Goal: Task Accomplishment & Management: Manage account settings

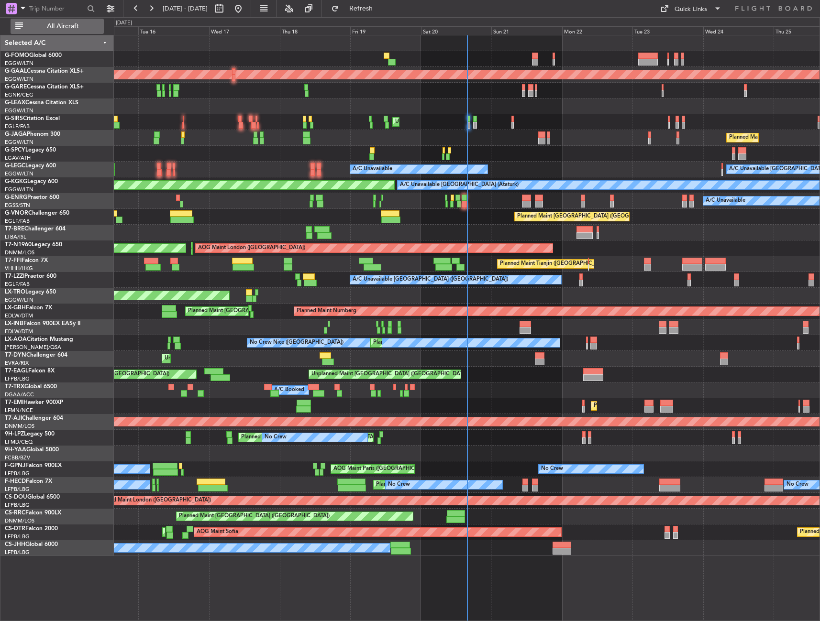
drag, startPoint x: 70, startPoint y: 17, endPoint x: 72, endPoint y: 26, distance: 9.3
click at [70, 17] on div at bounding box center [51, 10] width 93 height 14
click at [71, 26] on span "All Aircraft" at bounding box center [63, 26] width 76 height 7
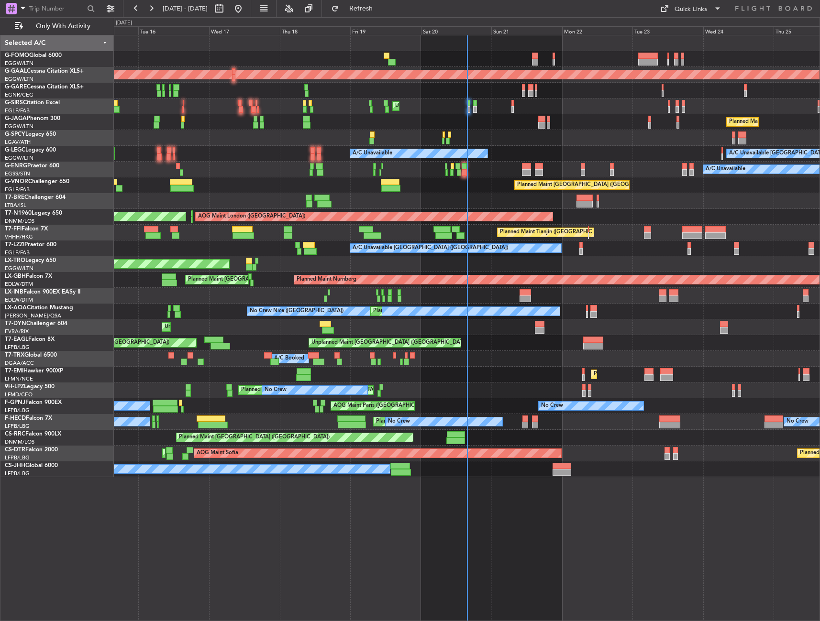
click at [242, 214] on div "Planned Maint Dusseldorf Owner Unplanned Maint London (Luton) Planned Maint Lon…" at bounding box center [466, 256] width 705 height 442
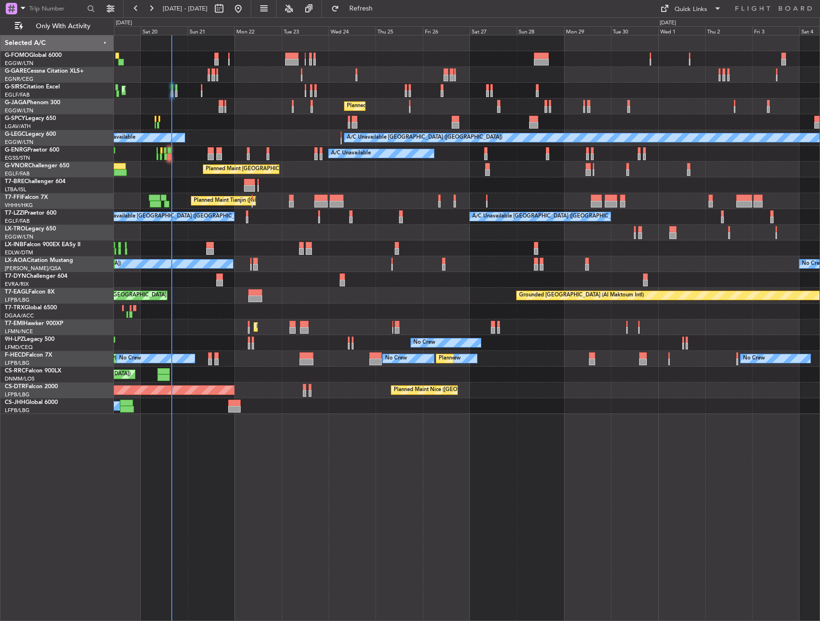
click at [439, 193] on div at bounding box center [466, 185] width 705 height 16
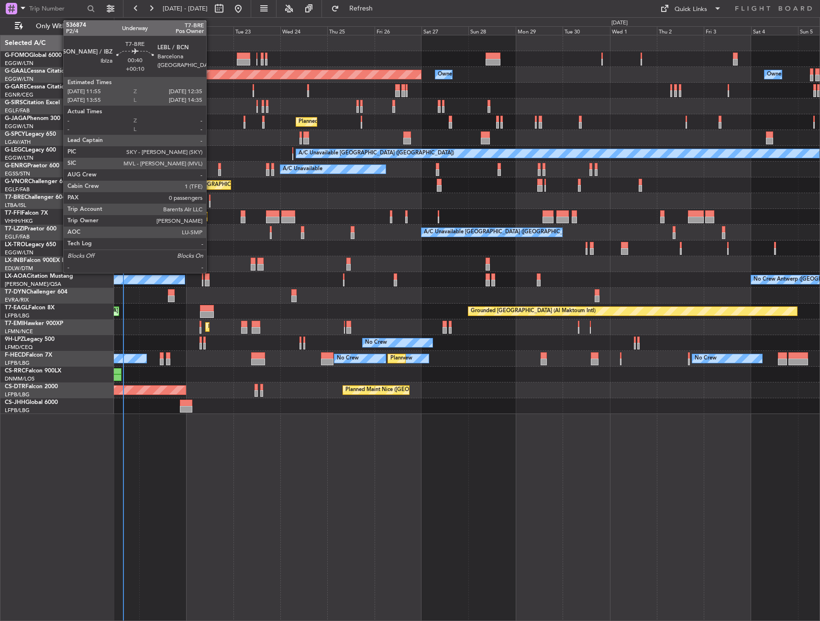
click at [210, 197] on div at bounding box center [209, 198] width 1 height 7
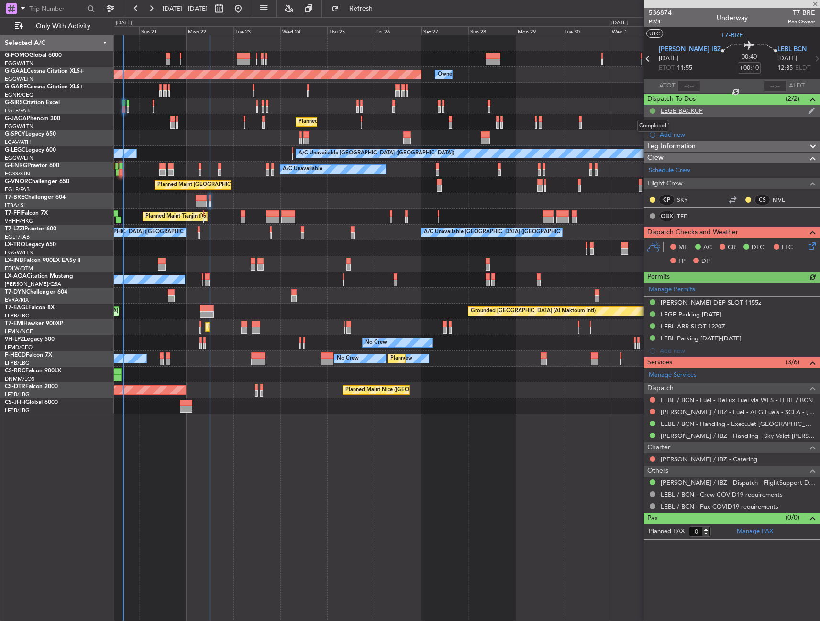
click at [652, 110] on button at bounding box center [652, 111] width 6 height 6
click at [649, 168] on span "Cancelled" at bounding box center [653, 168] width 27 height 10
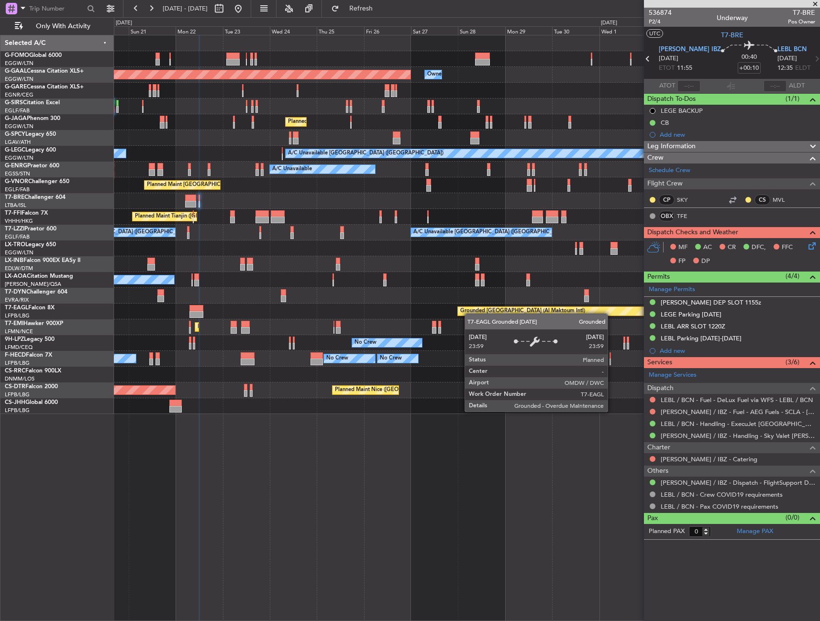
click at [506, 309] on div "Owner Owner Planned Maint Dusseldorf Owner Unplanned Maint London (Luton) Plann…" at bounding box center [466, 224] width 705 height 379
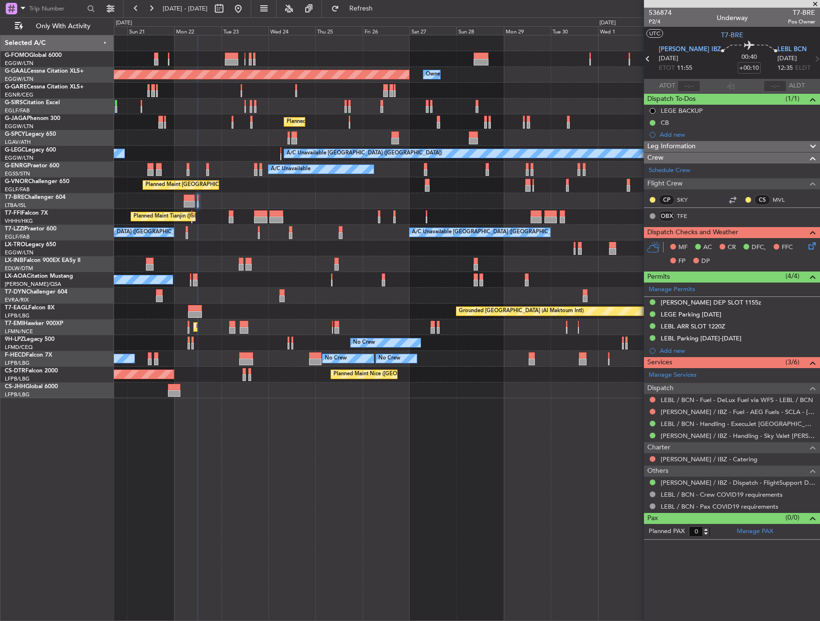
click at [122, 436] on div "Owner Owner Planned Maint Dusseldorf Owner Unplanned Maint London (Luton) Plann…" at bounding box center [467, 328] width 706 height 586
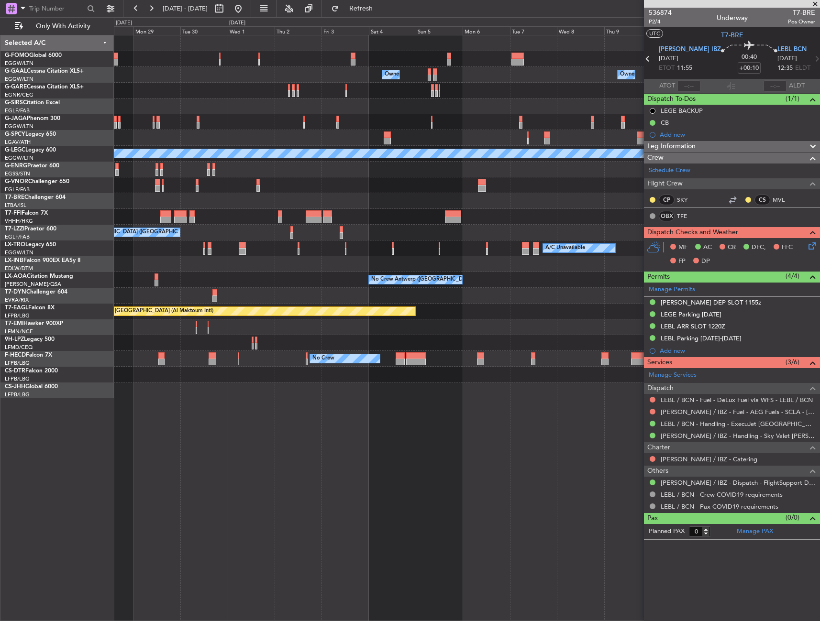
click at [302, 427] on div "Owner Owner Owner Owner Planned Maint Dusseldorf A/C Unavailable London (Luton)…" at bounding box center [467, 328] width 706 height 586
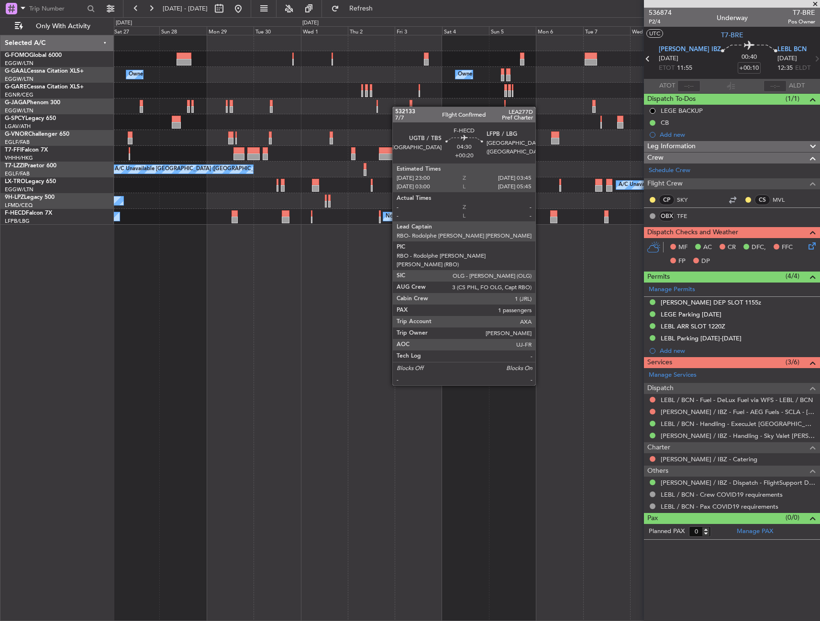
click at [509, 365] on div "Owner Owner Owner Owner Planned Maint Dusseldorf Planned Maint London (Luton) P…" at bounding box center [467, 328] width 706 height 586
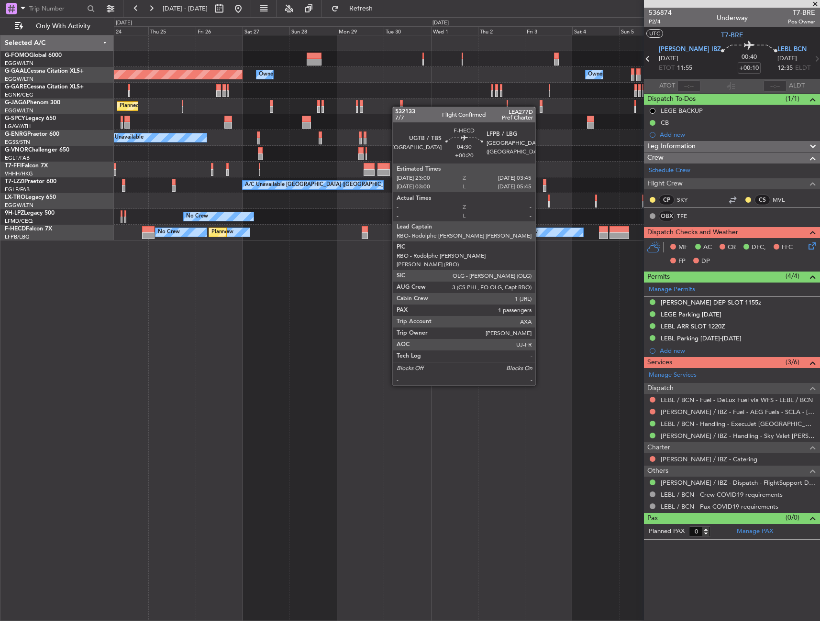
click at [423, 373] on div "Planned Maint Dusseldorf Owner Owner Owner Owner Planned Maint London (Luton) A…" at bounding box center [467, 328] width 706 height 586
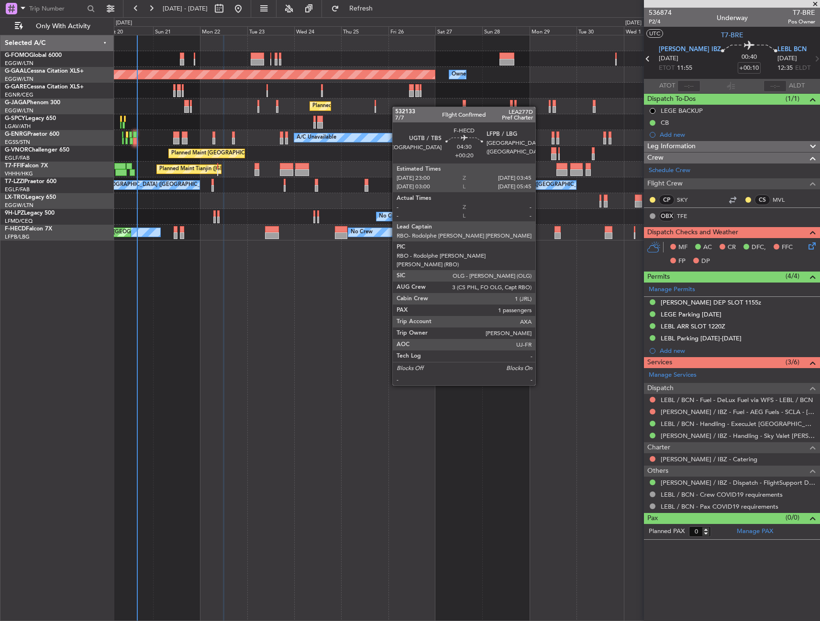
click at [555, 385] on div "Planned Maint Dusseldorf Owner Owner Planned Maint London (Luton) A/C Unavailab…" at bounding box center [467, 328] width 706 height 586
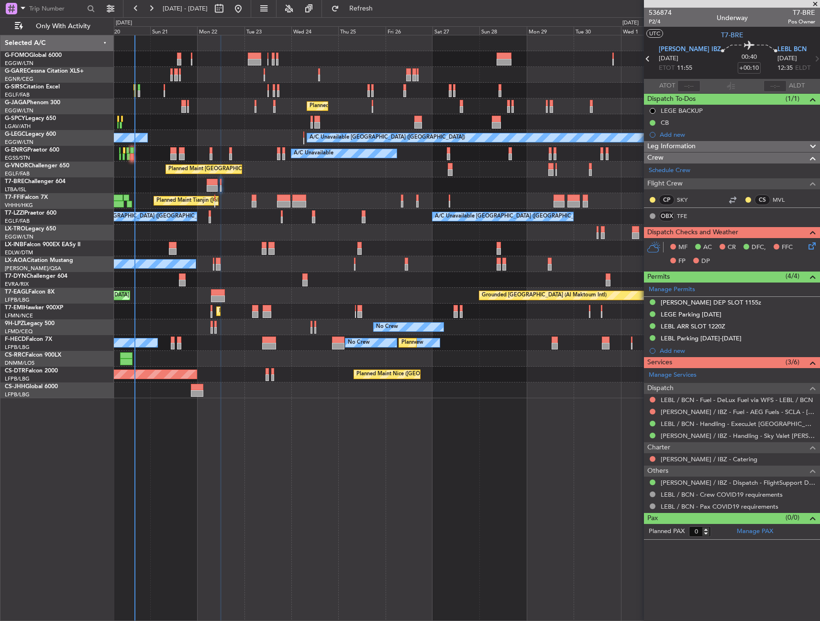
click at [397, 280] on div at bounding box center [466, 280] width 705 height 16
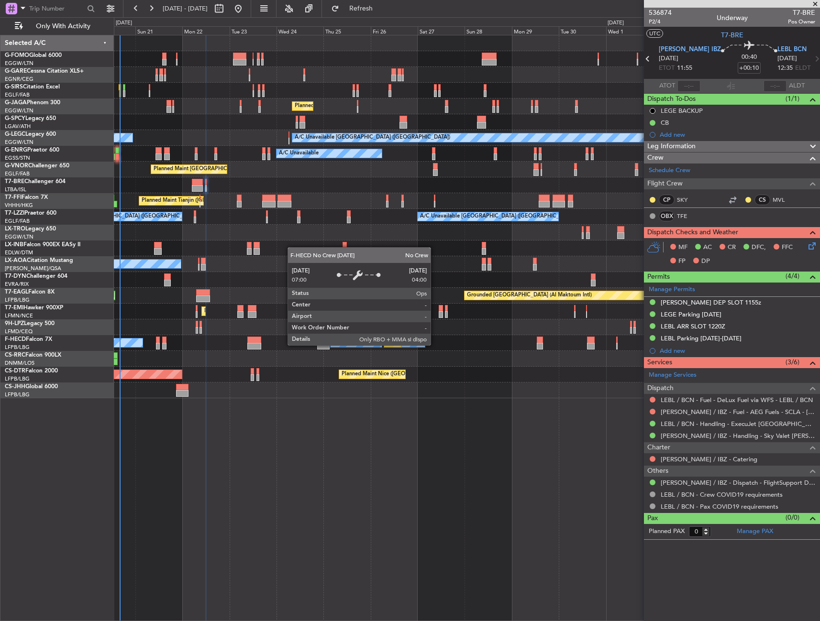
click at [415, 345] on div "No Crew" at bounding box center [404, 343] width 41 height 9
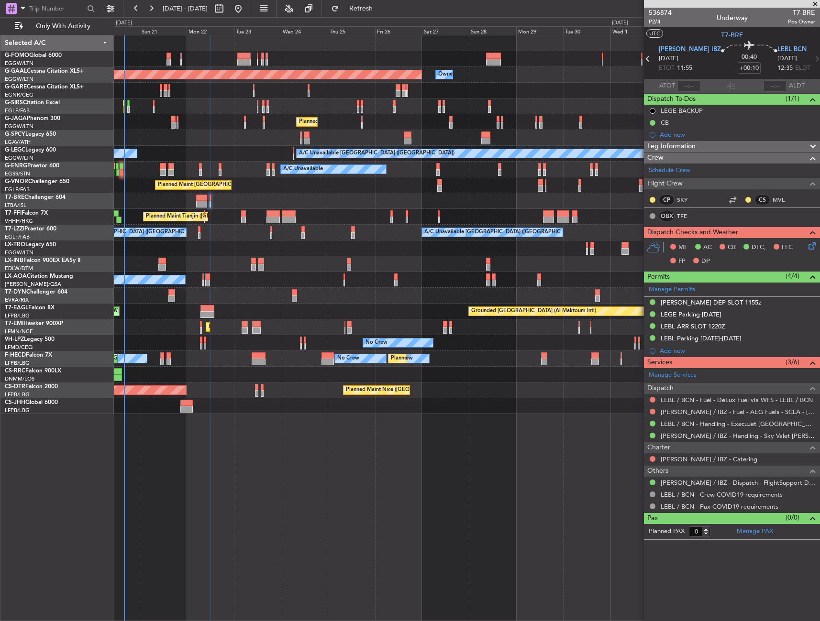
click at [164, 350] on div "No Crew No Crew Planned Maint St Gallen (Altenrhein)" at bounding box center [466, 343] width 705 height 16
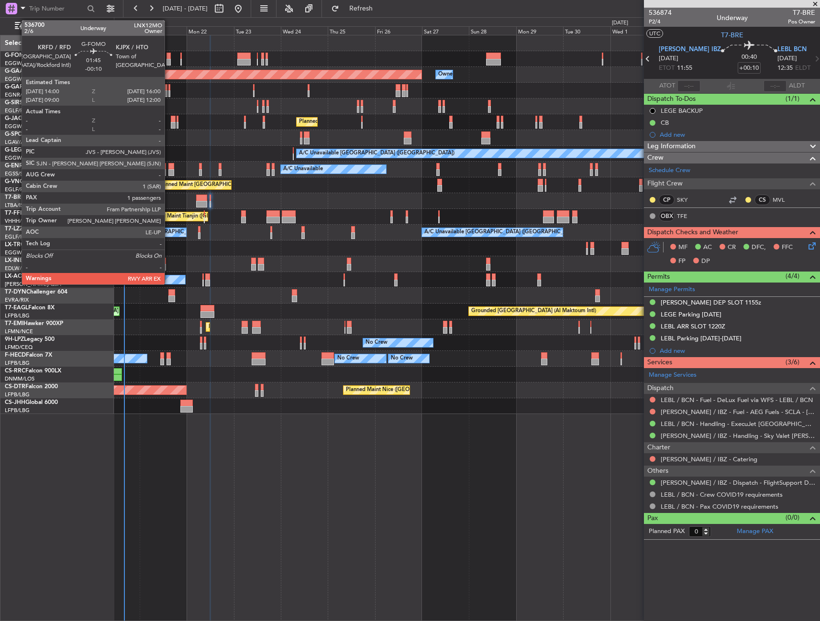
click at [169, 56] on div at bounding box center [168, 56] width 4 height 7
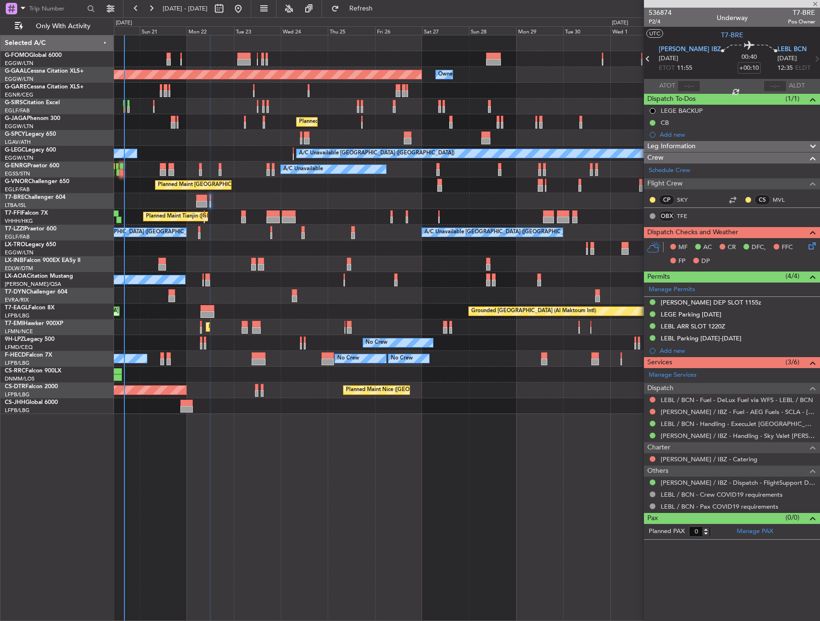
type input "-00:10"
type input "1"
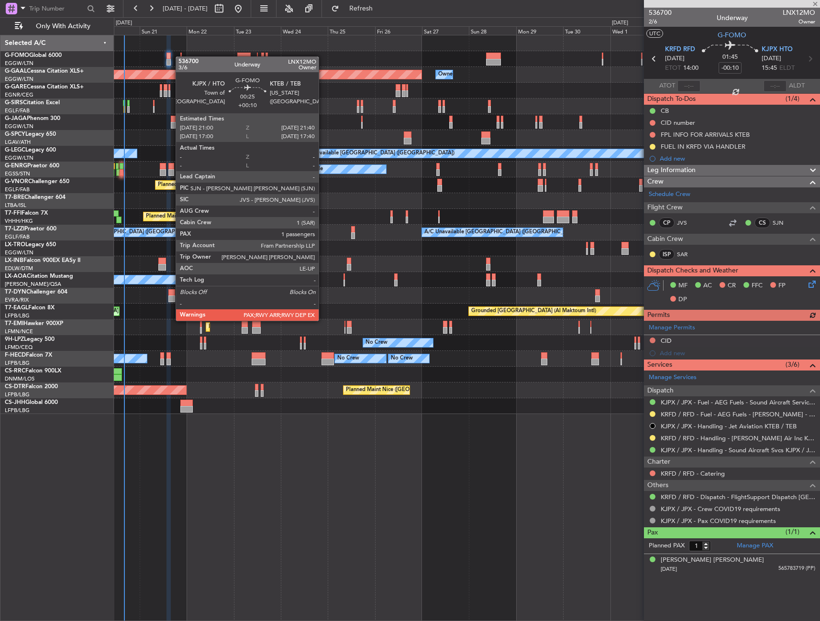
click at [180, 56] on div at bounding box center [180, 56] width 1 height 7
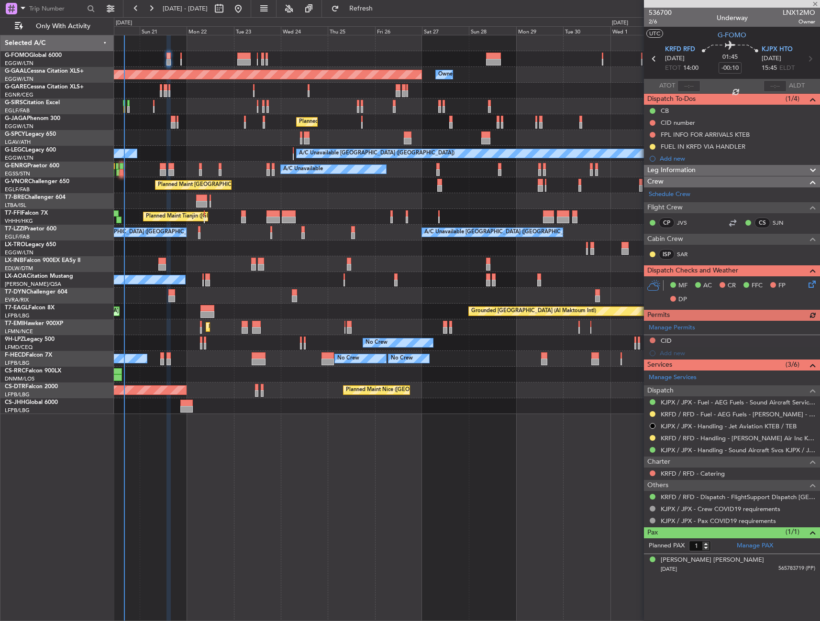
type input "+00:10"
type input "2"
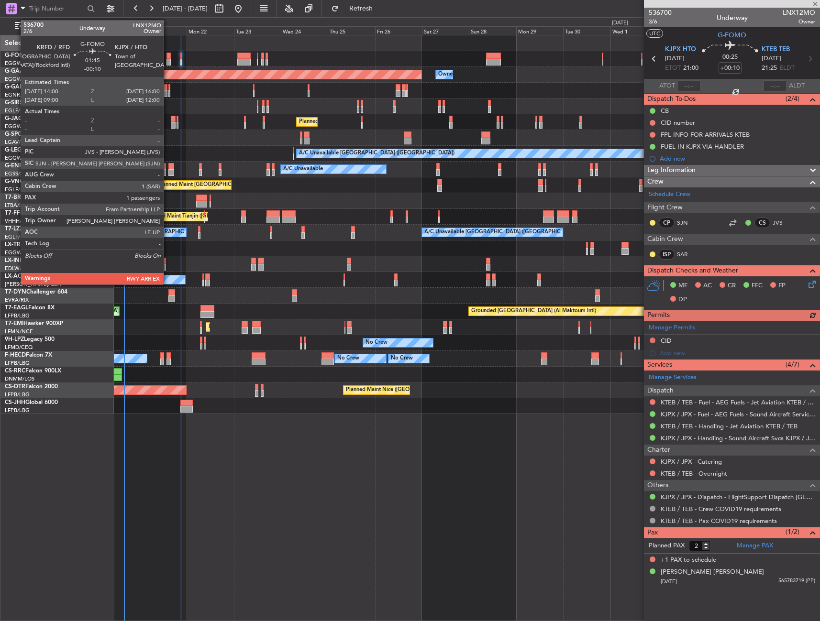
click at [168, 58] on div at bounding box center [168, 56] width 4 height 7
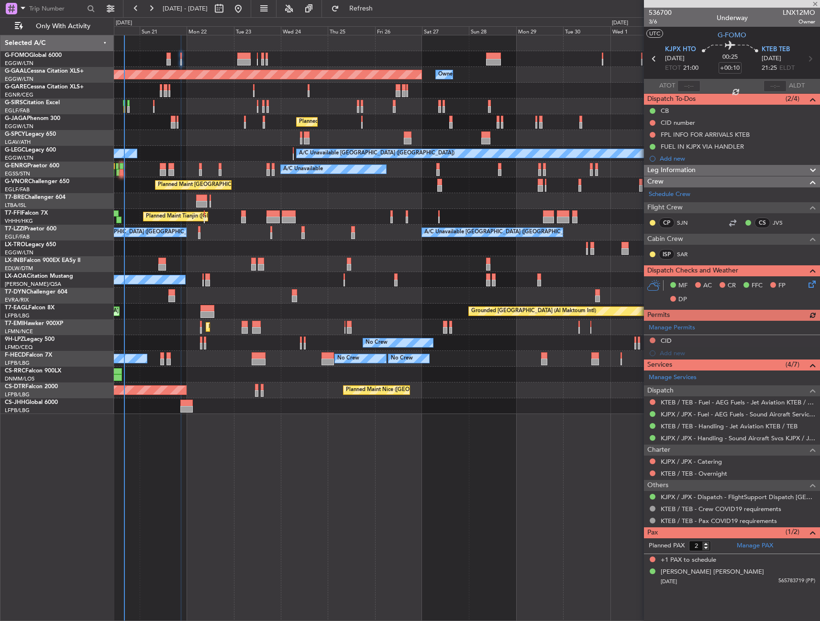
type input "-00:10"
type input "1"
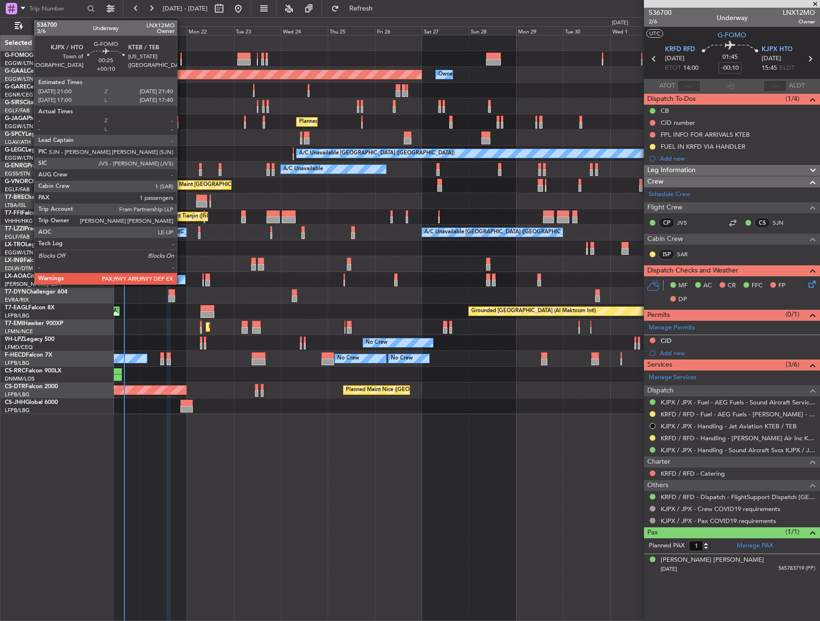
click at [181, 58] on div at bounding box center [180, 56] width 1 height 7
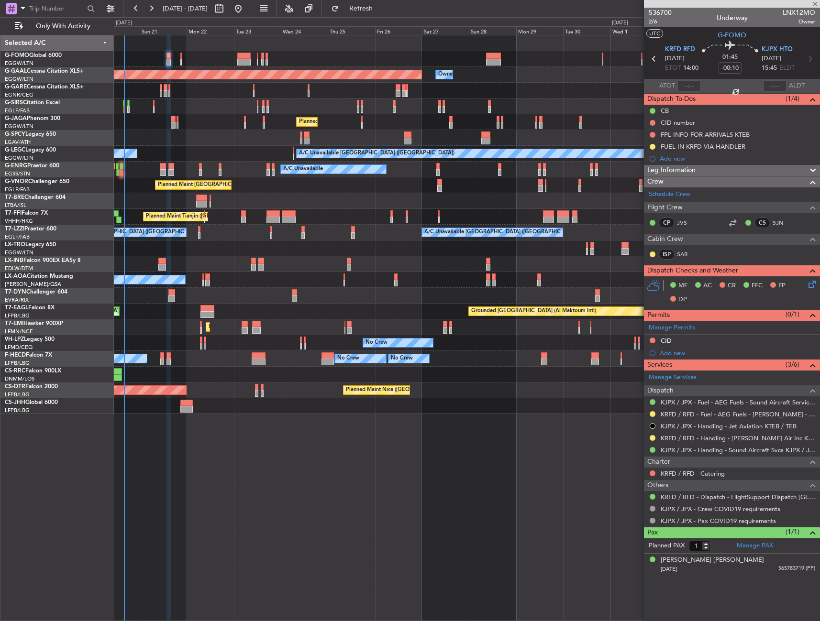
type input "+00:10"
type input "2"
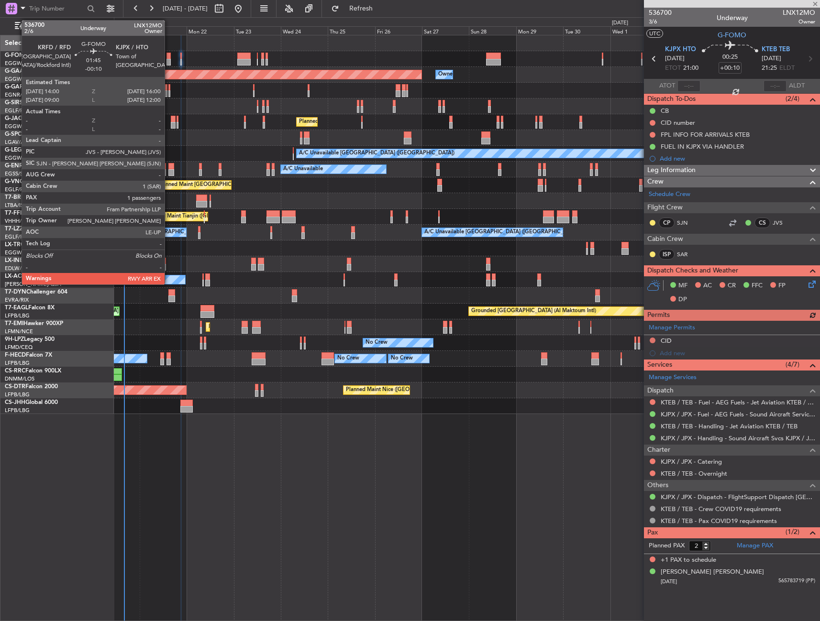
click at [168, 58] on div at bounding box center [168, 56] width 4 height 7
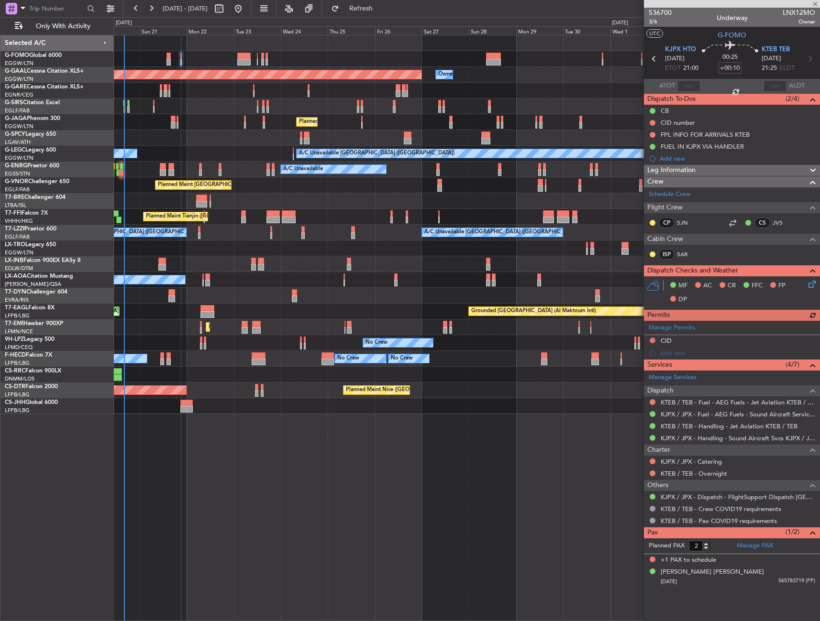
type input "-00:10"
type input "1"
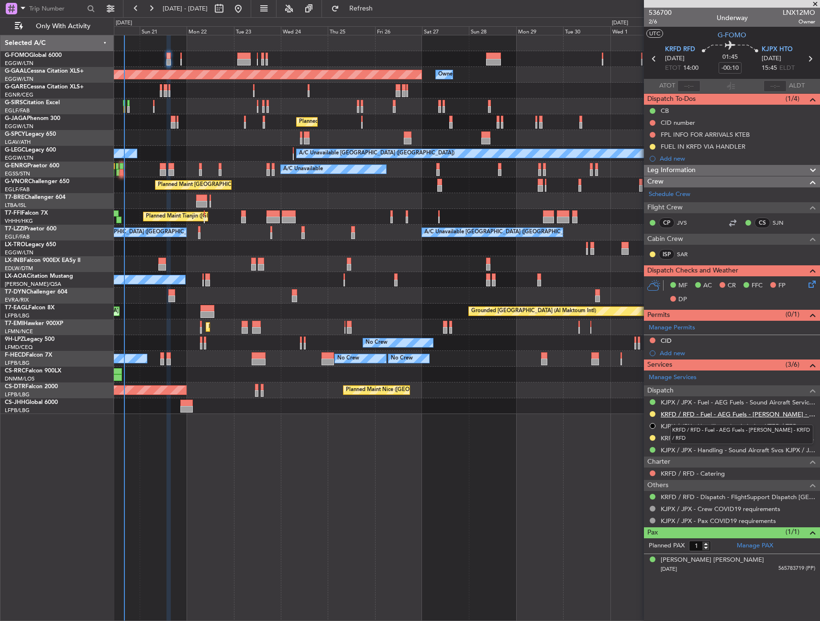
click at [727, 414] on link "KRFD / RFD - Fuel - AEG Fuels - Emery - KRFD / RFD" at bounding box center [737, 414] width 154 height 8
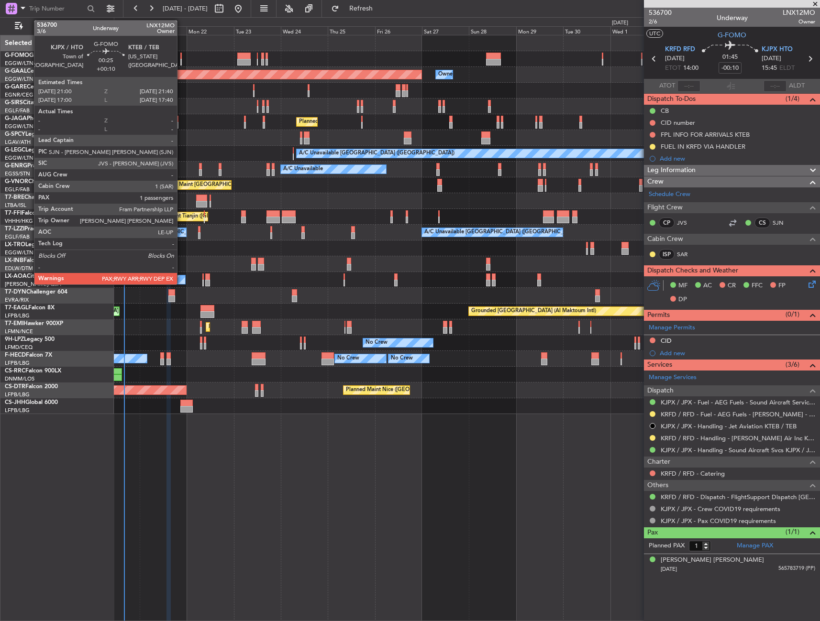
click at [181, 56] on div at bounding box center [180, 56] width 1 height 7
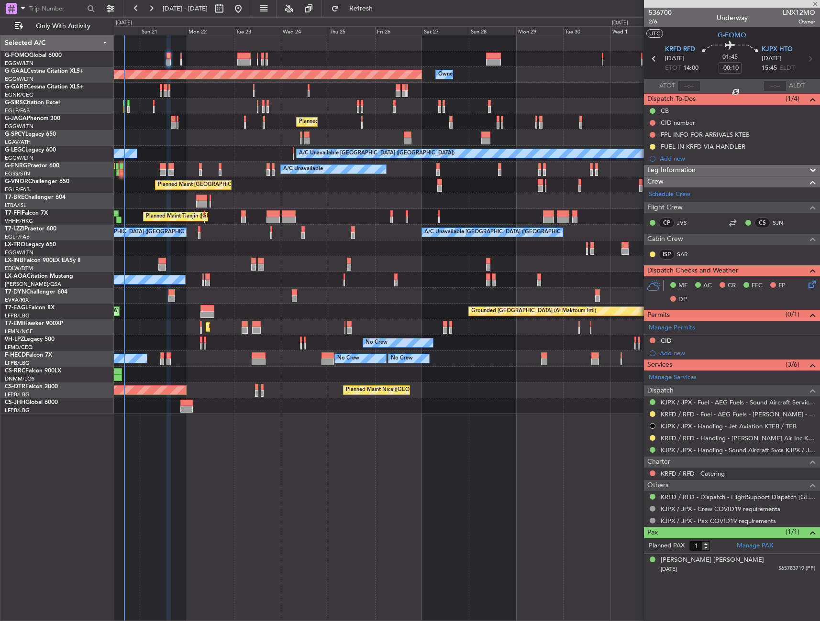
type input "+00:10"
type input "2"
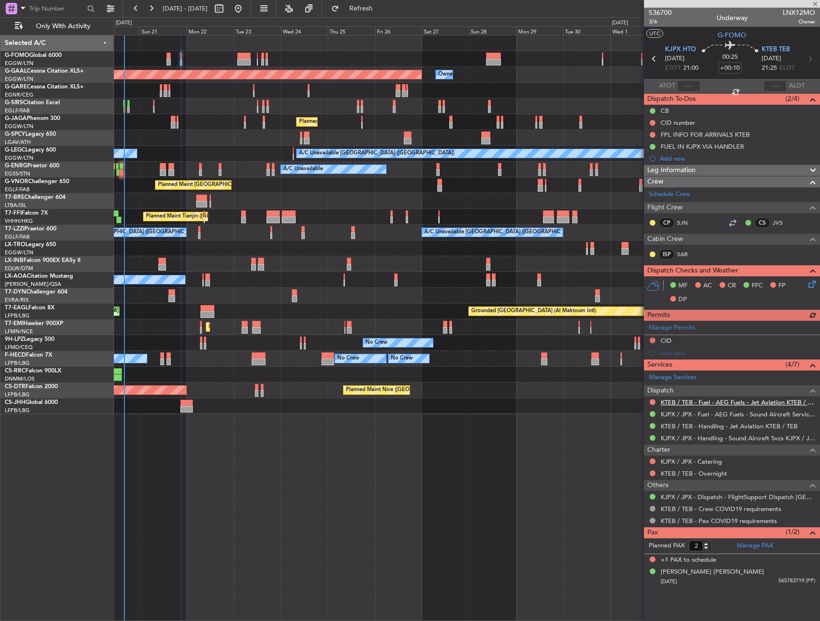
click at [726, 399] on link "KTEB / TEB - Fuel - AEG Fuels - Jet Aviation KTEB / TEB" at bounding box center [737, 402] width 154 height 8
click at [367, 5] on button "Refresh" at bounding box center [355, 8] width 57 height 15
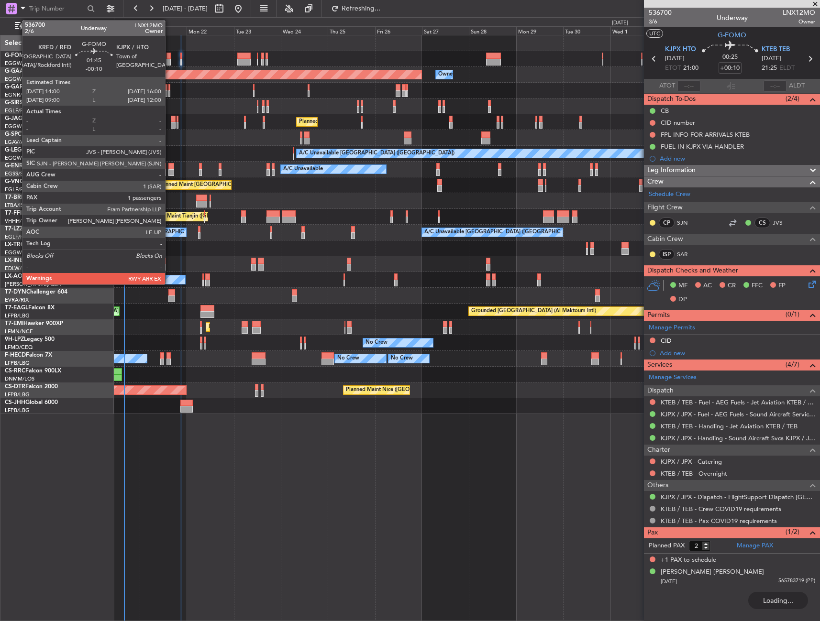
click at [169, 56] on div at bounding box center [168, 56] width 4 height 7
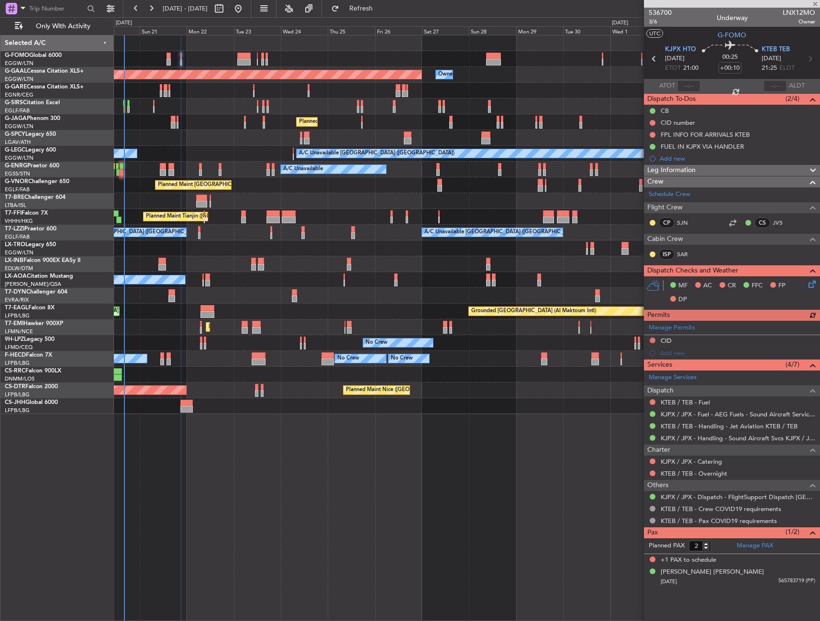
type input "-00:10"
type input "1"
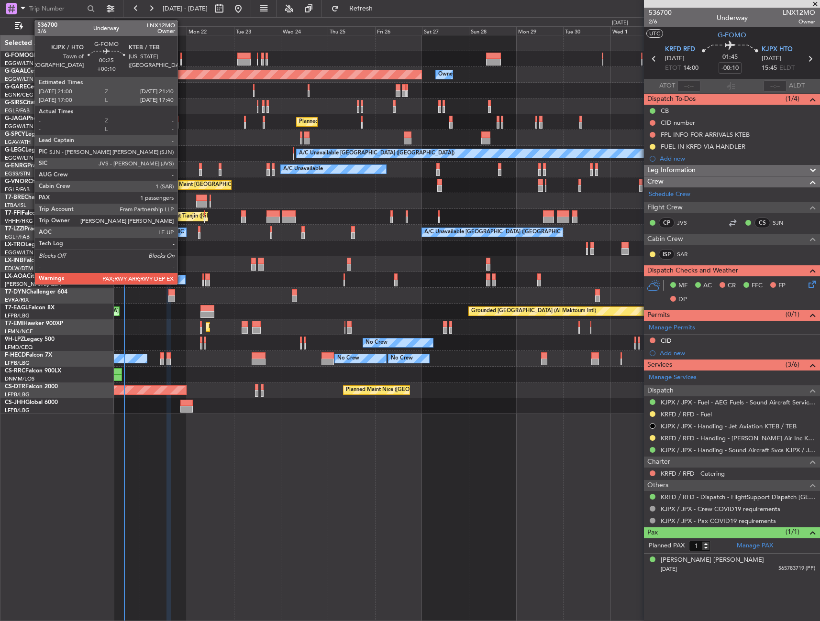
click at [182, 53] on div at bounding box center [180, 56] width 1 height 7
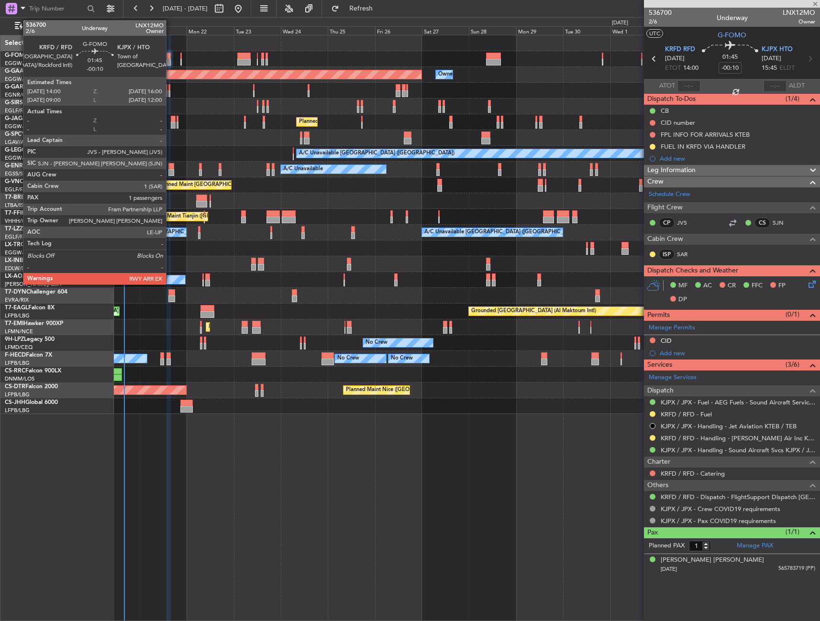
type input "+00:10"
type input "2"
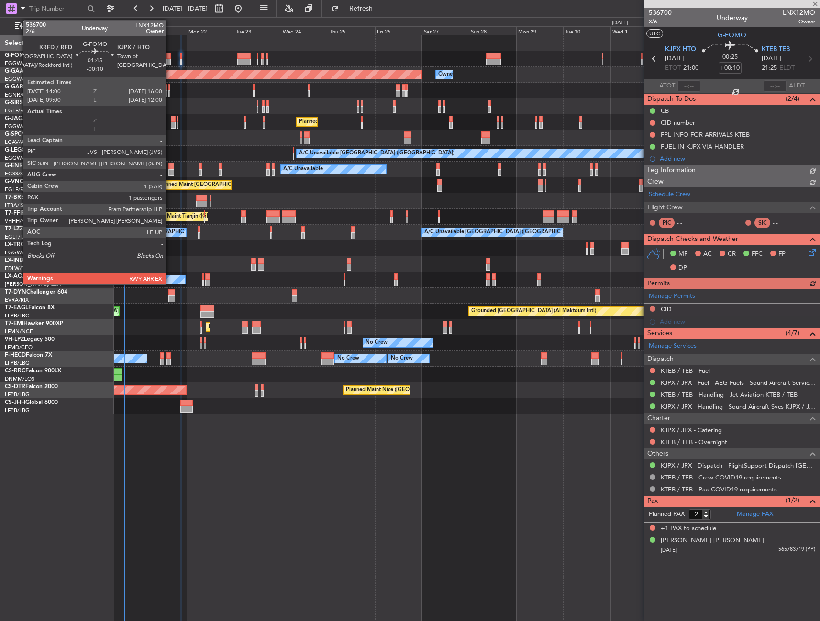
click at [170, 55] on div at bounding box center [168, 56] width 4 height 7
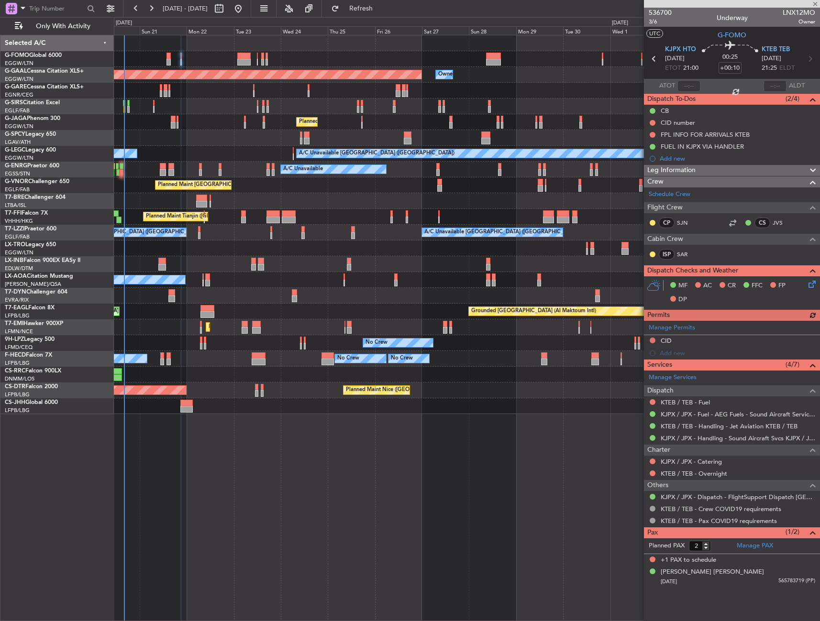
type input "-00:10"
type input "1"
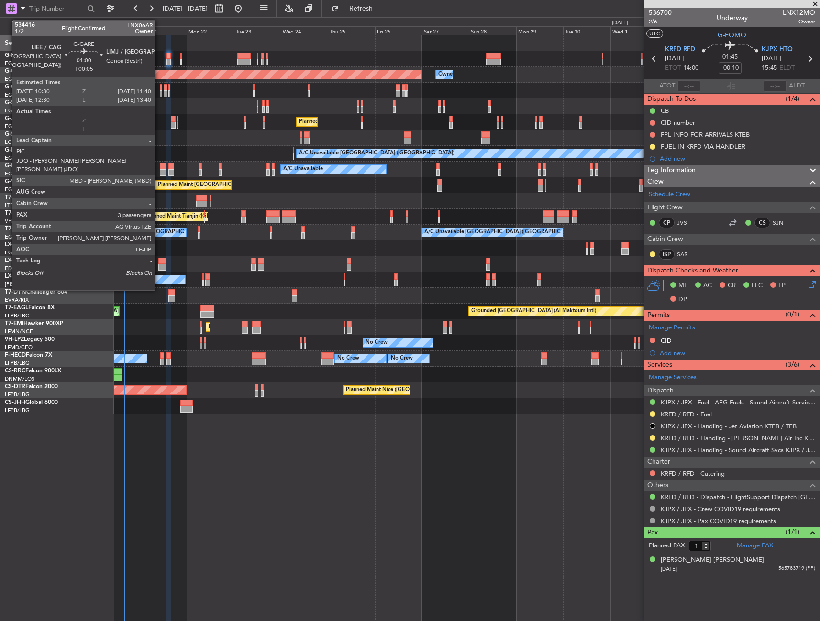
click at [160, 88] on div at bounding box center [161, 87] width 2 height 7
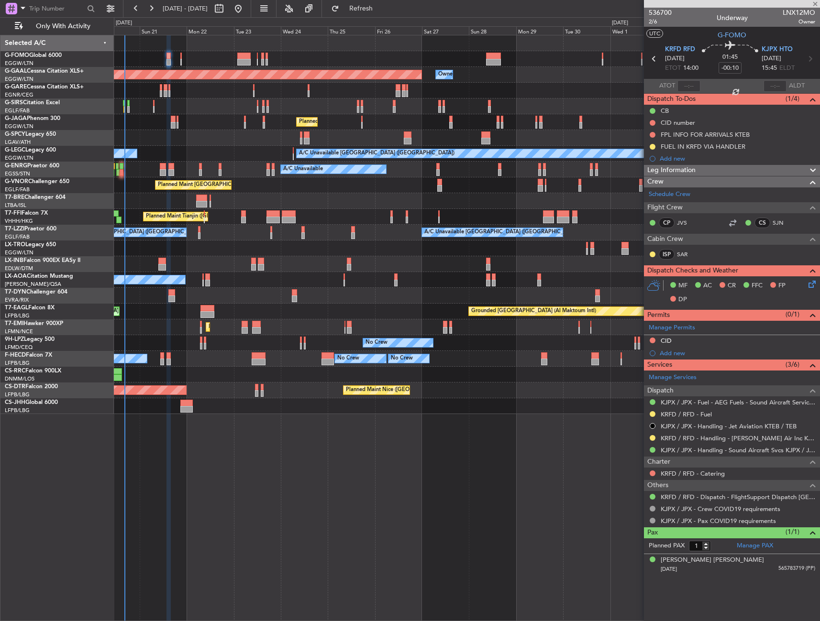
type input "+00:05"
type input "3"
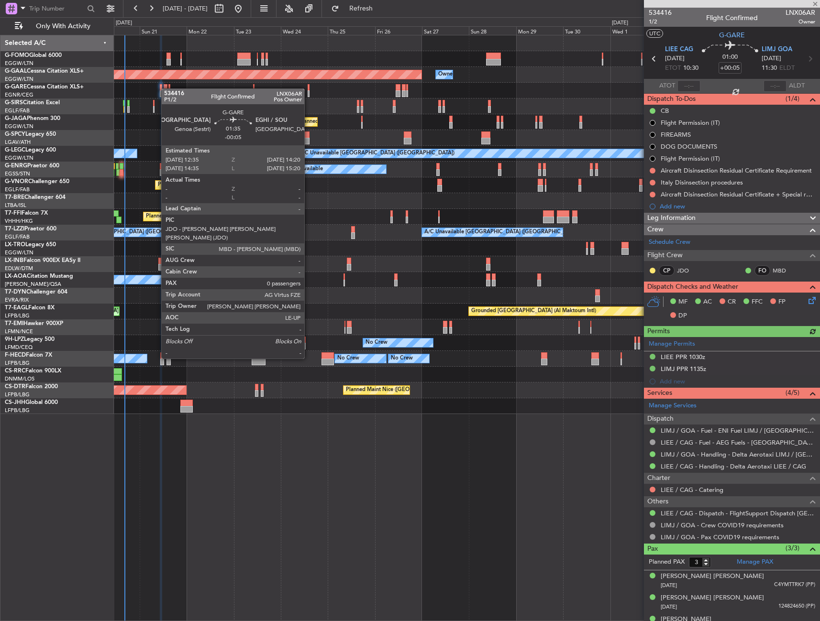
click at [166, 88] on div at bounding box center [166, 87] width 4 height 7
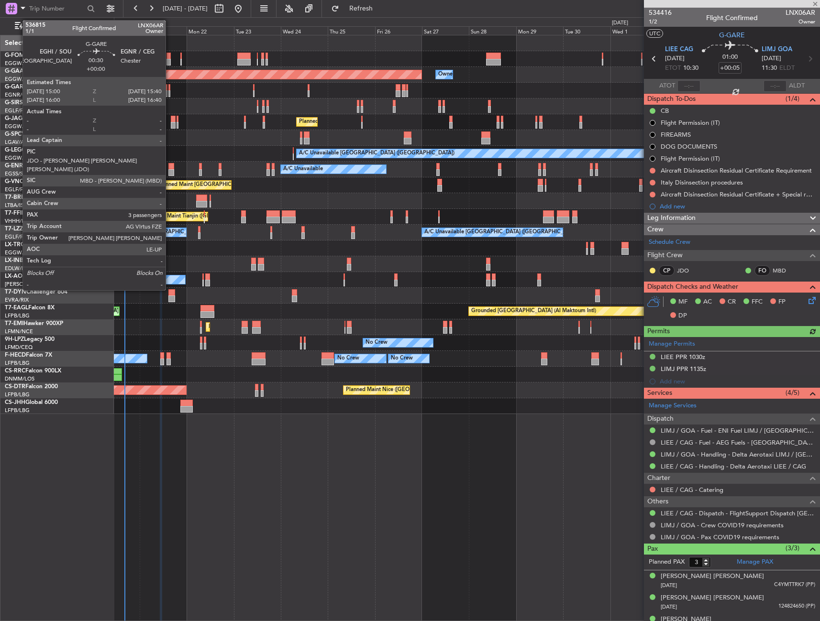
type input "-00:05"
type input "0"
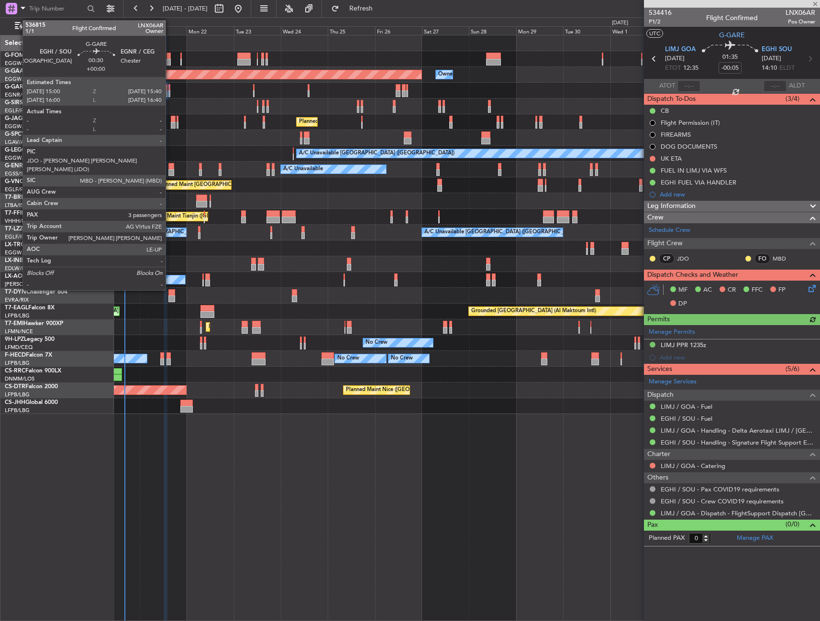
click at [170, 88] on div at bounding box center [168, 87] width 1 height 7
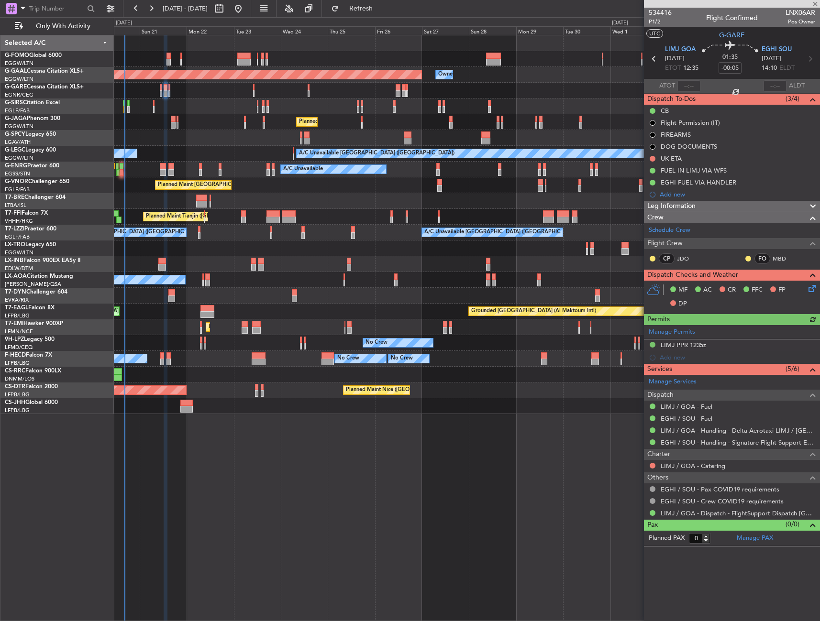
type input "3"
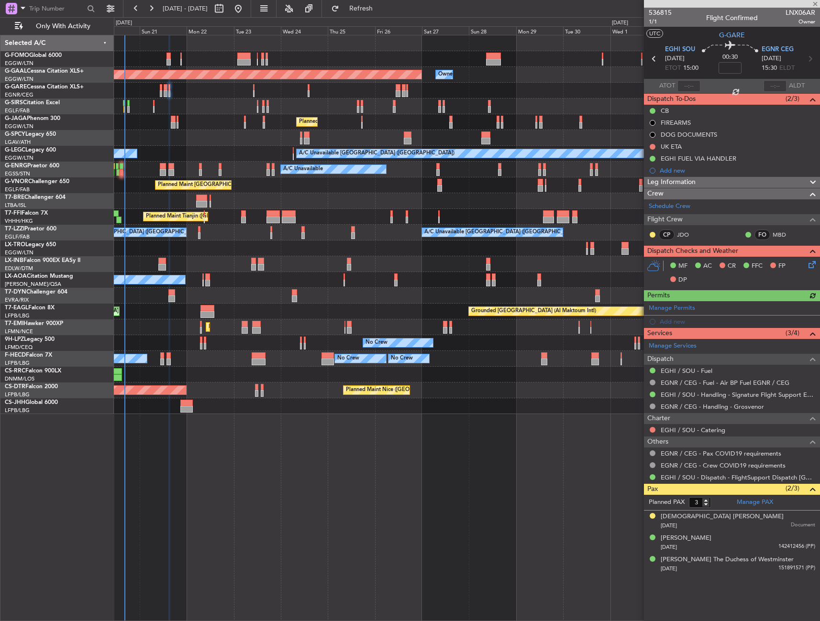
click at [170, 120] on div "Planned Maint [GEOGRAPHIC_DATA] ([GEOGRAPHIC_DATA])" at bounding box center [466, 122] width 705 height 16
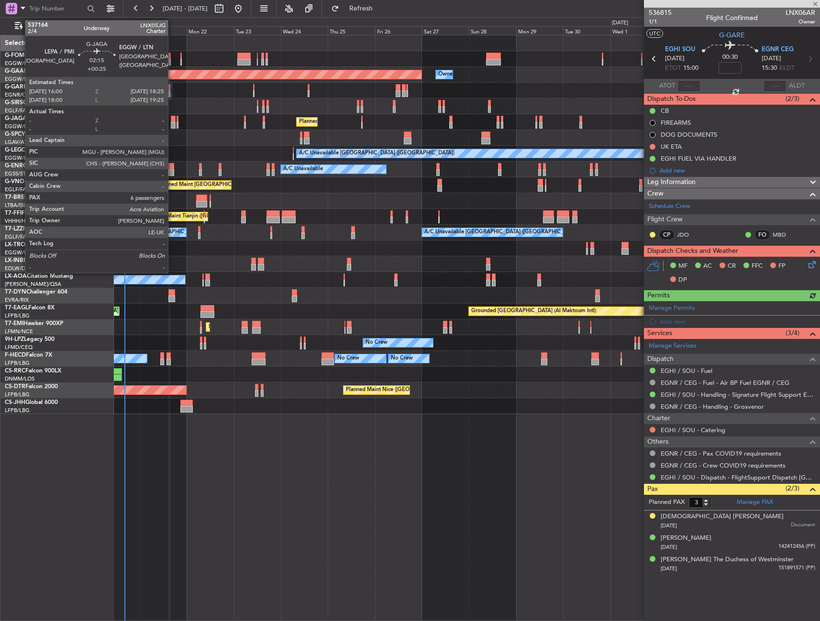
click at [172, 120] on div at bounding box center [173, 119] width 5 height 7
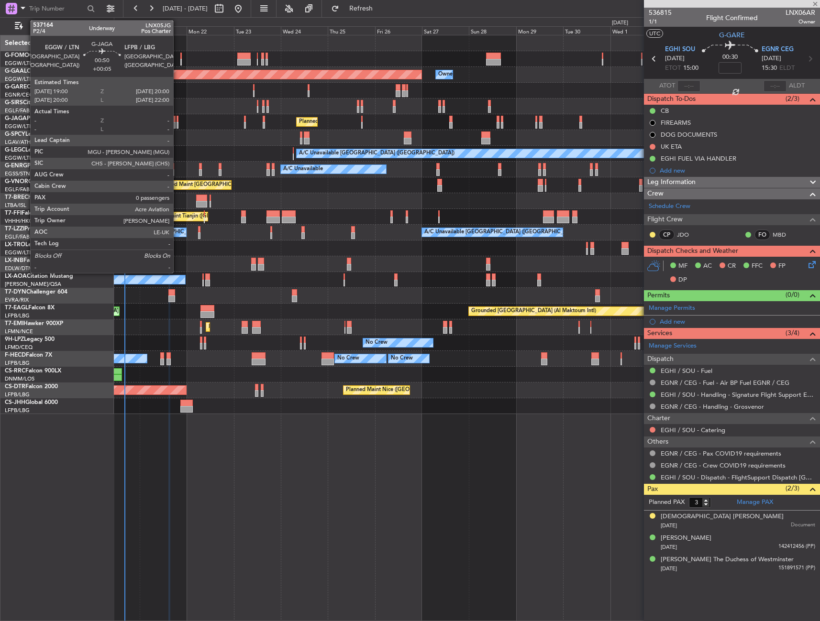
type input "+00:25"
type input "6"
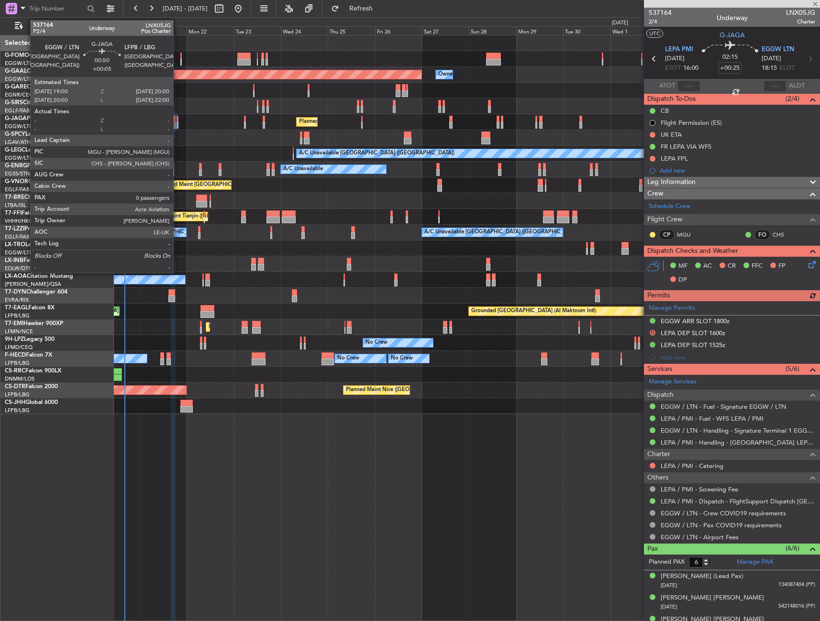
click at [177, 121] on div at bounding box center [177, 119] width 2 height 7
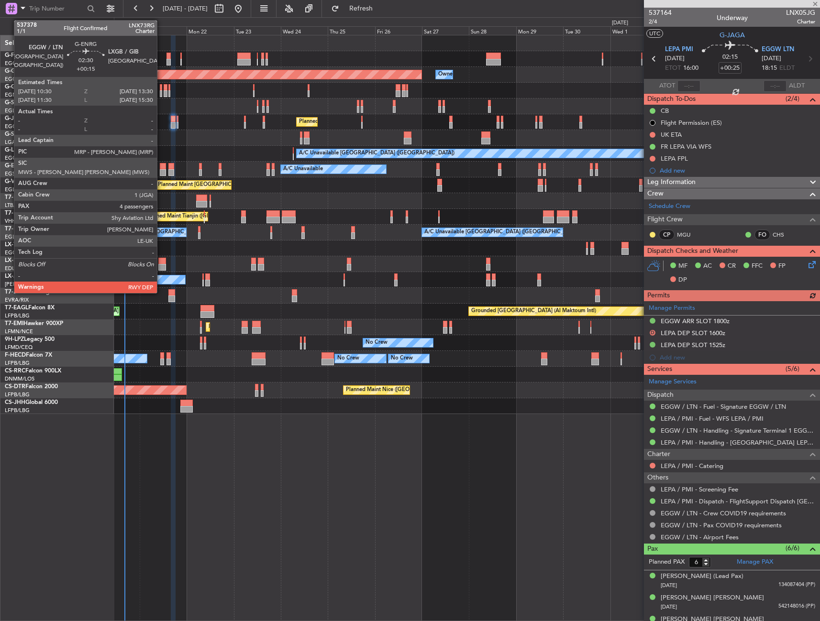
type input "+00:05"
type input "0"
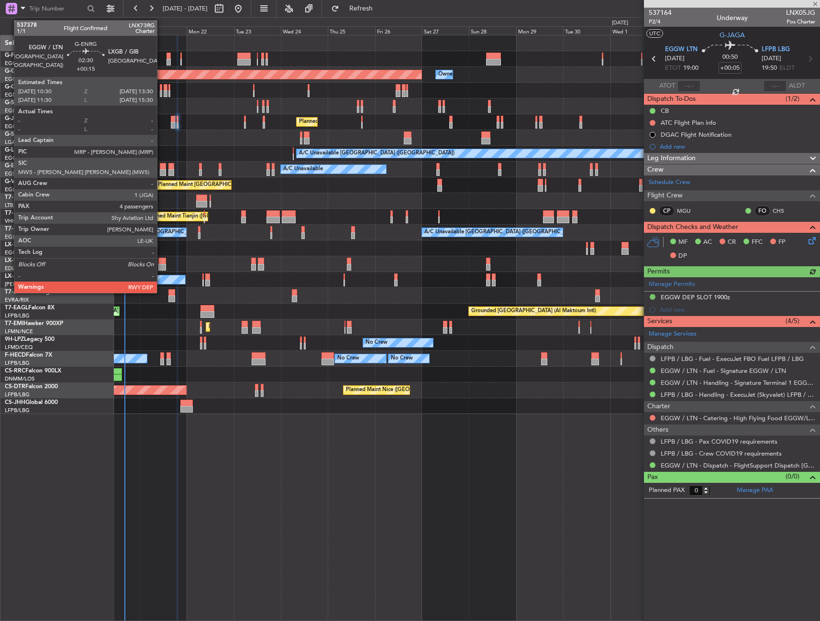
click at [161, 165] on div at bounding box center [163, 166] width 6 height 7
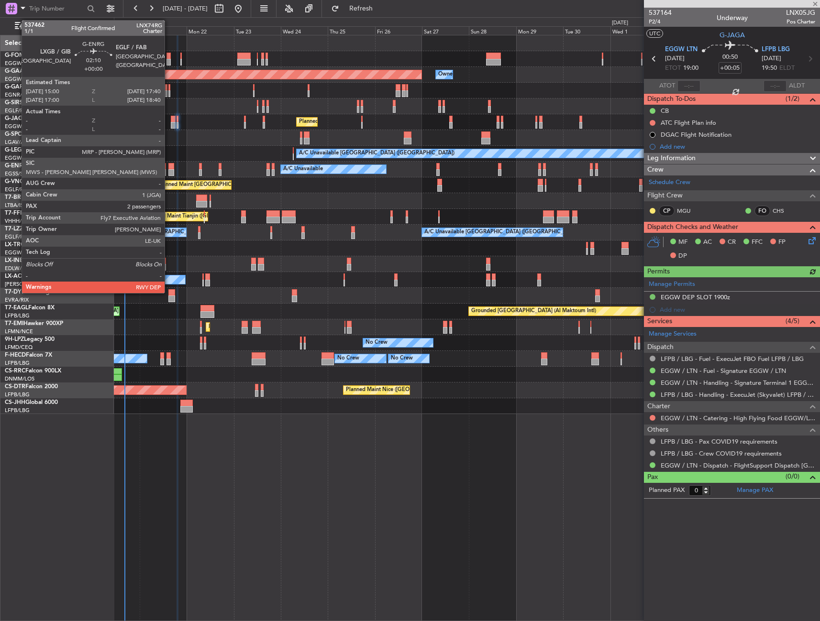
type input "+00:15"
type input "4"
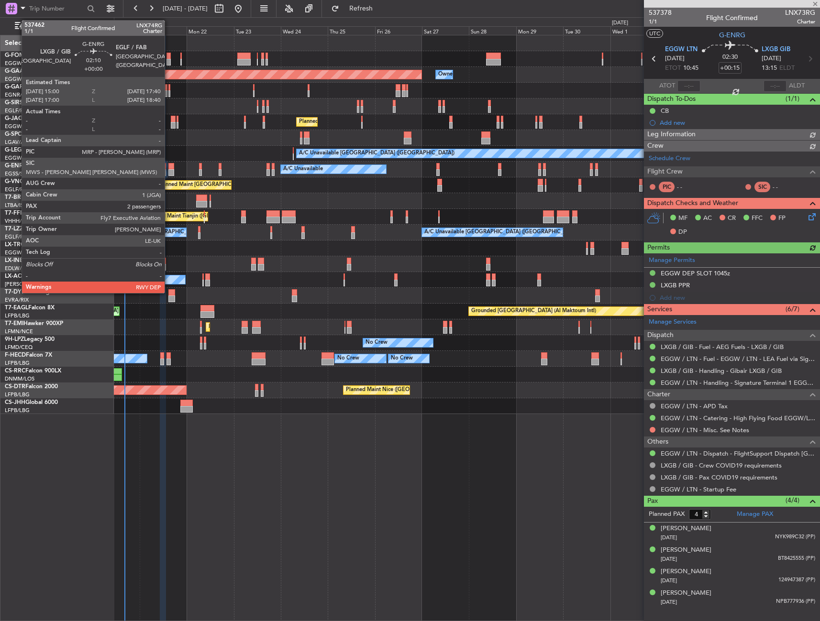
click at [169, 165] on div at bounding box center [170, 166] width 5 height 7
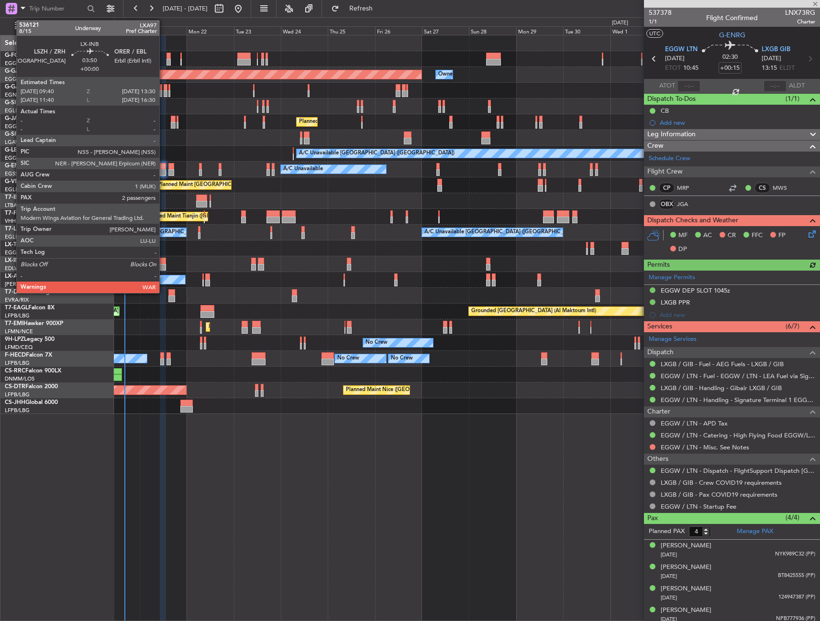
type input "2"
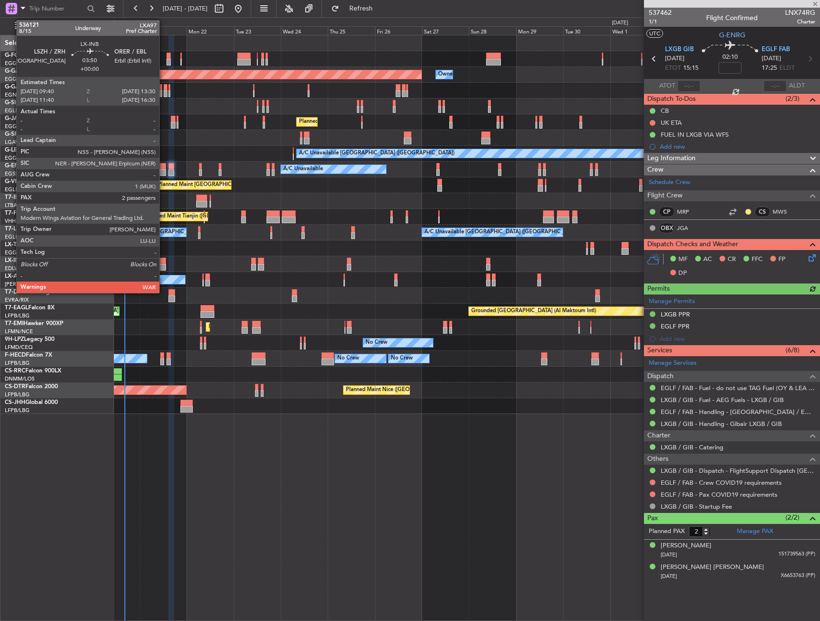
click at [164, 264] on div at bounding box center [162, 267] width 8 height 7
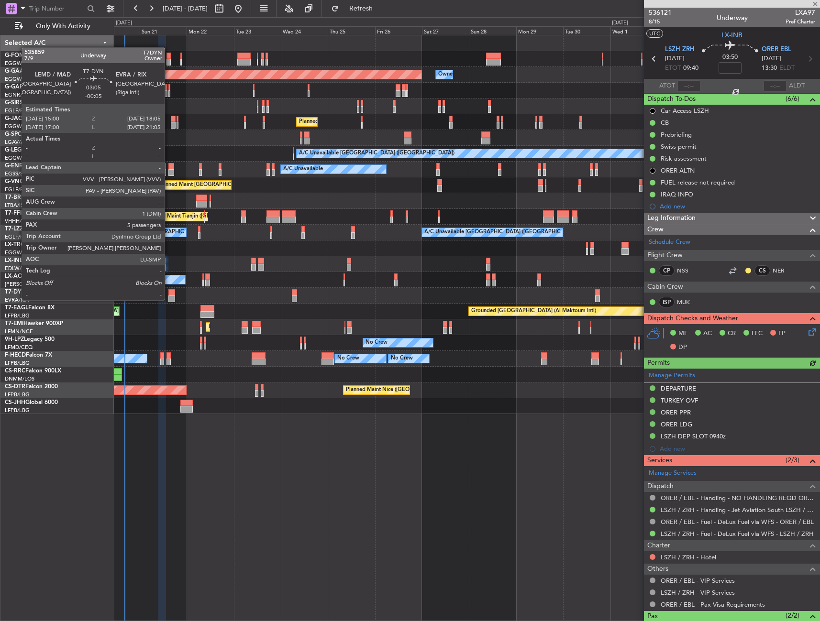
click at [169, 299] on div at bounding box center [171, 299] width 6 height 7
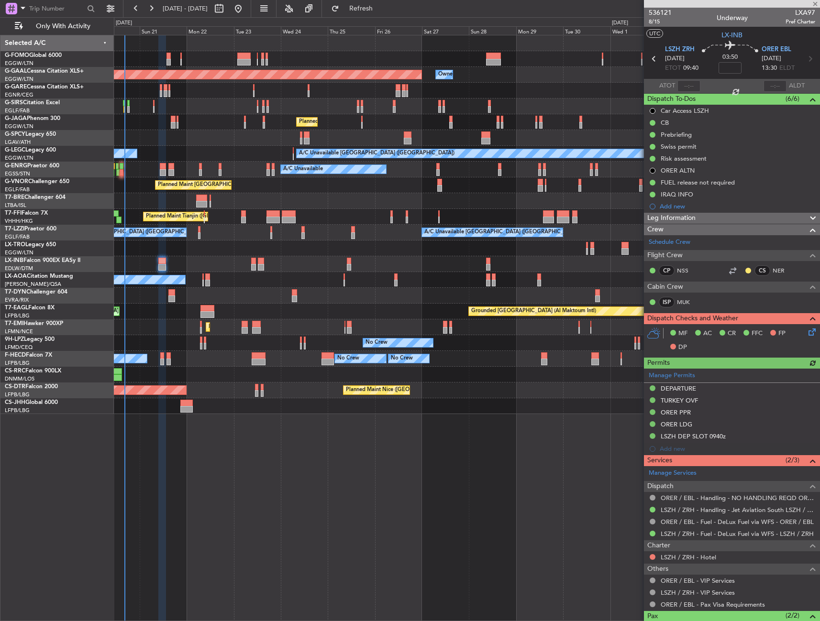
type input "-00:05"
type input "5"
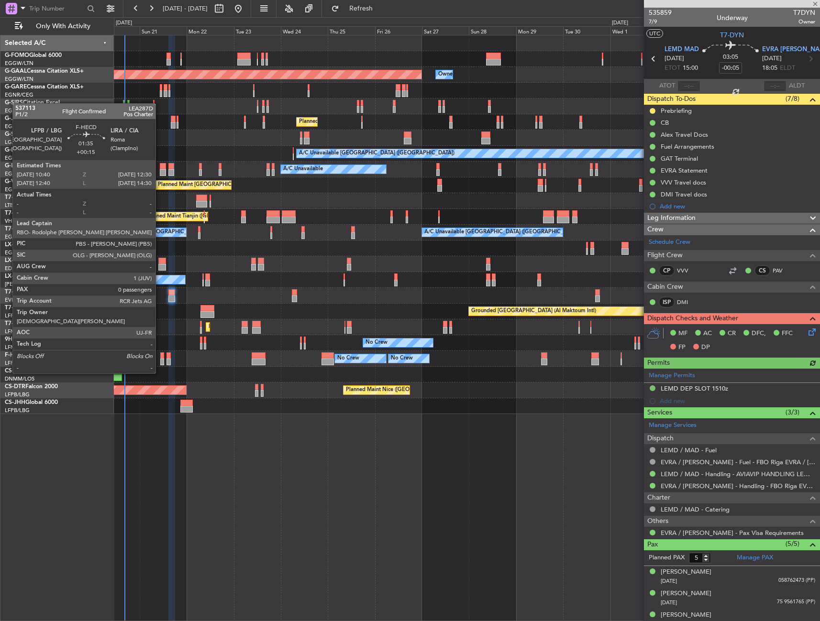
click at [160, 355] on div at bounding box center [162, 355] width 4 height 7
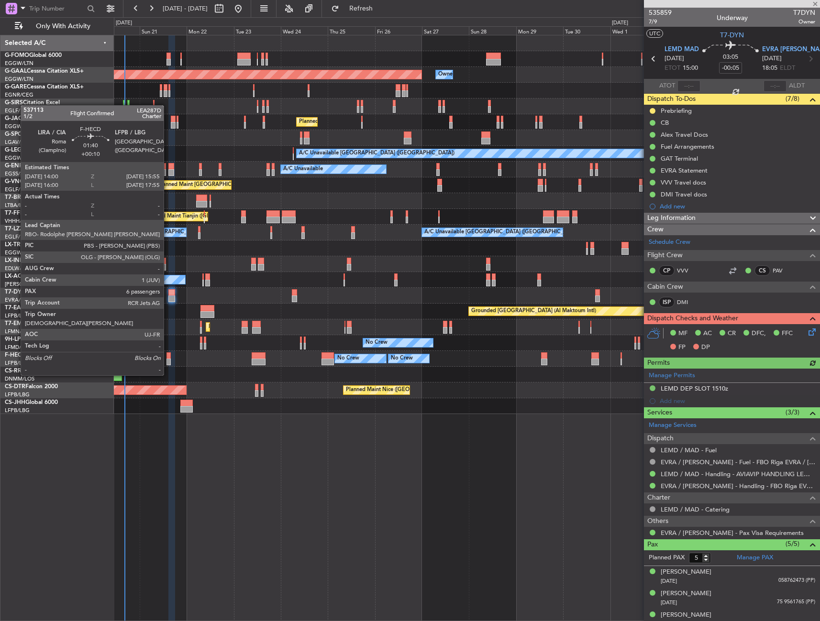
type input "+00:15"
type input "0"
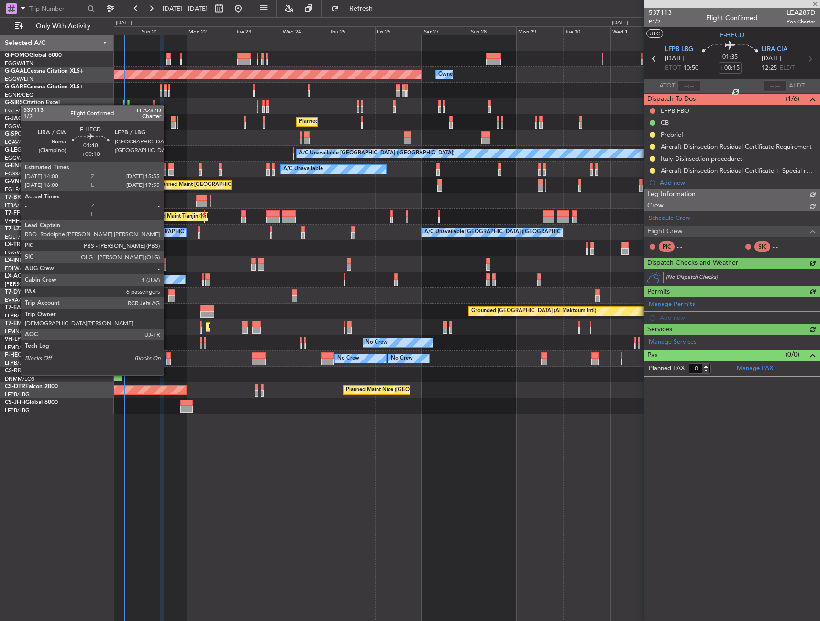
click at [168, 357] on div at bounding box center [168, 355] width 4 height 7
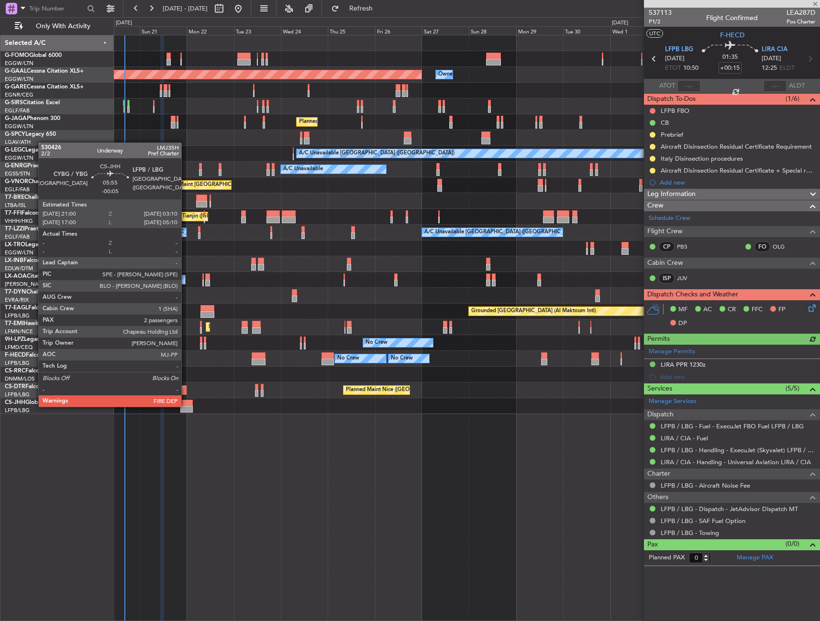
type input "+00:10"
type input "6"
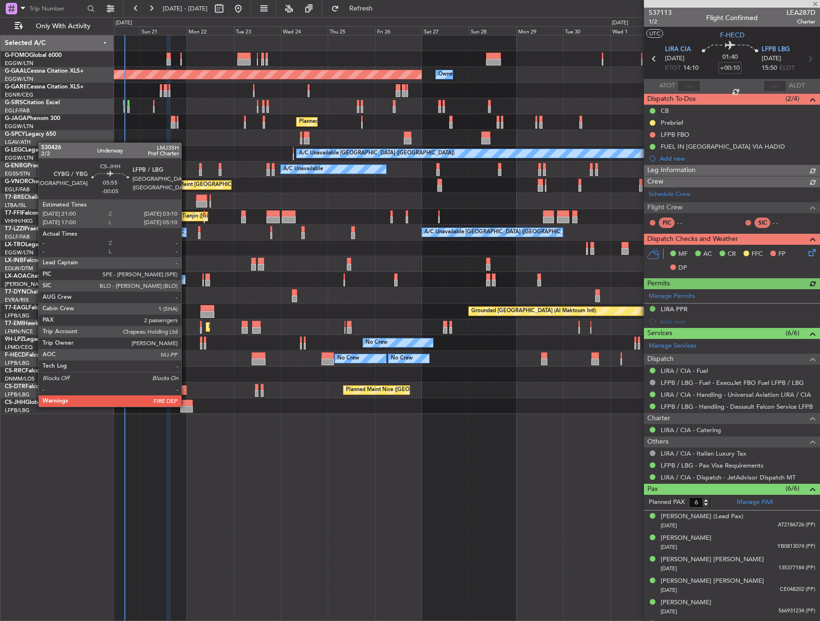
click at [186, 406] on div at bounding box center [186, 409] width 12 height 7
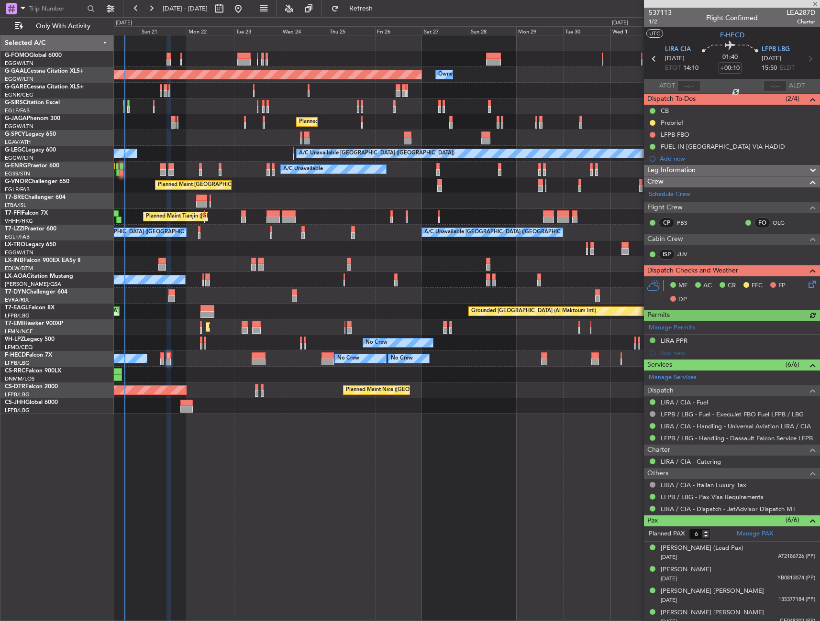
type input "-00:05"
type input "2"
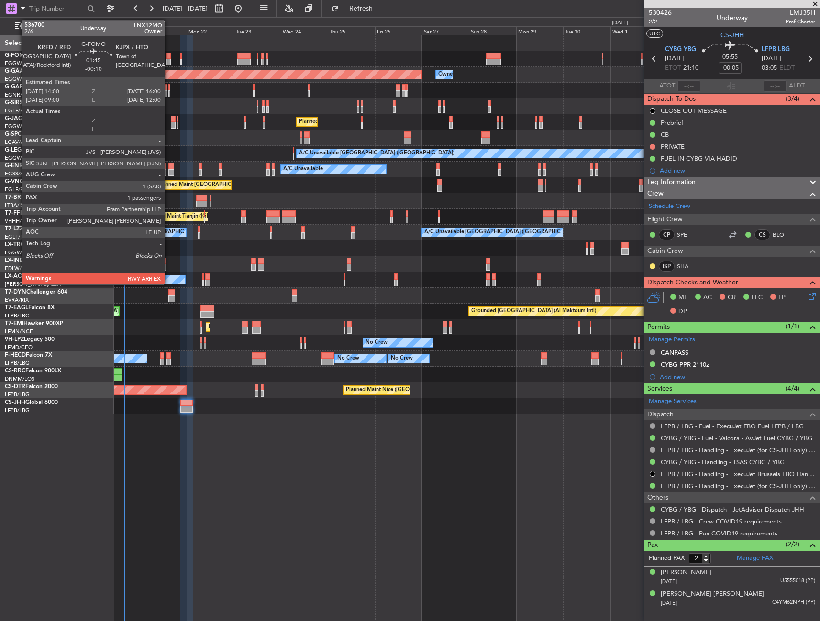
click at [169, 56] on div at bounding box center [168, 56] width 4 height 7
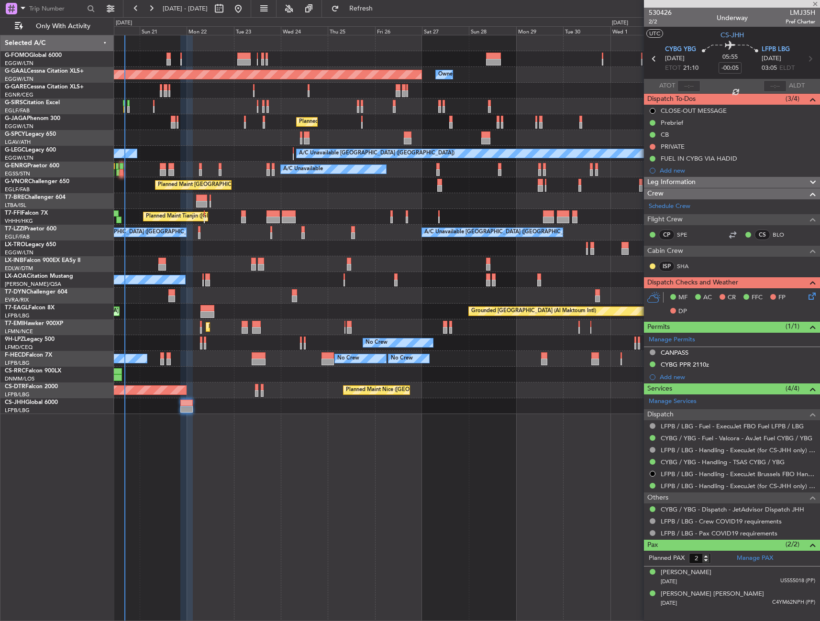
type input "-00:10"
type input "1"
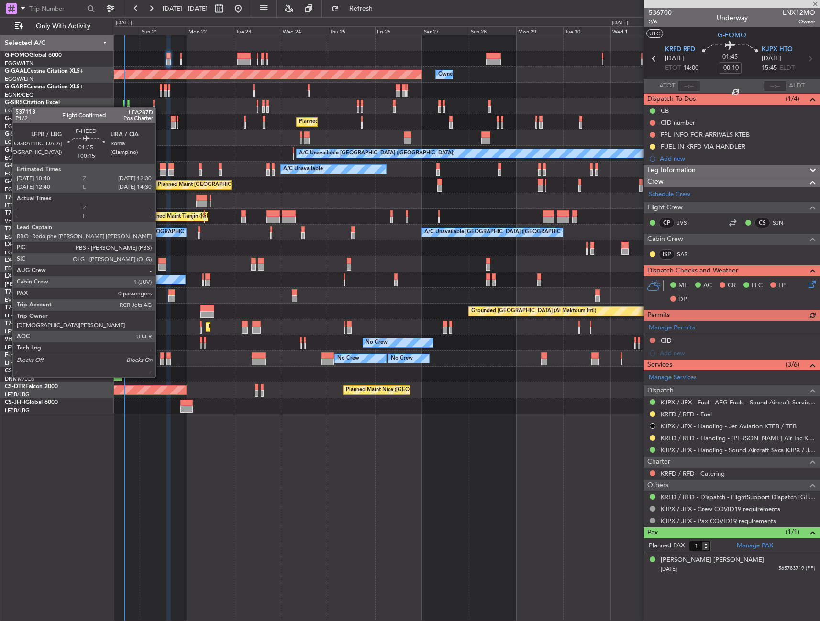
click at [160, 359] on div at bounding box center [162, 362] width 4 height 7
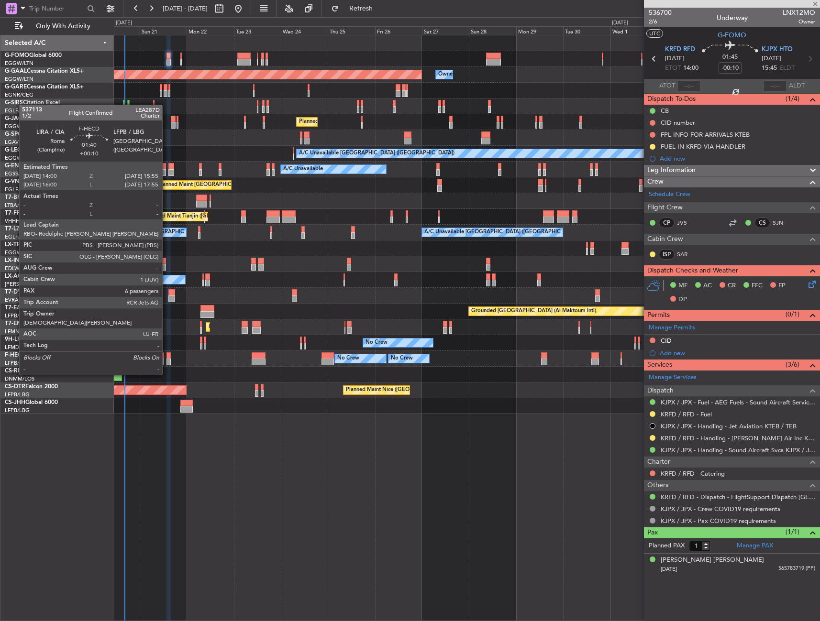
type input "+00:15"
type input "0"
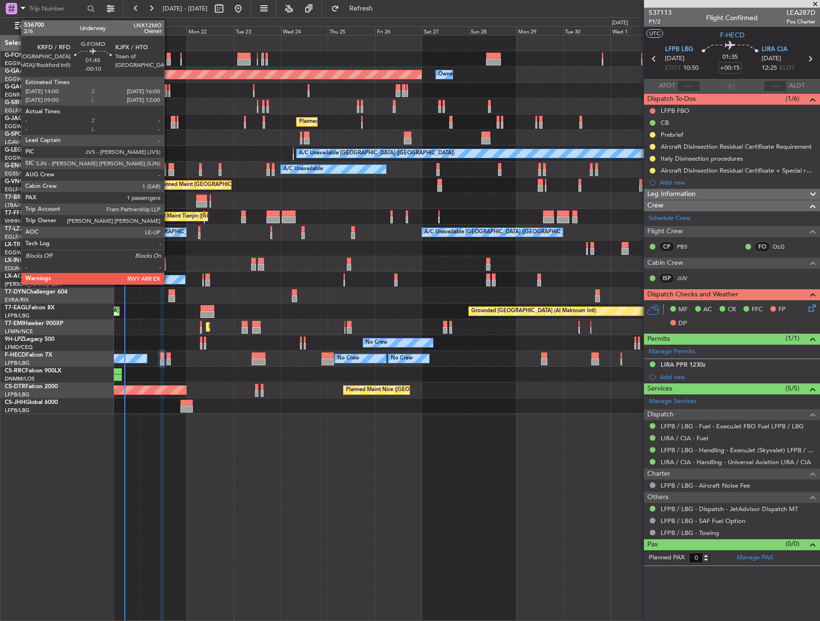
click at [169, 58] on div at bounding box center [168, 56] width 4 height 7
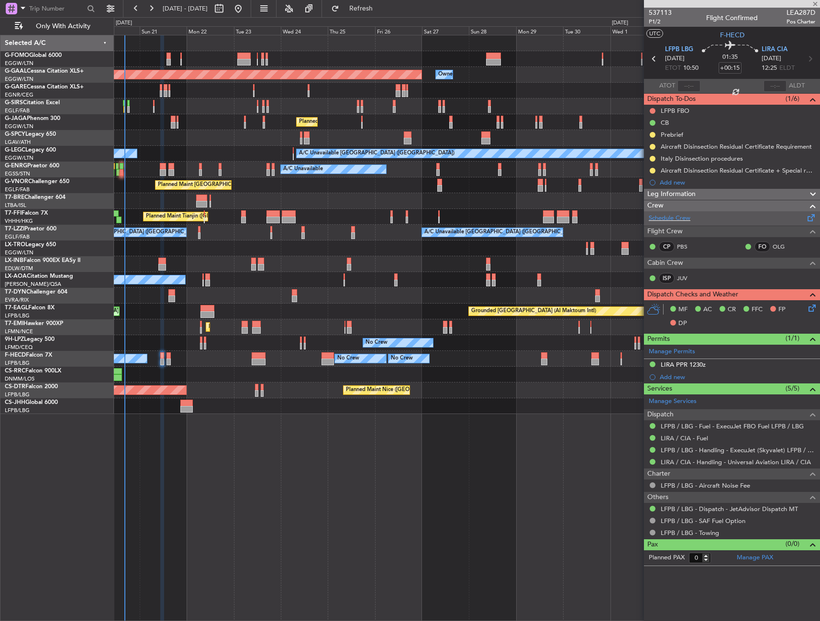
type input "-00:10"
type input "1"
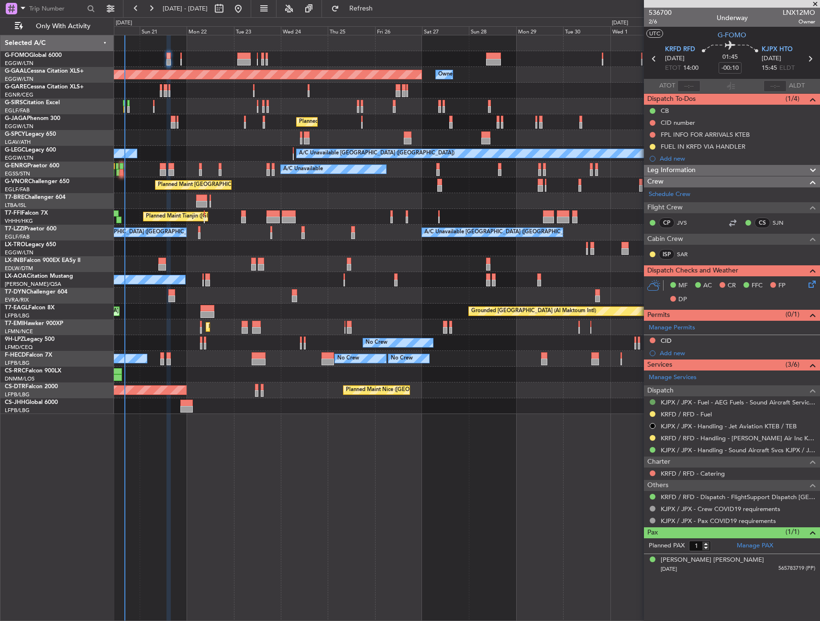
click at [651, 400] on button at bounding box center [652, 402] width 6 height 6
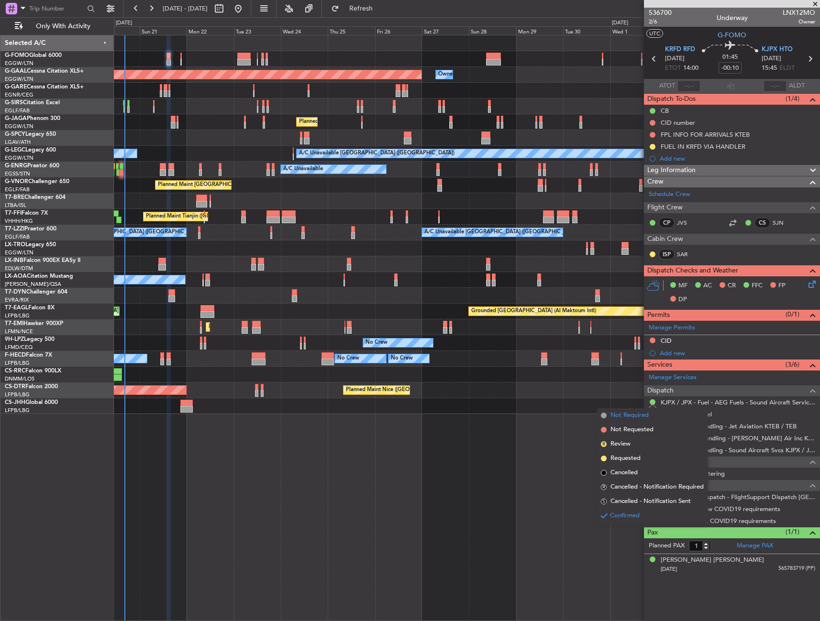
click at [625, 420] on span "Not Required" at bounding box center [629, 416] width 38 height 10
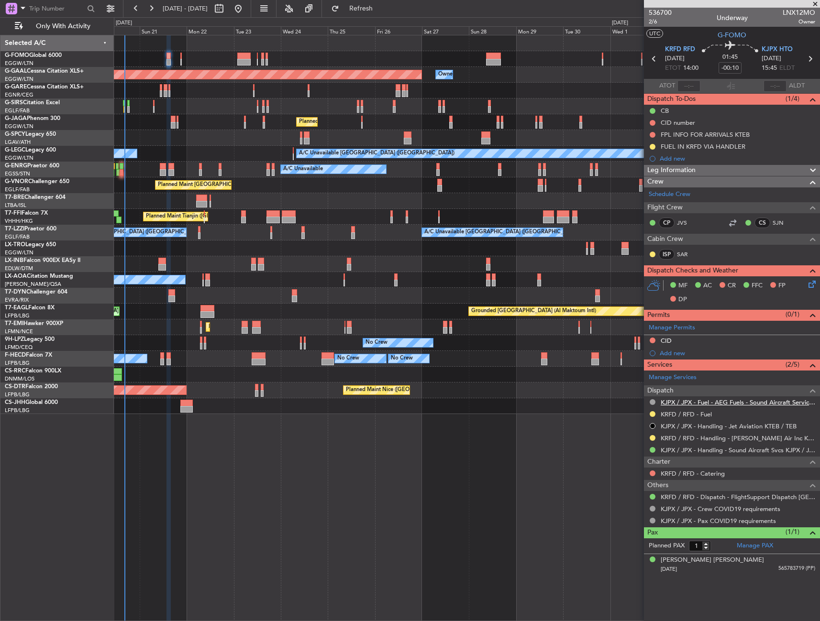
click at [772, 401] on link "KJPX / JPX - Fuel - AEG Fuels - Sound Aircraft Services - KJPX / JPX" at bounding box center [737, 402] width 154 height 8
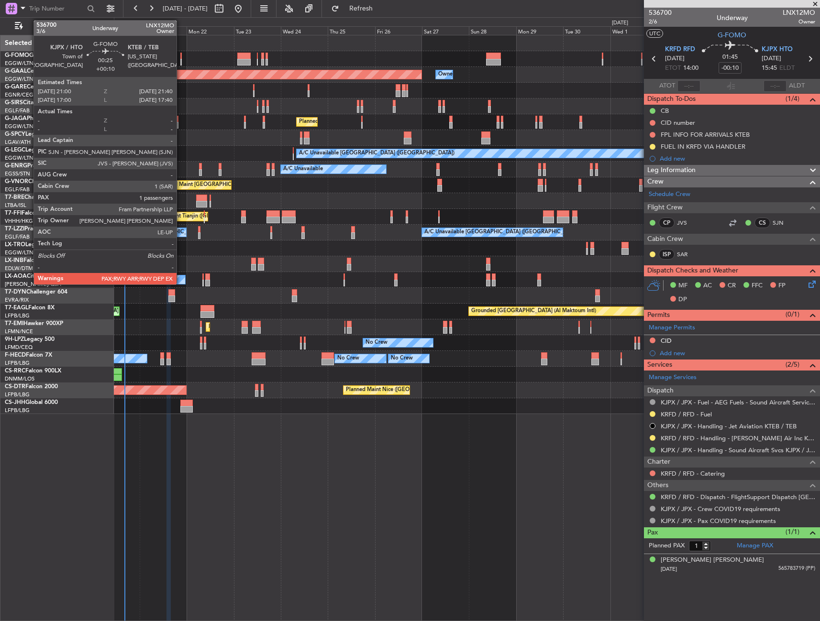
click at [180, 55] on div at bounding box center [180, 56] width 1 height 7
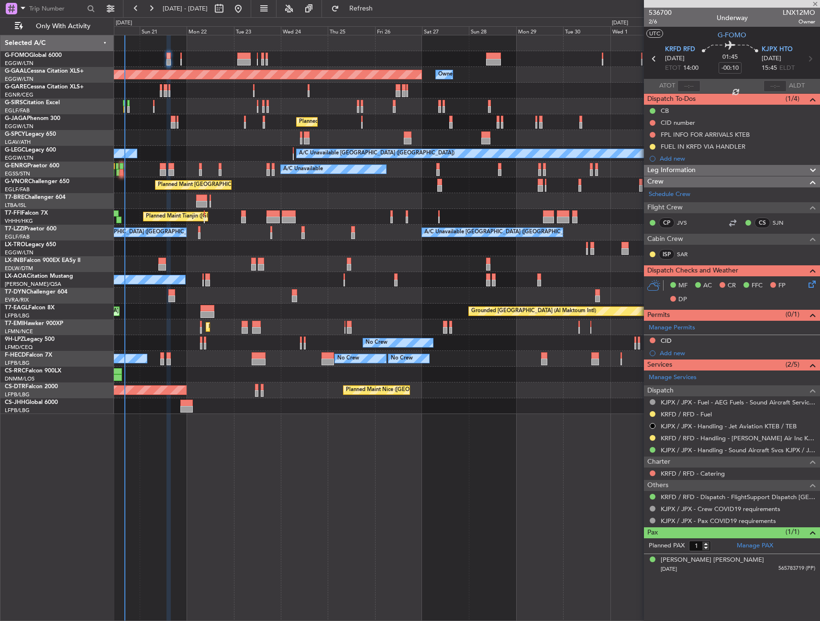
type input "+00:10"
type input "2"
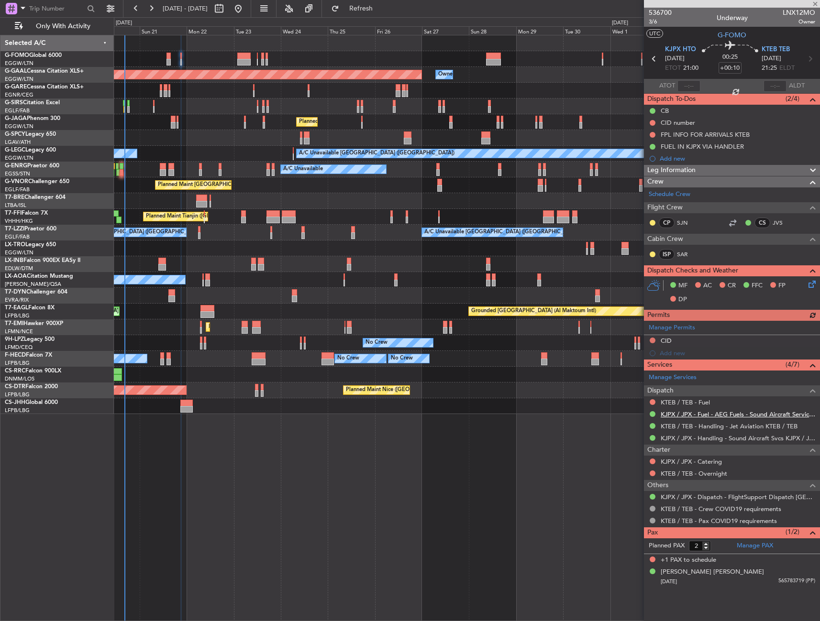
click at [722, 413] on link "KJPX / JPX - Fuel - AEG Fuels - Sound Aircraft Services - KJPX / JPX" at bounding box center [737, 414] width 154 height 8
click at [381, 12] on span "Refresh" at bounding box center [361, 8] width 40 height 7
click at [653, 413] on button at bounding box center [652, 414] width 6 height 6
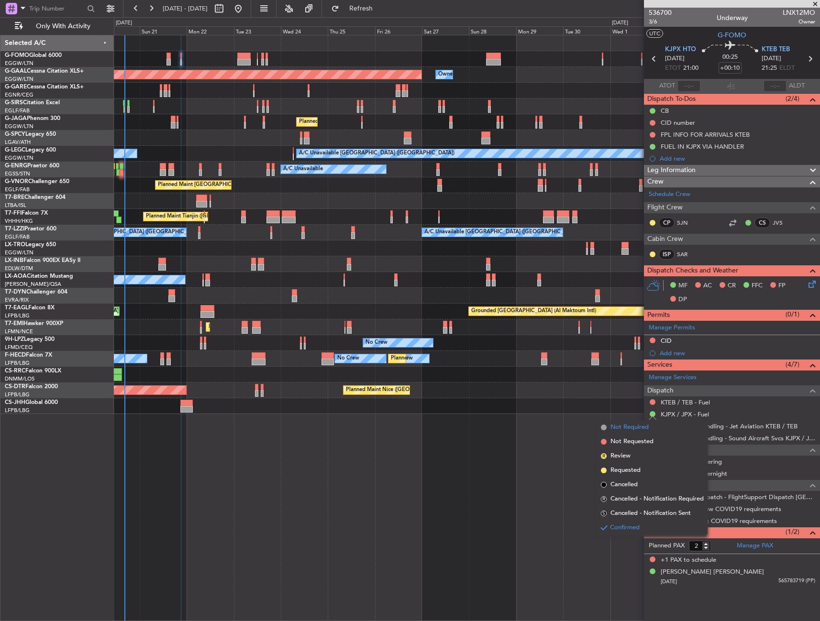
click at [621, 425] on span "Not Required" at bounding box center [629, 428] width 38 height 10
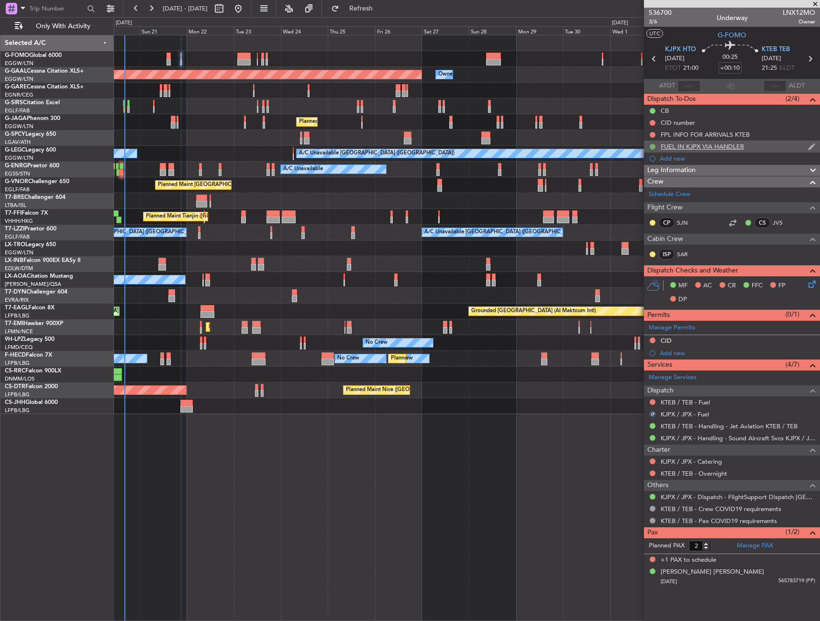
click at [655, 145] on button at bounding box center [652, 147] width 6 height 6
click at [655, 203] on span "Cancelled" at bounding box center [653, 203] width 27 height 10
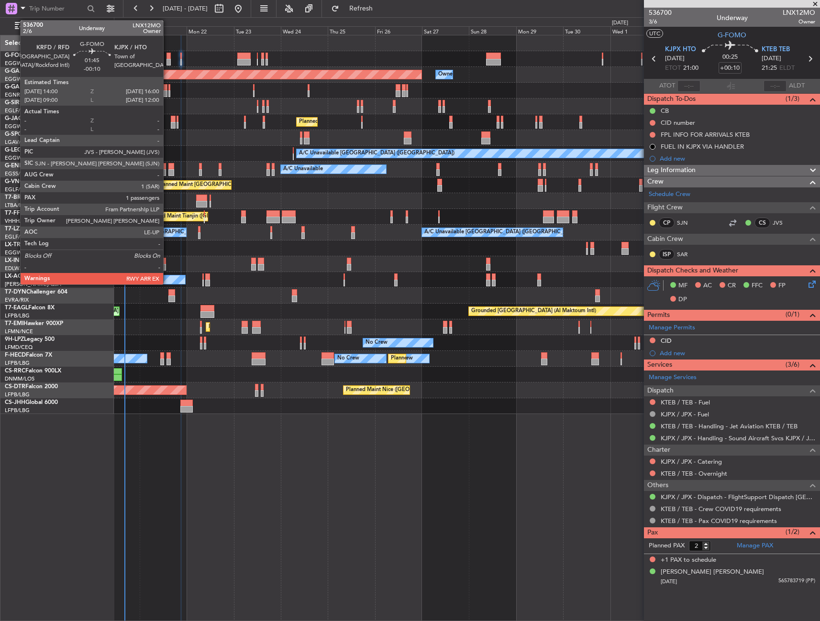
click at [167, 58] on div at bounding box center [168, 56] width 4 height 7
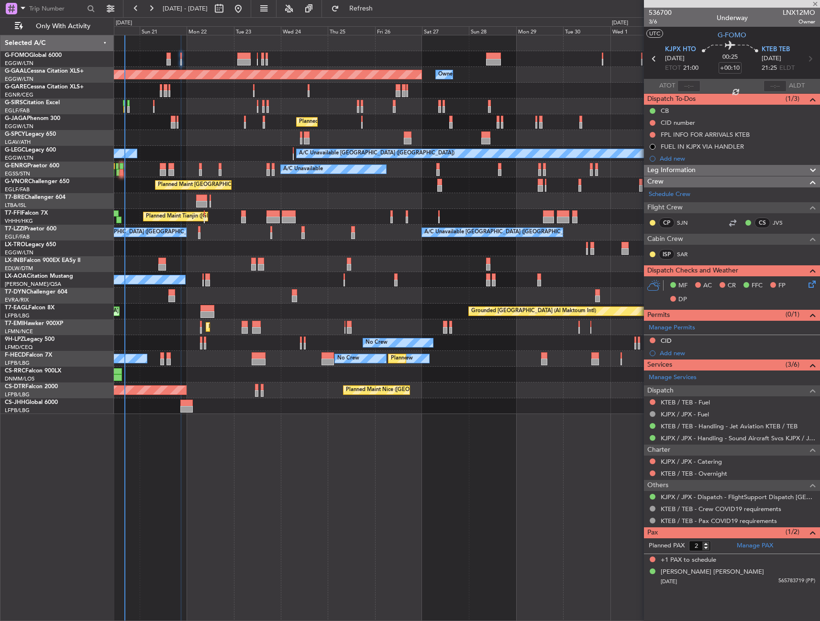
type input "-00:10"
type input "1"
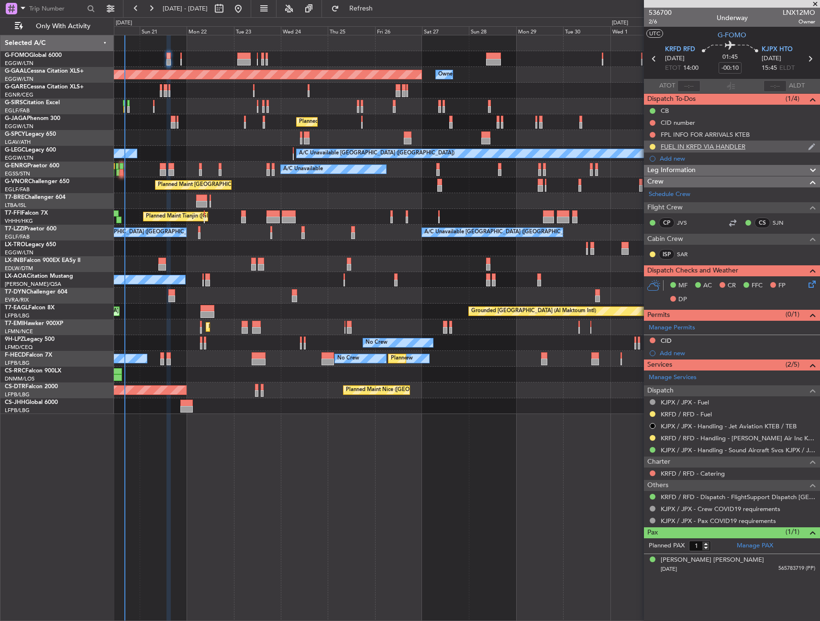
click at [702, 143] on div "FUEL IN KRFD VIA HANDLER" at bounding box center [702, 147] width 85 height 8
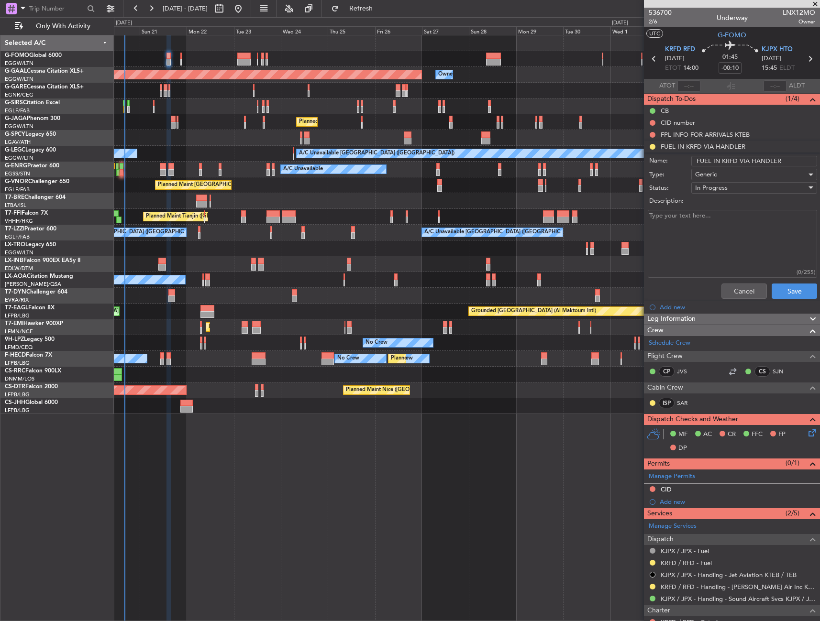
click at [757, 159] on input "FUEL IN KRFD VIA HANDLER" at bounding box center [754, 161] width 126 height 11
type input "FUEL IN KRFD VIA WFS"
click at [788, 289] on button "Save" at bounding box center [793, 291] width 45 height 15
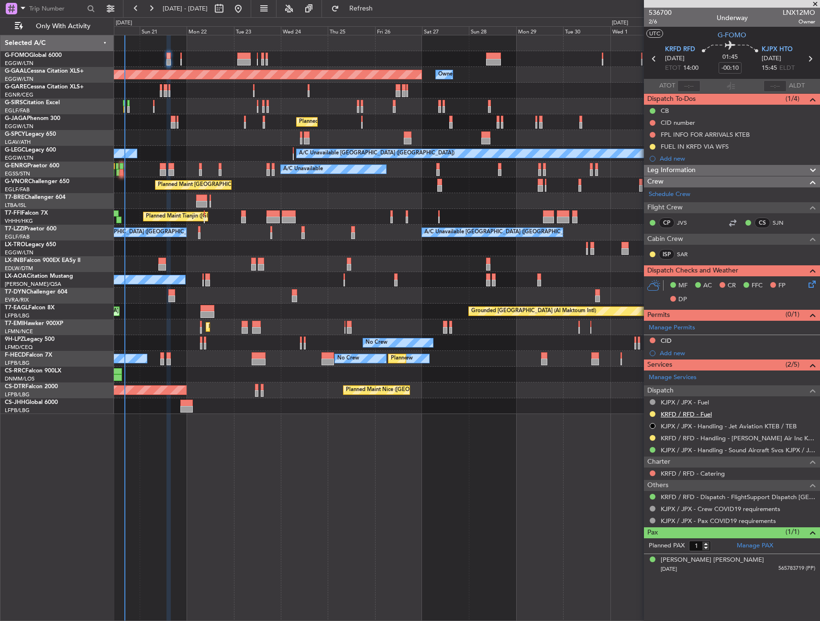
click at [686, 414] on link "KRFD / RFD - Fuel" at bounding box center [685, 414] width 51 height 8
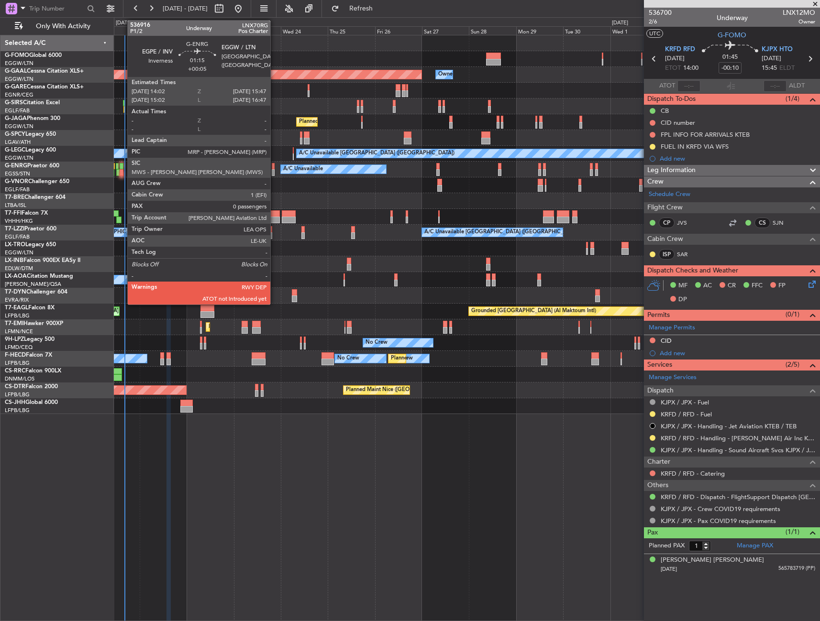
click at [122, 166] on div at bounding box center [122, 166] width 4 height 7
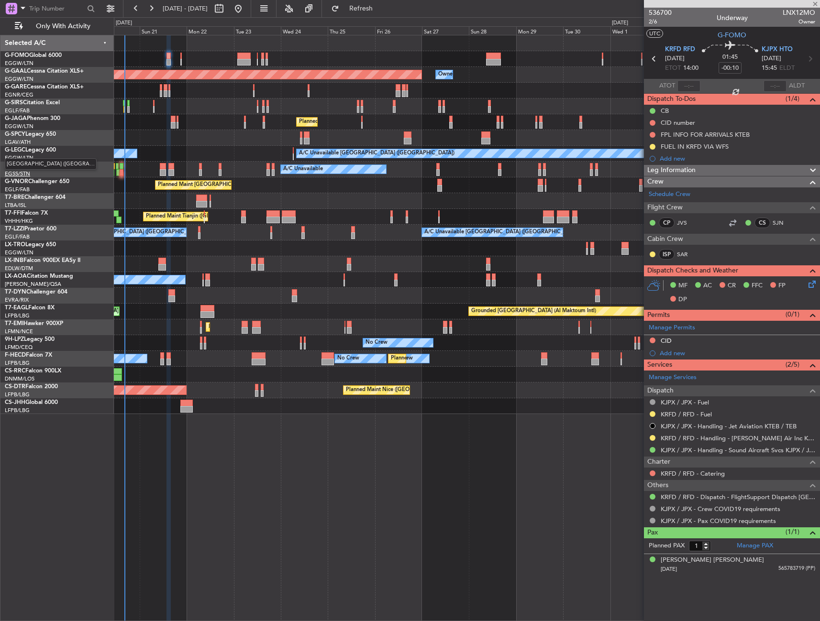
type input "+00:05"
type input "0"
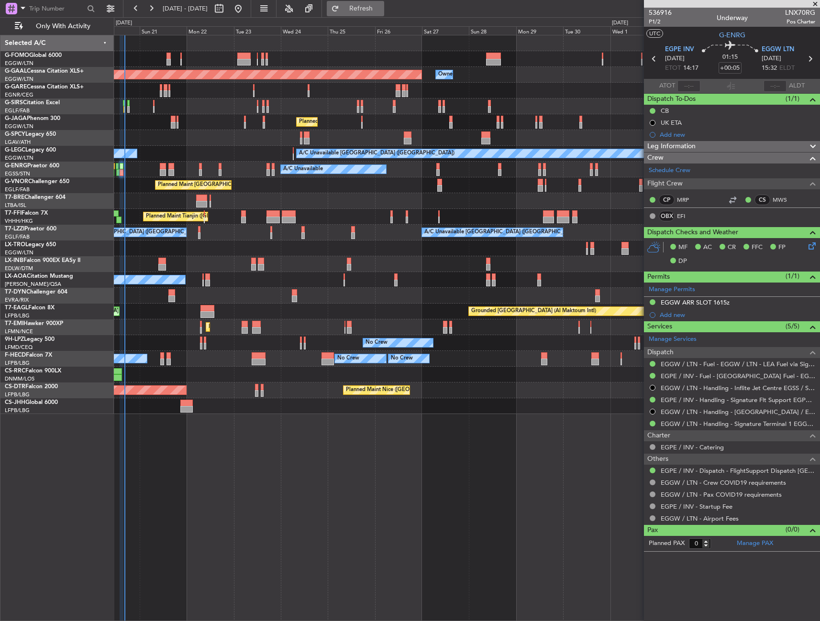
click at [381, 5] on span "Refresh" at bounding box center [361, 8] width 40 height 7
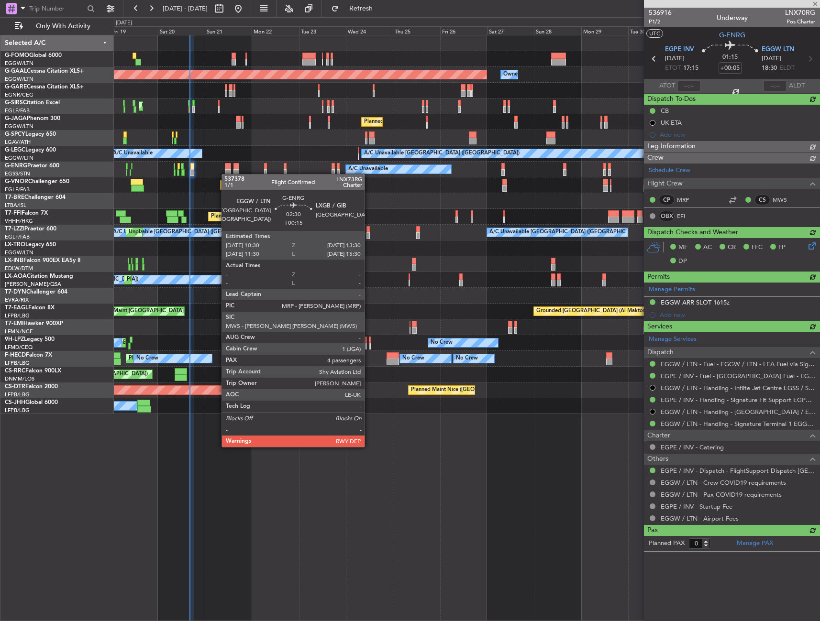
click at [226, 174] on div "Planned Maint Dusseldorf Owner Owner Unplanned Maint London (Luton) Planned Mai…" at bounding box center [466, 224] width 705 height 379
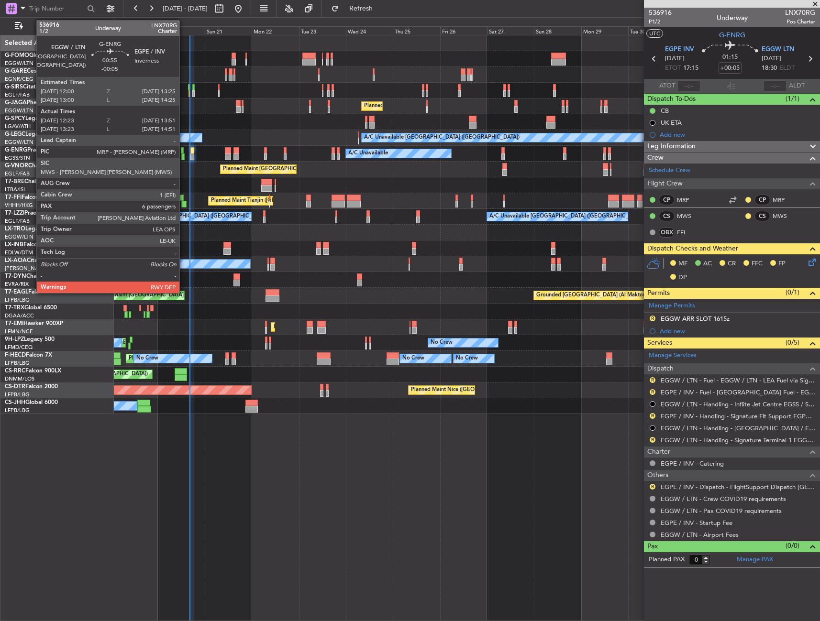
click at [181, 153] on div "A/C Unavailable" at bounding box center [466, 154] width 705 height 16
click at [183, 153] on div at bounding box center [182, 156] width 3 height 7
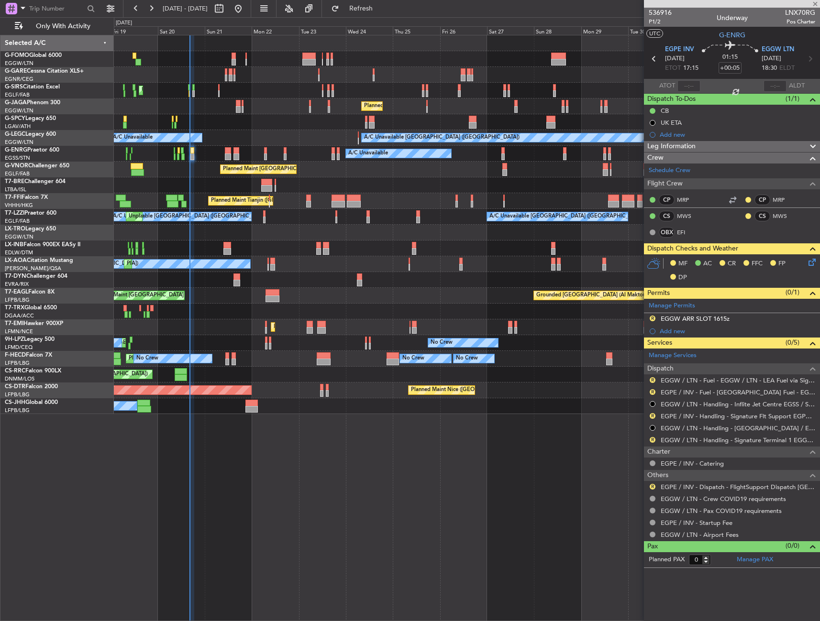
type input "-00:05"
type input "12:38"
type input "13:36"
type input "6"
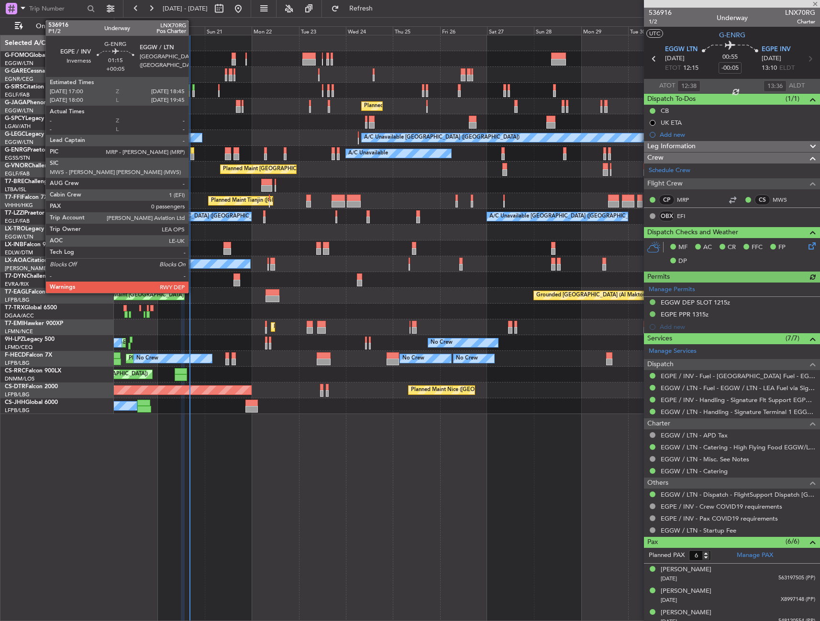
click at [193, 149] on div at bounding box center [192, 150] width 4 height 7
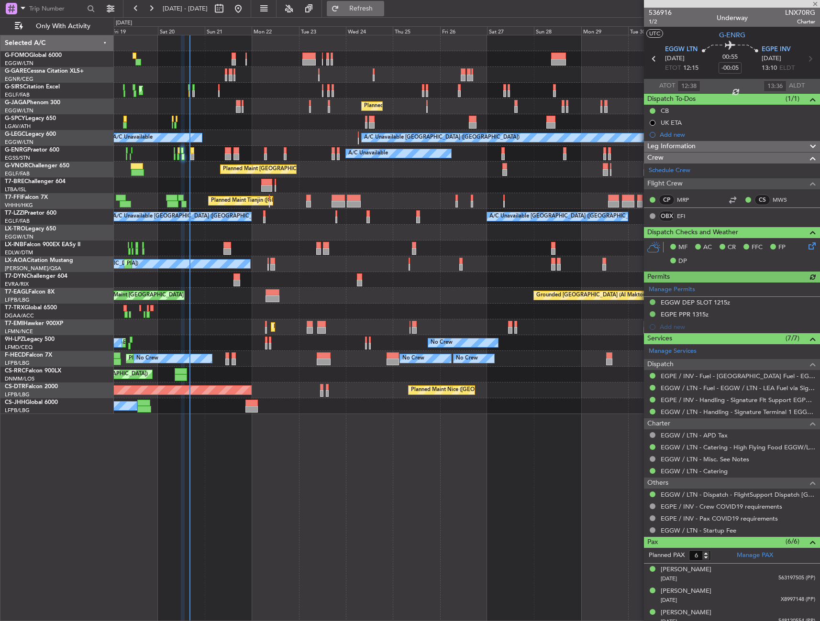
click at [375, 11] on span "Refresh" at bounding box center [361, 8] width 40 height 7
type input "+00:05"
type input "0"
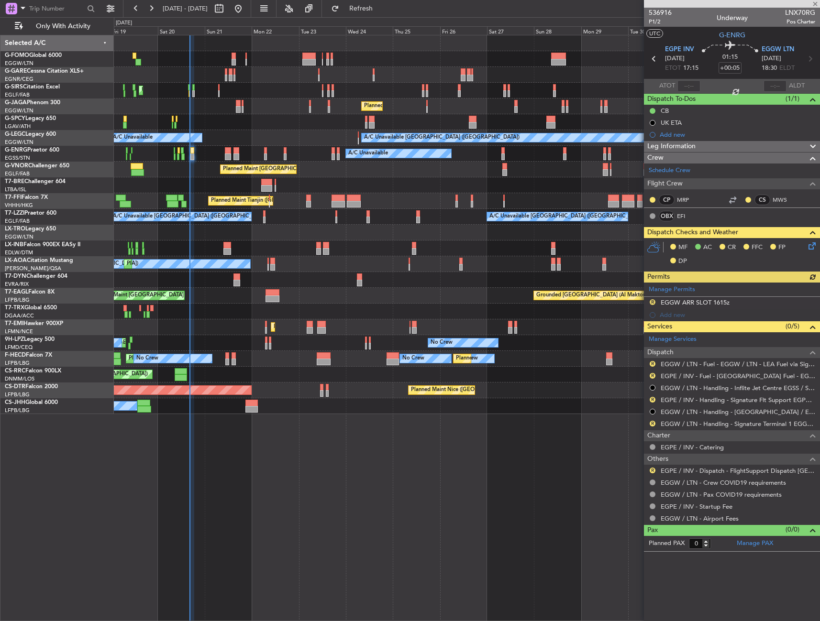
type input "-00:05"
type input "12:38"
type input "13:36"
type input "6"
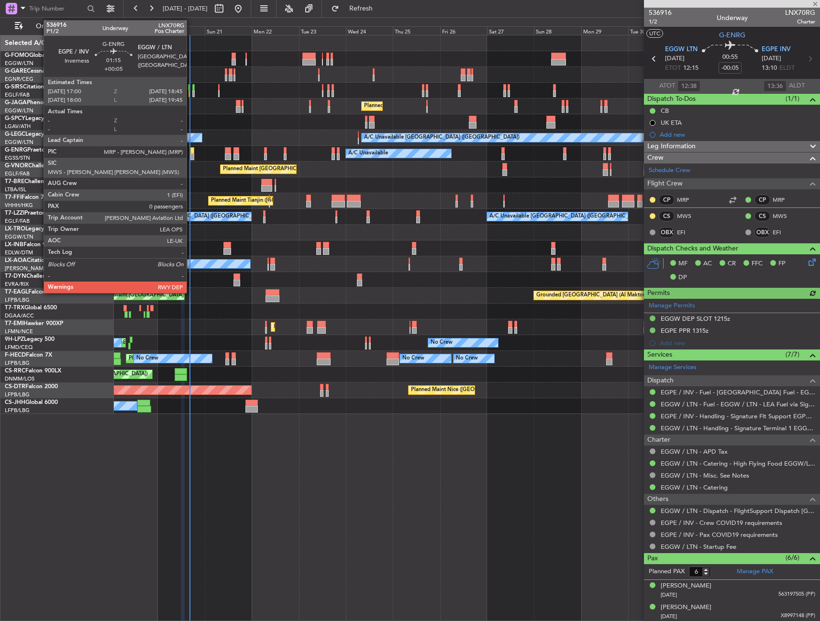
click at [191, 151] on div at bounding box center [192, 150] width 4 height 7
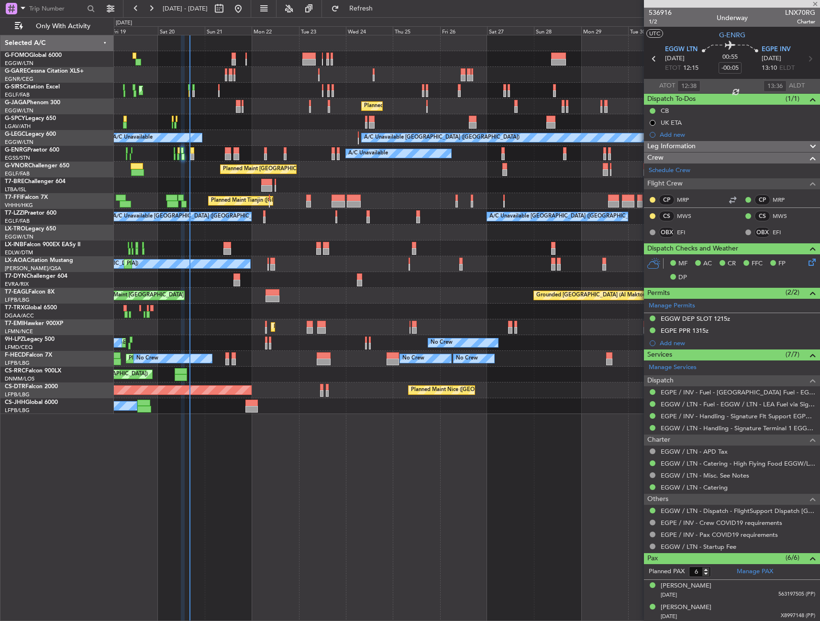
type input "+00:05"
type input "0"
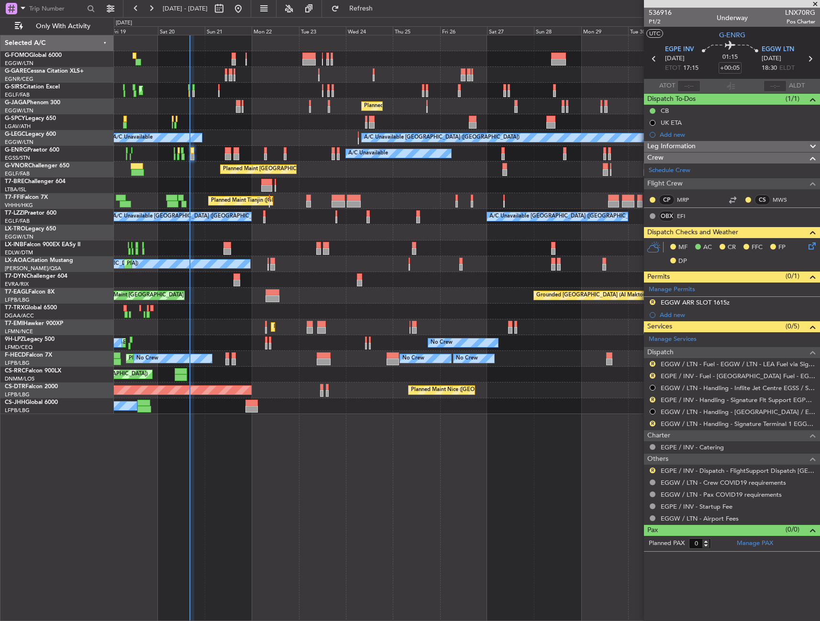
click at [398, 18] on div "0 0 Fri 19 Sat 20 Sun 21 Mon 22 Tue 23 Wed 24 Thu 25 Oct 2025 Fri 26 Sat 27 Sun…" at bounding box center [466, 26] width 705 height 17
click at [381, 10] on span "Refresh" at bounding box center [361, 8] width 40 height 7
click at [692, 49] on span "EGPE INV" at bounding box center [679, 50] width 29 height 10
click at [381, 8] on span "Refresh" at bounding box center [361, 8] width 40 height 7
click at [364, 10] on button "Refresh" at bounding box center [355, 8] width 57 height 15
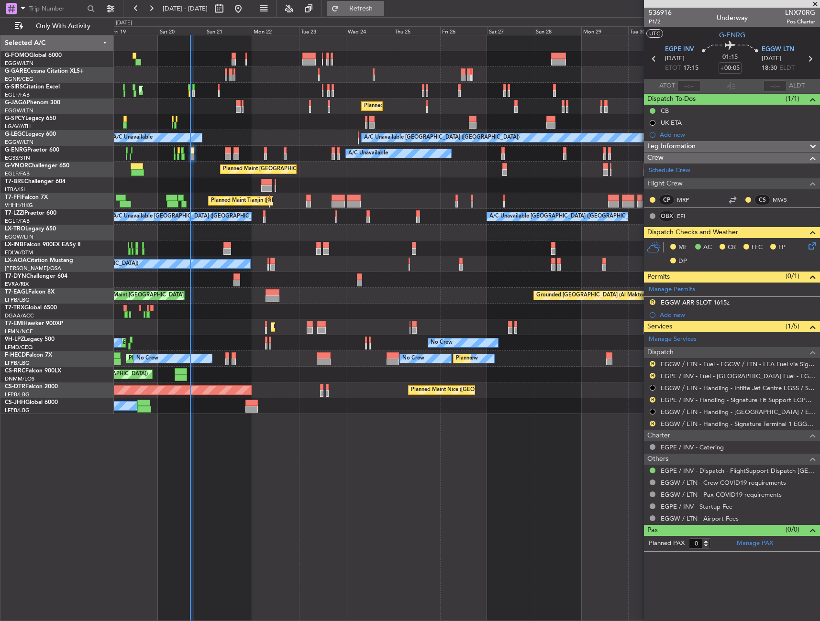
click at [365, 7] on button "Refresh" at bounding box center [355, 8] width 57 height 15
click at [384, 14] on button "Refresh" at bounding box center [355, 8] width 57 height 15
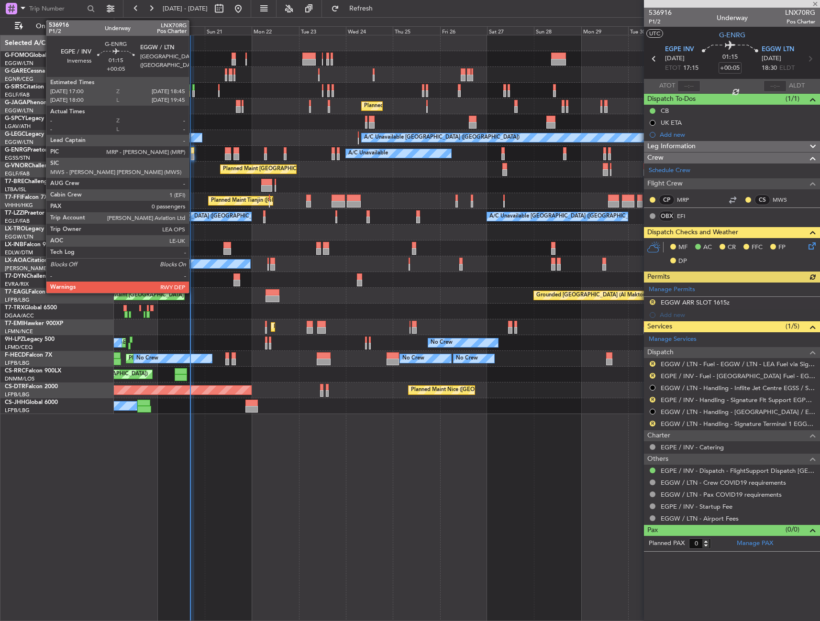
click at [193, 149] on div at bounding box center [192, 150] width 4 height 7
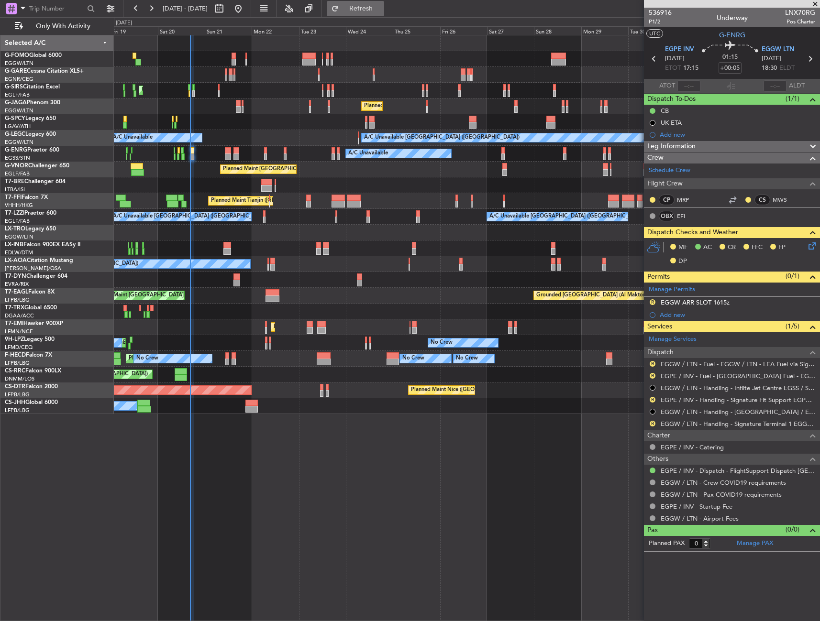
click at [384, 2] on button "Refresh" at bounding box center [355, 8] width 57 height 15
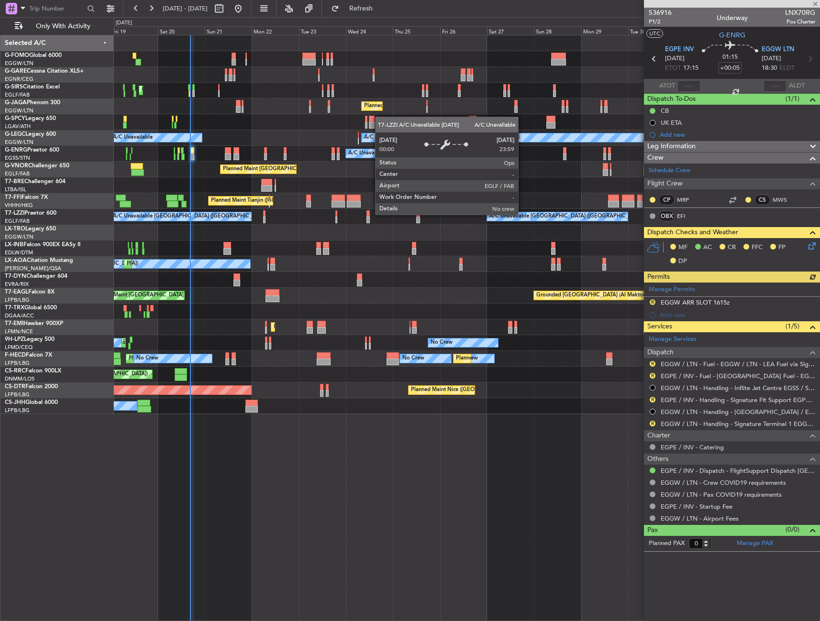
click at [725, 304] on div "Manage Permits R EGGW ARR SLOT 1615z Add new" at bounding box center [732, 302] width 176 height 39
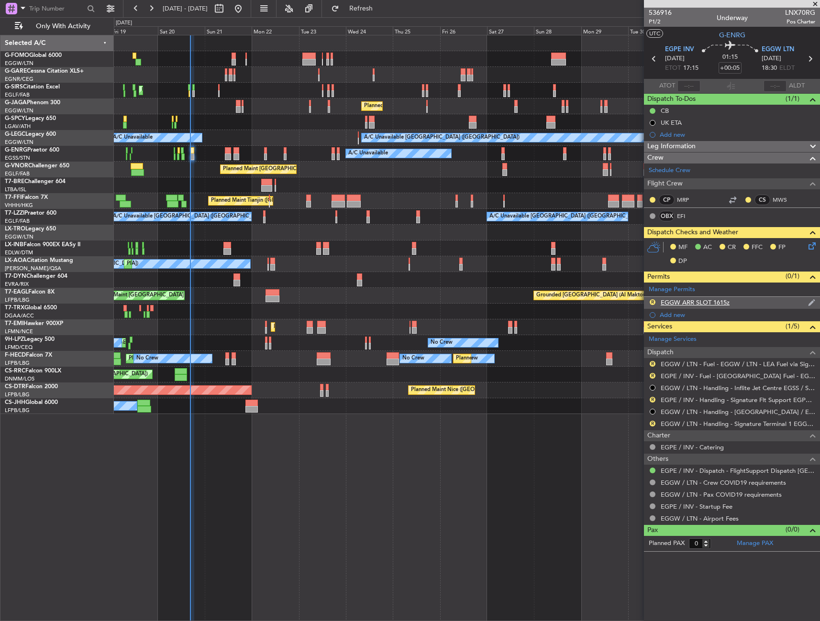
click at [683, 302] on div "EGGW ARR SLOT 1615z" at bounding box center [694, 302] width 69 height 8
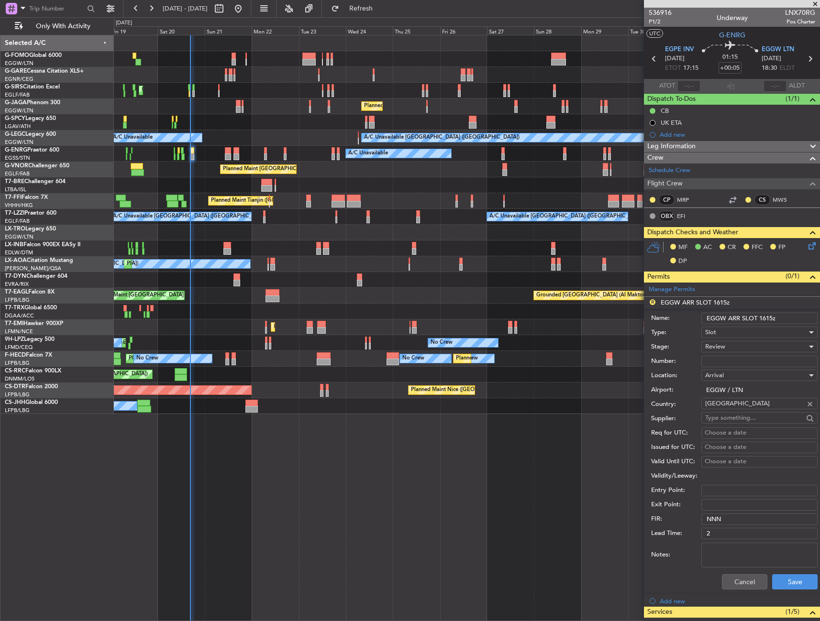
drag, startPoint x: 726, startPoint y: 319, endPoint x: 681, endPoint y: 317, distance: 45.0
click at [681, 317] on div "Name: EGGW ARR SLOT 1615z" at bounding box center [734, 318] width 166 height 14
click at [765, 318] on input "EGSS ARR SLOT 1615z" at bounding box center [759, 318] width 116 height 11
type input "EGSS ARR SLOT 1810Z"
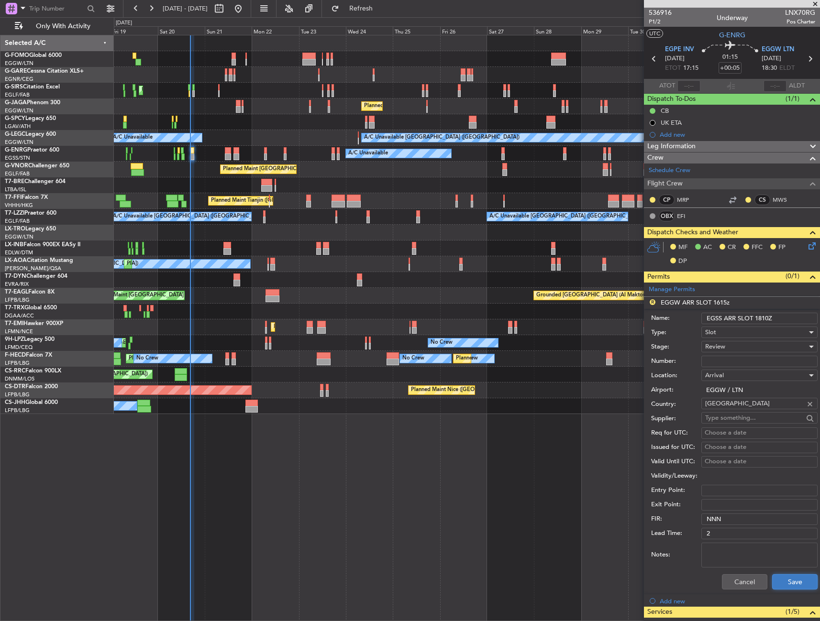
click at [797, 579] on button "Save" at bounding box center [794, 581] width 45 height 15
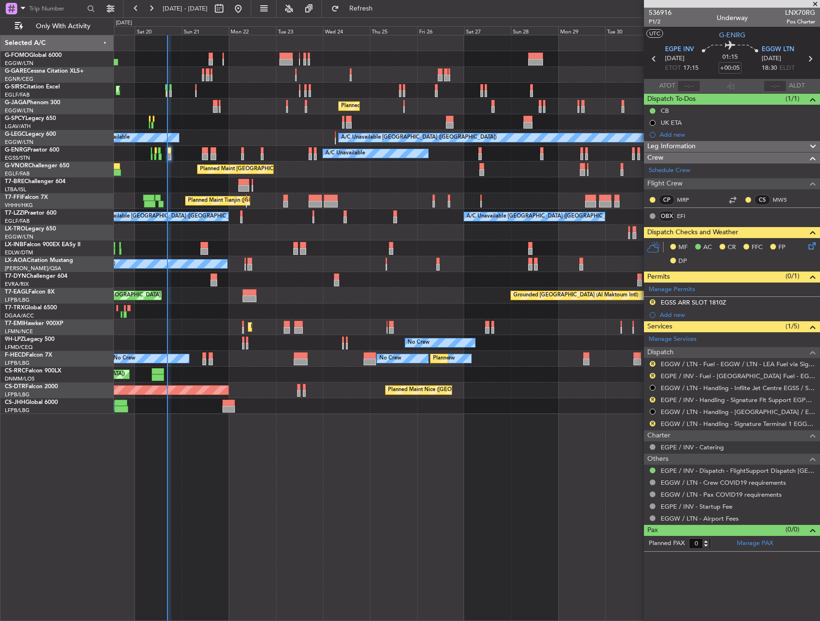
click at [314, 494] on div "Unplanned Maint London (Luton) Planned Maint London (Luton) A/C Unavailable Lon…" at bounding box center [467, 328] width 706 height 586
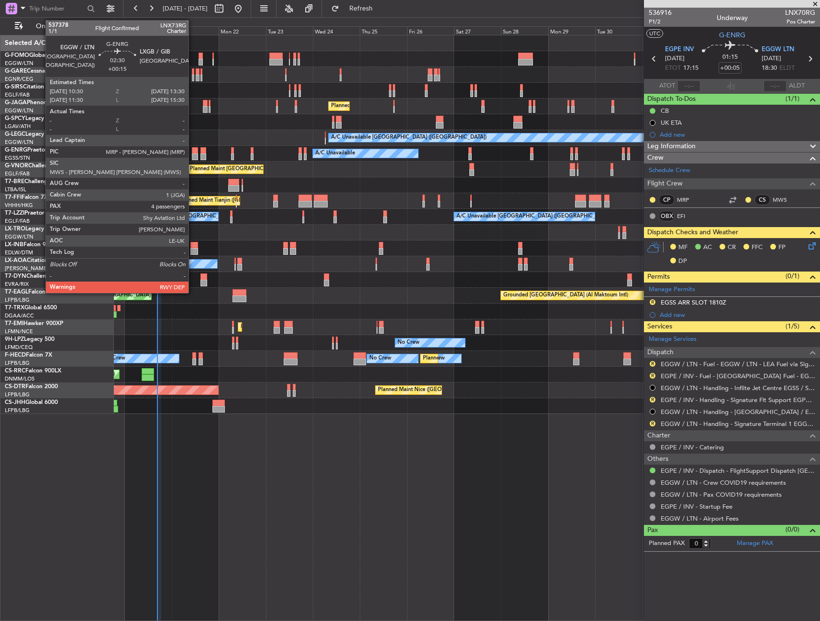
click at [193, 158] on div at bounding box center [195, 156] width 6 height 7
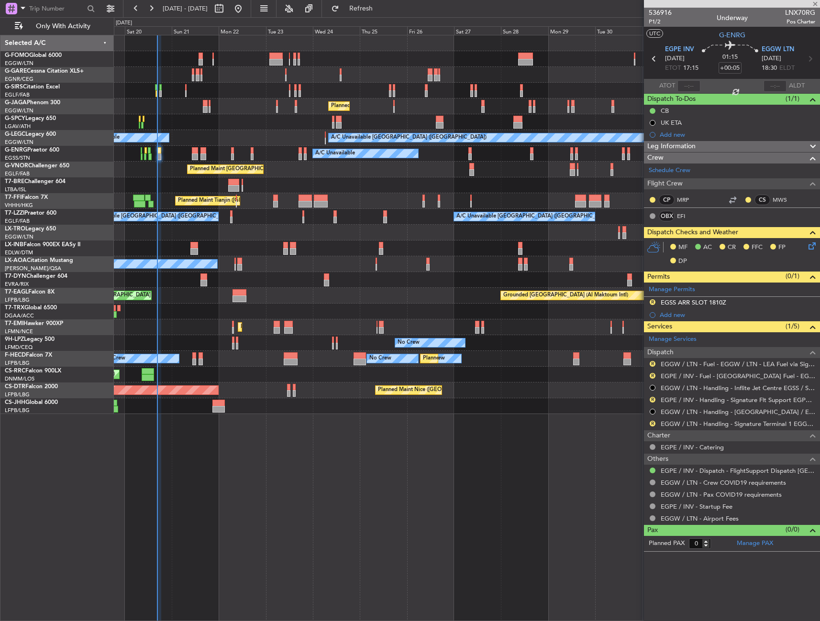
type input "+00:15"
type input "4"
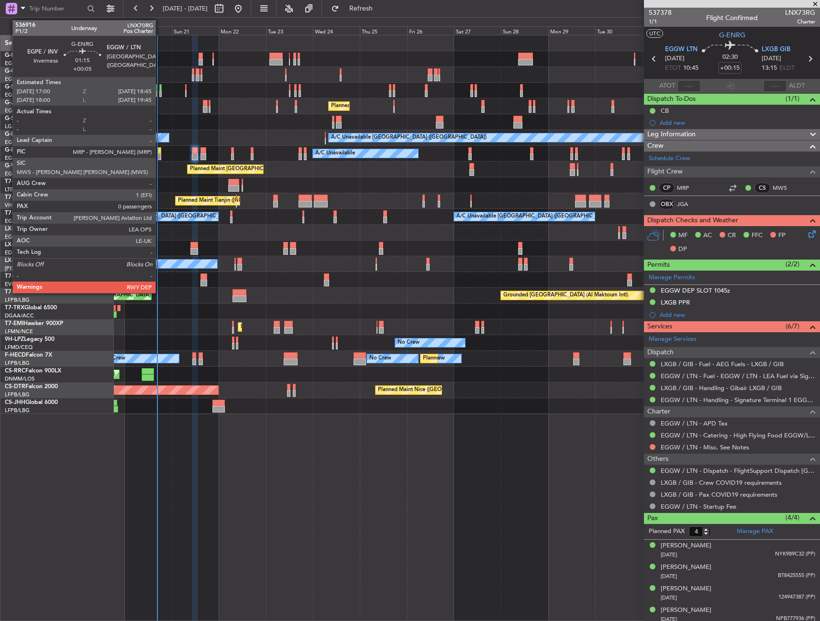
click at [160, 152] on div at bounding box center [159, 150] width 4 height 7
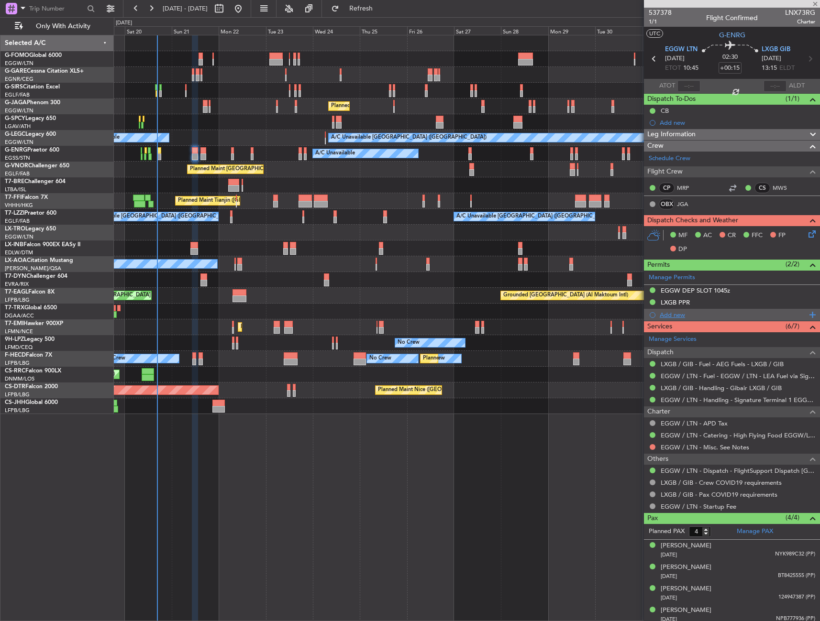
type input "+00:05"
type input "0"
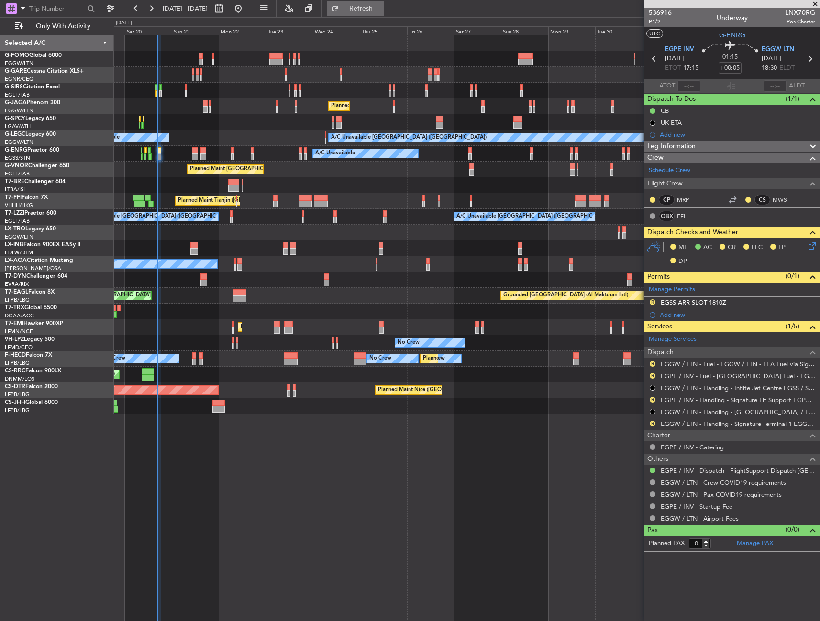
click at [381, 5] on span "Refresh" at bounding box center [361, 8] width 40 height 7
click at [380, 13] on button "Refresh" at bounding box center [355, 8] width 57 height 15
click at [651, 406] on div "Cancelled" at bounding box center [652, 403] width 28 height 12
click at [651, 398] on button "R" at bounding box center [652, 400] width 6 height 6
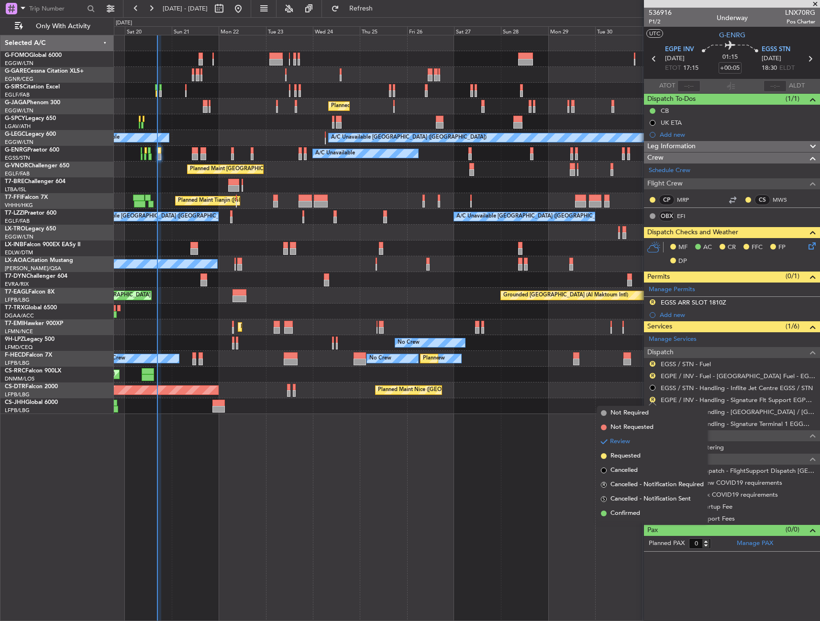
click at [723, 395] on div "R EGPE / INV - Handling - Signature Flt Support EGPE / INV" at bounding box center [732, 400] width 176 height 12
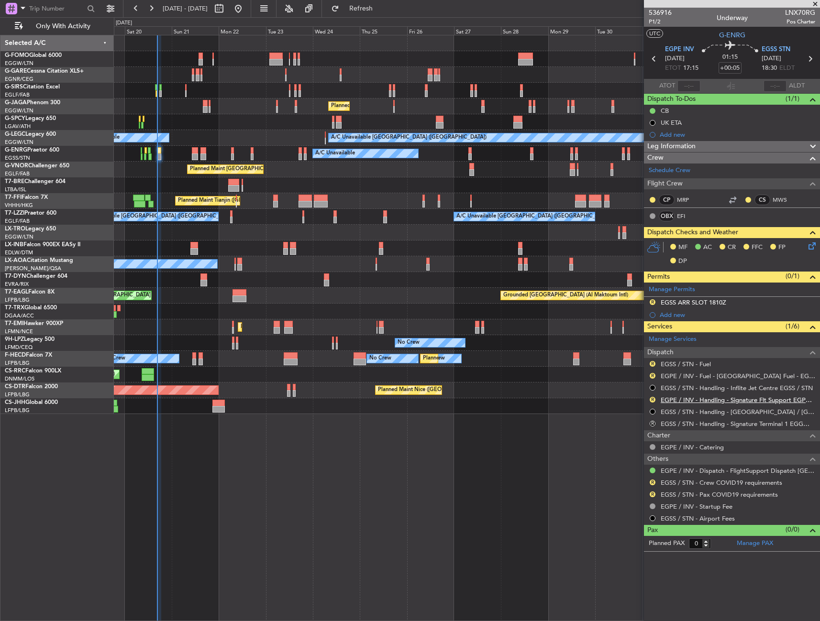
click at [723, 399] on link "EGPE / INV - Handling - Signature Flt Support EGPE / INV" at bounding box center [737, 400] width 154 height 8
drag, startPoint x: 379, startPoint y: 7, endPoint x: 537, endPoint y: 0, distance: 158.4
click at [380, 7] on span "Refresh" at bounding box center [361, 8] width 40 height 7
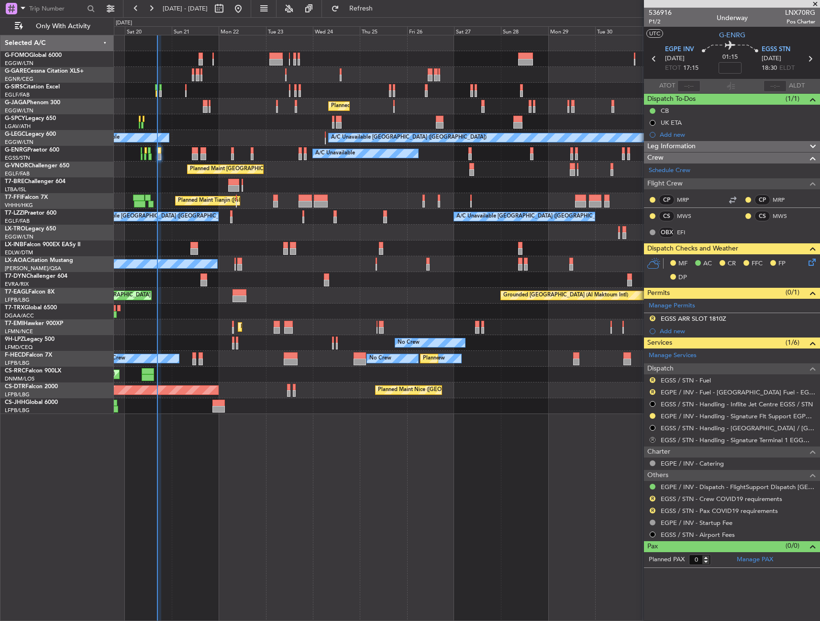
click at [654, 438] on button "R" at bounding box center [652, 440] width 6 height 6
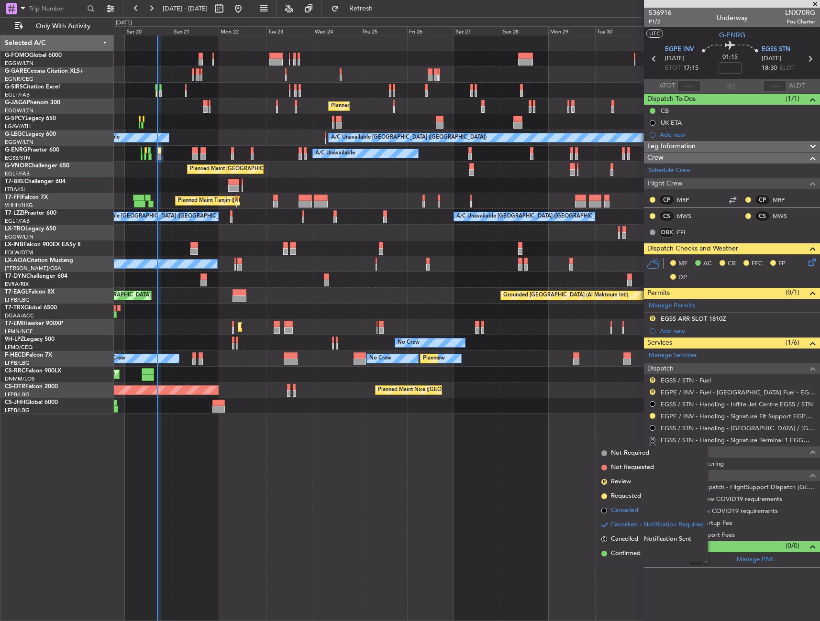
click at [640, 515] on li "Cancelled" at bounding box center [652, 511] width 110 height 14
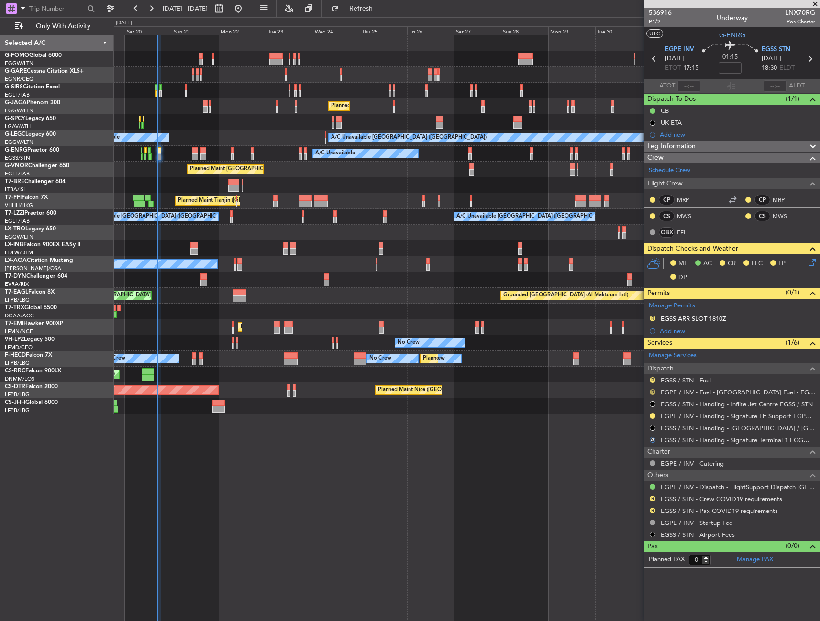
click at [650, 390] on button "R" at bounding box center [652, 392] width 6 height 6
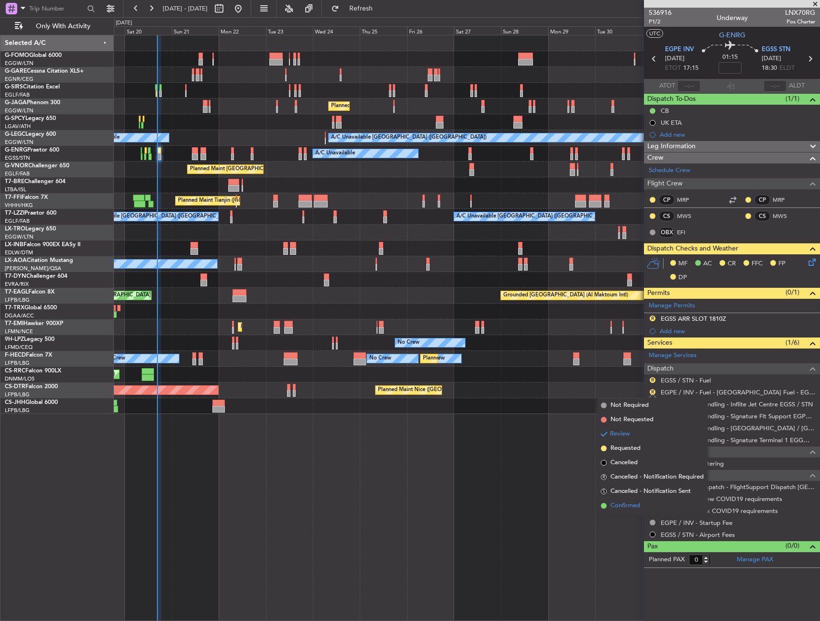
click at [625, 510] on span "Confirmed" at bounding box center [625, 506] width 30 height 10
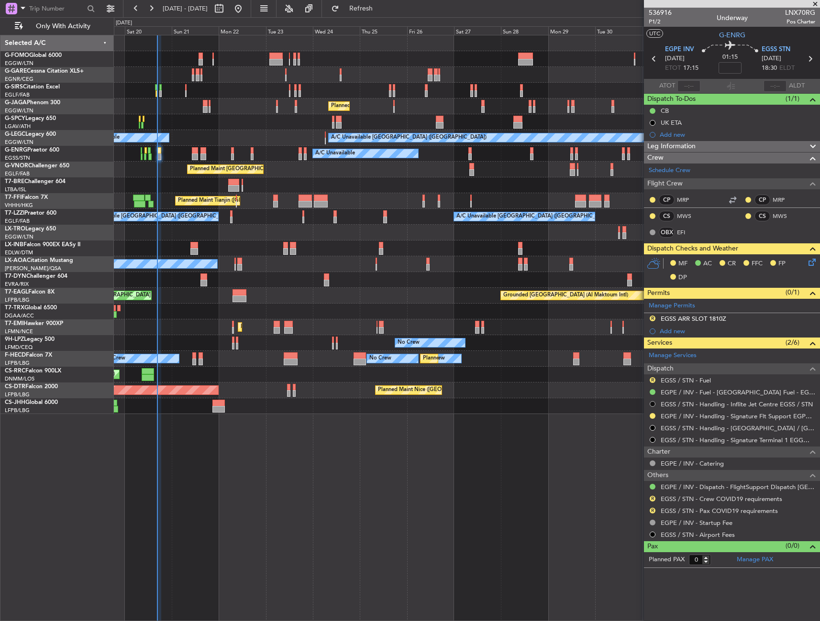
click at [652, 405] on button at bounding box center [652, 404] width 6 height 6
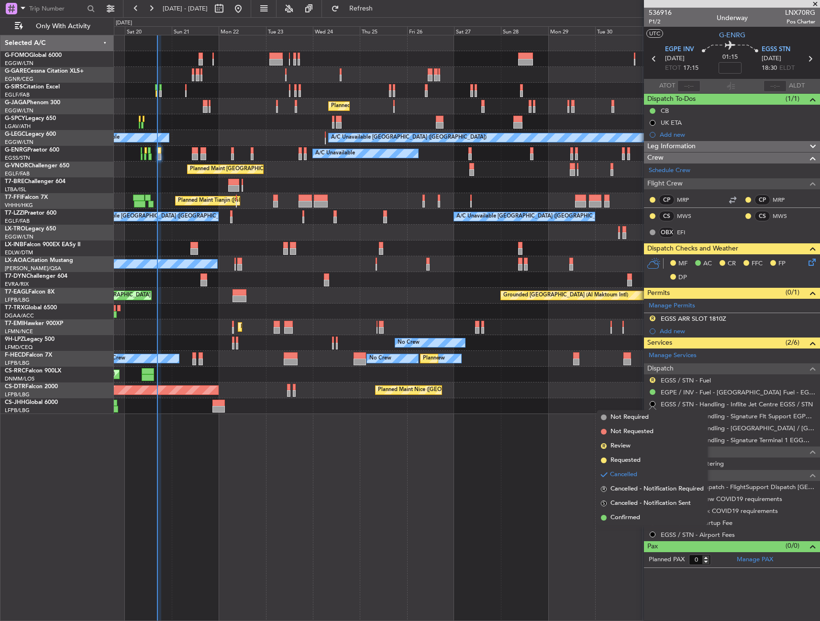
click at [629, 468] on li "Cancelled" at bounding box center [652, 475] width 110 height 14
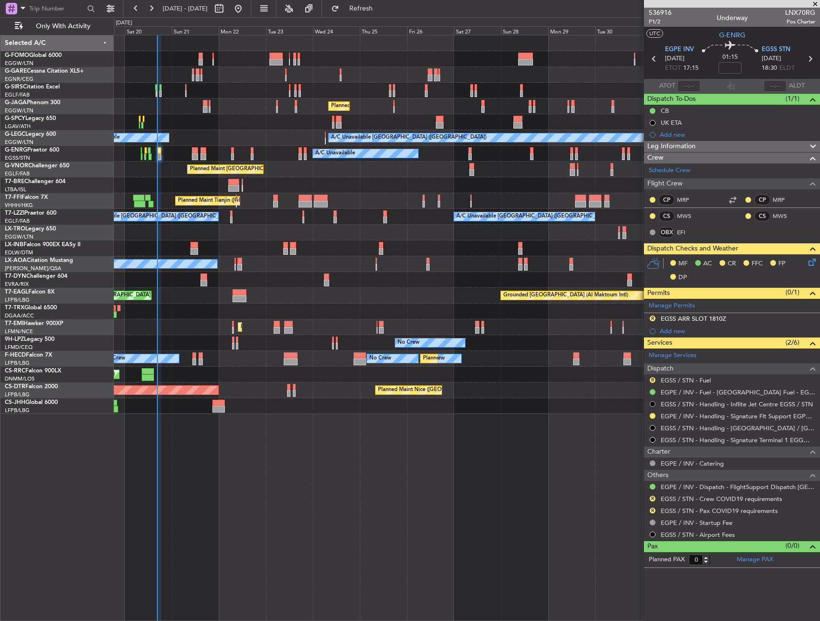
click at [652, 403] on button at bounding box center [652, 404] width 6 height 6
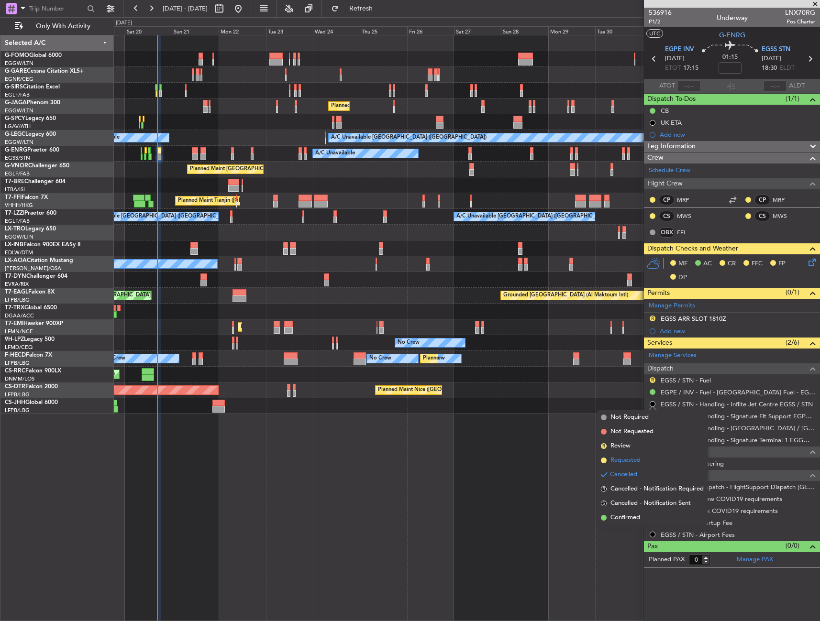
drag, startPoint x: 617, startPoint y: 460, endPoint x: 623, endPoint y: 458, distance: 6.0
click at [617, 460] on span "Requested" at bounding box center [625, 461] width 30 height 10
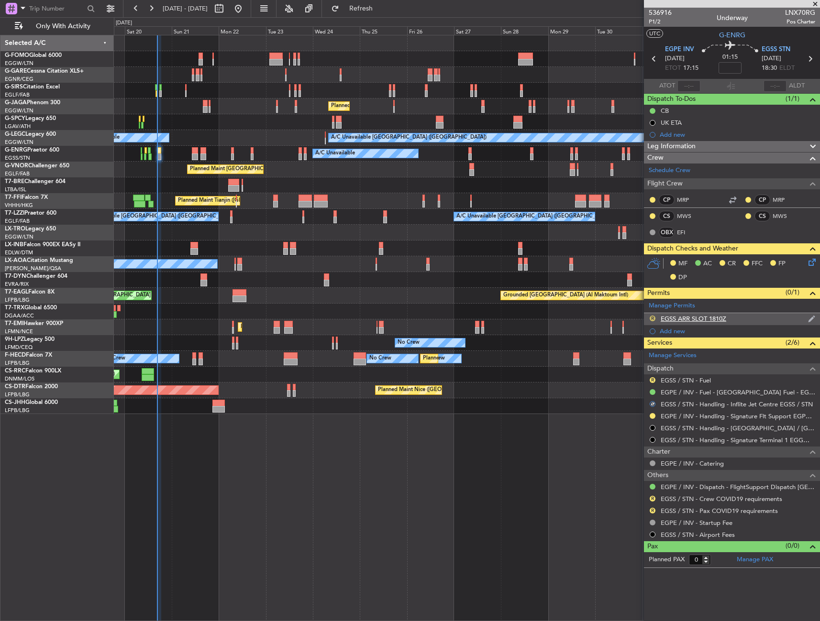
click at [651, 318] on button "R" at bounding box center [652, 319] width 6 height 6
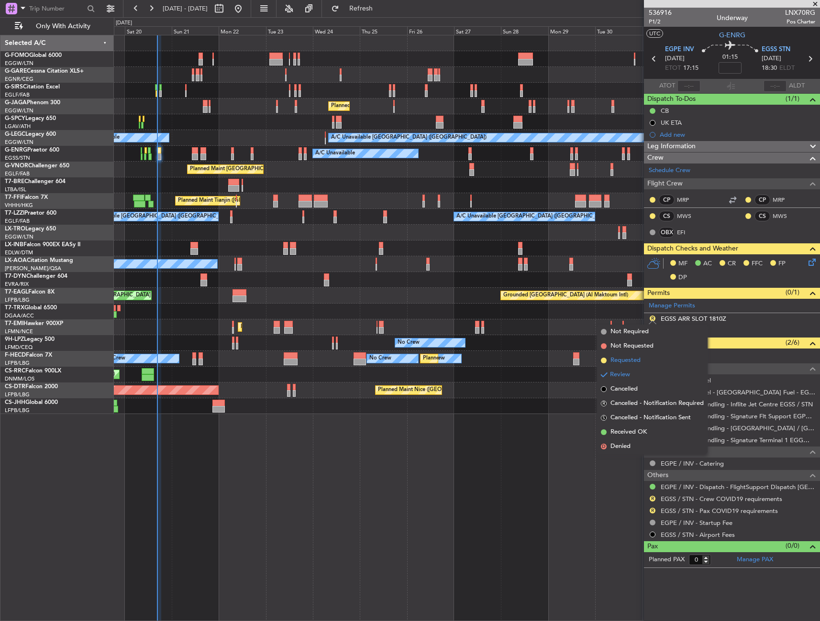
click at [637, 362] on span "Requested" at bounding box center [625, 361] width 30 height 10
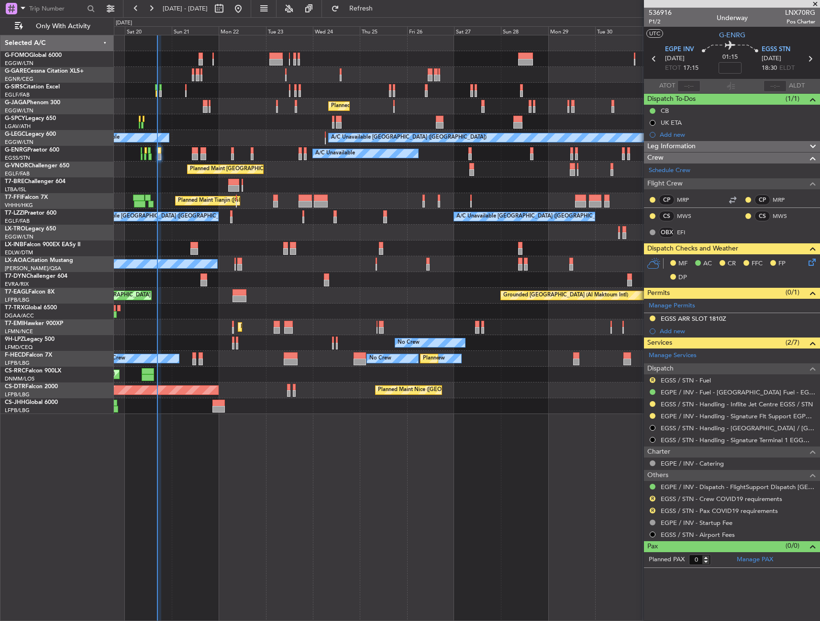
click at [811, 264] on icon at bounding box center [810, 261] width 8 height 8
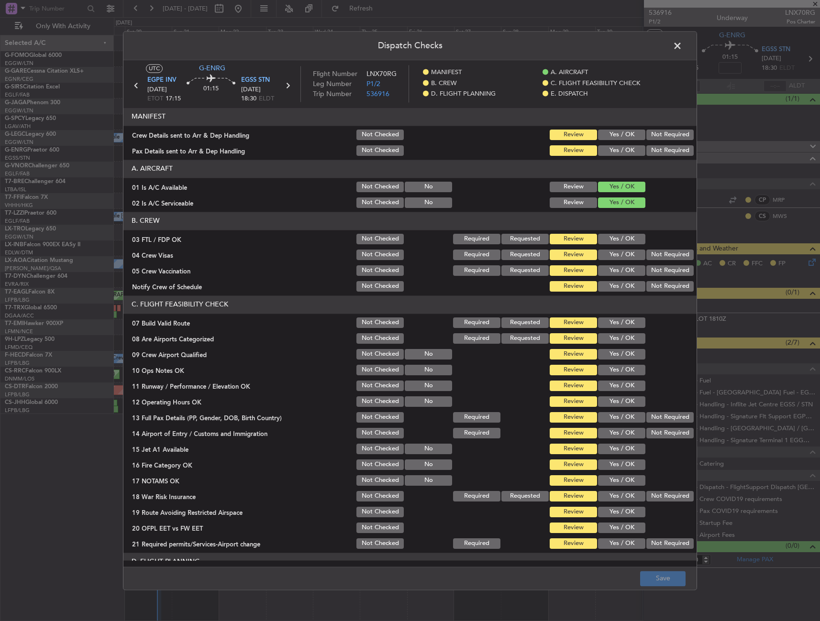
click at [616, 321] on button "Yes / OK" at bounding box center [621, 323] width 47 height 11
click at [622, 340] on button "Yes / OK" at bounding box center [621, 338] width 47 height 11
click at [616, 385] on button "Yes / OK" at bounding box center [621, 386] width 47 height 11
click at [614, 401] on button "Yes / OK" at bounding box center [621, 401] width 47 height 11
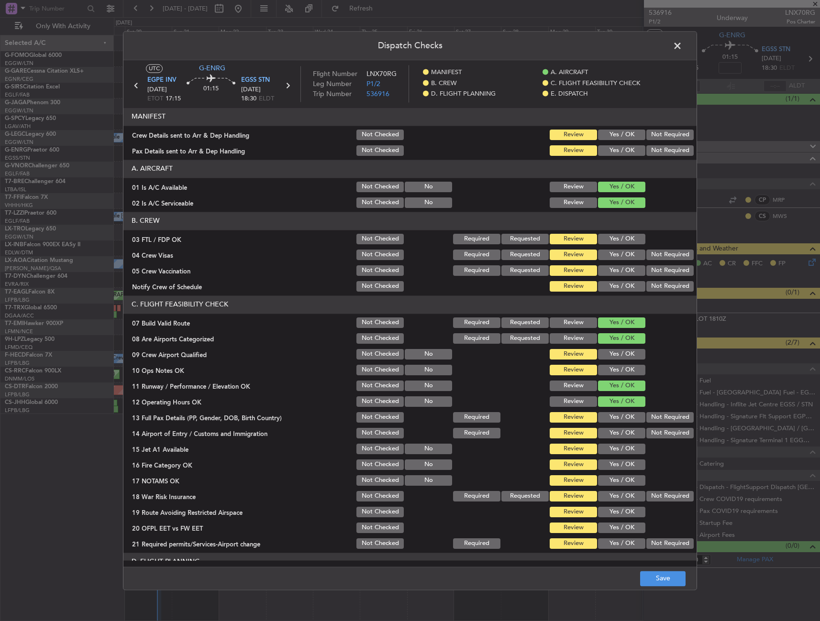
click at [615, 414] on button "Yes / OK" at bounding box center [621, 417] width 47 height 11
click at [614, 432] on button "Yes / OK" at bounding box center [621, 433] width 47 height 11
click at [614, 454] on button "Yes / OK" at bounding box center [621, 449] width 47 height 11
click at [613, 464] on button "Yes / OK" at bounding box center [621, 465] width 47 height 11
click at [608, 482] on button "Yes / OK" at bounding box center [621, 480] width 47 height 11
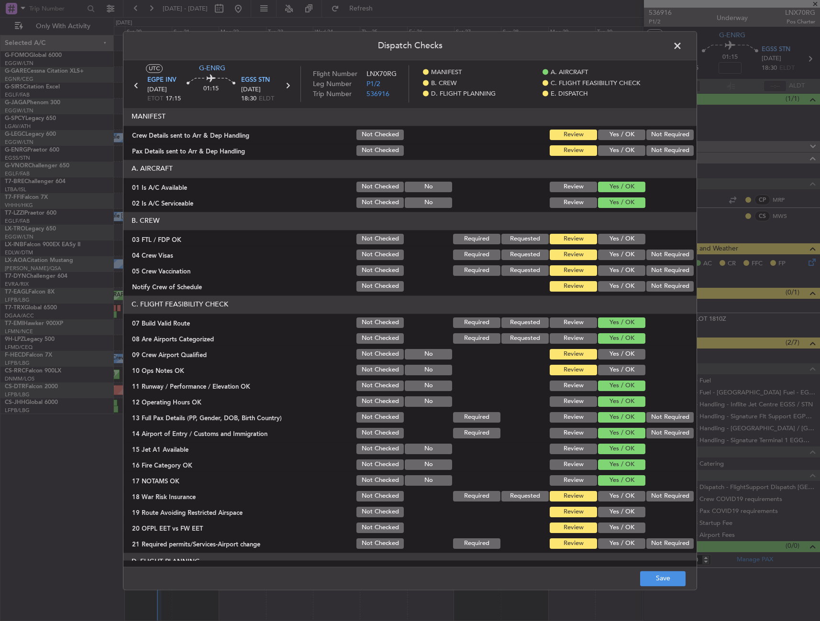
click at [670, 498] on button "Not Required" at bounding box center [669, 496] width 47 height 11
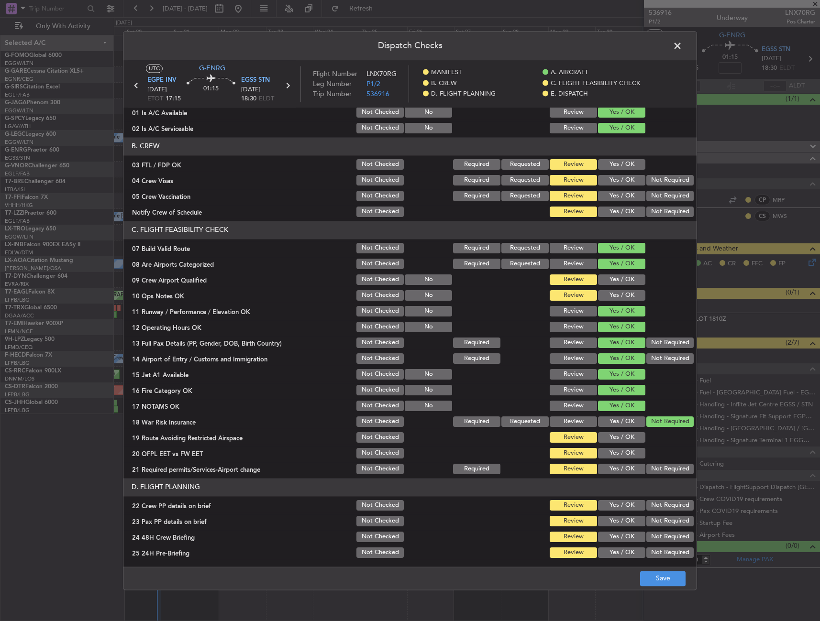
scroll to position [96, 0]
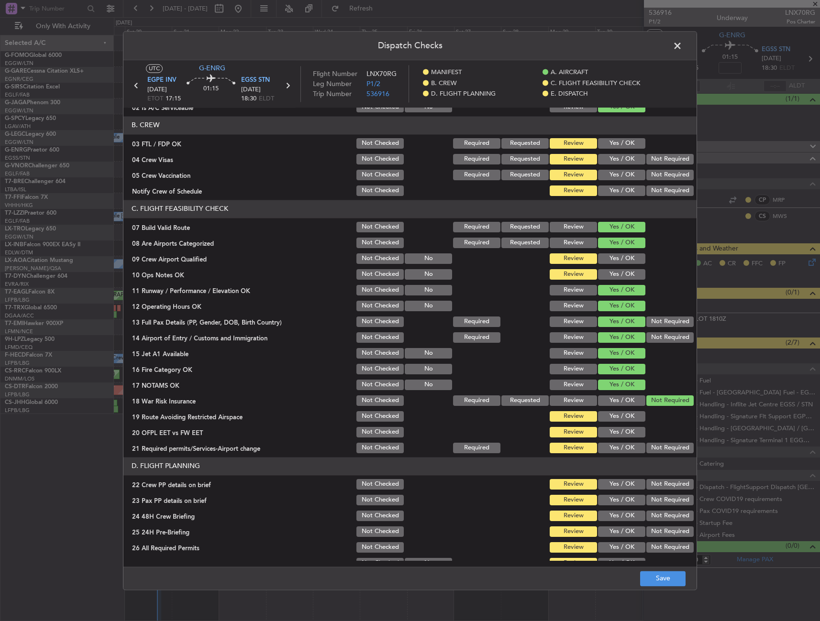
click at [609, 436] on button "Yes / OK" at bounding box center [621, 432] width 47 height 11
click at [618, 415] on button "Yes / OK" at bounding box center [621, 416] width 47 height 11
click at [620, 455] on article "MANIFEST Crew Details sent to Arr & Dep Handling Not Checked Review Yes / OK No…" at bounding box center [409, 334] width 573 height 453
click at [620, 452] on button "Yes / OK" at bounding box center [621, 448] width 47 height 11
click at [619, 488] on button "Yes / OK" at bounding box center [621, 484] width 47 height 11
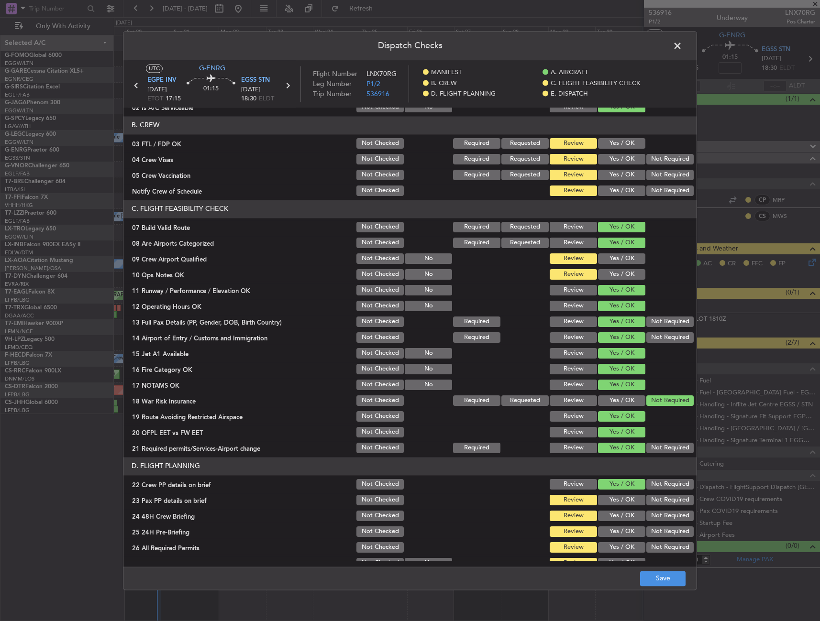
click at [616, 496] on button "Yes / OK" at bounding box center [621, 500] width 47 height 11
click at [616, 518] on button "Yes / OK" at bounding box center [621, 516] width 47 height 11
click at [657, 528] on button "Not Required" at bounding box center [669, 531] width 47 height 11
click at [680, 583] on button "Save" at bounding box center [662, 578] width 45 height 15
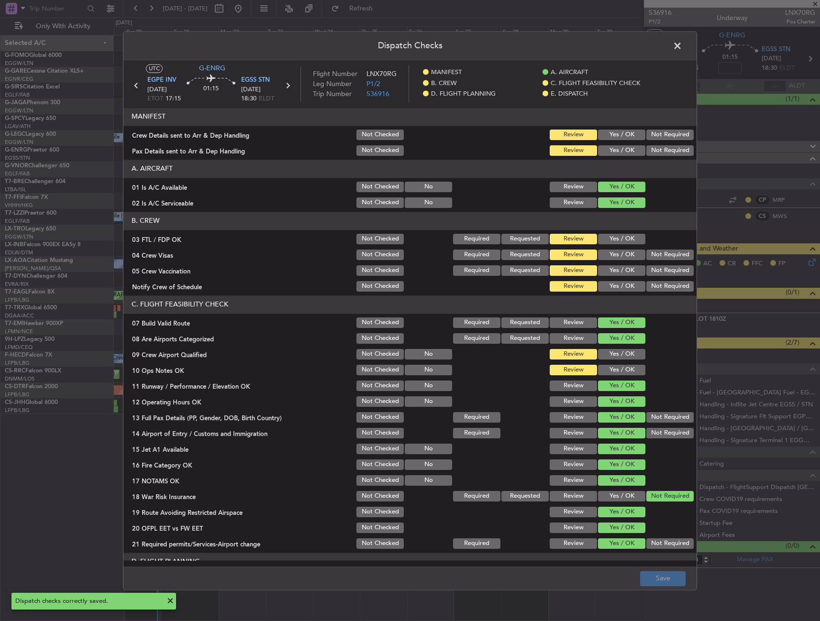
scroll to position [96, 0]
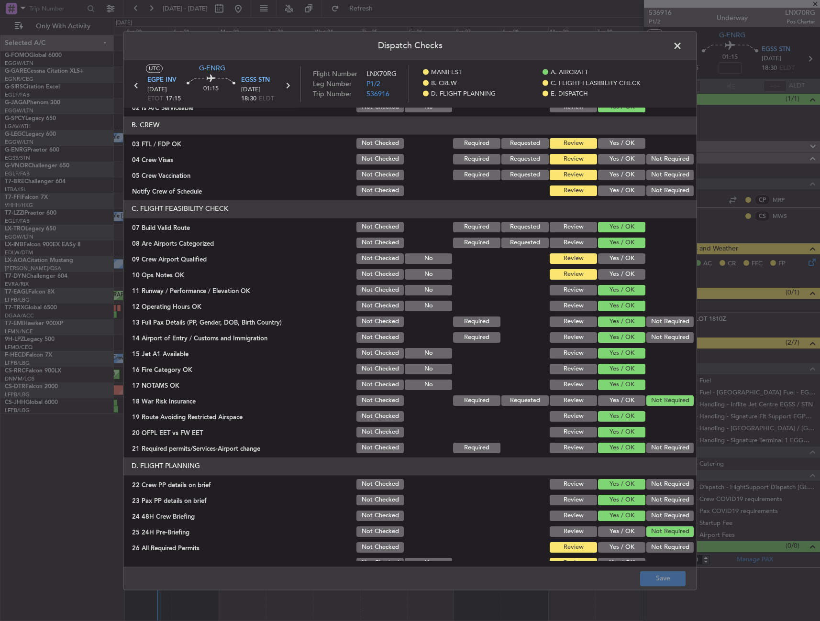
click at [682, 48] on span at bounding box center [682, 48] width 0 height 19
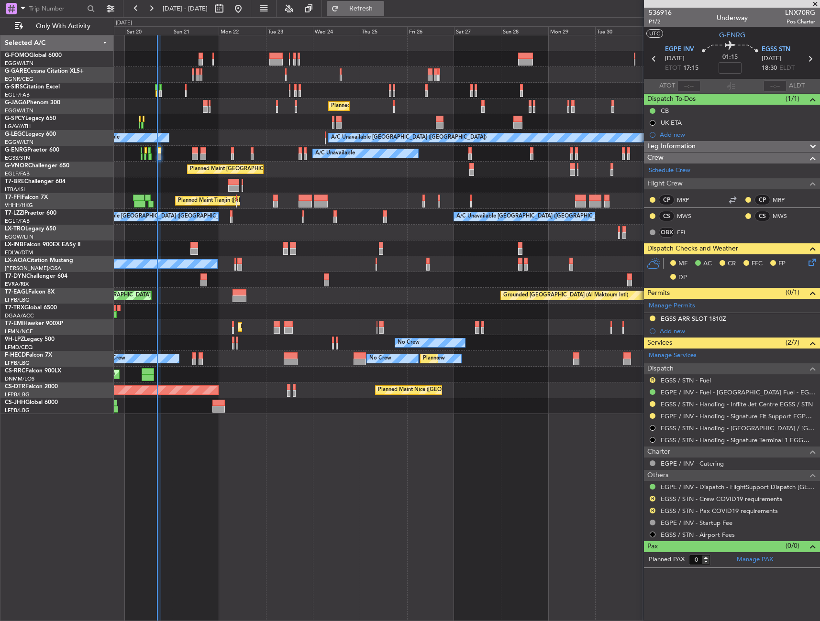
click at [381, 6] on span "Refresh" at bounding box center [361, 8] width 40 height 7
click at [648, 496] on div "R" at bounding box center [652, 499] width 8 height 8
click at [651, 497] on button "R" at bounding box center [652, 499] width 6 height 6
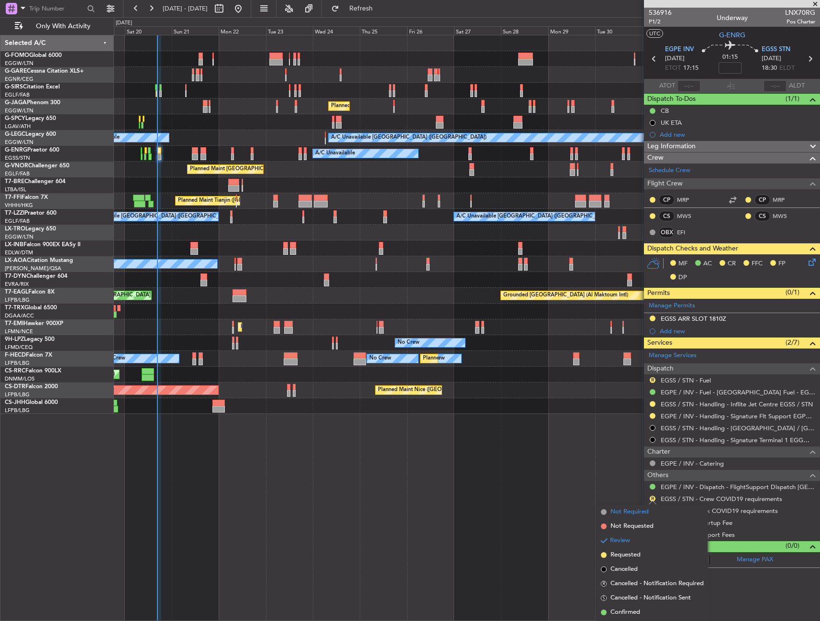
click at [629, 512] on span "Not Required" at bounding box center [629, 512] width 38 height 10
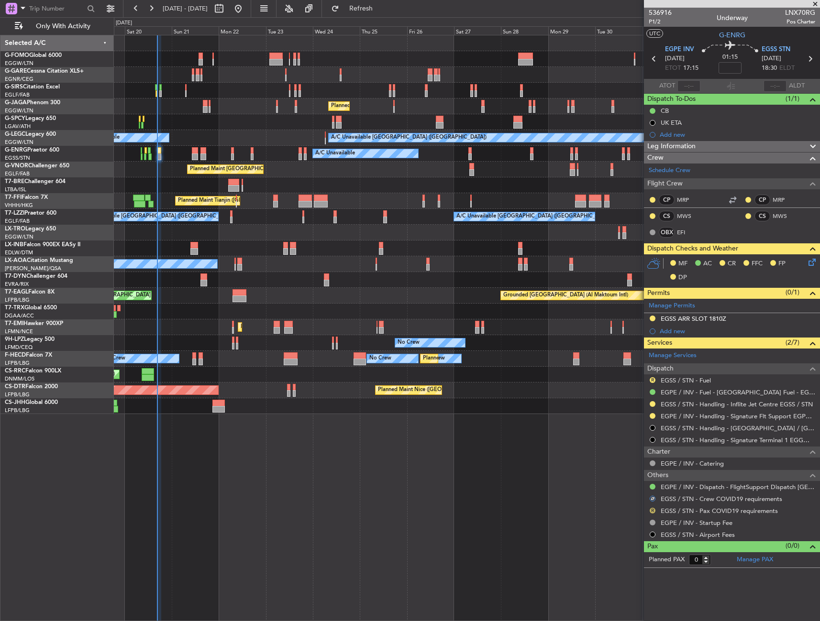
click at [652, 510] on button "R" at bounding box center [652, 511] width 6 height 6
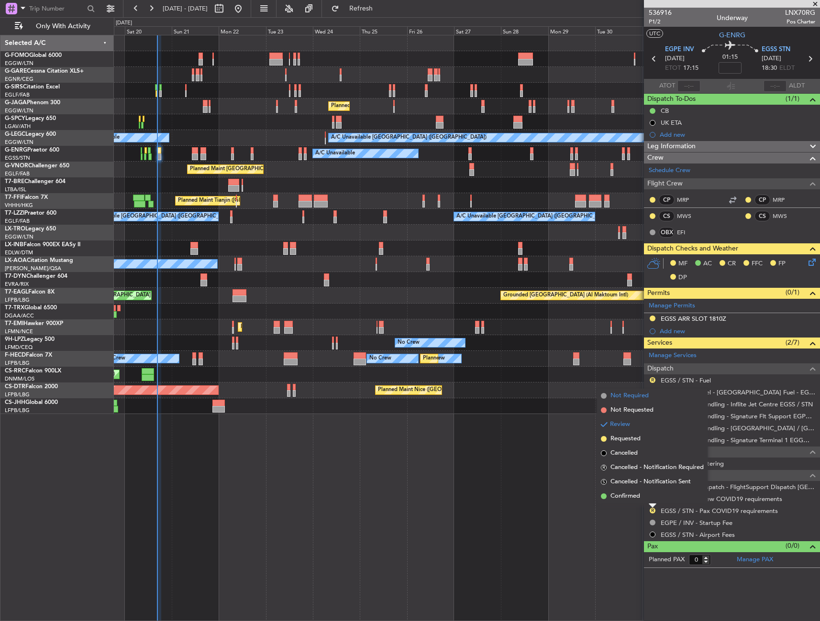
click at [629, 394] on span "Not Required" at bounding box center [629, 396] width 38 height 10
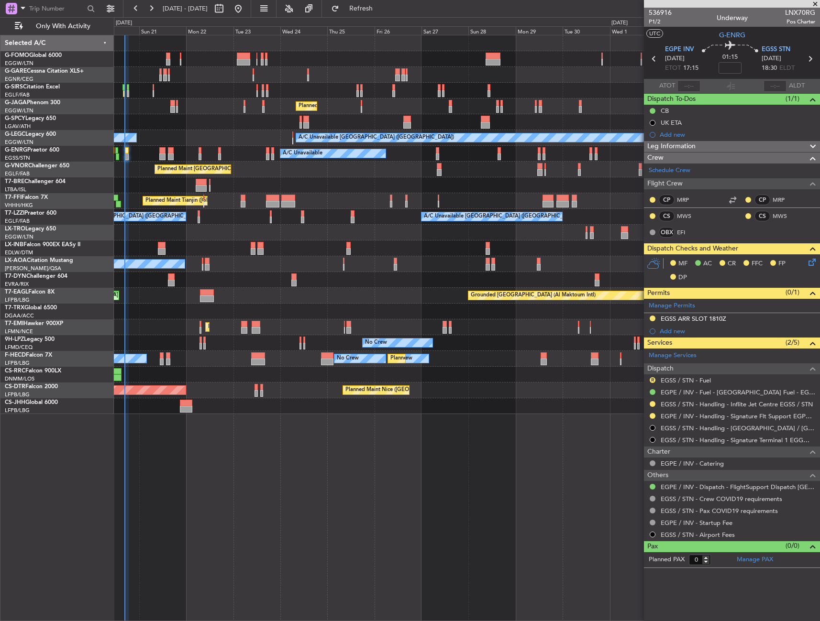
click at [155, 230] on div "Unplanned Maint [GEOGRAPHIC_DATA] ([GEOGRAPHIC_DATA]) Planned Maint [GEOGRAPHIC…" at bounding box center [466, 224] width 705 height 379
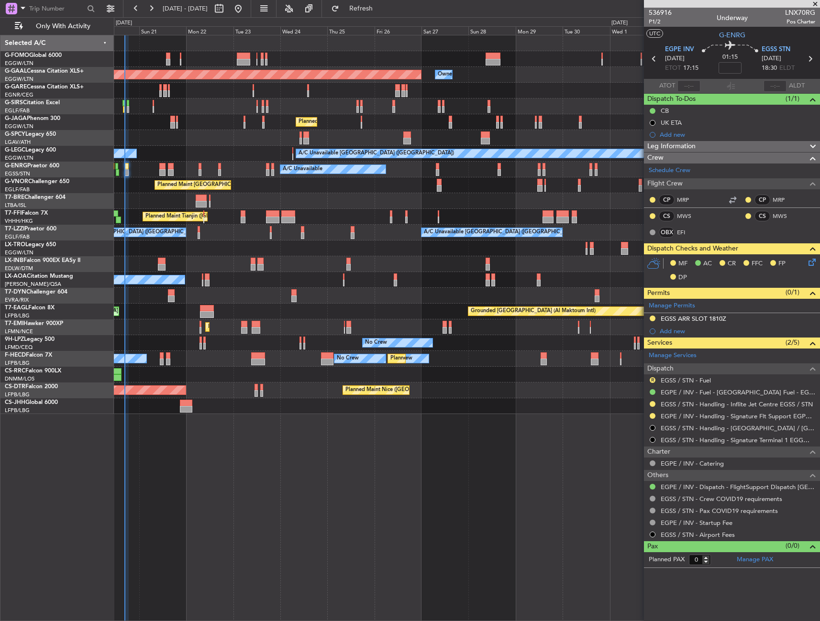
click at [387, 16] on fb-refresh-button "Refresh" at bounding box center [355, 8] width 67 height 17
click at [812, 264] on icon at bounding box center [810, 261] width 8 height 8
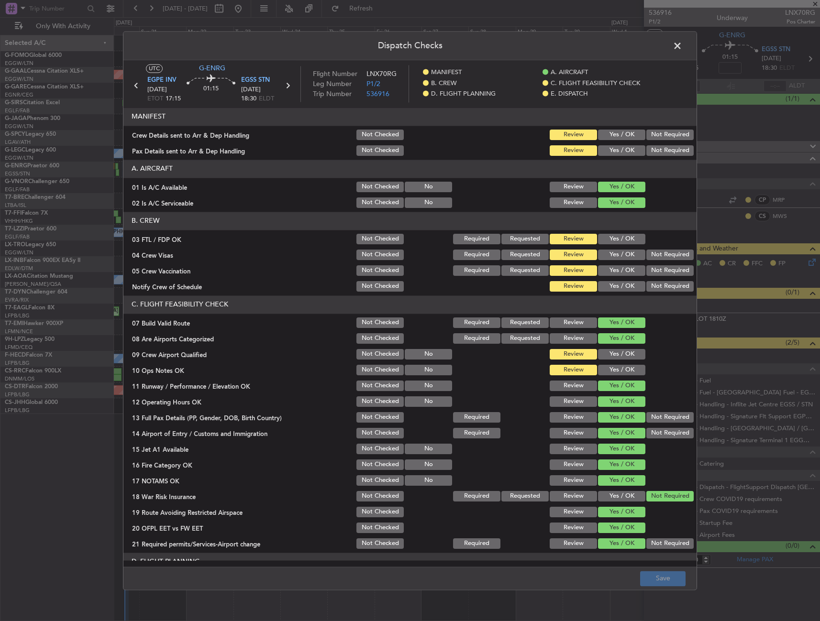
click at [682, 43] on span at bounding box center [682, 48] width 0 height 19
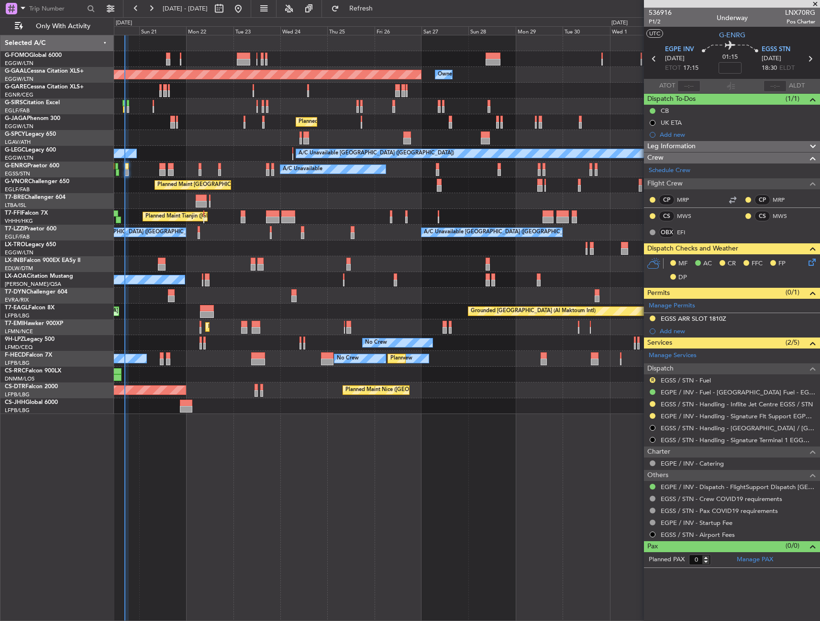
click at [811, 263] on icon at bounding box center [810, 261] width 8 height 8
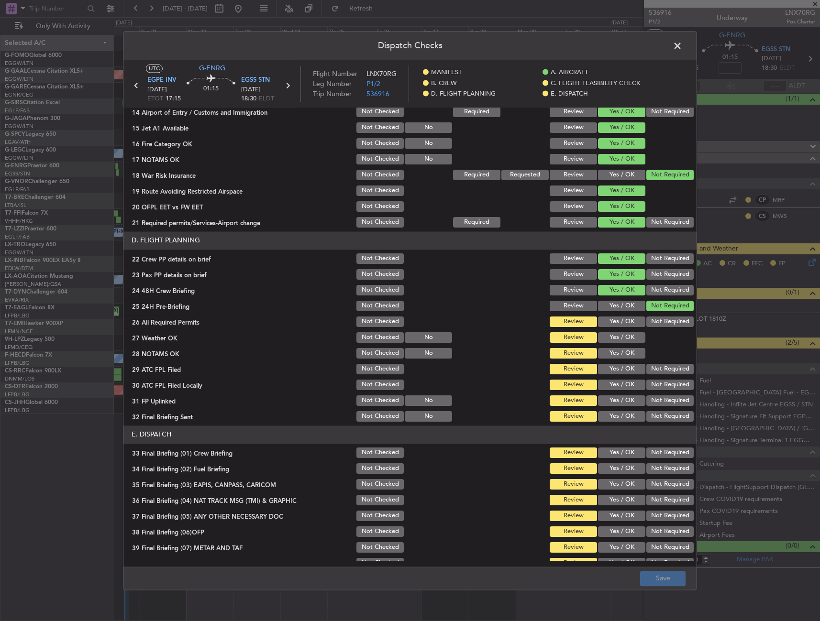
scroll to position [396, 0]
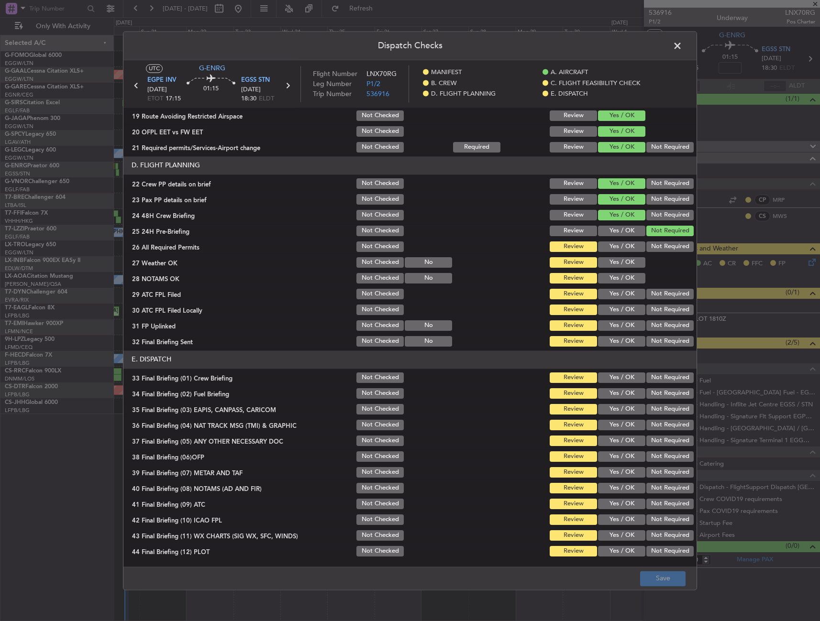
click at [614, 247] on button "Yes / OK" at bounding box center [621, 246] width 47 height 11
click at [607, 264] on button "Yes / OK" at bounding box center [621, 262] width 47 height 11
click at [608, 275] on button "Yes / OK" at bounding box center [621, 278] width 47 height 11
drag, startPoint x: 622, startPoint y: 286, endPoint x: 617, endPoint y: 294, distance: 8.6
click at [621, 286] on section "D. FLIGHT PLANNING 22 Crew PP details on brief Not Checked Review Yes / OK Not …" at bounding box center [409, 252] width 573 height 192
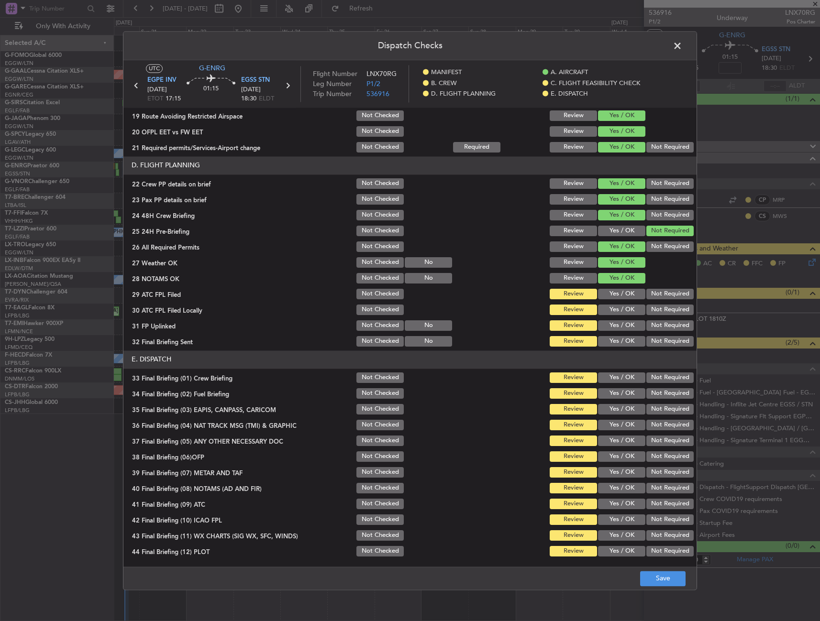
drag, startPoint x: 617, startPoint y: 294, endPoint x: 617, endPoint y: 304, distance: 10.5
click at [617, 294] on button "Yes / OK" at bounding box center [621, 294] width 47 height 11
click at [657, 315] on button "Not Required" at bounding box center [669, 310] width 47 height 11
drag, startPoint x: 651, startPoint y: 322, endPoint x: 625, endPoint y: 331, distance: 27.7
click at [650, 322] on button "Not Required" at bounding box center [669, 325] width 47 height 11
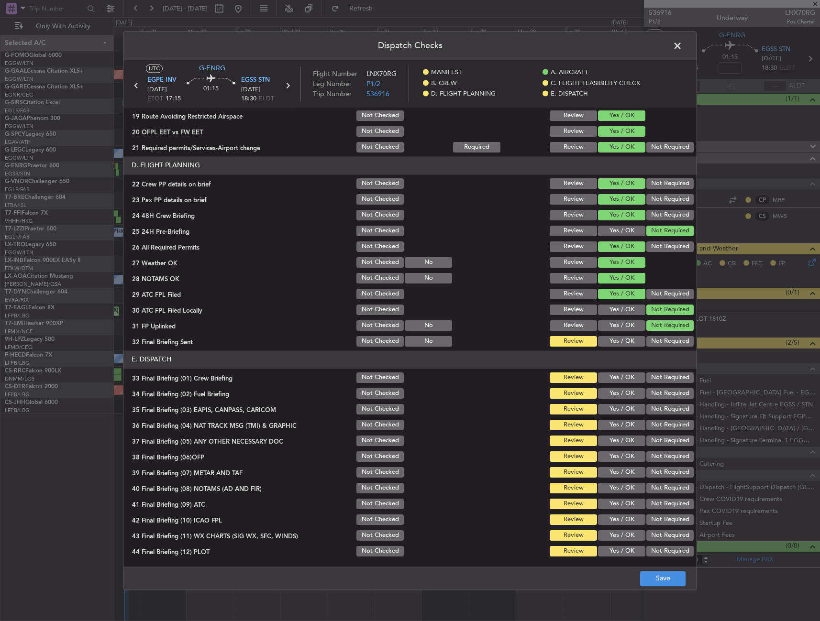
click at [615, 322] on button "Yes / OK" at bounding box center [621, 325] width 47 height 11
click at [652, 340] on button "Not Required" at bounding box center [669, 341] width 47 height 11
drag, startPoint x: 614, startPoint y: 374, endPoint x: 610, endPoint y: 390, distance: 16.8
click at [614, 374] on button "Yes / OK" at bounding box center [621, 378] width 47 height 11
click at [610, 393] on button "Yes / OK" at bounding box center [621, 393] width 47 height 11
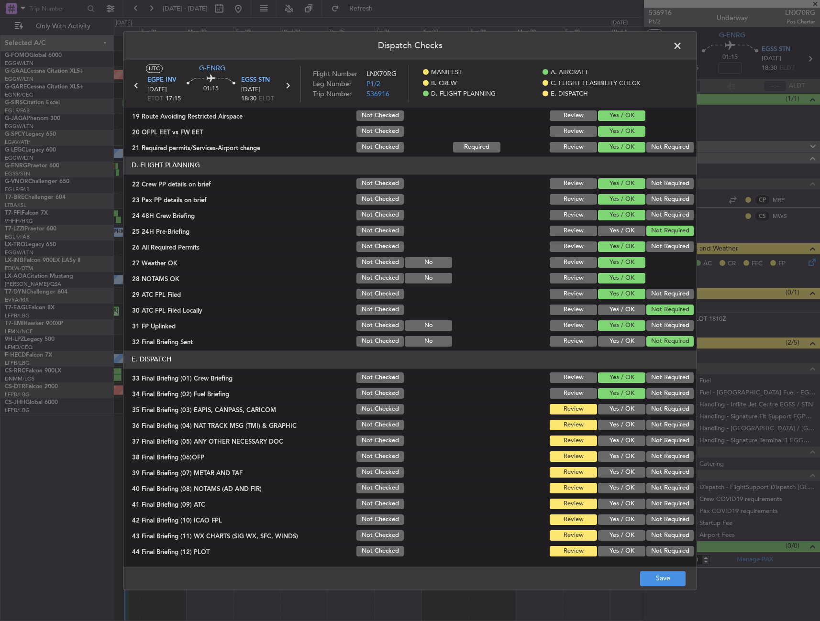
drag, startPoint x: 645, startPoint y: 409, endPoint x: 646, endPoint y: 417, distance: 8.2
click at [646, 410] on button "Not Required" at bounding box center [669, 409] width 47 height 11
click at [646, 424] on button "Not Required" at bounding box center [669, 425] width 47 height 11
click at [620, 443] on button "Yes / OK" at bounding box center [621, 441] width 47 height 11
click at [619, 456] on button "Yes / OK" at bounding box center [621, 456] width 47 height 11
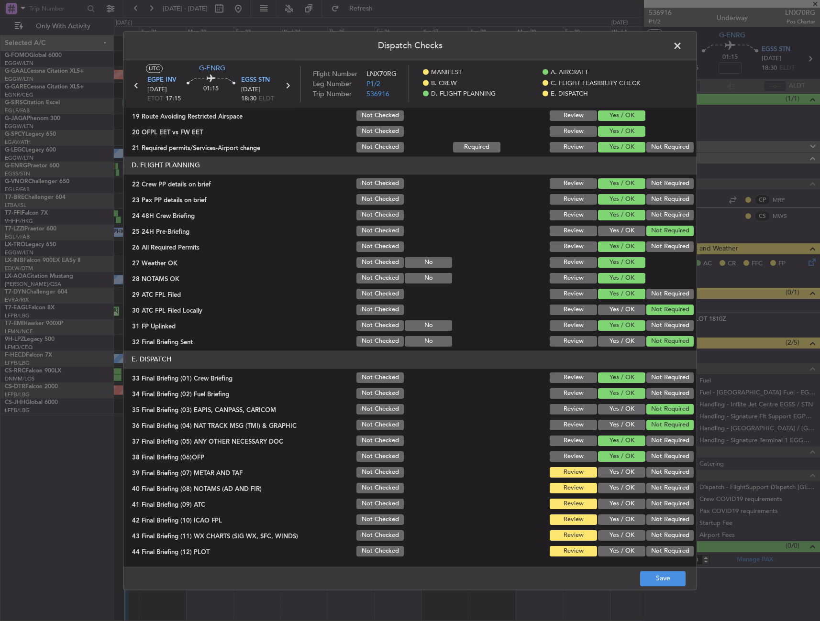
click at [619, 467] on div "Yes / OK" at bounding box center [620, 472] width 48 height 13
drag, startPoint x: 620, startPoint y: 479, endPoint x: 617, endPoint y: 488, distance: 9.7
click at [620, 479] on div "Yes / OK" at bounding box center [620, 472] width 48 height 13
drag, startPoint x: 616, startPoint y: 488, endPoint x: 614, endPoint y: 479, distance: 9.1
click at [616, 487] on button "Yes / OK" at bounding box center [621, 488] width 47 height 11
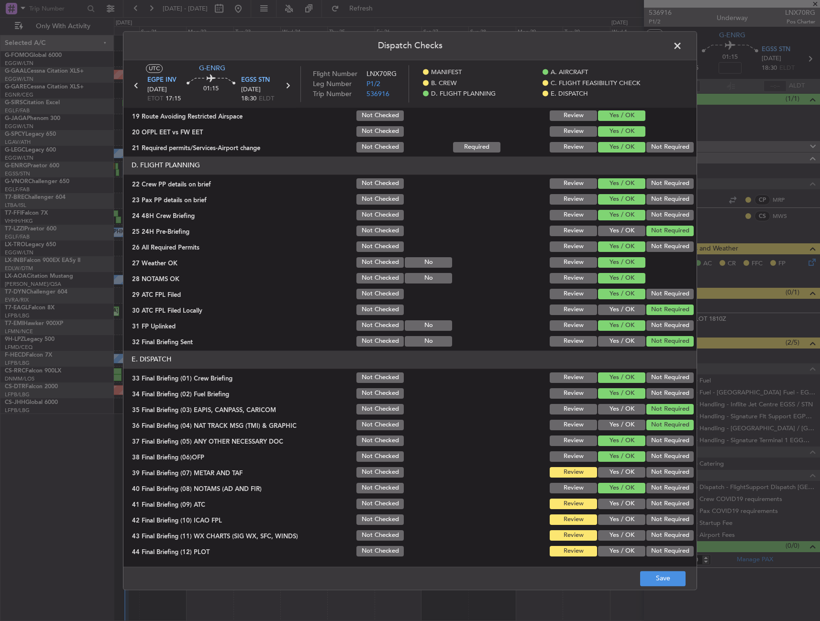
click at [614, 471] on button "Yes / OK" at bounding box center [621, 472] width 47 height 11
click at [611, 501] on button "Yes / OK" at bounding box center [621, 504] width 47 height 11
click at [610, 514] on div "Yes / OK" at bounding box center [620, 519] width 48 height 13
click at [610, 524] on button "Yes / OK" at bounding box center [621, 520] width 47 height 11
click at [612, 535] on button "Yes / OK" at bounding box center [621, 535] width 47 height 11
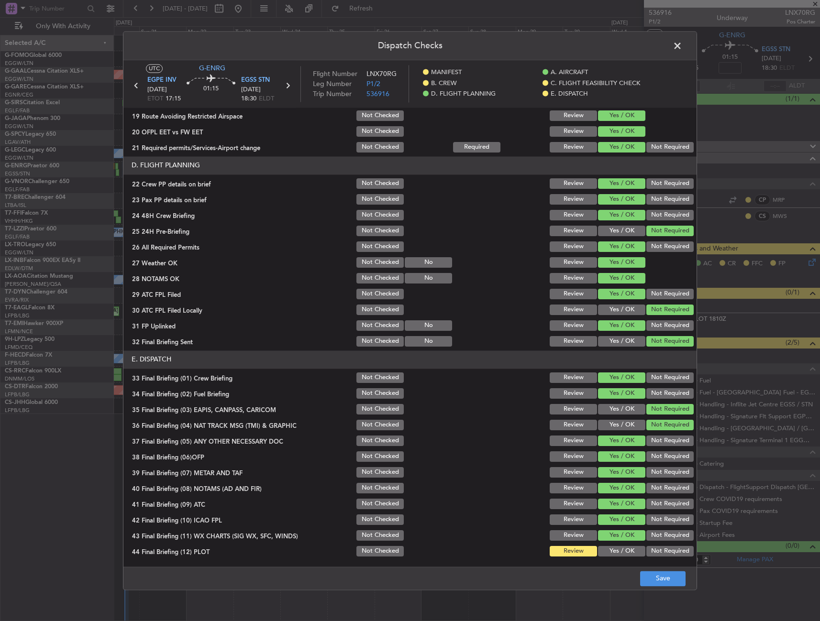
click at [613, 548] on button "Yes / OK" at bounding box center [621, 551] width 47 height 11
click at [657, 582] on button "Save" at bounding box center [662, 578] width 45 height 15
click at [682, 45] on span at bounding box center [682, 48] width 0 height 19
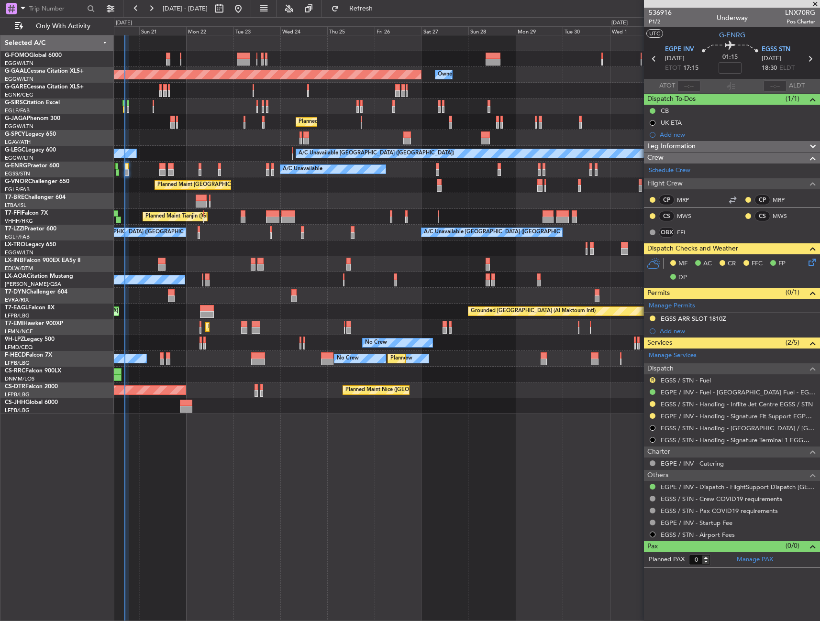
click at [0, 252] on html "20 Sep 2025 - 05 Oct 2025 Refresh Quick Links Only With Activity Owner Planned …" at bounding box center [410, 310] width 820 height 621
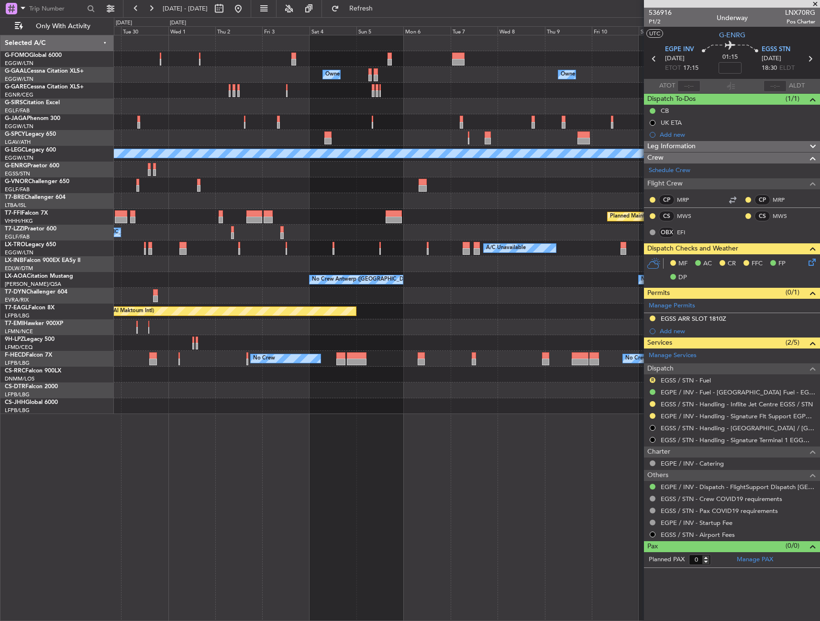
click at [292, 244] on div "Owner Owner Owner Owner Owner London (Luton) Owner Owner No Crew Owner Planned …" at bounding box center [466, 224] width 705 height 379
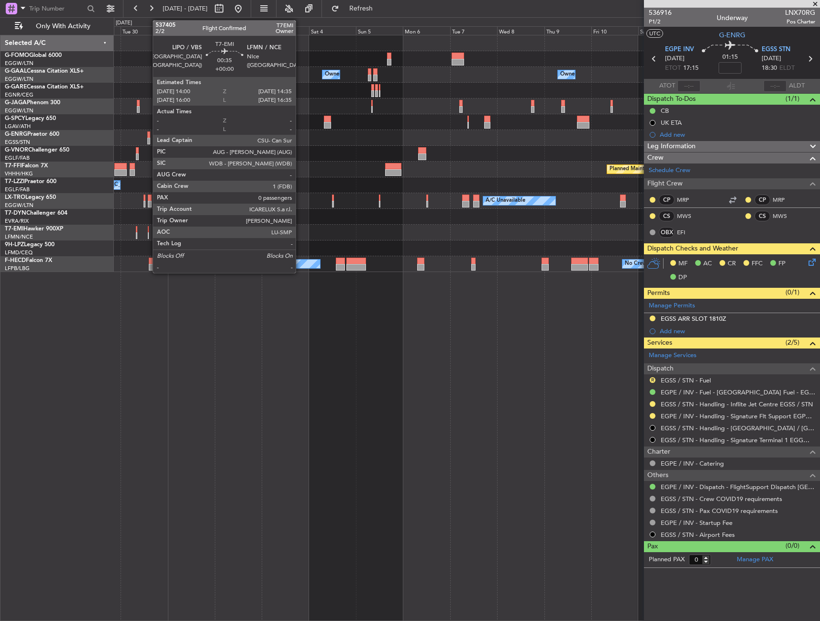
click at [148, 232] on div at bounding box center [148, 229] width 1 height 7
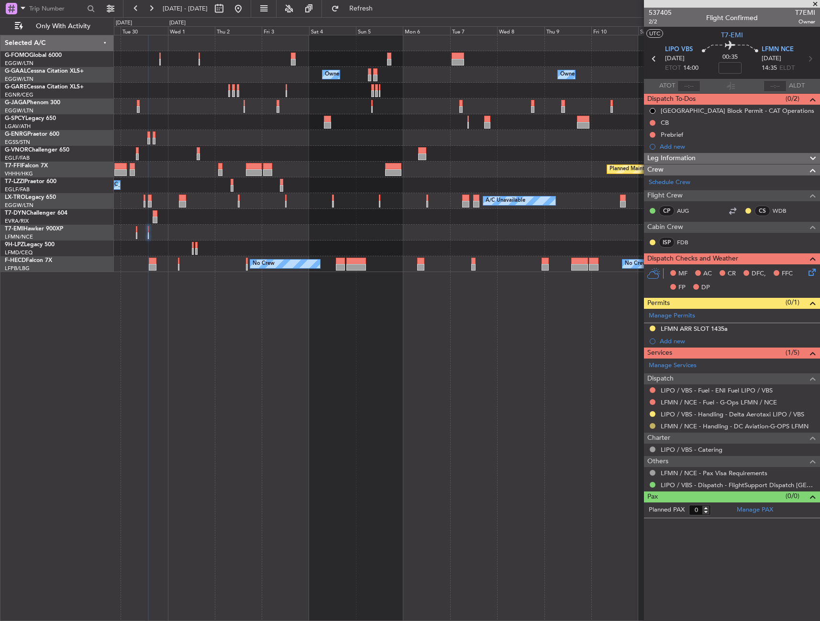
click at [652, 426] on button at bounding box center [652, 426] width 6 height 6
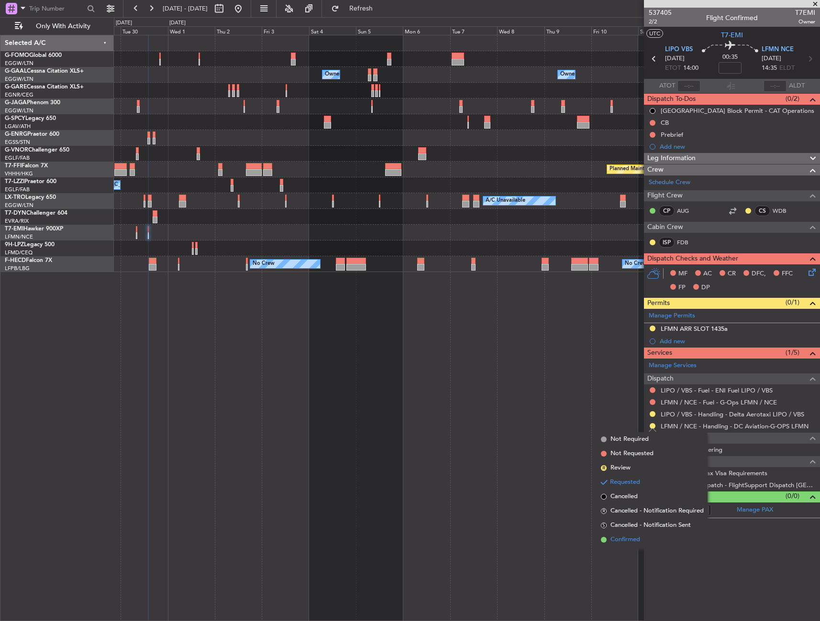
click at [627, 537] on span "Confirmed" at bounding box center [625, 540] width 30 height 10
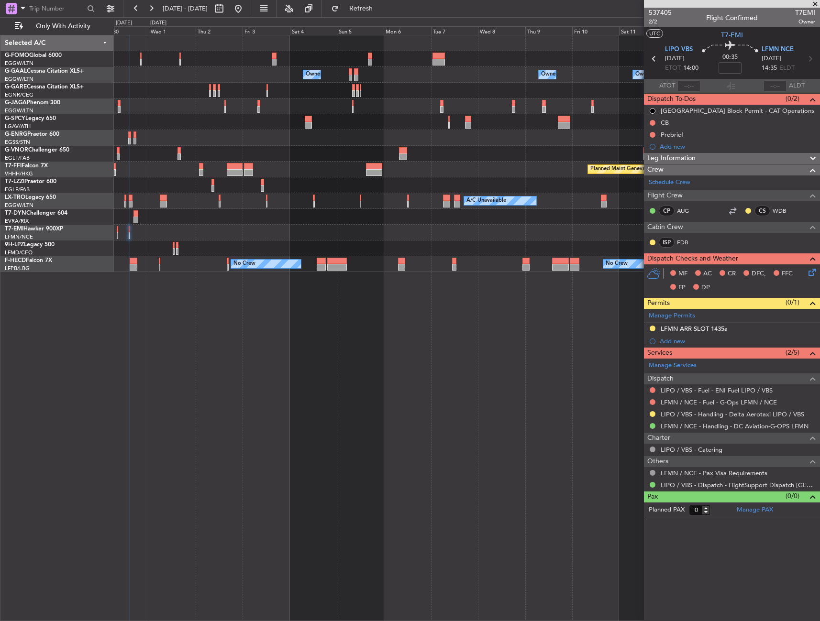
click at [460, 244] on div "Owner Owner Owner Owner London (Luton) Owner Owner Owner No Crew Owner Planned …" at bounding box center [466, 153] width 705 height 237
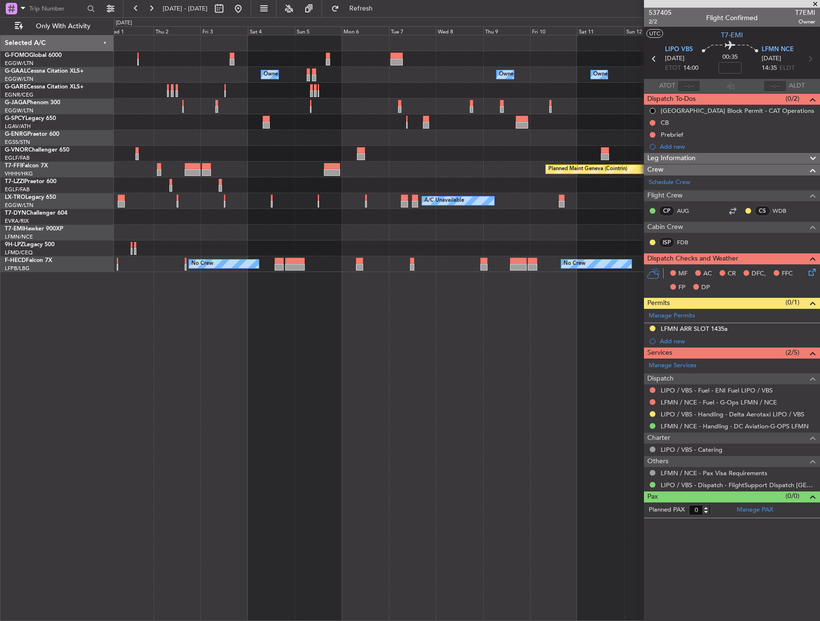
click at [384, 254] on div at bounding box center [466, 249] width 705 height 16
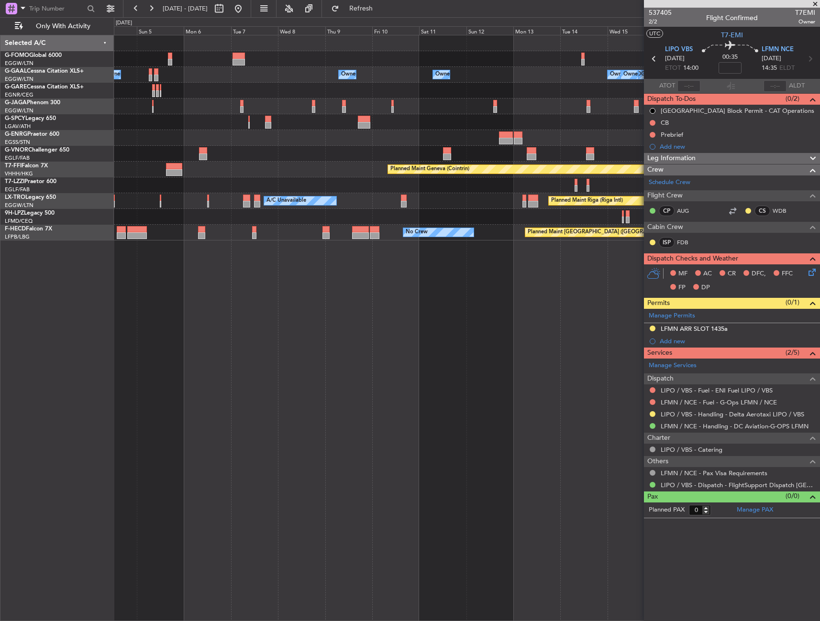
click at [122, 267] on div "Owner Owner Owner Owner London (Luton) Owner Owner No Crew Owner Planned Maint …" at bounding box center [467, 328] width 706 height 586
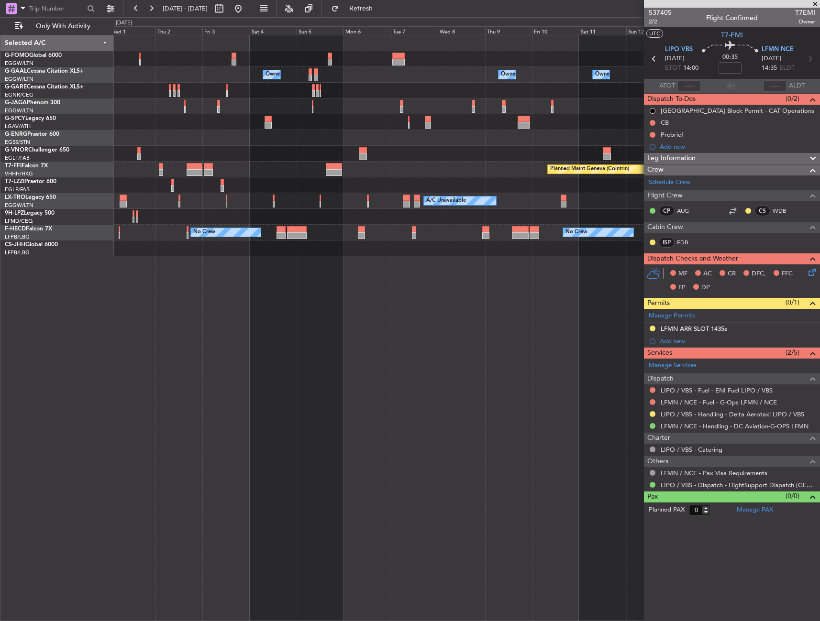
click at [537, 215] on div "Owner London (Luton) Owner Owner Owner Owner Owner No Crew Owner Owner Planned …" at bounding box center [466, 145] width 705 height 221
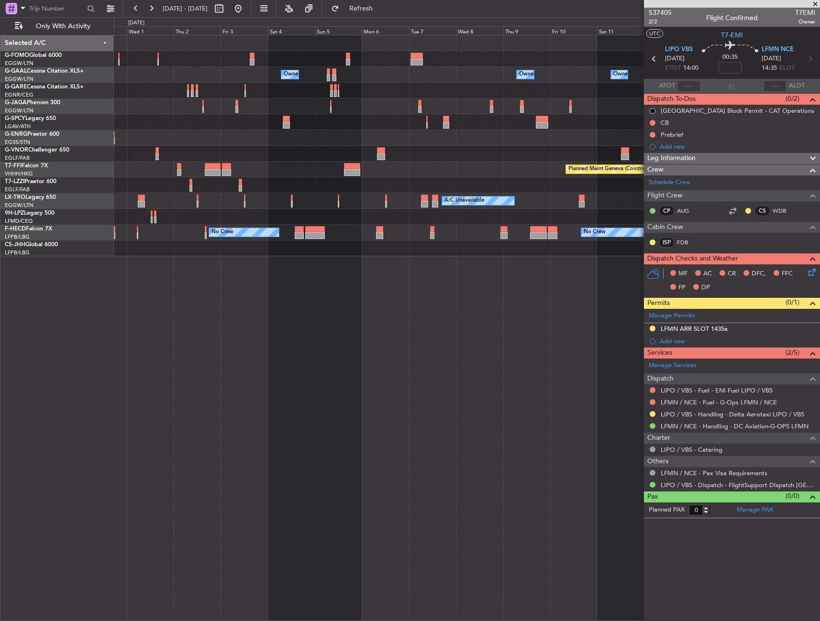
click at [506, 226] on div "Planned Maint Paris (Le Bourget) No Crew No Crew No Crew" at bounding box center [466, 233] width 705 height 16
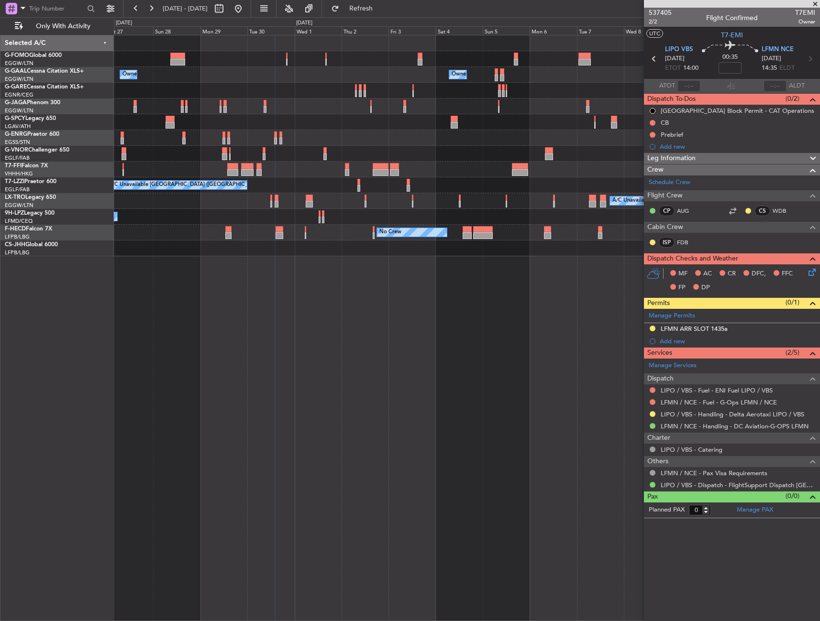
click at [518, 226] on div "No Crew No Crew No Crew No Crew Planned Maint Paris (Le Bourget) Planned Maint …" at bounding box center [466, 233] width 705 height 16
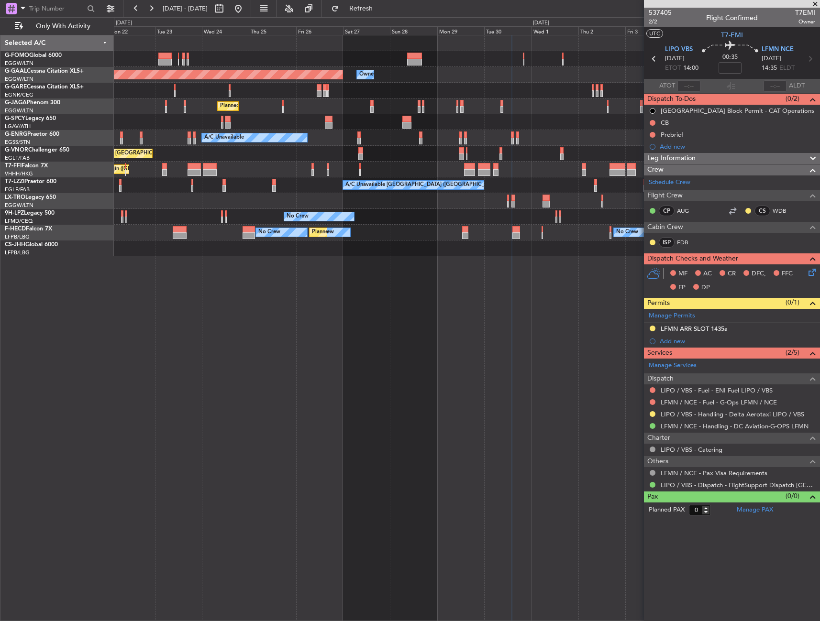
click at [443, 227] on div "No Crew No Crew Planned Maint Paris (Le Bourget) No Crew No Crew Planned Maint …" at bounding box center [466, 233] width 705 height 16
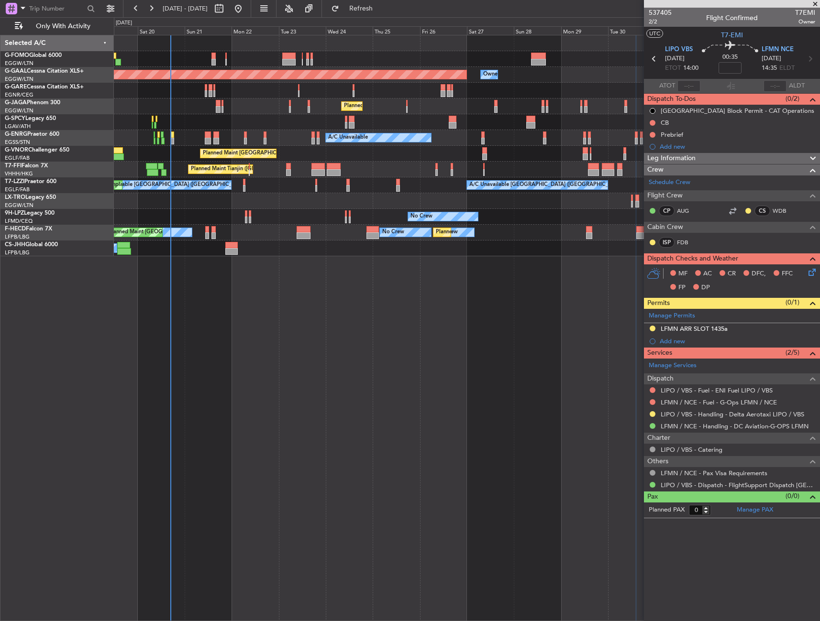
click at [461, 221] on div "No Crew" at bounding box center [442, 217] width 71 height 10
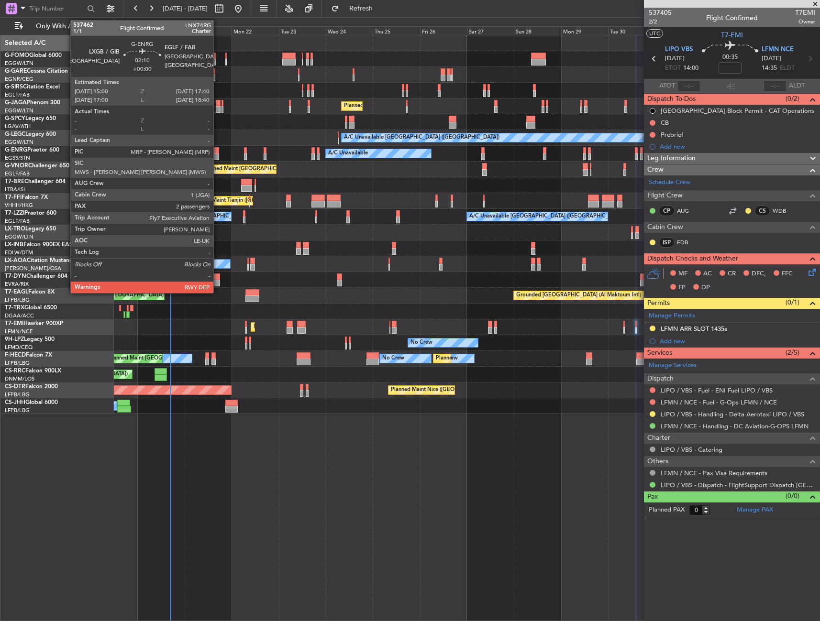
click at [218, 154] on div at bounding box center [215, 156] width 5 height 7
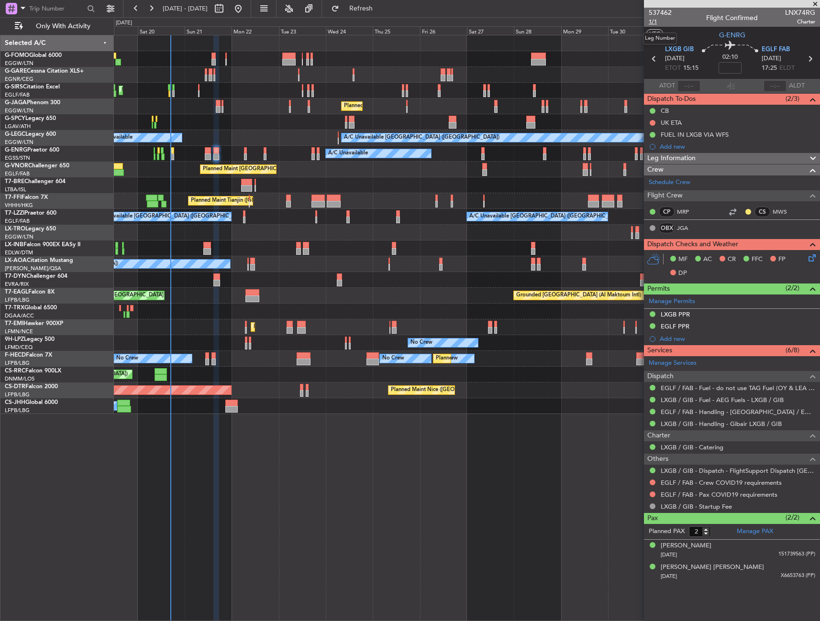
click at [658, 20] on span "1/1" at bounding box center [659, 22] width 23 height 8
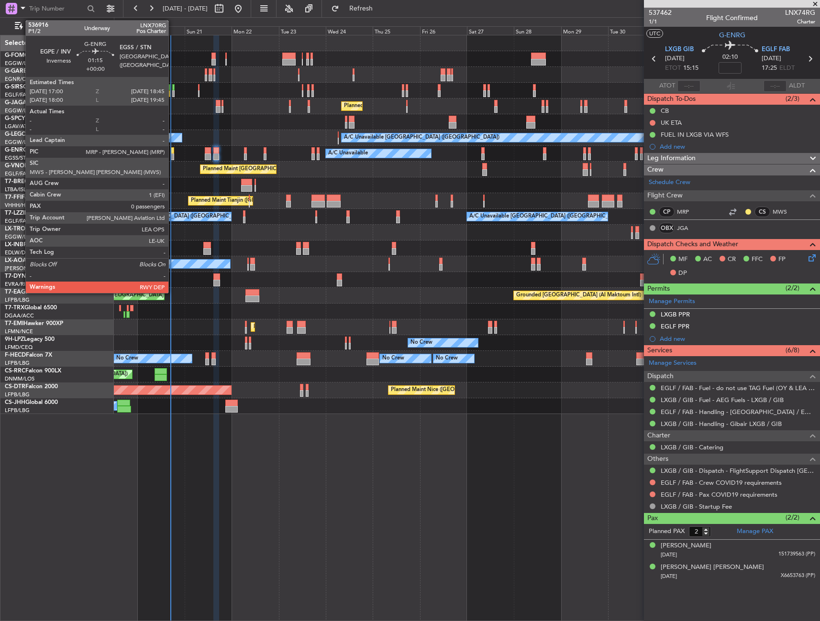
click at [173, 151] on div at bounding box center [172, 150] width 4 height 7
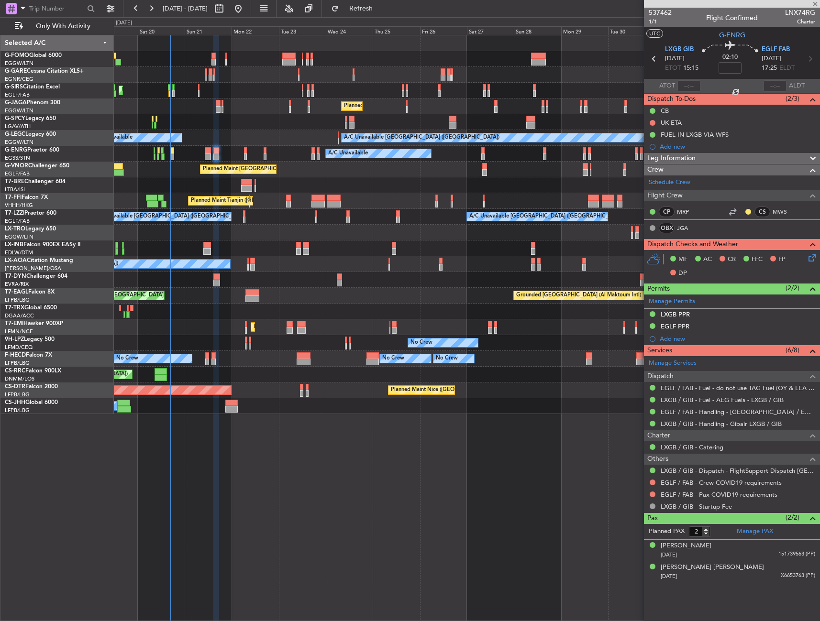
type input "0"
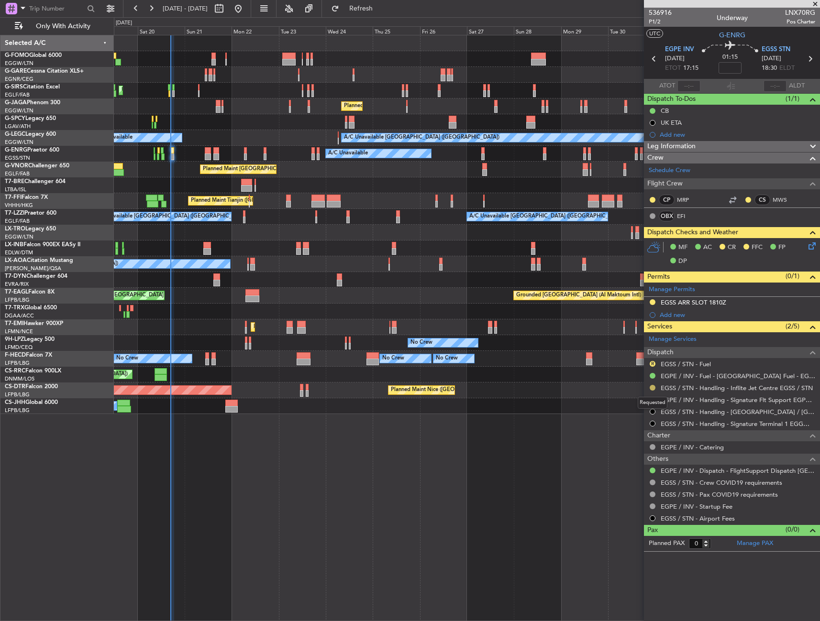
click at [651, 387] on button at bounding box center [652, 388] width 6 height 6
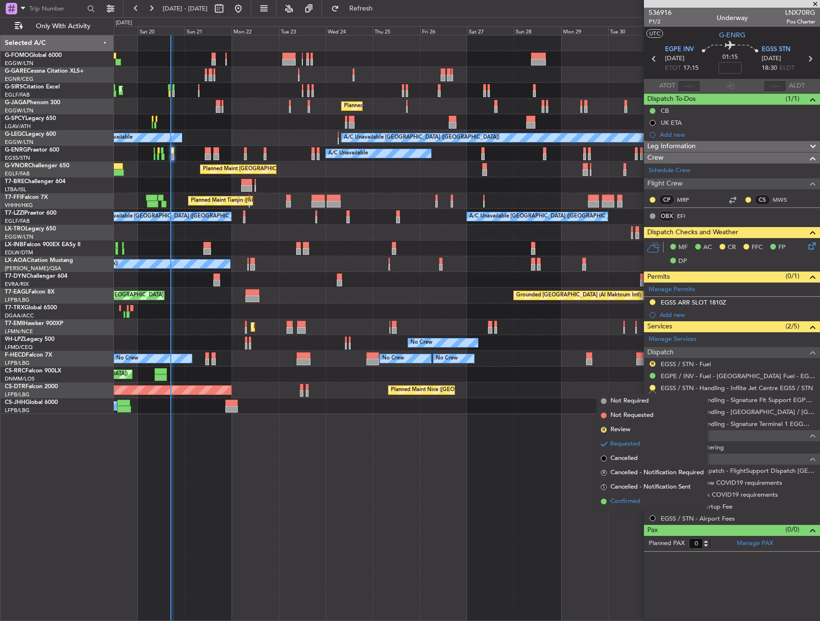
click at [621, 501] on span "Confirmed" at bounding box center [625, 502] width 30 height 10
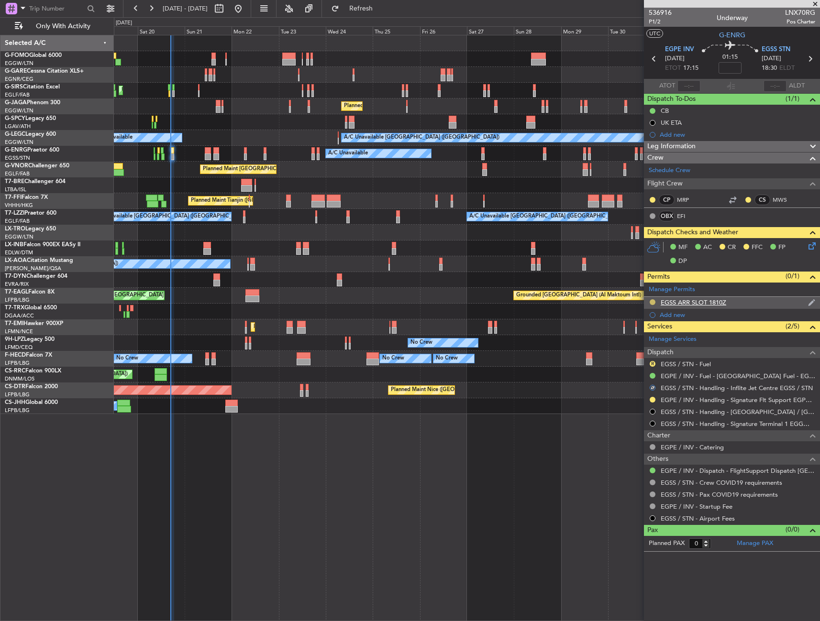
click at [652, 302] on button at bounding box center [652, 302] width 6 height 6
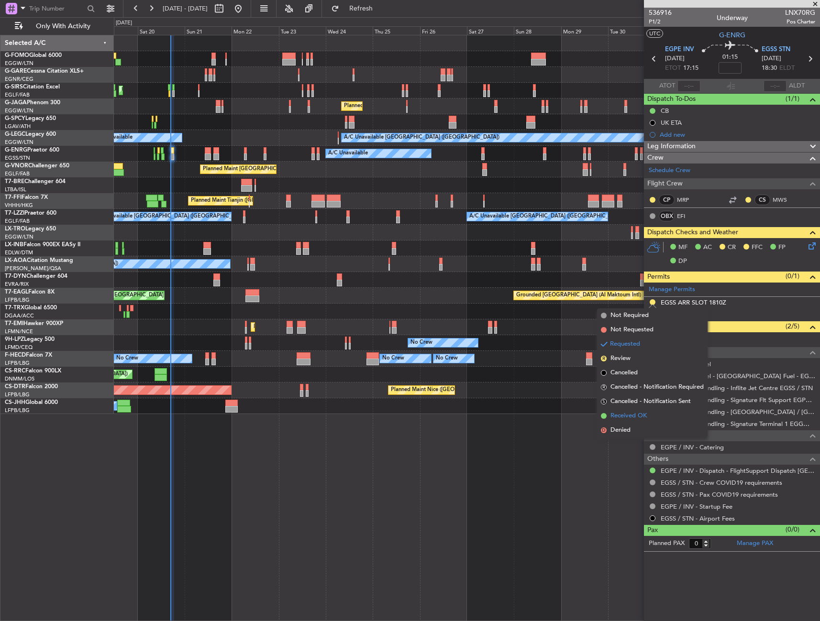
click at [629, 415] on span "Received OK" at bounding box center [628, 416] width 36 height 10
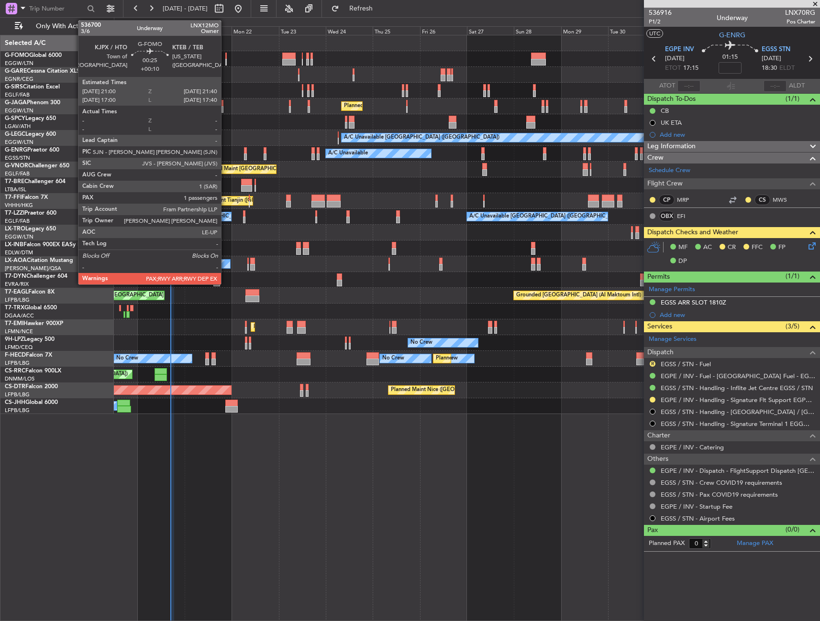
click at [225, 55] on div at bounding box center [225, 56] width 1 height 7
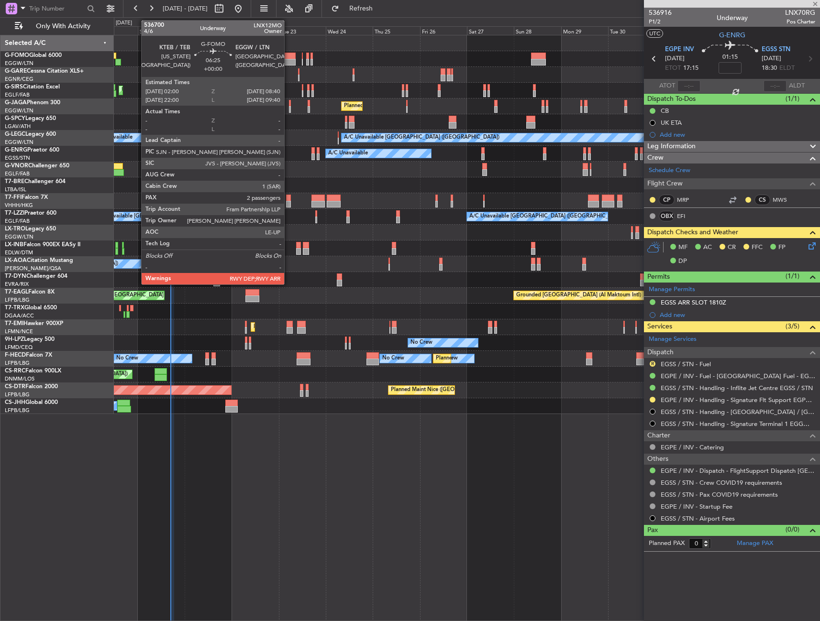
type input "+00:10"
type input "2"
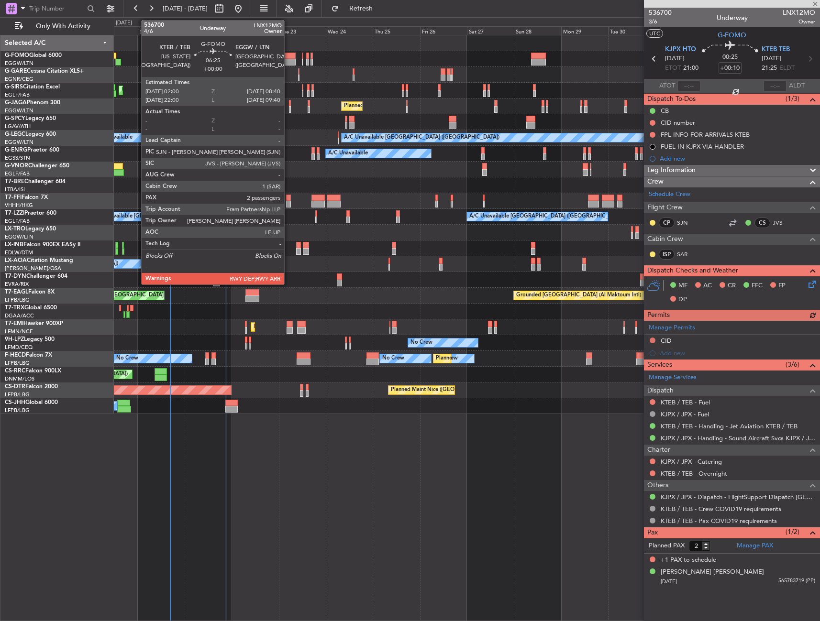
click at [288, 60] on div at bounding box center [288, 62] width 13 height 7
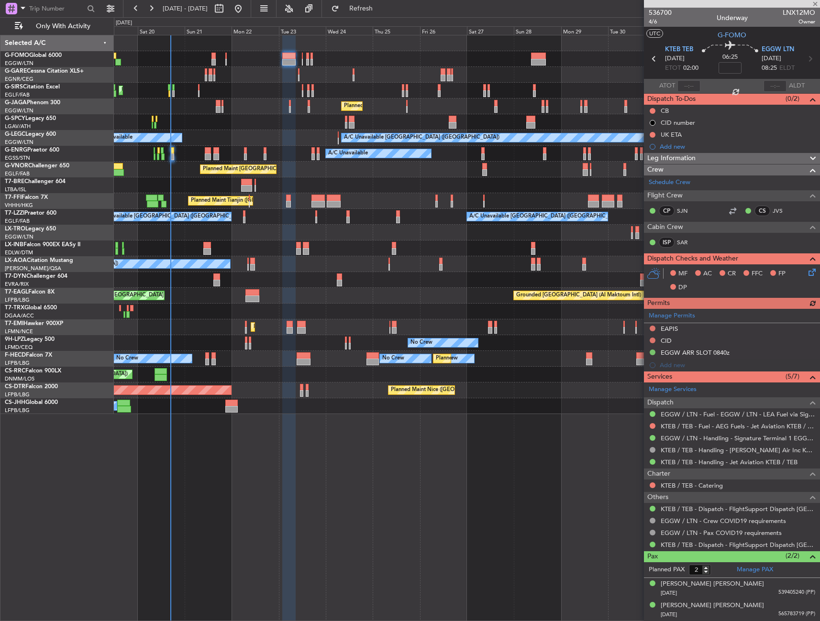
click at [742, 432] on div "EGGW / LTN - Handling - Signature Terminal 1 EGGW / LTN" at bounding box center [732, 438] width 176 height 12
click at [744, 426] on link "KTEB / TEB - Fuel - AEG Fuels - Jet Aviation KTEB / TEB" at bounding box center [737, 426] width 154 height 8
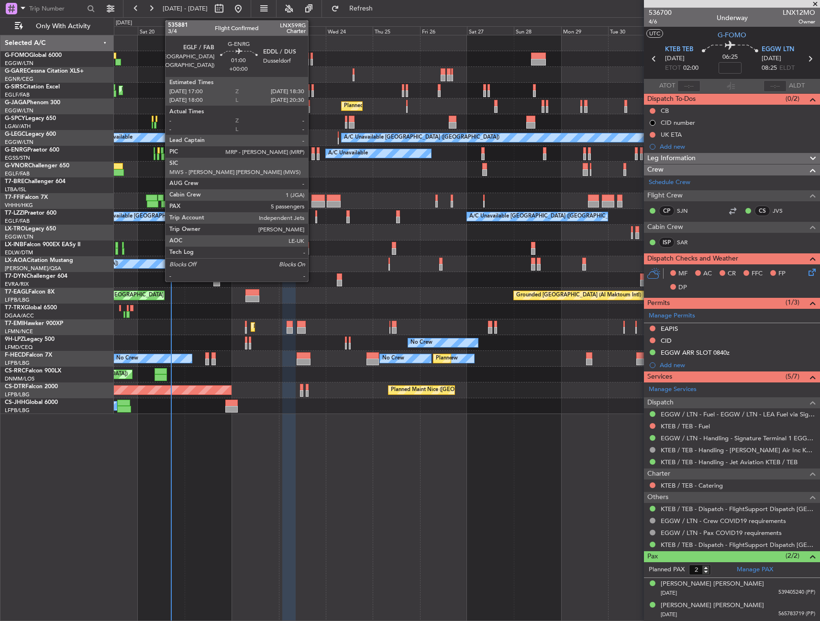
click at [312, 151] on div at bounding box center [312, 150] width 3 height 7
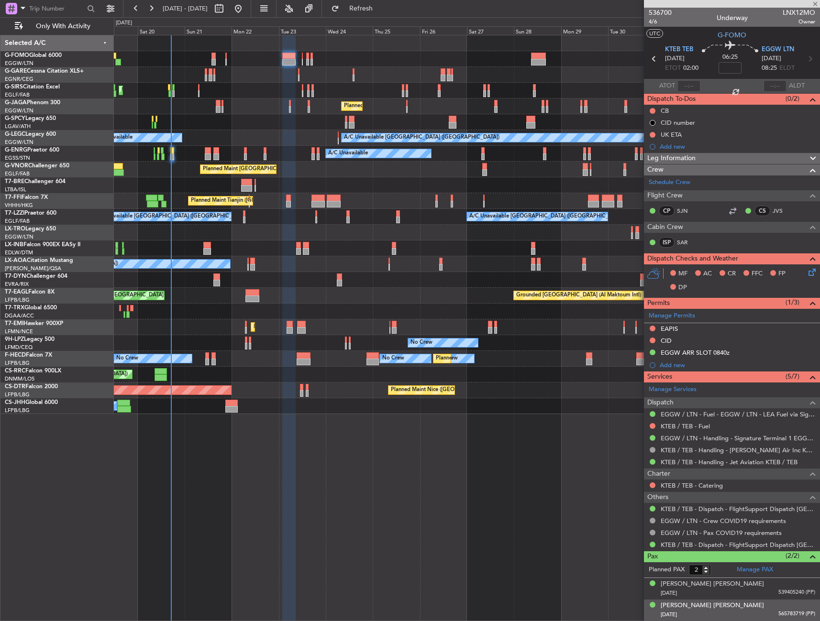
type input "5"
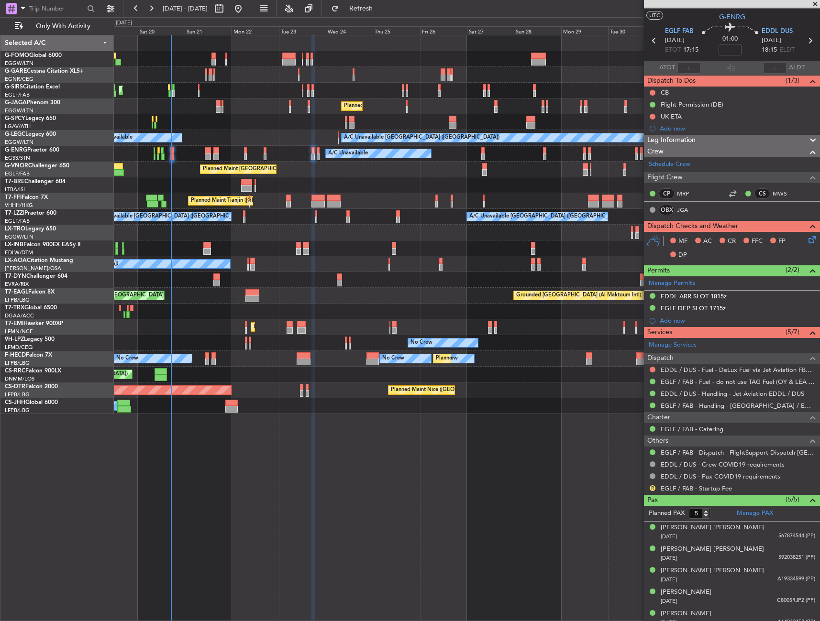
scroll to position [26, 0]
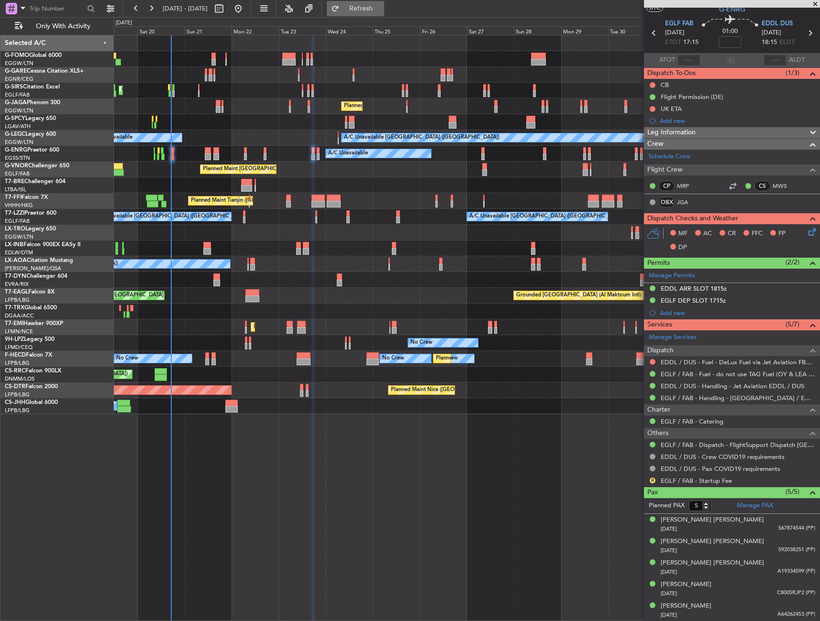
click at [381, 10] on span "Refresh" at bounding box center [361, 8] width 40 height 7
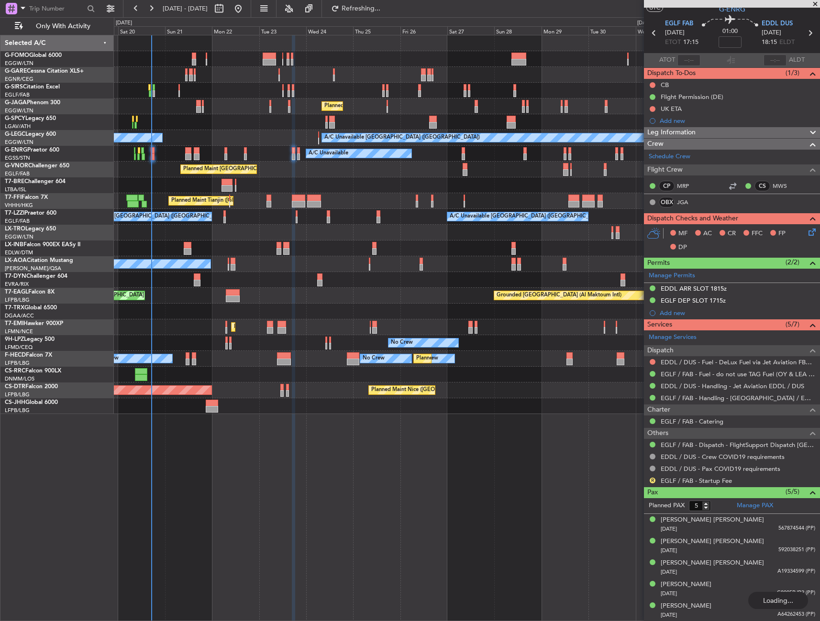
click at [241, 102] on div "Unplanned Maint London (Luton) Planned Maint London (Luton) A/C Unavailable Lon…" at bounding box center [466, 224] width 705 height 379
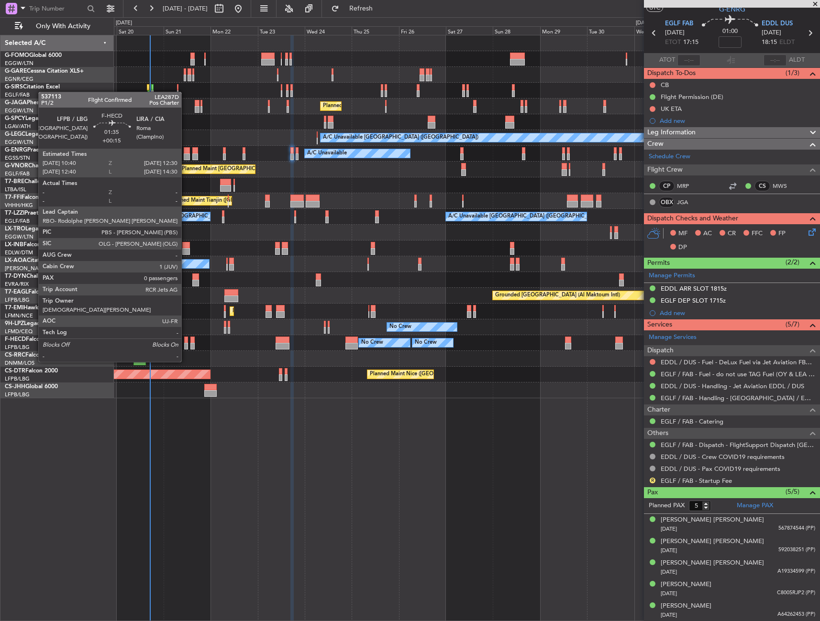
click at [186, 344] on div at bounding box center [186, 346] width 4 height 7
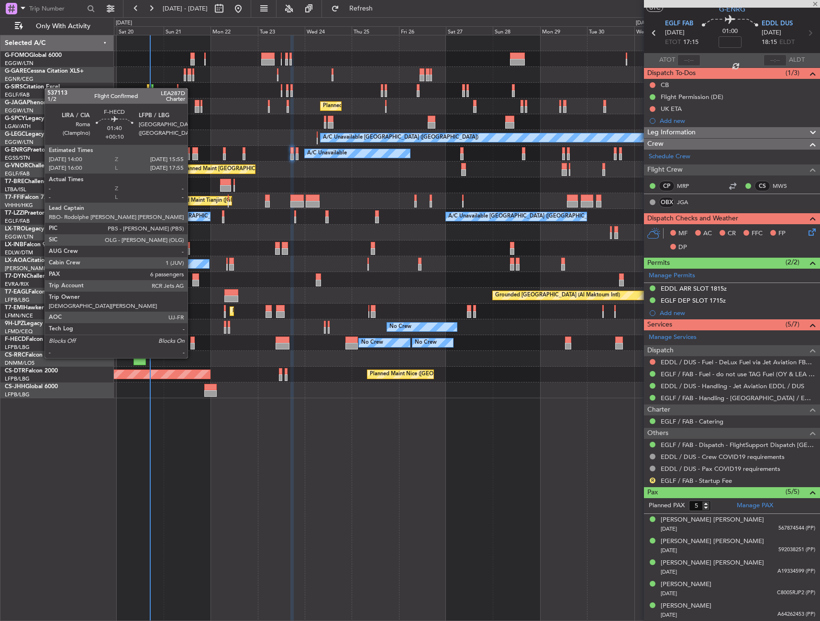
type input "+00:15"
type input "0"
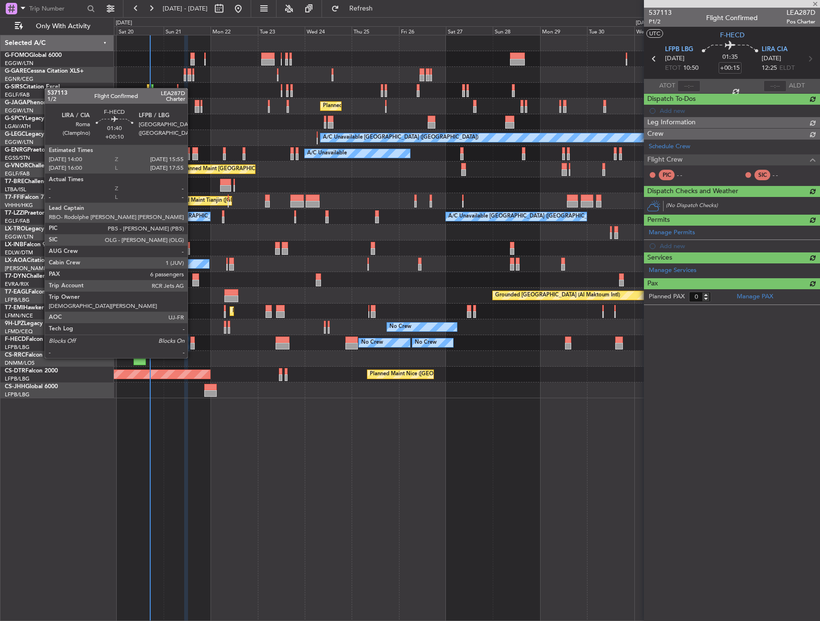
scroll to position [0, 0]
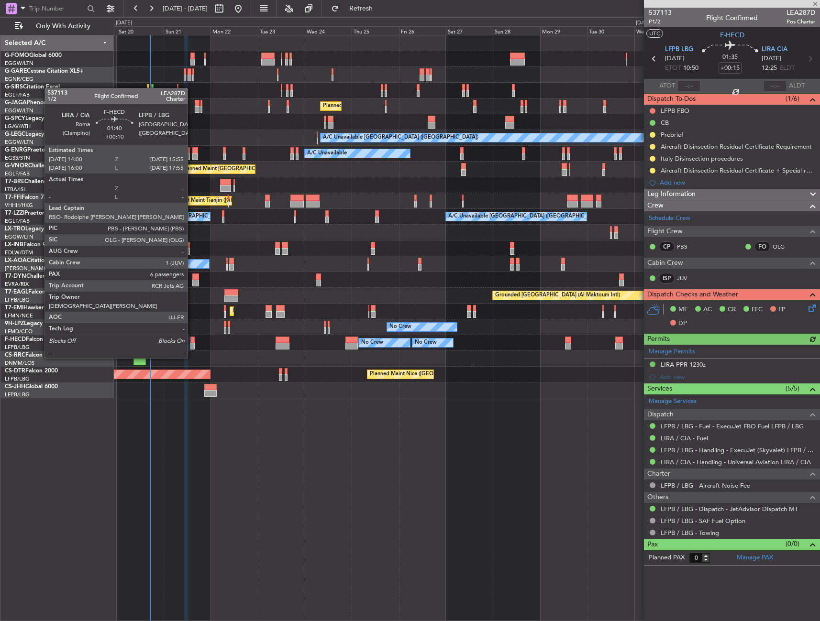
click at [192, 340] on div at bounding box center [192, 340] width 4 height 7
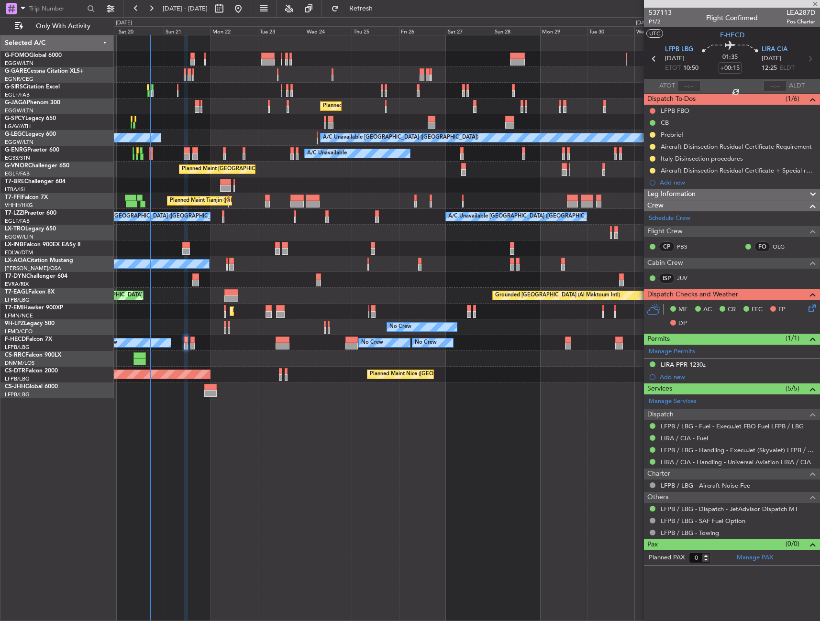
type input "+00:10"
type input "6"
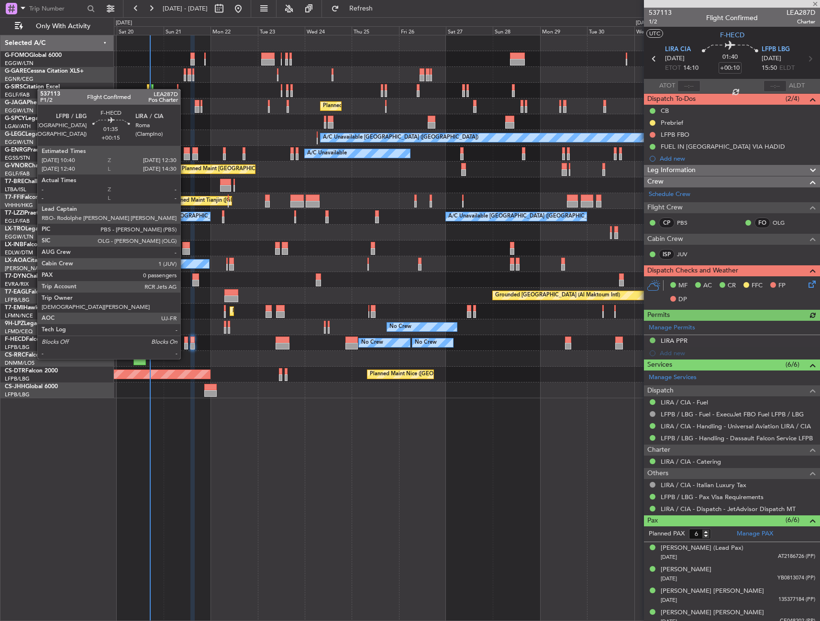
click at [185, 341] on div at bounding box center [186, 340] width 4 height 7
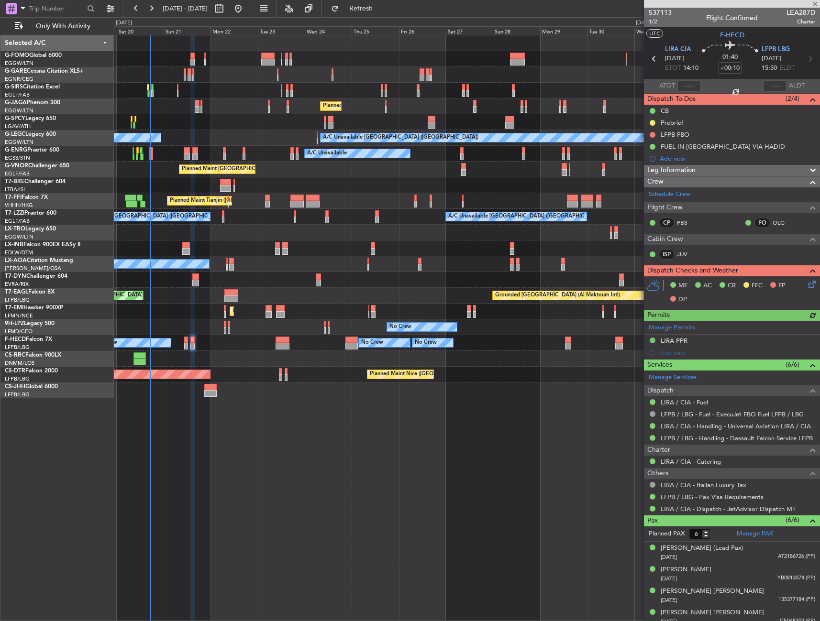
type input "+00:15"
type input "0"
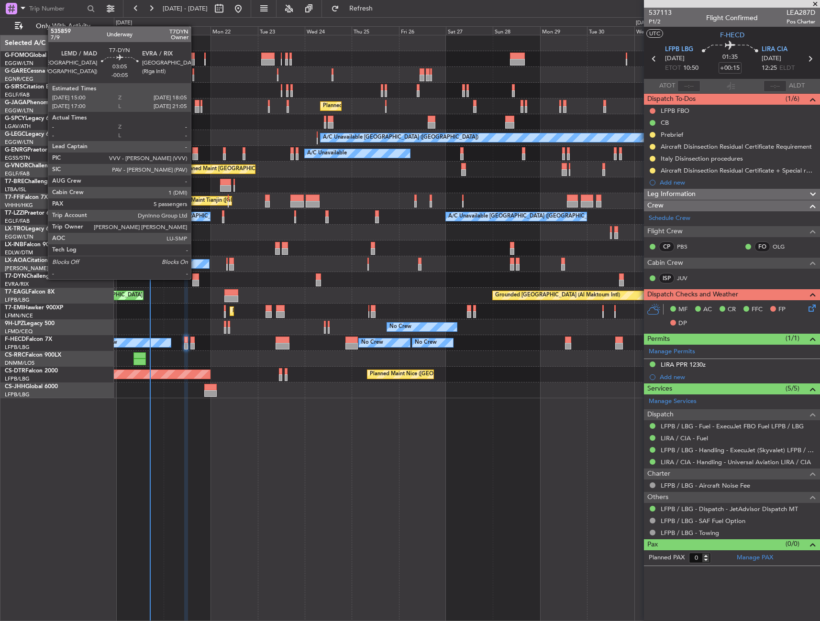
click at [195, 278] on div at bounding box center [195, 277] width 6 height 7
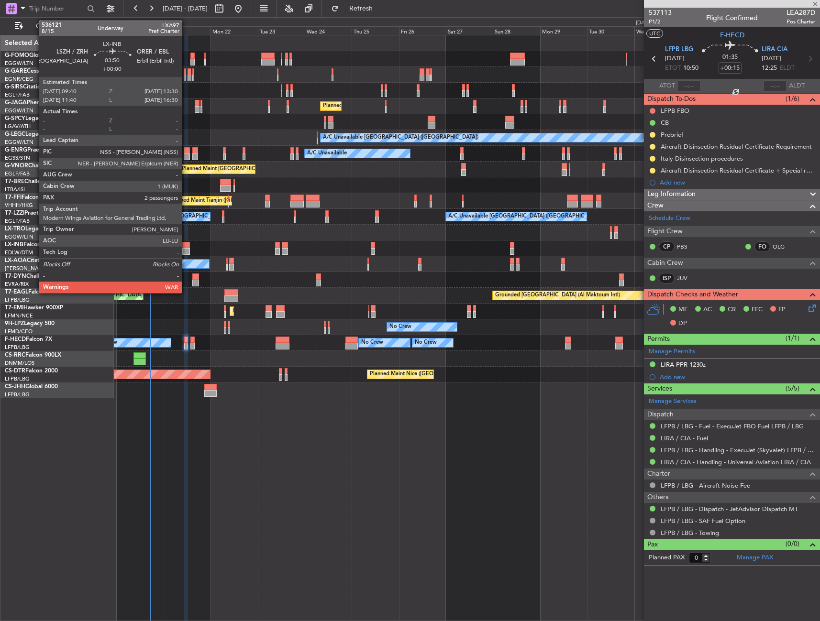
type input "-00:05"
type input "5"
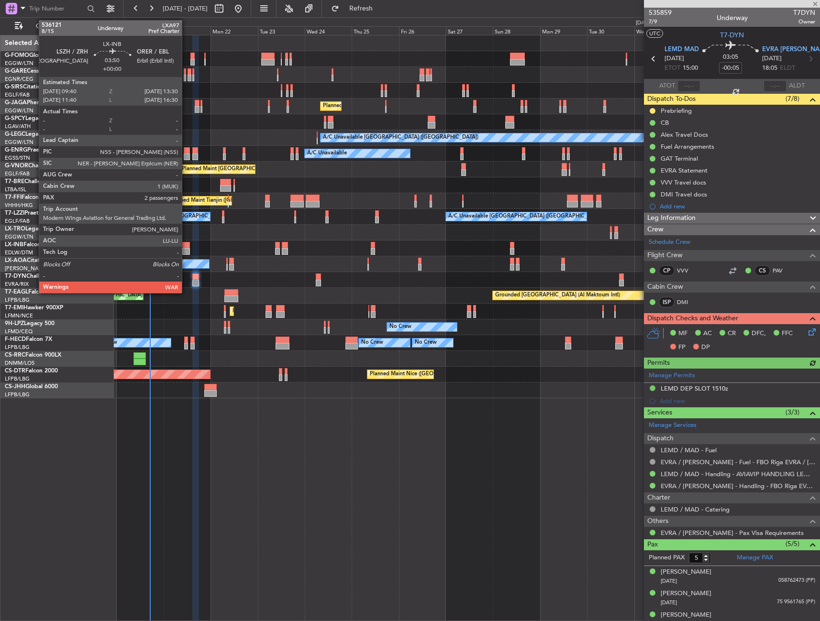
click at [186, 251] on div at bounding box center [186, 251] width 8 height 7
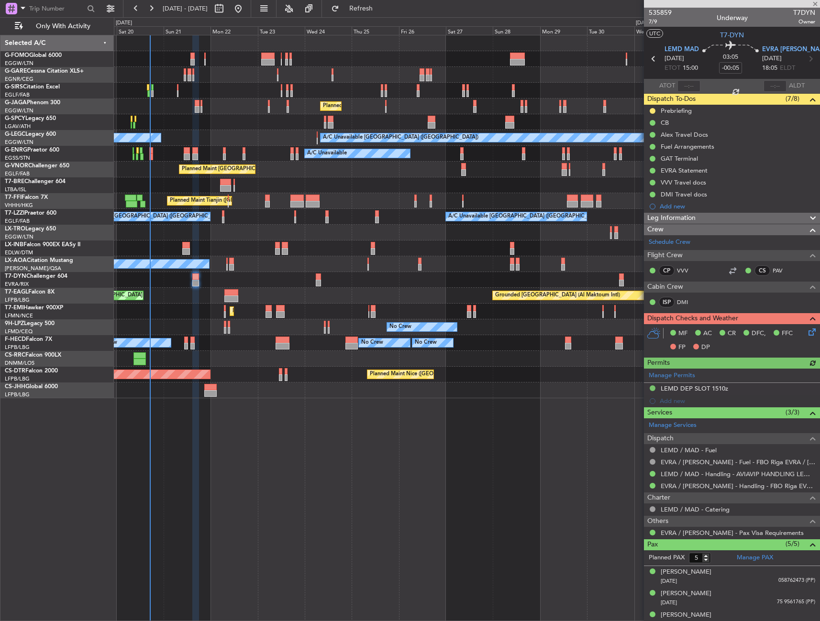
type input "2"
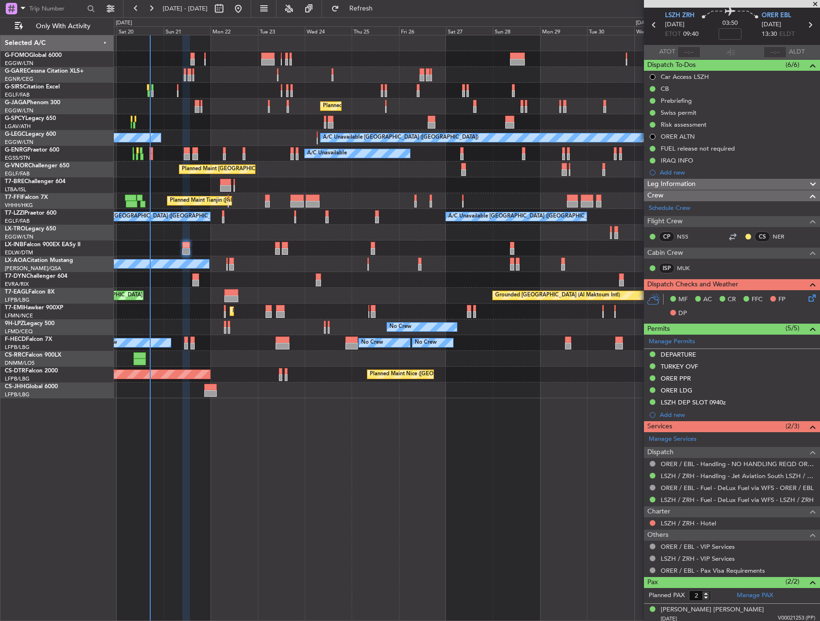
scroll to position [59, 0]
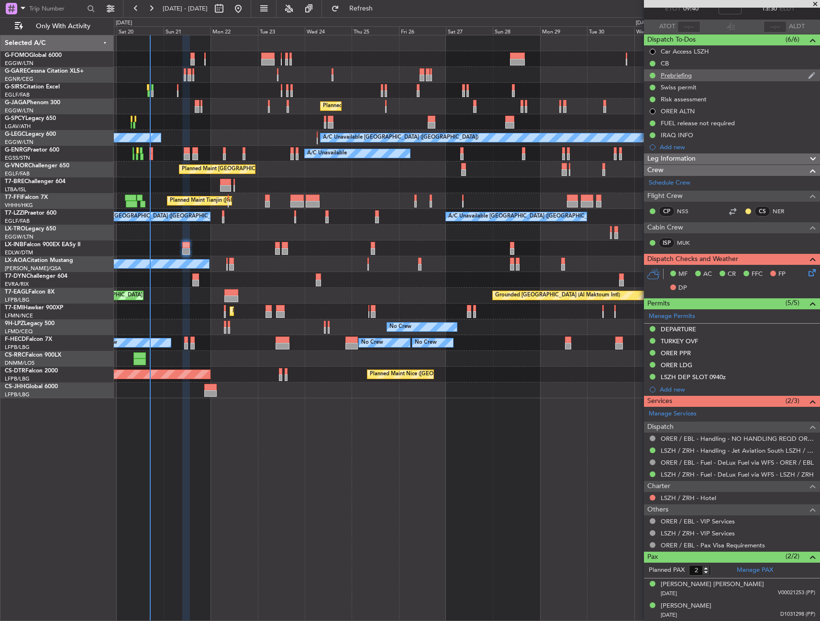
click at [686, 77] on div "Prebriefing" at bounding box center [675, 75] width 31 height 8
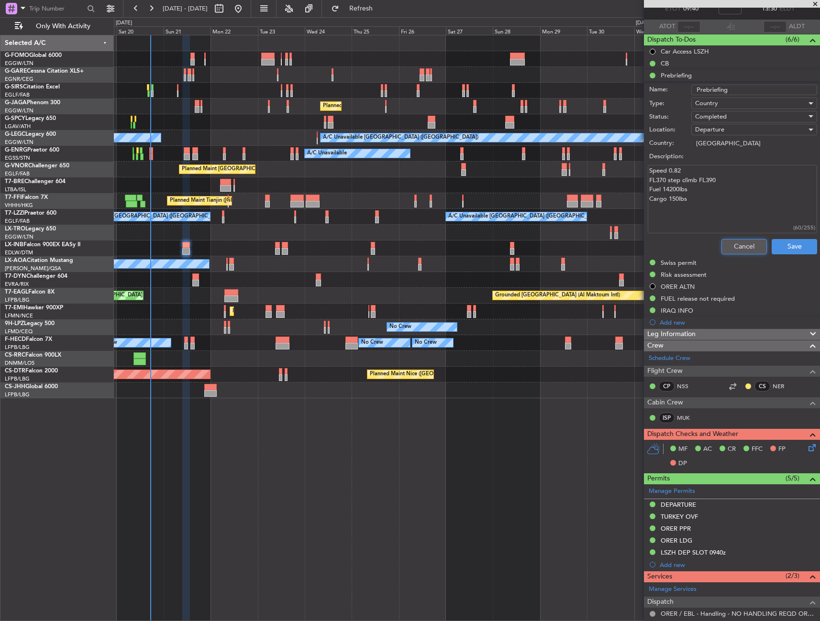
click at [746, 246] on button "Cancel" at bounding box center [743, 246] width 45 height 15
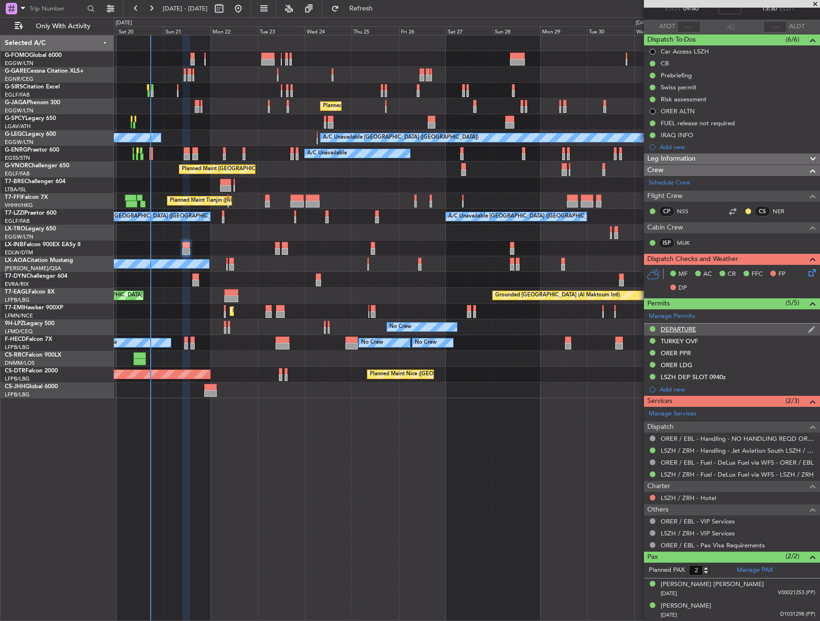
click at [678, 327] on div "DEPARTURE" at bounding box center [677, 329] width 35 height 8
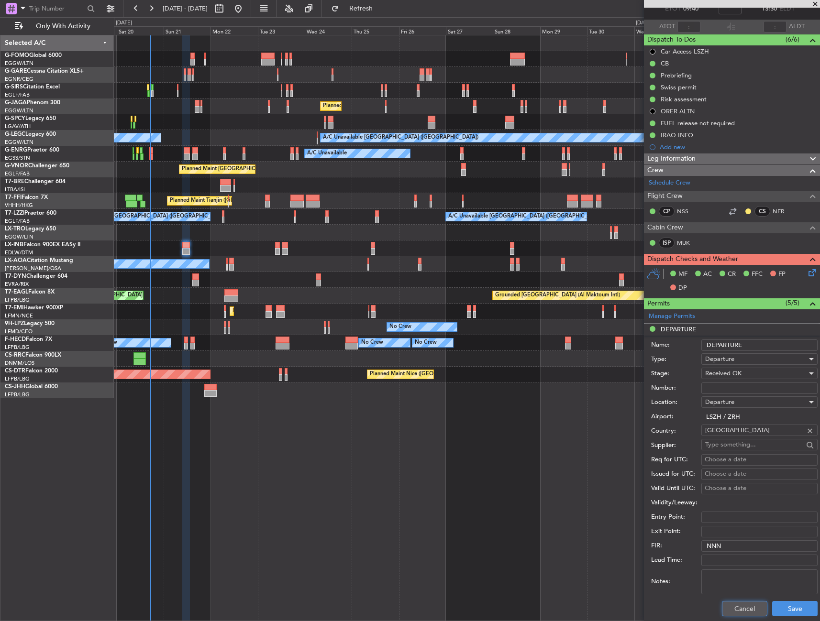
drag, startPoint x: 748, startPoint y: 607, endPoint x: 745, endPoint y: 549, distance: 58.5
click at [748, 607] on button "Cancel" at bounding box center [744, 608] width 45 height 15
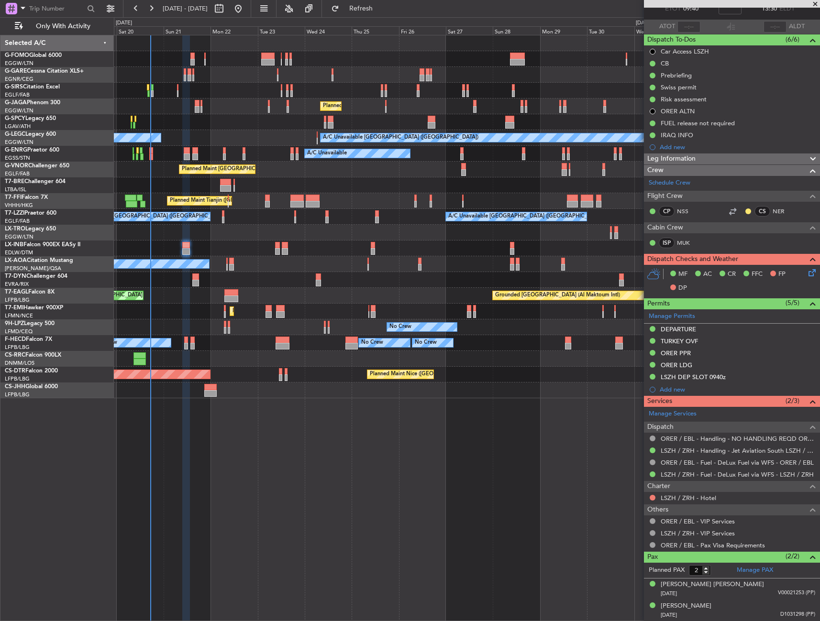
click at [681, 379] on div "LSZH DEP SLOT 0940z" at bounding box center [692, 377] width 65 height 8
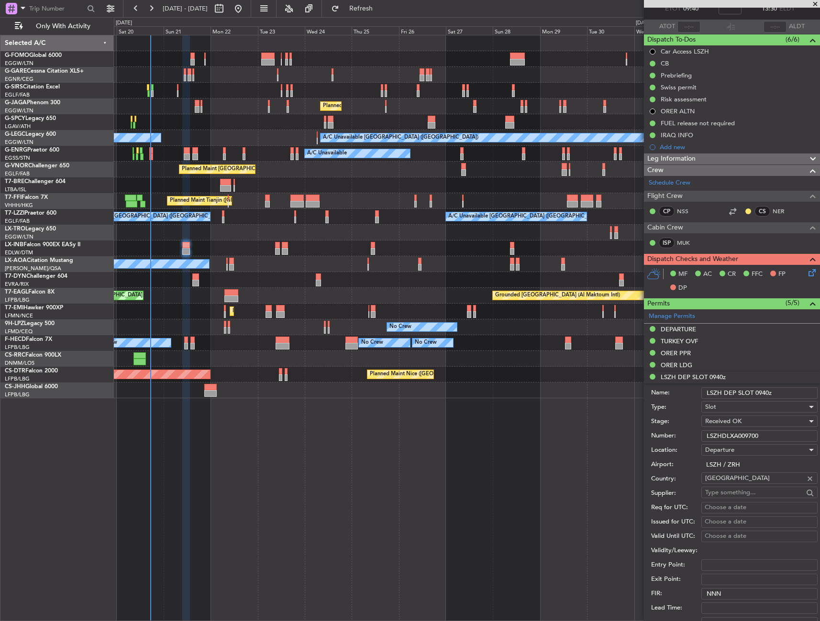
drag, startPoint x: 736, startPoint y: 435, endPoint x: 672, endPoint y: 437, distance: 64.1
click at [672, 437] on div "Number: LSZHDLXA009700" at bounding box center [734, 436] width 166 height 14
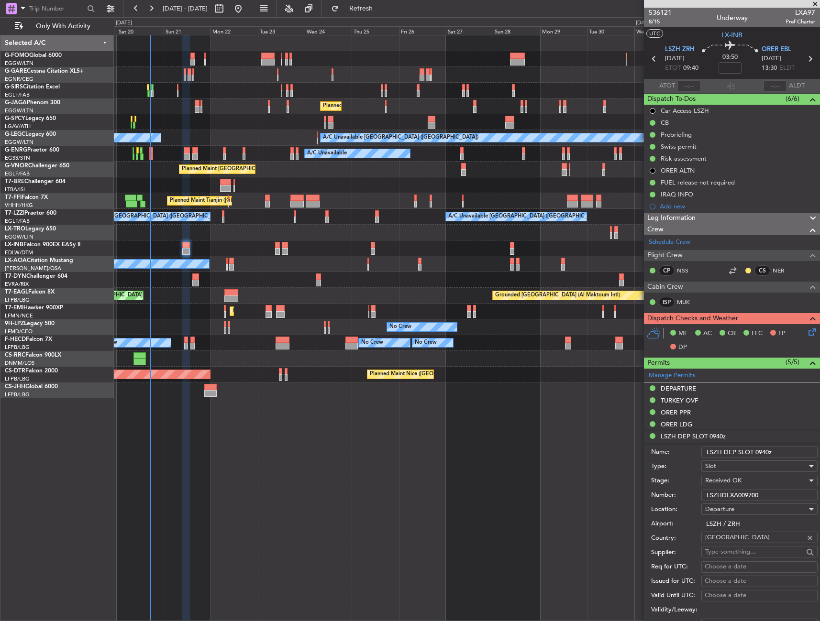
scroll to position [59, 0]
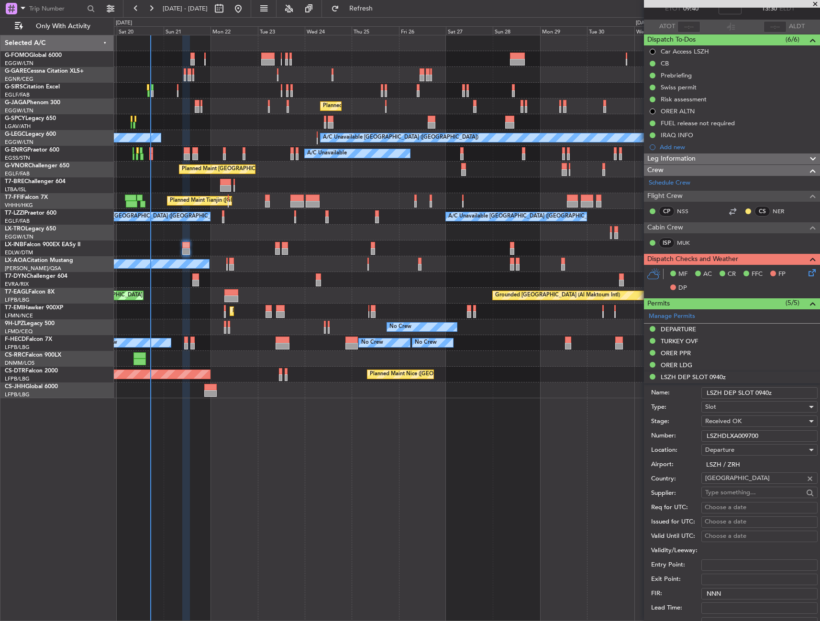
drag, startPoint x: 698, startPoint y: 340, endPoint x: 702, endPoint y: 344, distance: 5.8
click at [698, 340] on div "TURKEY OVF" at bounding box center [732, 342] width 176 height 12
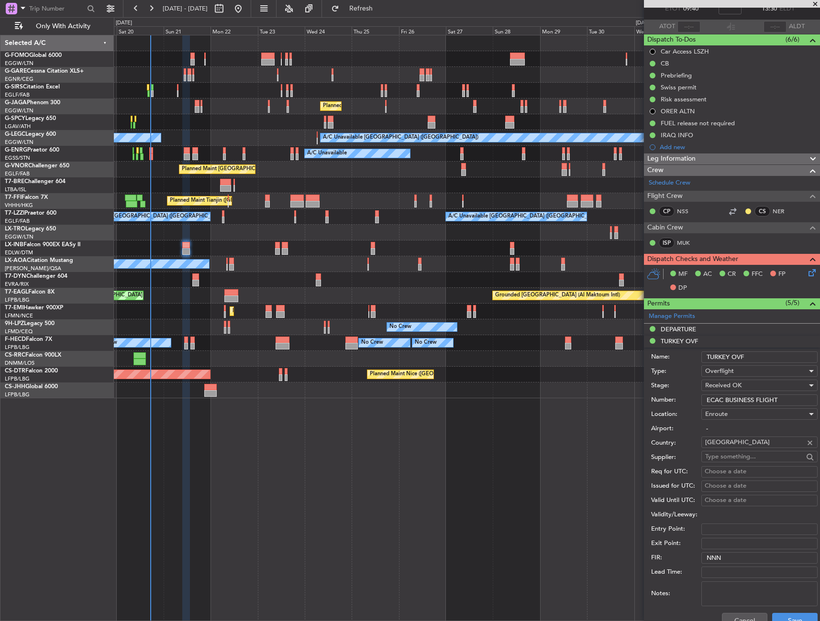
drag, startPoint x: 759, startPoint y: 358, endPoint x: 700, endPoint y: 365, distance: 60.1
click at [700, 365] on form "Name: TURKEY OVF Type: Overflight Stage: Received OK Number: ECAC BUSINESS FLIG…" at bounding box center [732, 490] width 176 height 285
drag, startPoint x: 710, startPoint y: 402, endPoint x: 660, endPoint y: 406, distance: 49.4
click at [660, 406] on div "Number: ECAC BUSINESS FLIGHT" at bounding box center [734, 400] width 166 height 14
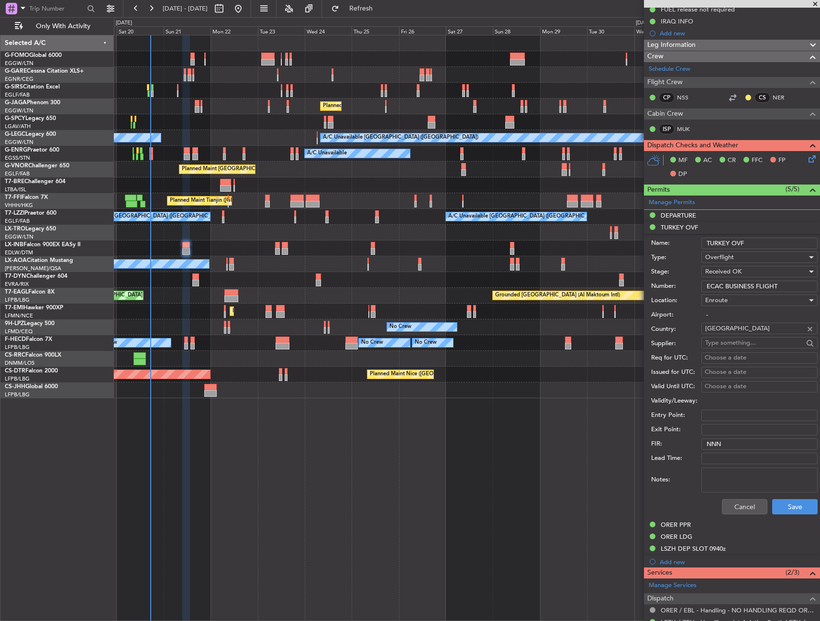
scroll to position [203, 0]
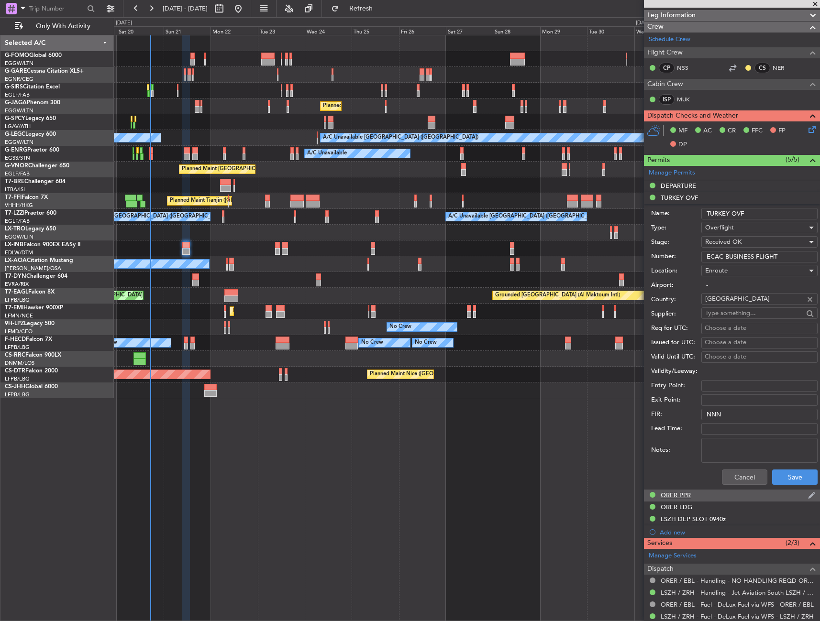
click at [701, 498] on div "ORER PPR" at bounding box center [732, 496] width 176 height 12
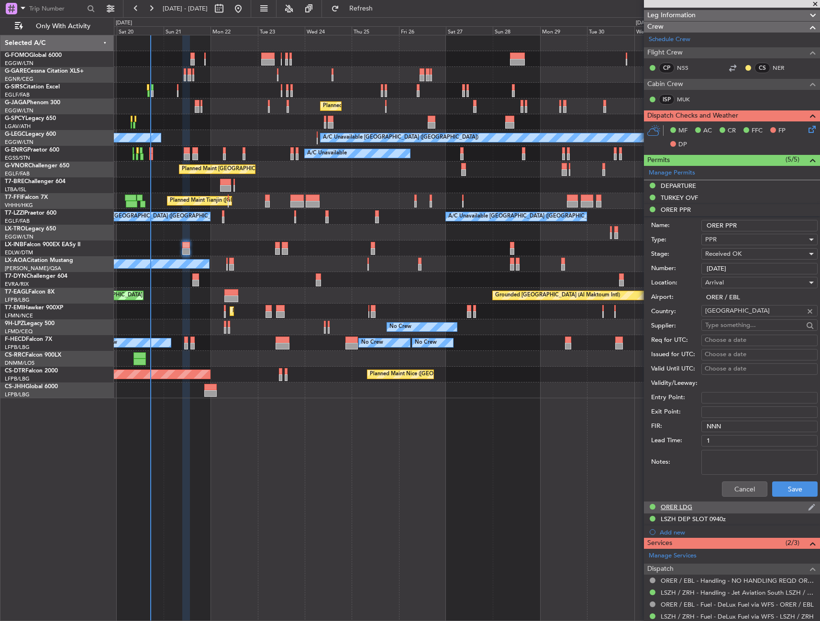
click at [693, 509] on div "ORER LDG" at bounding box center [732, 508] width 176 height 12
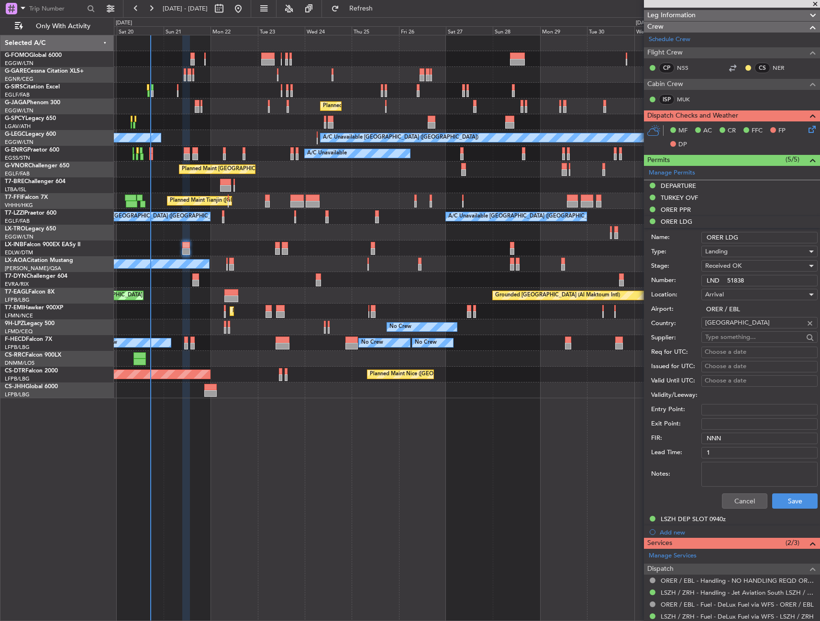
drag, startPoint x: 728, startPoint y: 232, endPoint x: 673, endPoint y: 240, distance: 55.5
click at [673, 240] on div "Name: ORER LDG" at bounding box center [734, 237] width 166 height 14
drag, startPoint x: 729, startPoint y: 283, endPoint x: 676, endPoint y: 286, distance: 53.7
click at [676, 286] on div "Number: LND 51838" at bounding box center [734, 281] width 166 height 14
click at [690, 212] on div "ORER PPR" at bounding box center [675, 210] width 30 height 8
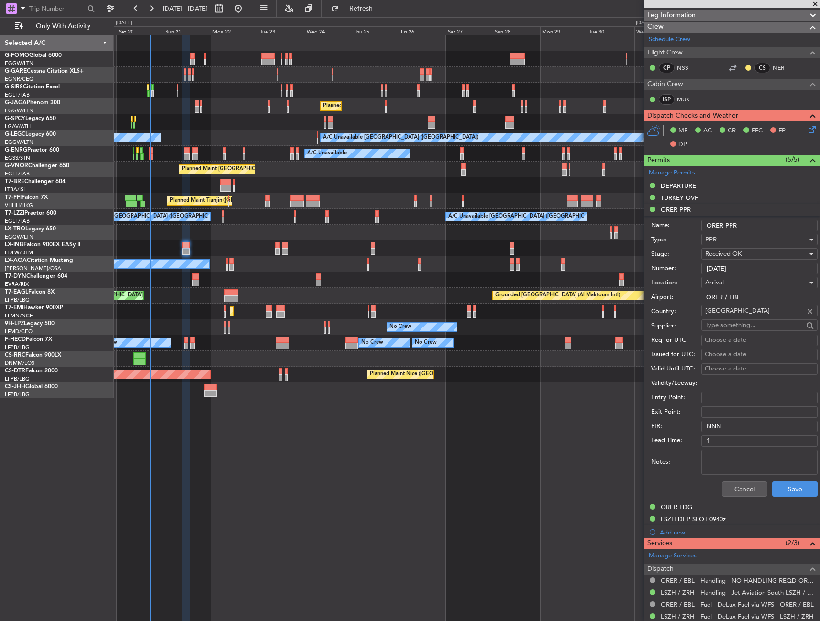
drag, startPoint x: 724, startPoint y: 231, endPoint x: 667, endPoint y: 233, distance: 57.4
click at [667, 233] on form "Name: ORER PPR Type: PPR Stage: Received OK Number: 3855/09/21 Location: Arriva…" at bounding box center [732, 358] width 176 height 285
drag, startPoint x: 729, startPoint y: 273, endPoint x: 679, endPoint y: 275, distance: 50.3
click at [679, 275] on form "Name: ORER PPR Type: PPR Stage: Received OK Number: 3855/09/21 Location: Arriva…" at bounding box center [732, 358] width 176 height 285
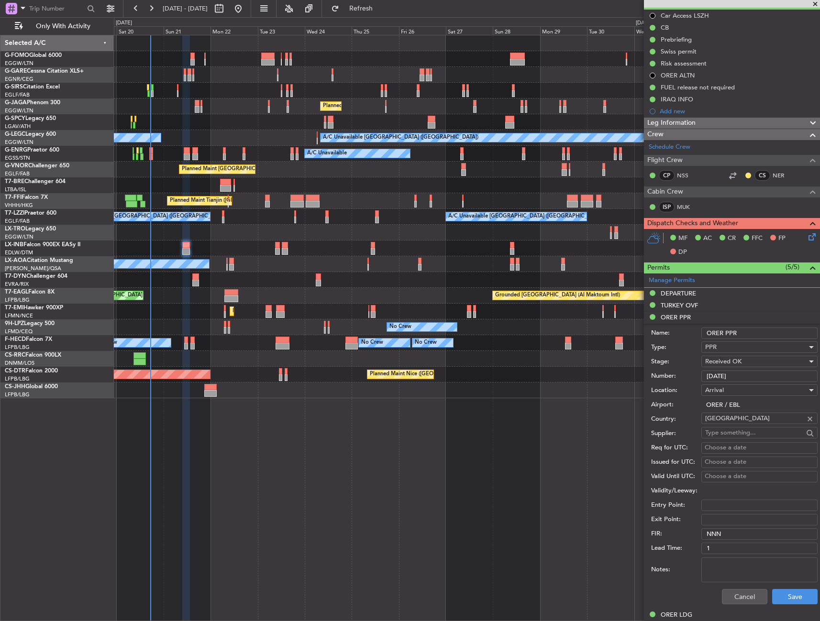
scroll to position [155, 0]
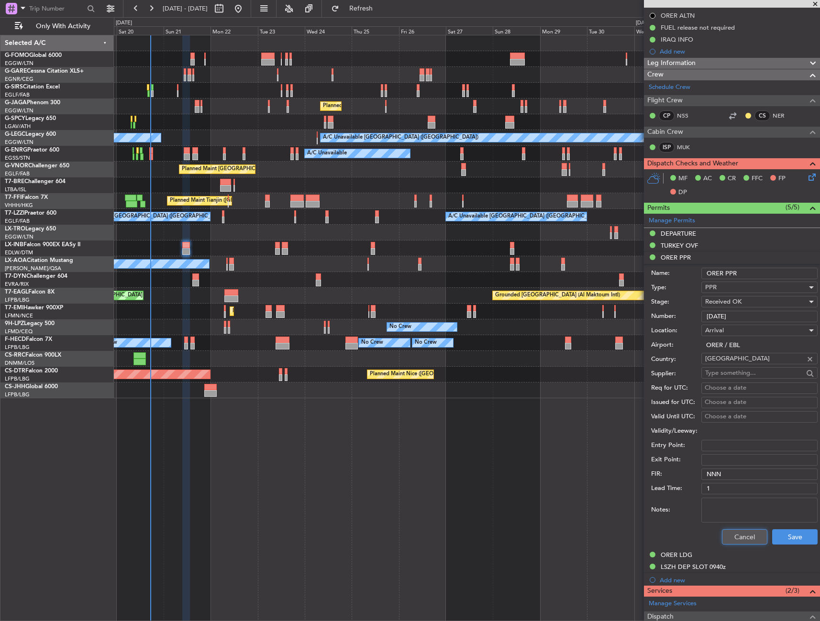
click at [742, 532] on button "Cancel" at bounding box center [744, 536] width 45 height 15
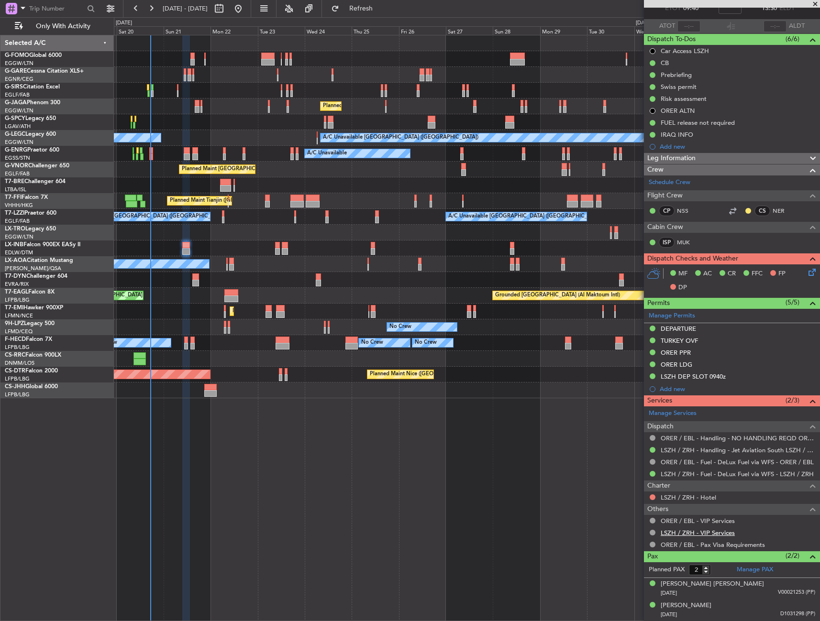
scroll to position [59, 0]
click at [653, 496] on button at bounding box center [652, 498] width 6 height 6
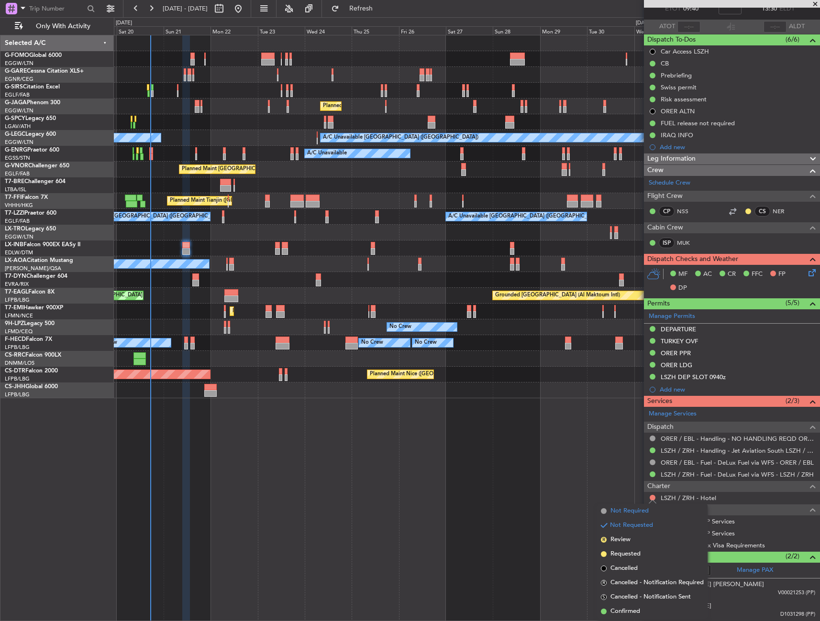
click at [634, 511] on span "Not Required" at bounding box center [629, 511] width 38 height 10
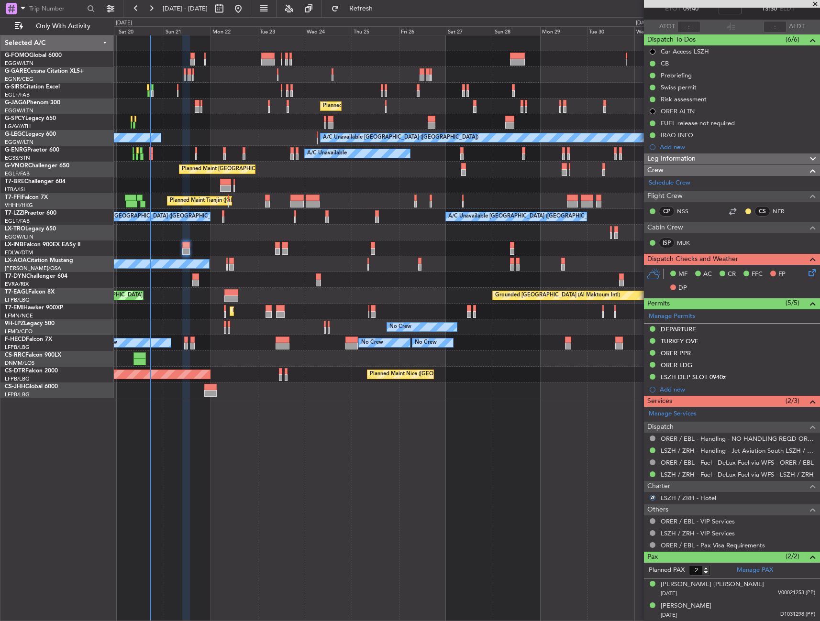
scroll to position [0, 0]
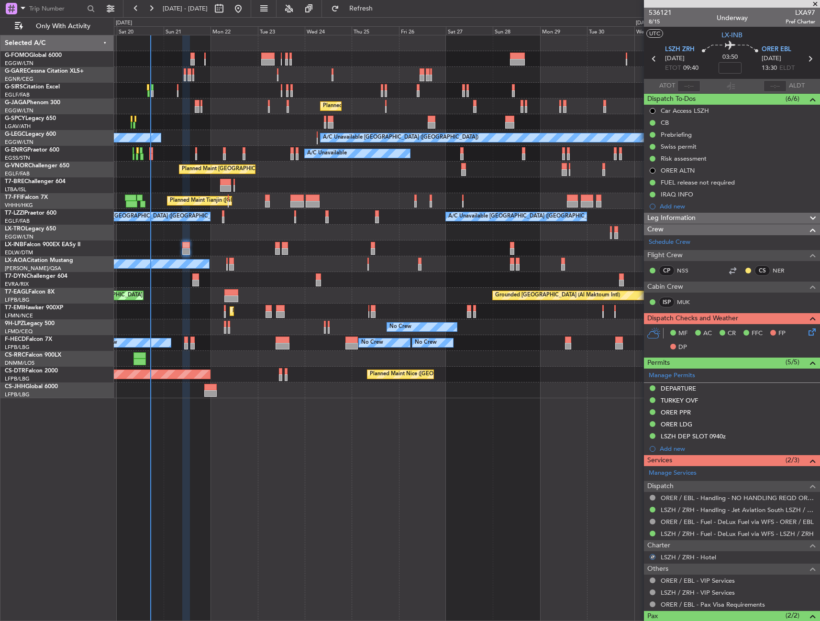
click at [806, 332] on icon at bounding box center [810, 331] width 8 height 8
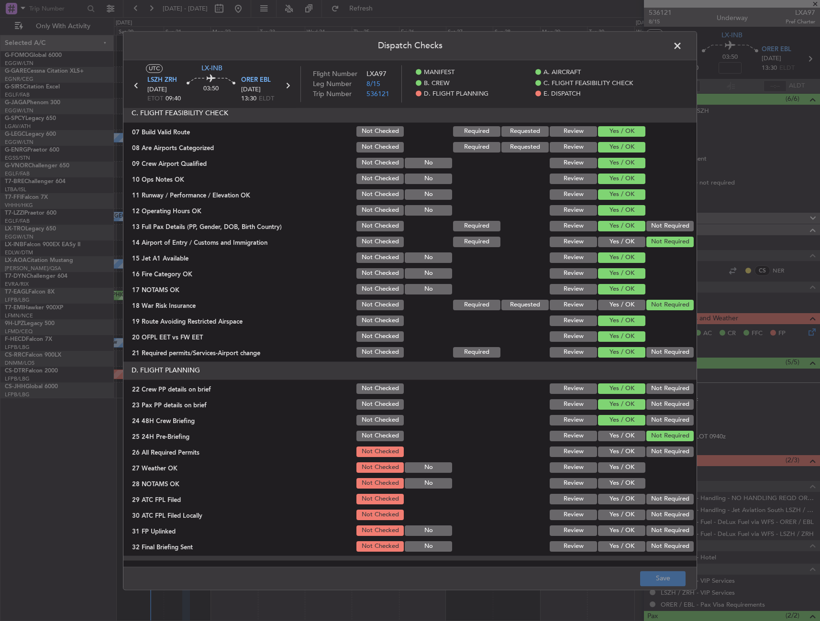
scroll to position [287, 0]
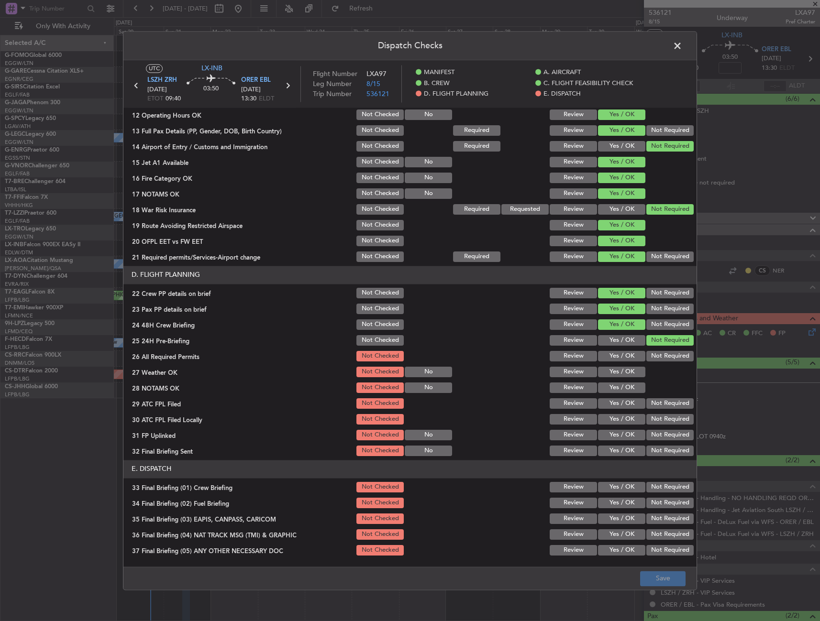
click at [615, 356] on button "Yes / OK" at bounding box center [621, 356] width 47 height 11
click at [623, 365] on div "Yes / OK" at bounding box center [620, 371] width 48 height 13
drag, startPoint x: 622, startPoint y: 373, endPoint x: 619, endPoint y: 386, distance: 12.8
click at [621, 373] on button "Yes / OK" at bounding box center [621, 372] width 47 height 11
click at [616, 387] on button "Yes / OK" at bounding box center [621, 388] width 47 height 11
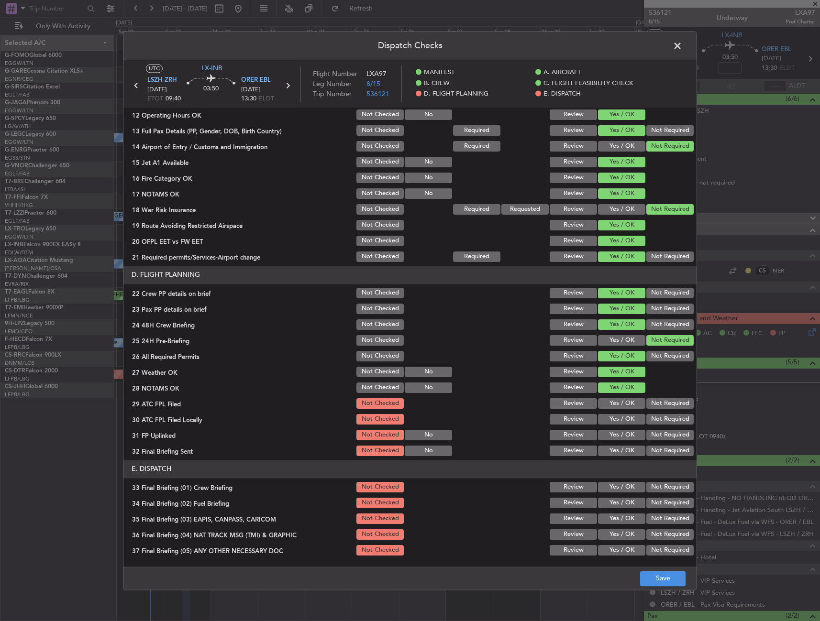
drag, startPoint x: 615, startPoint y: 393, endPoint x: 615, endPoint y: 405, distance: 12.0
click at [615, 394] on div "Yes / OK" at bounding box center [620, 387] width 48 height 13
click at [615, 406] on button "Yes / OK" at bounding box center [621, 403] width 47 height 11
click at [614, 418] on button "Yes / OK" at bounding box center [621, 419] width 47 height 11
click at [658, 436] on button "Not Required" at bounding box center [669, 435] width 47 height 11
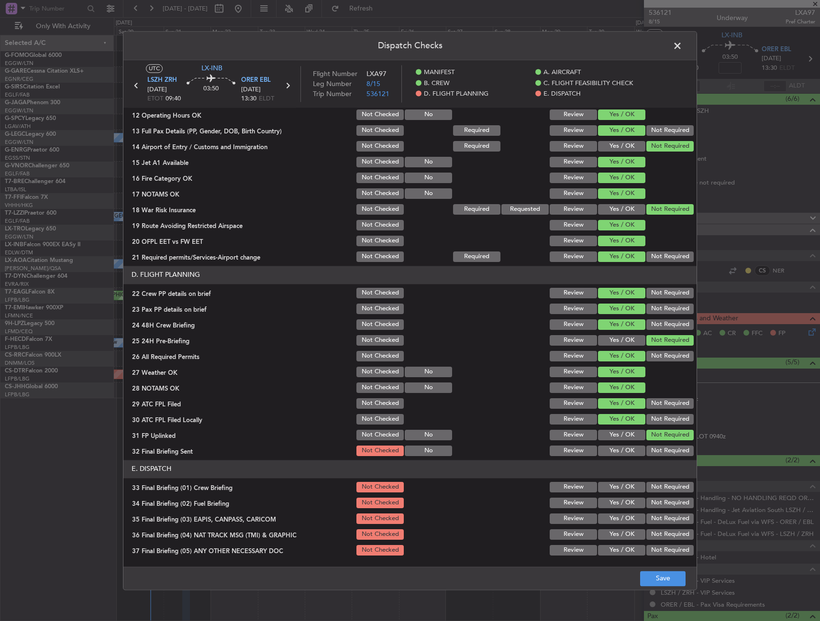
click at [613, 448] on button "Yes / OK" at bounding box center [621, 451] width 47 height 11
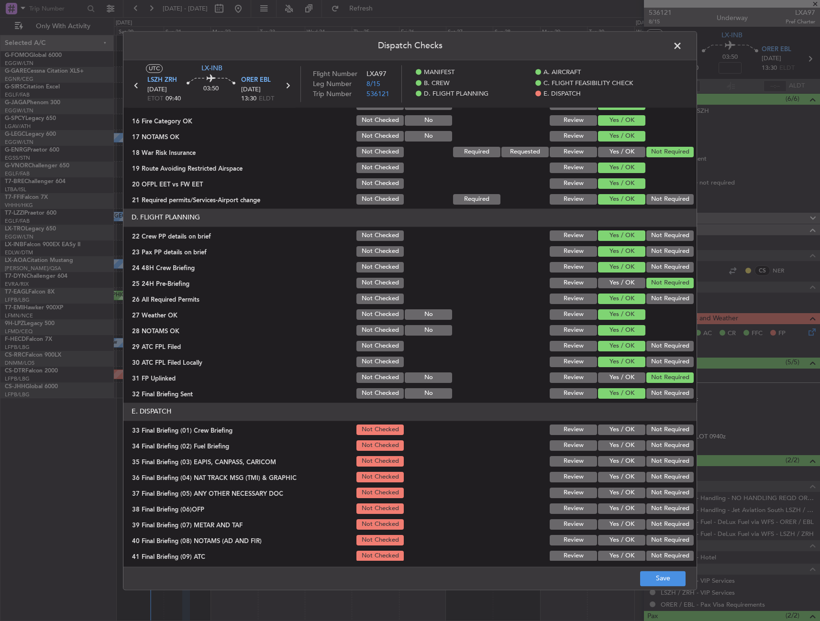
scroll to position [396, 0]
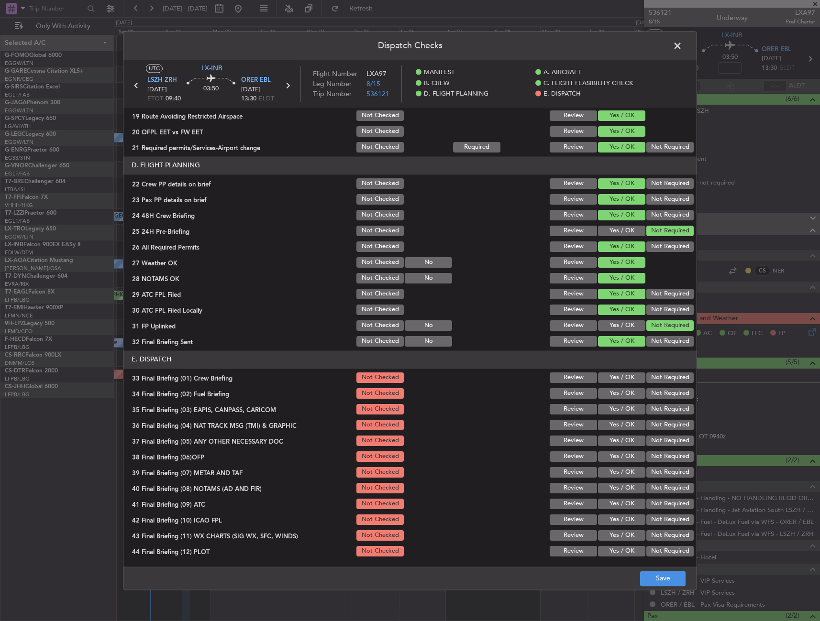
drag, startPoint x: 613, startPoint y: 374, endPoint x: 611, endPoint y: 389, distance: 14.9
click at [611, 376] on button "Yes / OK" at bounding box center [621, 378] width 47 height 11
click at [611, 392] on button "Yes / OK" at bounding box center [621, 393] width 47 height 11
click at [650, 410] on button "Not Required" at bounding box center [669, 409] width 47 height 11
click at [649, 422] on button "Not Required" at bounding box center [669, 425] width 47 height 11
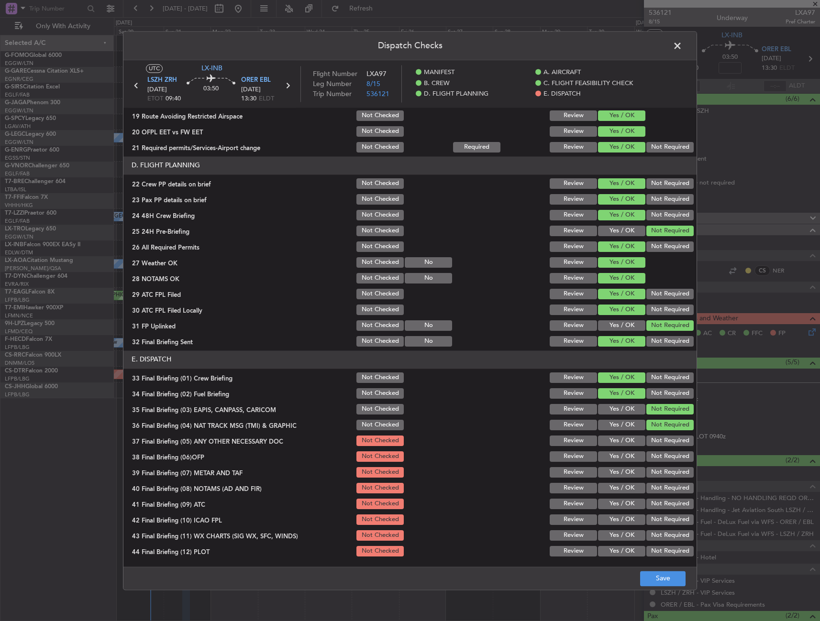
click at [615, 442] on button "Yes / OK" at bounding box center [621, 441] width 47 height 11
drag, startPoint x: 621, startPoint y: 460, endPoint x: 618, endPoint y: 473, distance: 13.8
click at [621, 460] on button "Yes / OK" at bounding box center [621, 456] width 47 height 11
drag, startPoint x: 618, startPoint y: 473, endPoint x: 615, endPoint y: 483, distance: 10.3
click at [616, 473] on button "Yes / OK" at bounding box center [621, 472] width 47 height 11
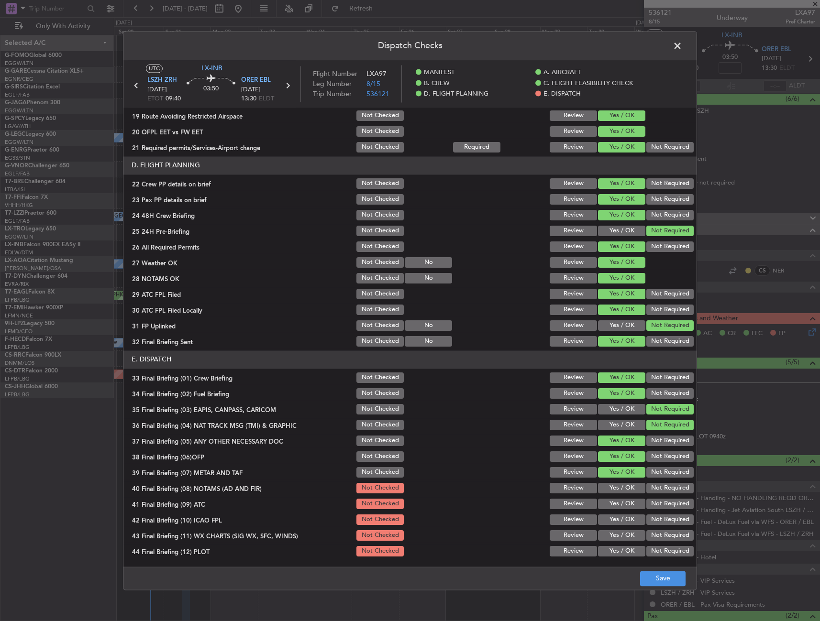
drag, startPoint x: 615, startPoint y: 485, endPoint x: 615, endPoint y: 493, distance: 8.1
click at [615, 486] on button "Yes / OK" at bounding box center [621, 488] width 47 height 11
click at [614, 499] on button "Yes / OK" at bounding box center [621, 504] width 47 height 11
click at [622, 520] on button "Yes / OK" at bounding box center [621, 520] width 47 height 11
click at [658, 522] on button "Not Required" at bounding box center [669, 520] width 47 height 11
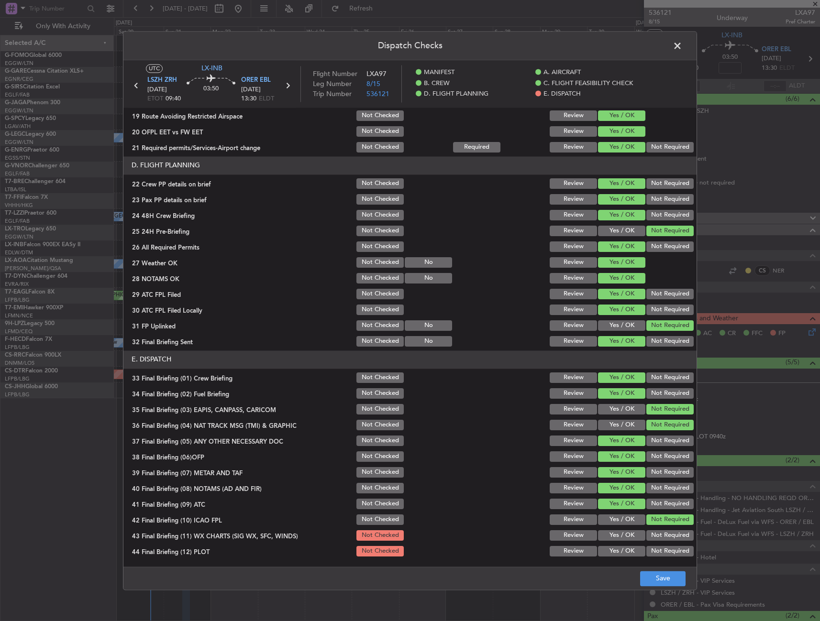
click at [614, 530] on div "Yes / OK" at bounding box center [620, 535] width 48 height 13
click at [625, 541] on div "Yes / OK" at bounding box center [620, 535] width 48 height 13
click at [621, 536] on button "Yes / OK" at bounding box center [621, 535] width 47 height 11
click at [657, 552] on button "Not Required" at bounding box center [669, 551] width 47 height 11
click at [659, 577] on button "Save" at bounding box center [662, 578] width 45 height 15
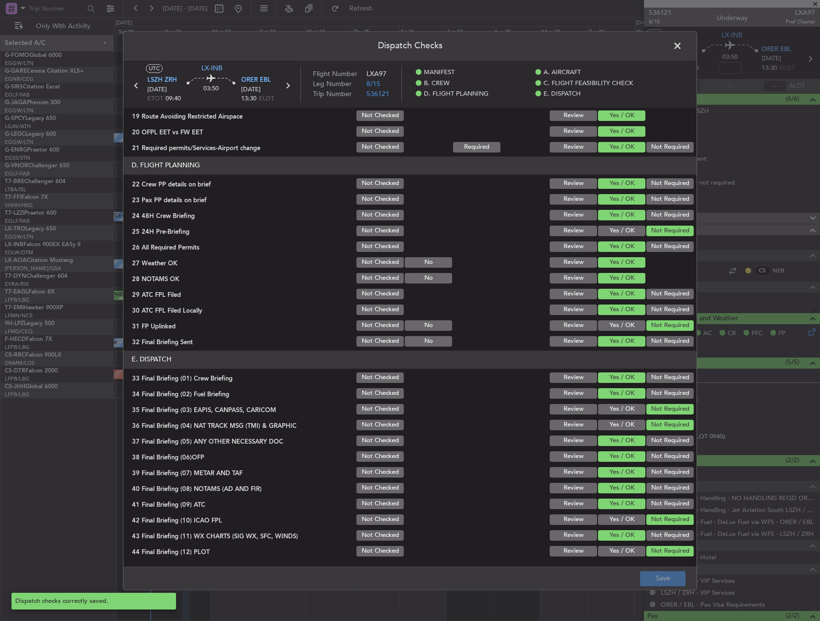
click at [682, 45] on span at bounding box center [682, 48] width 0 height 19
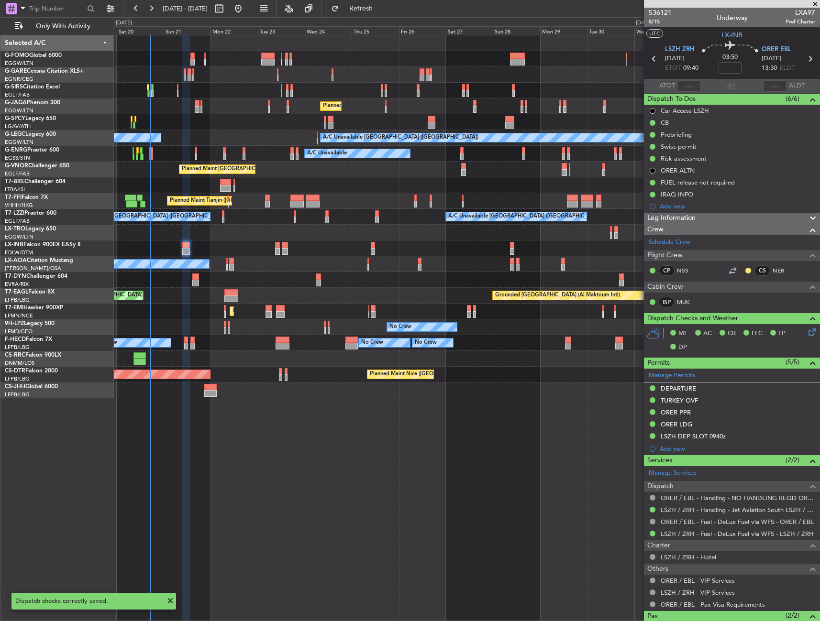
drag, startPoint x: 689, startPoint y: 216, endPoint x: 701, endPoint y: 236, distance: 23.1
click at [689, 216] on span "Leg Information" at bounding box center [671, 218] width 48 height 11
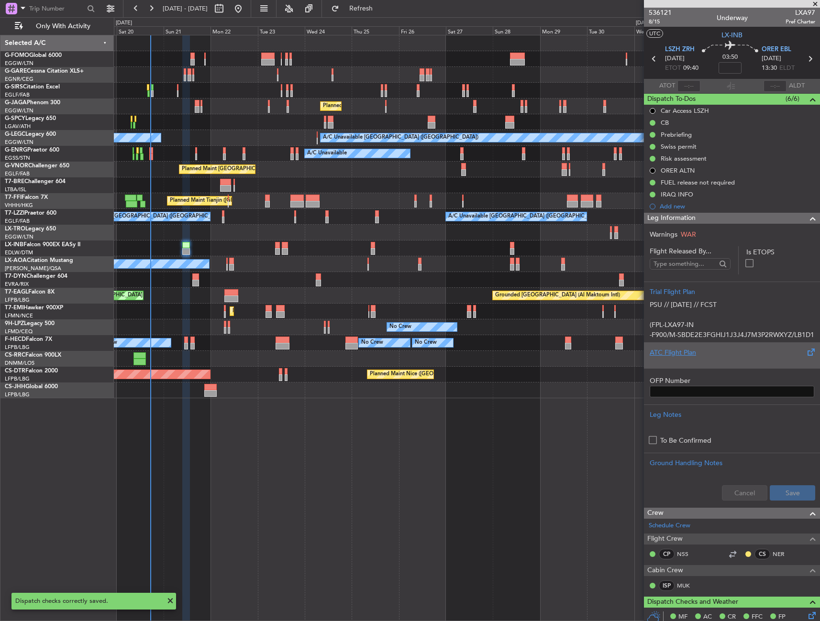
click at [697, 350] on div "ATC Flight Plan" at bounding box center [731, 353] width 164 height 10
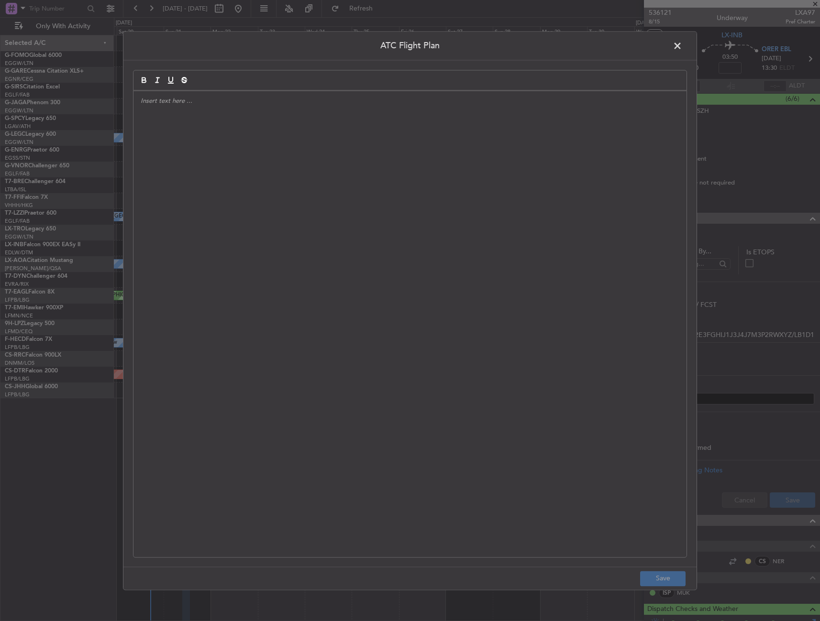
drag, startPoint x: 361, startPoint y: 149, endPoint x: 356, endPoint y: 148, distance: 5.3
click at [359, 148] on div at bounding box center [409, 324] width 553 height 466
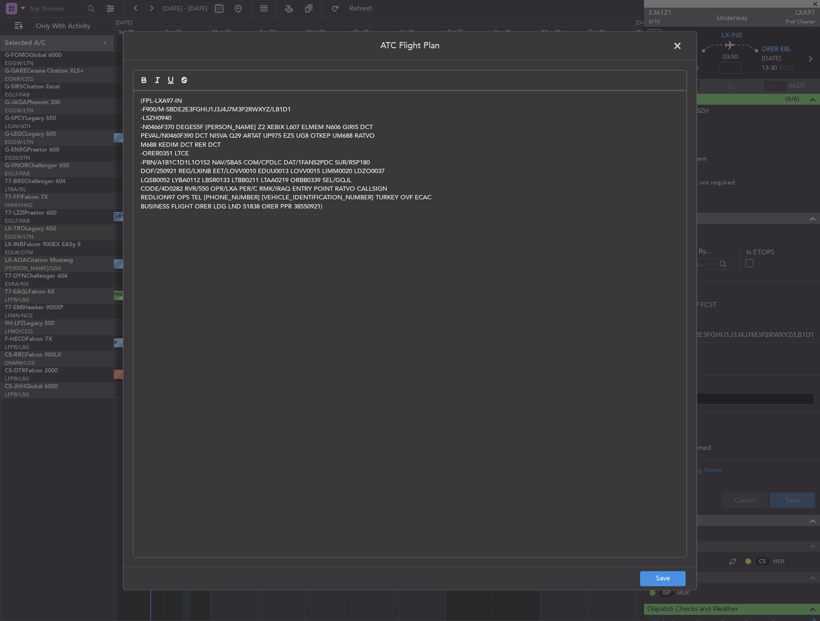
scroll to position [0, 0]
click at [675, 587] on footer "Save" at bounding box center [409, 578] width 573 height 23
click at [677, 577] on button "Save" at bounding box center [662, 578] width 45 height 15
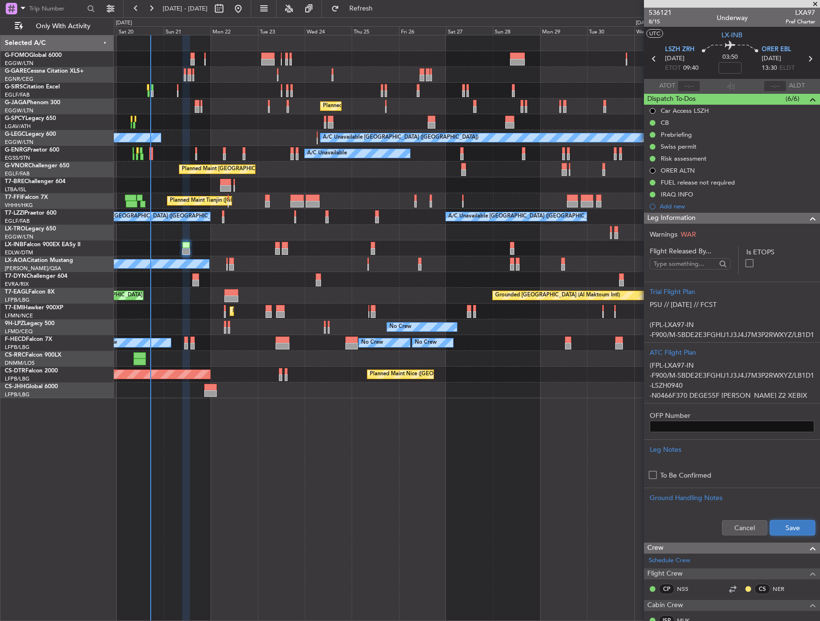
click at [796, 526] on button "Save" at bounding box center [791, 527] width 45 height 15
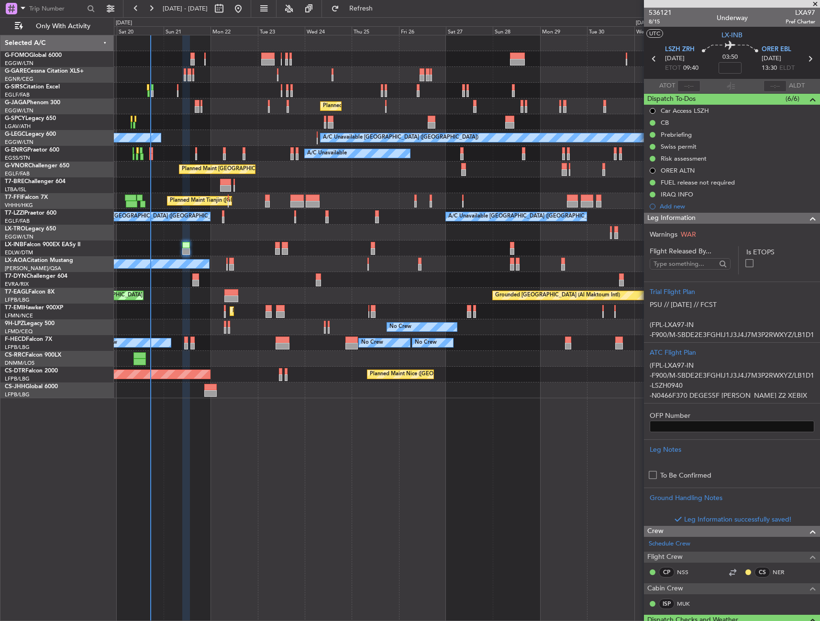
click at [745, 217] on div "Leg Information" at bounding box center [732, 218] width 176 height 11
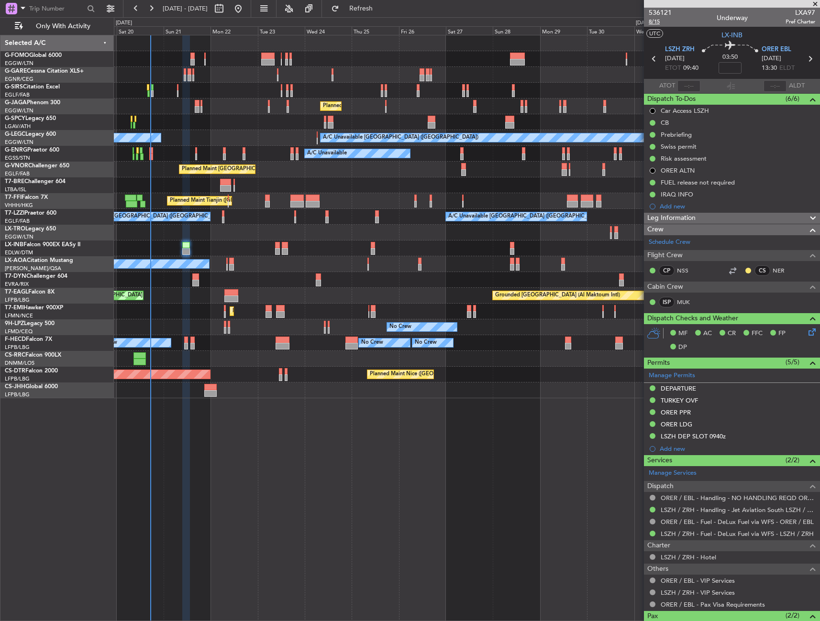
click at [656, 21] on span "8/15" at bounding box center [659, 22] width 23 height 8
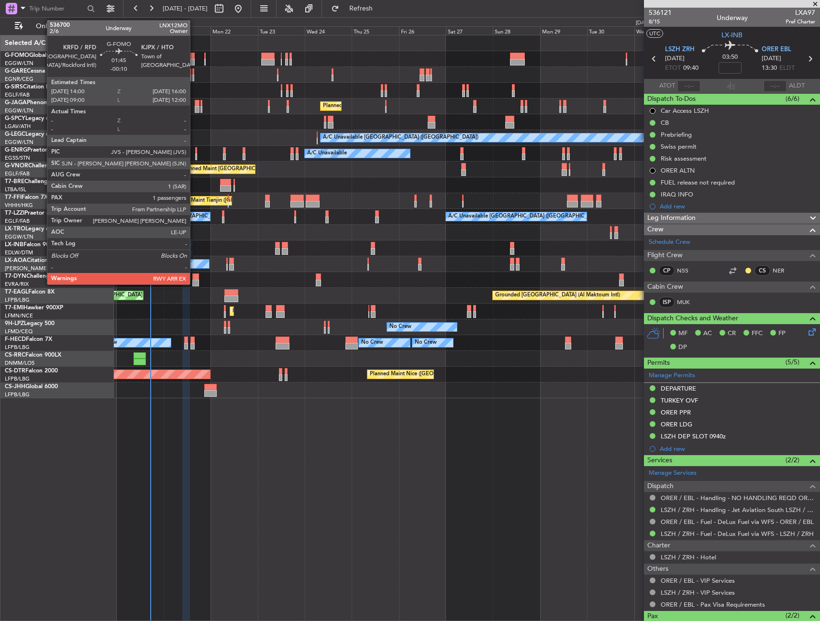
click at [194, 58] on div at bounding box center [192, 56] width 4 height 7
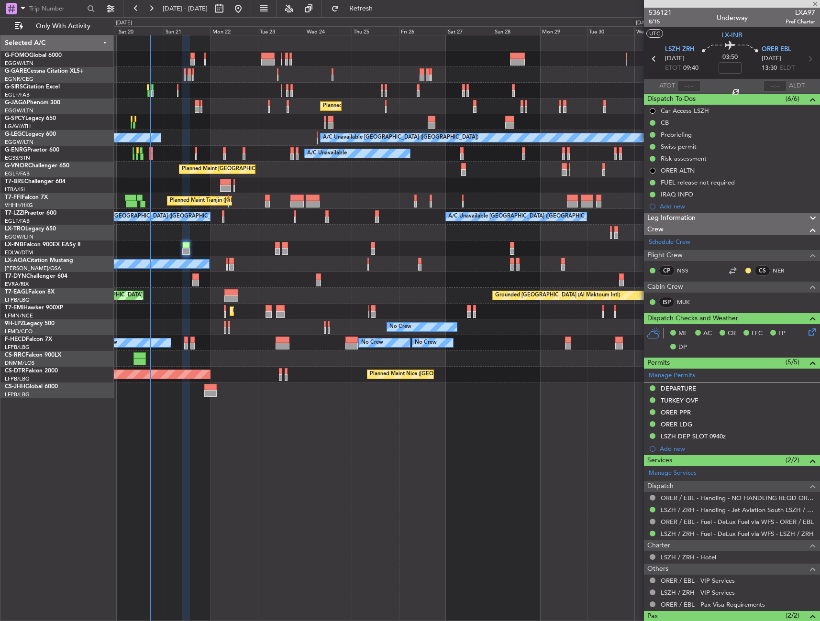
type input "-00:10"
type input "1"
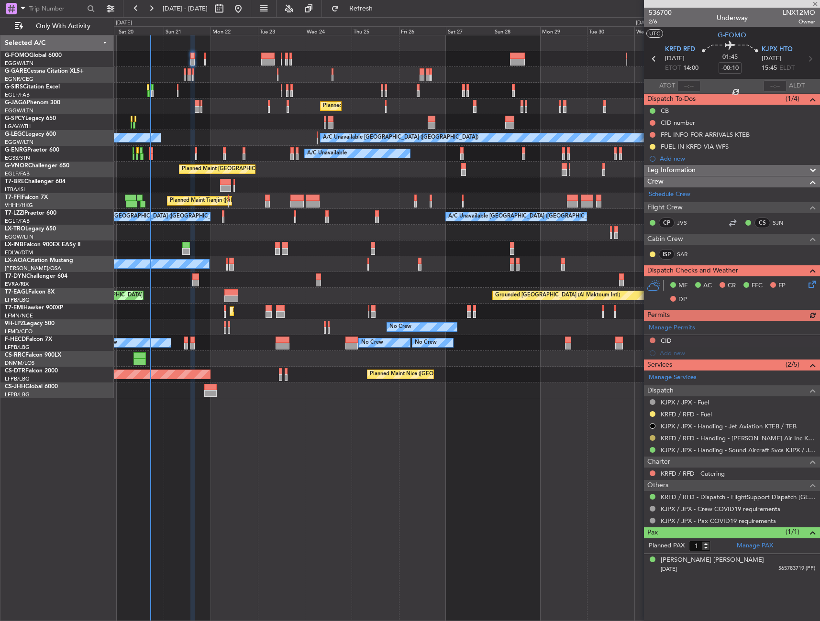
click at [652, 438] on button at bounding box center [652, 438] width 6 height 6
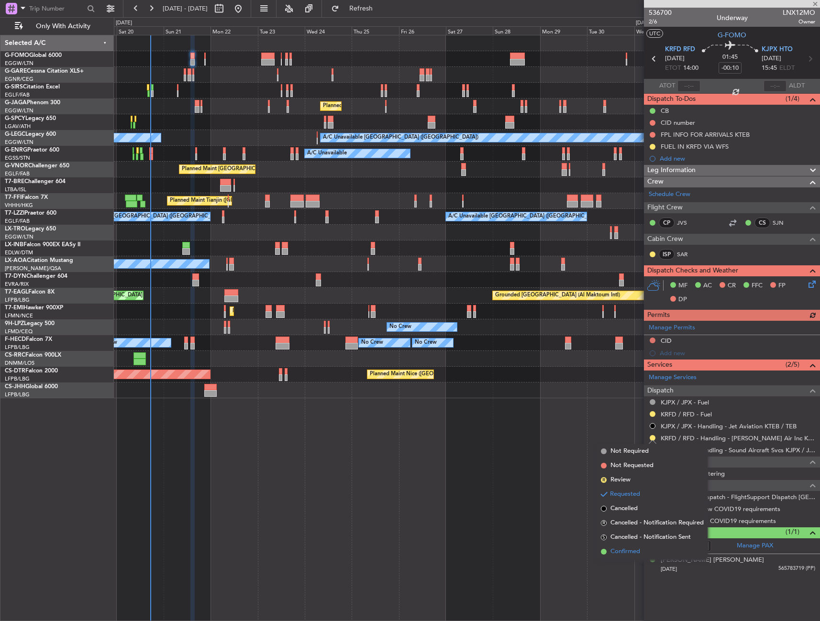
click at [645, 546] on li "Confirmed" at bounding box center [652, 552] width 110 height 14
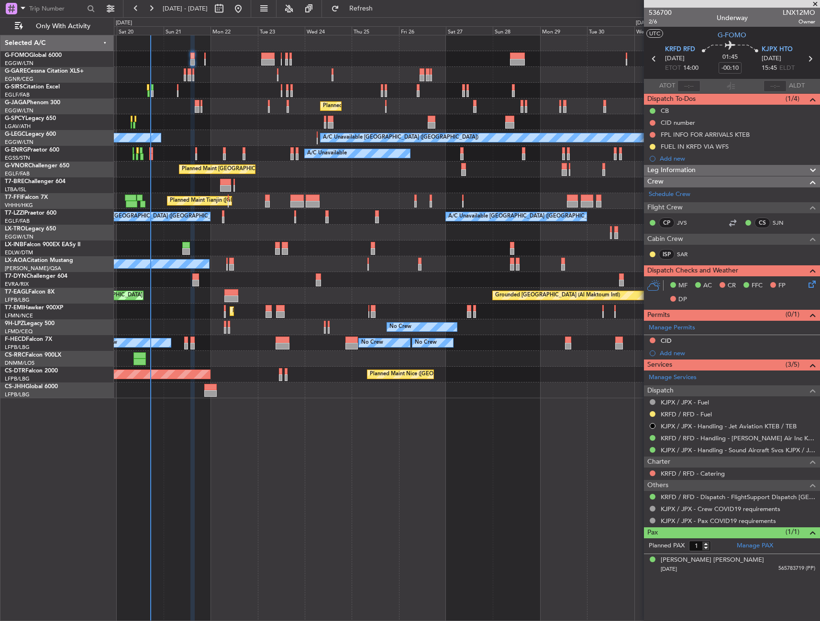
click at [181, 247] on div at bounding box center [466, 249] width 705 height 16
click at [186, 245] on div at bounding box center [186, 245] width 8 height 7
type input "2"
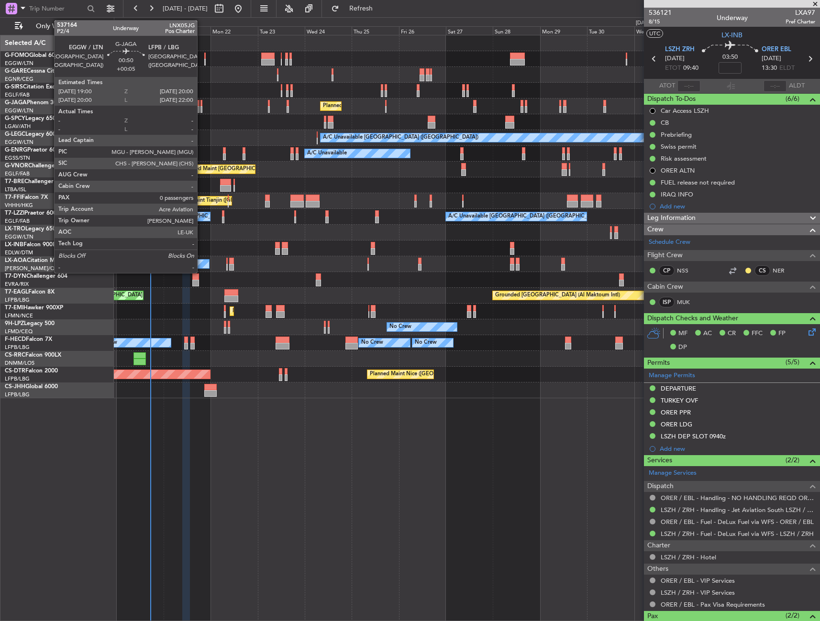
click at [201, 104] on div at bounding box center [201, 103] width 2 height 7
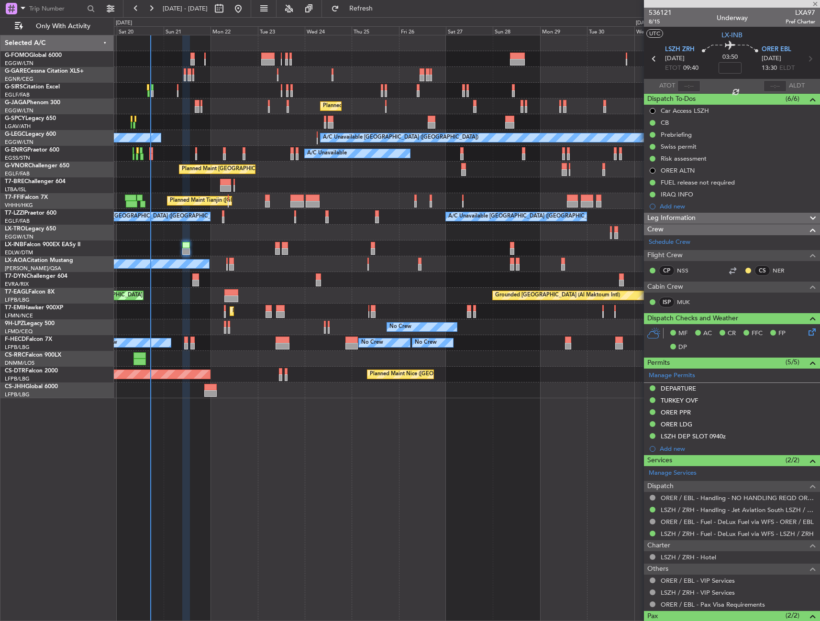
type input "+00:05"
type input "0"
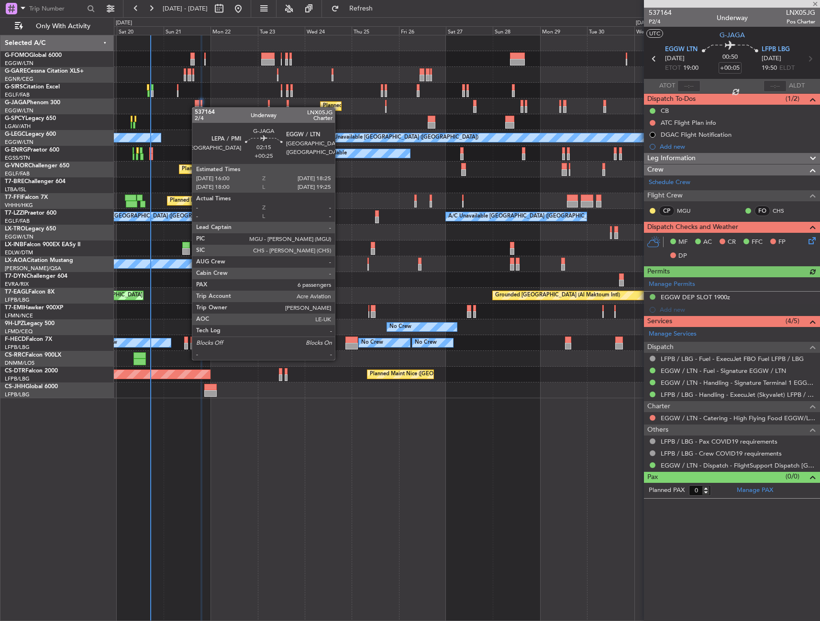
click at [197, 107] on div at bounding box center [197, 109] width 5 height 7
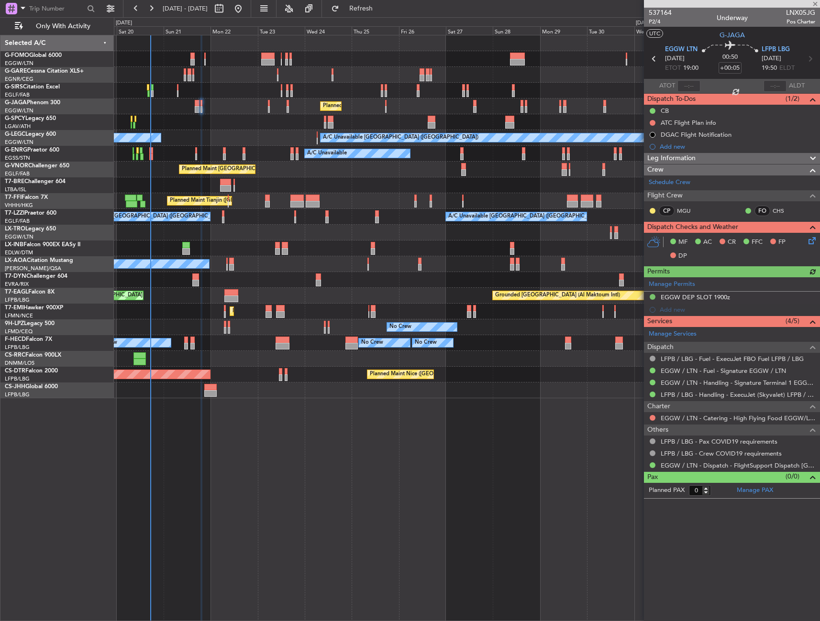
type input "+00:25"
type input "6"
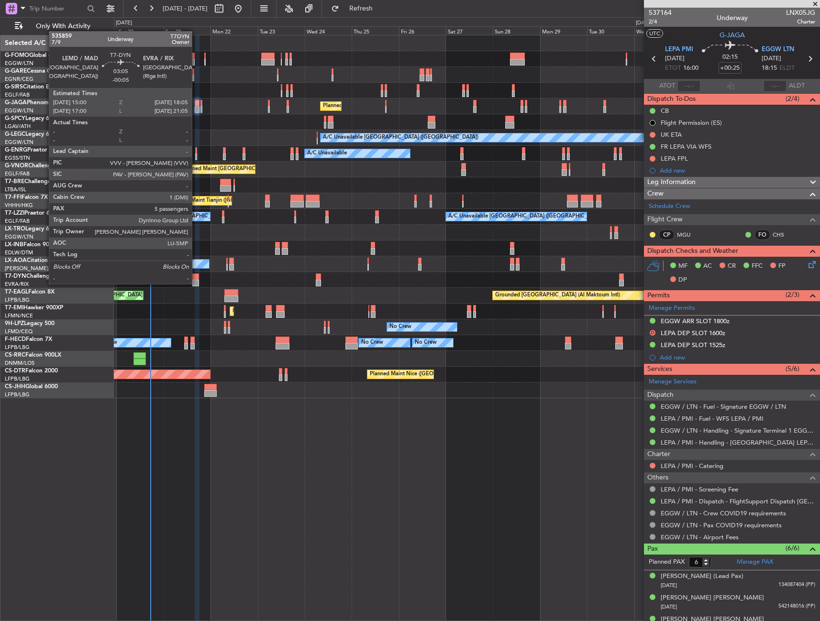
click at [196, 283] on div at bounding box center [195, 283] width 6 height 7
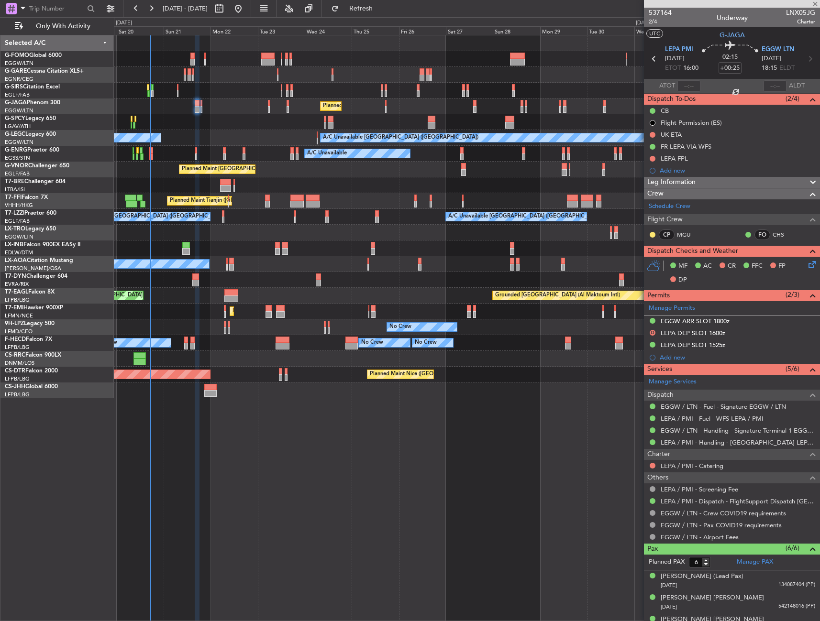
type input "-00:05"
type input "5"
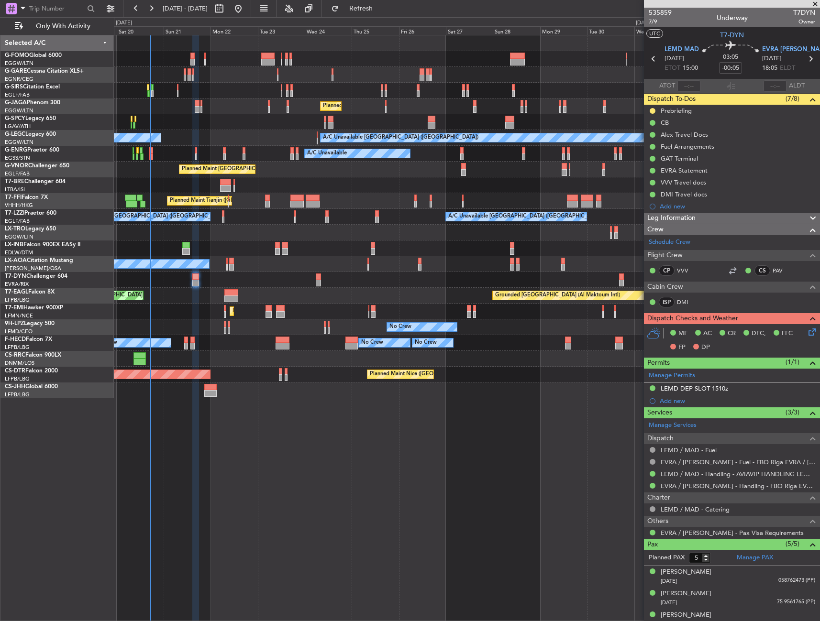
click at [709, 220] on div "Leg Information" at bounding box center [732, 218] width 176 height 11
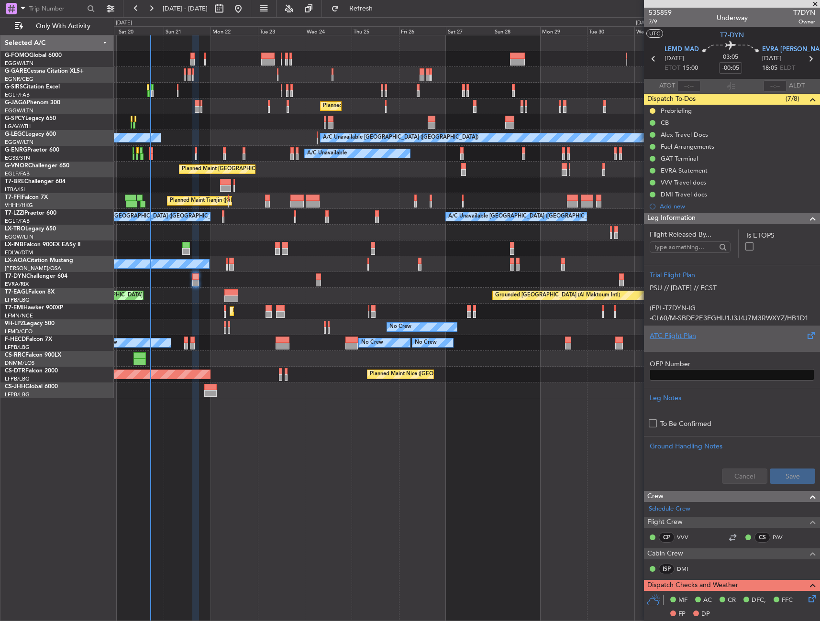
click at [693, 339] on div "ATC Flight Plan" at bounding box center [731, 336] width 164 height 10
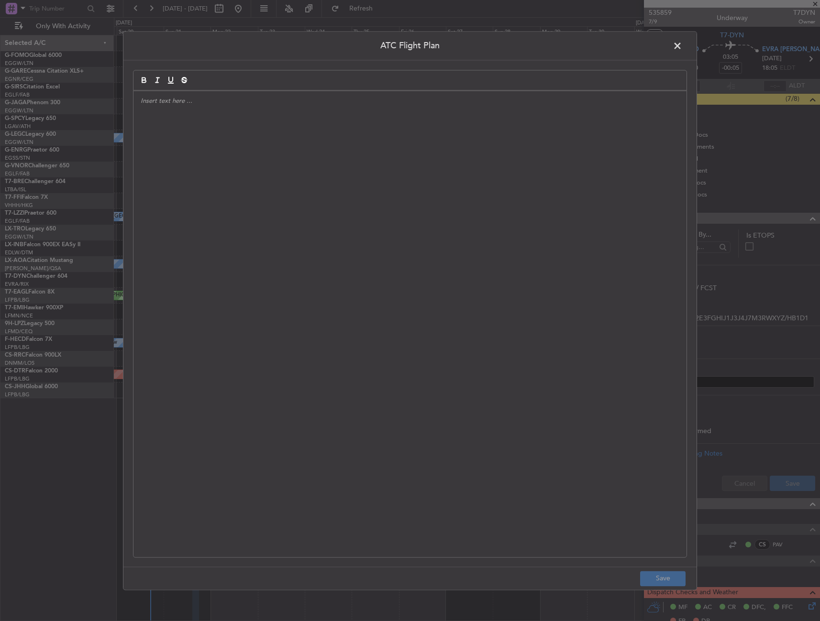
drag, startPoint x: 693, startPoint y: 339, endPoint x: 439, endPoint y: 306, distance: 256.5
click at [412, 274] on div at bounding box center [409, 324] width 553 height 466
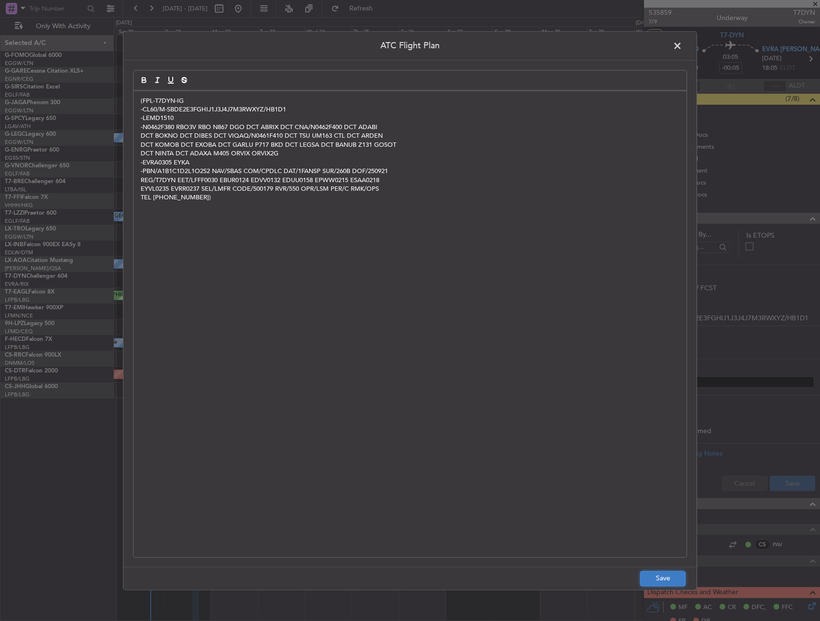
click at [663, 583] on button "Save" at bounding box center [662, 578] width 45 height 15
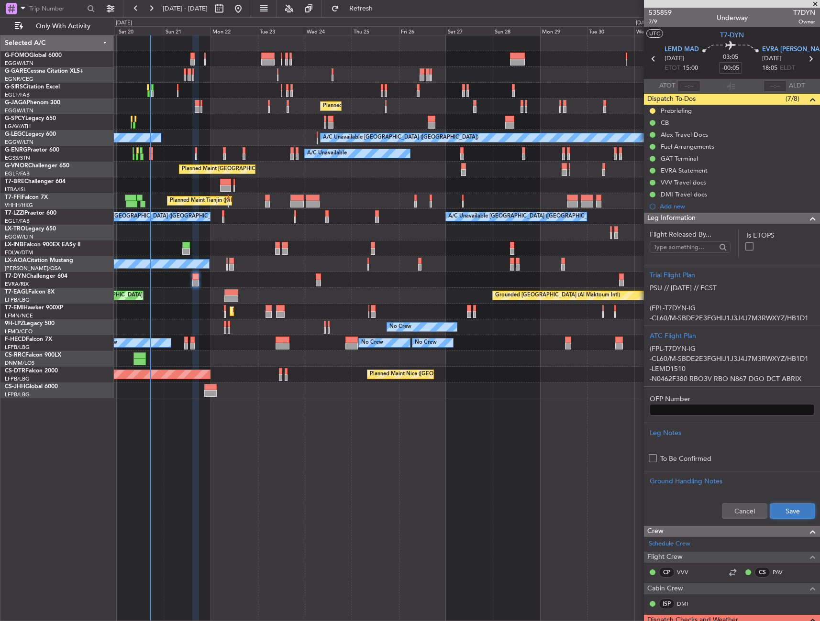
click at [778, 512] on button "Save" at bounding box center [791, 511] width 45 height 15
click at [653, 109] on button at bounding box center [652, 111] width 6 height 6
click at [648, 165] on span "Cancelled" at bounding box center [653, 168] width 27 height 10
click at [748, 217] on div "Leg Information" at bounding box center [732, 218] width 176 height 11
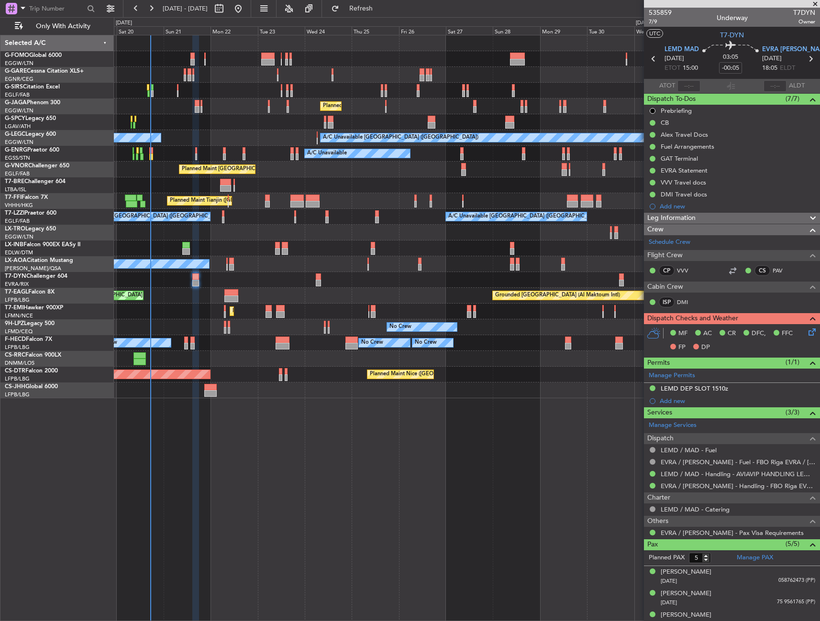
click at [806, 332] on icon at bounding box center [810, 331] width 8 height 8
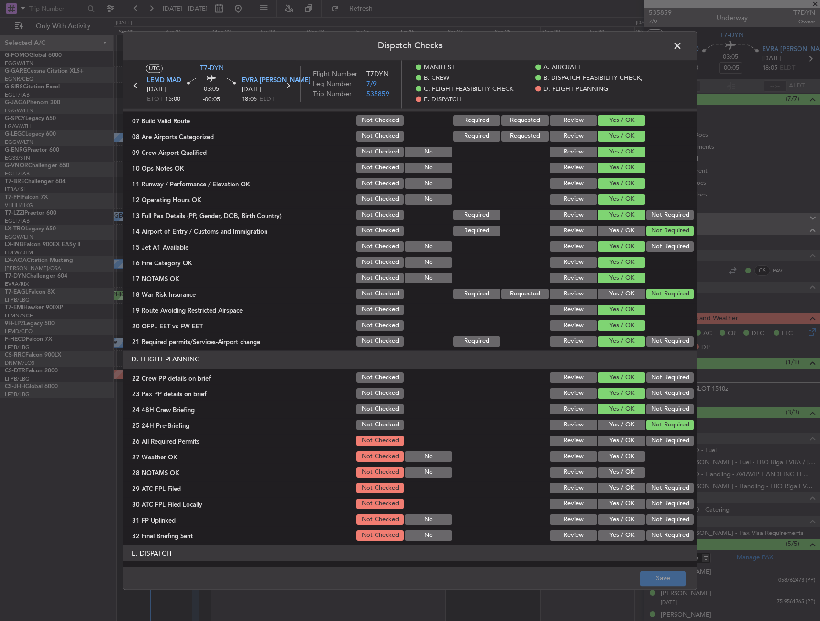
scroll to position [335, 0]
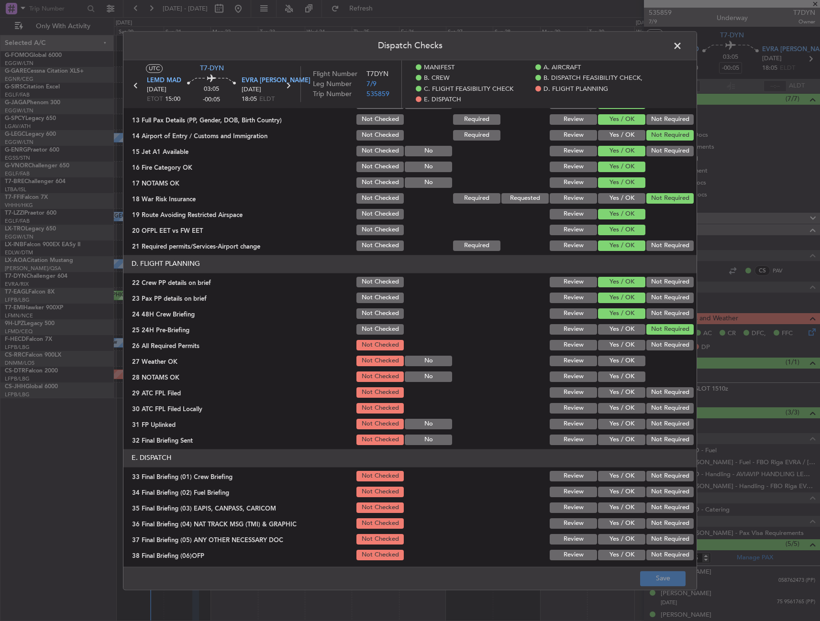
click at [612, 345] on button "Yes / OK" at bounding box center [621, 345] width 47 height 11
click at [654, 346] on button "Not Required" at bounding box center [669, 345] width 47 height 11
drag, startPoint x: 622, startPoint y: 359, endPoint x: 617, endPoint y: 370, distance: 12.3
click at [621, 359] on button "Yes / OK" at bounding box center [621, 361] width 47 height 11
click at [617, 372] on button "Yes / OK" at bounding box center [621, 377] width 47 height 11
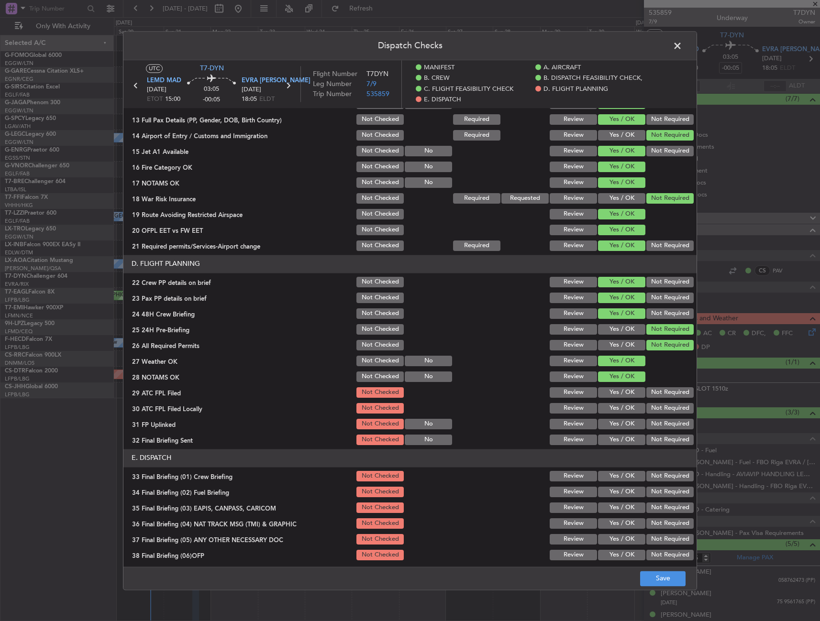
drag, startPoint x: 617, startPoint y: 384, endPoint x: 615, endPoint y: 396, distance: 13.0
click at [617, 384] on section "D. FLIGHT PLANNING 22 Crew PP details on brief Not Checked Review Yes / OK Not …" at bounding box center [409, 351] width 573 height 192
click at [615, 396] on button "Yes / OK" at bounding box center [621, 392] width 47 height 11
click at [614, 410] on button "Yes / OK" at bounding box center [621, 408] width 47 height 11
click at [655, 424] on button "Not Required" at bounding box center [669, 424] width 47 height 11
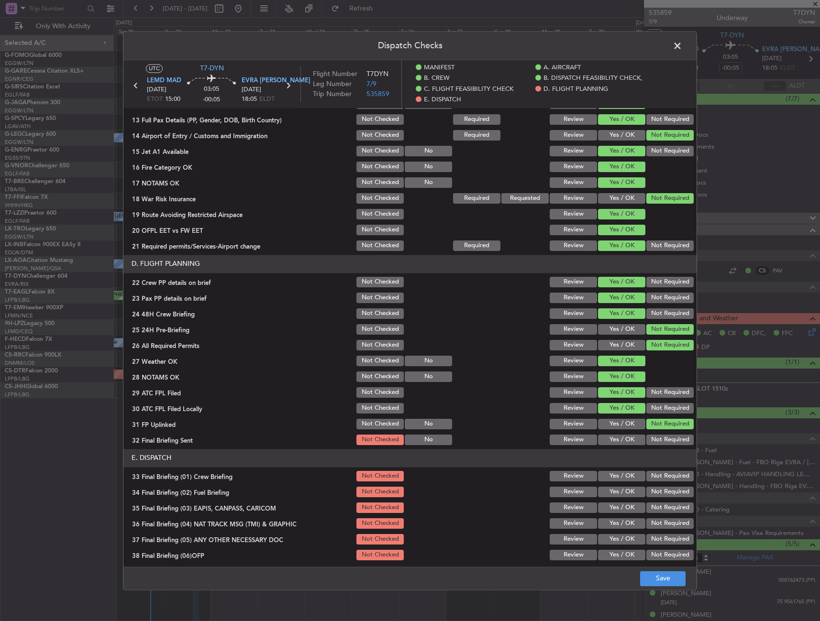
drag, startPoint x: 617, startPoint y: 435, endPoint x: 619, endPoint y: 444, distance: 8.8
click at [616, 435] on button "Yes / OK" at bounding box center [621, 440] width 47 height 11
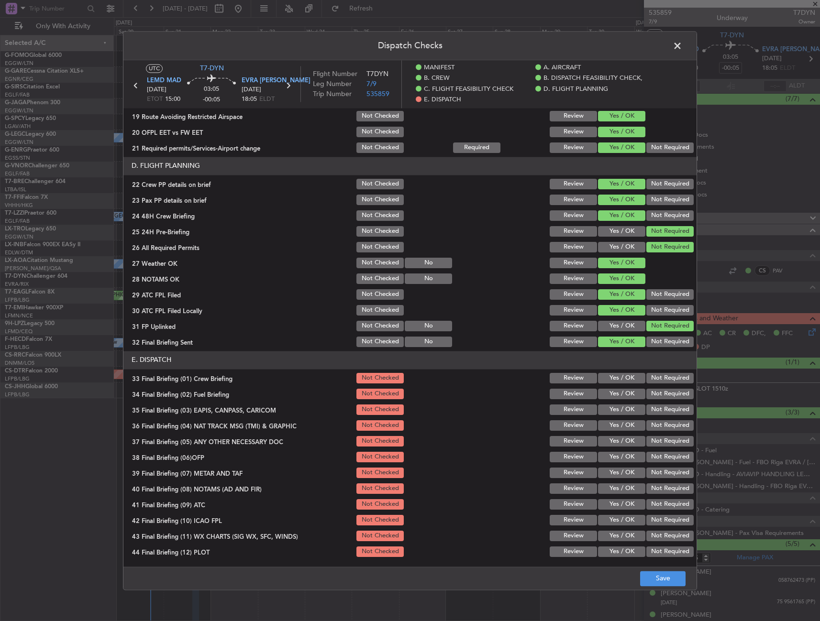
drag, startPoint x: 614, startPoint y: 373, endPoint x: 614, endPoint y: 385, distance: 12.0
click at [614, 374] on button "Yes / OK" at bounding box center [621, 378] width 47 height 11
click at [614, 388] on div "Yes / OK" at bounding box center [620, 393] width 48 height 13
click at [614, 392] on button "Yes / OK" at bounding box center [621, 394] width 47 height 11
click at [653, 417] on section "E. DISPATCH 33 Final Briefing (01) Crew Briefing Not Checked Review Yes / OK No…" at bounding box center [409, 455] width 573 height 208
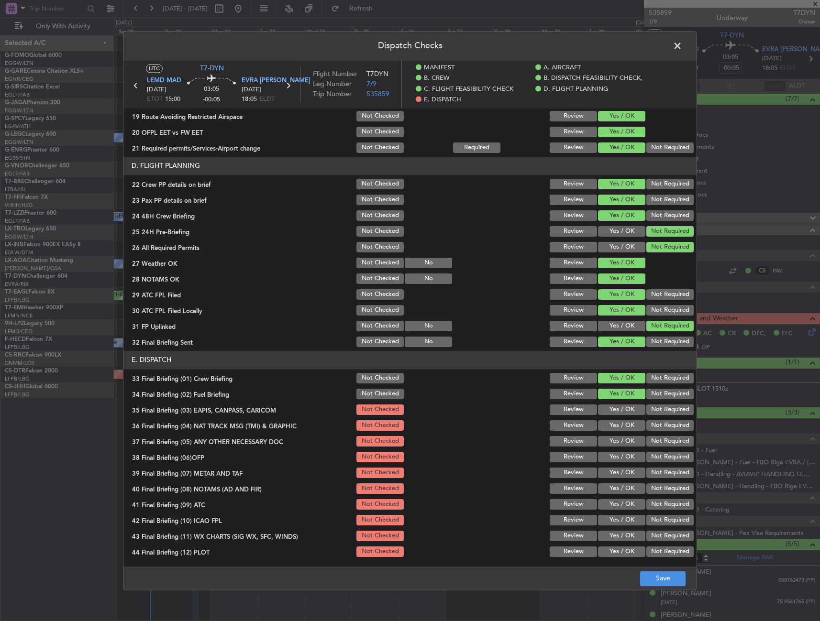
drag, startPoint x: 649, startPoint y: 426, endPoint x: 649, endPoint y: 415, distance: 11.0
click at [649, 426] on button "Not Required" at bounding box center [669, 425] width 47 height 11
click at [650, 410] on button "Not Required" at bounding box center [669, 410] width 47 height 11
click at [618, 444] on button "Yes / OK" at bounding box center [621, 441] width 47 height 11
click at [615, 463] on div "Yes / OK" at bounding box center [620, 456] width 48 height 13
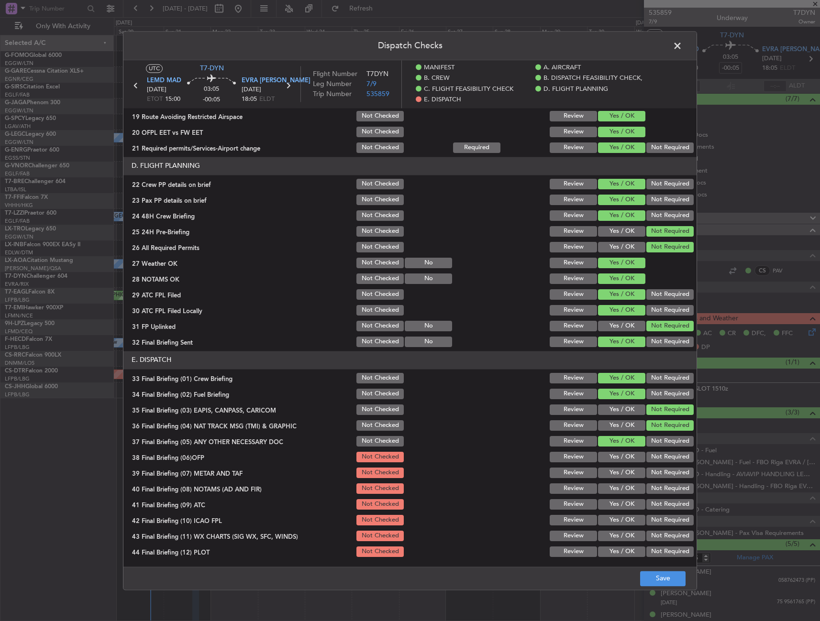
click at [613, 474] on button "Yes / OK" at bounding box center [621, 473] width 47 height 11
click at [613, 461] on button "Yes / OK" at bounding box center [621, 457] width 47 height 11
click at [614, 492] on button "Yes / OK" at bounding box center [621, 488] width 47 height 11
click at [611, 504] on button "Yes / OK" at bounding box center [621, 504] width 47 height 11
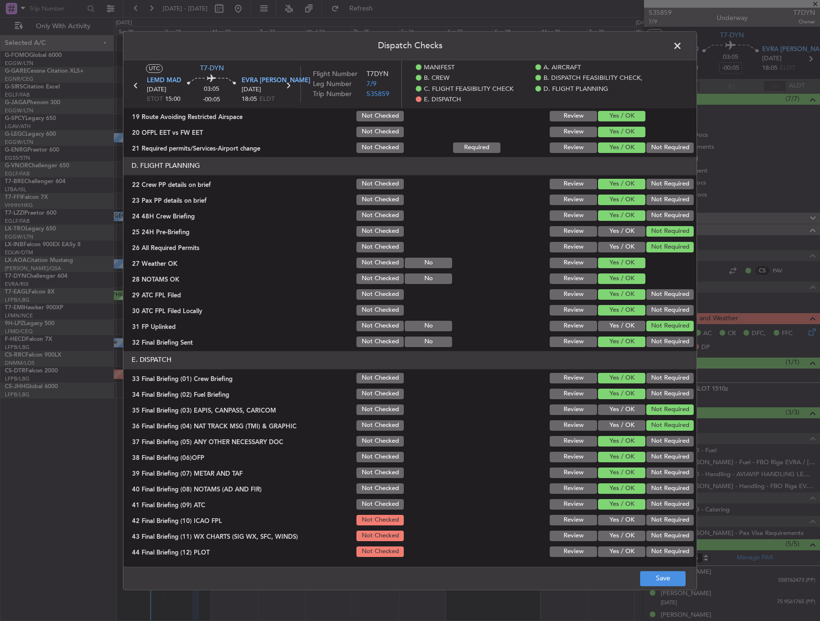
drag, startPoint x: 611, startPoint y: 521, endPoint x: 641, endPoint y: 528, distance: 31.3
click at [612, 521] on button "Yes / OK" at bounding box center [621, 520] width 47 height 11
click at [650, 531] on button "Not Required" at bounding box center [669, 536] width 47 height 11
drag, startPoint x: 652, startPoint y: 520, endPoint x: 638, endPoint y: 528, distance: 16.5
click at [652, 521] on button "Not Required" at bounding box center [669, 520] width 47 height 11
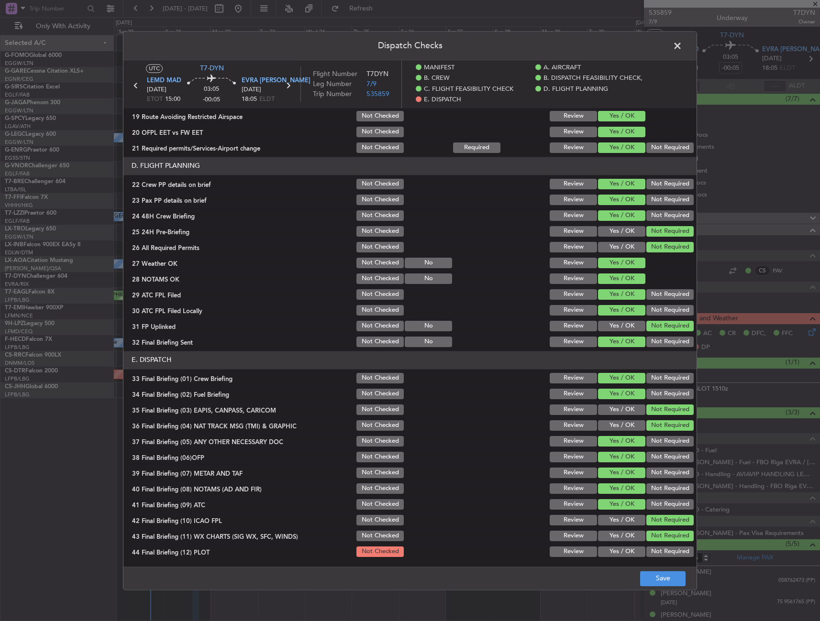
click at [616, 531] on button "Yes / OK" at bounding box center [621, 536] width 47 height 11
click at [655, 546] on div "Not Required" at bounding box center [669, 551] width 48 height 13
click at [655, 550] on button "Not Required" at bounding box center [669, 552] width 47 height 11
click at [657, 584] on button "Save" at bounding box center [662, 578] width 45 height 15
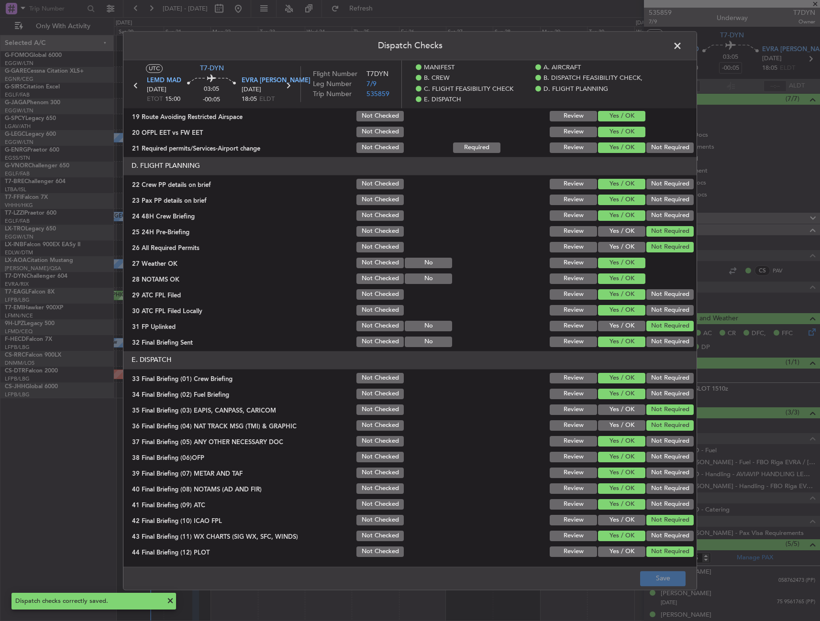
click at [682, 45] on span at bounding box center [682, 48] width 0 height 19
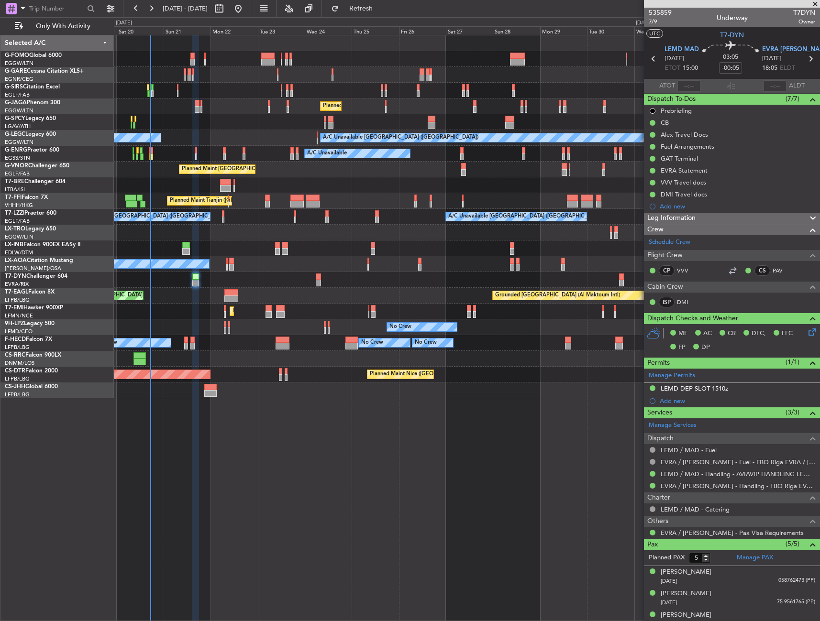
click at [693, 217] on span "Leg Information" at bounding box center [671, 218] width 48 height 11
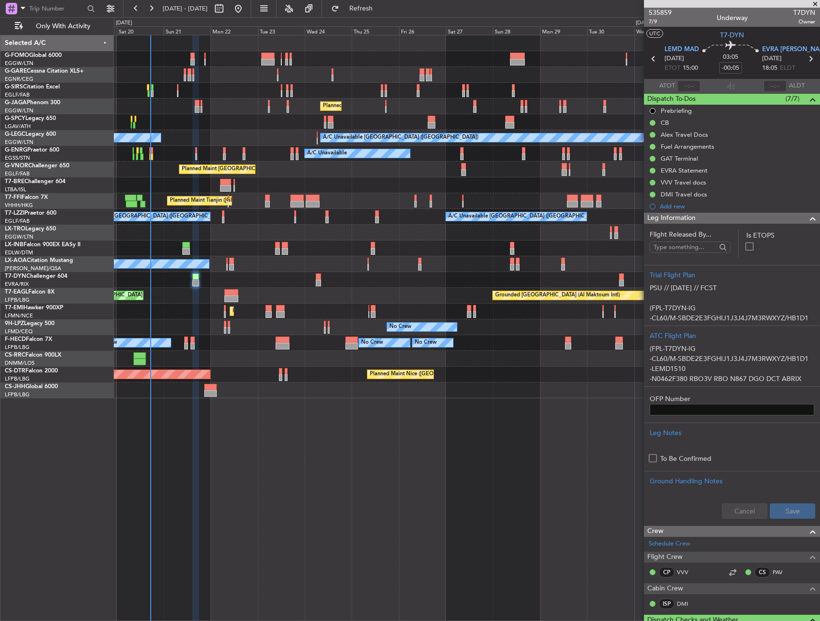
click at [723, 221] on div "Leg Information" at bounding box center [732, 218] width 176 height 11
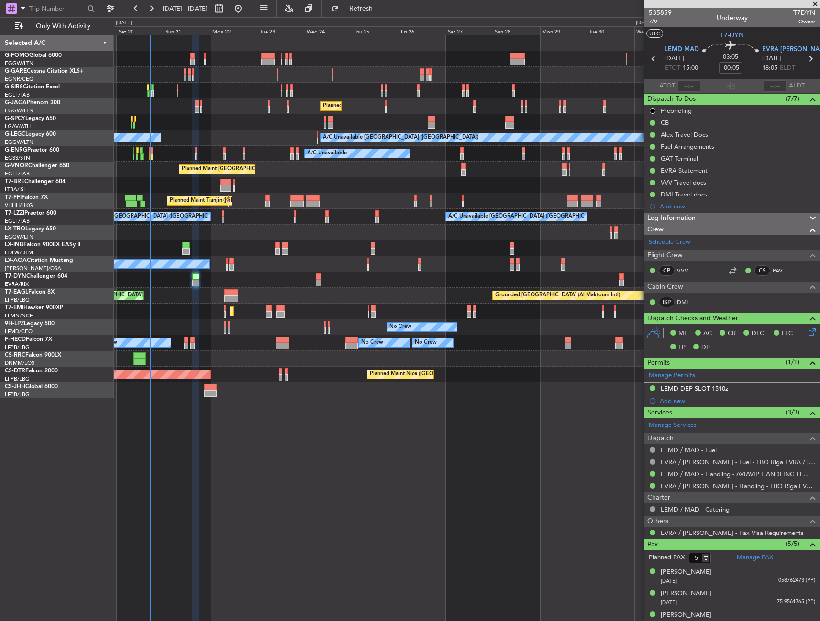
click at [654, 22] on span "7/9" at bounding box center [659, 22] width 23 height 8
click at [189, 247] on div at bounding box center [466, 249] width 705 height 16
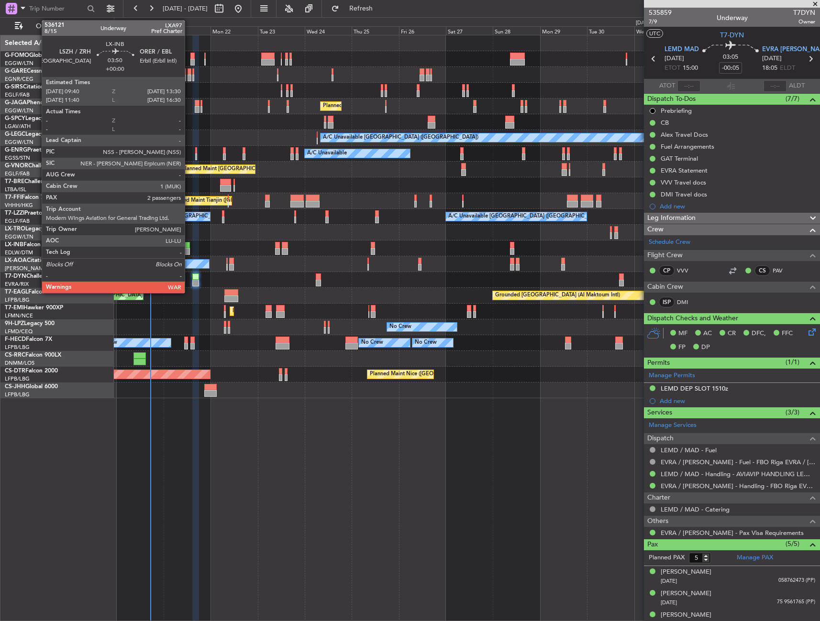
click at [187, 246] on div at bounding box center [186, 245] width 8 height 7
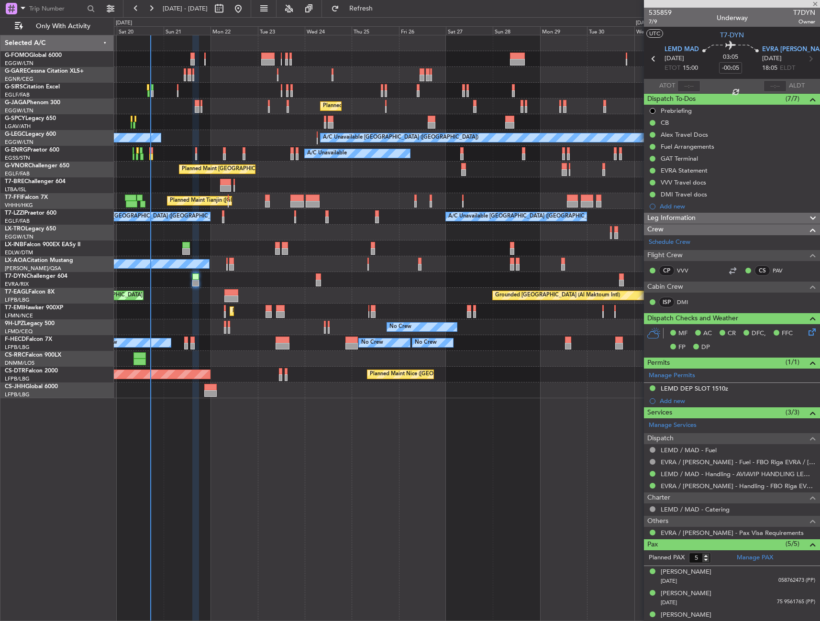
type input "2"
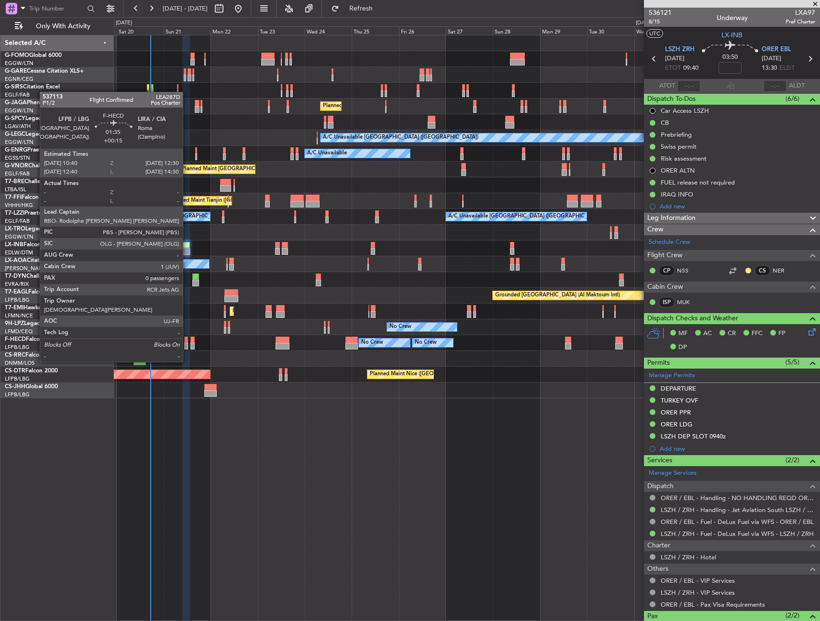
click at [187, 344] on div at bounding box center [186, 346] width 4 height 7
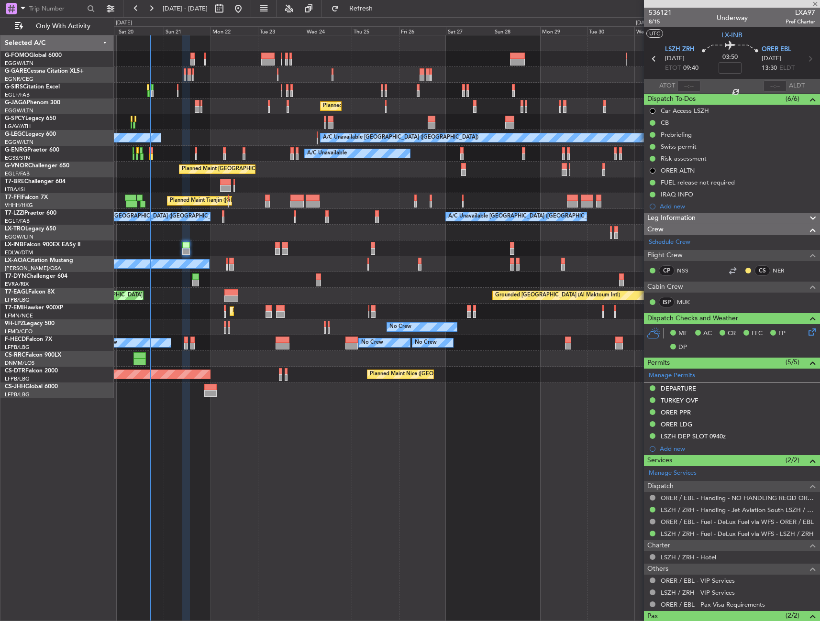
type input "+00:15"
type input "0"
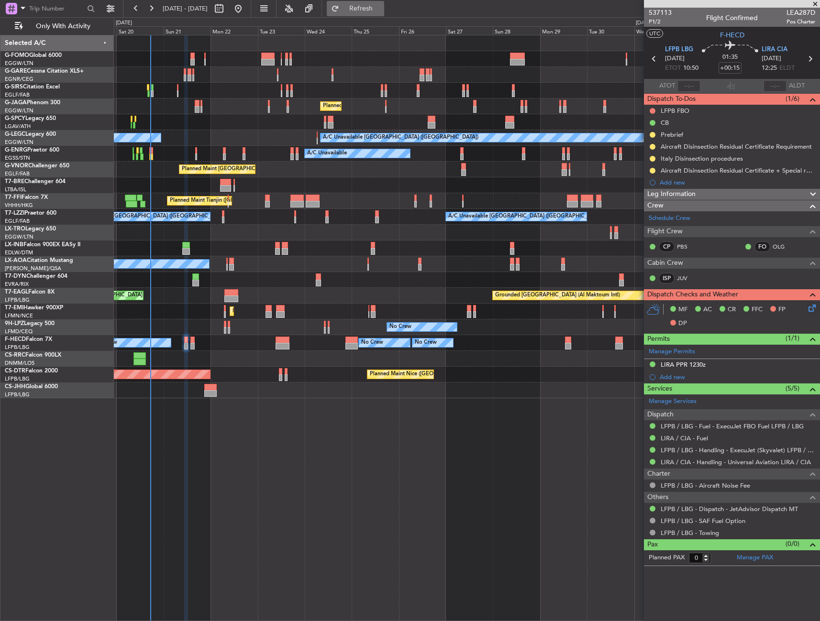
click at [373, 7] on span "Refresh" at bounding box center [361, 8] width 40 height 7
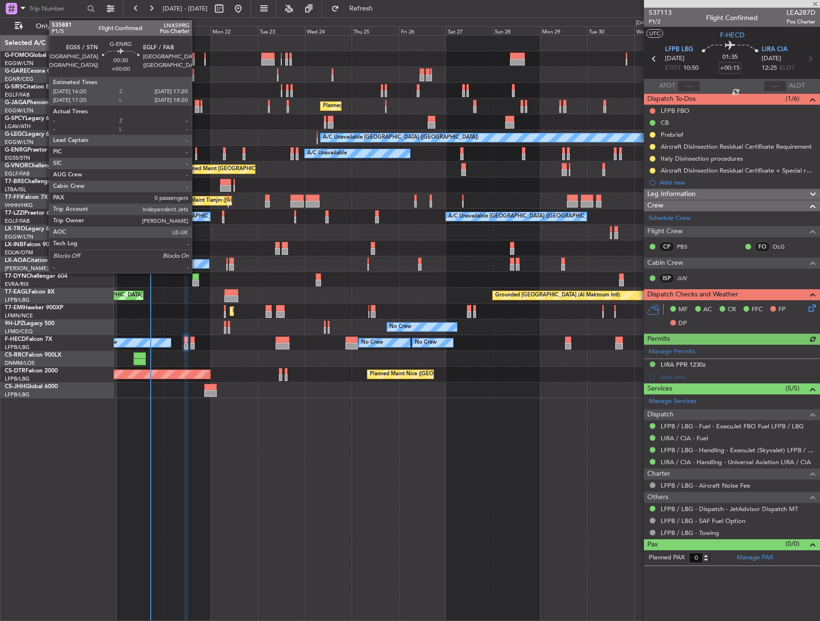
click at [196, 153] on div at bounding box center [196, 150] width 2 height 7
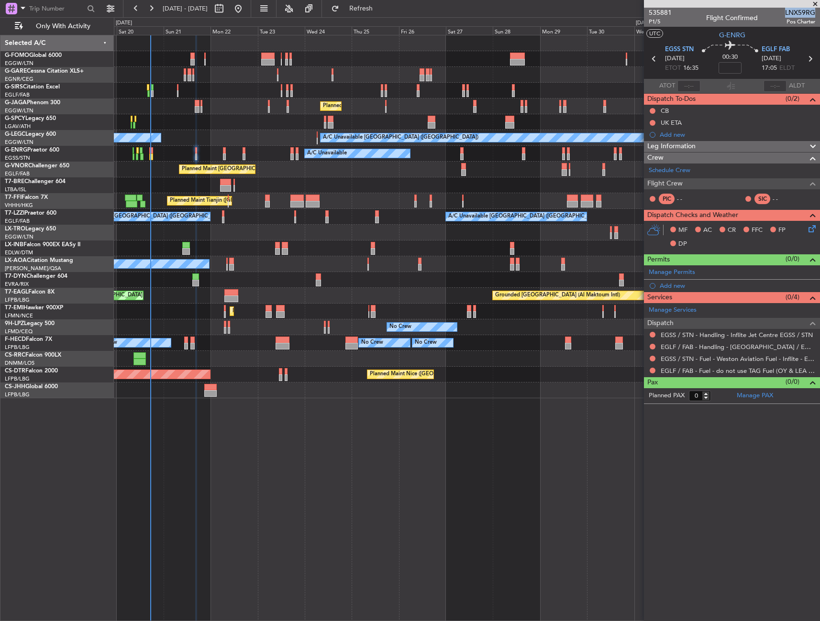
drag, startPoint x: 786, startPoint y: 12, endPoint x: 814, endPoint y: 11, distance: 28.7
click at [814, 11] on span "LNX59RG" at bounding box center [800, 13] width 30 height 10
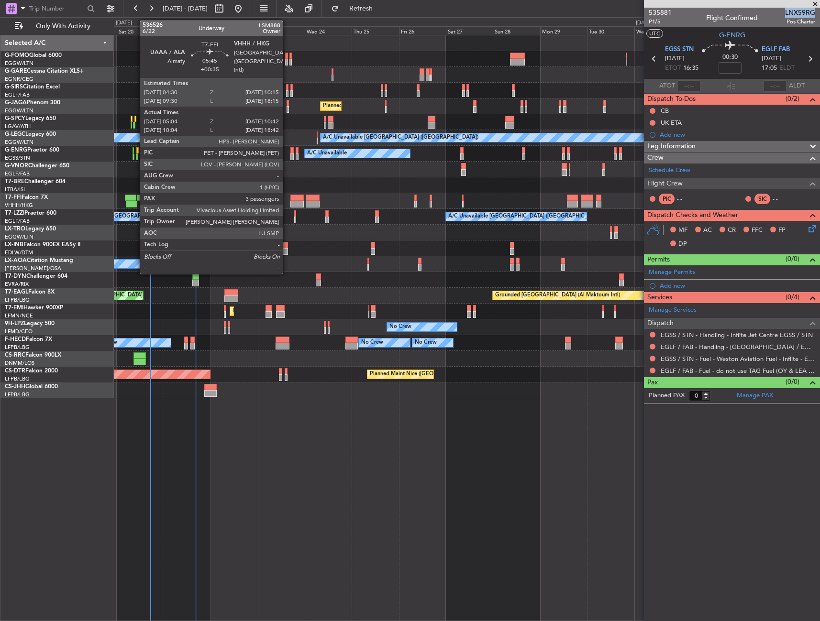
copy span "LNX59RG"
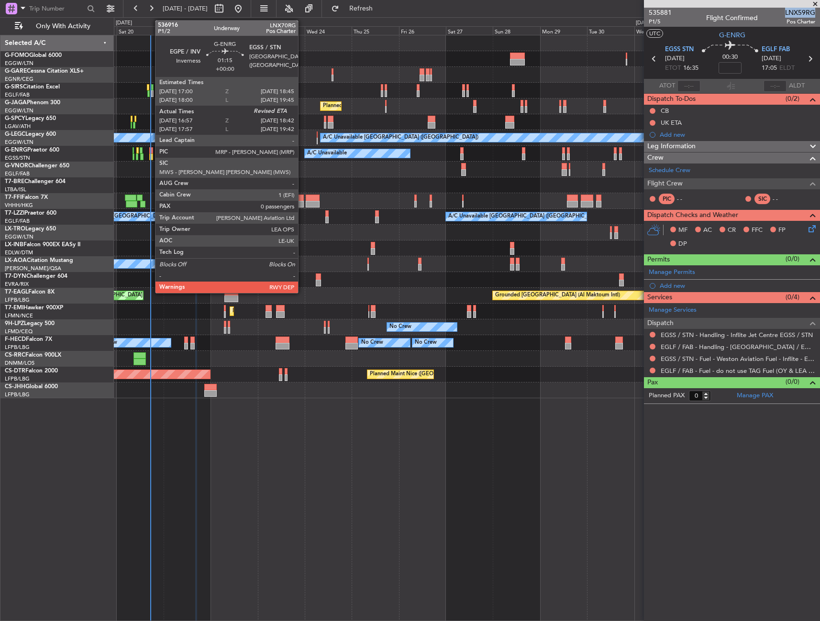
click at [150, 150] on div at bounding box center [151, 150] width 4 height 7
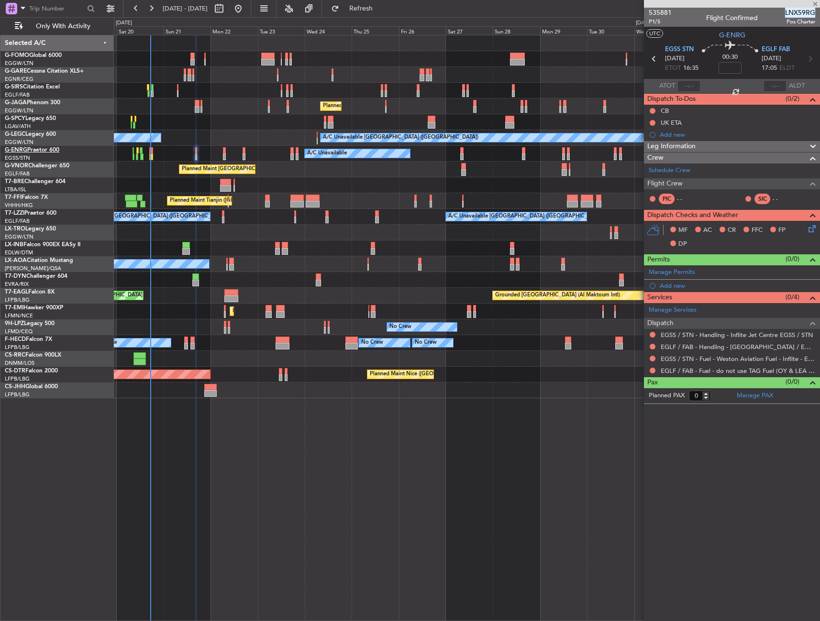
type input "17:12"
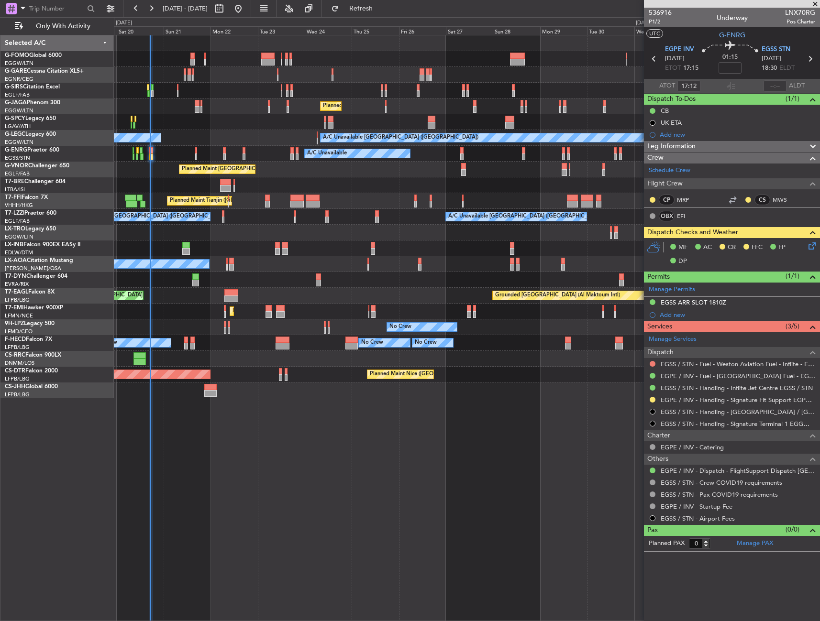
click at [676, 55] on span "[DATE]" at bounding box center [675, 59] width 20 height 10
click at [678, 48] on span "EGPE INV" at bounding box center [679, 50] width 29 height 10
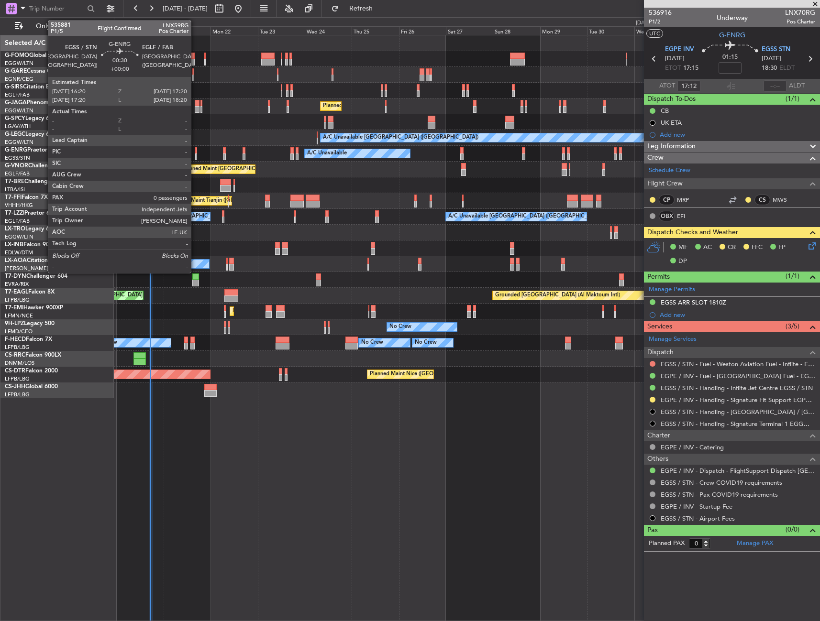
click at [195, 148] on div at bounding box center [196, 150] width 2 height 7
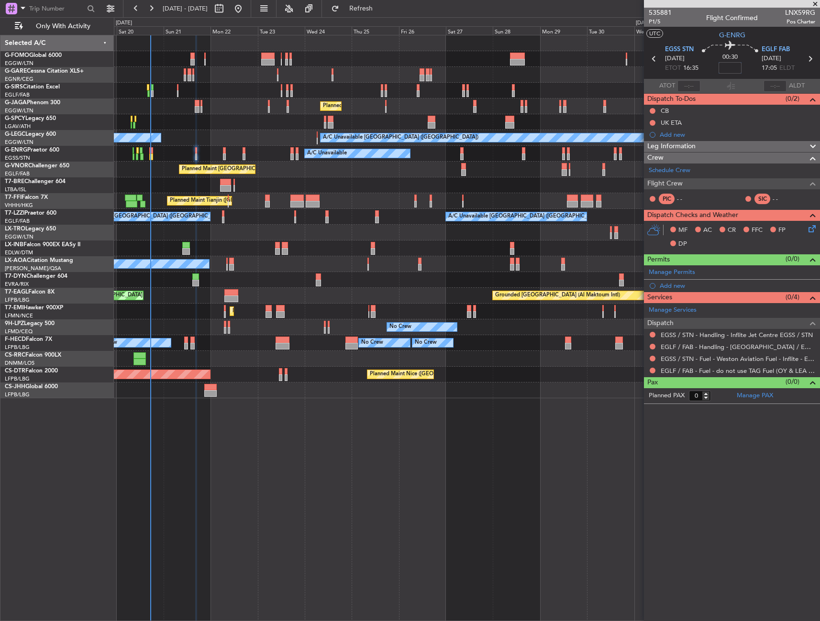
click at [733, 66] on input at bounding box center [729, 67] width 23 height 11
click at [712, 63] on div "00:30 -10" at bounding box center [729, 58] width 63 height 35
click at [381, 11] on span "Refresh" at bounding box center [361, 8] width 40 height 7
drag, startPoint x: 407, startPoint y: 13, endPoint x: 403, endPoint y: 10, distance: 5.5
click at [384, 9] on button "Refresh" at bounding box center [355, 8] width 57 height 15
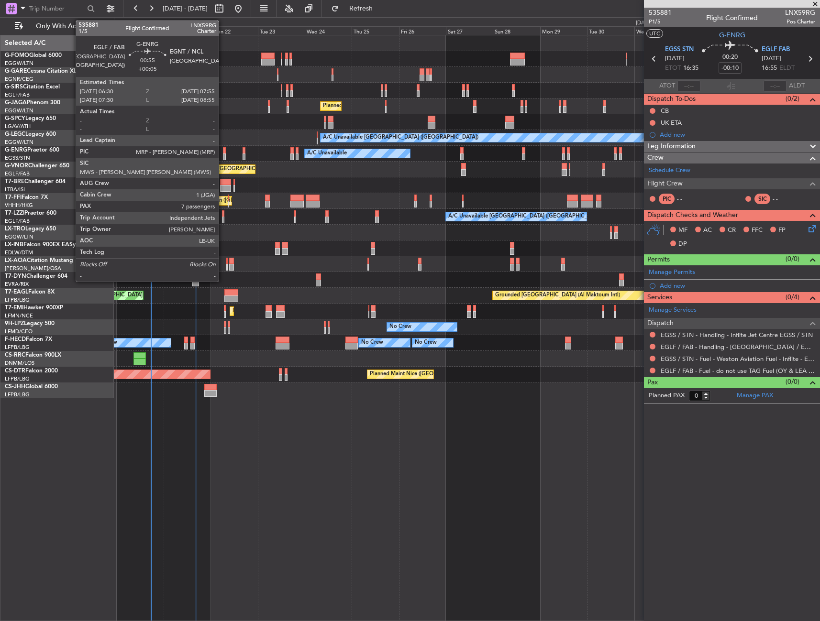
click at [223, 152] on div at bounding box center [224, 150] width 3 height 7
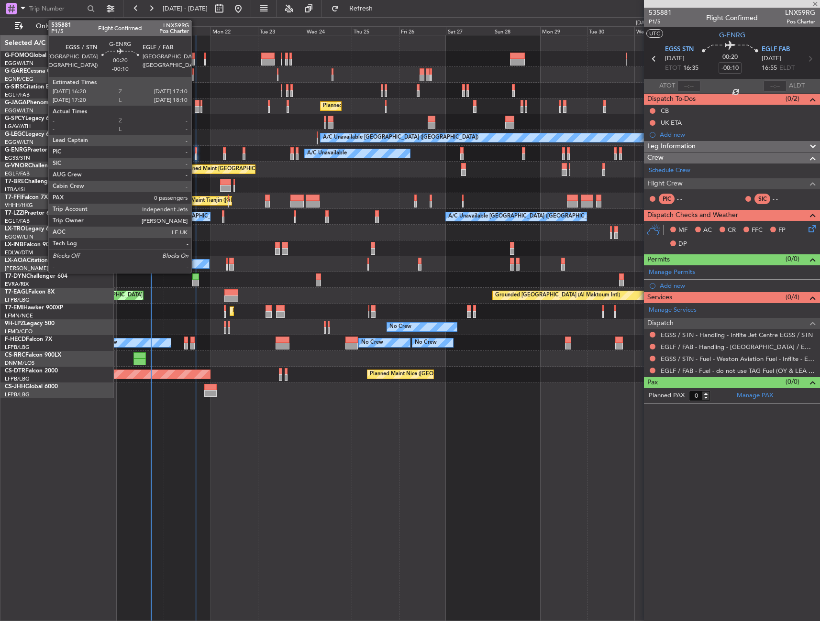
type input "+00:05"
type input "7"
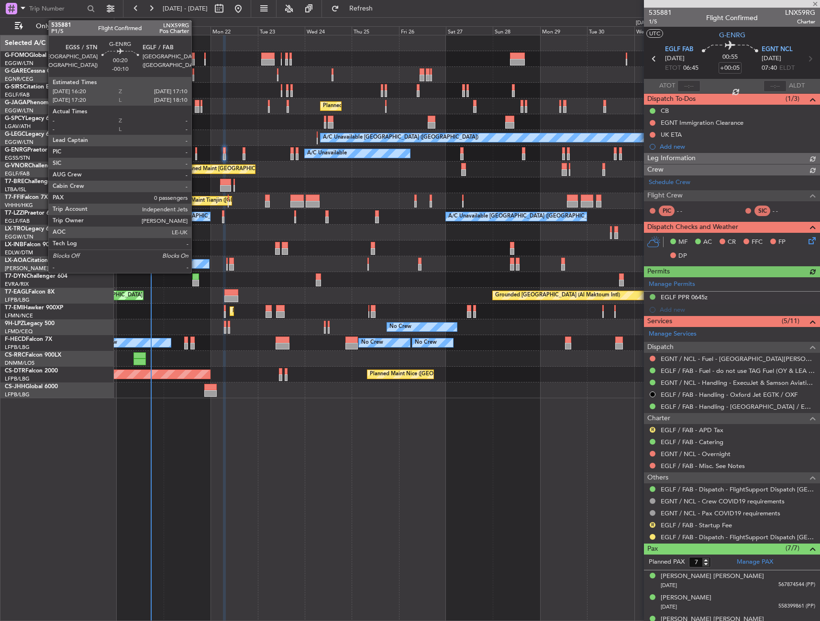
click at [196, 152] on div at bounding box center [196, 150] width 2 height 7
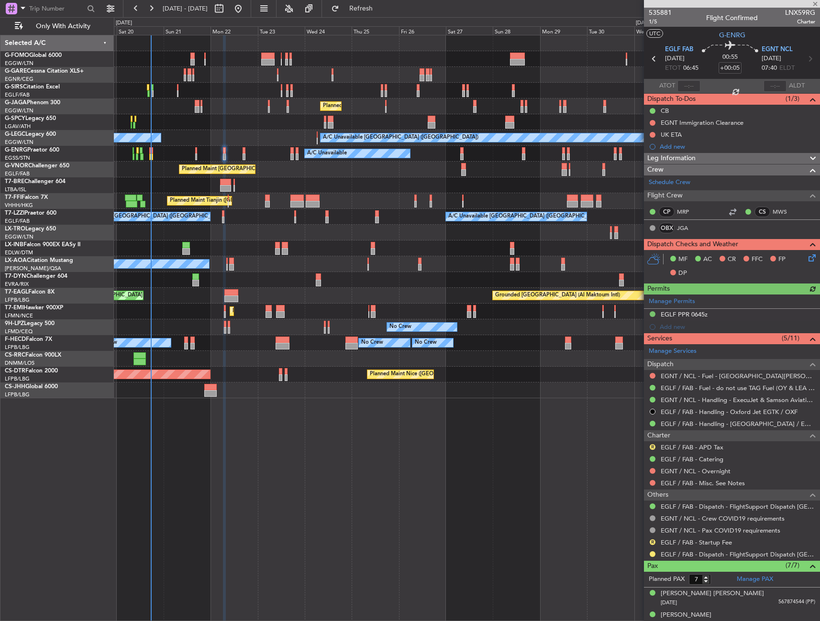
type input "-00:10"
type input "0"
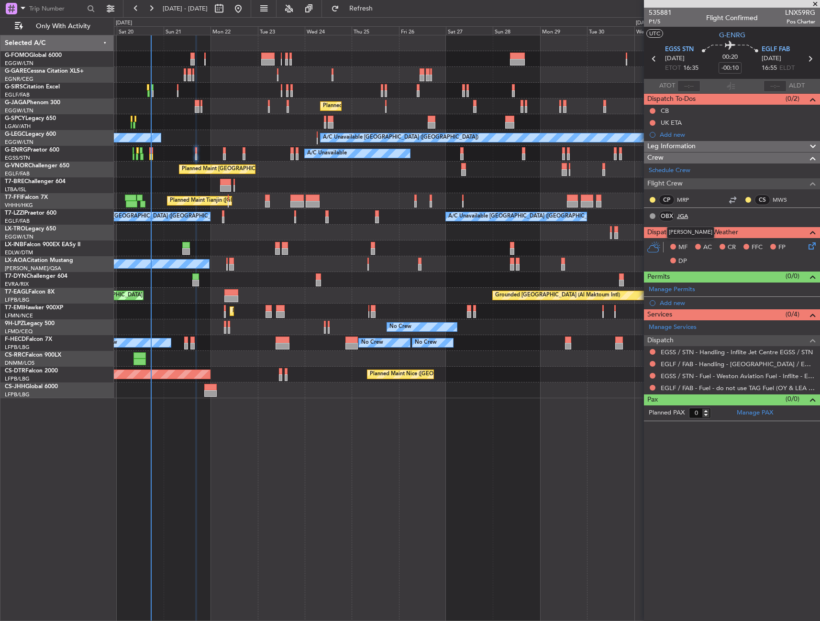
click at [688, 216] on link "JGA" at bounding box center [688, 216] width 22 height 9
click at [675, 50] on span "EGSS STN" at bounding box center [679, 50] width 29 height 10
click at [371, 8] on button "Refresh" at bounding box center [355, 8] width 57 height 15
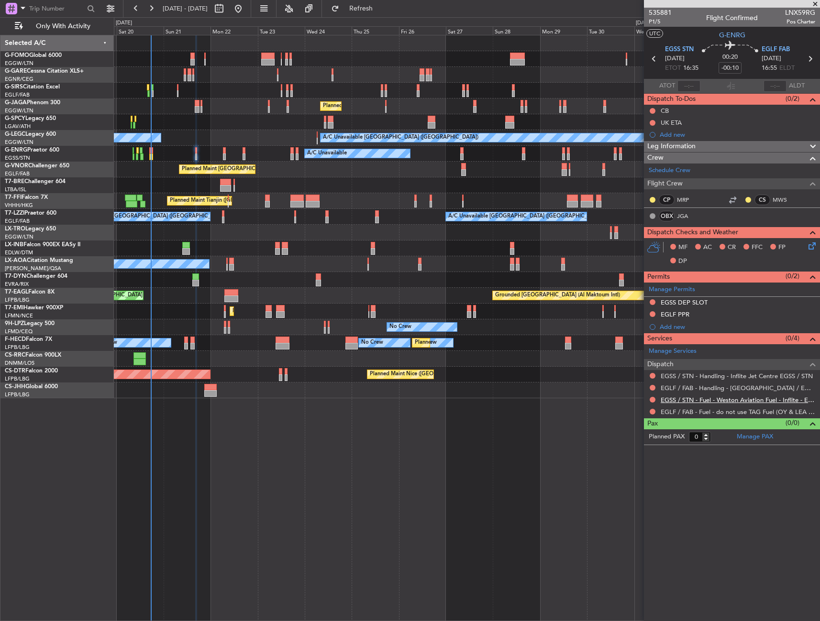
click at [723, 396] on link "EGSS / STN - Fuel - Weston Aviation Fuel - Inflite - EGSS / STN" at bounding box center [737, 400] width 154 height 8
click at [735, 377] on link "EGSS / STN - Handling - Inflite Jet Centre EGSS / STN" at bounding box center [736, 376] width 152 height 8
click at [732, 141] on div "Leg Information Flight Released By... Is ETOPS Trial Flight Plan ATC Flight Pla…" at bounding box center [732, 146] width 176 height 11
drag, startPoint x: 729, startPoint y: 145, endPoint x: 727, endPoint y: 150, distance: 5.8
click at [729, 145] on div "Leg Information" at bounding box center [732, 146] width 176 height 11
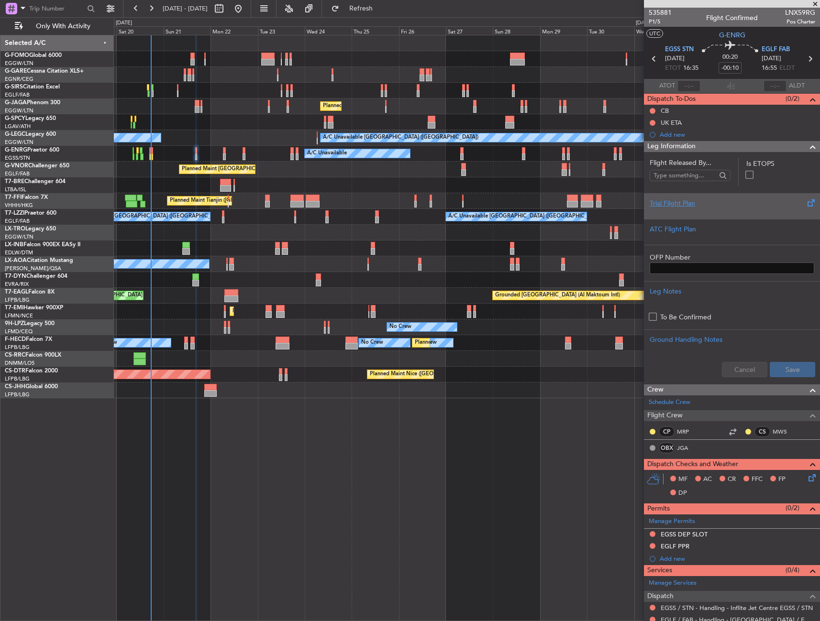
click at [698, 215] on div "Trial Flight Plan" at bounding box center [732, 206] width 176 height 26
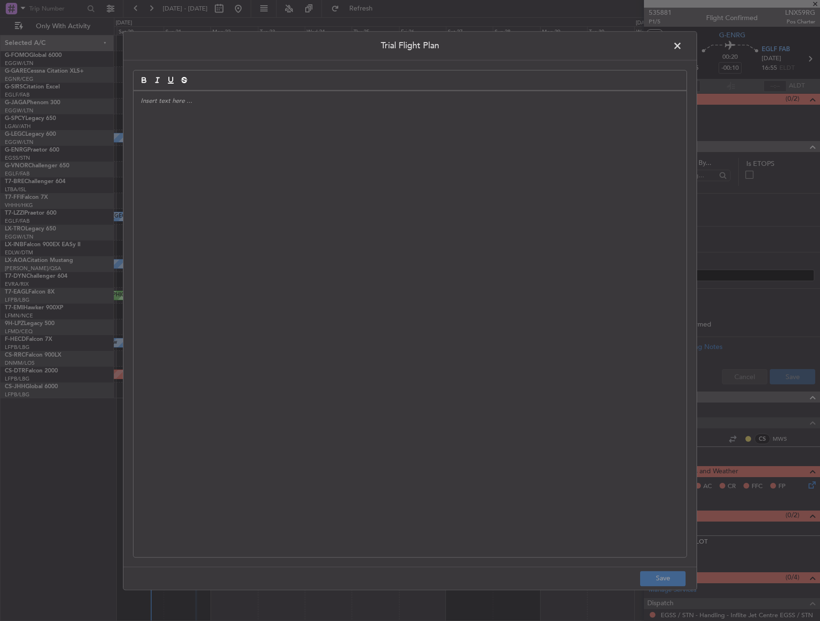
click at [253, 219] on div at bounding box center [409, 324] width 553 height 466
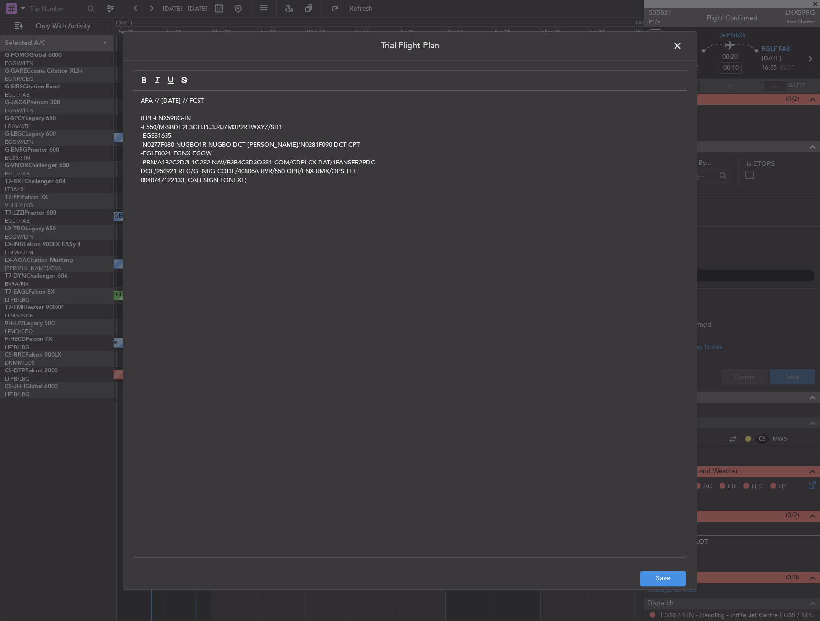
scroll to position [0, 0]
click at [672, 579] on button "Save" at bounding box center [662, 578] width 45 height 15
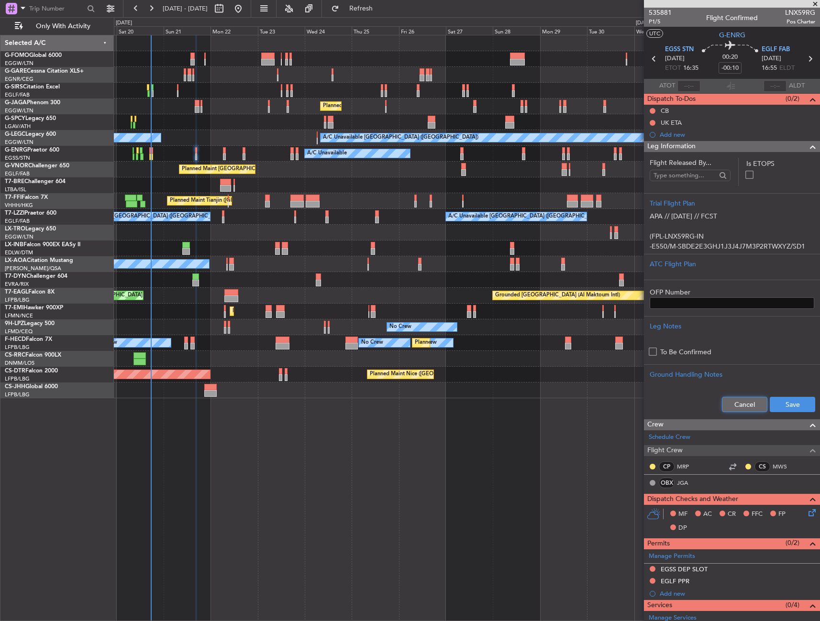
click at [748, 403] on button "Cancel" at bounding box center [744, 404] width 45 height 15
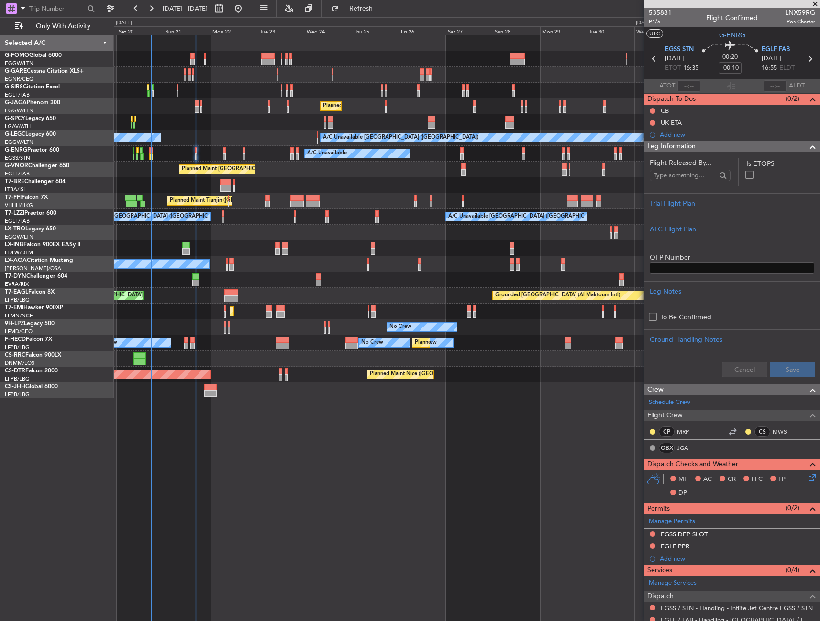
scroll to position [48, 0]
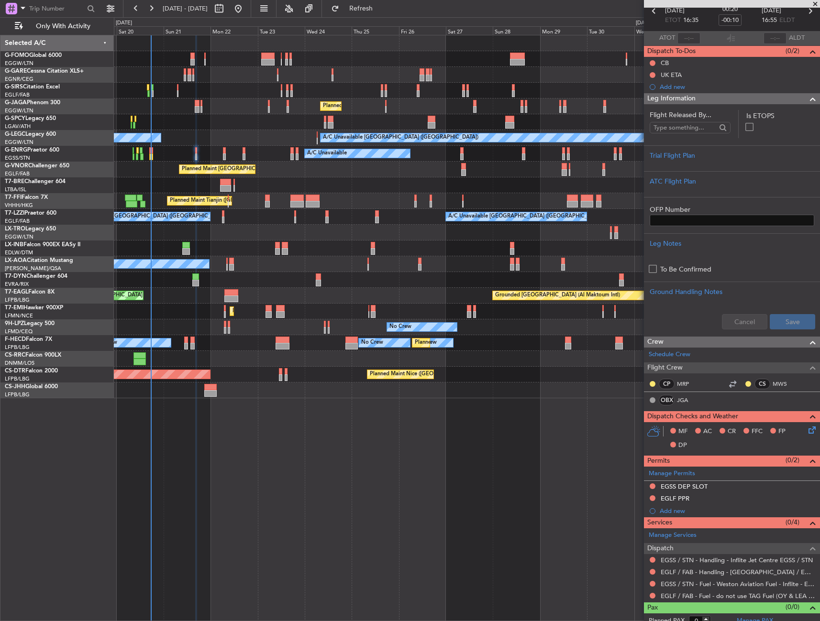
click at [807, 97] on span at bounding box center [812, 98] width 11 height 11
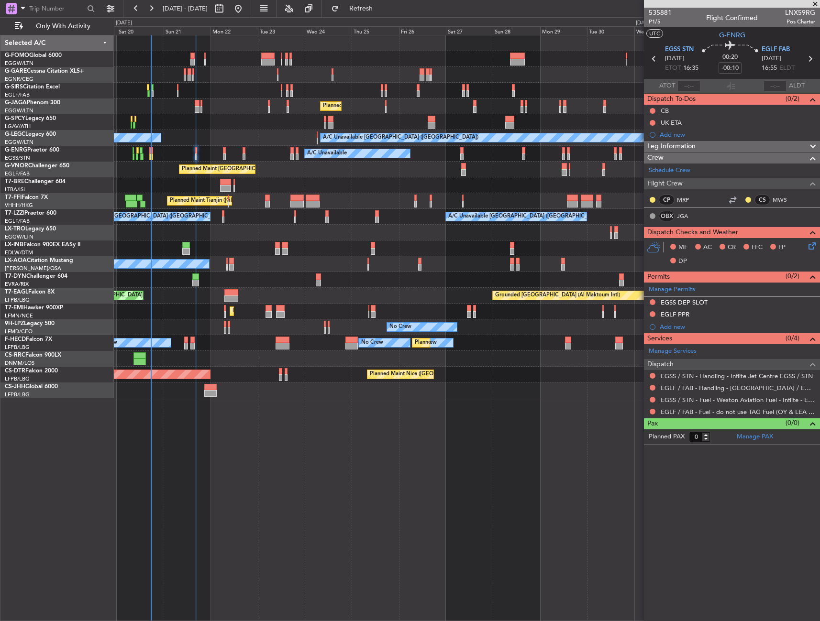
scroll to position [0, 0]
click at [735, 301] on div "EGSS DEP SLOT" at bounding box center [732, 303] width 176 height 12
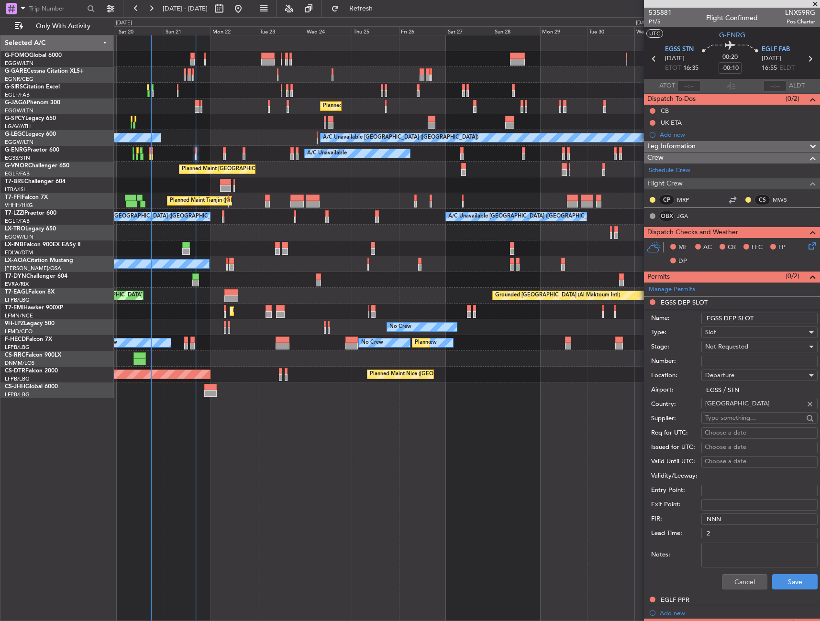
click at [767, 318] on input "EGSS DEP SLOT" at bounding box center [759, 318] width 116 height 11
type input "EGSS DEP SLOT 1635Z"
click at [744, 350] on span "Not Requested" at bounding box center [726, 346] width 43 height 9
click at [744, 404] on span "Requested" at bounding box center [755, 409] width 100 height 14
click at [790, 587] on button "Save" at bounding box center [794, 581] width 45 height 15
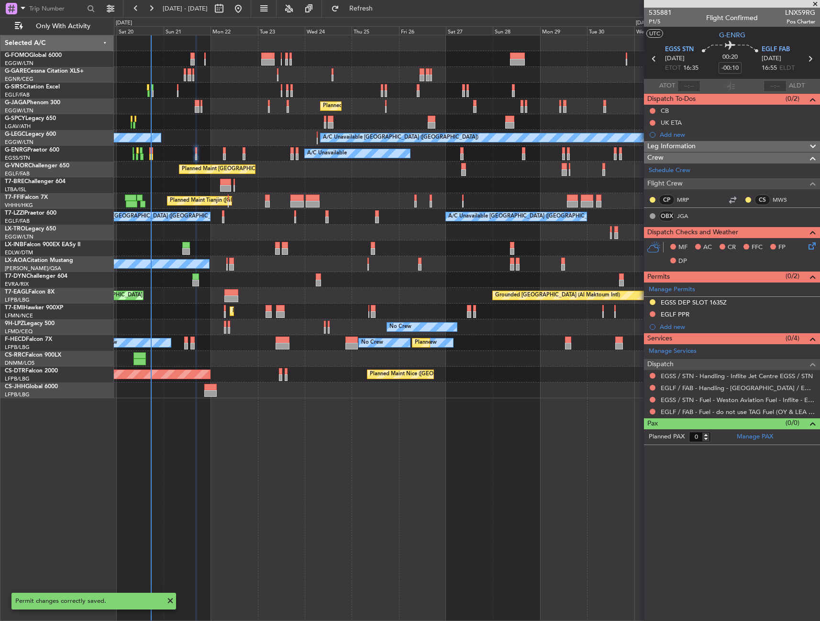
drag, startPoint x: 697, startPoint y: 314, endPoint x: 713, endPoint y: 320, distance: 17.0
click at [697, 314] on div "EGLF PPR" at bounding box center [732, 315] width 176 height 12
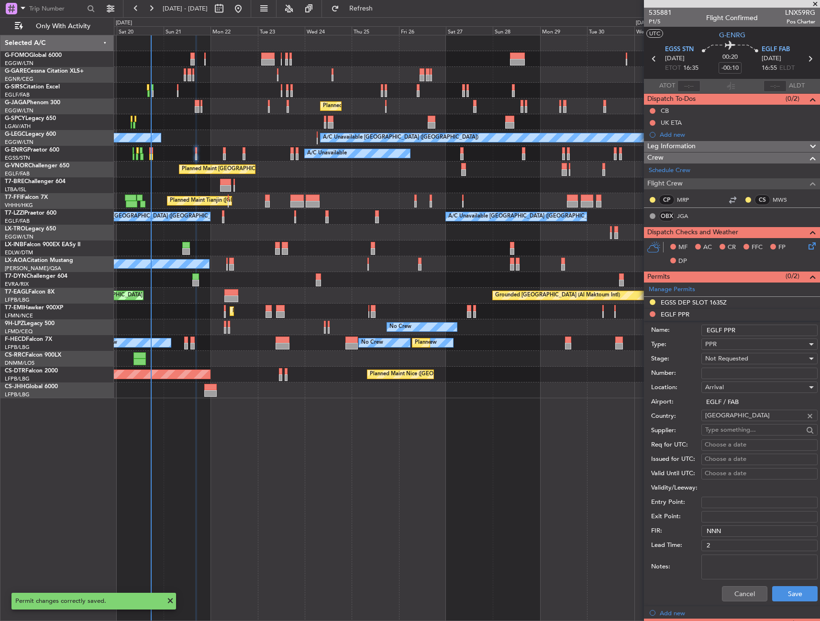
click at [772, 329] on input "EGLF PPR" at bounding box center [759, 330] width 116 height 11
type input "EGLF PPR 1655Z"
click at [722, 358] on span "Not Requested" at bounding box center [726, 358] width 43 height 9
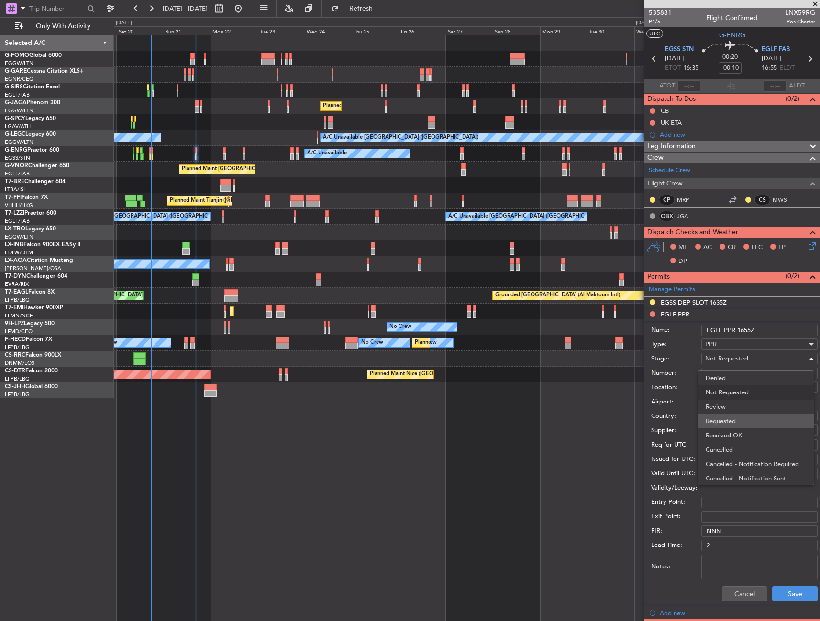
click at [726, 425] on span "Requested" at bounding box center [755, 421] width 100 height 14
click at [784, 596] on button "Save" at bounding box center [794, 593] width 45 height 15
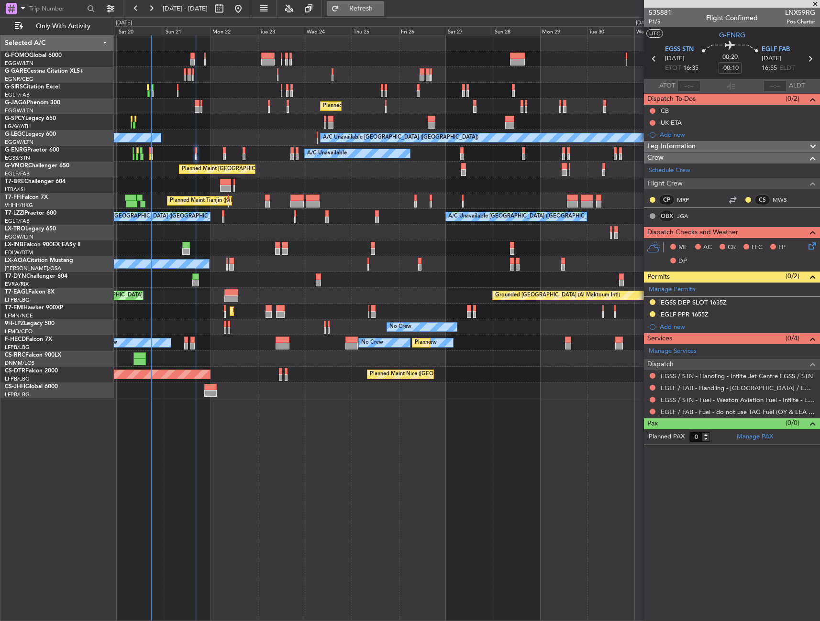
click at [381, 12] on span "Refresh" at bounding box center [361, 8] width 40 height 7
click at [652, 409] on button at bounding box center [652, 412] width 6 height 6
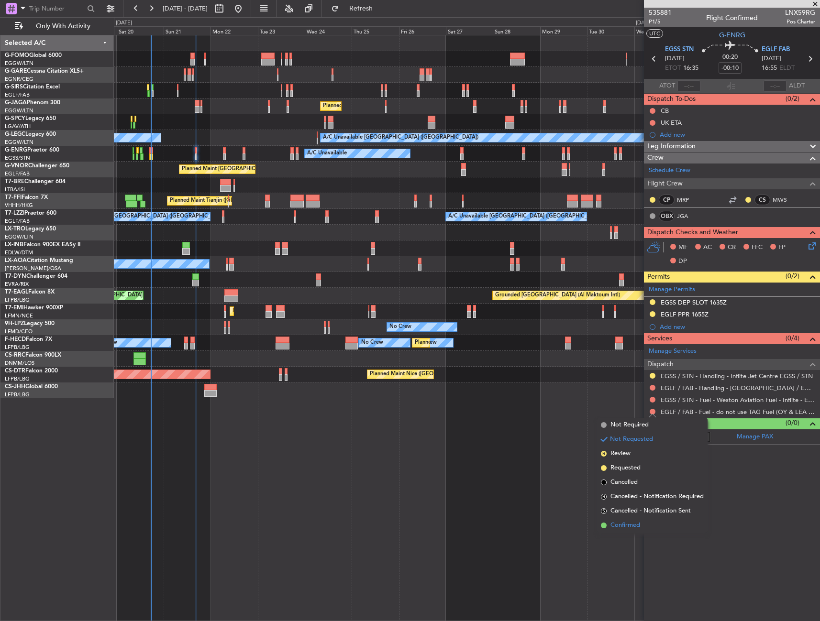
click at [615, 525] on span "Confirmed" at bounding box center [625, 526] width 30 height 10
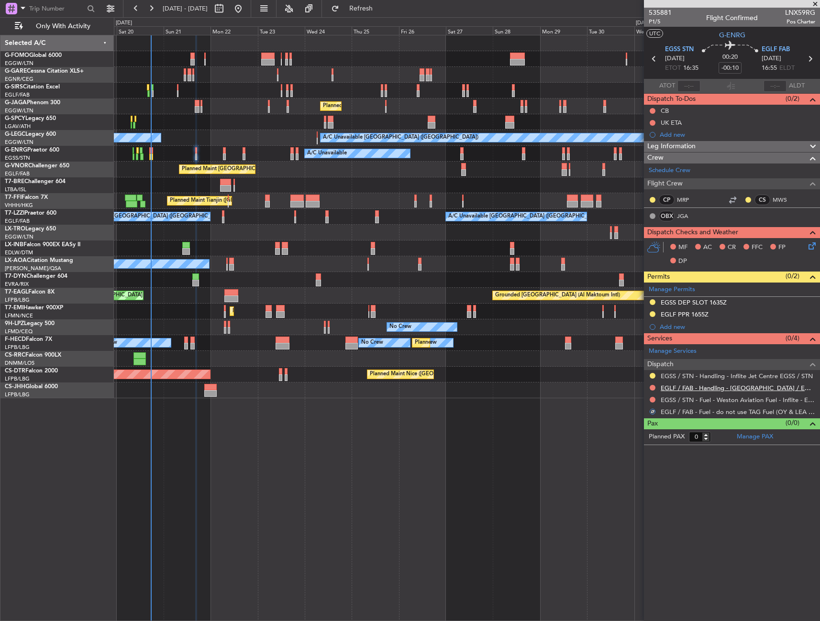
click at [737, 390] on link "EGLF / FAB - Handling - [GEOGRAPHIC_DATA] / EGLF / FAB" at bounding box center [737, 388] width 154 height 8
click at [653, 386] on button at bounding box center [652, 388] width 6 height 6
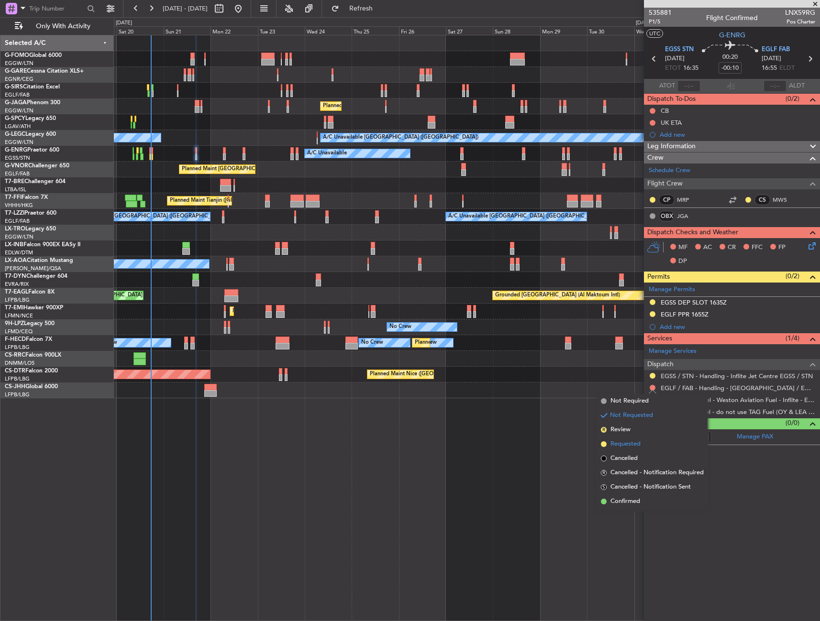
click at [635, 441] on span "Requested" at bounding box center [625, 444] width 30 height 10
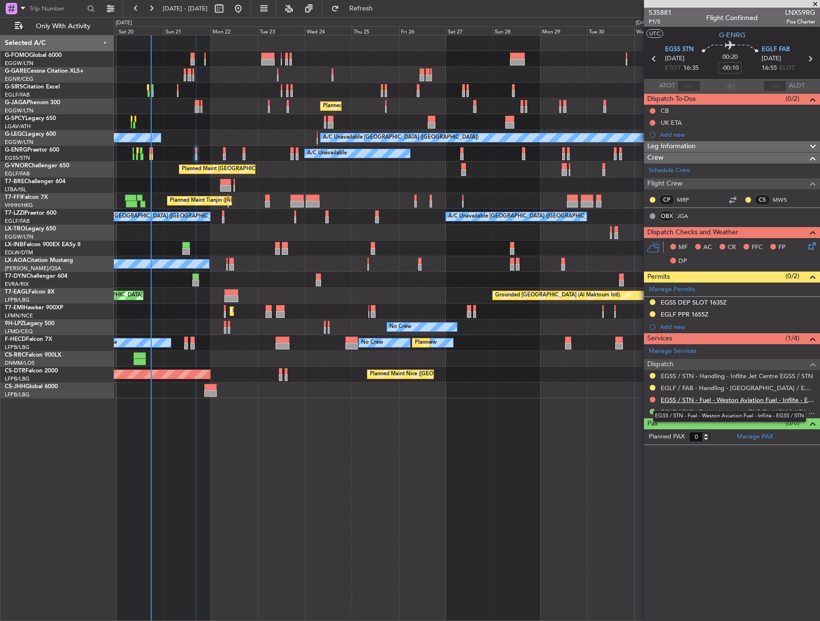
click at [721, 400] on link "EGSS / STN - Fuel - Weston Aviation Fuel - Inflite - EGSS / STN" at bounding box center [737, 400] width 154 height 8
click at [814, 248] on icon at bounding box center [810, 245] width 8 height 8
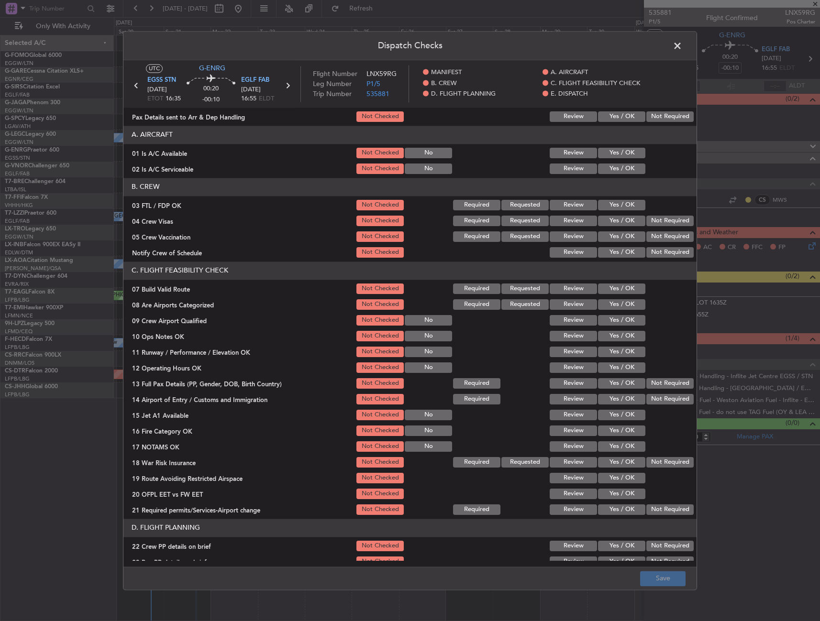
scroll to position [48, 0]
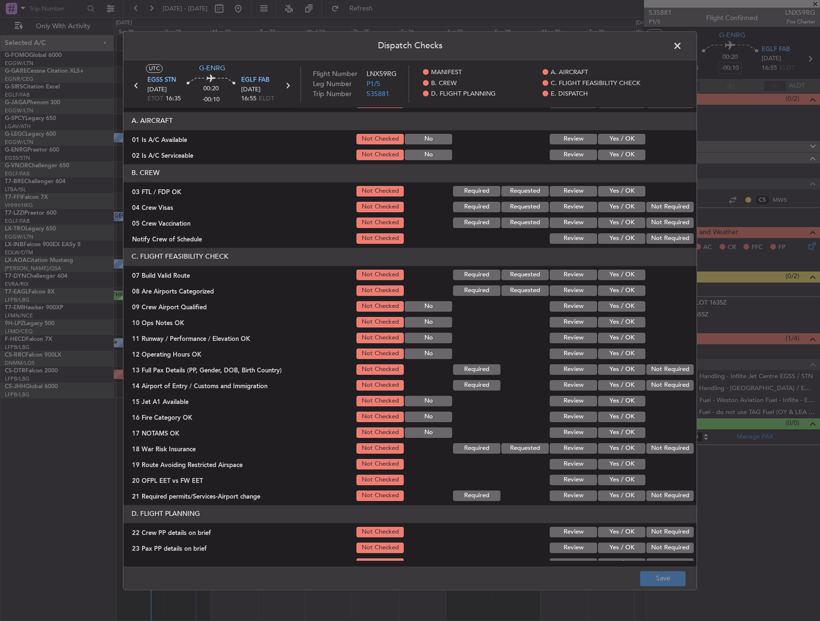
click at [603, 136] on button "Yes / OK" at bounding box center [621, 139] width 47 height 11
click at [603, 141] on button "Yes / OK" at bounding box center [621, 139] width 47 height 11
click at [607, 148] on div "Yes / OK" at bounding box center [620, 154] width 48 height 13
click at [609, 154] on button "Yes / OK" at bounding box center [621, 155] width 47 height 11
click at [609, 279] on button "Yes / OK" at bounding box center [621, 275] width 47 height 11
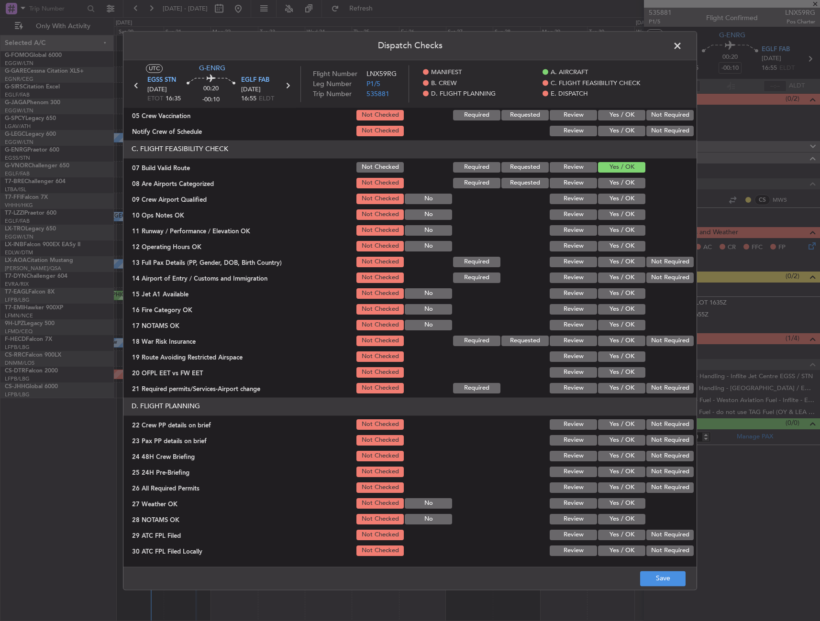
scroll to position [191, 0]
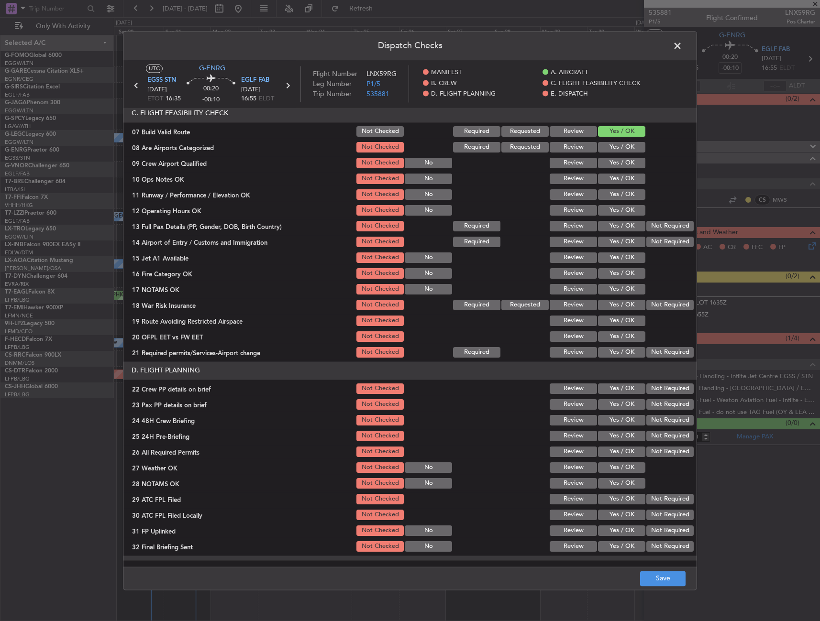
click at [613, 212] on button "Yes / OK" at bounding box center [621, 210] width 47 height 11
click at [609, 184] on button "Yes / OK" at bounding box center [621, 179] width 47 height 11
click at [610, 196] on button "Yes / OK" at bounding box center [621, 194] width 47 height 11
click at [610, 217] on div "Yes / OK" at bounding box center [620, 210] width 48 height 13
drag, startPoint x: 654, startPoint y: 225, endPoint x: 646, endPoint y: 243, distance: 19.9
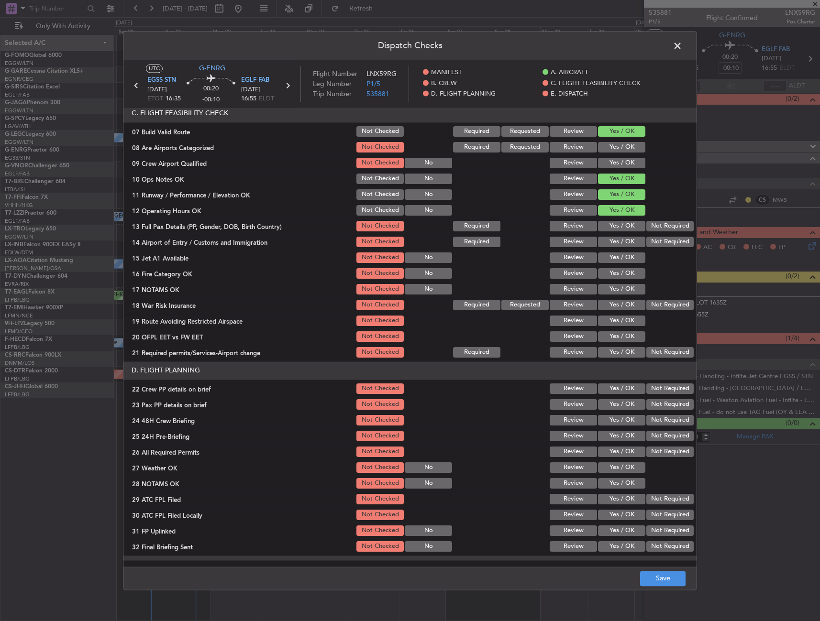
click at [654, 228] on button "Not Required" at bounding box center [669, 226] width 47 height 11
click at [646, 243] on button "Not Required" at bounding box center [669, 242] width 47 height 11
drag, startPoint x: 611, startPoint y: 258, endPoint x: 610, endPoint y: 263, distance: 4.8
click at [610, 258] on button "Yes / OK" at bounding box center [621, 257] width 47 height 11
click at [614, 276] on button "Yes / OK" at bounding box center [621, 273] width 47 height 11
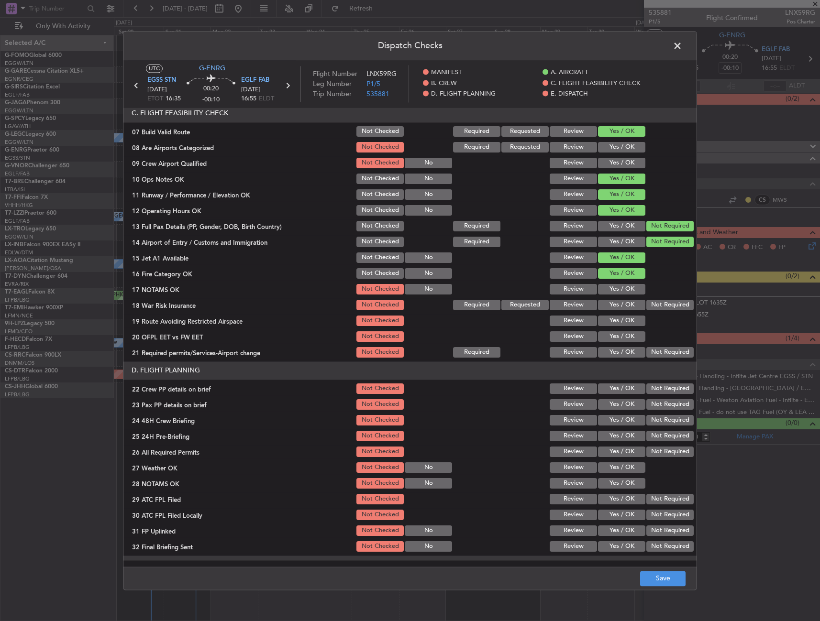
click at [610, 301] on button "Yes / OK" at bounding box center [621, 305] width 47 height 11
click at [609, 313] on section "C. FLIGHT FEASIBILITY CHECK 07 Build Valid Route Not Checked Required Requested…" at bounding box center [409, 231] width 573 height 255
click at [646, 308] on button "Not Required" at bounding box center [669, 305] width 47 height 11
click at [611, 290] on button "Yes / OK" at bounding box center [621, 289] width 47 height 11
click at [611, 327] on div "Yes / OK" at bounding box center [620, 320] width 48 height 13
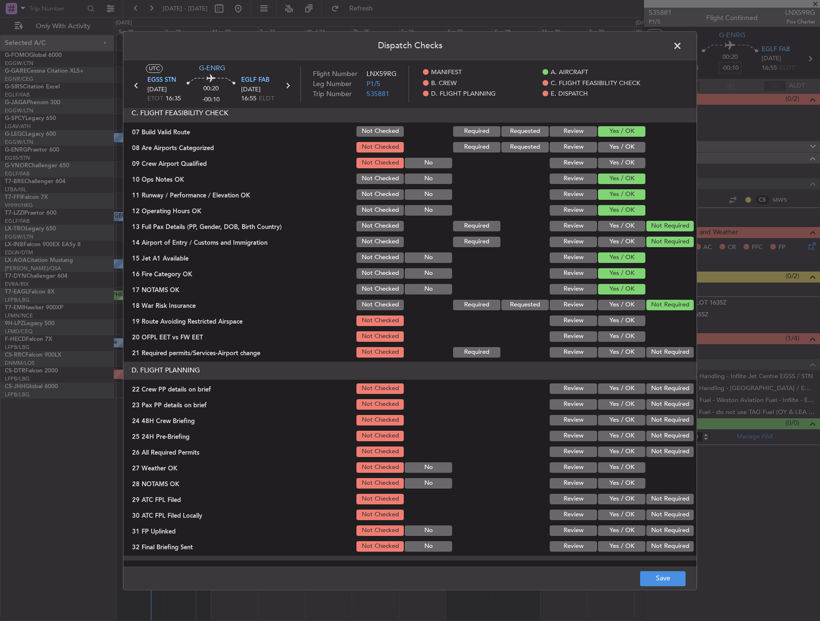
click at [610, 316] on button "Yes / OK" at bounding box center [621, 321] width 47 height 11
click at [607, 336] on button "Yes / OK" at bounding box center [621, 336] width 47 height 11
click at [605, 353] on button "Yes / OK" at bounding box center [621, 352] width 47 height 11
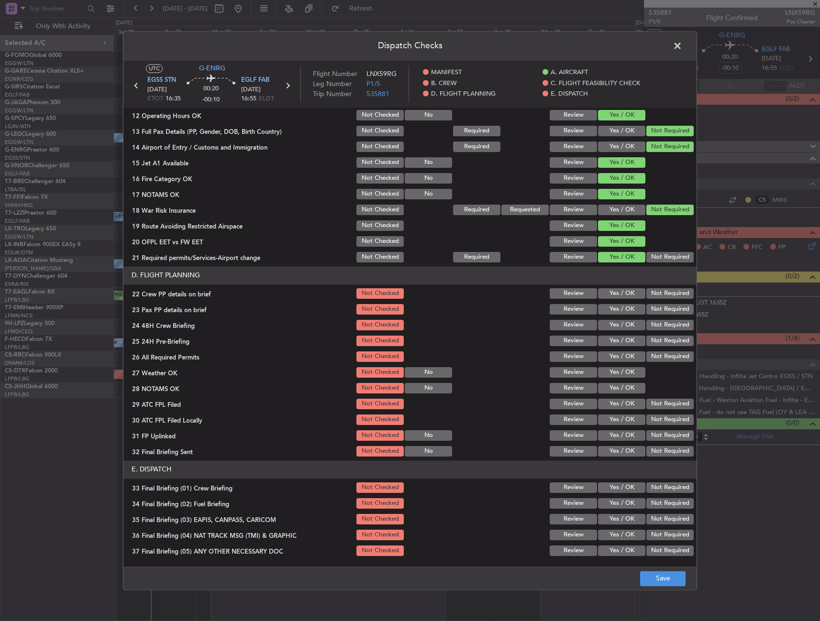
scroll to position [287, 0]
click at [614, 306] on button "Yes / OK" at bounding box center [621, 309] width 47 height 11
click at [613, 293] on button "Yes / OK" at bounding box center [621, 293] width 47 height 11
click at [614, 323] on button "Yes / OK" at bounding box center [621, 324] width 47 height 11
click at [650, 340] on button "Not Required" at bounding box center [669, 340] width 47 height 11
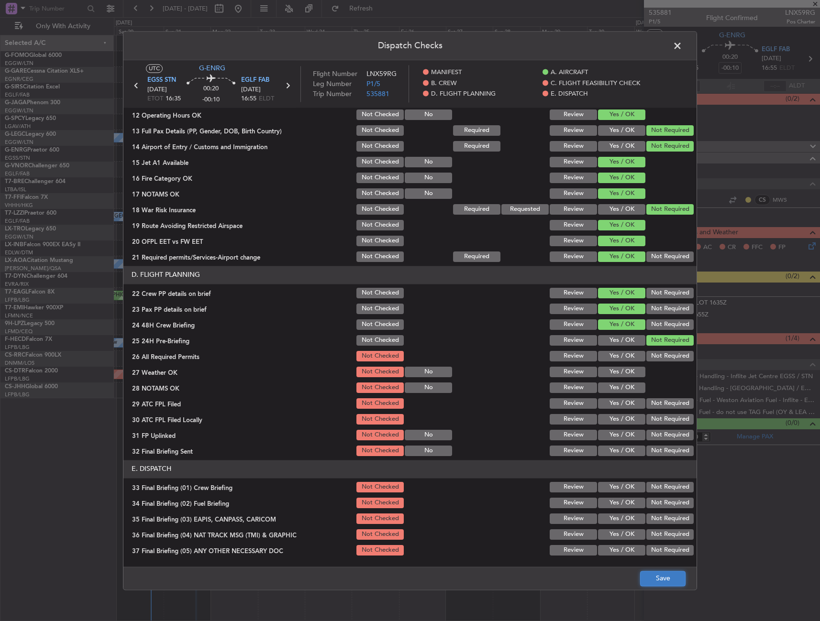
click at [668, 575] on button "Save" at bounding box center [662, 578] width 45 height 15
click at [682, 46] on span at bounding box center [682, 48] width 0 height 19
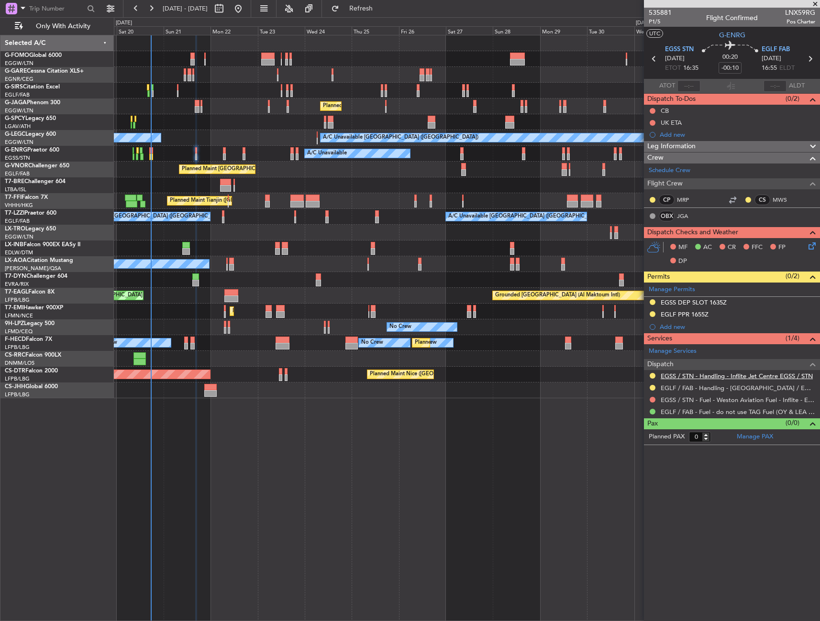
click at [708, 376] on link "EGSS / STN - Handling - Inflite Jet Centre EGSS / STN" at bounding box center [736, 376] width 152 height 8
click at [381, 5] on span "Refresh" at bounding box center [361, 8] width 40 height 7
click at [654, 24] on span "P1/5" at bounding box center [659, 22] width 23 height 8
drag, startPoint x: 654, startPoint y: 111, endPoint x: 656, endPoint y: 122, distance: 11.2
click at [654, 111] on button at bounding box center [652, 111] width 6 height 6
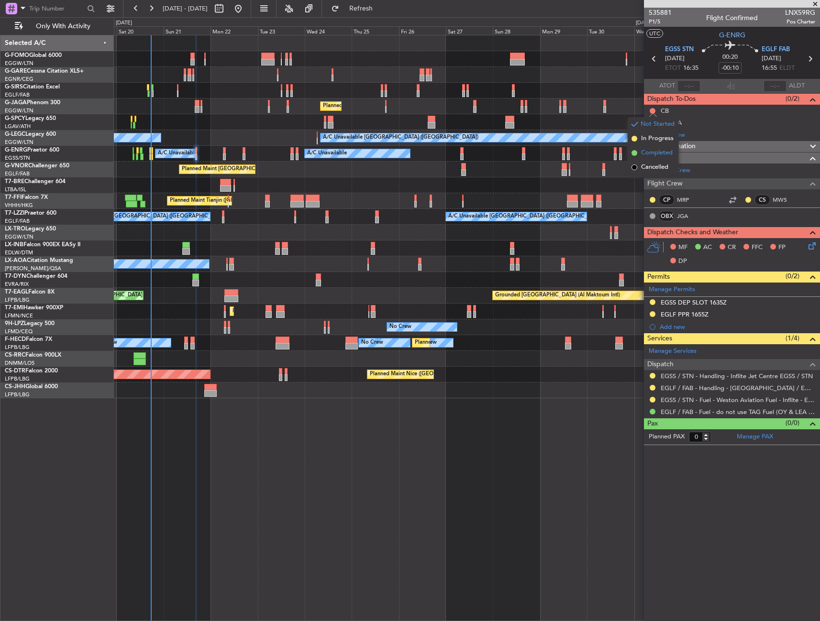
click at [656, 150] on span "Completed" at bounding box center [657, 153] width 32 height 10
drag, startPoint x: 652, startPoint y: 123, endPoint x: 651, endPoint y: 137, distance: 13.9
click at [652, 123] on button at bounding box center [652, 123] width 6 height 6
click at [645, 180] on span "Cancelled" at bounding box center [654, 180] width 27 height 10
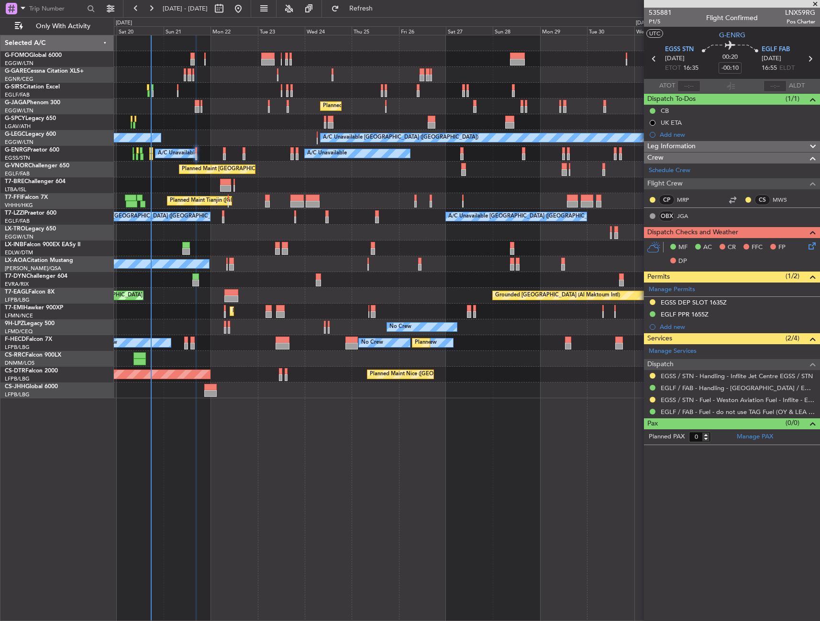
click at [389, 0] on fb-refresh-button "Refresh" at bounding box center [355, 8] width 67 height 17
click at [384, 1] on button "Refresh" at bounding box center [355, 8] width 57 height 15
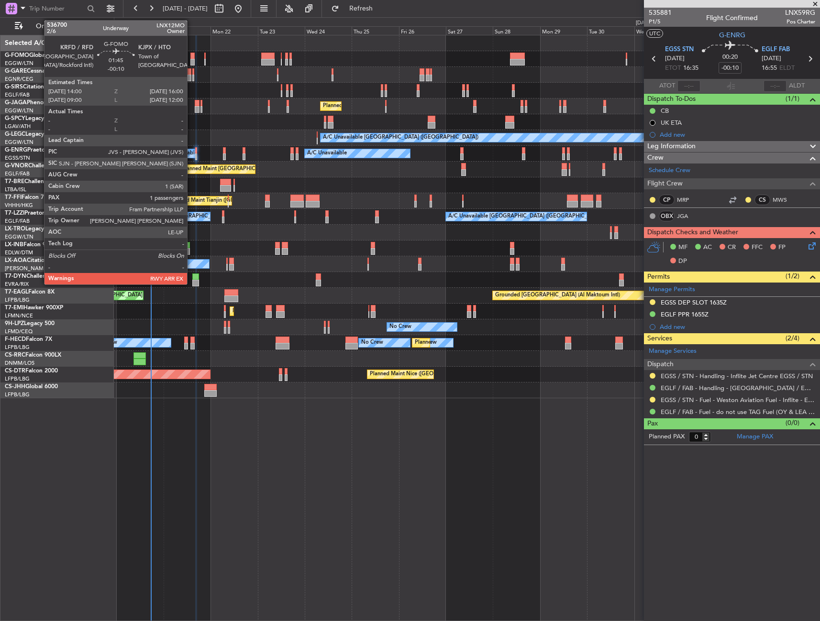
click at [191, 61] on div at bounding box center [192, 62] width 4 height 7
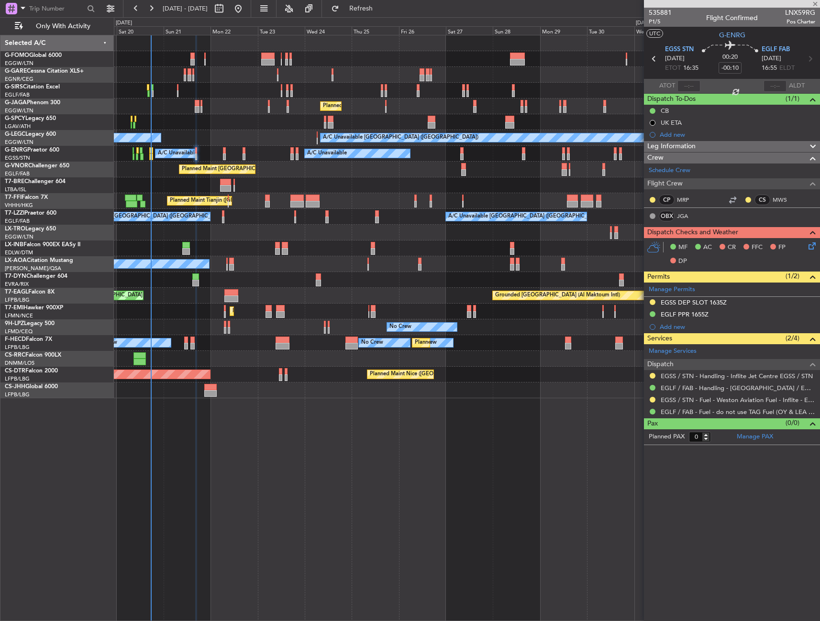
type input "1"
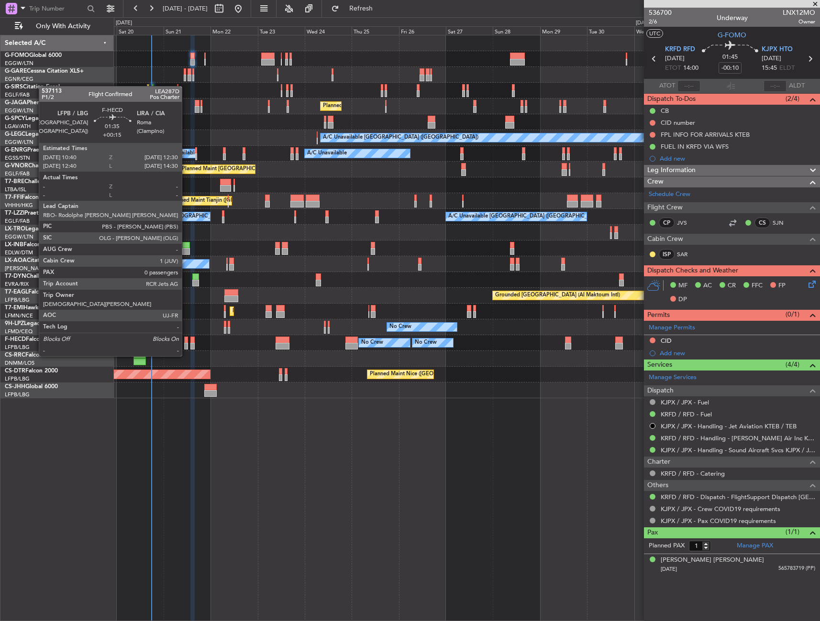
click at [186, 338] on div at bounding box center [186, 340] width 4 height 7
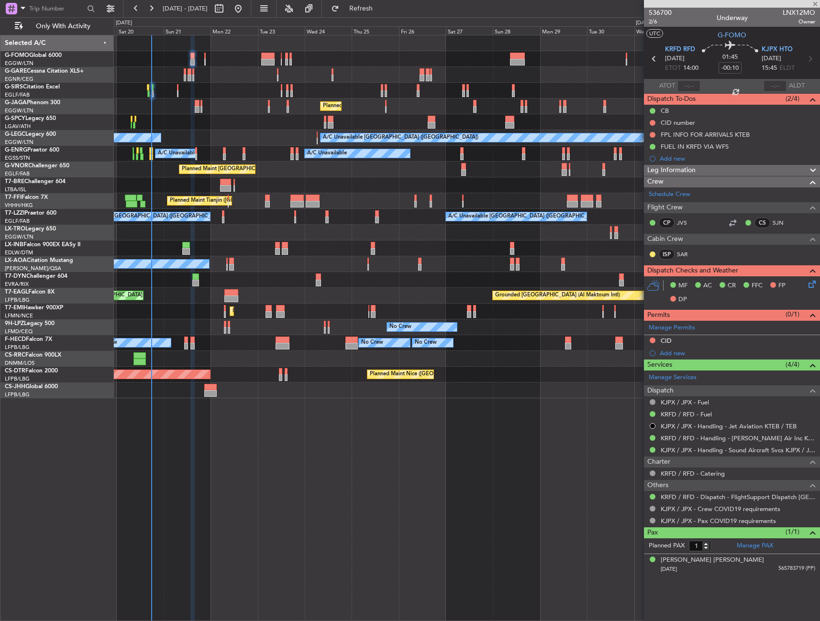
type input "+00:15"
type input "0"
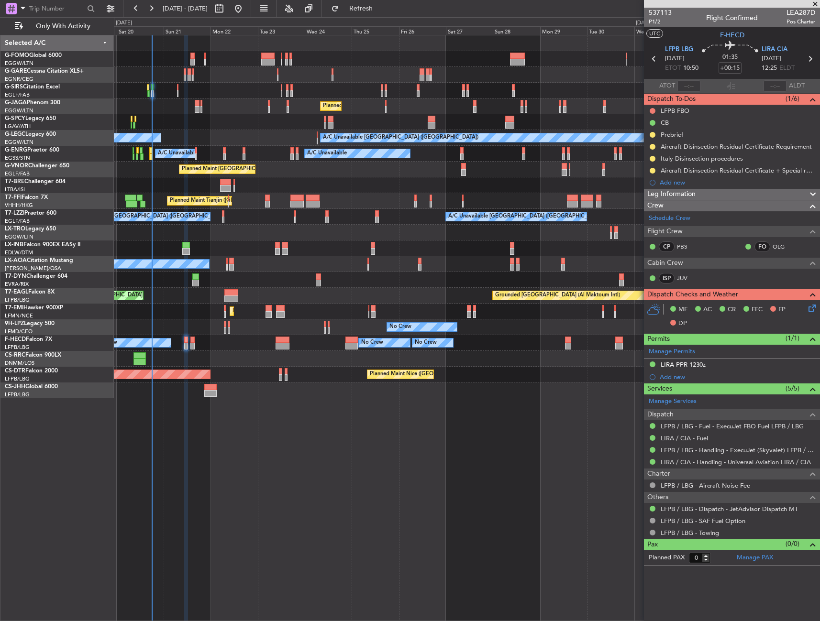
drag, startPoint x: 653, startPoint y: 133, endPoint x: 652, endPoint y: 161, distance: 27.8
click at [653, 133] on button at bounding box center [652, 135] width 6 height 6
click at [649, 196] on li "Cancelled" at bounding box center [652, 191] width 51 height 14
click at [704, 367] on div "LIRA PPR 1230z" at bounding box center [682, 365] width 45 height 8
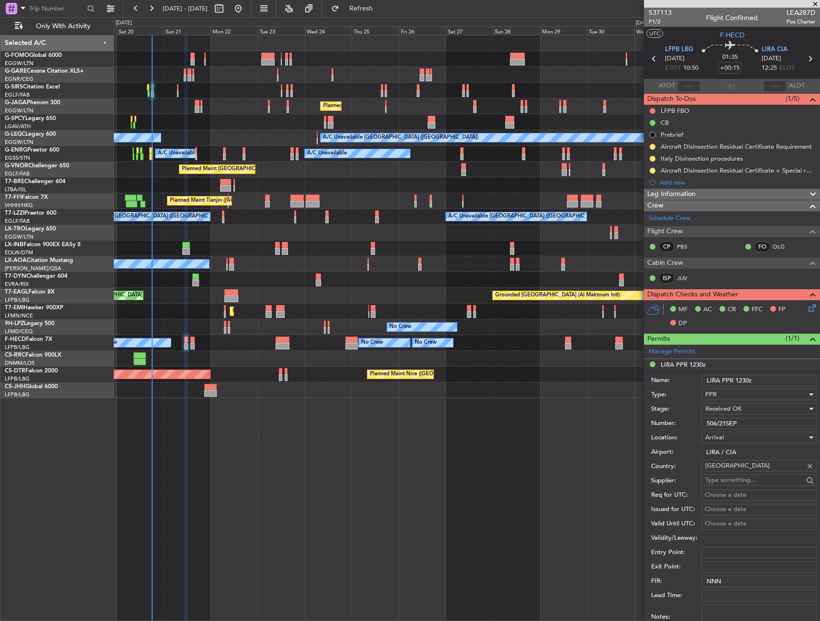
drag, startPoint x: 720, startPoint y: 431, endPoint x: 663, endPoint y: 434, distance: 57.0
click at [663, 434] on form "Name: LIRA PPR 1230z Type: PPR Stage: Received OK Number: 506/21SEP Location: […" at bounding box center [732, 513] width 176 height 285
click at [740, 193] on div "Leg Information" at bounding box center [732, 194] width 176 height 11
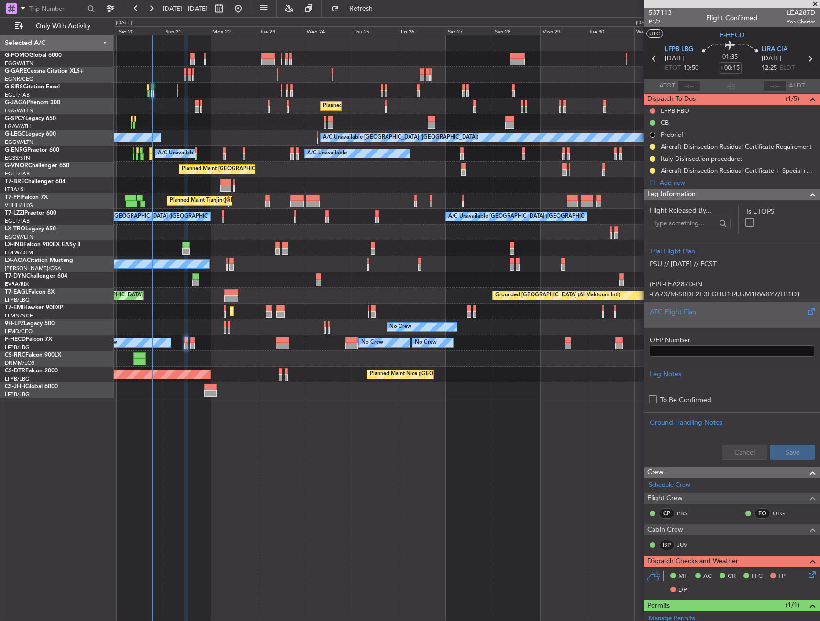
click at [708, 321] on div at bounding box center [731, 320] width 164 height 6
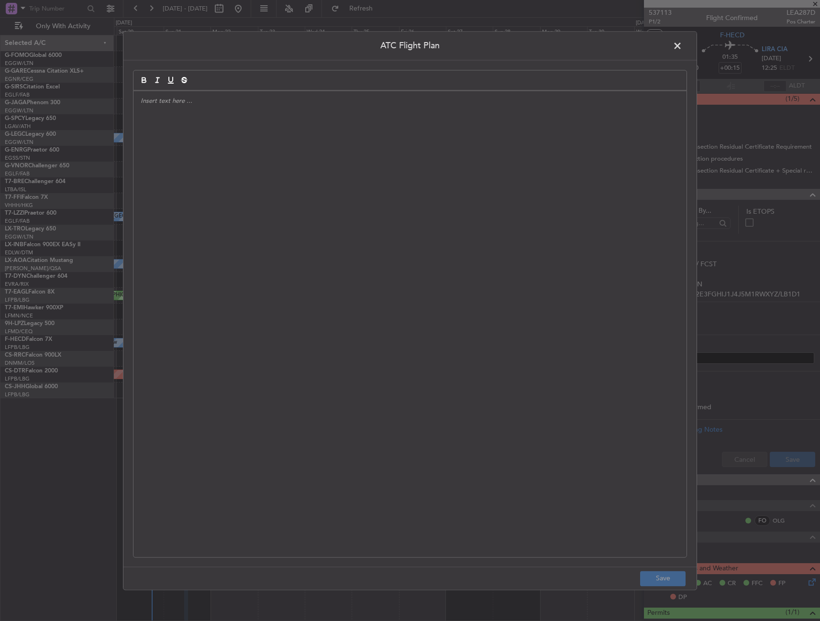
click at [350, 247] on div at bounding box center [409, 324] width 553 height 466
click at [468, 207] on div at bounding box center [409, 324] width 553 height 466
paste div
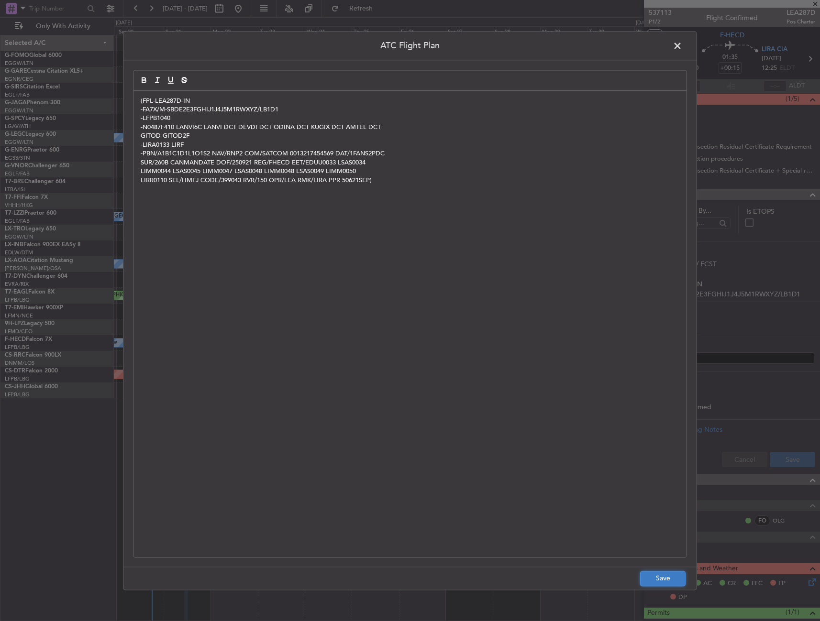
click at [673, 580] on button "Save" at bounding box center [662, 578] width 45 height 15
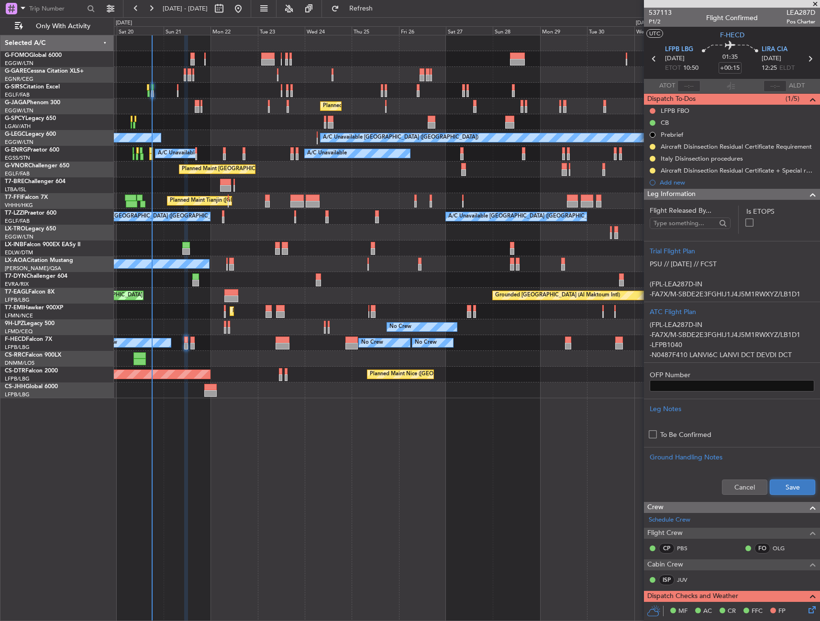
click at [776, 484] on button "Save" at bounding box center [791, 487] width 45 height 15
click at [711, 191] on div "Leg Information" at bounding box center [732, 194] width 176 height 11
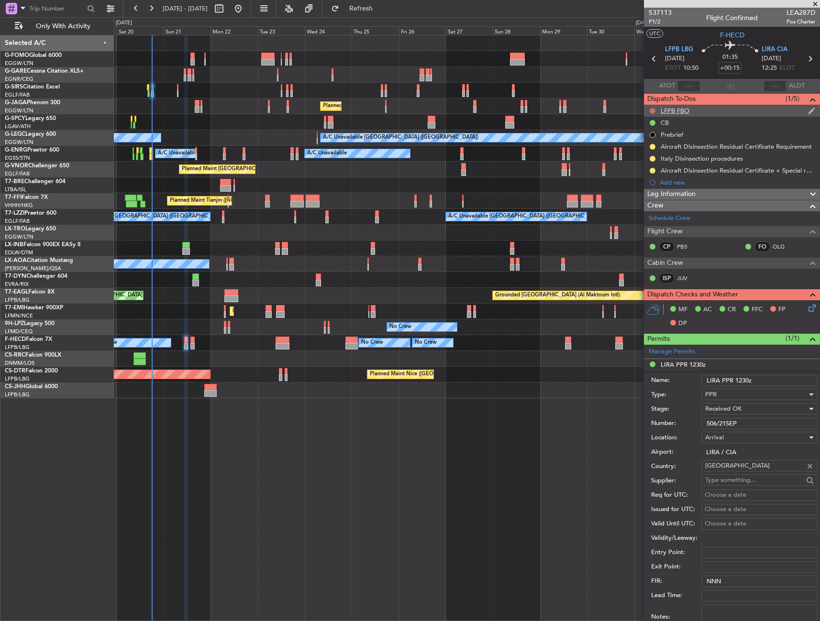
click at [654, 111] on button at bounding box center [652, 111] width 6 height 6
click at [653, 168] on span "Cancelled" at bounding box center [654, 168] width 27 height 10
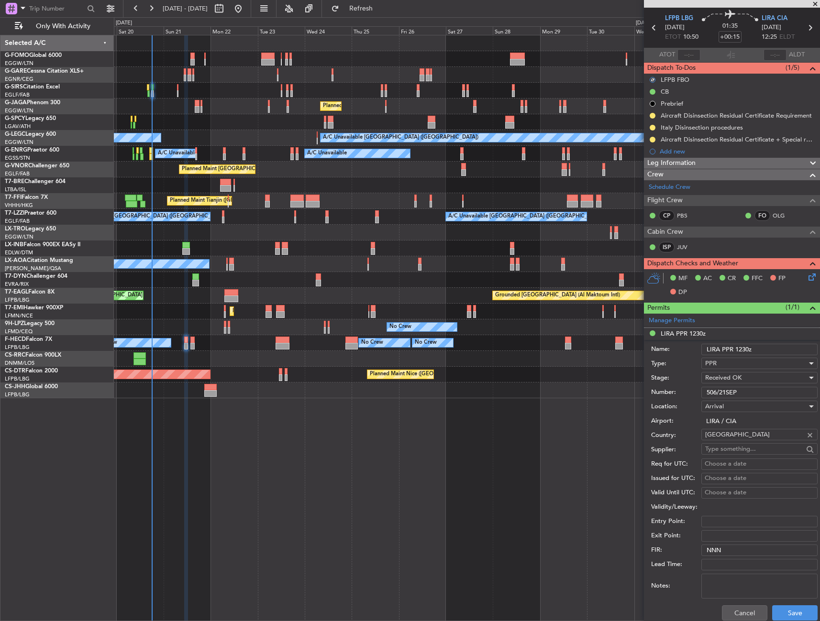
scroll to position [96, 0]
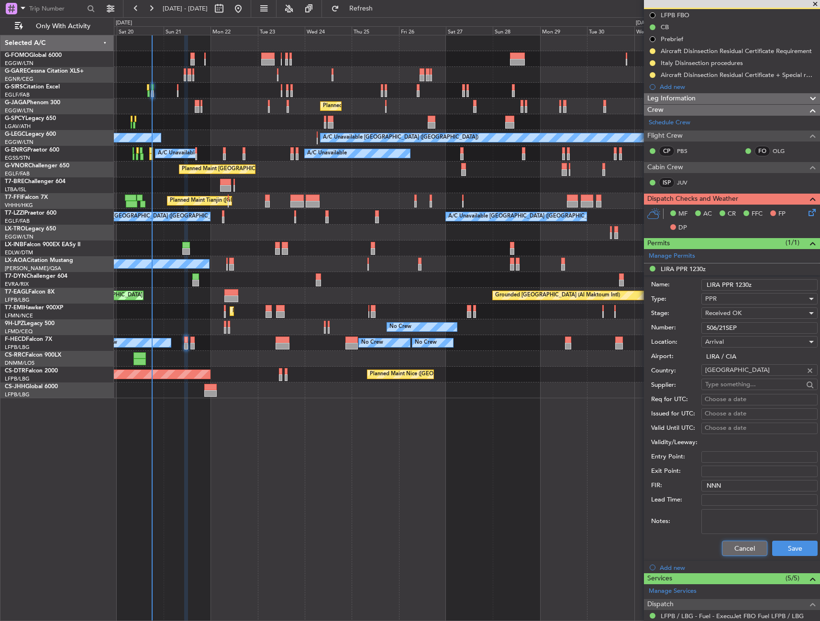
click at [740, 546] on button "Cancel" at bounding box center [744, 548] width 45 height 15
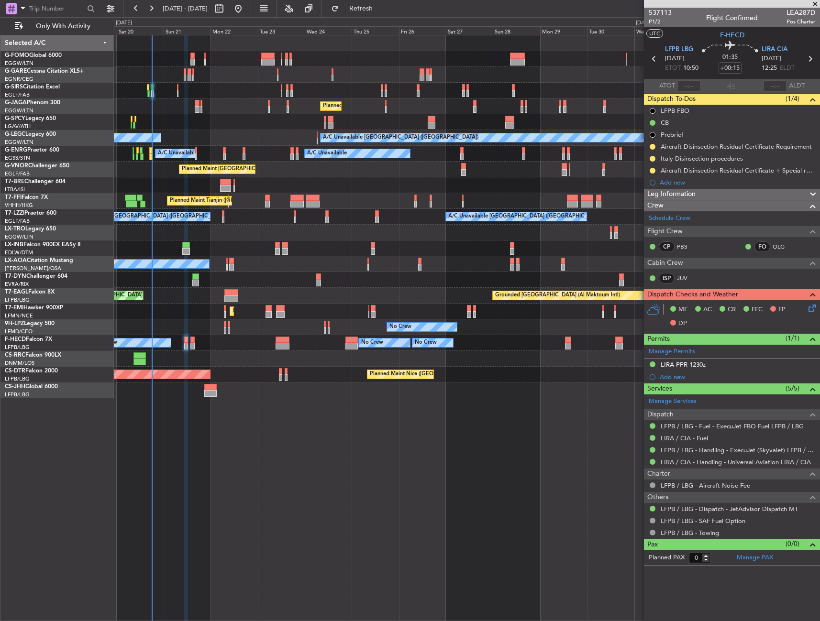
scroll to position [0, 0]
click at [815, 300] on div "MF AC CR FFC FP DP" at bounding box center [732, 316] width 176 height 33
click at [812, 303] on icon at bounding box center [810, 307] width 8 height 8
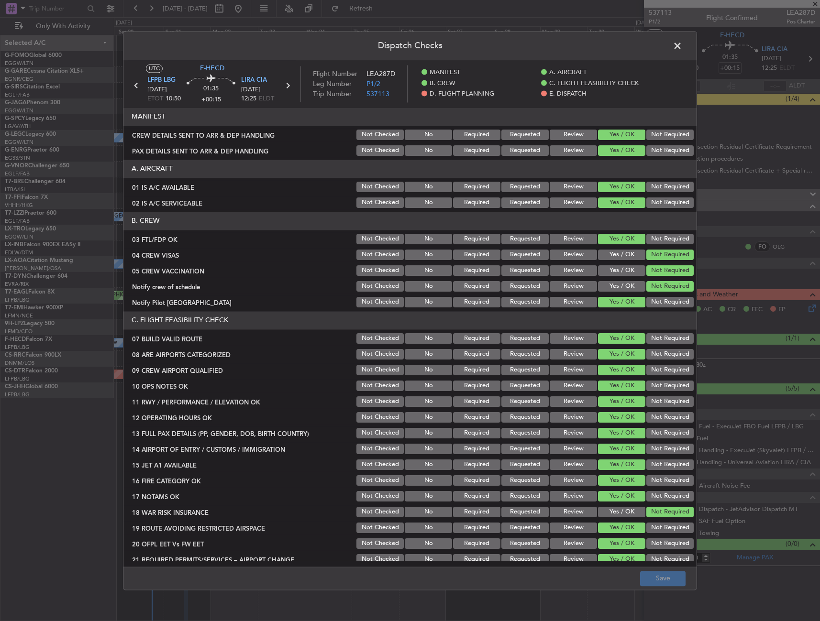
click at [809, 307] on div "Dispatch Checks UTC F-HECD LFPB LBG [DATE] ETOT 10:50 01:35 +00:15 LIRA CIA [DA…" at bounding box center [410, 310] width 820 height 621
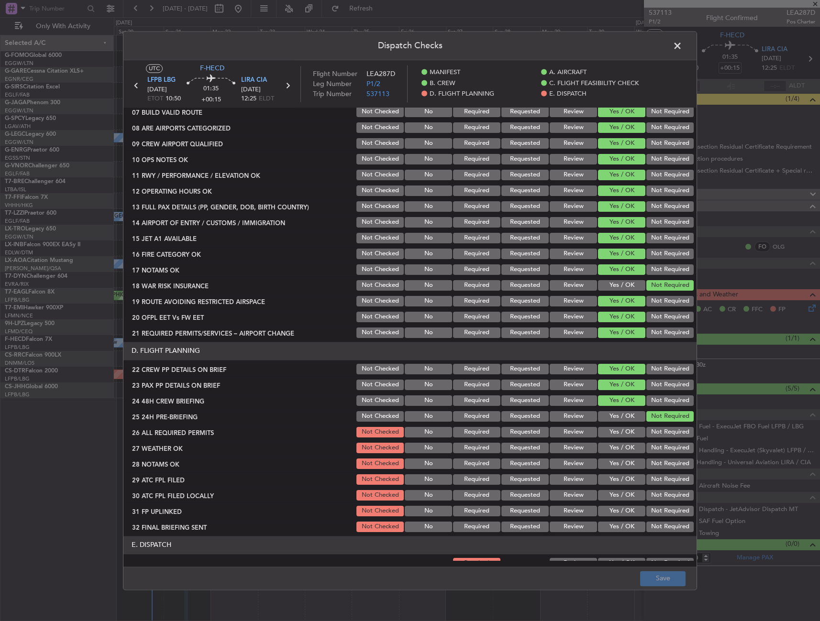
scroll to position [287, 0]
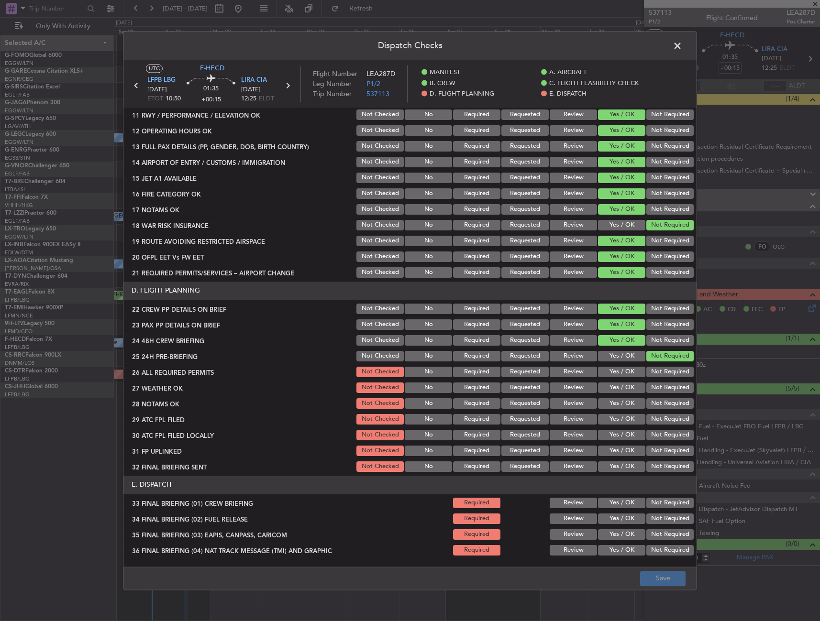
click at [618, 374] on button "Yes / OK" at bounding box center [621, 372] width 47 height 11
click at [618, 389] on button "Yes / OK" at bounding box center [621, 388] width 47 height 11
click at [614, 403] on button "Yes / OK" at bounding box center [621, 403] width 47 height 11
click at [620, 411] on section "D. FLIGHT PLANNING 22 CREW PP DETAILS ON BRIEF Not Checked No Required Requeste…" at bounding box center [409, 378] width 573 height 192
click at [618, 417] on button "Yes / OK" at bounding box center [621, 419] width 47 height 11
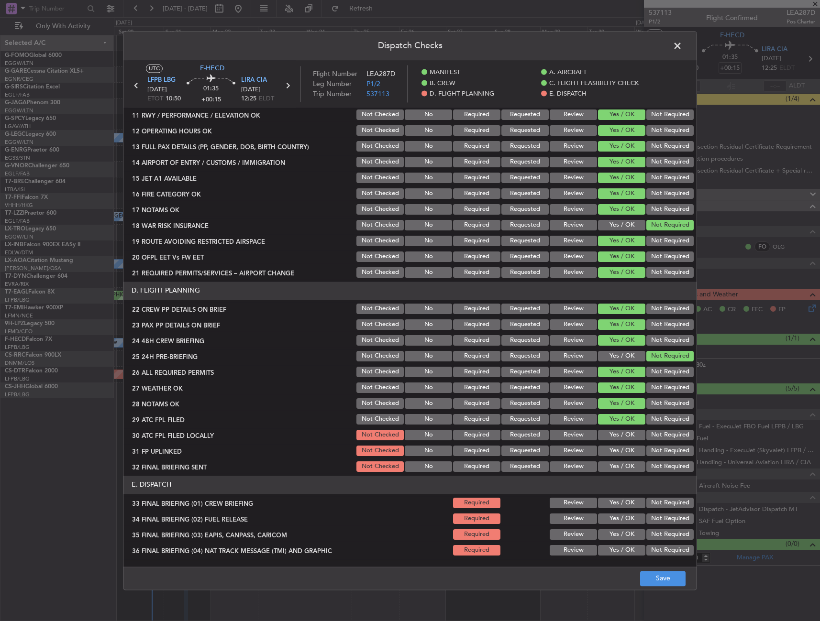
click at [532, 398] on button "Requested" at bounding box center [524, 403] width 47 height 11
click at [529, 390] on button "Requested" at bounding box center [524, 388] width 47 height 11
click at [619, 434] on button "Yes / OK" at bounding box center [621, 435] width 47 height 11
click at [616, 446] on button "Yes / OK" at bounding box center [621, 451] width 47 height 11
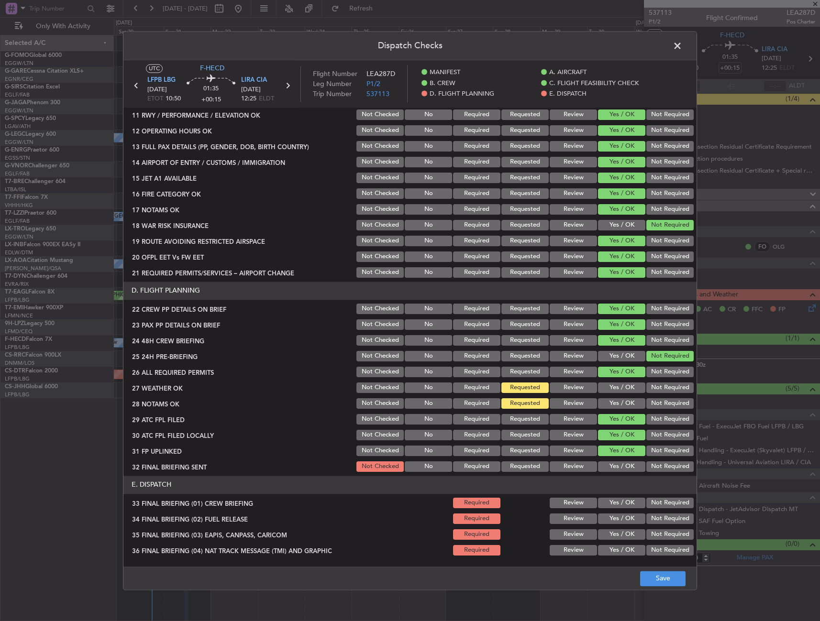
click at [616, 466] on button "Yes / OK" at bounding box center [621, 466] width 47 height 11
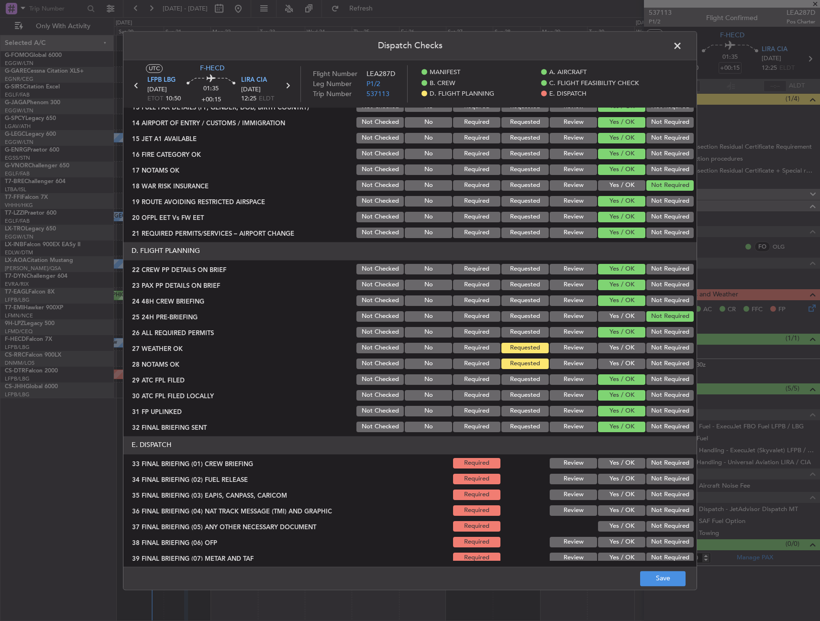
scroll to position [412, 0]
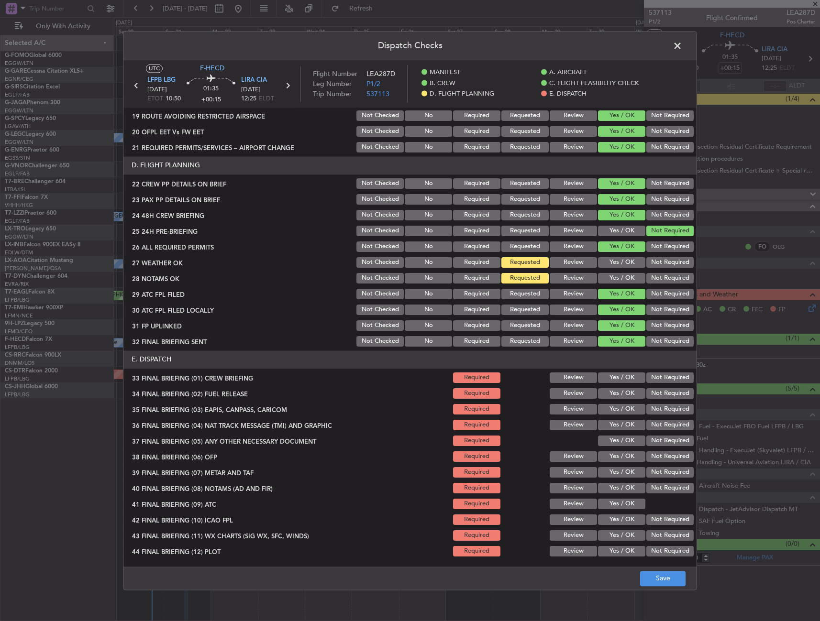
click at [619, 377] on button "Yes / OK" at bounding box center [621, 378] width 47 height 11
drag, startPoint x: 618, startPoint y: 385, endPoint x: 617, endPoint y: 392, distance: 6.8
click at [618, 385] on section "E. DISPATCH 33 FINAL BRIEFING (01) CREW BRIEFING Required Review Yes / OK Not R…" at bounding box center [409, 455] width 573 height 208
drag, startPoint x: 617, startPoint y: 392, endPoint x: 648, endPoint y: 407, distance: 34.6
click at [618, 395] on button "Yes / OK" at bounding box center [621, 393] width 47 height 11
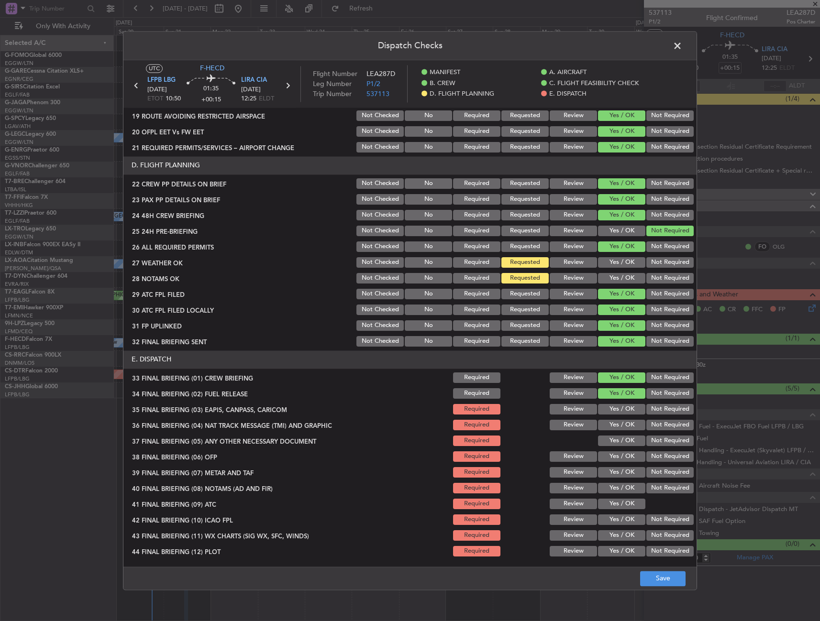
click at [653, 409] on button "Not Required" at bounding box center [669, 409] width 47 height 11
click at [651, 421] on button "Not Required" at bounding box center [669, 425] width 47 height 11
click at [618, 440] on button "Yes / OK" at bounding box center [621, 441] width 47 height 11
click at [614, 460] on button "Yes / OK" at bounding box center [621, 456] width 47 height 11
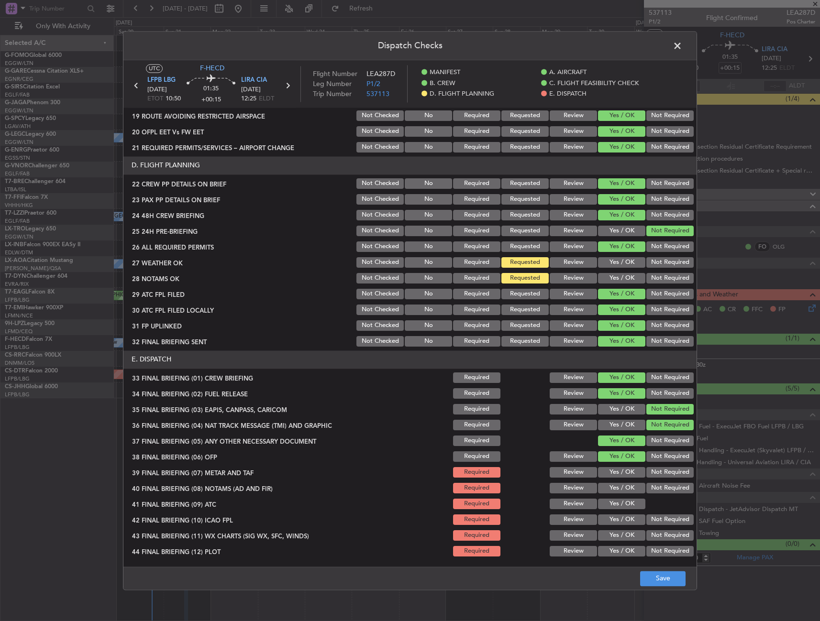
click at [612, 475] on button "Yes / OK" at bounding box center [621, 472] width 47 height 11
click at [612, 480] on section "E. DISPATCH 33 FINAL BRIEFING (01) CREW BRIEFING Required Review Yes / OK Not R…" at bounding box center [409, 455] width 573 height 208
drag, startPoint x: 612, startPoint y: 485, endPoint x: 613, endPoint y: 500, distance: 14.8
click at [612, 485] on button "Yes / OK" at bounding box center [621, 488] width 47 height 11
drag, startPoint x: 613, startPoint y: 500, endPoint x: 628, endPoint y: 521, distance: 26.0
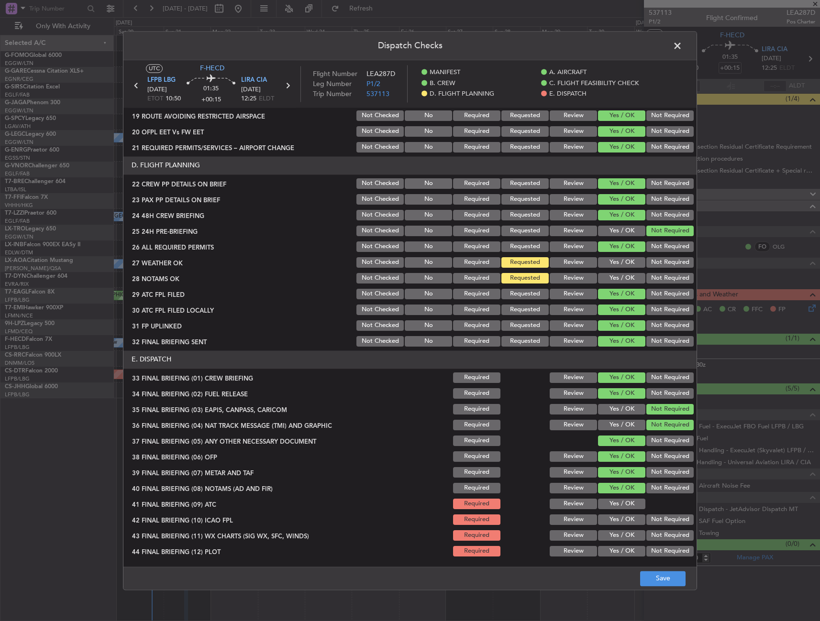
click at [613, 501] on button "Yes / OK" at bounding box center [621, 504] width 47 height 11
click at [646, 517] on button "Not Required" at bounding box center [669, 520] width 47 height 11
drag, startPoint x: 624, startPoint y: 532, endPoint x: 628, endPoint y: 536, distance: 5.8
click at [623, 533] on button "Yes / OK" at bounding box center [621, 535] width 47 height 11
click at [659, 551] on button "Not Required" at bounding box center [669, 551] width 47 height 11
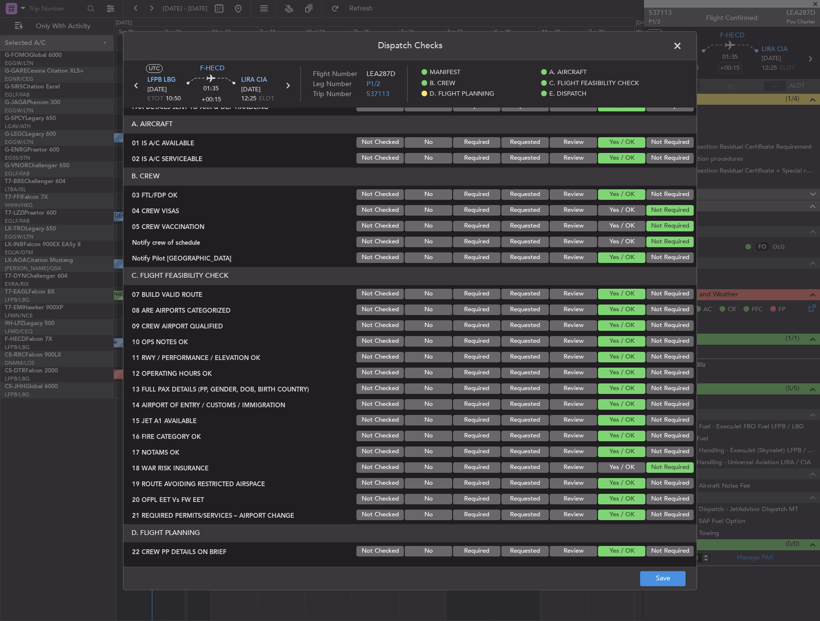
scroll to position [0, 0]
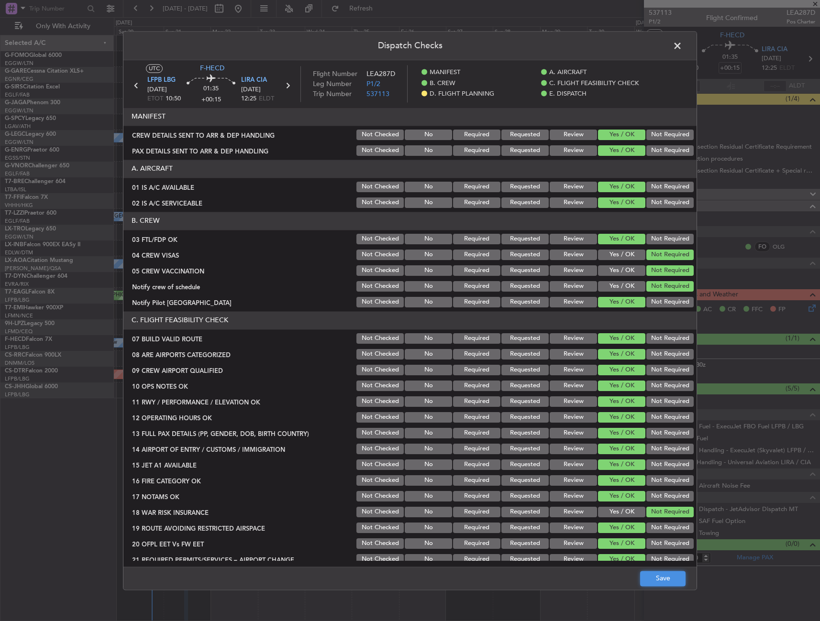
click at [657, 576] on button "Save" at bounding box center [662, 578] width 45 height 15
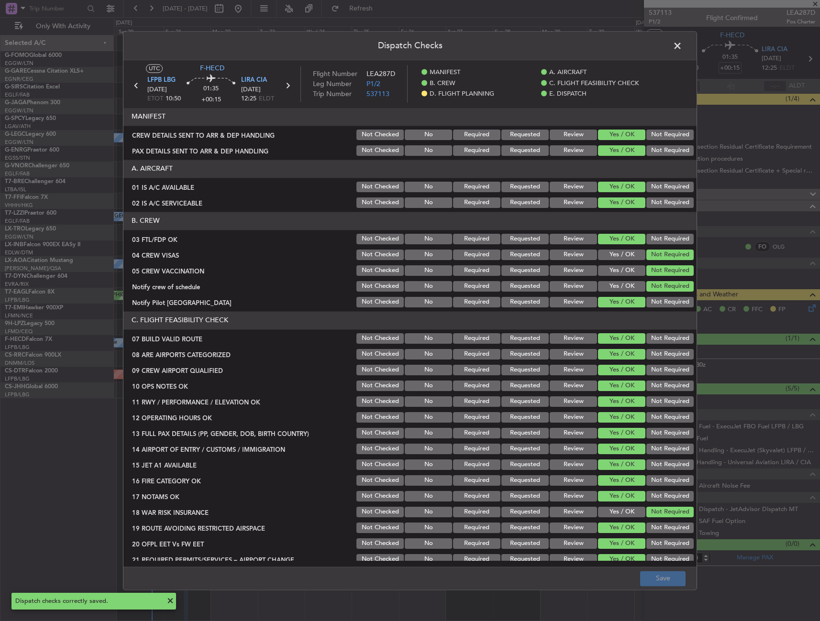
click at [682, 51] on span at bounding box center [682, 48] width 0 height 19
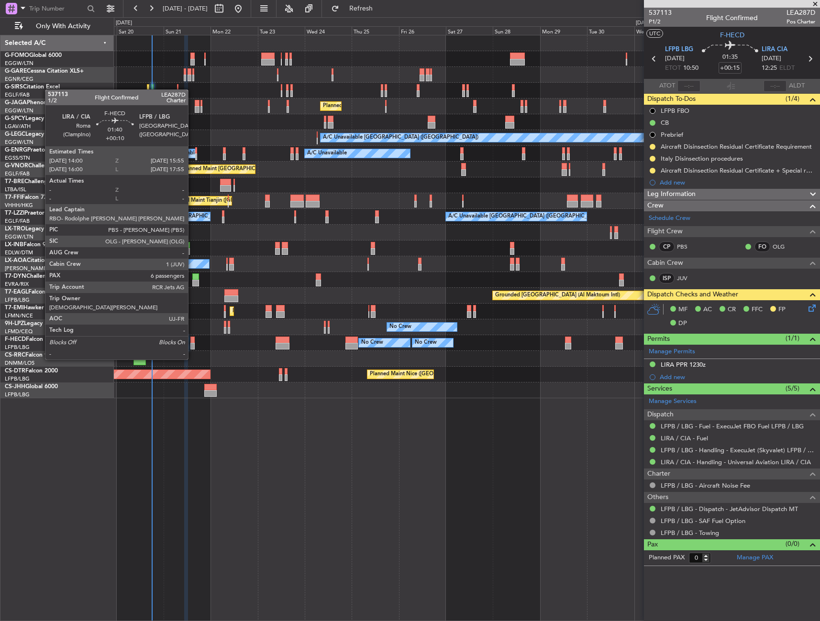
click at [192, 341] on div at bounding box center [192, 340] width 4 height 7
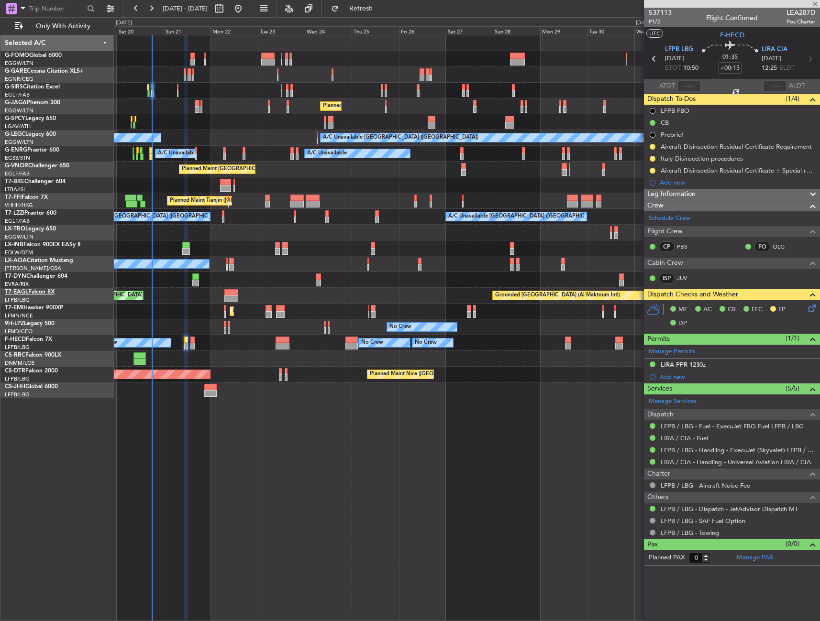
type input "+00:10"
type input "6"
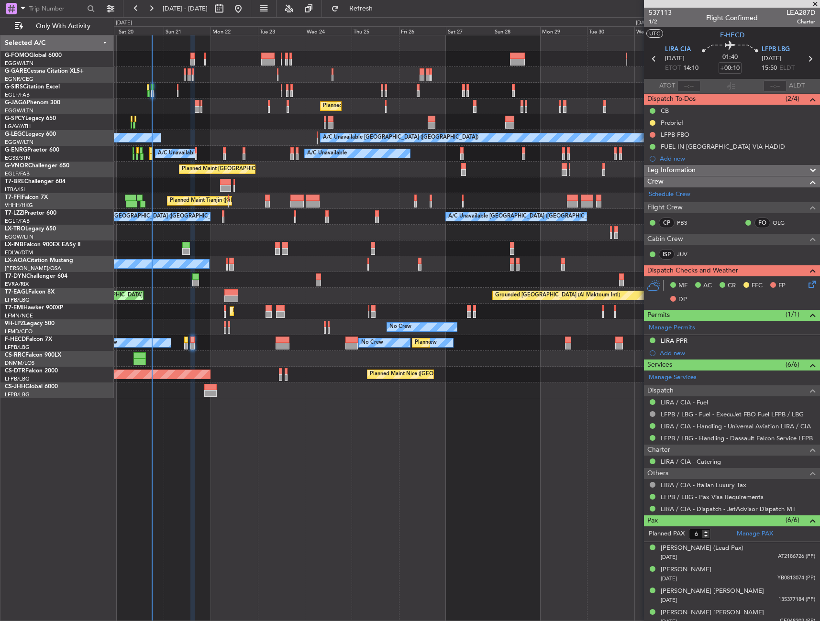
drag, startPoint x: 691, startPoint y: 340, endPoint x: 699, endPoint y: 345, distance: 9.4
click at [691, 340] on div "LIRA PPR" at bounding box center [732, 341] width 176 height 12
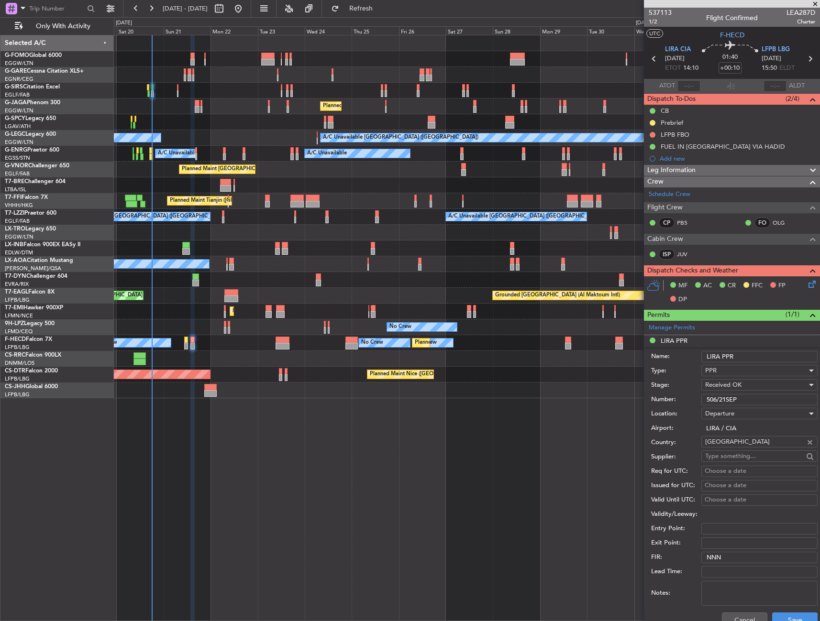
drag, startPoint x: 742, startPoint y: 357, endPoint x: 679, endPoint y: 359, distance: 63.2
click at [679, 359] on div "Name: LIRA PPR" at bounding box center [734, 357] width 166 height 14
drag, startPoint x: 767, startPoint y: 401, endPoint x: 698, endPoint y: 404, distance: 68.9
click at [698, 404] on div "Number: 506/21SEP" at bounding box center [734, 400] width 166 height 14
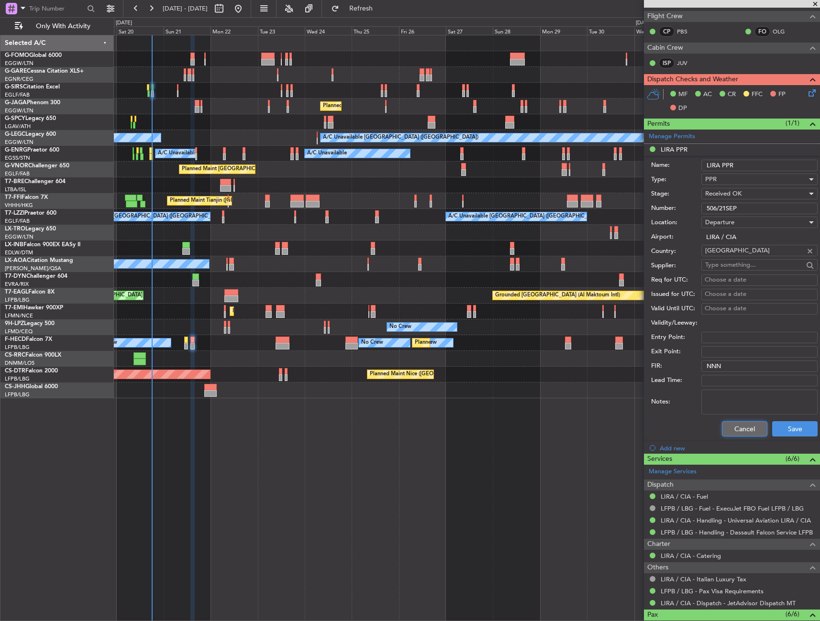
click at [733, 431] on button "Cancel" at bounding box center [744, 428] width 45 height 15
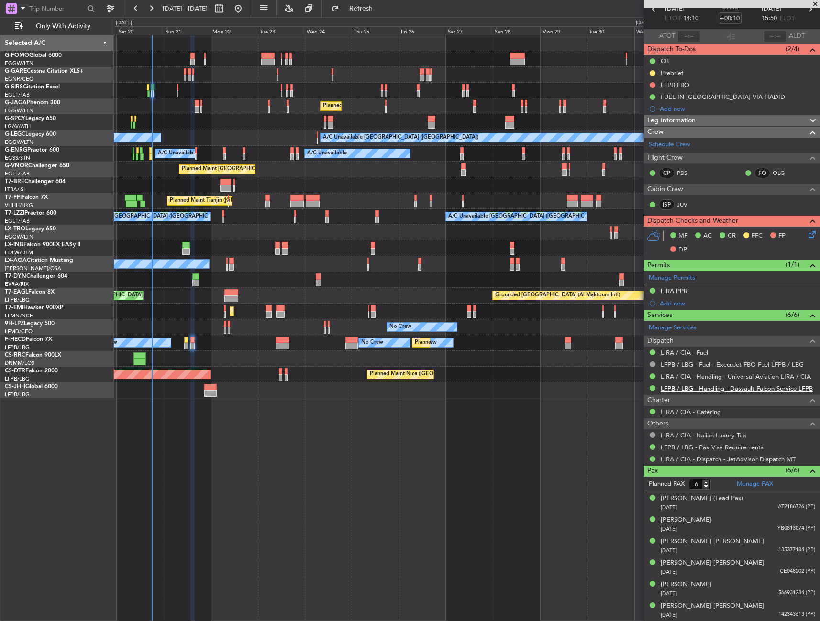
click at [733, 385] on link "LFPB / LBG - Handling - Dassault Falcon Service LFPB" at bounding box center [736, 388] width 152 height 8
click at [752, 389] on link "LFPB / LBG - Handling - Dassault Falcon Service LFPB" at bounding box center [736, 388] width 152 height 8
drag, startPoint x: 652, startPoint y: 85, endPoint x: 654, endPoint y: 106, distance: 21.1
click at [652, 85] on button at bounding box center [652, 85] width 6 height 6
click at [657, 130] on span "Completed" at bounding box center [657, 127] width 32 height 10
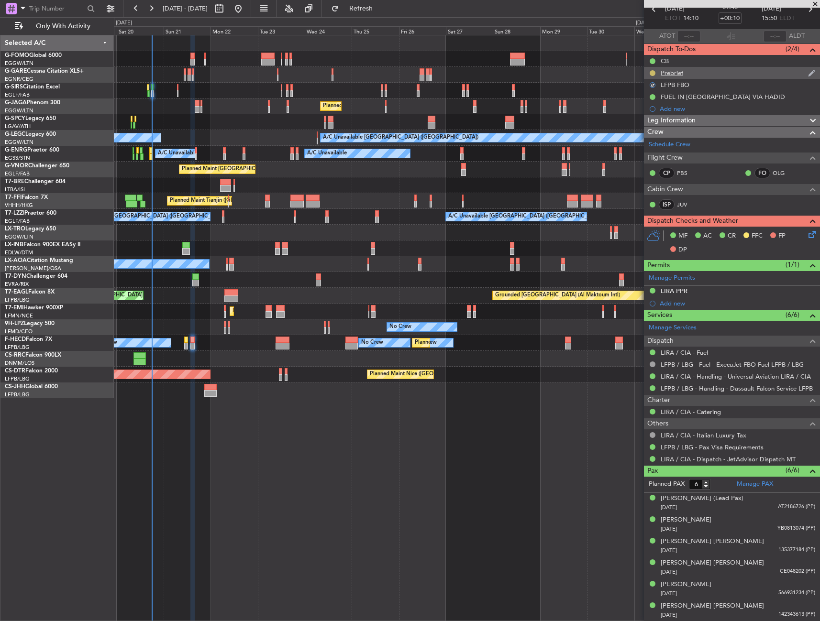
click at [652, 72] on button at bounding box center [652, 73] width 6 height 6
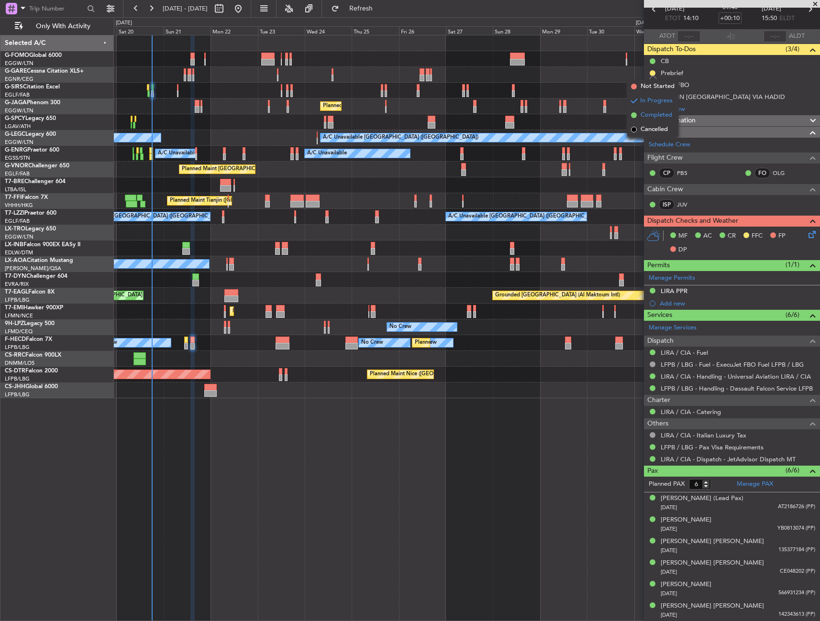
click at [653, 113] on span "Completed" at bounding box center [656, 115] width 32 height 10
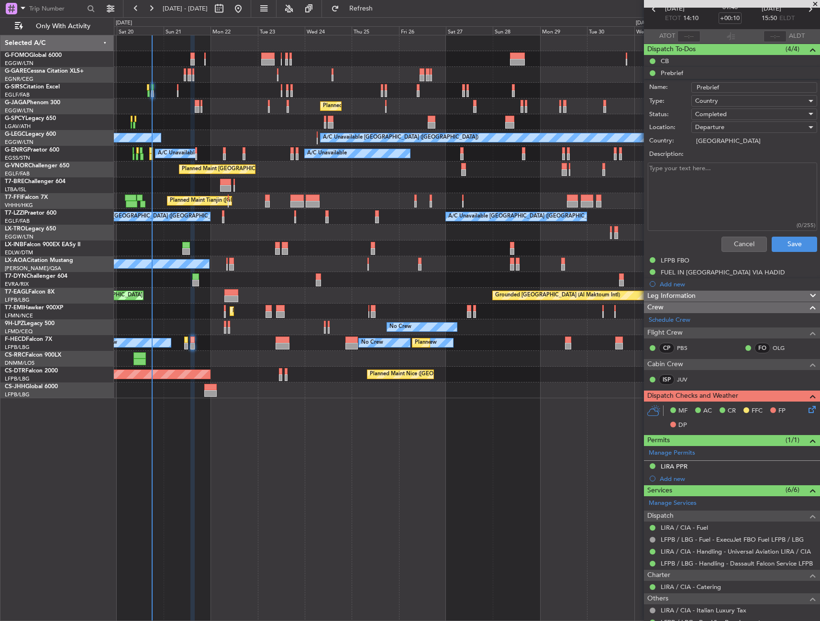
click at [742, 184] on textarea "Description:" at bounding box center [731, 197] width 169 height 68
type textarea "Rest"
click at [784, 249] on button "Save" at bounding box center [793, 244] width 45 height 15
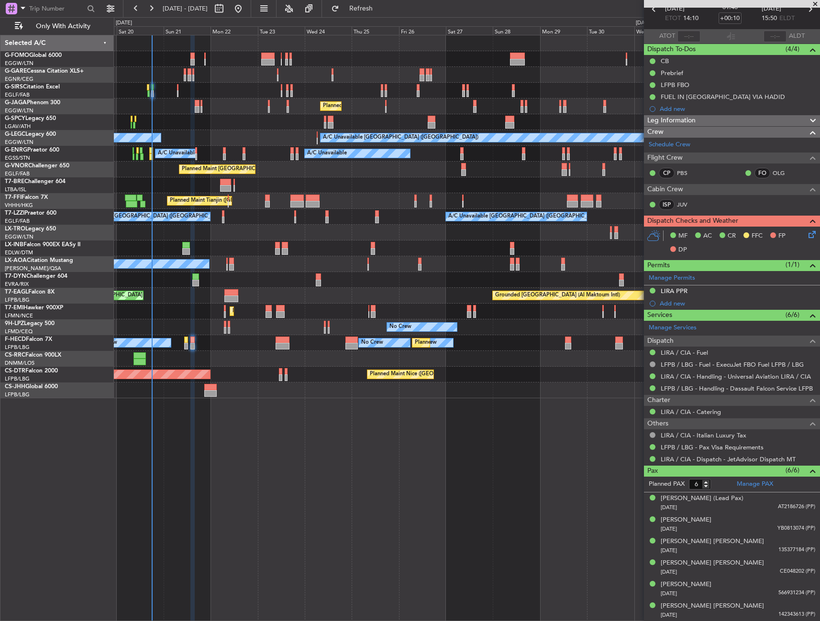
click at [713, 122] on div "Leg Information" at bounding box center [732, 120] width 176 height 11
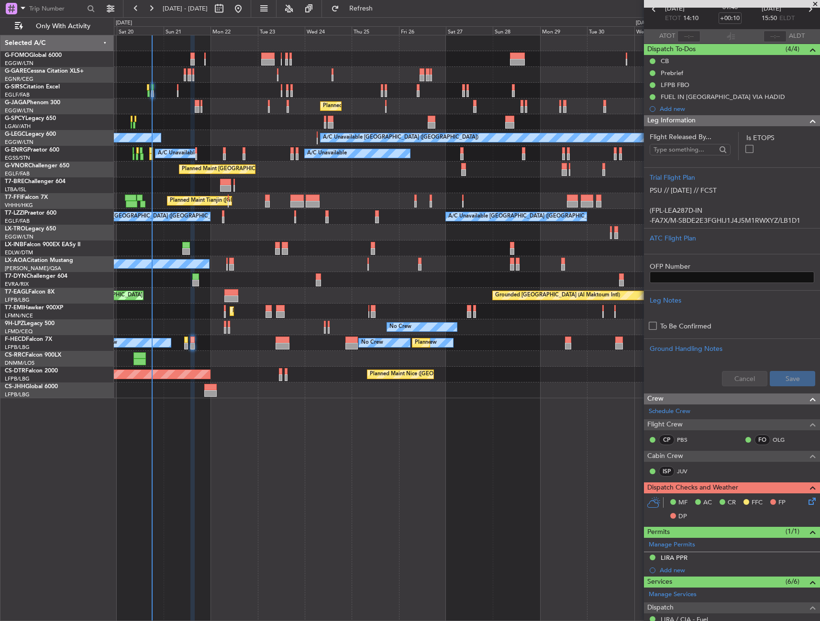
click at [709, 258] on div "OFP Number" at bounding box center [732, 268] width 176 height 29
click at [700, 234] on div "ATC Flight Plan" at bounding box center [731, 238] width 164 height 10
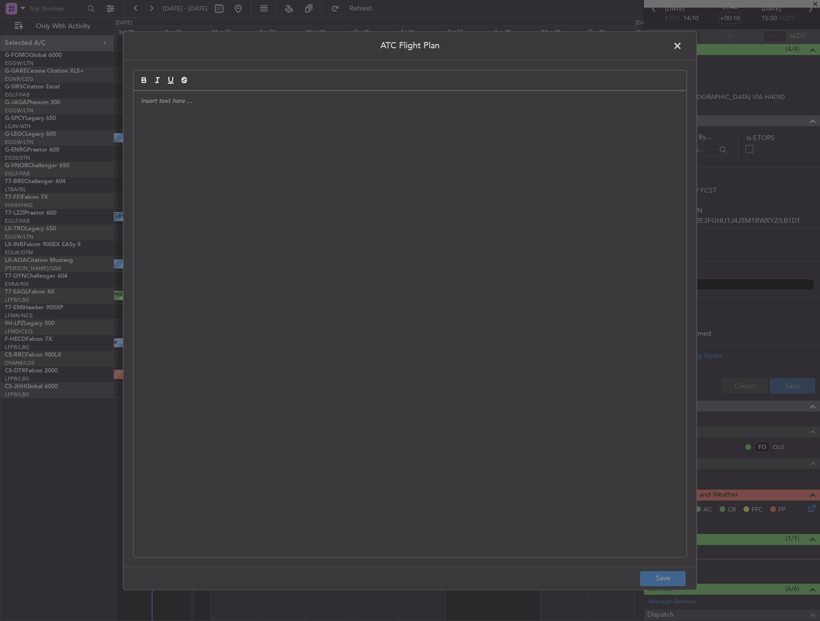
click at [266, 244] on div at bounding box center [409, 324] width 553 height 466
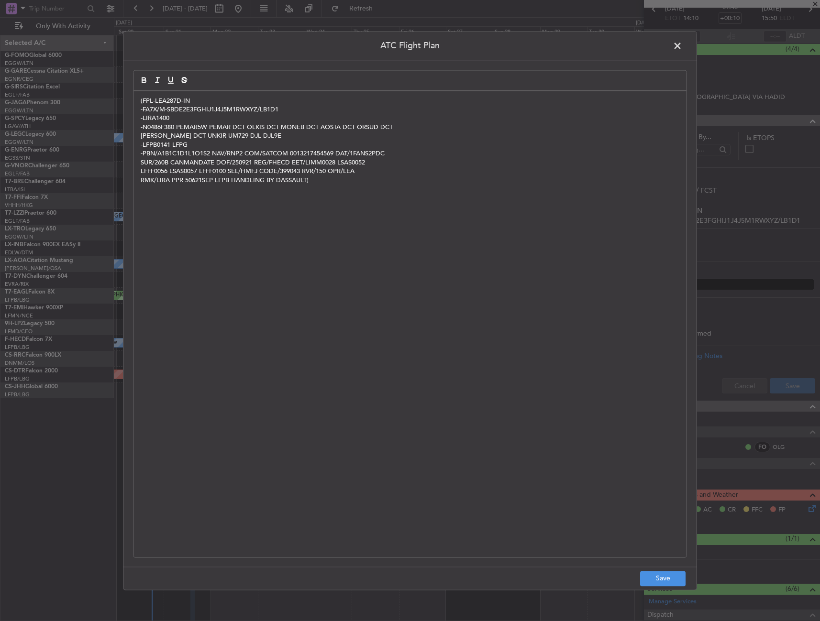
scroll to position [0, 0]
click at [659, 579] on button "Save" at bounding box center [662, 578] width 45 height 15
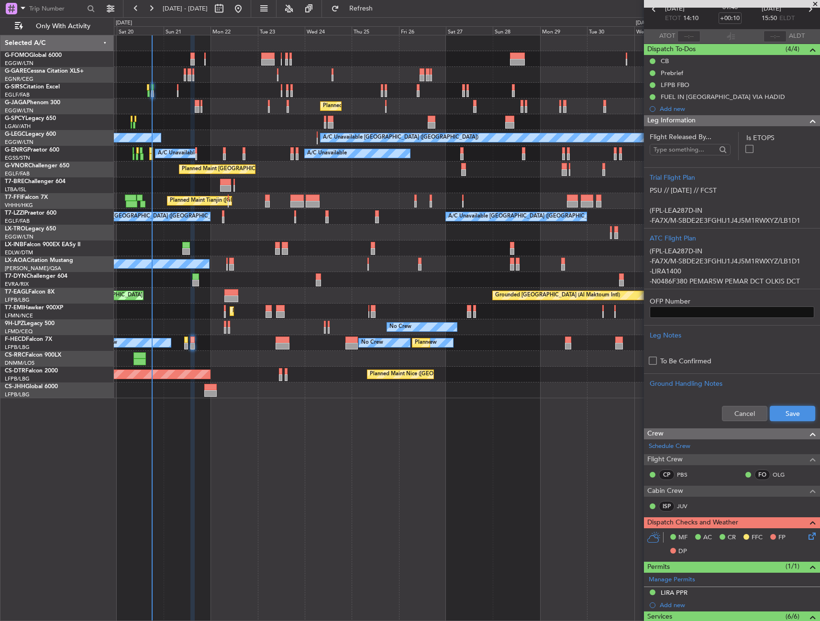
click at [791, 411] on button "Save" at bounding box center [791, 413] width 45 height 15
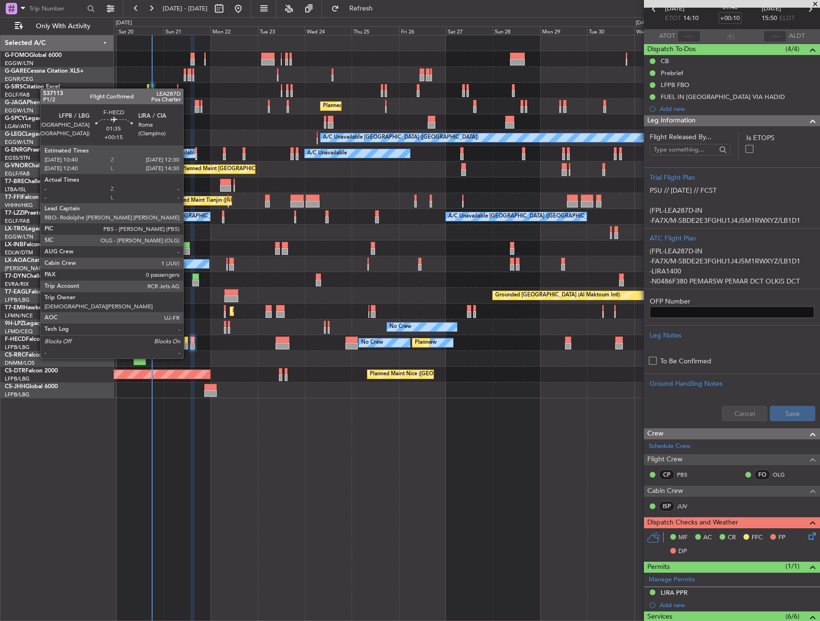
click at [187, 340] on div at bounding box center [186, 340] width 4 height 7
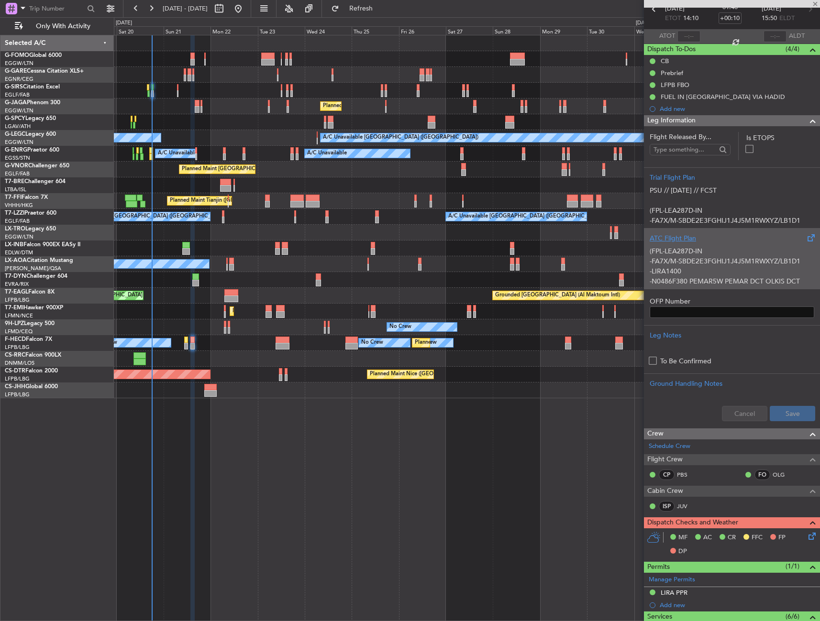
type input "+00:15"
type input "0"
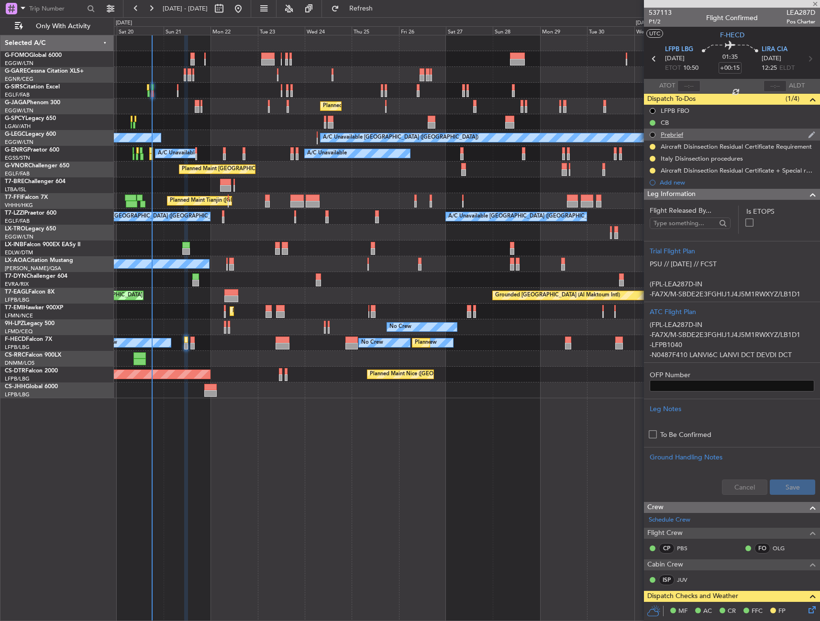
click at [650, 134] on button at bounding box center [652, 135] width 6 height 6
drag, startPoint x: 652, startPoint y: 178, endPoint x: 652, endPoint y: 173, distance: 4.8
click at [652, 177] on span "Completed" at bounding box center [656, 177] width 32 height 10
click at [681, 132] on div "Prebrief" at bounding box center [671, 135] width 22 height 8
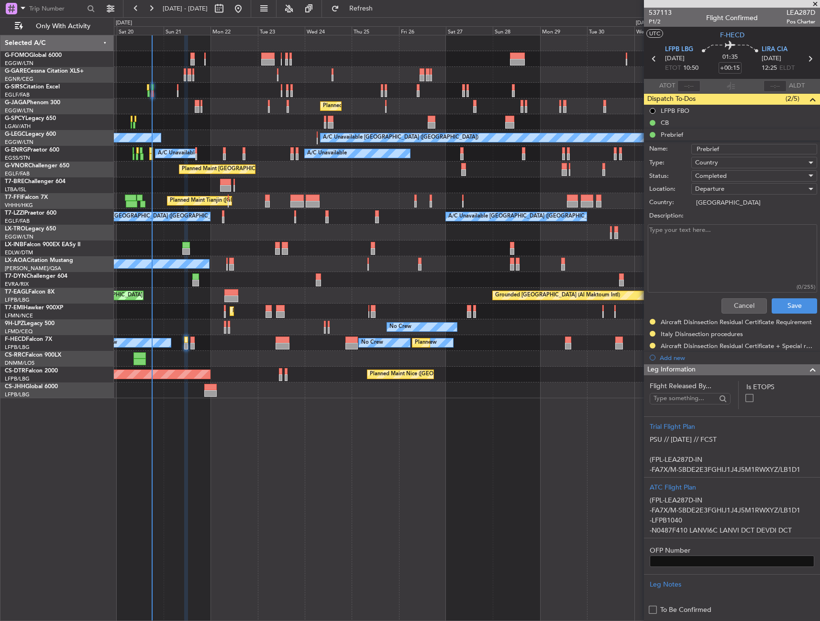
click at [721, 226] on textarea "Description:" at bounding box center [731, 258] width 169 height 68
type textarea "14000lbs"
click at [788, 307] on button "Save" at bounding box center [793, 305] width 45 height 15
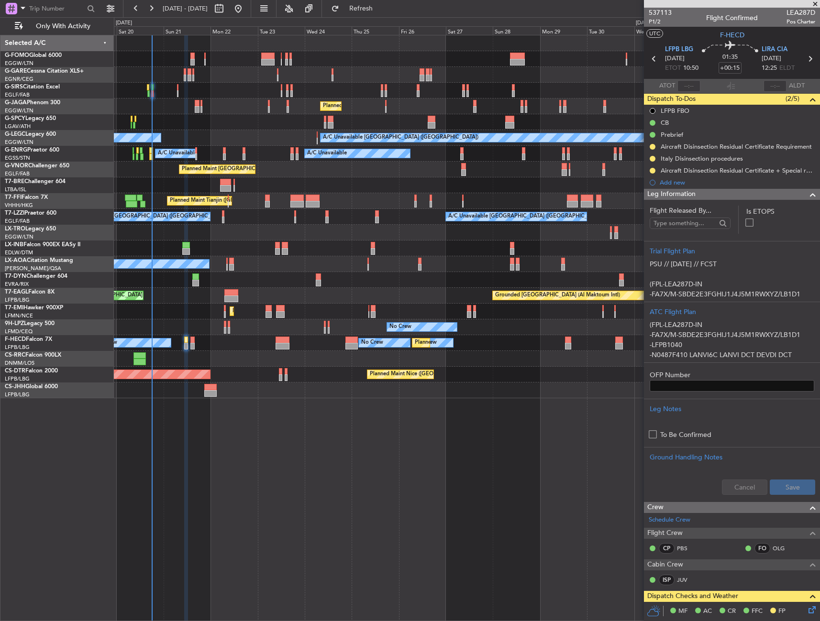
click at [740, 194] on div "Leg Information" at bounding box center [732, 194] width 176 height 11
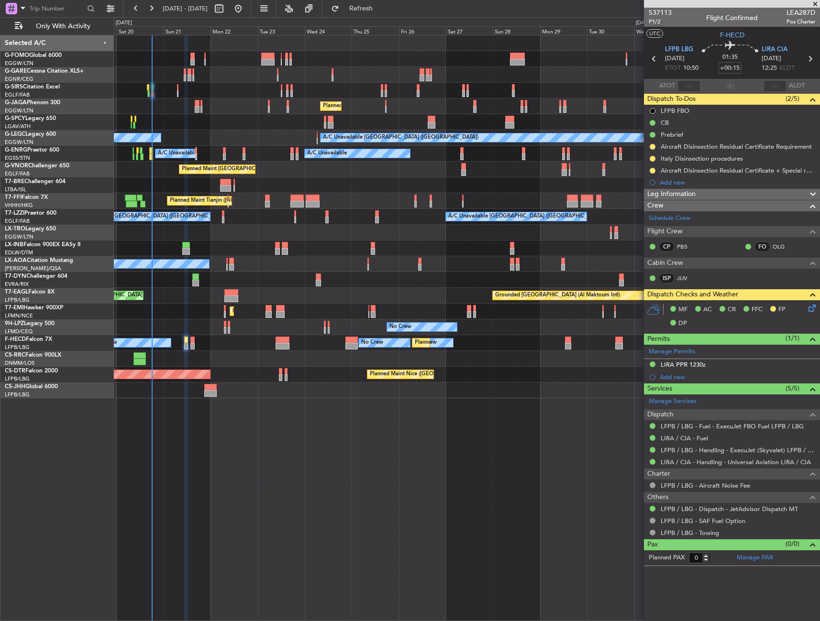
click at [653, 434] on div at bounding box center [652, 438] width 8 height 8
drag, startPoint x: 652, startPoint y: 438, endPoint x: 646, endPoint y: 443, distance: 8.5
click at [652, 438] on button at bounding box center [652, 438] width 6 height 6
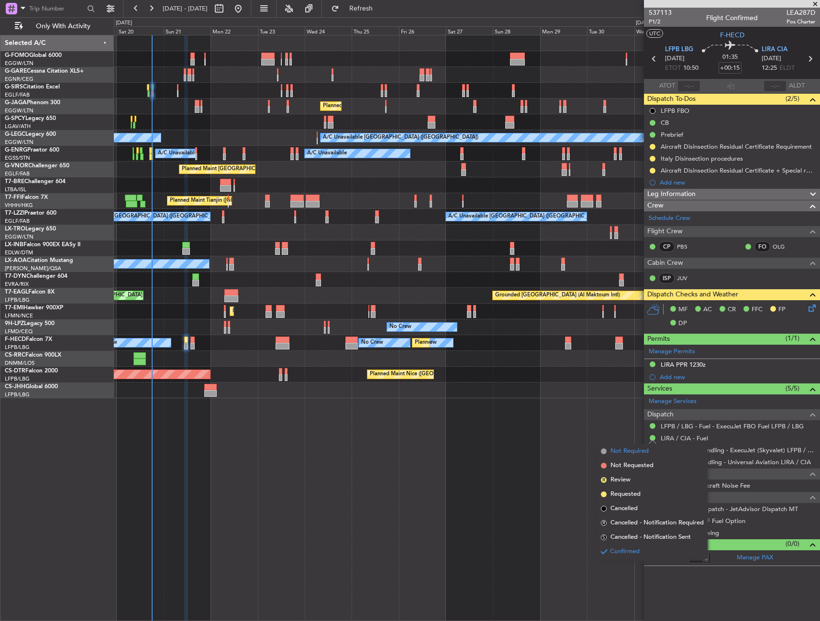
click at [623, 449] on span "Not Required" at bounding box center [629, 452] width 38 height 10
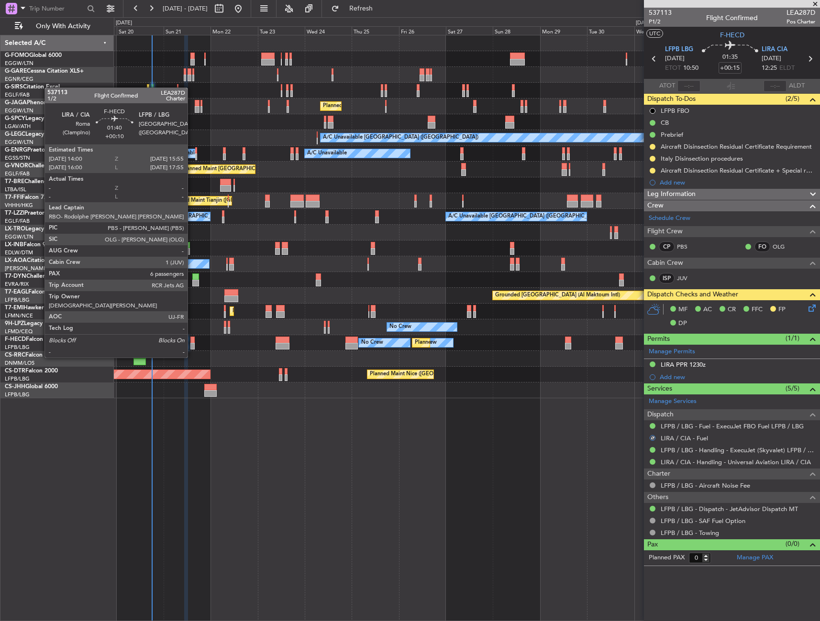
click at [192, 340] on div at bounding box center [192, 340] width 4 height 7
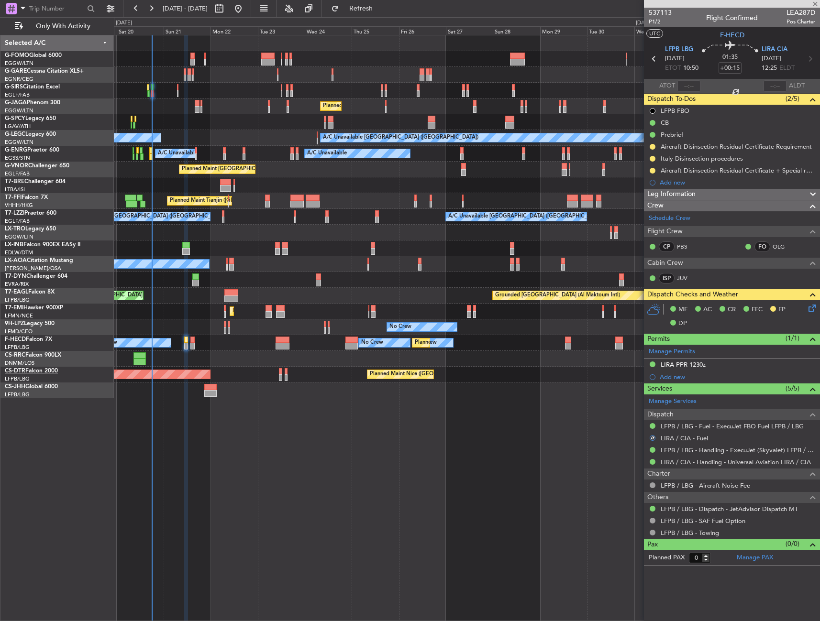
type input "+00:10"
type input "6"
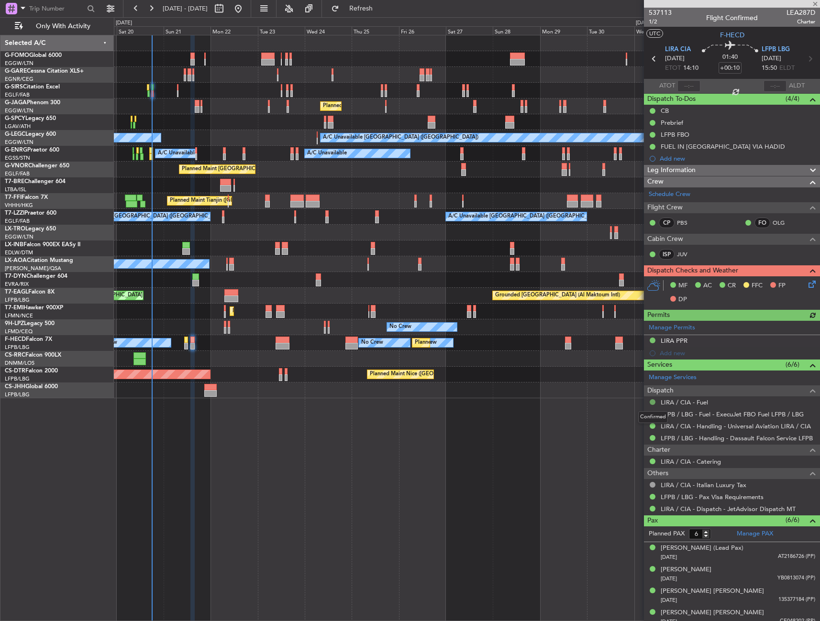
click at [653, 400] on button at bounding box center [652, 402] width 6 height 6
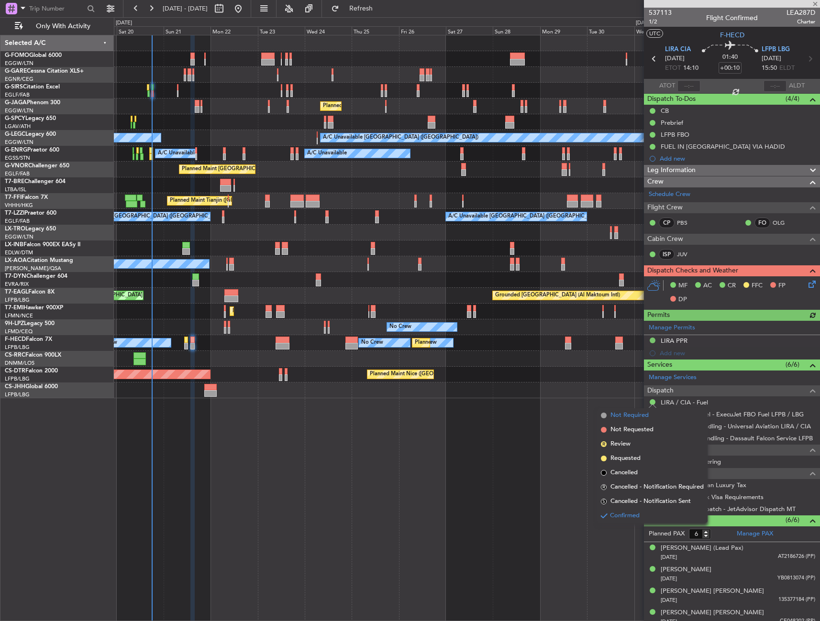
click at [634, 413] on span "Not Required" at bounding box center [629, 416] width 38 height 10
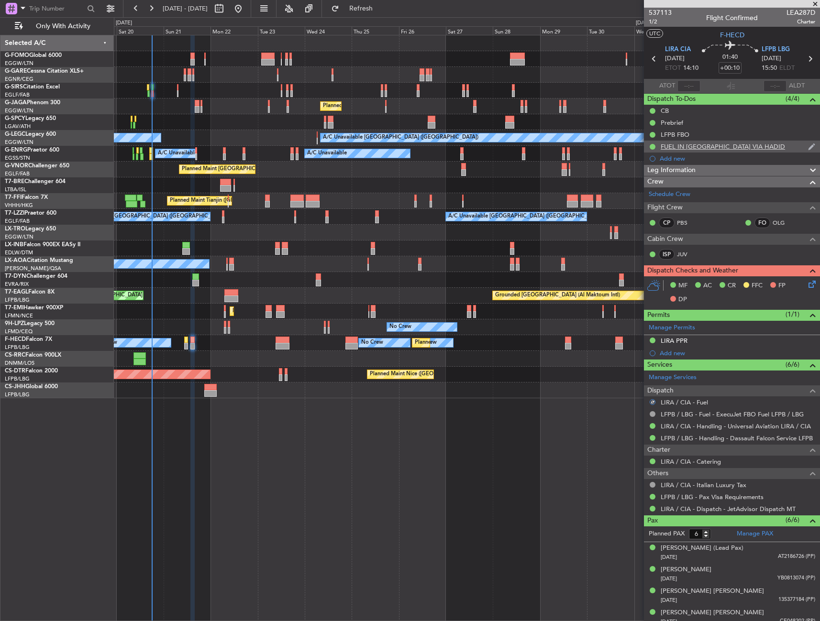
click at [648, 145] on div "FUEL IN LIRA VIA HADID" at bounding box center [732, 147] width 176 height 12
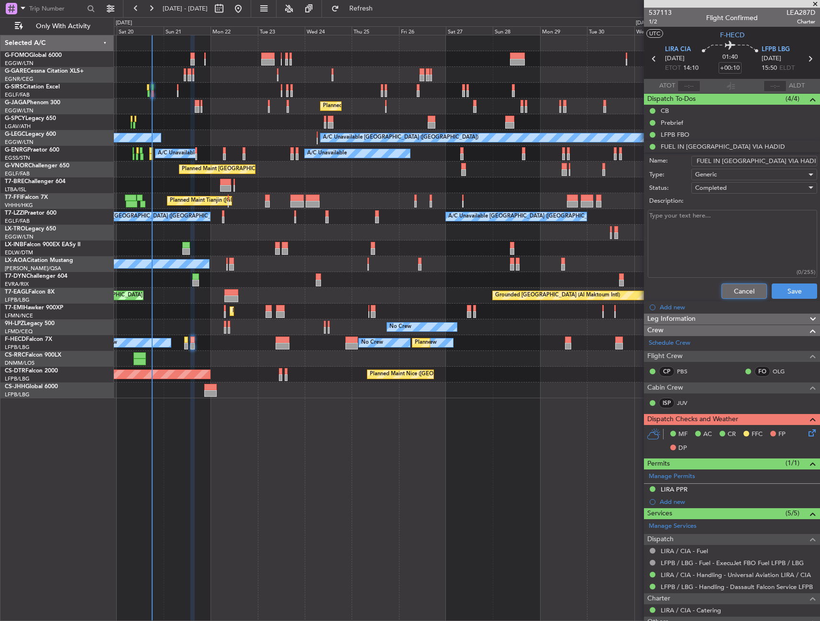
click at [741, 289] on button "Cancel" at bounding box center [743, 291] width 45 height 15
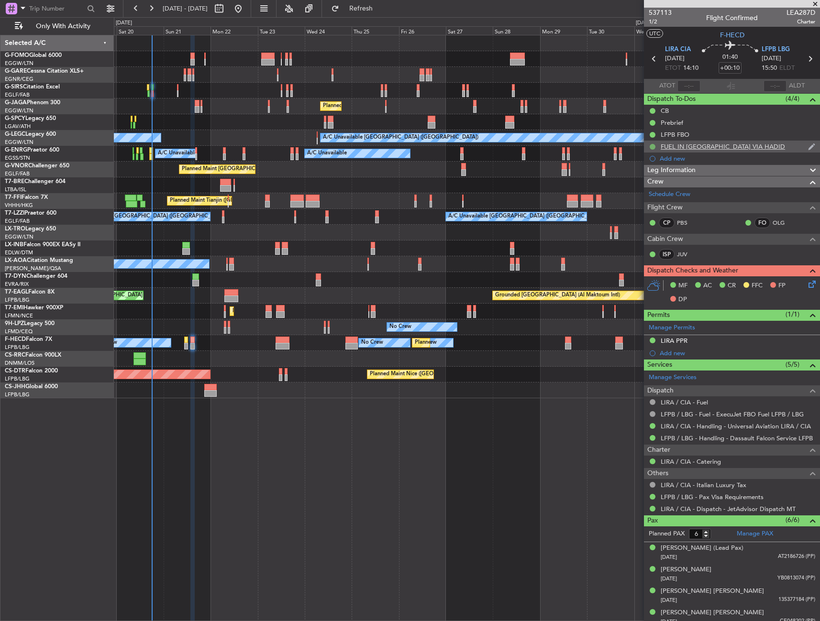
click at [653, 148] on button at bounding box center [652, 147] width 6 height 6
click at [658, 204] on span "Cancelled" at bounding box center [653, 203] width 27 height 10
click at [806, 285] on icon at bounding box center [810, 283] width 8 height 8
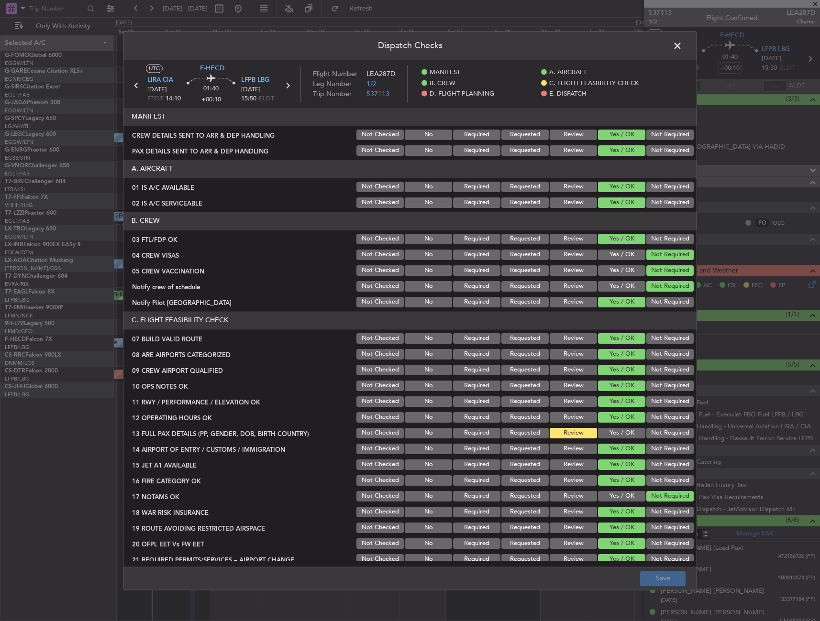
scroll to position [48, 0]
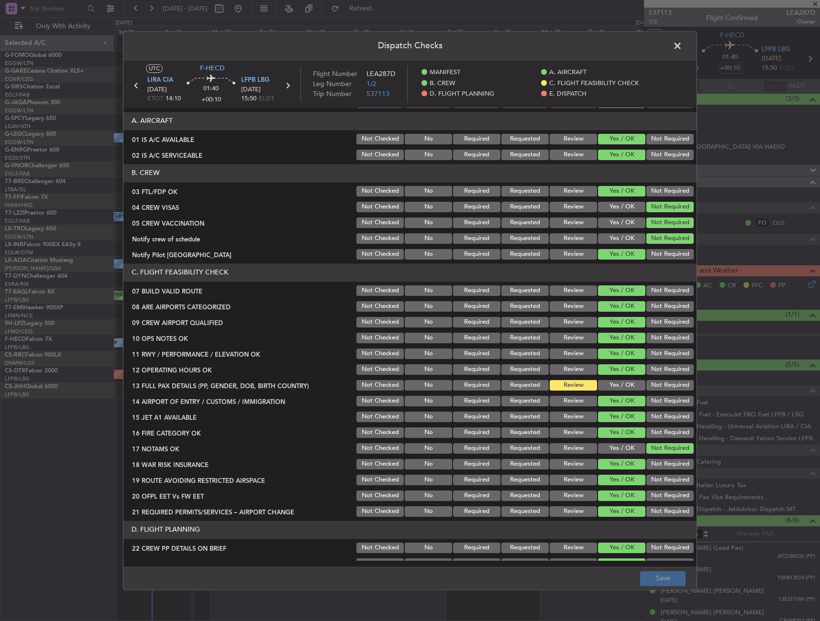
click at [619, 384] on button "Yes / OK" at bounding box center [621, 385] width 47 height 11
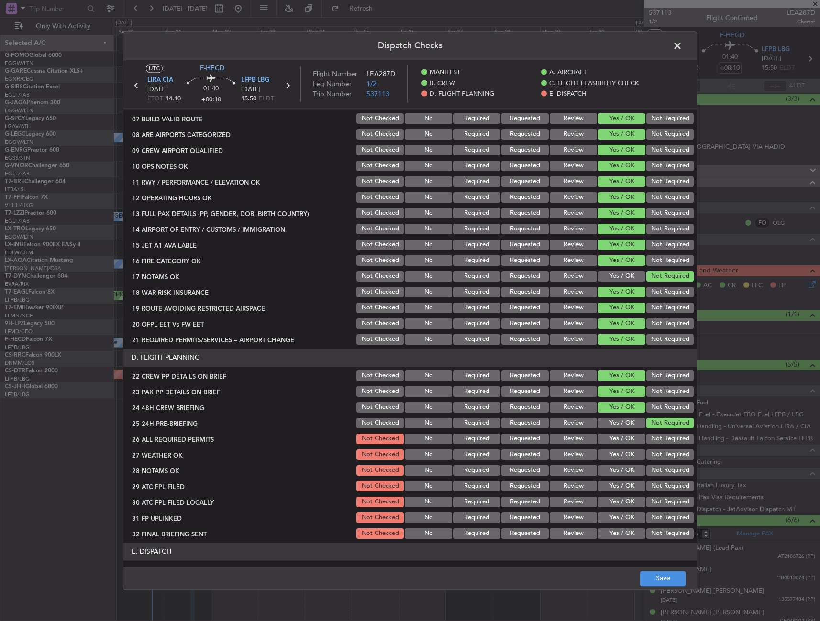
scroll to position [287, 0]
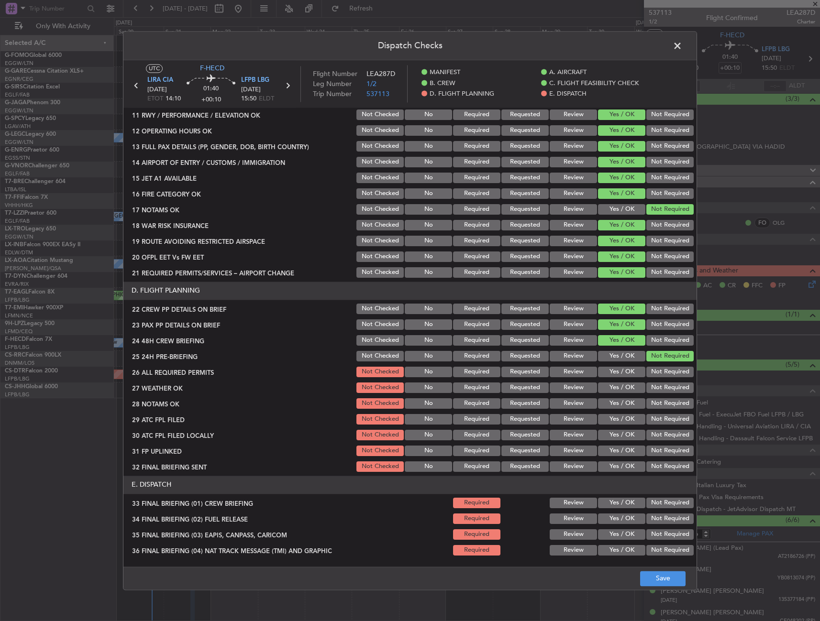
click at [614, 370] on button "Yes / OK" at bounding box center [621, 372] width 47 height 11
click at [614, 386] on button "Yes / OK" at bounding box center [621, 388] width 47 height 11
click at [614, 400] on button "Yes / OK" at bounding box center [621, 403] width 47 height 11
click at [614, 420] on button "Yes / OK" at bounding box center [621, 419] width 47 height 11
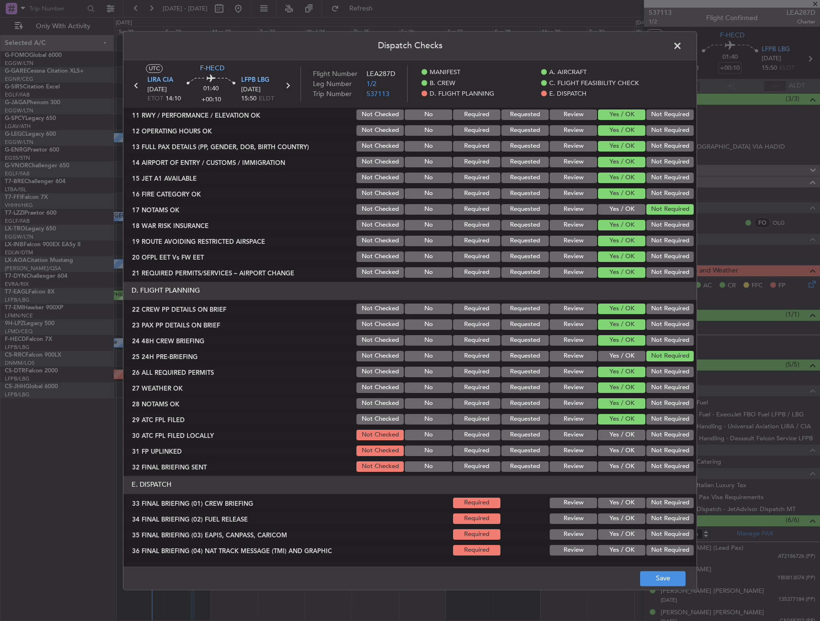
click at [646, 436] on button "Not Required" at bounding box center [669, 435] width 47 height 11
click at [615, 452] on button "Yes / OK" at bounding box center [621, 451] width 47 height 11
click at [611, 471] on button "Yes / OK" at bounding box center [621, 466] width 47 height 11
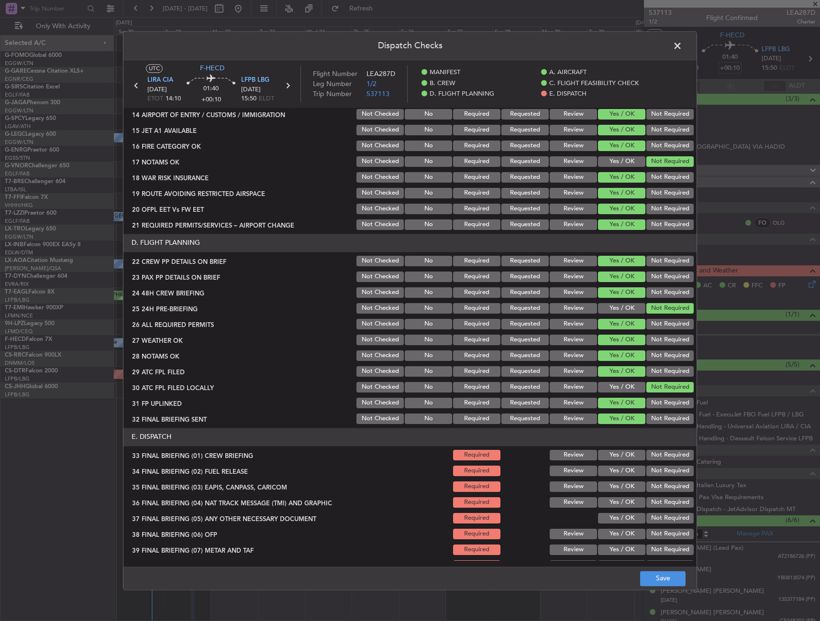
click at [653, 416] on button "Not Required" at bounding box center [669, 419] width 47 height 11
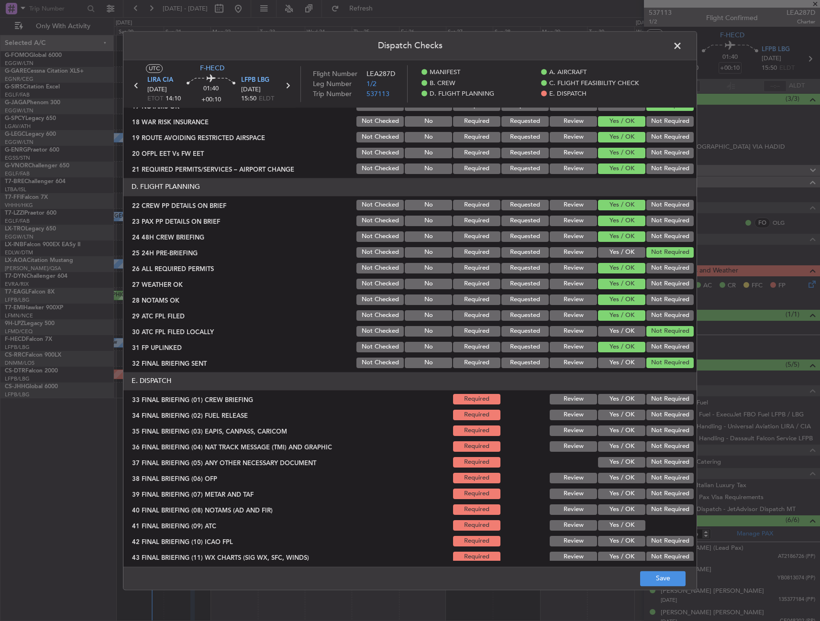
scroll to position [412, 0]
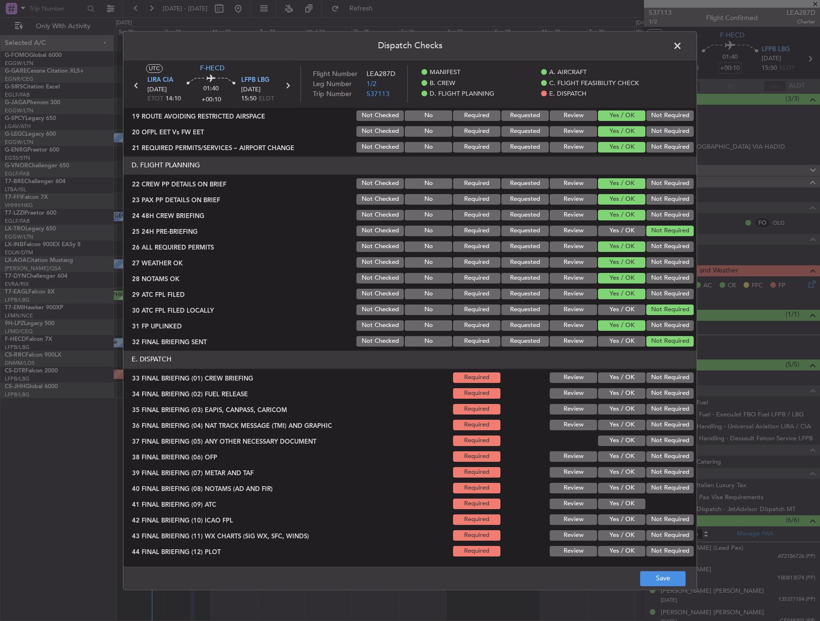
click at [604, 368] on header "E. DISPATCH" at bounding box center [409, 360] width 573 height 18
drag, startPoint x: 610, startPoint y: 338, endPoint x: 612, endPoint y: 364, distance: 25.9
click at [610, 338] on button "Yes / OK" at bounding box center [621, 341] width 47 height 11
click at [610, 368] on header "E. DISPATCH" at bounding box center [409, 360] width 573 height 18
drag, startPoint x: 609, startPoint y: 378, endPoint x: 610, endPoint y: 390, distance: 11.5
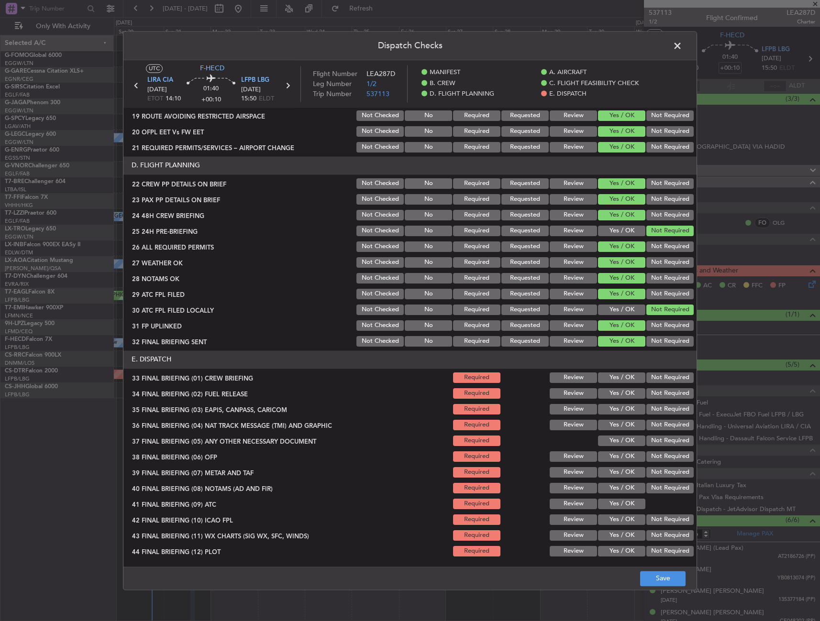
click at [609, 379] on button "Yes / OK" at bounding box center [621, 378] width 47 height 11
click at [611, 394] on button "Yes / OK" at bounding box center [621, 393] width 47 height 11
click at [646, 410] on button "Not Required" at bounding box center [669, 409] width 47 height 11
click at [646, 425] on button "Not Required" at bounding box center [669, 425] width 47 height 11
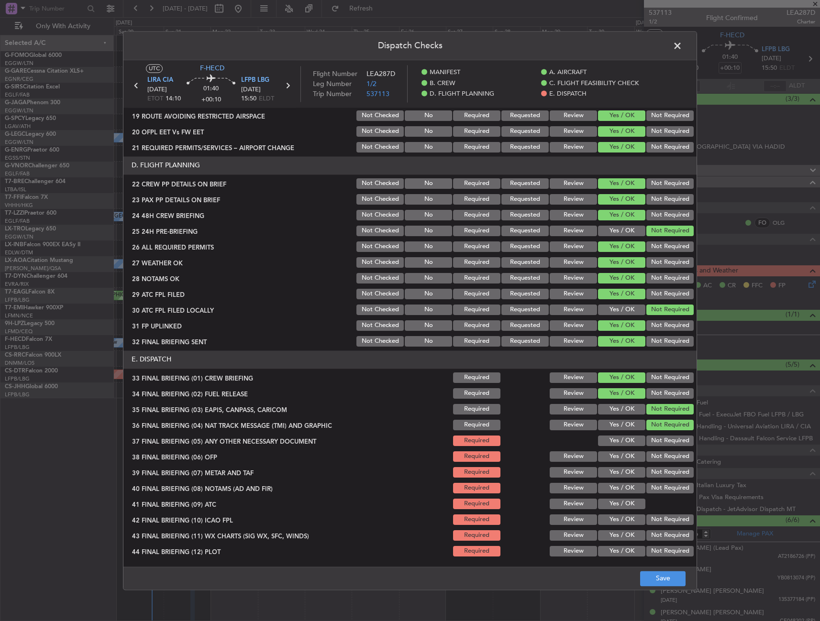
click at [625, 446] on button "Yes / OK" at bounding box center [621, 441] width 47 height 11
drag, startPoint x: 624, startPoint y: 457, endPoint x: 619, endPoint y: 475, distance: 18.2
click at [623, 457] on button "Yes / OK" at bounding box center [621, 456] width 47 height 11
click at [618, 478] on div "Yes / OK" at bounding box center [620, 472] width 48 height 13
drag, startPoint x: 615, startPoint y: 487, endPoint x: 615, endPoint y: 492, distance: 4.8
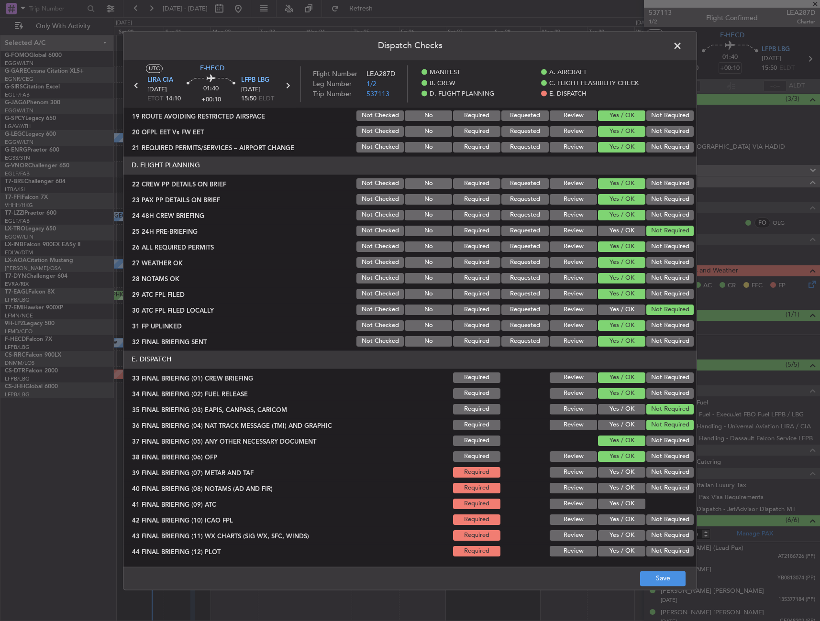
click at [615, 488] on button "Yes / OK" at bounding box center [621, 488] width 47 height 11
click at [614, 504] on button "Yes / OK" at bounding box center [621, 504] width 47 height 11
click at [648, 521] on button "Not Required" at bounding box center [669, 520] width 47 height 11
click at [626, 530] on div "Yes / OK" at bounding box center [620, 535] width 48 height 13
click at [625, 534] on button "Yes / OK" at bounding box center [621, 535] width 47 height 11
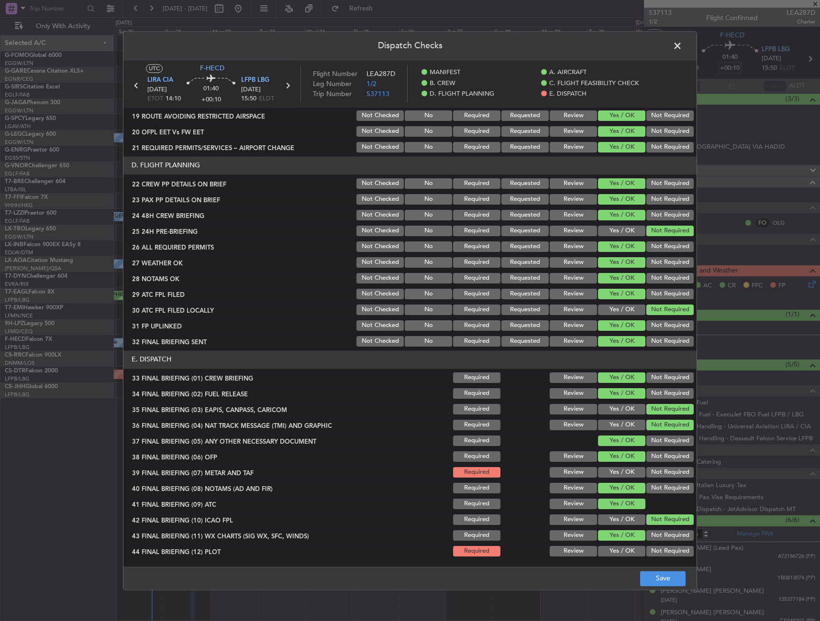
click at [625, 521] on button "Yes / OK" at bounding box center [621, 520] width 47 height 11
click at [657, 533] on button "Not Required" at bounding box center [669, 535] width 47 height 11
click at [649, 550] on button "Not Required" at bounding box center [669, 551] width 47 height 11
click at [617, 528] on section "E. DISPATCH 33 FINAL BRIEFING (01) CREW BRIEFING Required Review Yes / OK Not R…" at bounding box center [409, 455] width 573 height 208
drag, startPoint x: 614, startPoint y: 534, endPoint x: 654, endPoint y: 518, distance: 42.3
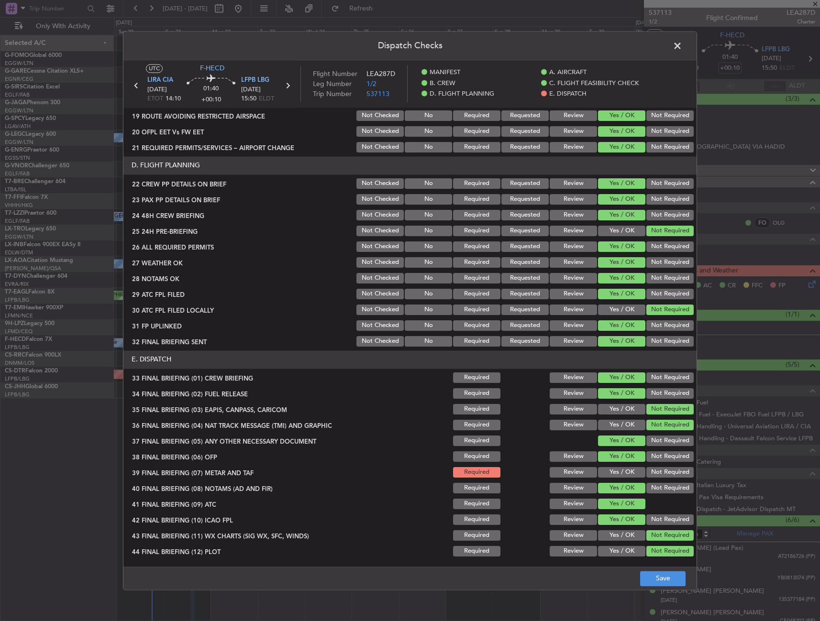
click at [615, 534] on button "Yes / OK" at bounding box center [621, 535] width 47 height 11
click at [654, 518] on button "Not Required" at bounding box center [669, 520] width 47 height 11
click at [658, 575] on button "Save" at bounding box center [662, 578] width 45 height 15
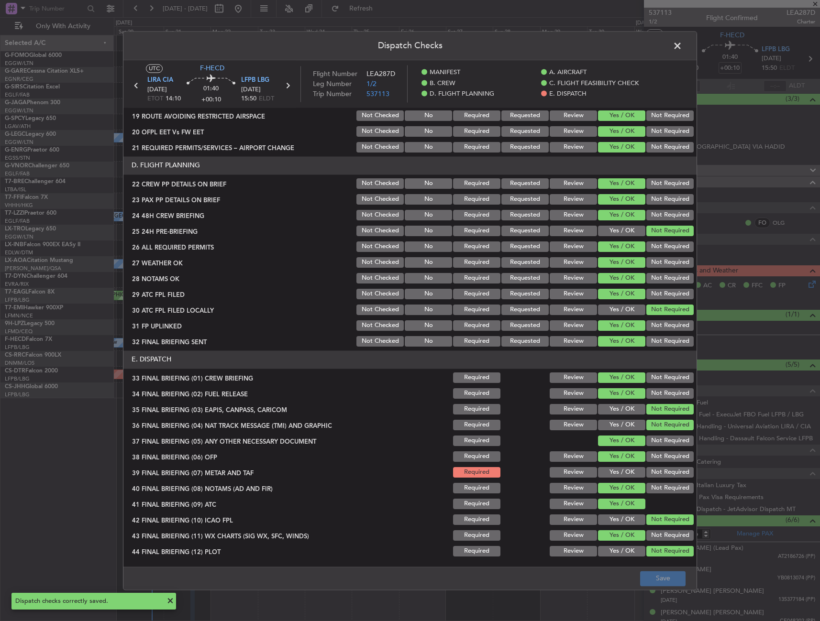
click at [682, 45] on span at bounding box center [682, 48] width 0 height 19
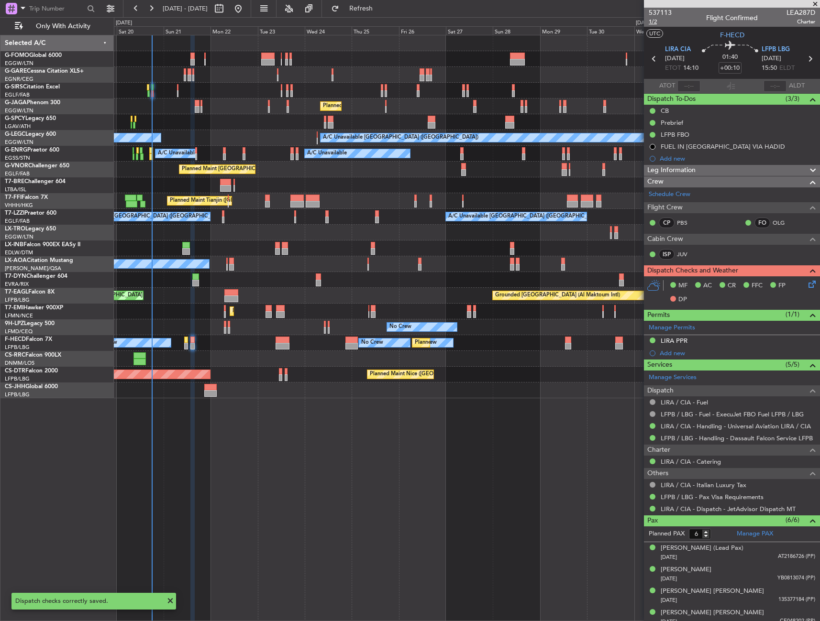
click at [652, 21] on span "1/2" at bounding box center [659, 22] width 23 height 8
click at [806, 283] on icon at bounding box center [810, 283] width 8 height 8
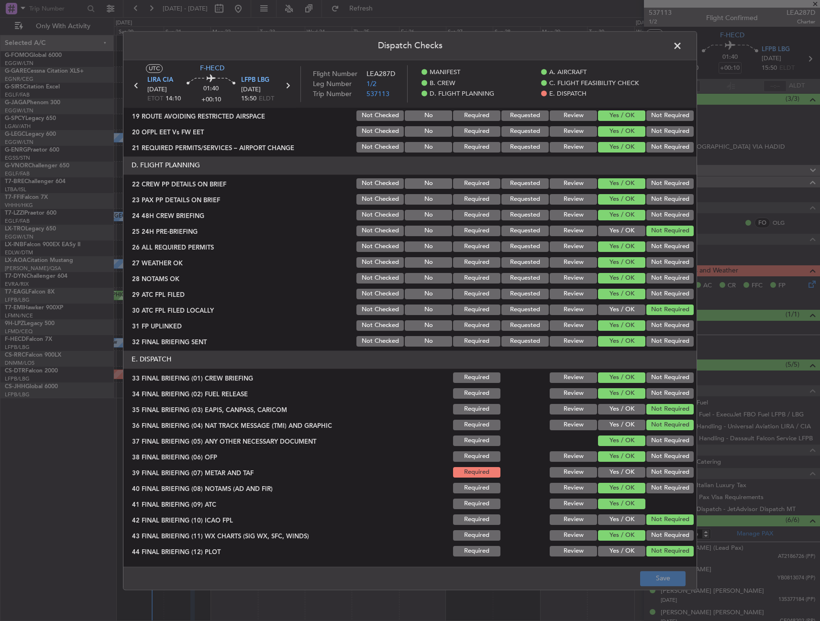
drag, startPoint x: 606, startPoint y: 471, endPoint x: 625, endPoint y: 505, distance: 38.7
click at [606, 471] on button "Yes / OK" at bounding box center [621, 472] width 47 height 11
click at [658, 573] on button "Save" at bounding box center [662, 578] width 45 height 15
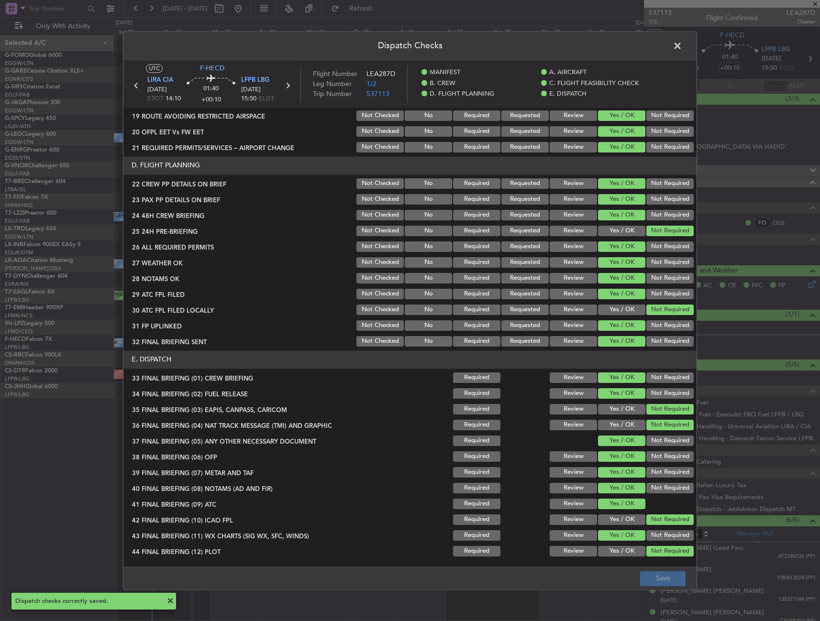
click at [682, 43] on span at bounding box center [682, 48] width 0 height 19
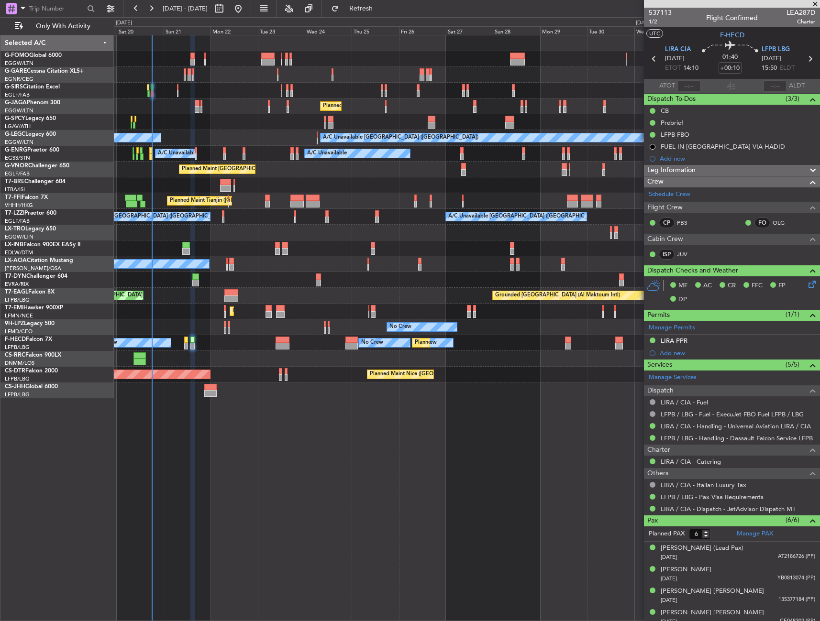
click at [671, 168] on span "Leg Information" at bounding box center [671, 170] width 48 height 11
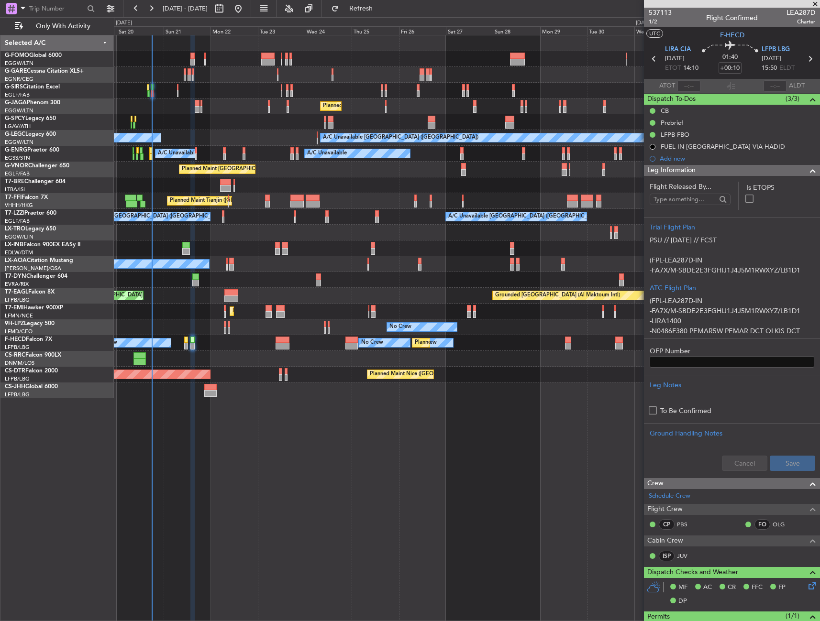
click at [671, 169] on span "Leg Information" at bounding box center [671, 170] width 48 height 11
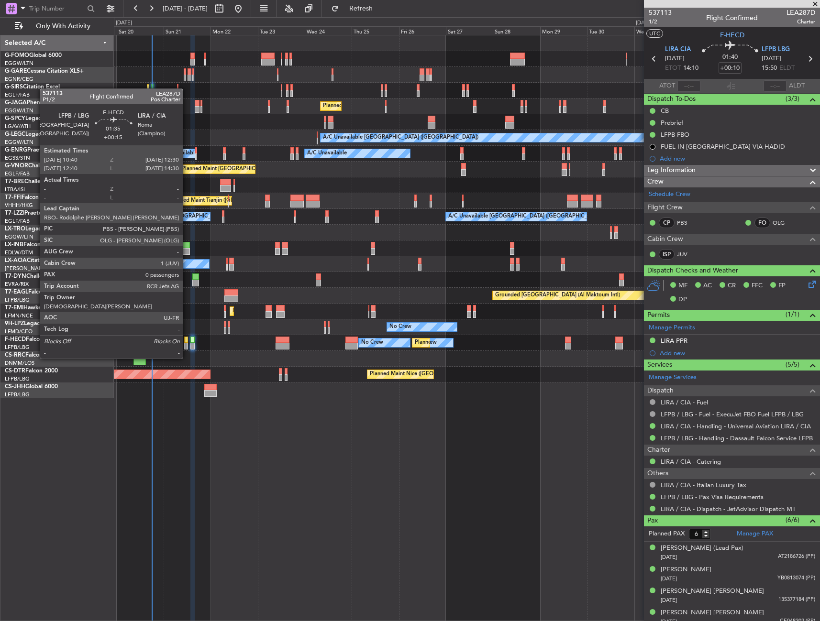
click at [187, 340] on div at bounding box center [186, 340] width 4 height 7
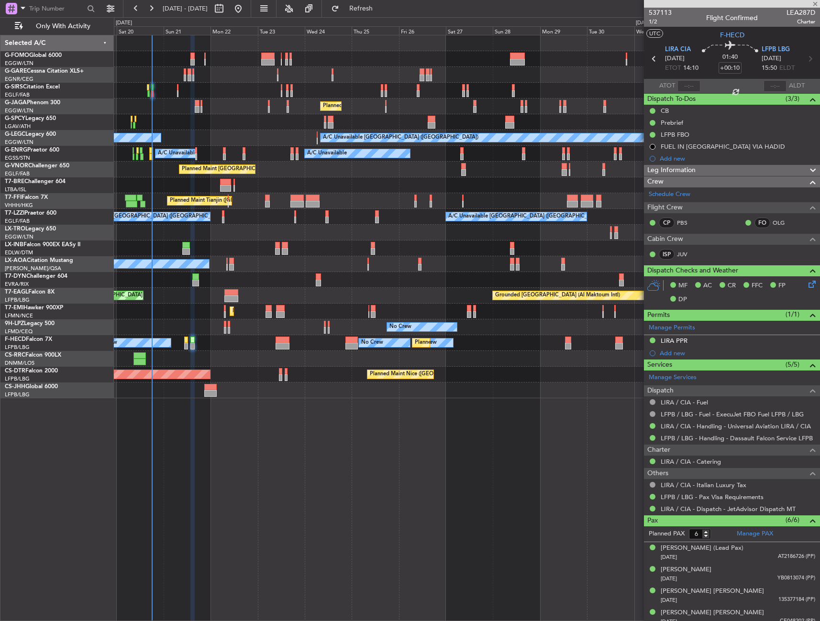
type input "+00:15"
type input "0"
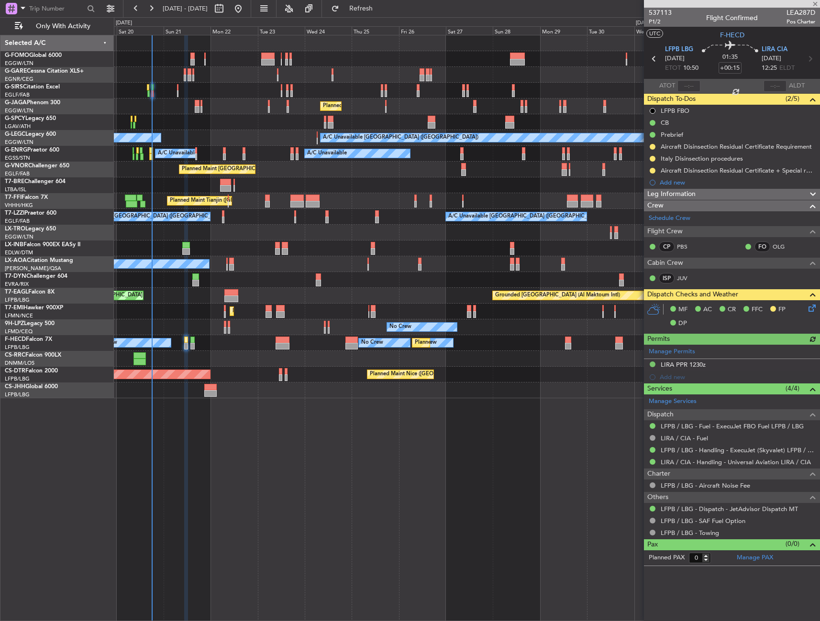
click at [685, 197] on span "Leg Information" at bounding box center [671, 194] width 48 height 11
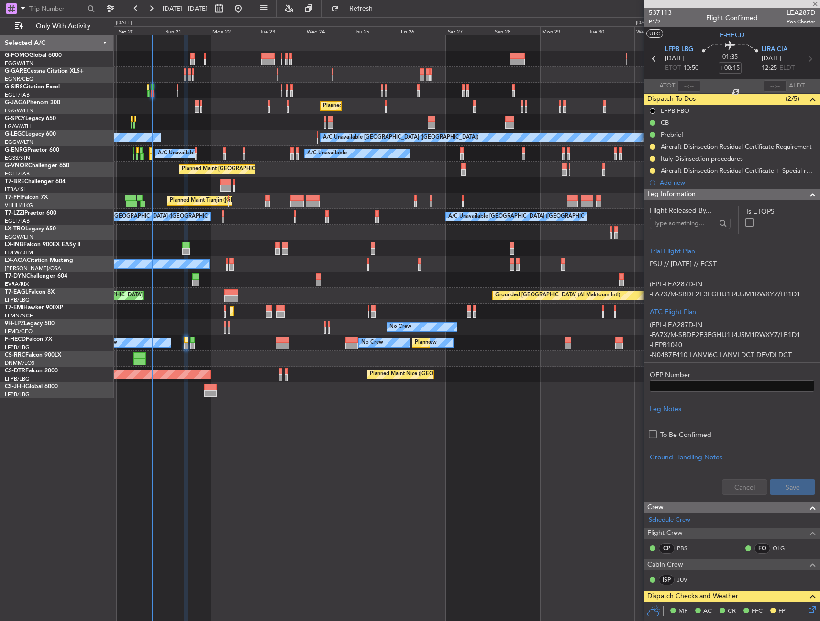
click at [685, 197] on span "Leg Information" at bounding box center [671, 194] width 48 height 11
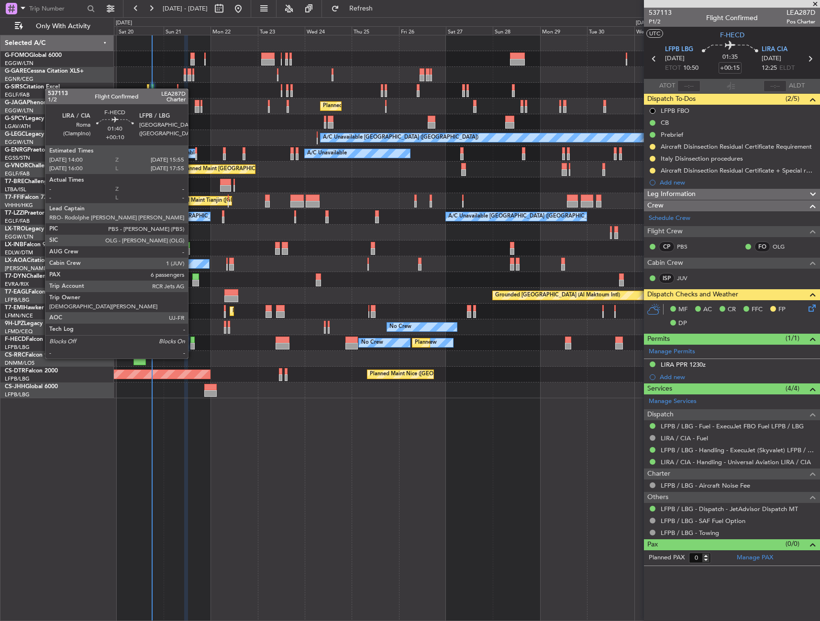
click at [192, 340] on div at bounding box center [192, 340] width 4 height 7
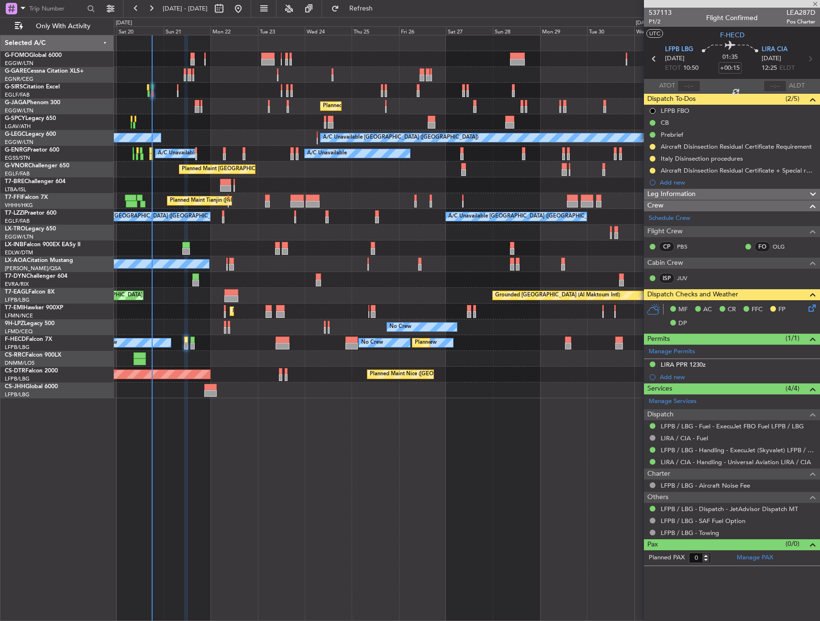
type input "+00:10"
type input "6"
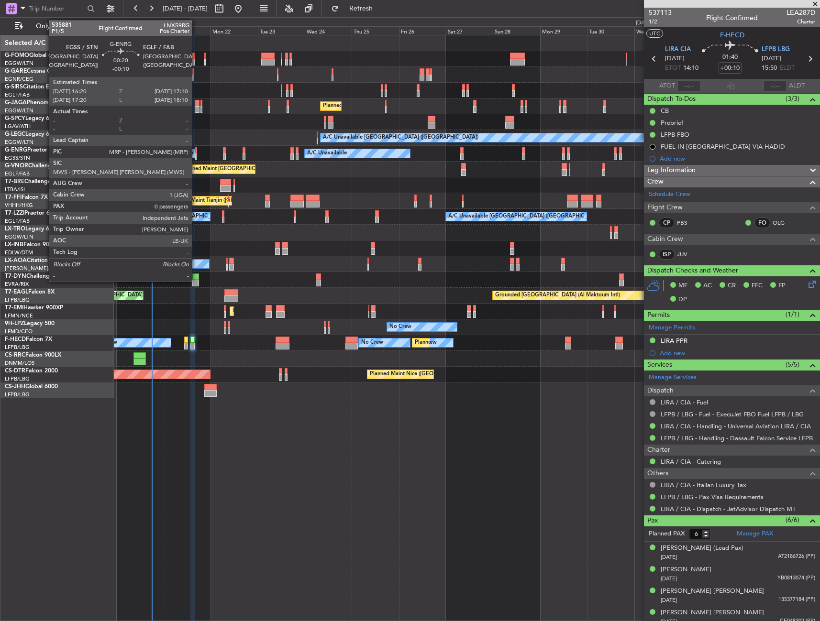
click at [196, 148] on div at bounding box center [196, 150] width 2 height 7
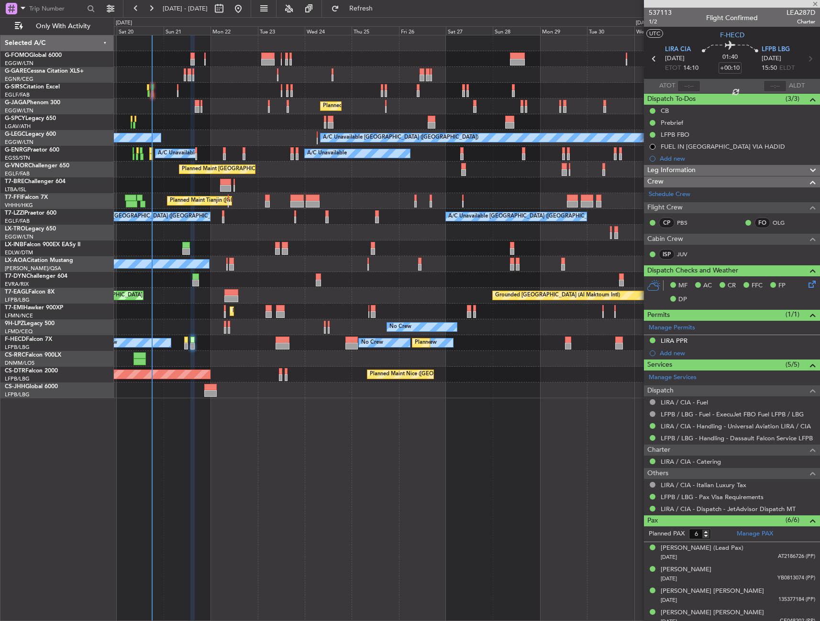
type input "-00:10"
type input "0"
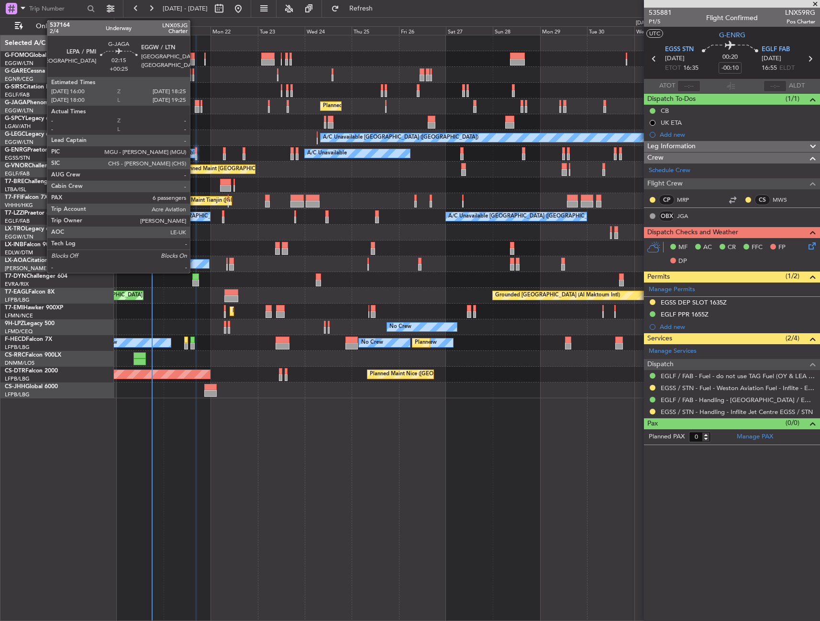
click at [195, 104] on div at bounding box center [197, 103] width 5 height 7
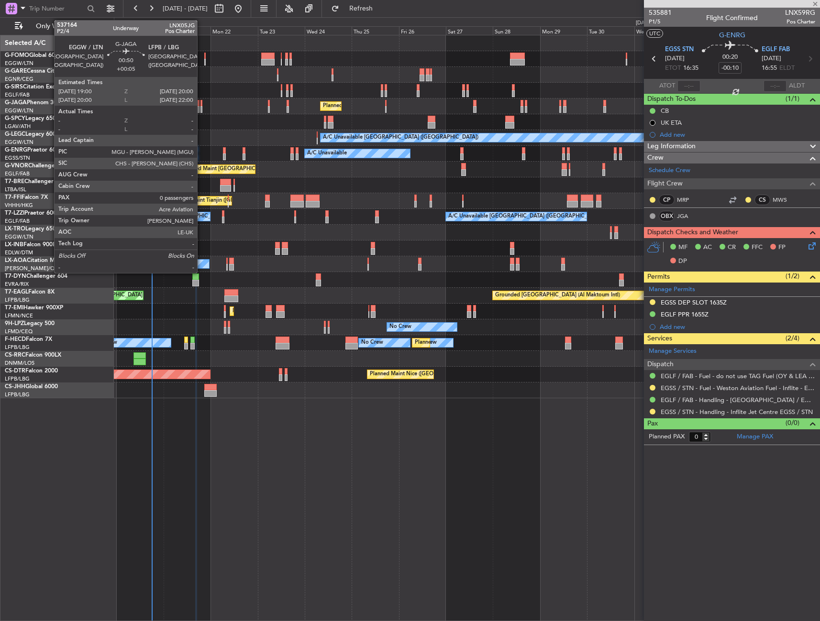
type input "+00:25"
type input "6"
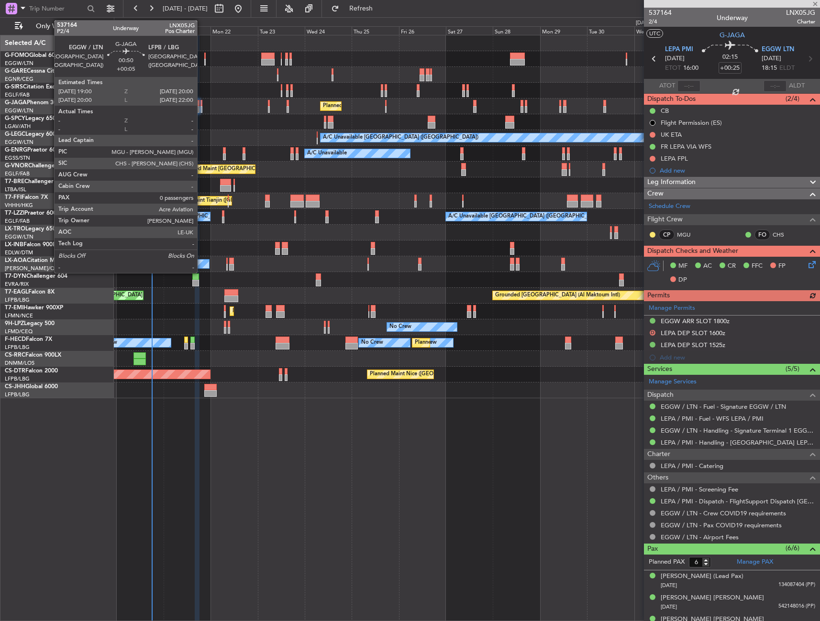
click at [201, 105] on div at bounding box center [201, 103] width 2 height 7
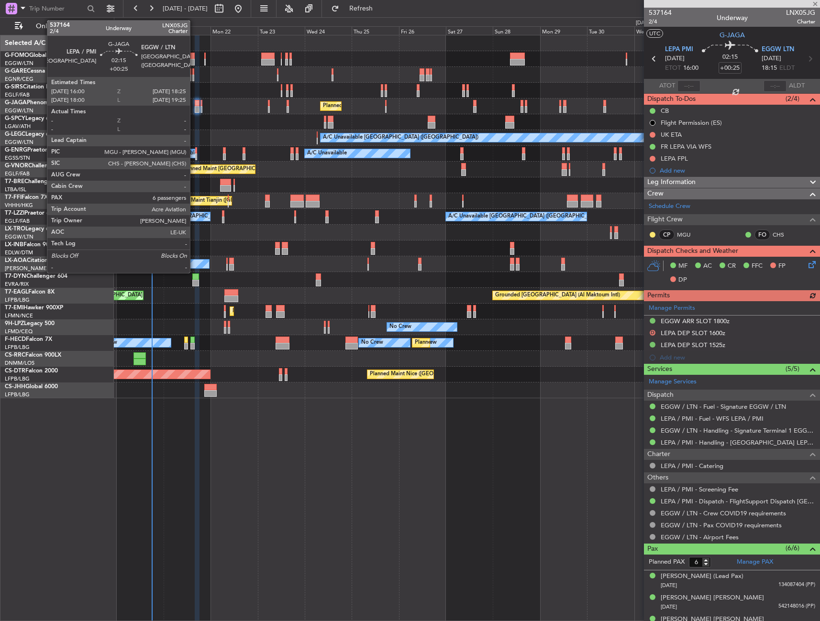
type input "+00:05"
type input "0"
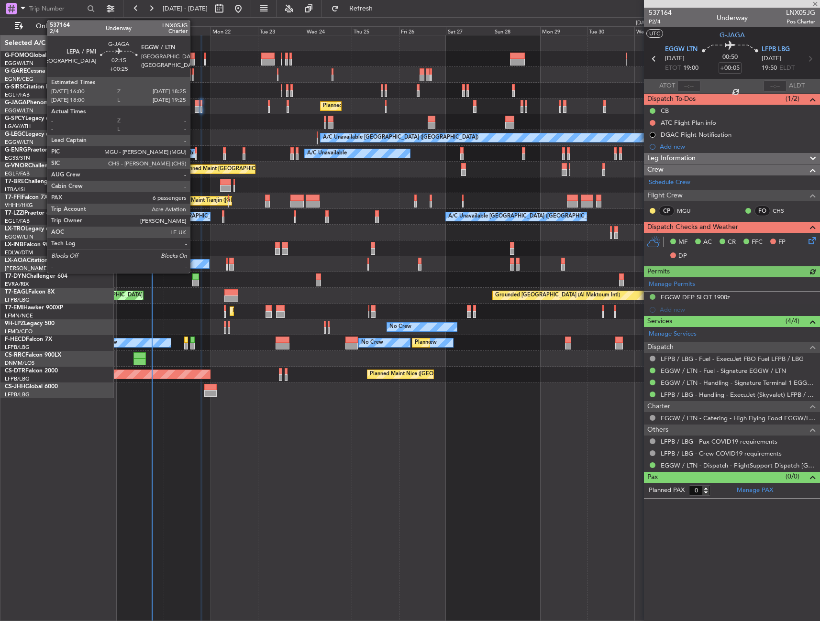
click at [195, 106] on div at bounding box center [197, 103] width 5 height 7
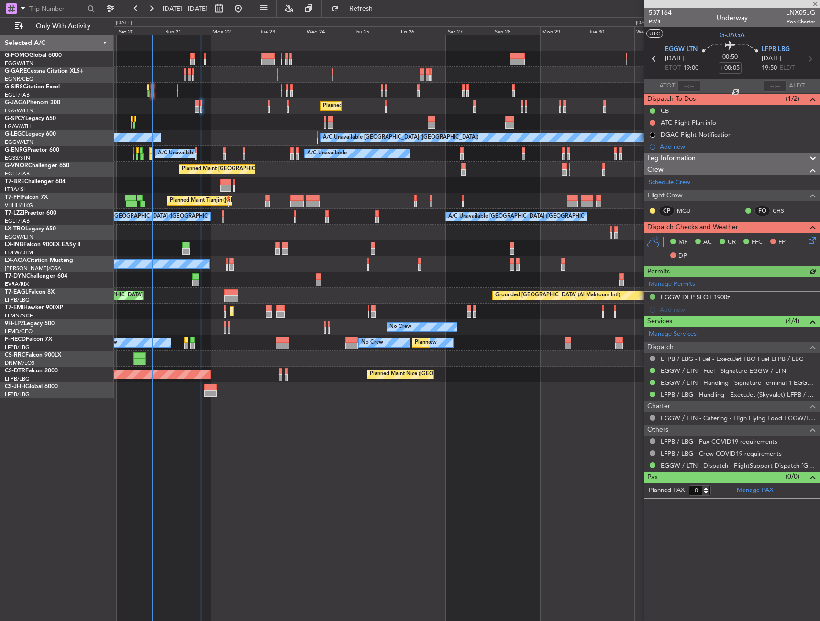
type input "+00:25"
type input "6"
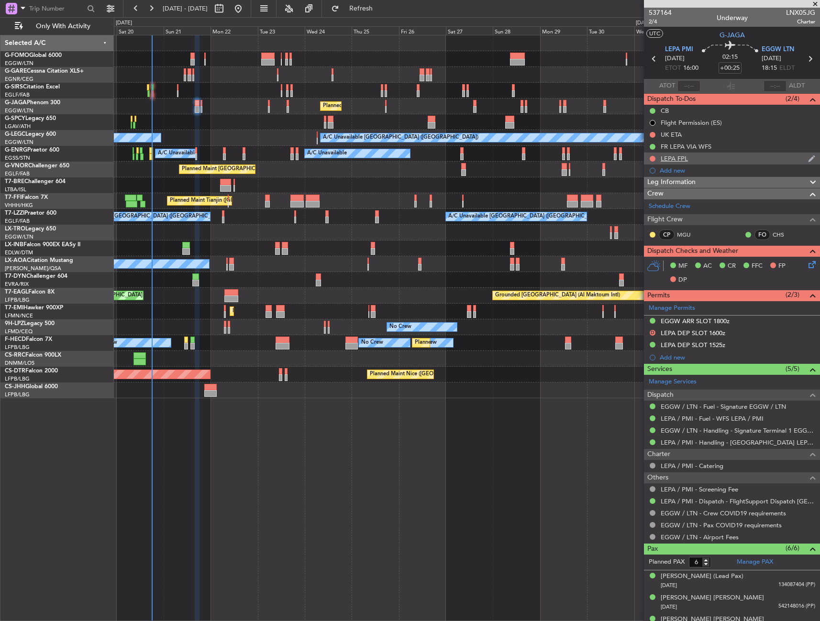
click at [688, 158] on div "LEPA FPL" at bounding box center [732, 159] width 176 height 12
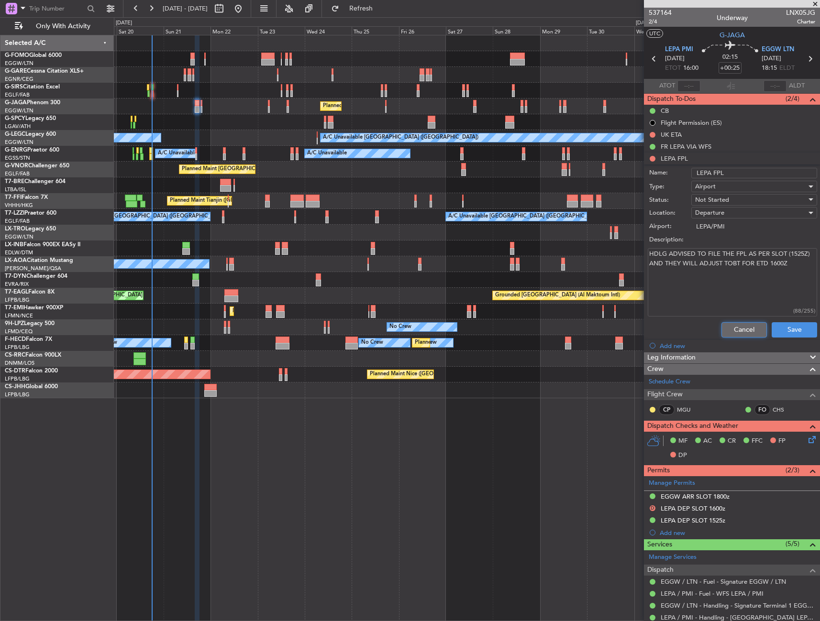
click at [742, 324] on button "Cancel" at bounding box center [743, 329] width 45 height 15
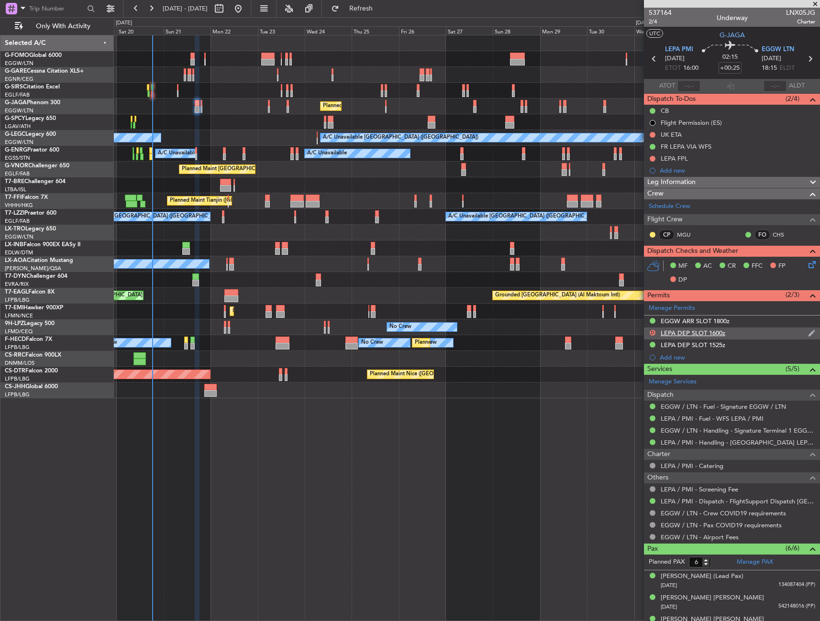
click at [715, 333] on div "LEPA DEP SLOT 1600z" at bounding box center [692, 333] width 65 height 8
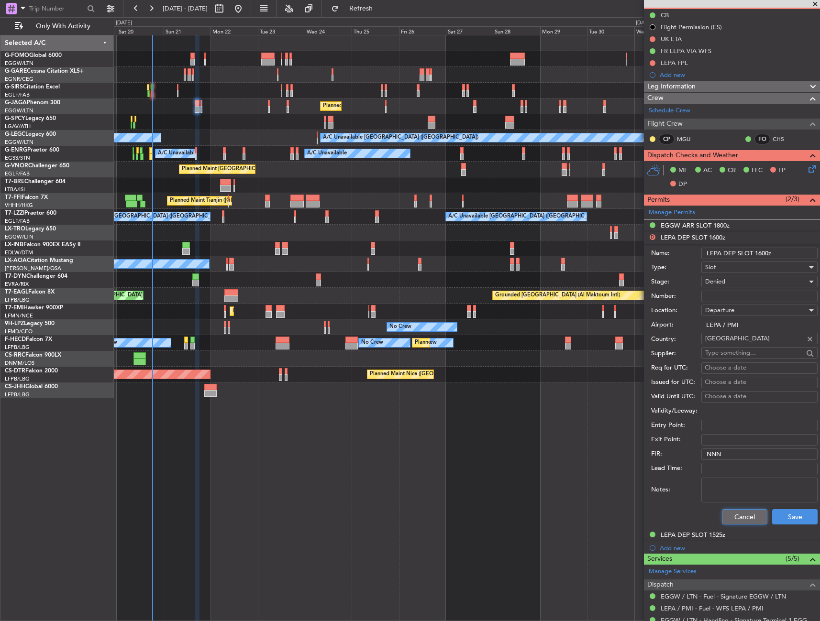
click at [743, 521] on button "Cancel" at bounding box center [744, 516] width 45 height 15
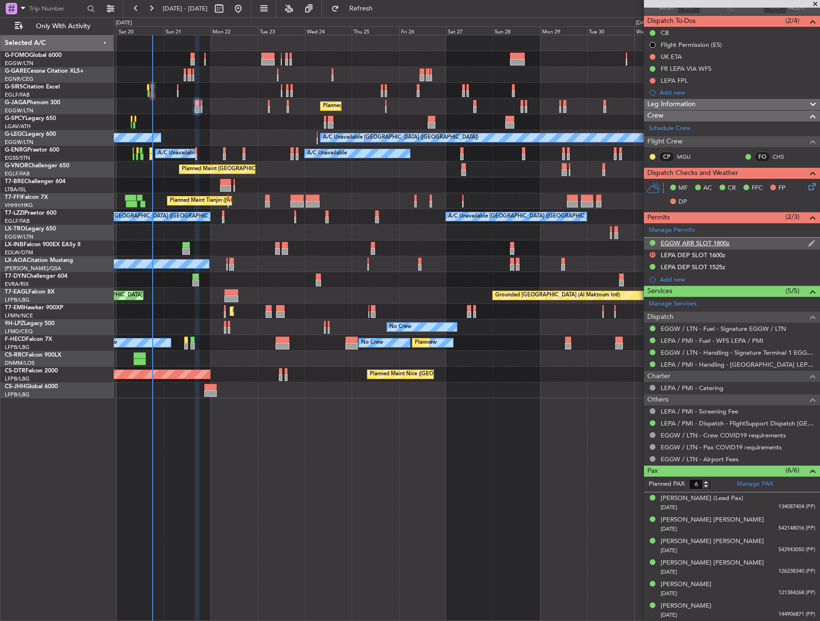
click at [708, 239] on div "EGGW ARR SLOT 1800z" at bounding box center [694, 243] width 69 height 8
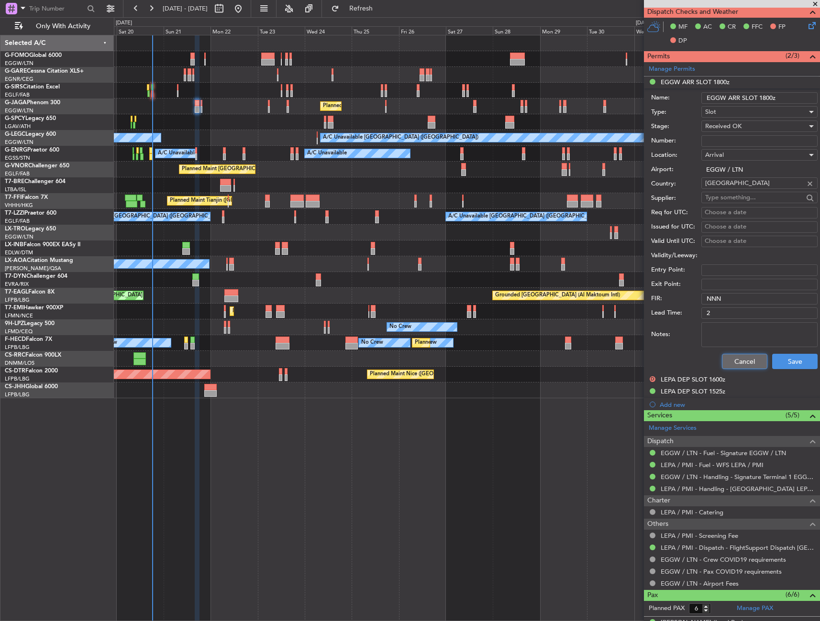
click at [743, 363] on button "Cancel" at bounding box center [744, 361] width 45 height 15
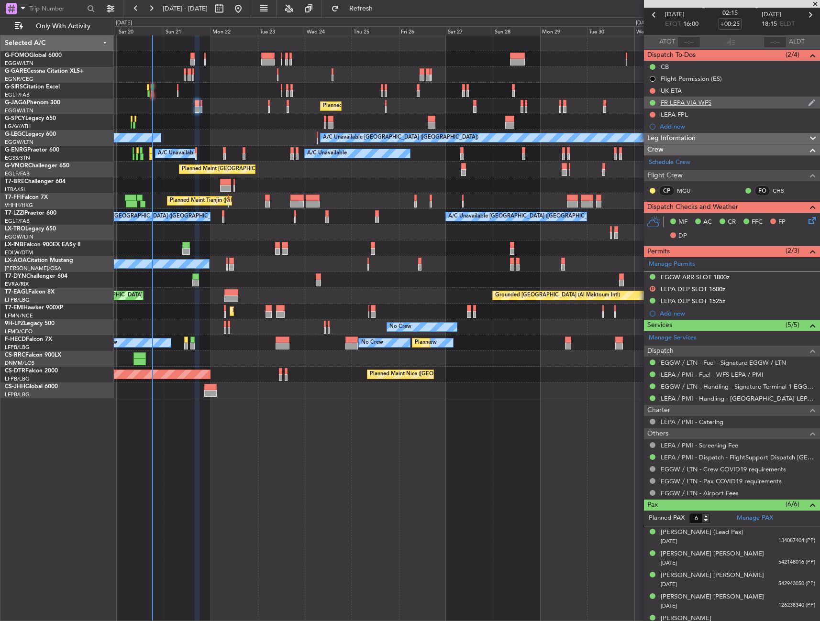
scroll to position [30, 0]
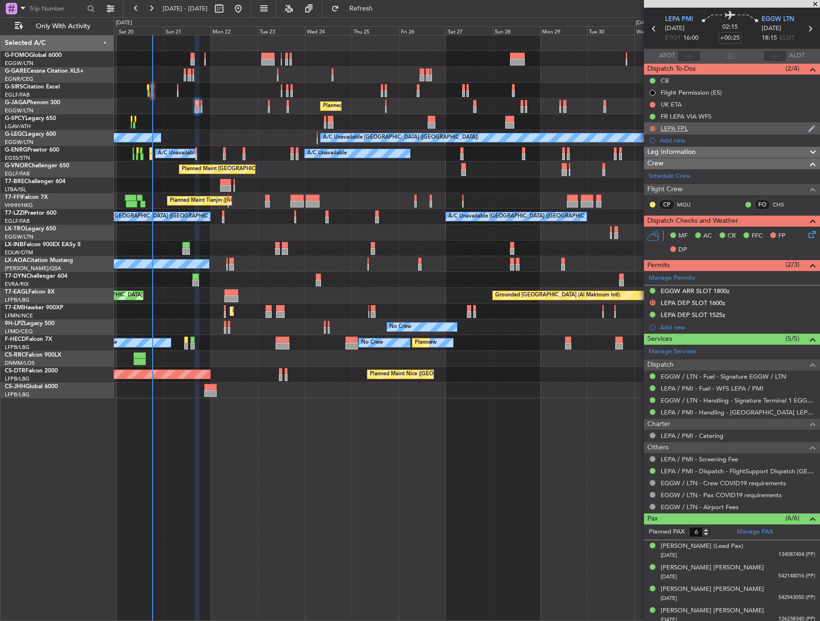
click at [652, 127] on button at bounding box center [652, 129] width 6 height 6
click at [655, 170] on span "Completed" at bounding box center [657, 171] width 32 height 10
drag, startPoint x: 681, startPoint y: 152, endPoint x: 730, endPoint y: 233, distance: 95.2
click at [682, 152] on span "Leg Information" at bounding box center [671, 152] width 48 height 11
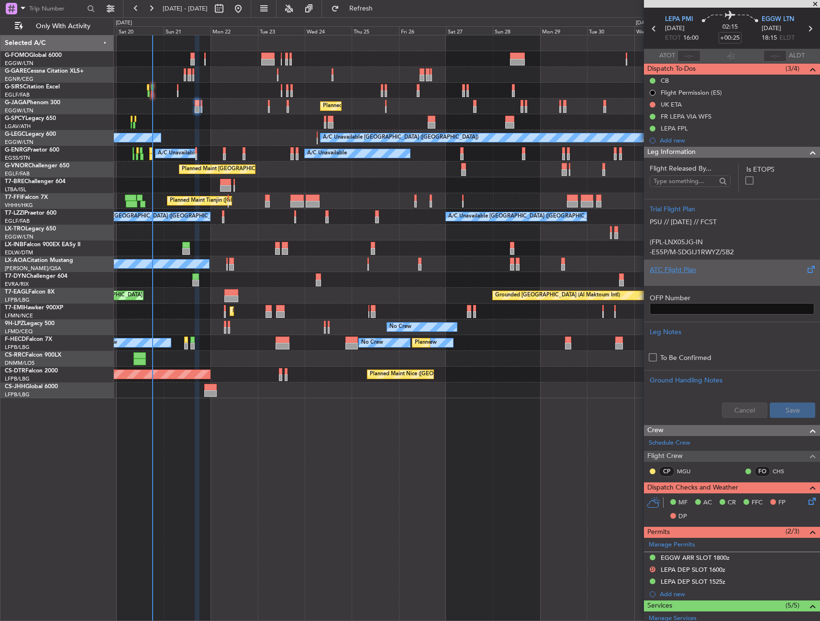
click at [715, 270] on div "ATC Flight Plan" at bounding box center [731, 270] width 164 height 10
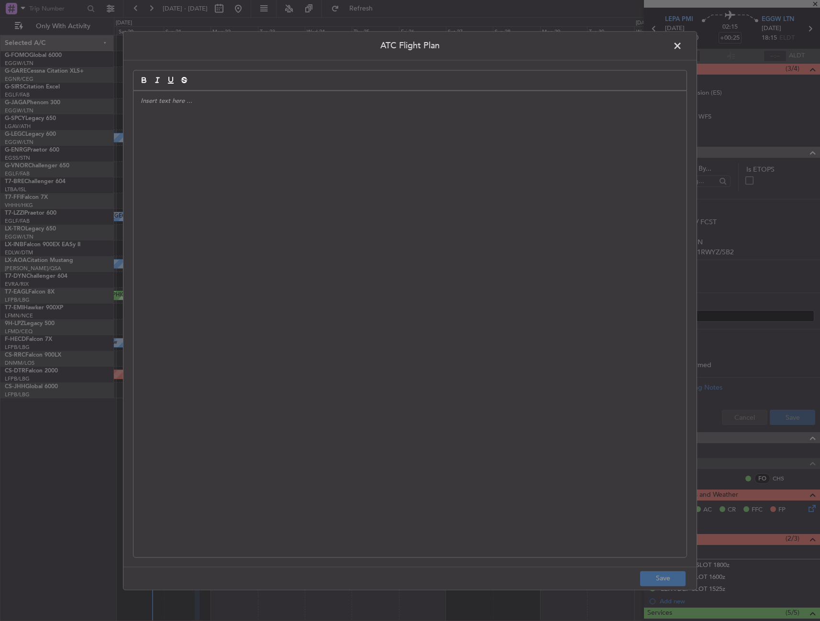
click at [450, 278] on div at bounding box center [409, 324] width 553 height 466
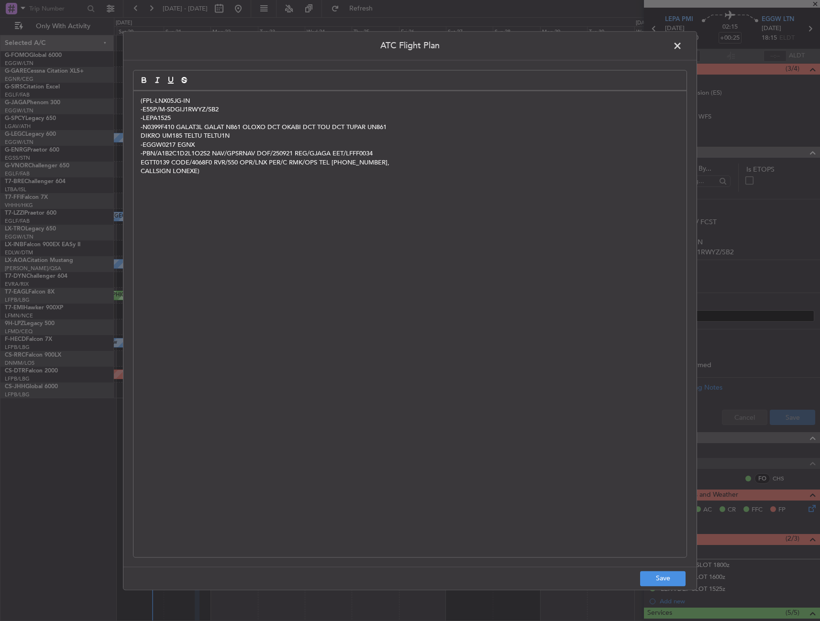
scroll to position [0, 0]
drag, startPoint x: 668, startPoint y: 583, endPoint x: 691, endPoint y: 565, distance: 29.7
click at [668, 583] on button "Save" at bounding box center [662, 578] width 45 height 15
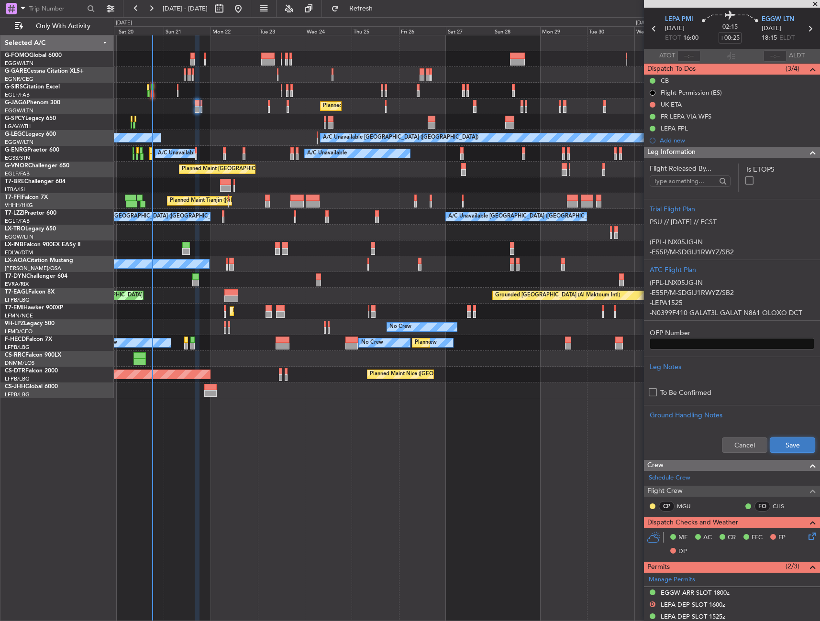
click at [797, 442] on button "Save" at bounding box center [791, 445] width 45 height 15
drag, startPoint x: 797, startPoint y: 156, endPoint x: 801, endPoint y: 171, distance: 14.8
click at [799, 156] on div at bounding box center [808, 152] width 19 height 11
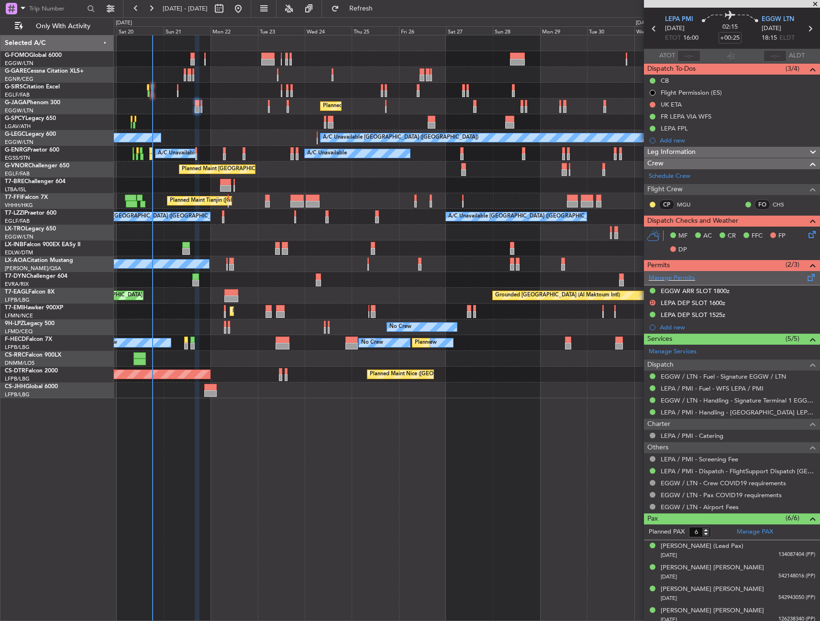
click at [807, 274] on span at bounding box center [810, 275] width 11 height 7
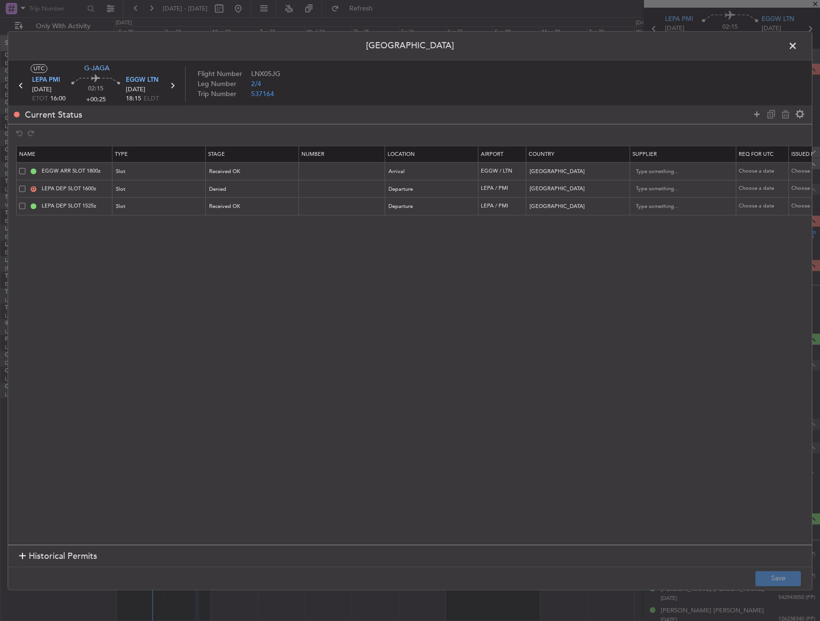
click at [20, 189] on span at bounding box center [22, 189] width 6 height 6
click at [26, 186] on input "checkbox" at bounding box center [26, 186] width 0 height 0
click at [783, 113] on icon at bounding box center [784, 114] width 11 height 11
type input "LEPA DEP SLOT 1525z"
click at [772, 569] on footer "Save" at bounding box center [409, 578] width 803 height 23
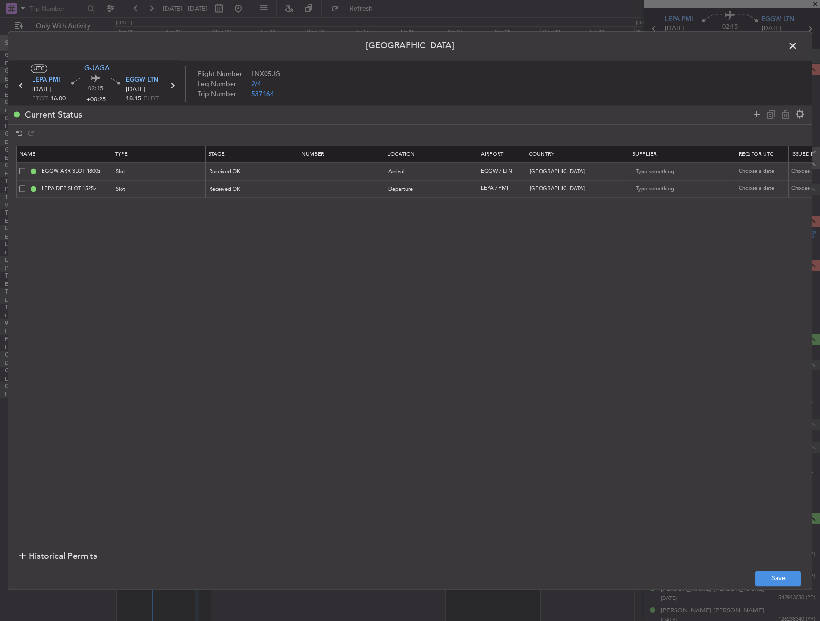
click at [770, 570] on footer "Save" at bounding box center [409, 578] width 803 height 23
click at [770, 575] on button "Save" at bounding box center [777, 578] width 45 height 15
click at [797, 50] on span at bounding box center [797, 48] width 0 height 19
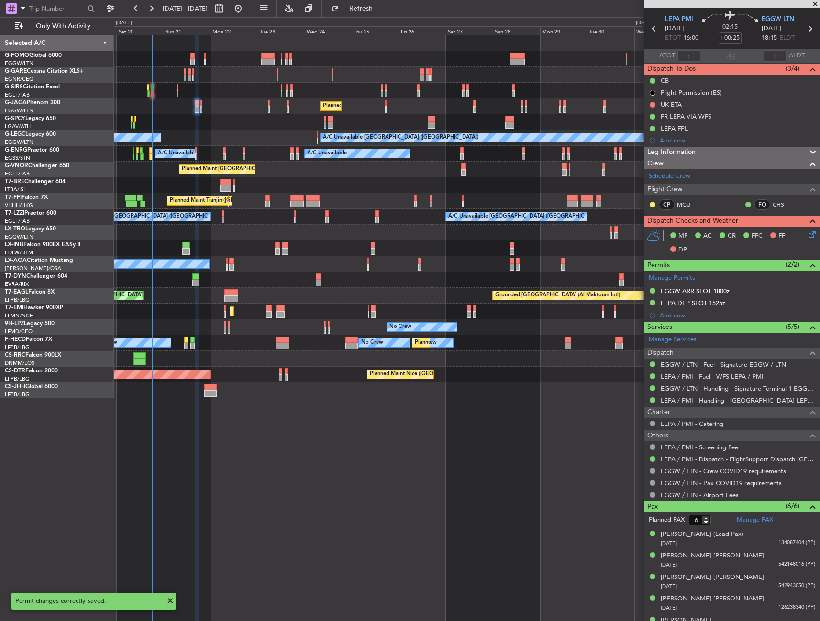
click at [796, 233] on div "MF AC CR FFC FP DP" at bounding box center [736, 243] width 141 height 28
click at [806, 237] on icon at bounding box center [810, 233] width 8 height 8
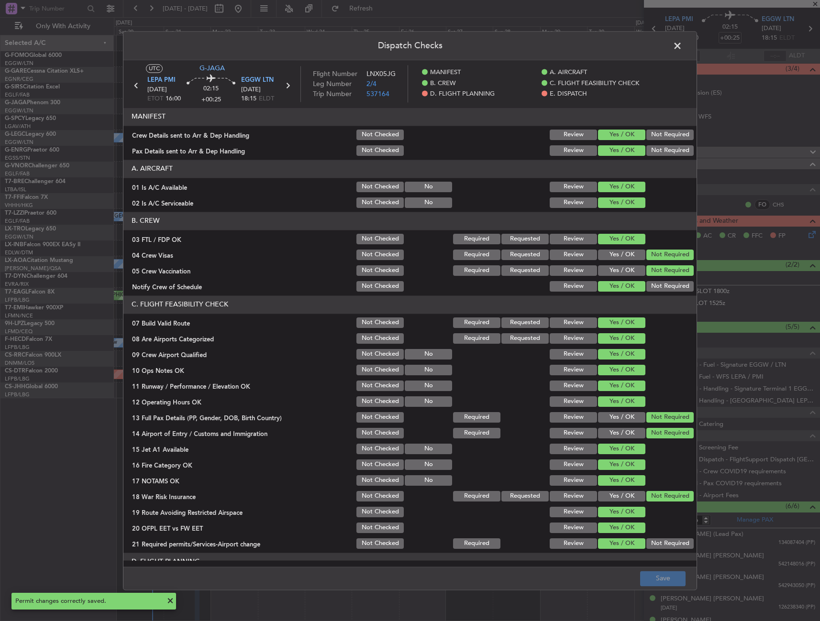
click at [682, 50] on span at bounding box center [682, 48] width 0 height 19
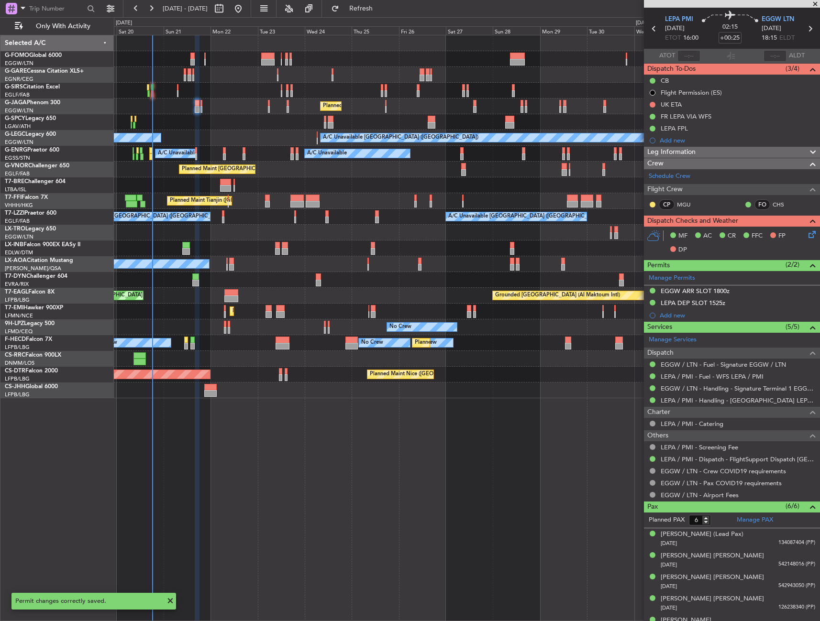
click at [806, 241] on div "MF AC CR FFC FP DP" at bounding box center [732, 243] width 176 height 33
click at [810, 234] on icon at bounding box center [810, 233] width 8 height 8
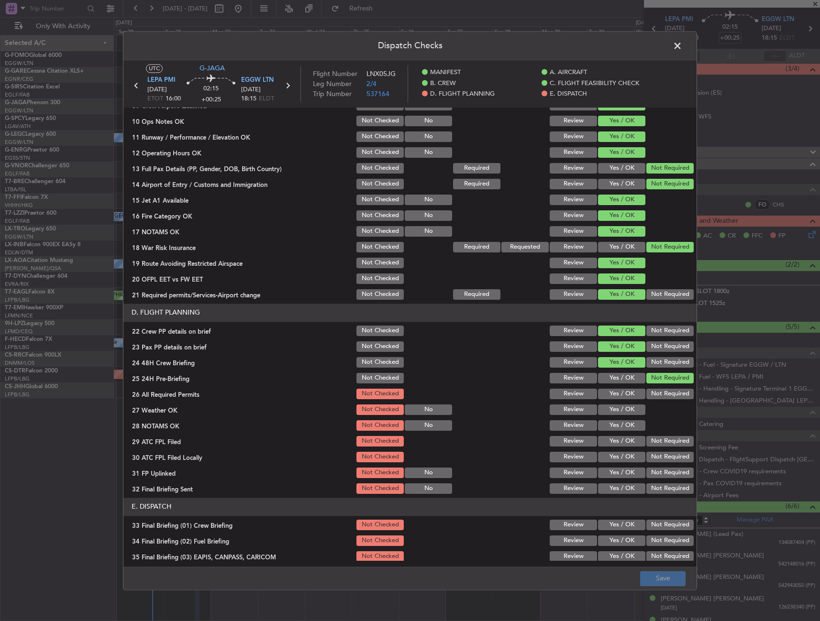
scroll to position [335, 0]
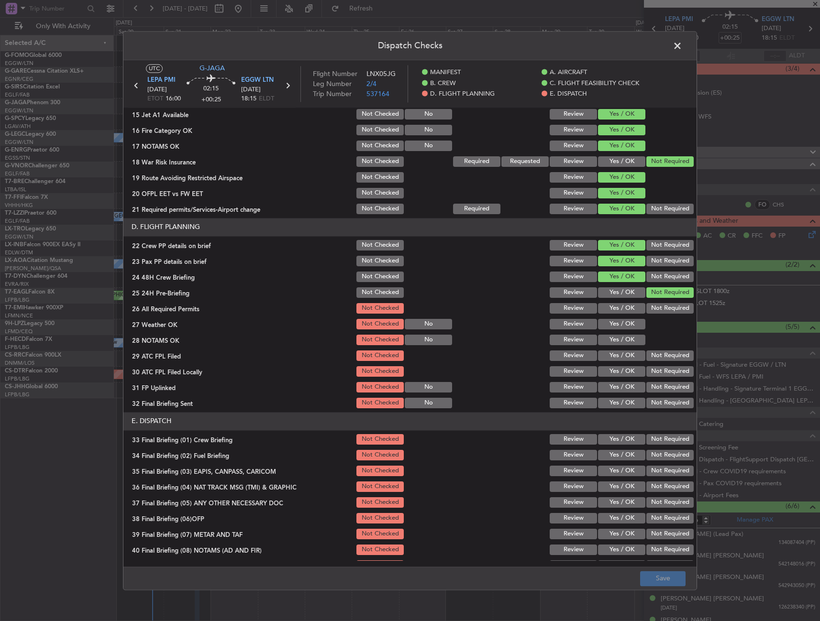
click at [624, 305] on button "Yes / OK" at bounding box center [621, 308] width 47 height 11
click at [620, 322] on button "Yes / OK" at bounding box center [621, 324] width 47 height 11
click at [619, 341] on button "Yes / OK" at bounding box center [621, 340] width 47 height 11
drag, startPoint x: 614, startPoint y: 354, endPoint x: 622, endPoint y: 352, distance: 7.4
click at [614, 353] on button "Yes / OK" at bounding box center [621, 356] width 47 height 11
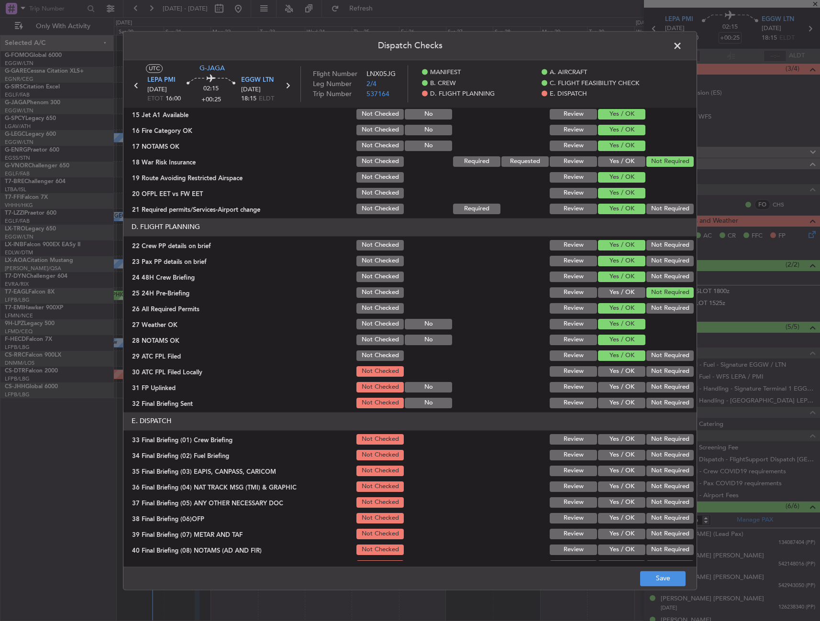
click at [661, 355] on button "Not Required" at bounding box center [669, 356] width 47 height 11
drag, startPoint x: 619, startPoint y: 355, endPoint x: 655, endPoint y: 381, distance: 43.8
click at [619, 355] on button "Yes / OK" at bounding box center [621, 356] width 47 height 11
click at [657, 374] on button "Not Required" at bounding box center [669, 371] width 47 height 11
click at [614, 398] on button "Yes / OK" at bounding box center [621, 403] width 47 height 11
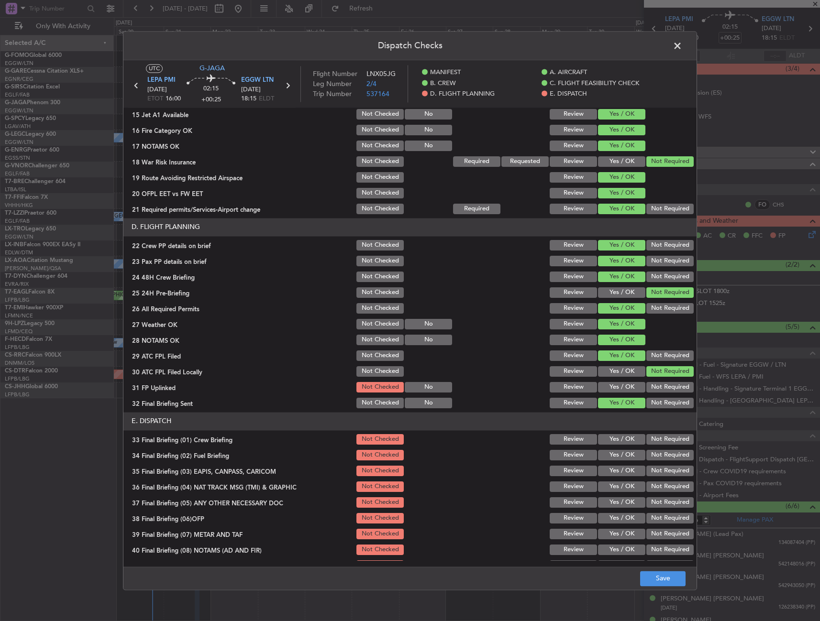
click at [620, 409] on div "Yes / OK" at bounding box center [620, 402] width 48 height 13
click at [617, 388] on button "Yes / OK" at bounding box center [621, 387] width 47 height 11
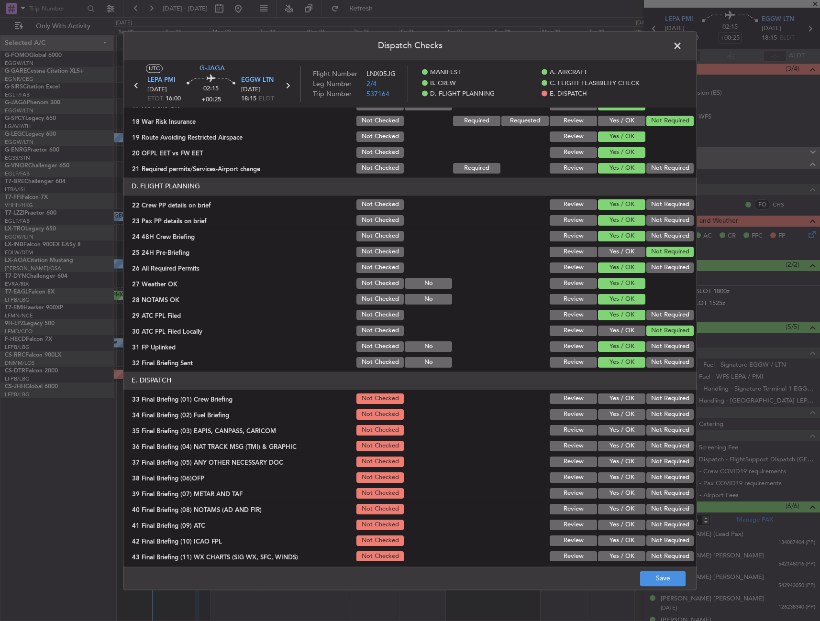
scroll to position [396, 0]
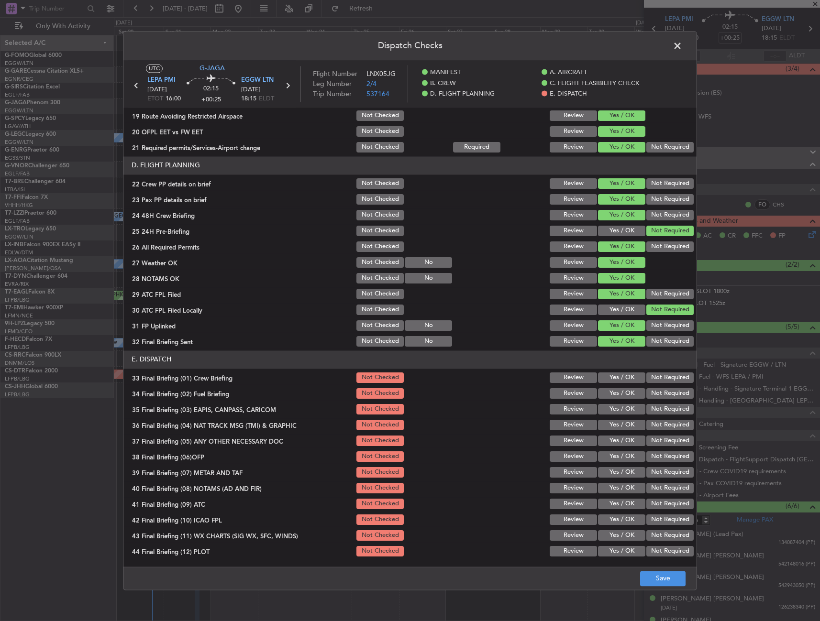
drag, startPoint x: 615, startPoint y: 376, endPoint x: 615, endPoint y: 395, distance: 19.6
click at [615, 376] on button "Yes / OK" at bounding box center [621, 378] width 47 height 11
click at [615, 395] on button "Yes / OK" at bounding box center [621, 393] width 47 height 11
drag, startPoint x: 639, startPoint y: 410, endPoint x: 646, endPoint y: 423, distance: 14.5
click at [646, 411] on button "Not Required" at bounding box center [669, 409] width 47 height 11
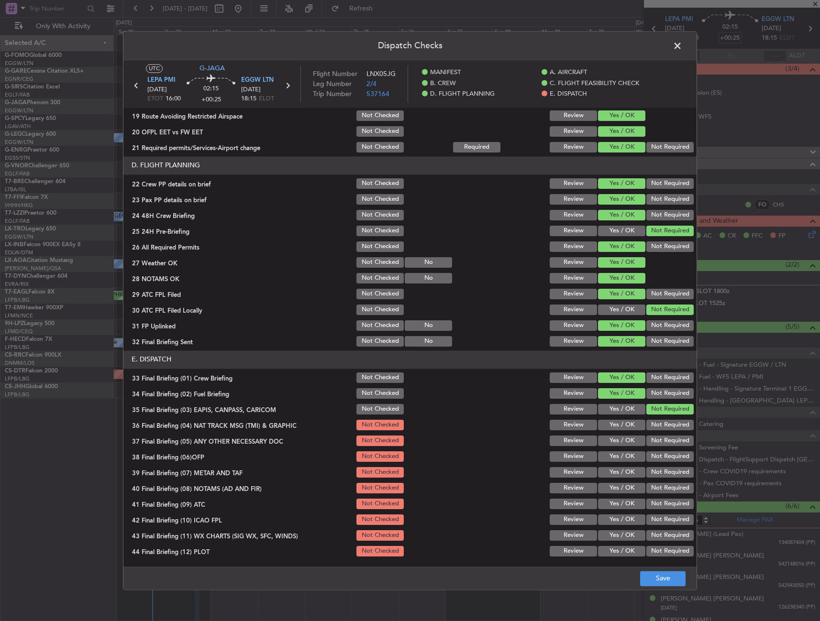
click at [647, 425] on button "Not Required" at bounding box center [669, 425] width 47 height 11
click at [616, 444] on button "Yes / OK" at bounding box center [621, 441] width 47 height 11
click at [619, 463] on div "Yes / OK" at bounding box center [620, 456] width 48 height 13
drag, startPoint x: 619, startPoint y: 474, endPoint x: 616, endPoint y: 455, distance: 19.9
click at [618, 473] on button "Yes / OK" at bounding box center [621, 472] width 47 height 11
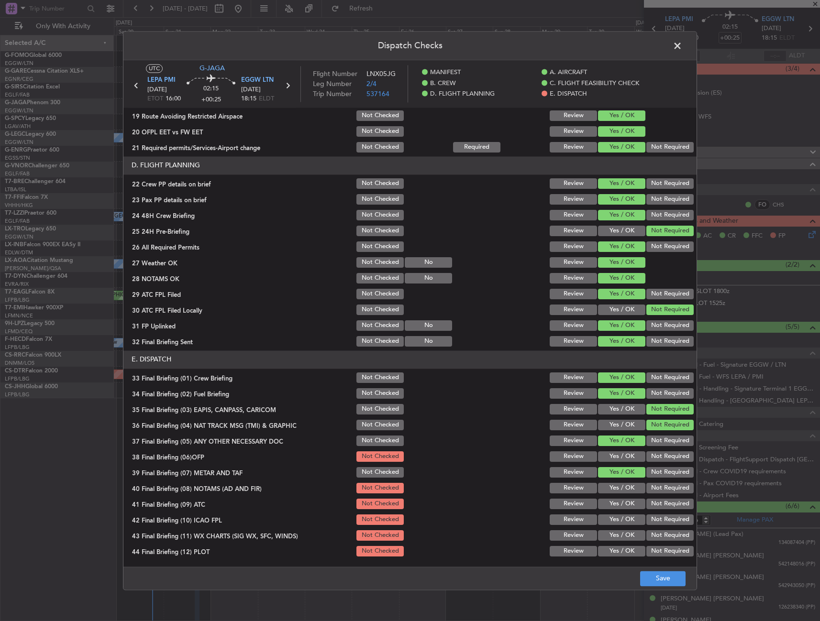
click at [615, 452] on button "Yes / OK" at bounding box center [621, 456] width 47 height 11
click at [615, 480] on section "E. DISPATCH 33 Final Briefing (01) Crew Briefing Not Checked Review Yes / OK No…" at bounding box center [409, 455] width 573 height 208
click at [616, 487] on button "Yes / OK" at bounding box center [621, 488] width 47 height 11
click at [615, 503] on button "Yes / OK" at bounding box center [621, 504] width 47 height 11
click at [630, 520] on button "Yes / OK" at bounding box center [621, 520] width 47 height 11
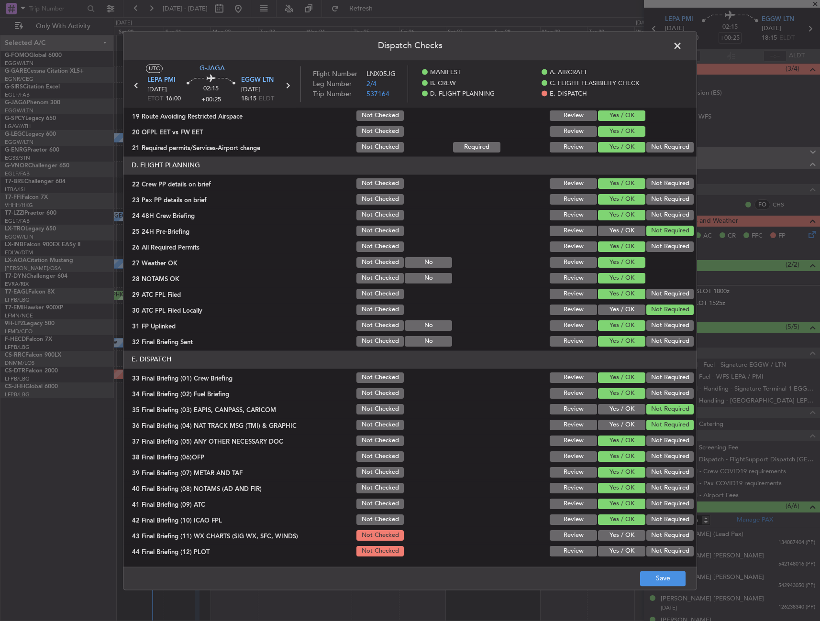
drag, startPoint x: 662, startPoint y: 534, endPoint x: 657, endPoint y: 537, distance: 5.8
click at [662, 535] on button "Not Required" at bounding box center [669, 535] width 47 height 11
click at [619, 532] on button "Yes / OK" at bounding box center [621, 535] width 47 height 11
click at [657, 524] on button "Not Required" at bounding box center [669, 520] width 47 height 11
click at [659, 548] on button "Not Required" at bounding box center [669, 551] width 47 height 11
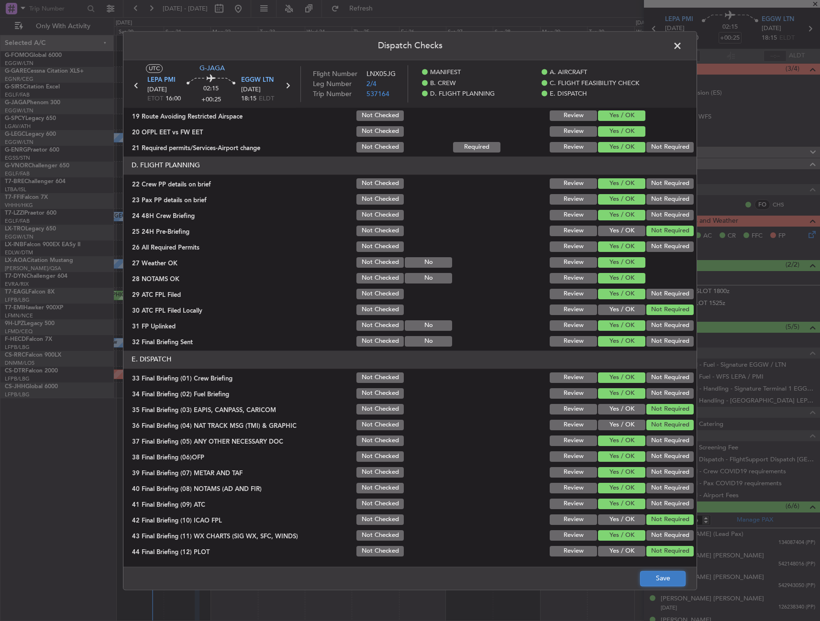
click at [659, 571] on button "Save" at bounding box center [662, 578] width 45 height 15
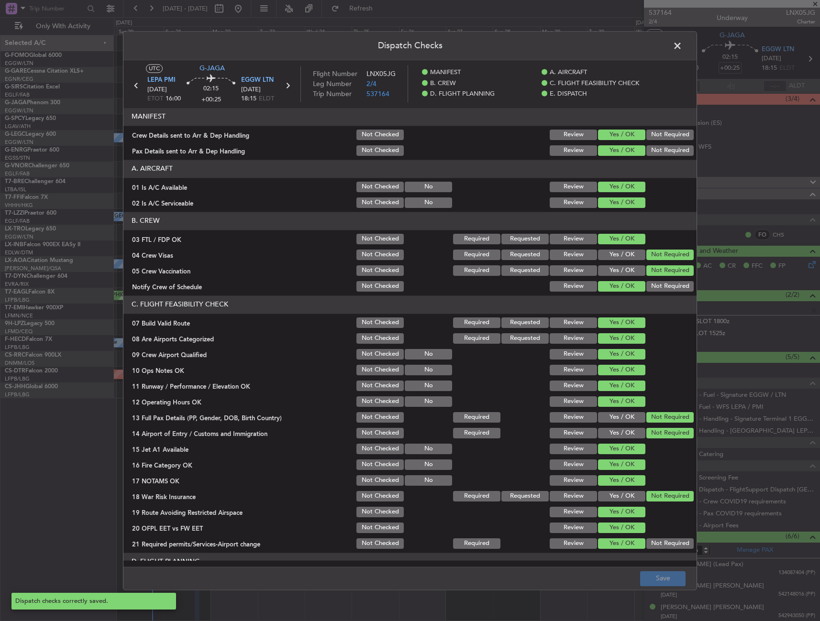
scroll to position [396, 0]
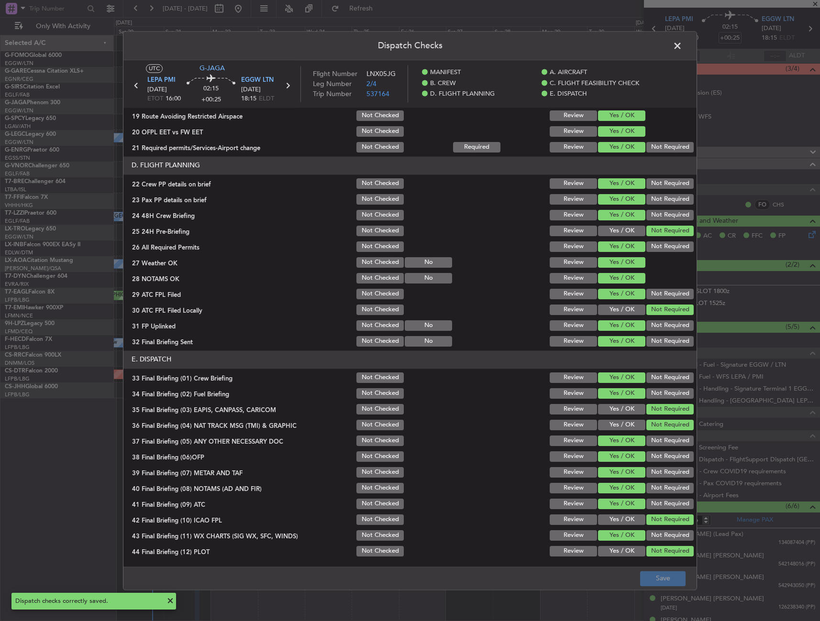
click at [682, 46] on span at bounding box center [682, 48] width 0 height 19
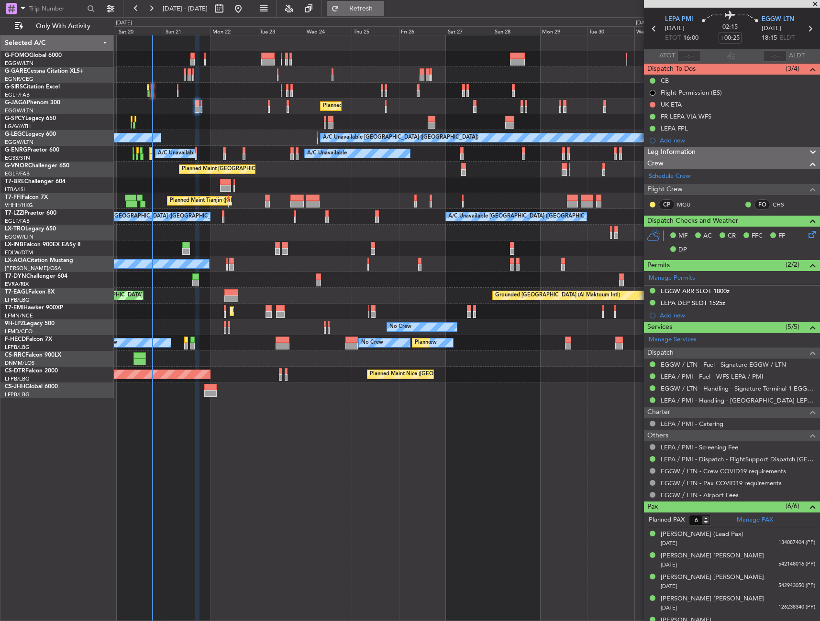
click at [381, 8] on span "Refresh" at bounding box center [361, 8] width 40 height 7
click at [649, 105] on button at bounding box center [652, 105] width 6 height 6
click at [649, 161] on span "Cancelled" at bounding box center [654, 161] width 27 height 10
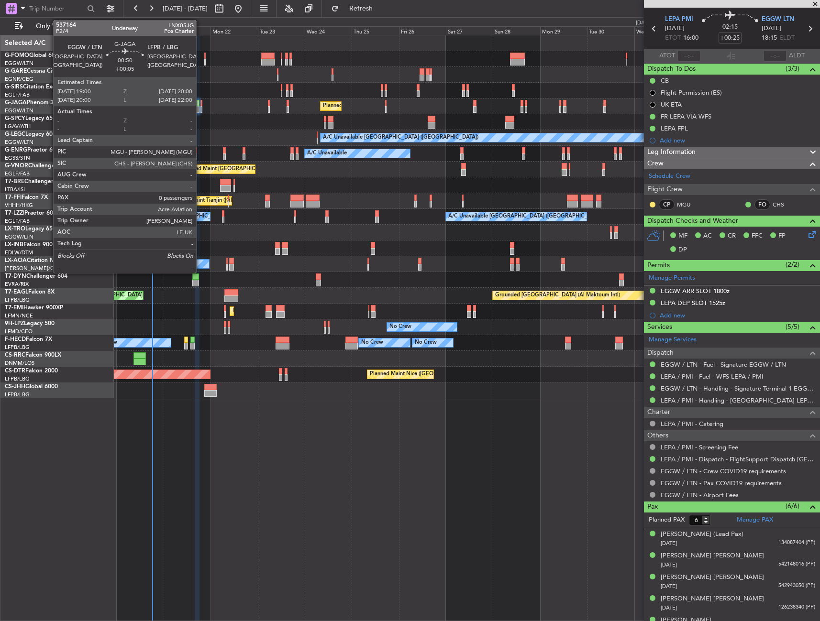
click at [200, 102] on div at bounding box center [201, 103] width 2 height 7
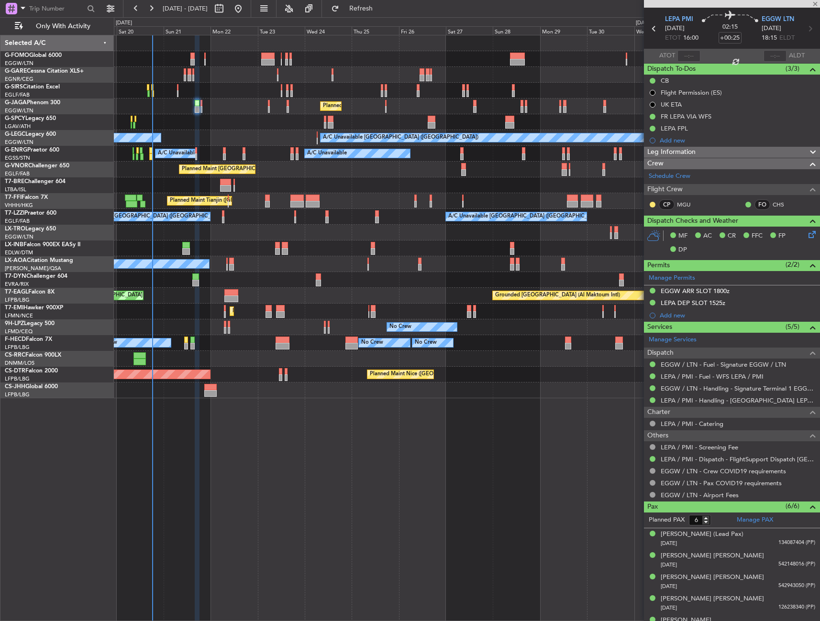
type input "+00:05"
type input "0"
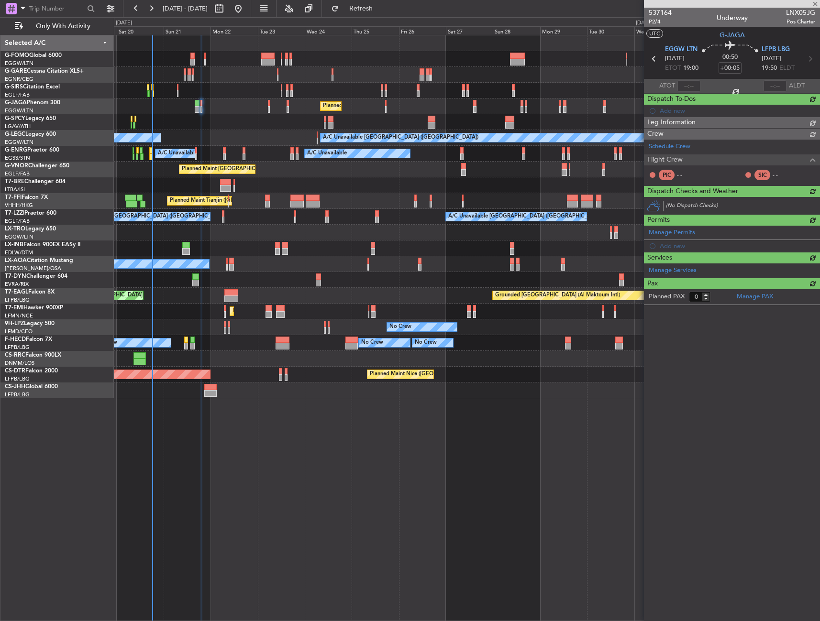
scroll to position [0, 0]
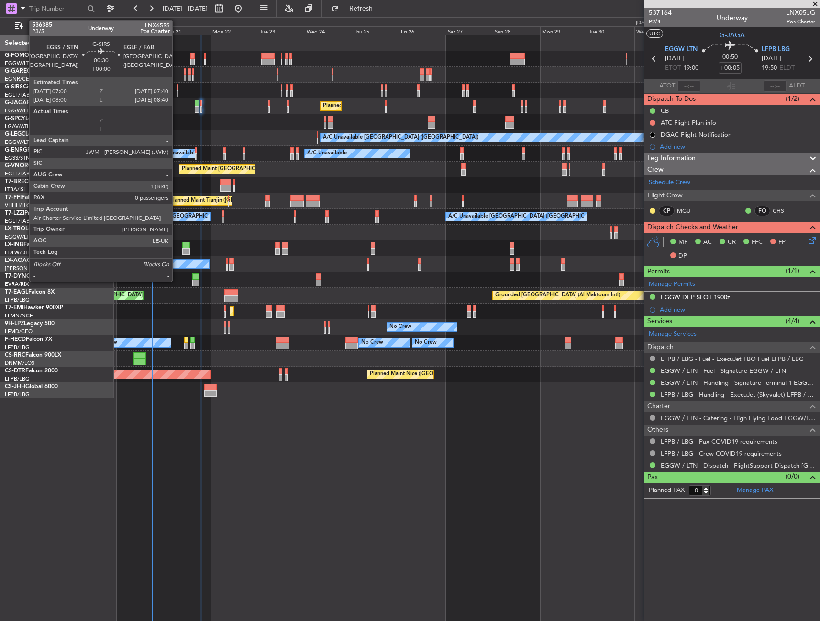
click at [177, 87] on div at bounding box center [177, 87] width 1 height 7
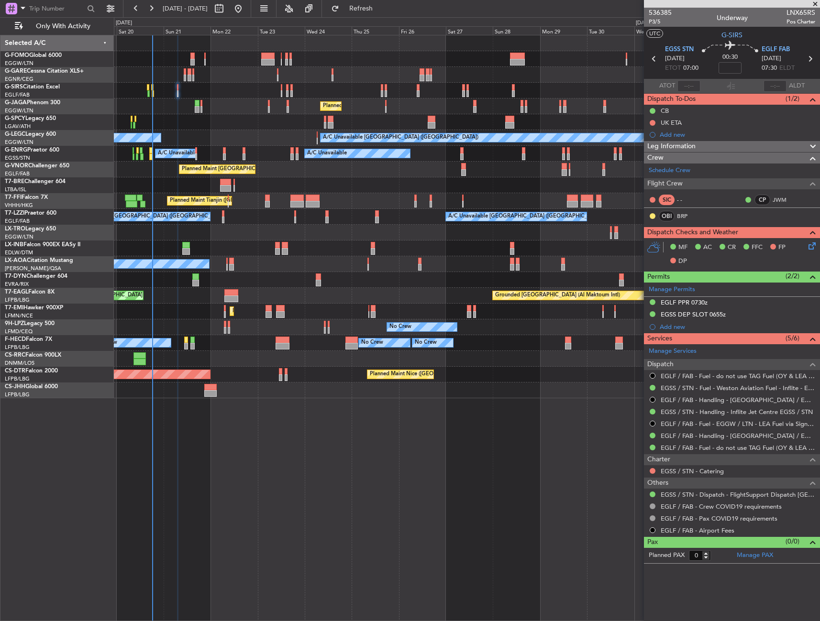
drag, startPoint x: 654, startPoint y: 122, endPoint x: 651, endPoint y: 139, distance: 17.0
click at [653, 122] on button at bounding box center [652, 123] width 6 height 6
click at [642, 181] on span "Cancelled" at bounding box center [654, 180] width 27 height 10
click at [710, 301] on div "EGLF PPR 0730z" at bounding box center [732, 303] width 176 height 12
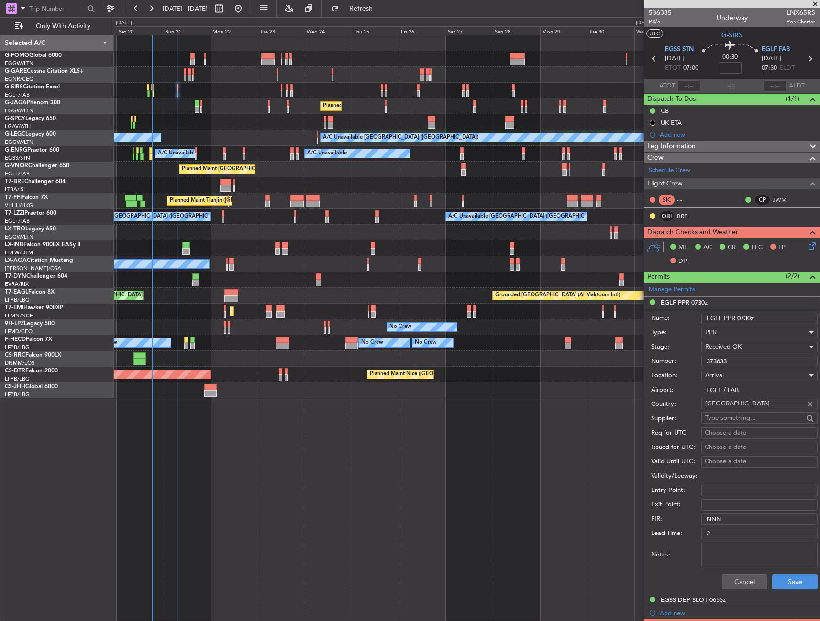
drag, startPoint x: 760, startPoint y: 362, endPoint x: 624, endPoint y: 373, distance: 137.2
click at [623, 373] on fb-app "19 Sep 2025 - 04 Oct 2025 Refresh Quick Links Only With Activity Unplanned Main…" at bounding box center [410, 314] width 820 height 614
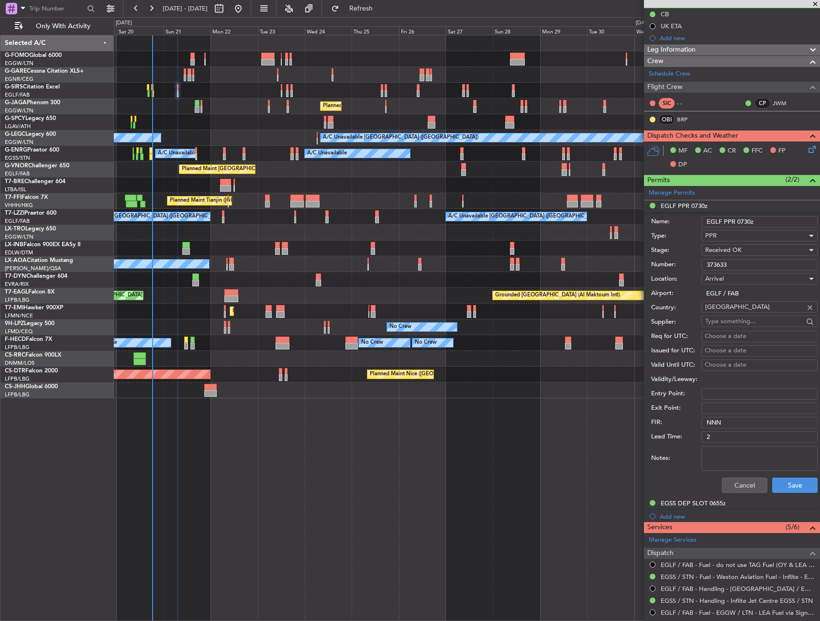
scroll to position [191, 0]
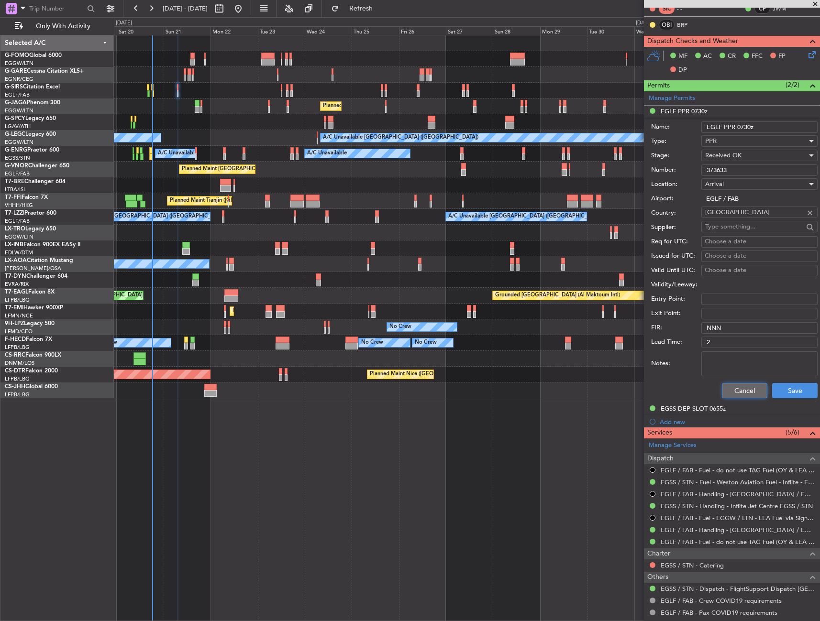
click at [734, 392] on button "Cancel" at bounding box center [744, 390] width 45 height 15
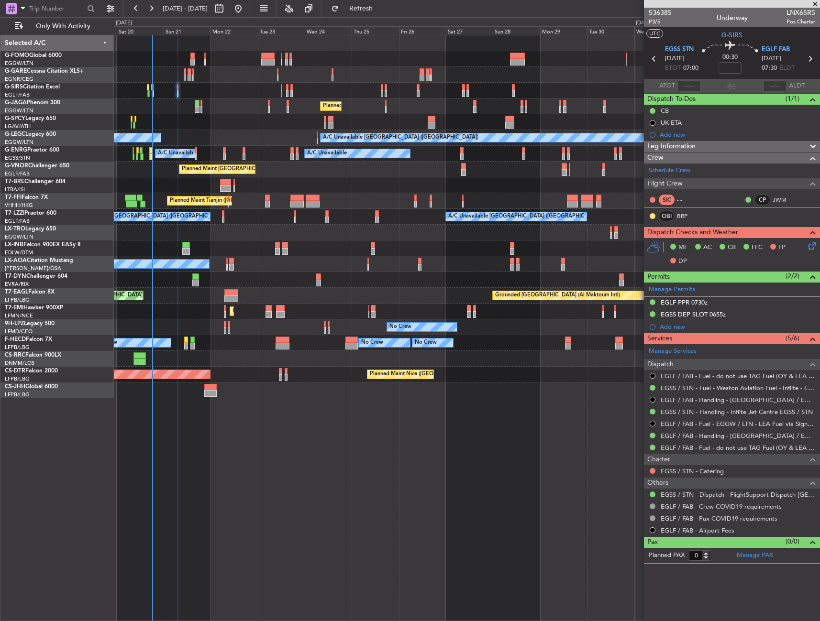
scroll to position [0, 0]
click at [652, 471] on button at bounding box center [652, 471] width 6 height 6
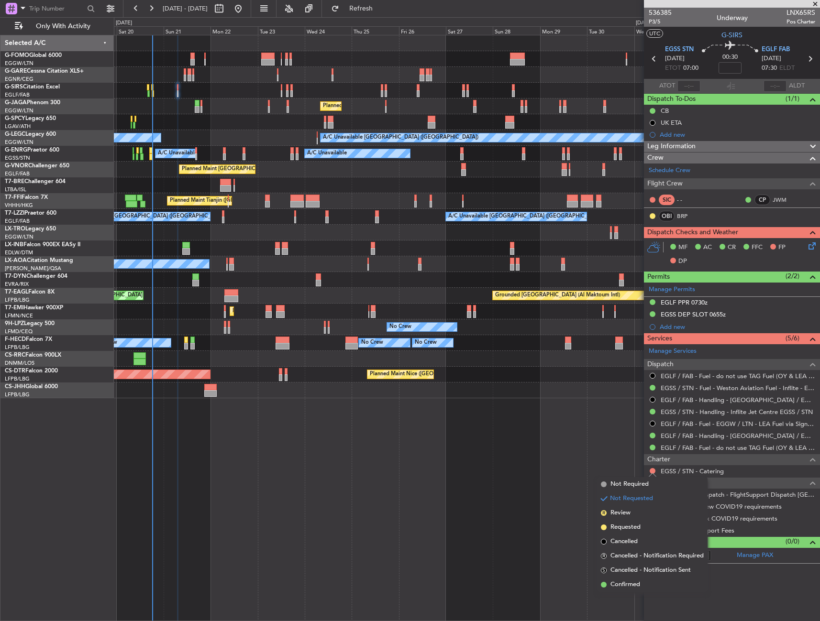
drag, startPoint x: 635, startPoint y: 483, endPoint x: 647, endPoint y: 490, distance: 13.9
click at [634, 482] on span "Not Required" at bounding box center [629, 485] width 38 height 10
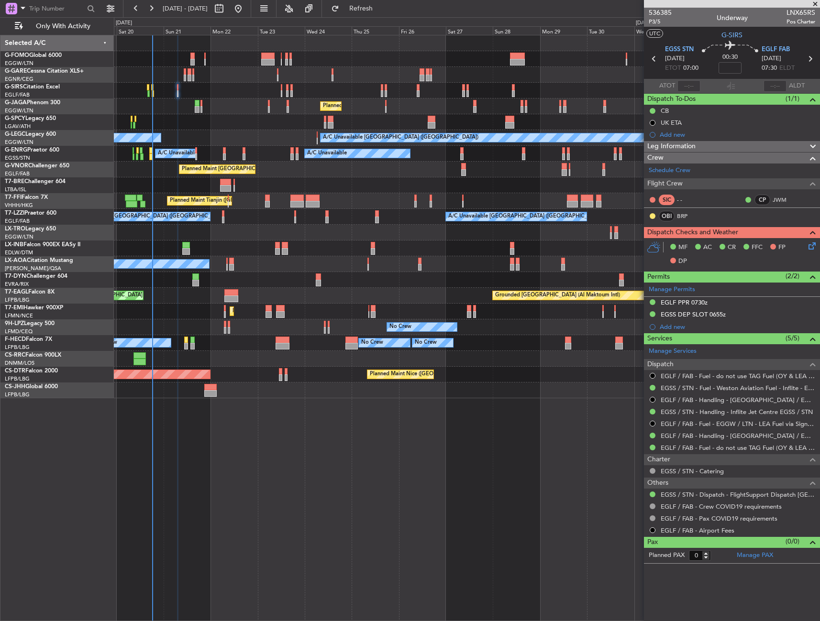
click at [682, 145] on span "Leg Information" at bounding box center [671, 146] width 48 height 11
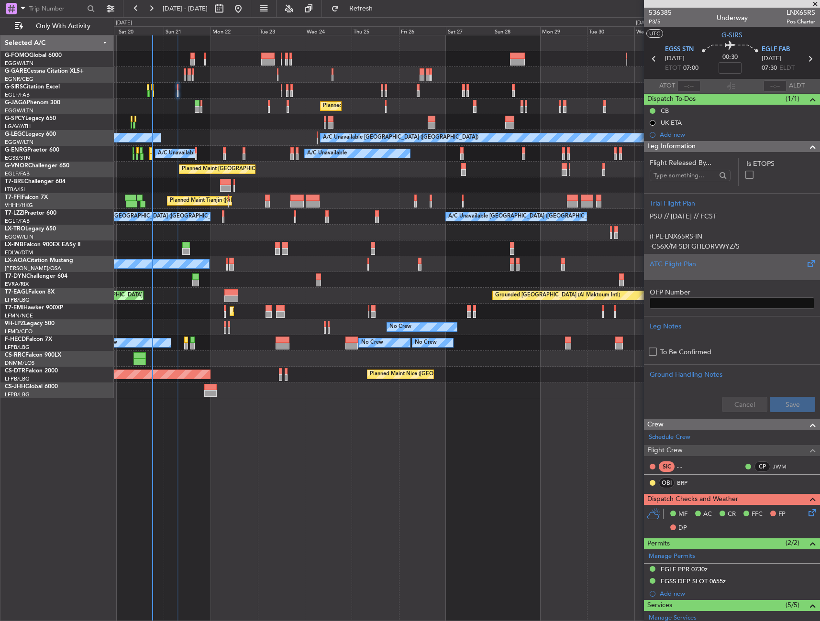
click at [699, 270] on div at bounding box center [731, 272] width 164 height 6
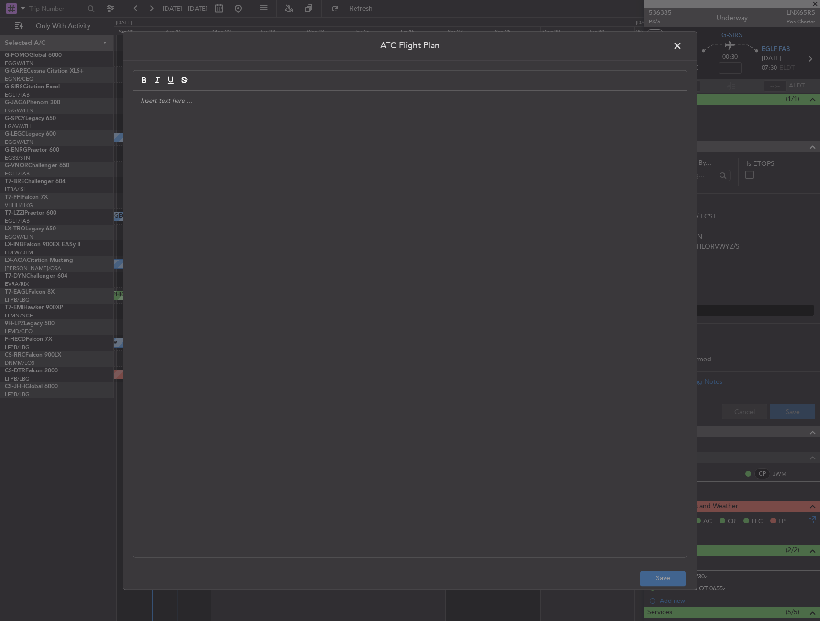
click at [458, 242] on div at bounding box center [409, 324] width 553 height 466
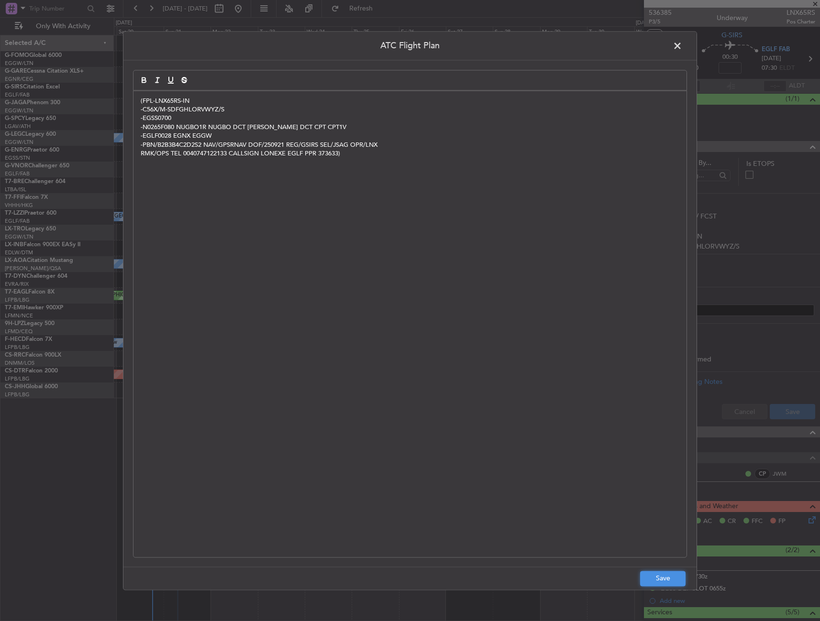
drag, startPoint x: 669, startPoint y: 581, endPoint x: 684, endPoint y: 566, distance: 21.3
click at [669, 581] on button "Save" at bounding box center [662, 578] width 45 height 15
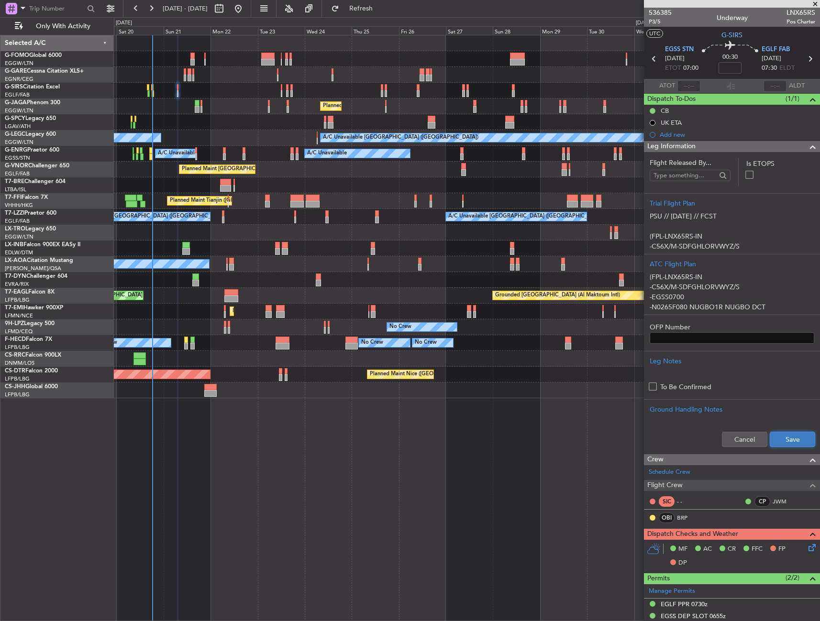
click at [784, 441] on button "Save" at bounding box center [791, 439] width 45 height 15
click at [766, 145] on div "Leg Information" at bounding box center [732, 146] width 176 height 11
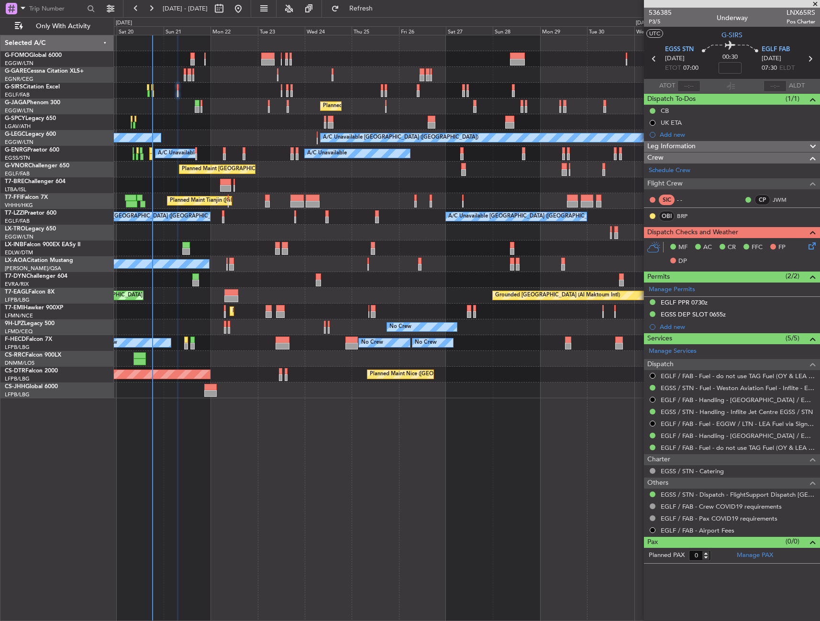
click at [809, 245] on icon at bounding box center [810, 245] width 8 height 8
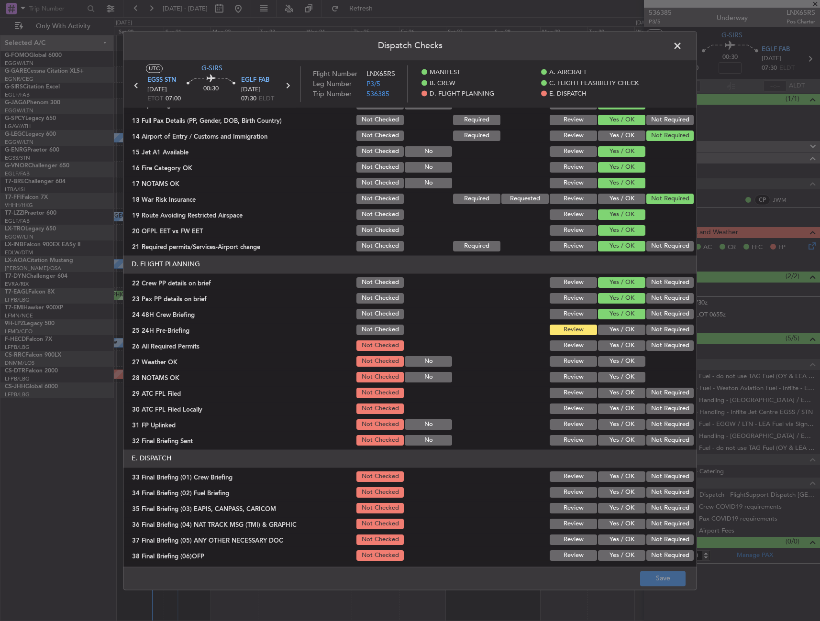
scroll to position [335, 0]
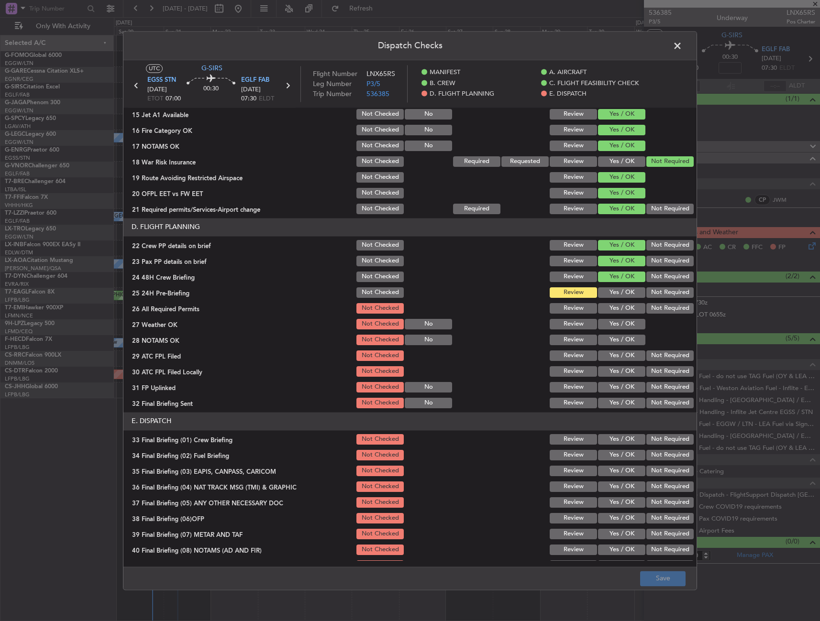
click at [619, 294] on button "Yes / OK" at bounding box center [621, 292] width 47 height 11
click at [617, 306] on button "Yes / OK" at bounding box center [621, 308] width 47 height 11
drag, startPoint x: 617, startPoint y: 317, endPoint x: 616, endPoint y: 324, distance: 7.2
click at [617, 318] on section "D. FLIGHT PLANNING 22 Crew PP details on brief Not Checked Review Yes / OK Not …" at bounding box center [409, 314] width 573 height 192
click at [616, 339] on button "Yes / OK" at bounding box center [621, 340] width 47 height 11
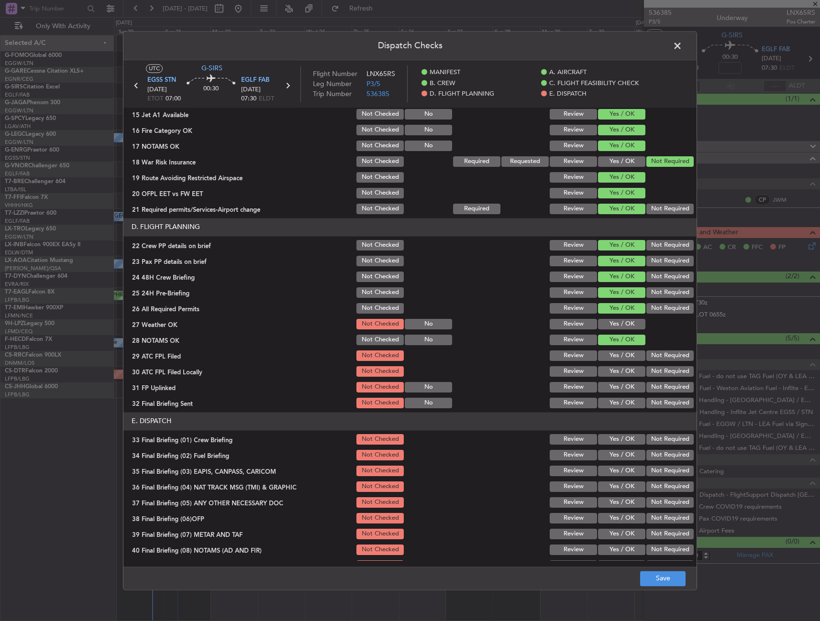
click at [614, 322] on button "Yes / OK" at bounding box center [621, 324] width 47 height 11
drag, startPoint x: 613, startPoint y: 352, endPoint x: 613, endPoint y: 363, distance: 10.5
click at [613, 353] on button "Yes / OK" at bounding box center [621, 356] width 47 height 11
click at [614, 369] on button "Yes / OK" at bounding box center [621, 371] width 47 height 11
click at [651, 384] on button "Not Required" at bounding box center [669, 387] width 47 height 11
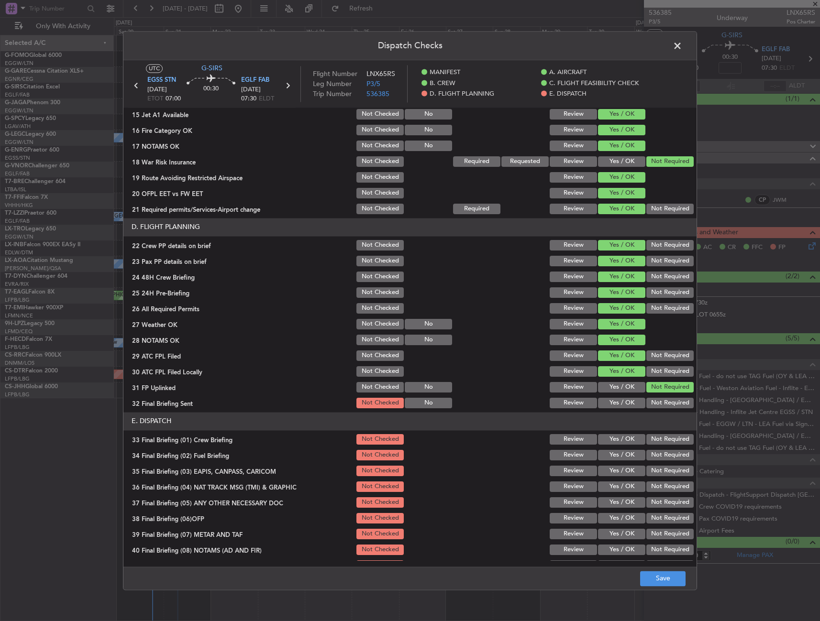
drag, startPoint x: 653, startPoint y: 371, endPoint x: 619, endPoint y: 383, distance: 35.5
click at [652, 371] on button "Not Required" at bounding box center [669, 371] width 47 height 11
click at [616, 385] on button "Yes / OK" at bounding box center [621, 387] width 47 height 11
click at [624, 404] on button "Yes / OK" at bounding box center [621, 403] width 47 height 11
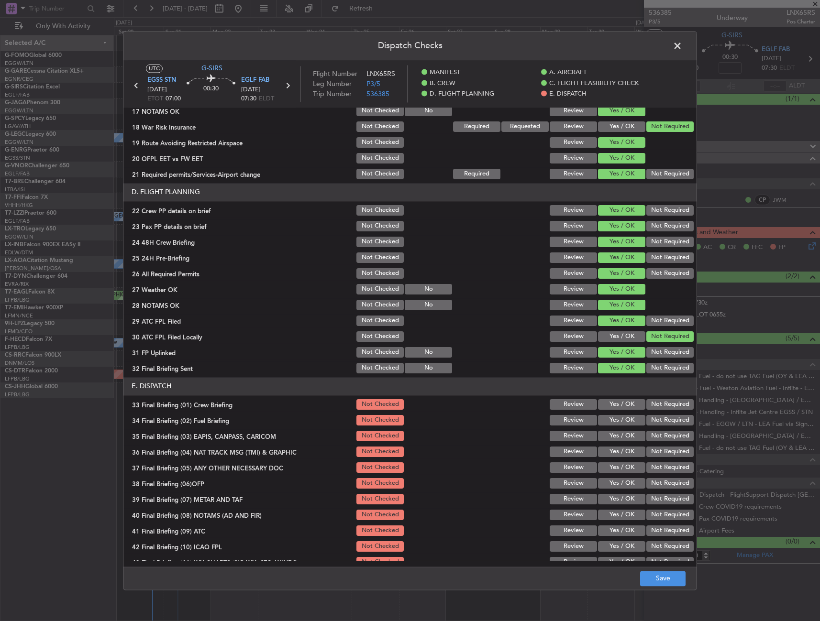
scroll to position [396, 0]
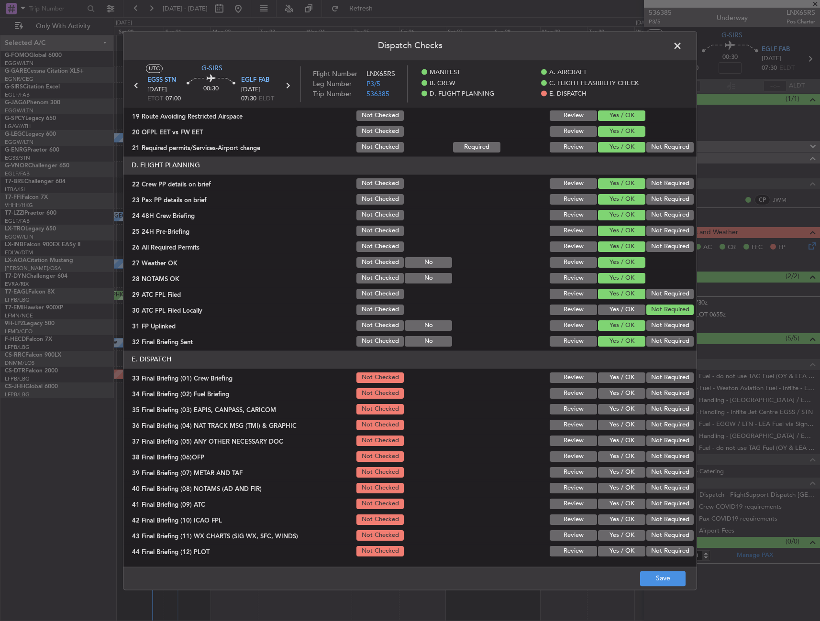
click at [616, 377] on button "Yes / OK" at bounding box center [621, 378] width 47 height 11
drag, startPoint x: 615, startPoint y: 391, endPoint x: 657, endPoint y: 360, distance: 51.9
click at [615, 392] on button "Yes / OK" at bounding box center [621, 393] width 47 height 11
click at [648, 409] on button "Not Required" at bounding box center [669, 409] width 47 height 11
click at [647, 421] on button "Not Required" at bounding box center [669, 425] width 47 height 11
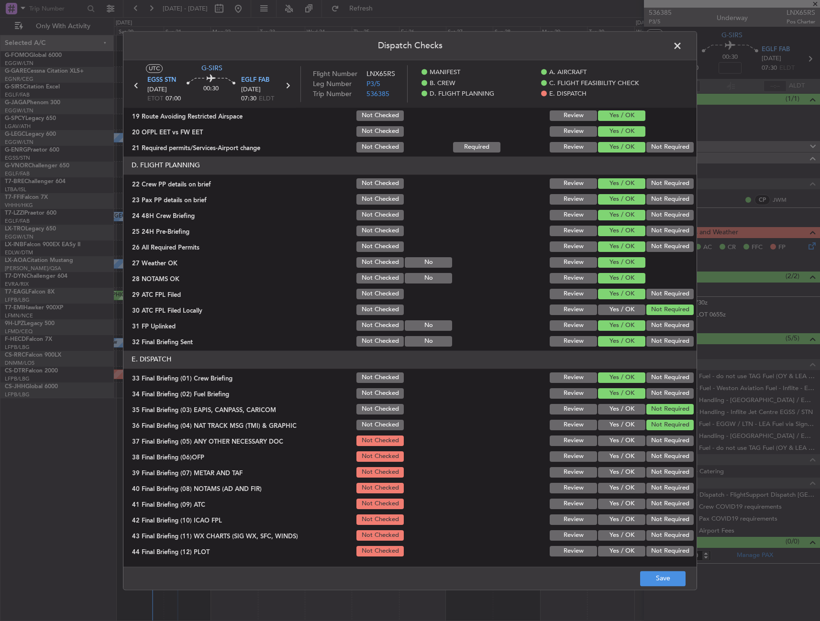
click at [627, 444] on button "Yes / OK" at bounding box center [621, 441] width 47 height 11
click at [618, 459] on button "Yes / OK" at bounding box center [621, 456] width 47 height 11
click at [614, 476] on button "Yes / OK" at bounding box center [621, 472] width 47 height 11
click at [614, 488] on button "Yes / OK" at bounding box center [621, 488] width 47 height 11
click at [616, 503] on button "Yes / OK" at bounding box center [621, 504] width 47 height 11
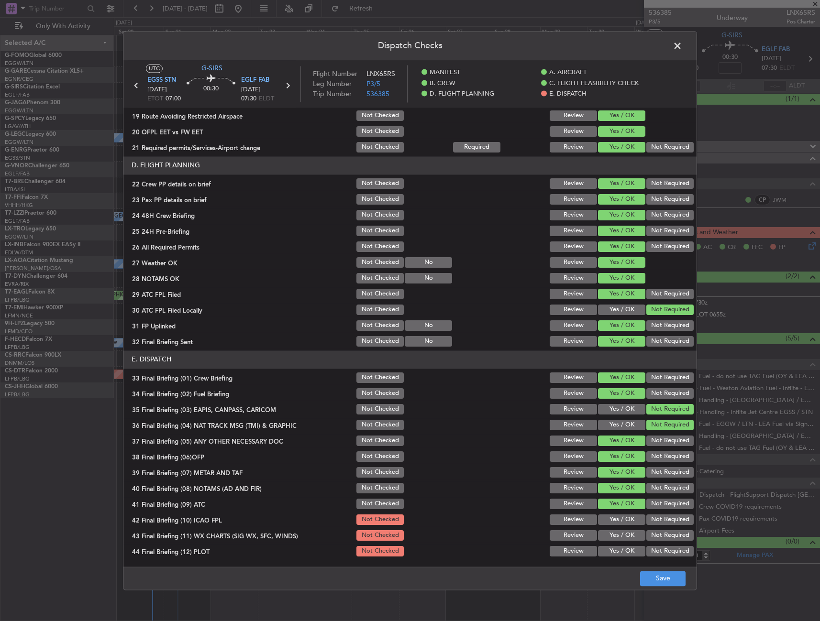
drag, startPoint x: 613, startPoint y: 517, endPoint x: 614, endPoint y: 523, distance: 5.9
click at [613, 518] on button "Yes / OK" at bounding box center [621, 520] width 47 height 11
click at [658, 524] on button "Not Required" at bounding box center [669, 520] width 47 height 11
click at [616, 534] on button "Yes / OK" at bounding box center [621, 535] width 47 height 11
click at [656, 552] on button "Not Required" at bounding box center [669, 551] width 47 height 11
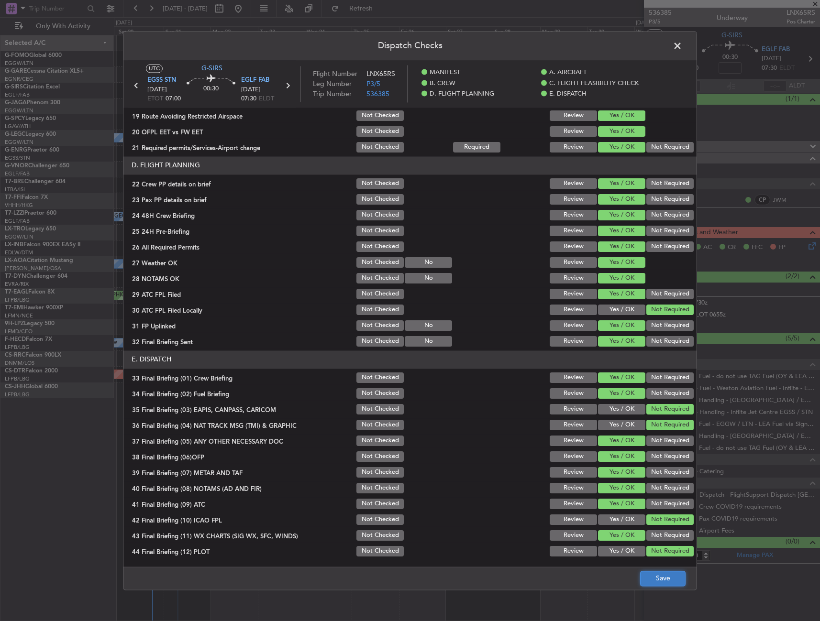
click at [672, 573] on button "Save" at bounding box center [662, 578] width 45 height 15
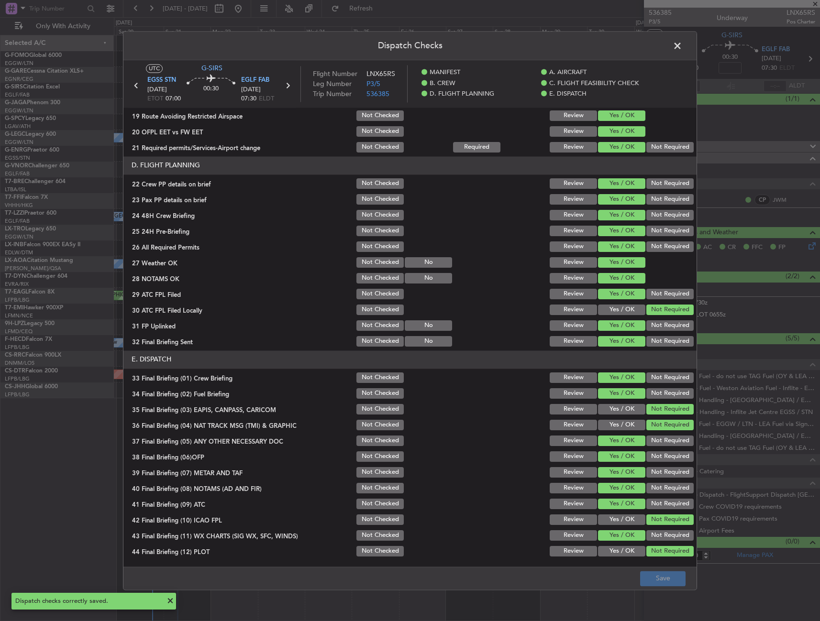
click at [682, 46] on span at bounding box center [682, 48] width 0 height 19
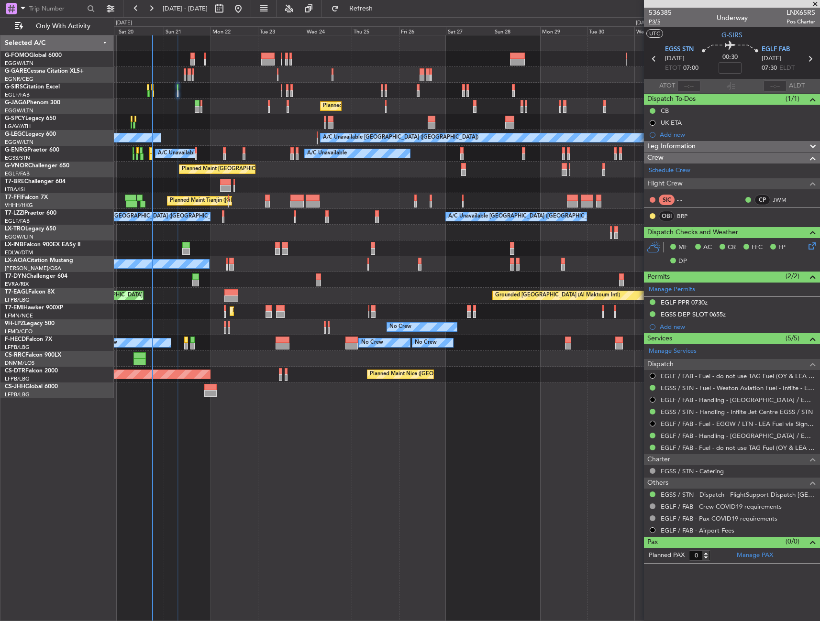
click at [658, 22] on span "P3/5" at bounding box center [659, 22] width 23 height 8
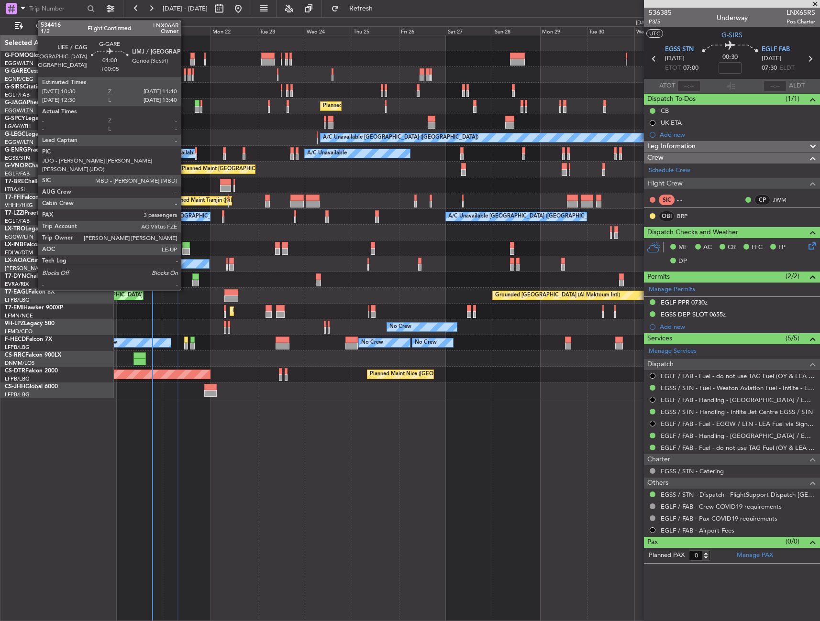
click at [185, 76] on div at bounding box center [185, 78] width 2 height 7
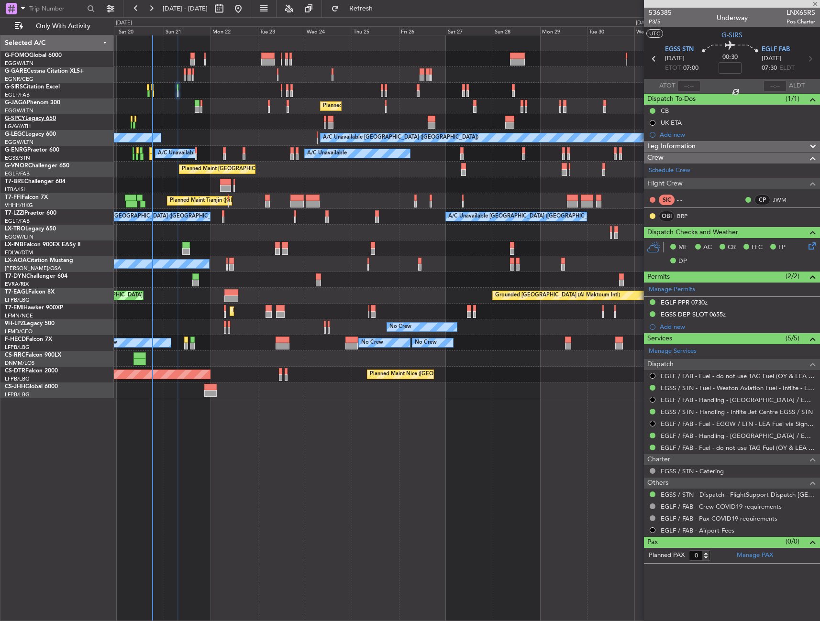
type input "+00:05"
type input "3"
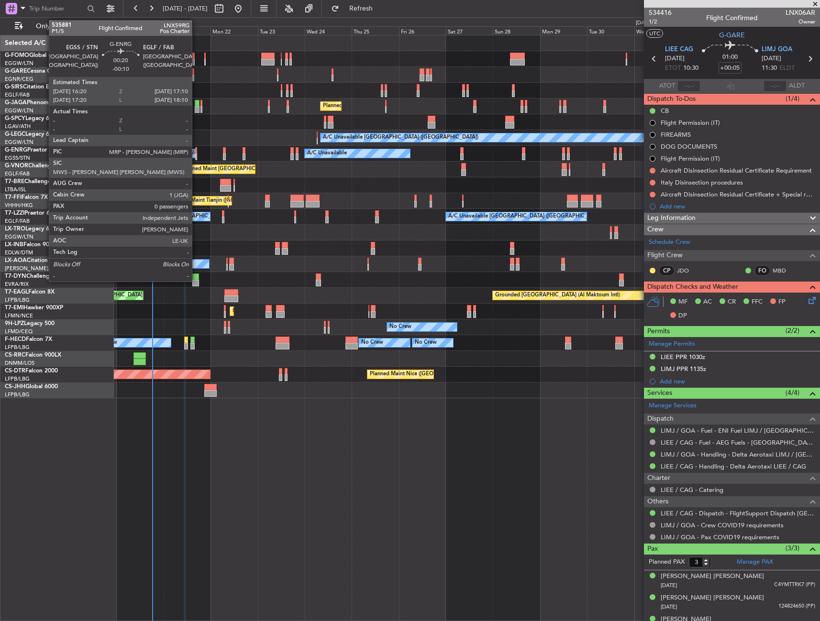
click at [196, 152] on div at bounding box center [196, 150] width 2 height 7
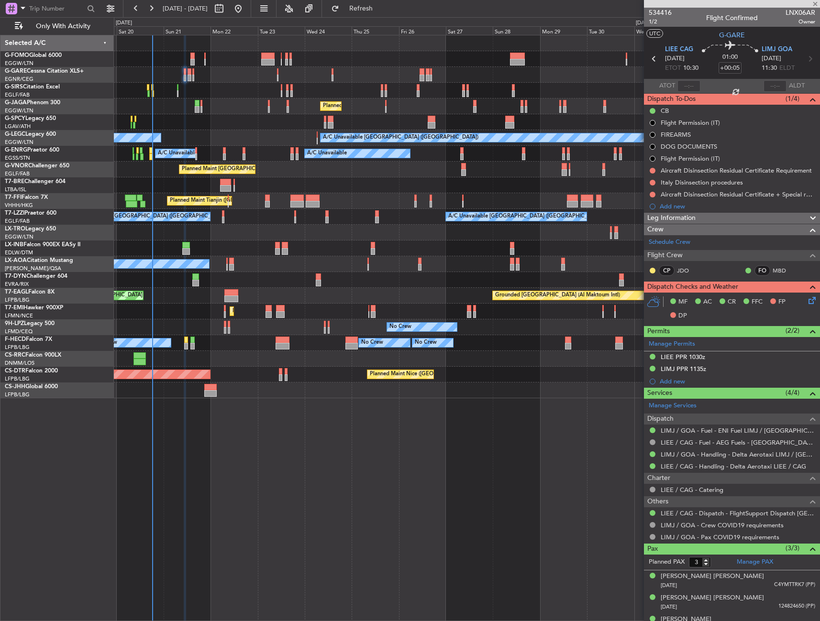
type input "-00:10"
type input "0"
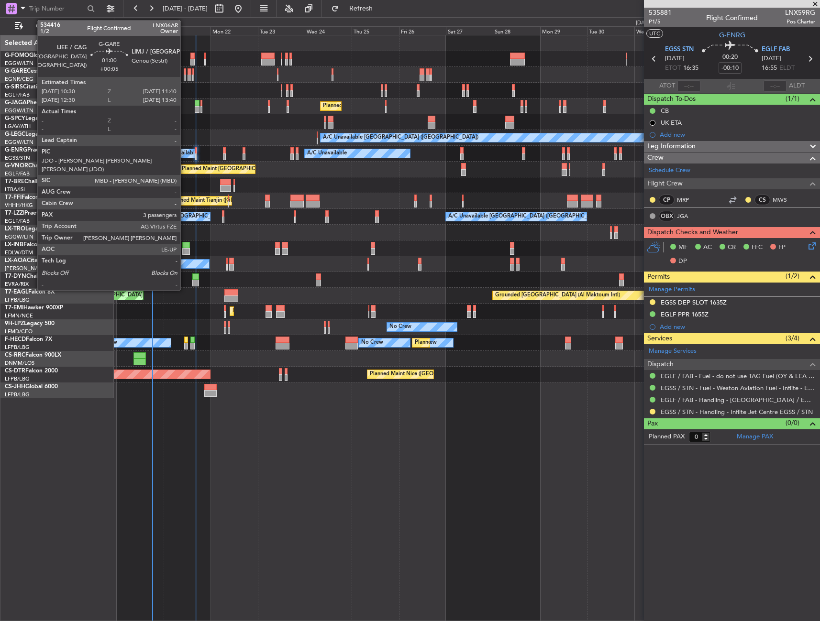
click at [185, 70] on div at bounding box center [185, 71] width 2 height 7
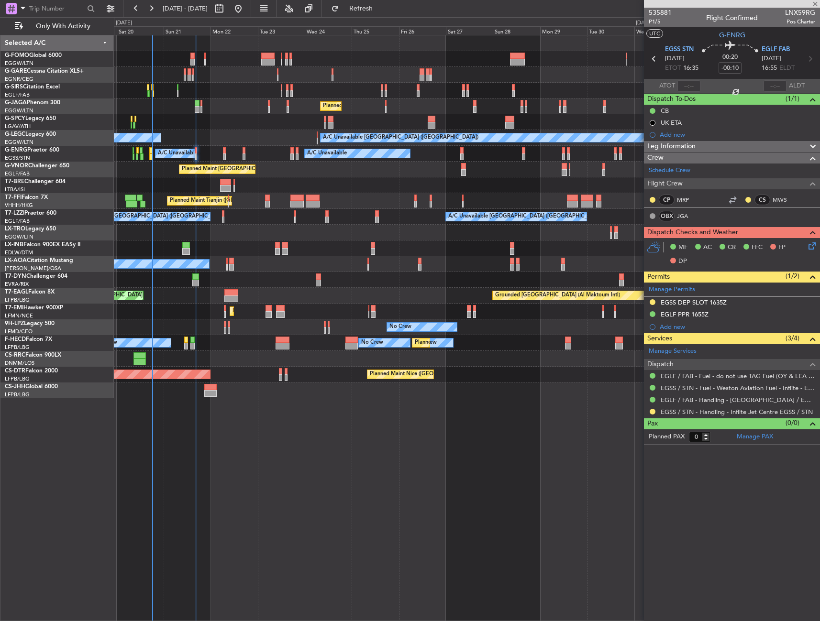
type input "+00:05"
type input "3"
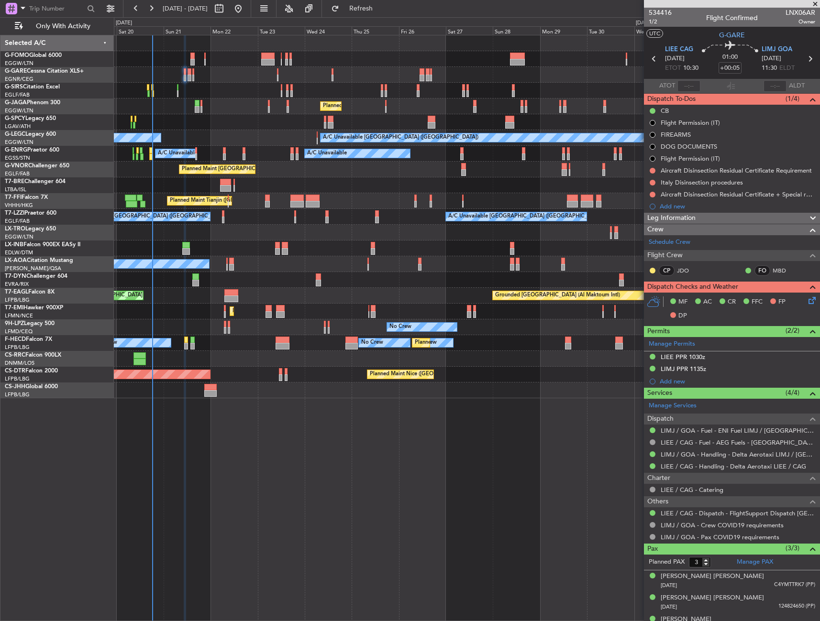
click at [708, 359] on div "LIEE PPR 1030z" at bounding box center [732, 357] width 176 height 12
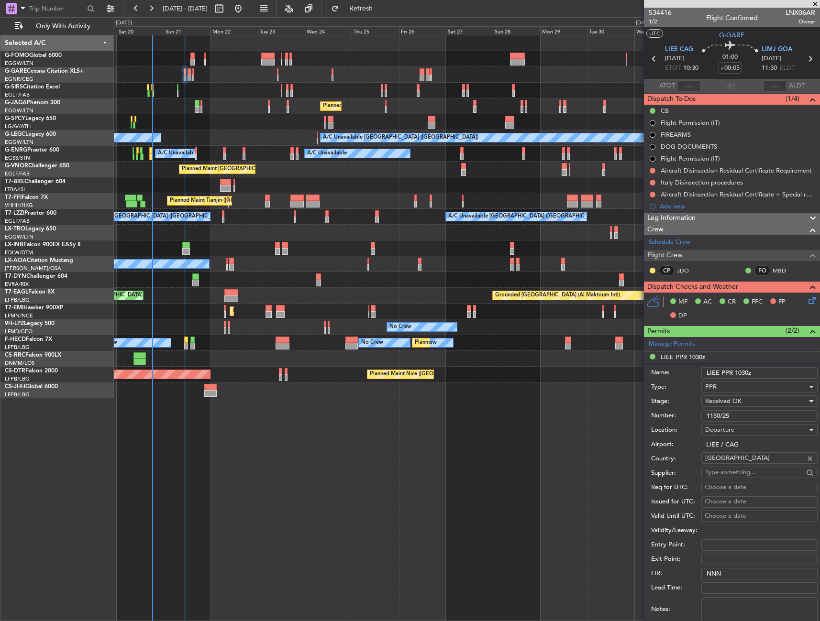
drag, startPoint x: 741, startPoint y: 415, endPoint x: 700, endPoint y: 418, distance: 40.8
click at [700, 418] on div "Number: 1150/25" at bounding box center [734, 416] width 166 height 14
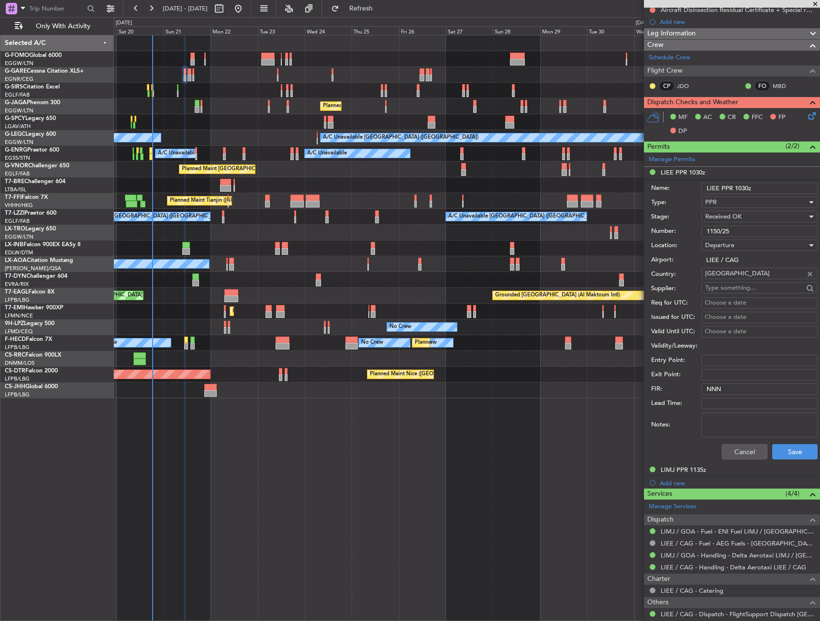
scroll to position [191, 0]
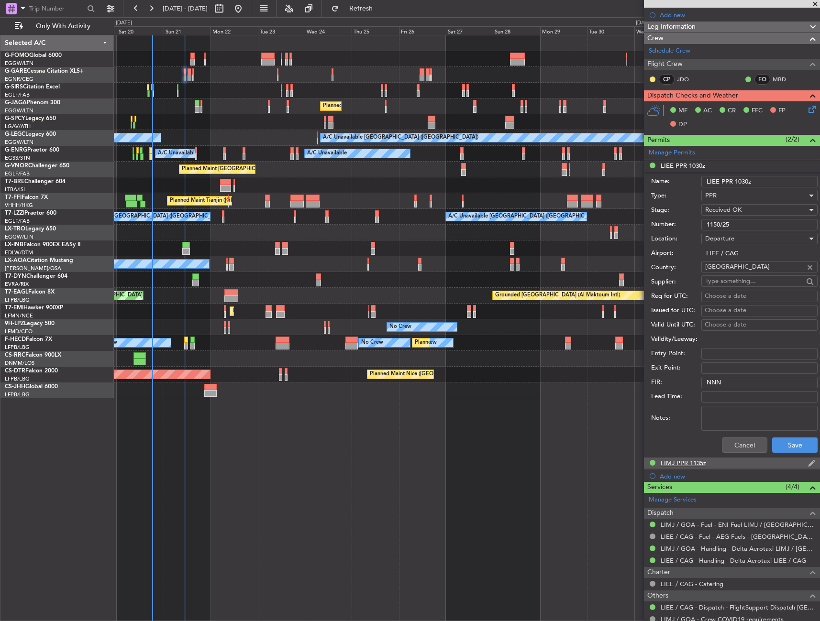
click at [710, 464] on div "LIMJ PPR 1135z" at bounding box center [732, 464] width 176 height 12
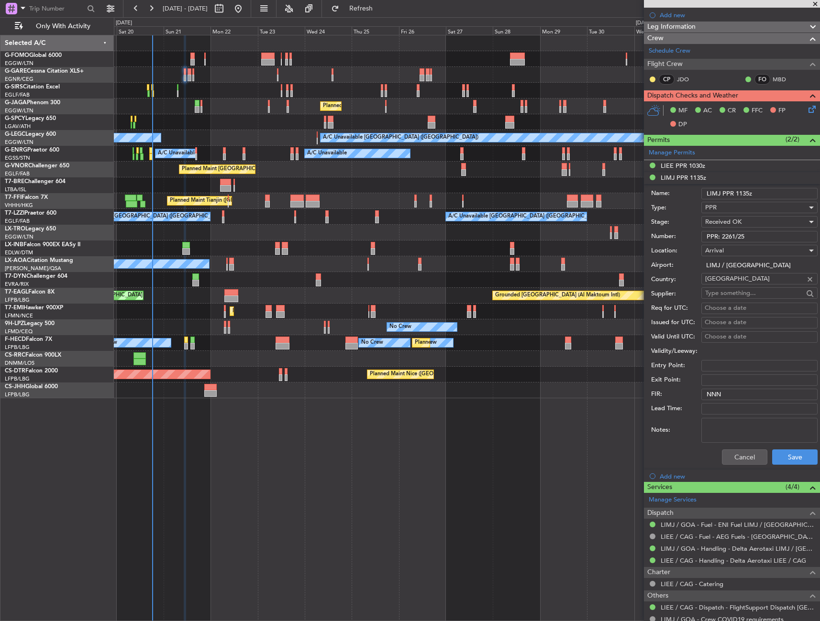
drag, startPoint x: 756, startPoint y: 232, endPoint x: 696, endPoint y: 232, distance: 59.8
click at [694, 232] on div "Number: PPR: 2261/25" at bounding box center [734, 237] width 166 height 14
click at [768, 234] on input "PPR: 2261/25" at bounding box center [759, 236] width 116 height 11
drag, startPoint x: 721, startPoint y: 236, endPoint x: 767, endPoint y: 237, distance: 46.9
click at [767, 237] on input "PPR: 2261/25" at bounding box center [759, 236] width 116 height 11
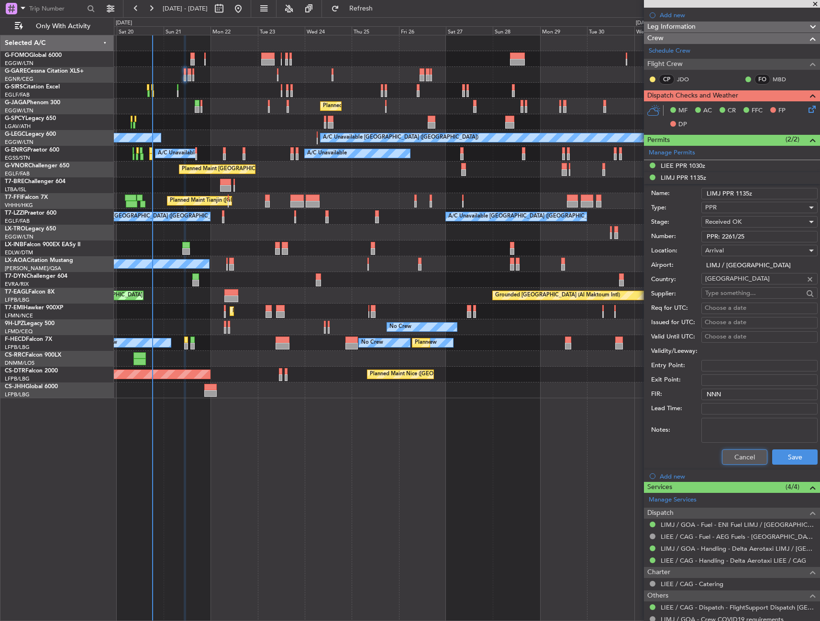
click at [748, 459] on button "Cancel" at bounding box center [744, 456] width 45 height 15
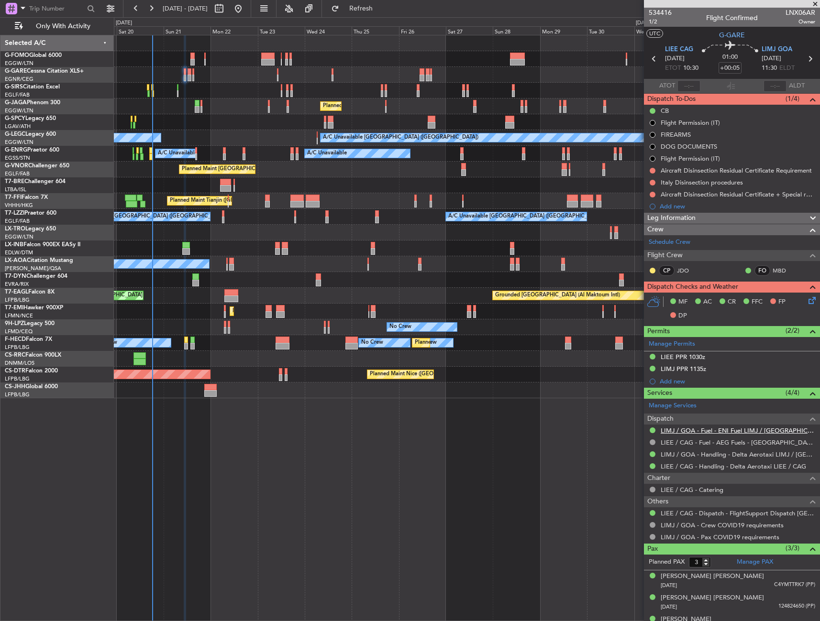
scroll to position [13, 0]
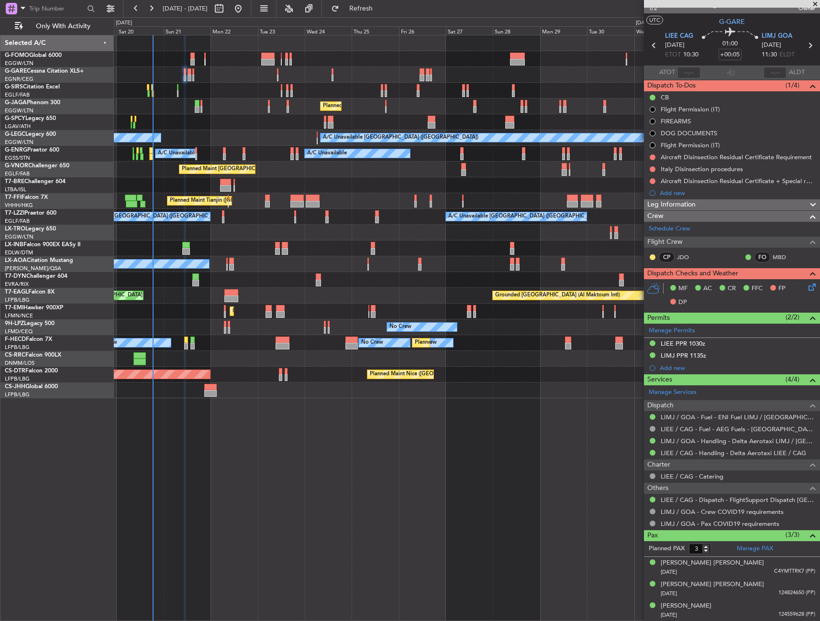
click at [806, 285] on icon at bounding box center [810, 286] width 8 height 8
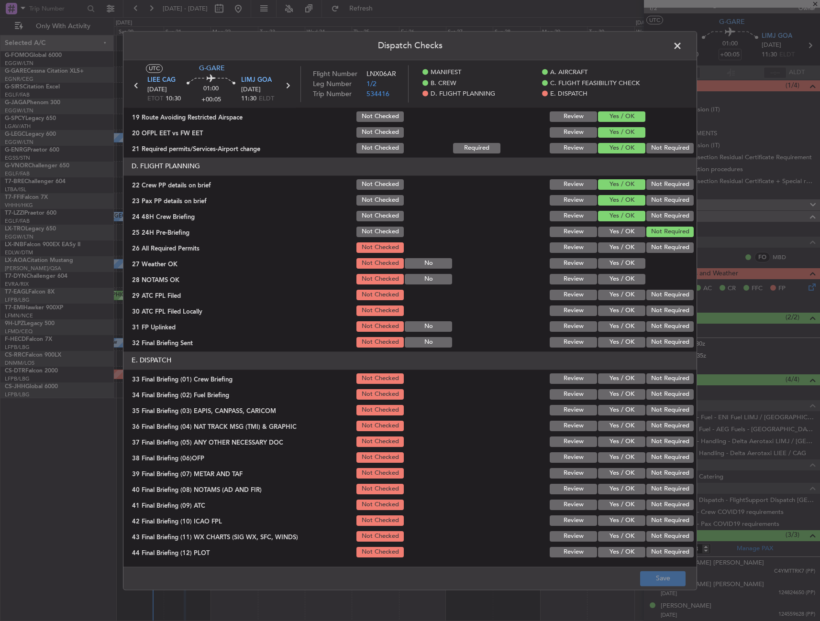
scroll to position [396, 0]
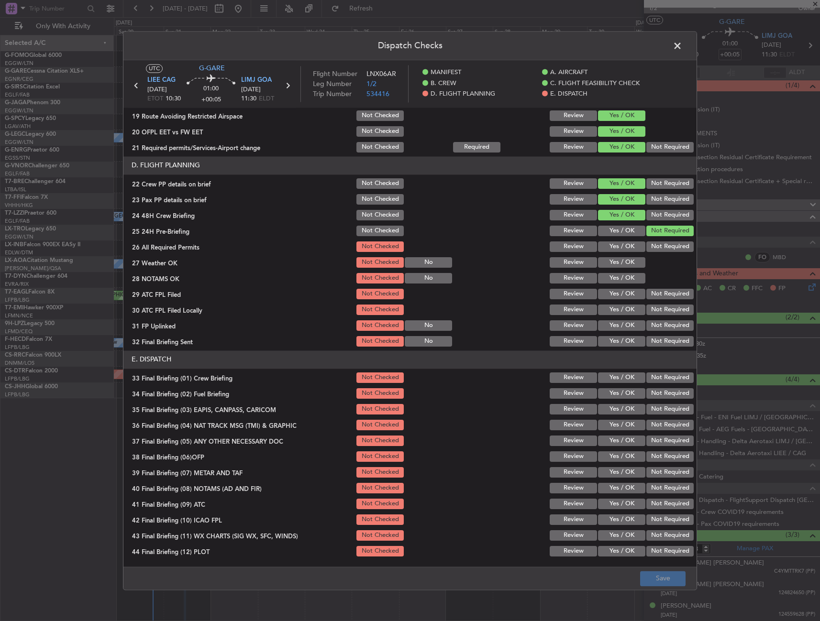
click at [622, 246] on button "Yes / OK" at bounding box center [621, 246] width 47 height 11
drag, startPoint x: 617, startPoint y: 266, endPoint x: 614, endPoint y: 278, distance: 12.6
click at [617, 267] on button "Yes / OK" at bounding box center [621, 262] width 47 height 11
click at [614, 280] on button "Yes / OK" at bounding box center [621, 278] width 47 height 11
click at [611, 296] on button "Yes / OK" at bounding box center [621, 294] width 47 height 11
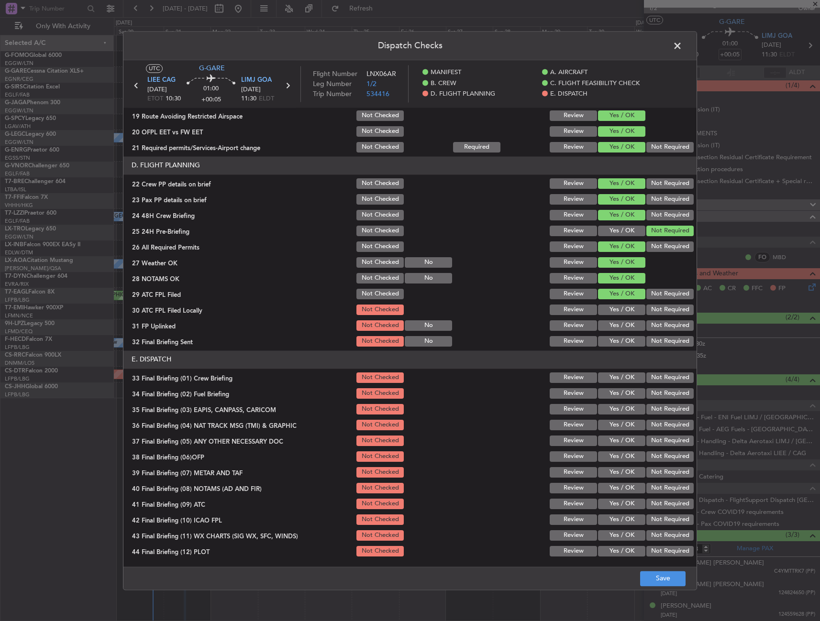
click at [610, 316] on div "Yes / OK" at bounding box center [620, 309] width 48 height 13
click at [659, 312] on button "Not Required" at bounding box center [669, 310] width 47 height 11
click at [604, 321] on button "Yes / OK" at bounding box center [621, 325] width 47 height 11
click at [607, 337] on button "Yes / OK" at bounding box center [621, 341] width 47 height 11
click at [608, 375] on button "Yes / OK" at bounding box center [621, 378] width 47 height 11
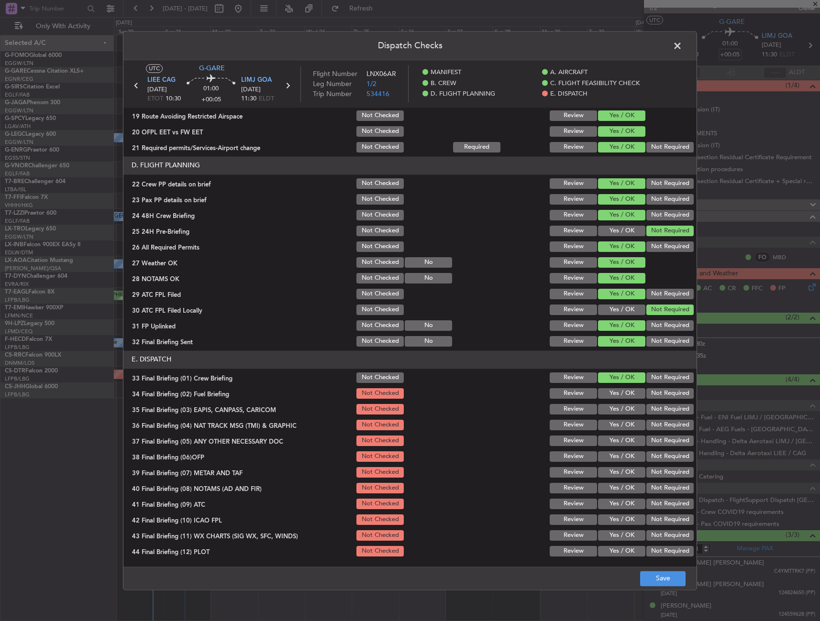
click at [611, 404] on button "Yes / OK" at bounding box center [621, 409] width 47 height 11
click at [601, 386] on section "E. DISPATCH 33 Final Briefing (01) Crew Briefing Not Checked Review Yes / OK No…" at bounding box center [409, 455] width 573 height 208
click at [620, 395] on button "Yes / OK" at bounding box center [621, 393] width 47 height 11
click at [652, 409] on button "Not Required" at bounding box center [669, 409] width 47 height 11
click at [657, 434] on div "Not Required" at bounding box center [669, 440] width 48 height 13
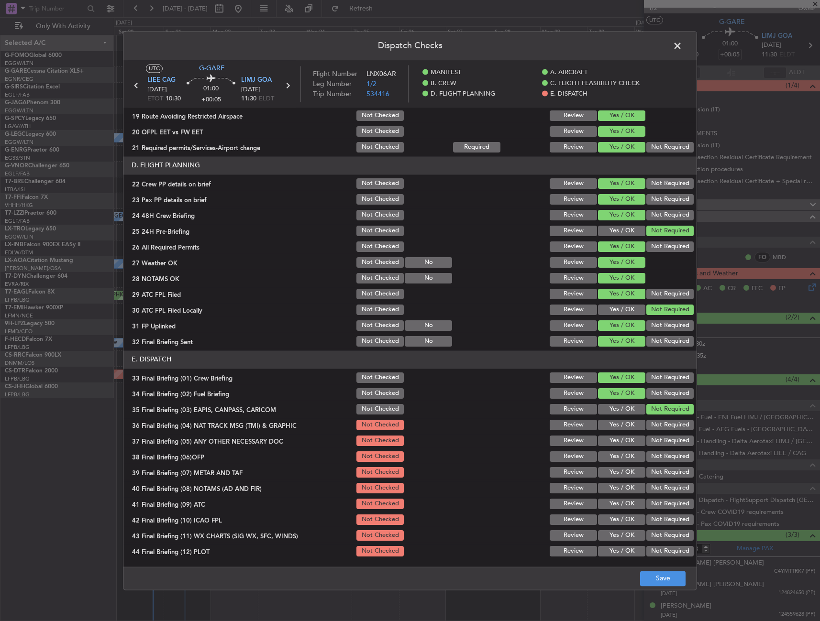
click at [655, 429] on button "Not Required" at bounding box center [669, 425] width 47 height 11
click at [625, 449] on section "E. DISPATCH 33 Final Briefing (01) Crew Briefing Not Checked Review Yes / OK No…" at bounding box center [409, 455] width 573 height 208
click at [613, 446] on div "Yes / OK" at bounding box center [620, 440] width 48 height 13
drag, startPoint x: 609, startPoint y: 458, endPoint x: 607, endPoint y: 450, distance: 7.4
click at [608, 457] on button "Yes / OK" at bounding box center [621, 456] width 47 height 11
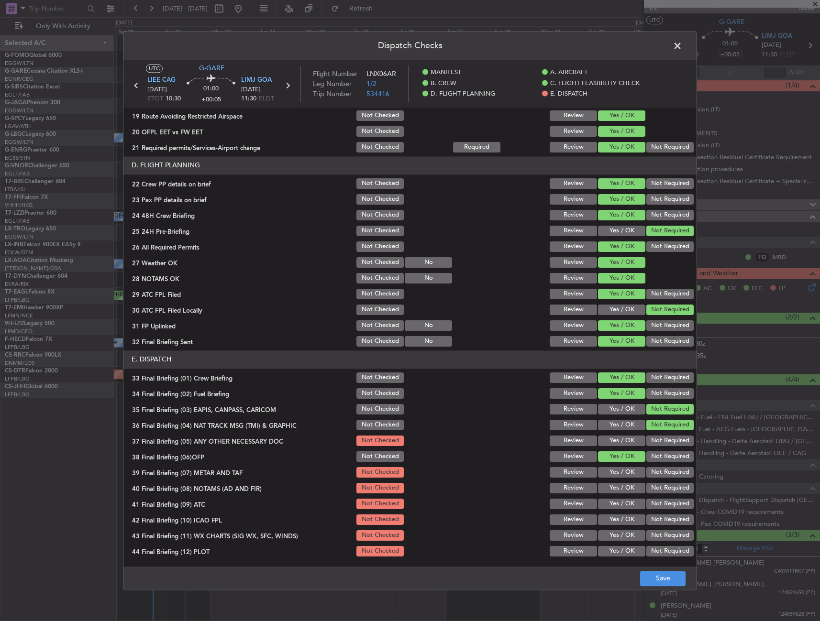
click at [607, 444] on button "Yes / OK" at bounding box center [621, 441] width 47 height 11
click at [607, 479] on div "Yes / OK" at bounding box center [620, 472] width 48 height 13
click at [609, 468] on button "Yes / OK" at bounding box center [621, 472] width 47 height 11
drag, startPoint x: 608, startPoint y: 482, endPoint x: 606, endPoint y: 490, distance: 7.4
click at [607, 482] on div "Yes / OK" at bounding box center [620, 488] width 48 height 13
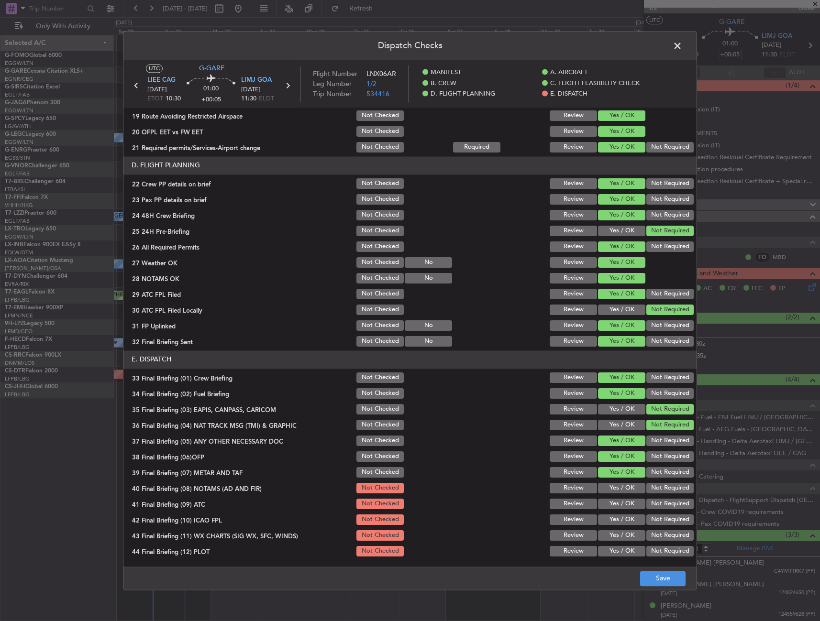
click at [606, 496] on section "E. DISPATCH 33 Final Briefing (01) Crew Briefing Not Checked Review Yes / OK No…" at bounding box center [409, 455] width 573 height 208
click at [606, 487] on button "Yes / OK" at bounding box center [621, 488] width 47 height 11
click at [605, 500] on button "Yes / OK" at bounding box center [621, 504] width 47 height 11
drag, startPoint x: 618, startPoint y: 517, endPoint x: 642, endPoint y: 531, distance: 27.6
click at [618, 518] on button "Yes / OK" at bounding box center [621, 520] width 47 height 11
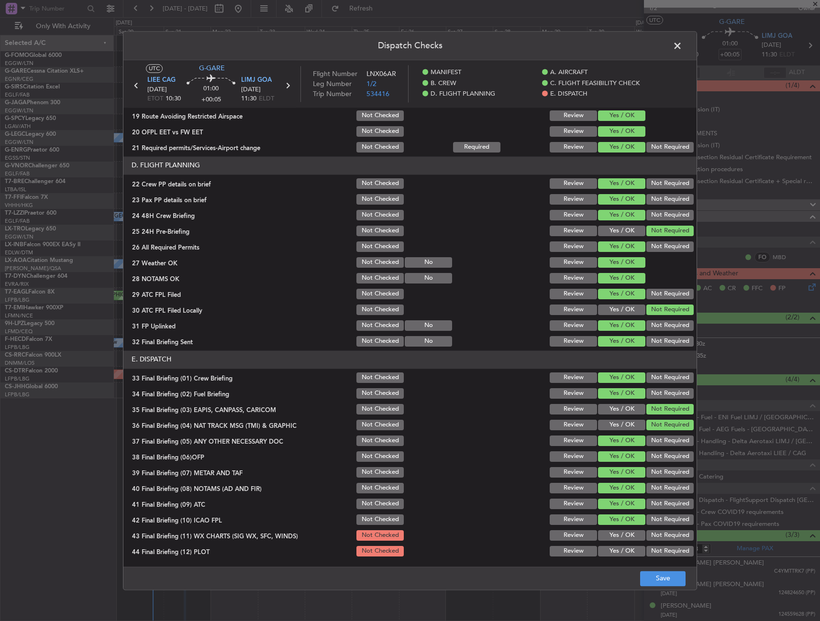
click at [647, 536] on button "Not Required" at bounding box center [669, 535] width 47 height 11
click at [652, 527] on section "E. DISPATCH 33 Final Briefing (01) Crew Briefing Not Checked Review Yes / OK No…" at bounding box center [409, 455] width 573 height 208
click at [649, 520] on button "Not Required" at bounding box center [669, 520] width 47 height 11
click at [632, 533] on button "Yes / OK" at bounding box center [621, 535] width 47 height 11
click at [650, 548] on button "Not Required" at bounding box center [669, 551] width 47 height 11
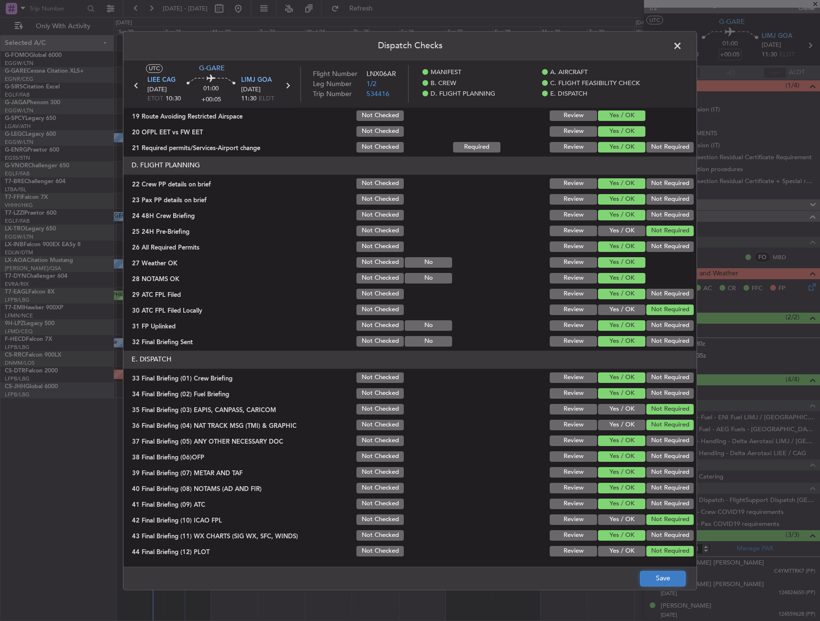
click at [664, 579] on button "Save" at bounding box center [662, 578] width 45 height 15
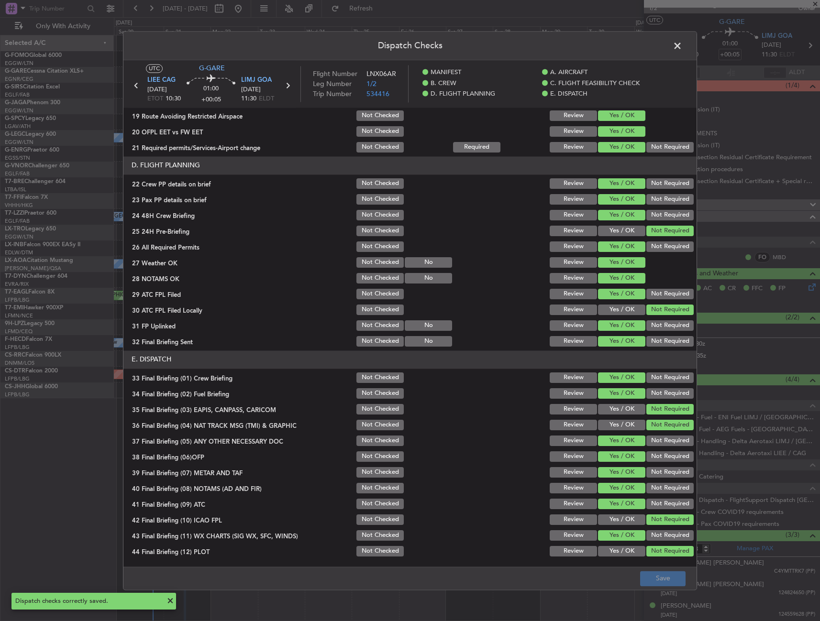
click at [682, 49] on span at bounding box center [682, 48] width 0 height 19
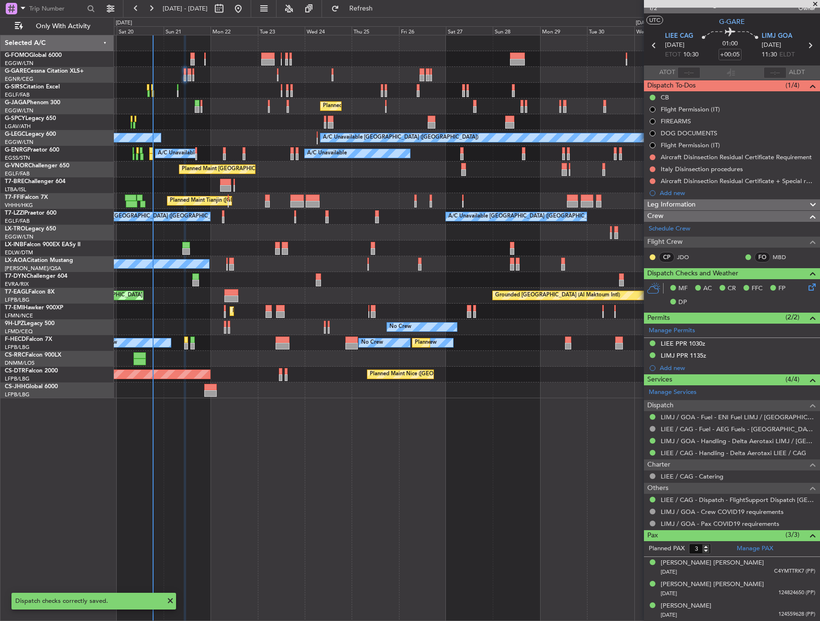
click at [664, 207] on span "Leg Information" at bounding box center [671, 204] width 48 height 11
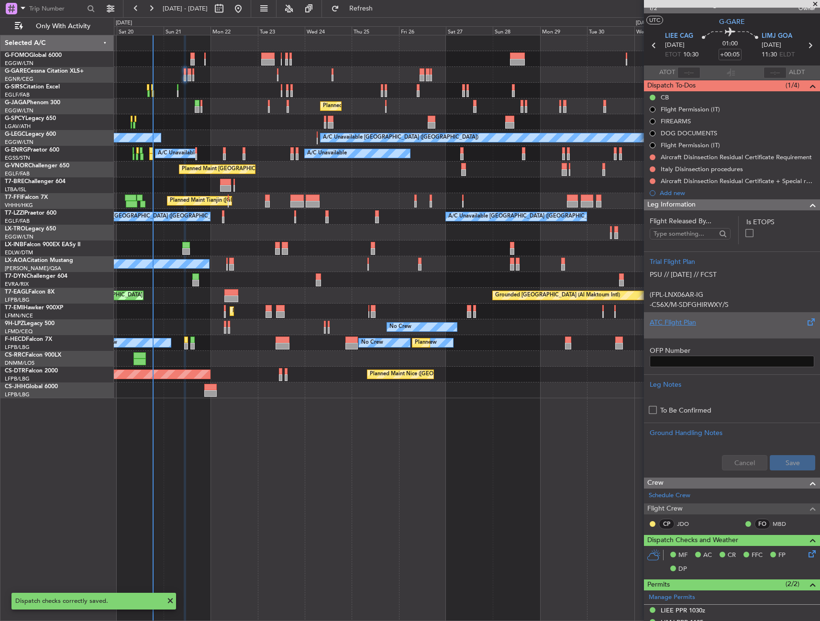
click at [702, 320] on div "ATC Flight Plan" at bounding box center [731, 323] width 164 height 10
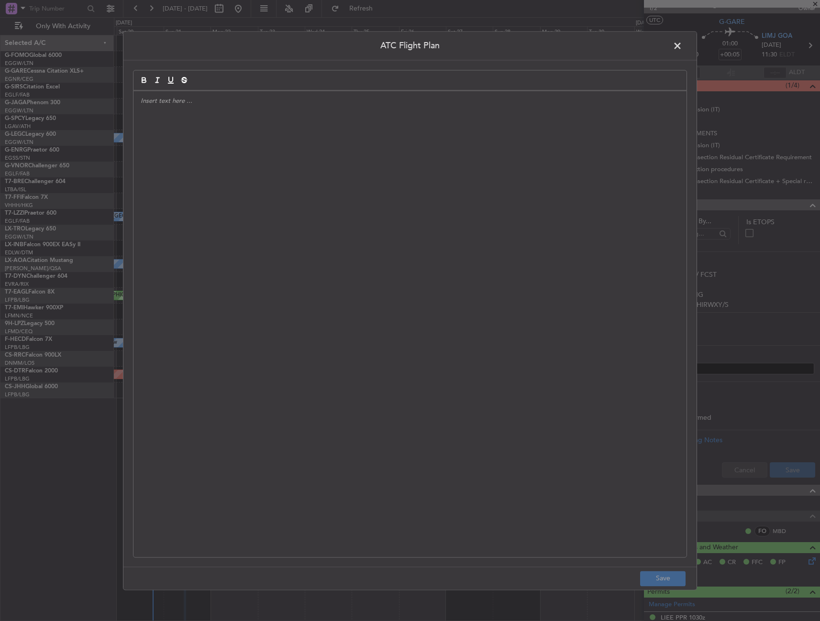
click at [443, 187] on div at bounding box center [409, 324] width 553 height 466
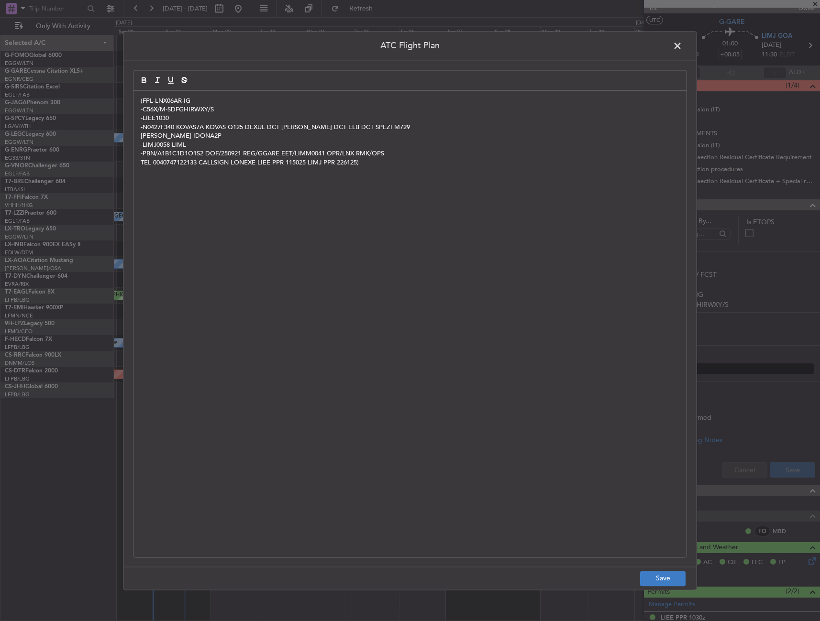
scroll to position [0, 0]
click at [666, 581] on button "Save" at bounding box center [662, 578] width 45 height 15
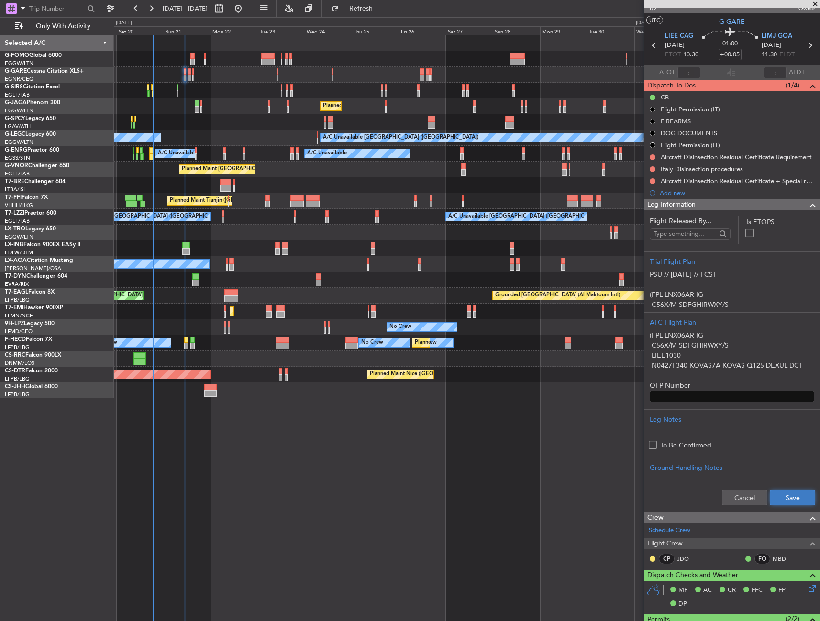
click at [796, 495] on button "Save" at bounding box center [791, 497] width 45 height 15
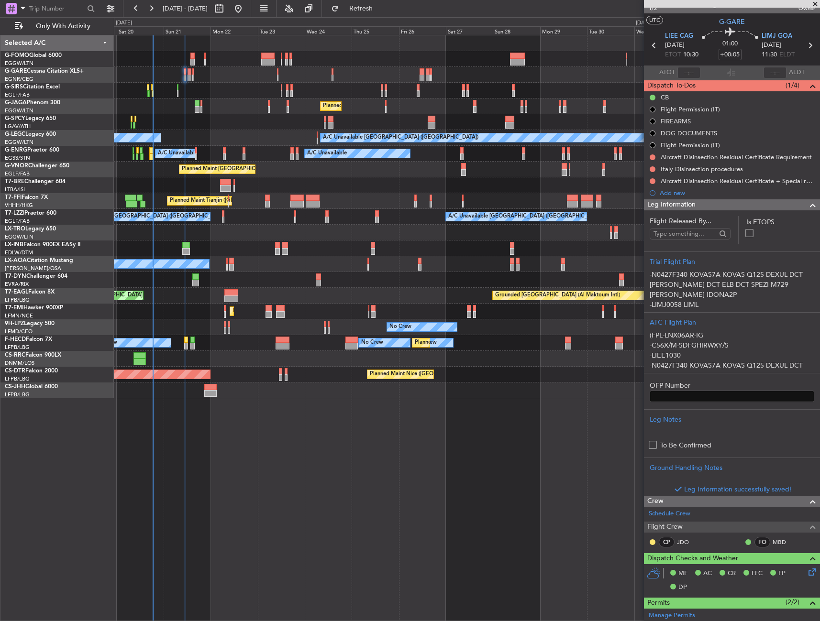
scroll to position [96, 0]
click at [760, 197] on div "Add new" at bounding box center [732, 193] width 176 height 12
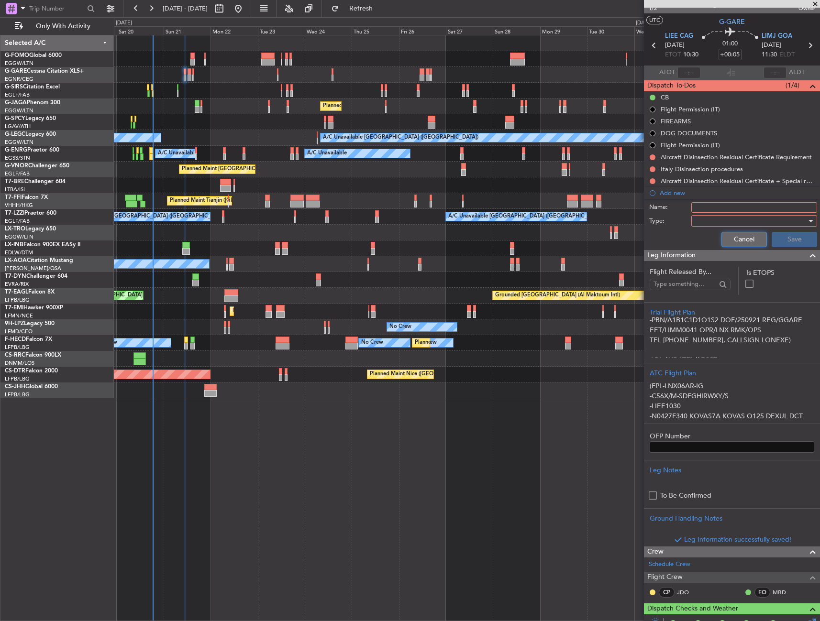
click at [746, 243] on button "Cancel" at bounding box center [743, 239] width 45 height 15
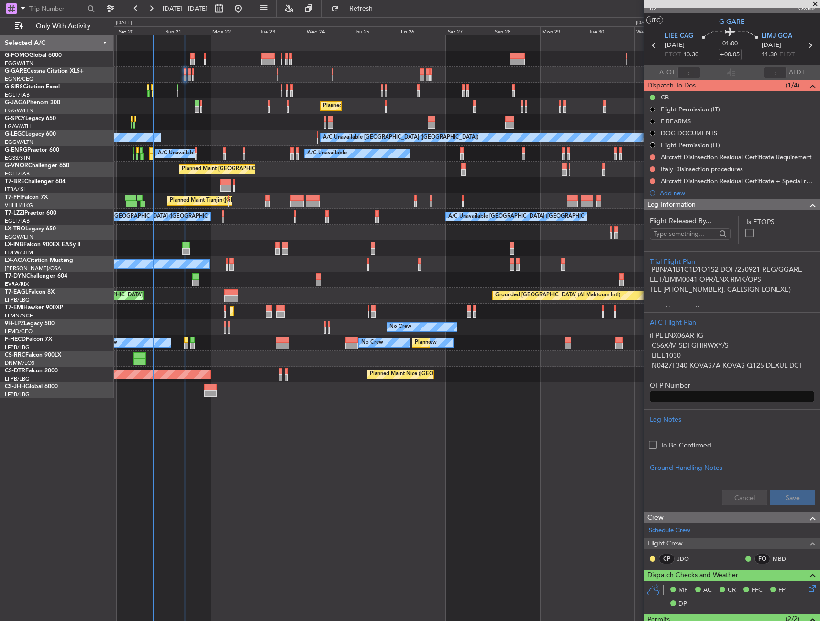
click at [735, 202] on div "Leg Information" at bounding box center [732, 204] width 176 height 11
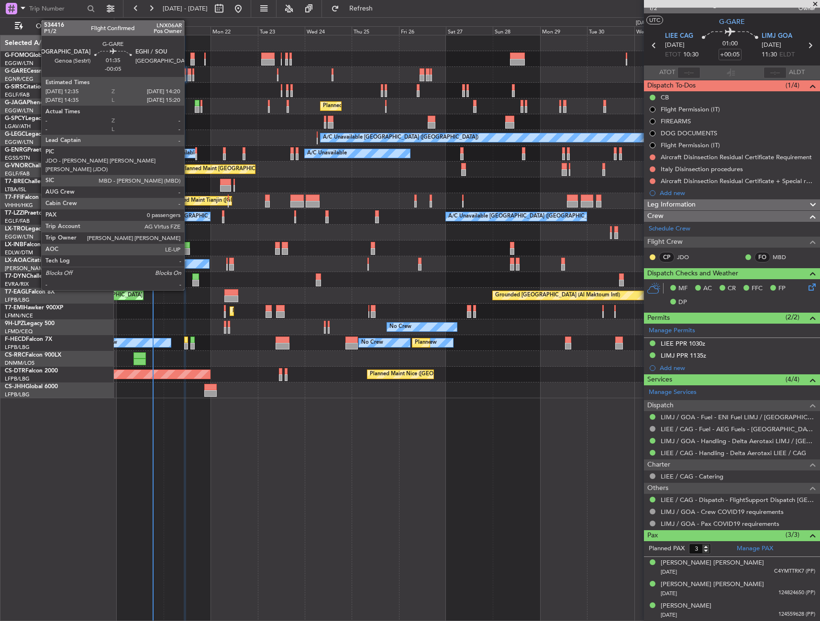
click at [188, 73] on div at bounding box center [189, 71] width 4 height 7
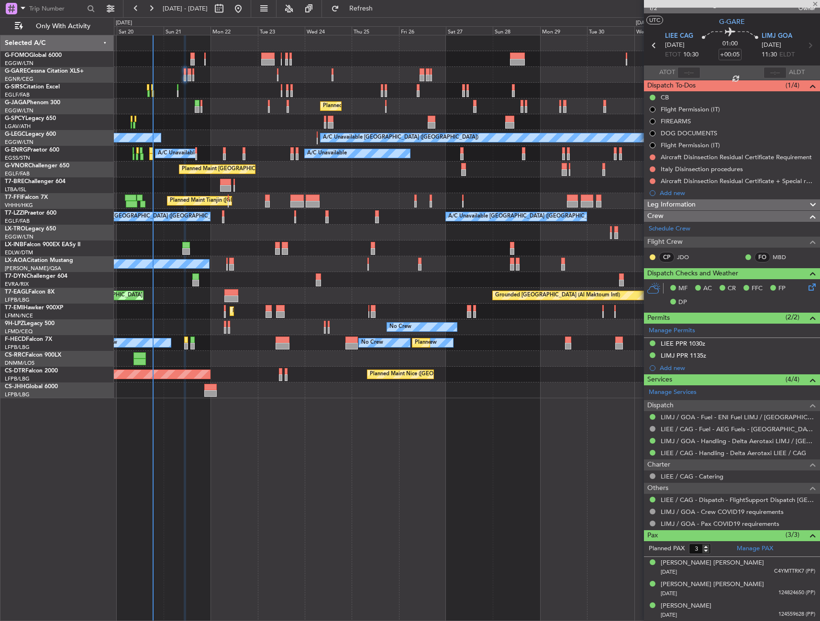
type input "-00:05"
type input "0"
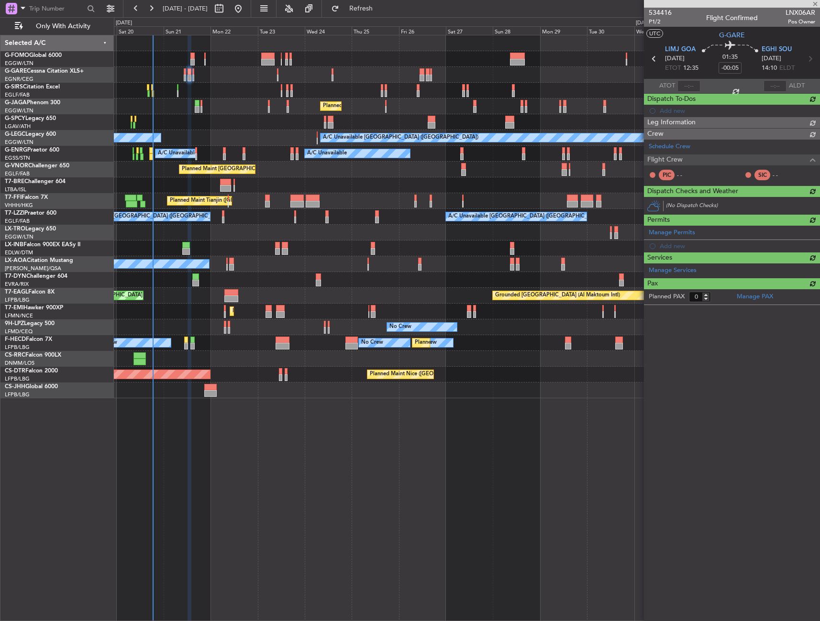
scroll to position [0, 0]
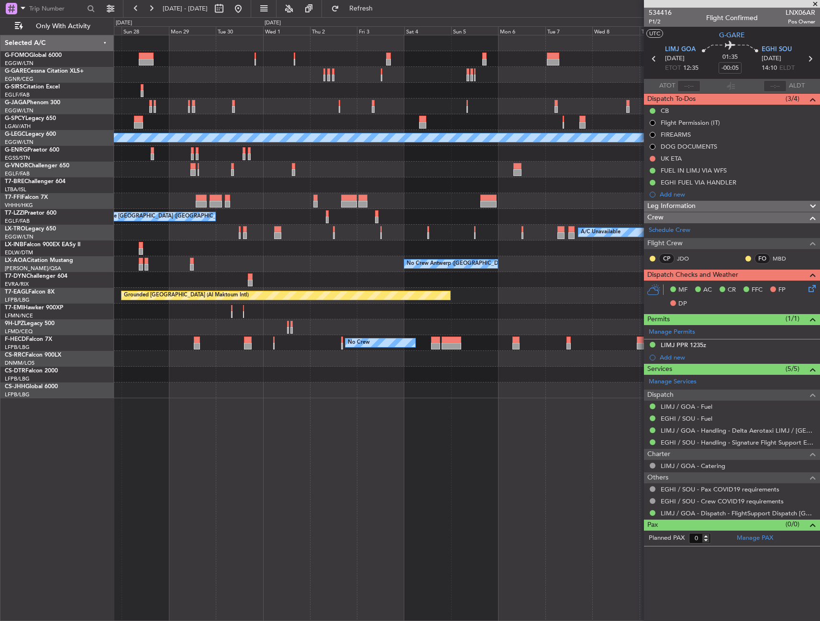
click at [129, 374] on div "Planned Maint London (Luton) A/C Unavailable London (Luton) A/C Unavailable Pla…" at bounding box center [466, 216] width 705 height 363
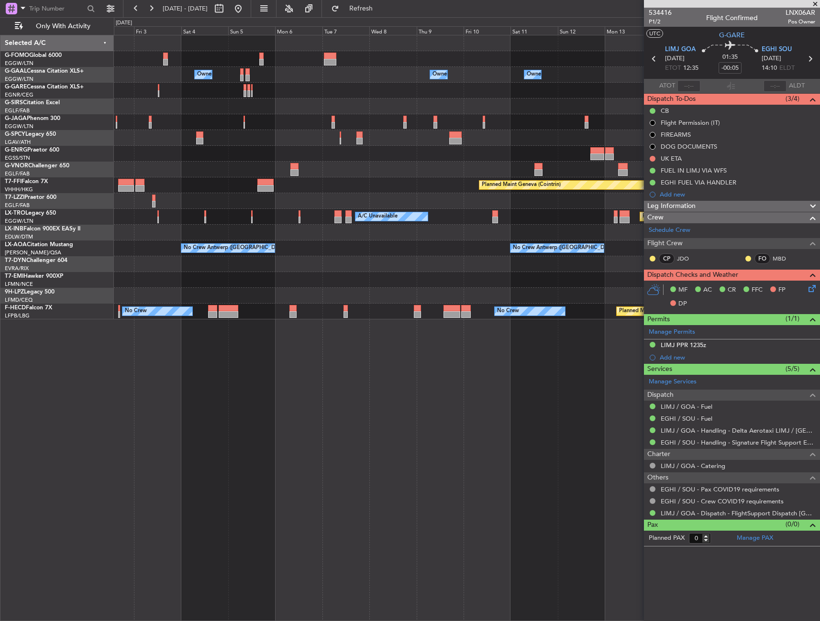
click at [157, 352] on div "Owner Owner Owner Owner London (Luton) Owner Owner No Crew Owner Planned Maint …" at bounding box center [467, 328] width 706 height 586
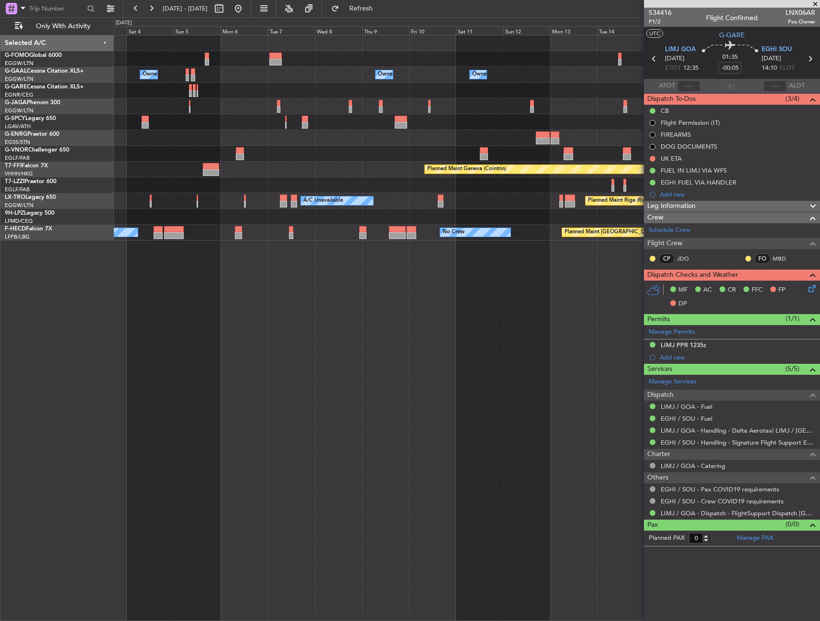
click at [274, 343] on div "Owner Owner Owner Owner London (Luton) Owner Owner No Crew Owner Planned Maint …" at bounding box center [467, 328] width 706 height 586
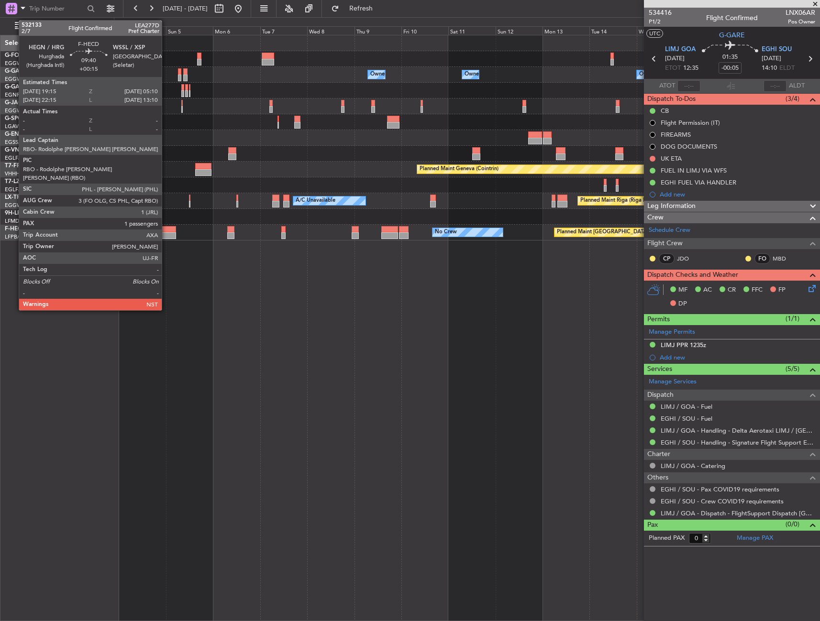
click at [166, 227] on div at bounding box center [166, 229] width 20 height 7
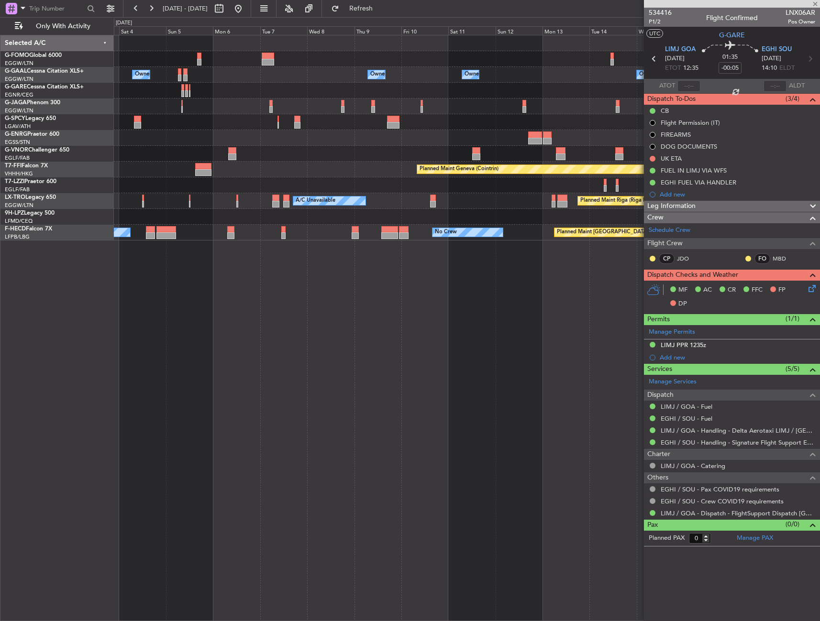
type input "+00:15"
type input "1"
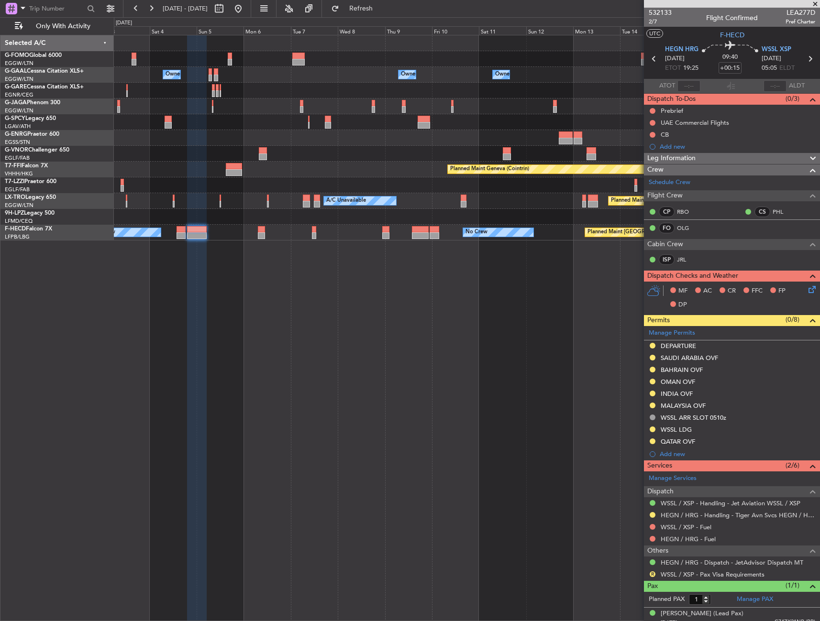
click at [144, 211] on div at bounding box center [466, 217] width 705 height 16
click at [148, 278] on div "Owner London (Luton) Owner Owner No Crew Owner Owner Owner Owner Planned Maint …" at bounding box center [467, 328] width 706 height 586
click at [559, 359] on div "Owner Owner Owner London (Luton) Owner Owner No Crew Owner Owner Planned Maint …" at bounding box center [467, 328] width 706 height 586
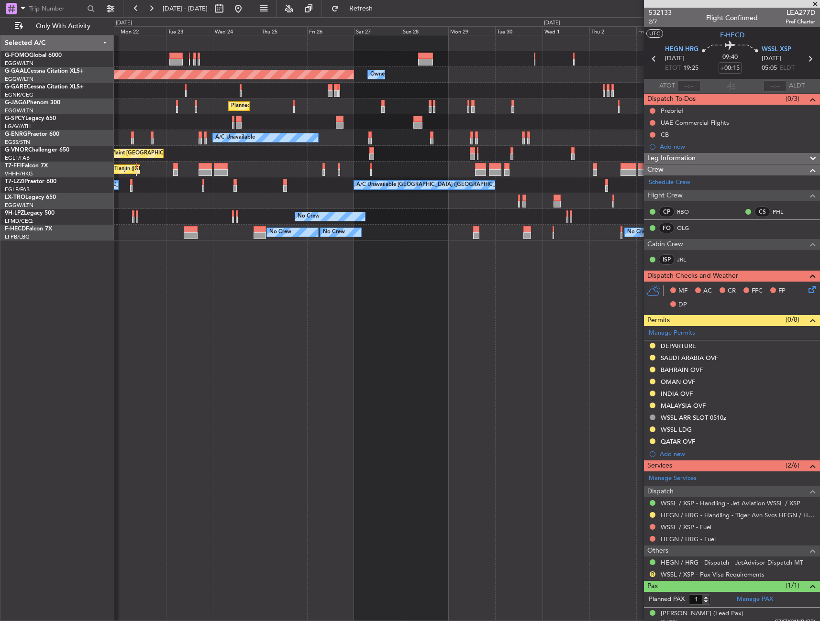
click at [423, 252] on div "Owner Owner Planned Maint Dusseldorf Owner Planned Maint London (Luton) A/C Una…" at bounding box center [467, 328] width 706 height 586
click at [490, 235] on div "Owner Owner Planned Maint Dusseldorf Owner Planned Maint London (Luton) A/C Una…" at bounding box center [466, 137] width 705 height 205
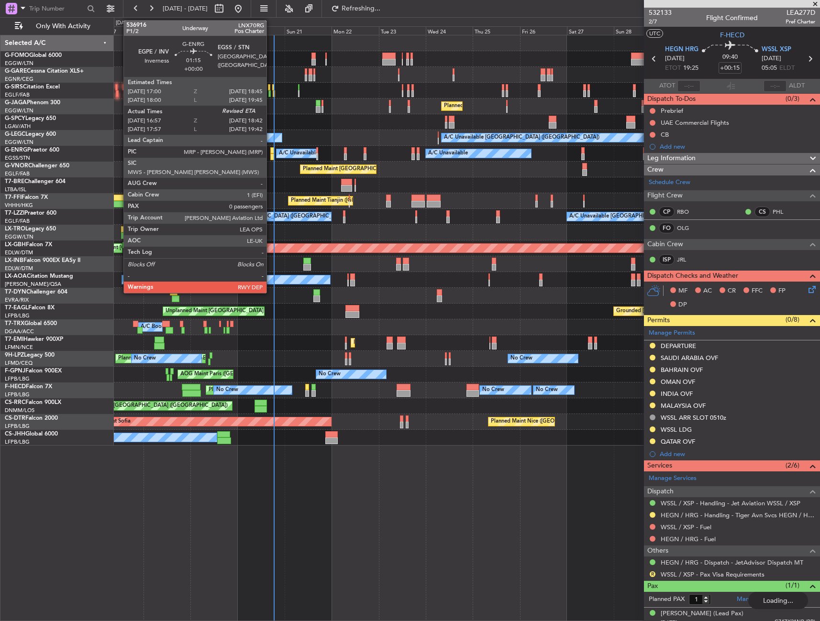
click at [271, 153] on div at bounding box center [272, 156] width 4 height 7
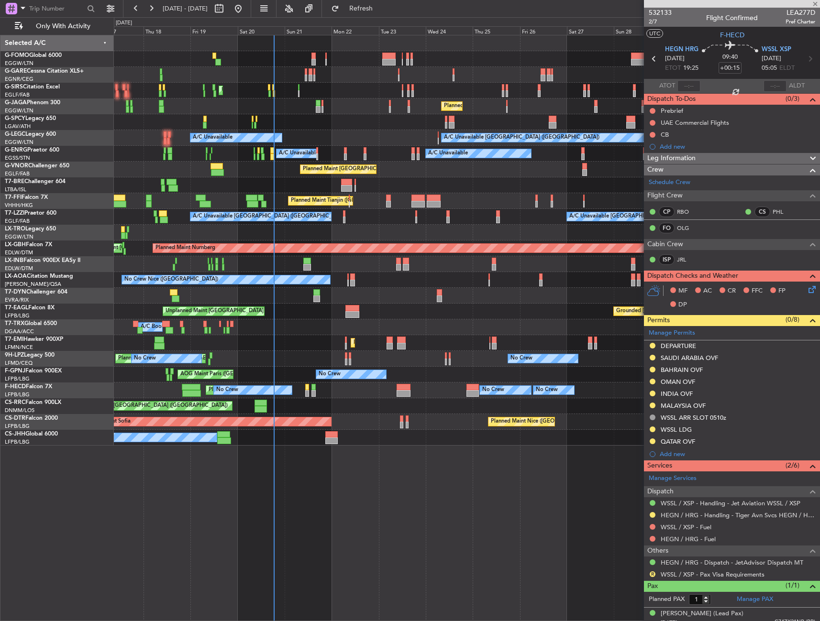
type input "17:12"
type input "0"
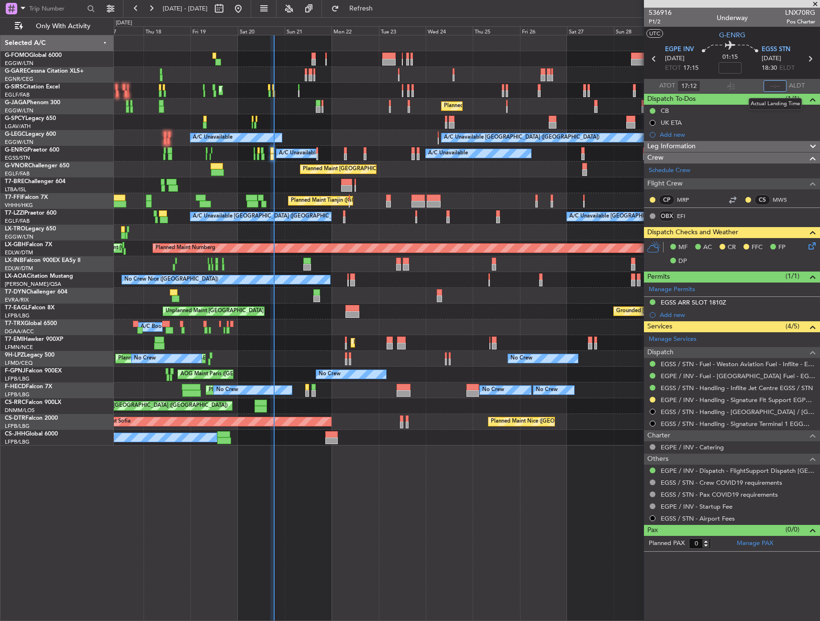
click at [774, 84] on input "text" at bounding box center [774, 85] width 23 height 11
click at [749, 74] on div "01:15" at bounding box center [729, 58] width 63 height 35
type input "18:30"
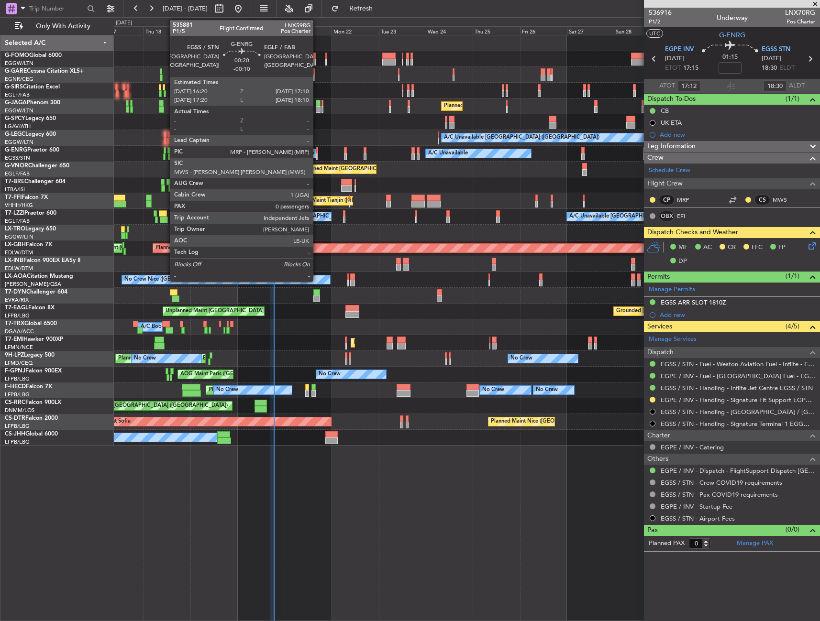
click at [317, 152] on div at bounding box center [317, 150] width 2 height 7
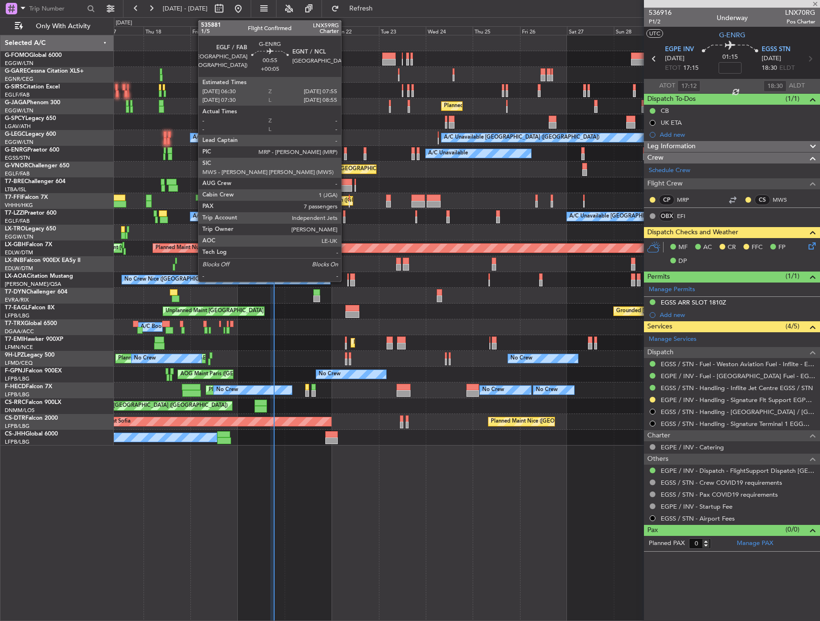
type input "-00:10"
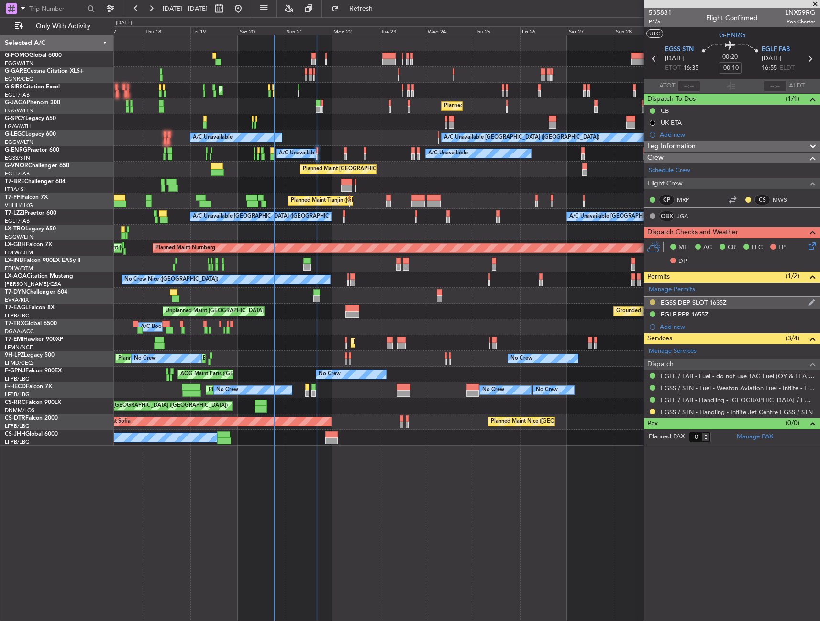
click at [652, 300] on button at bounding box center [652, 302] width 6 height 6
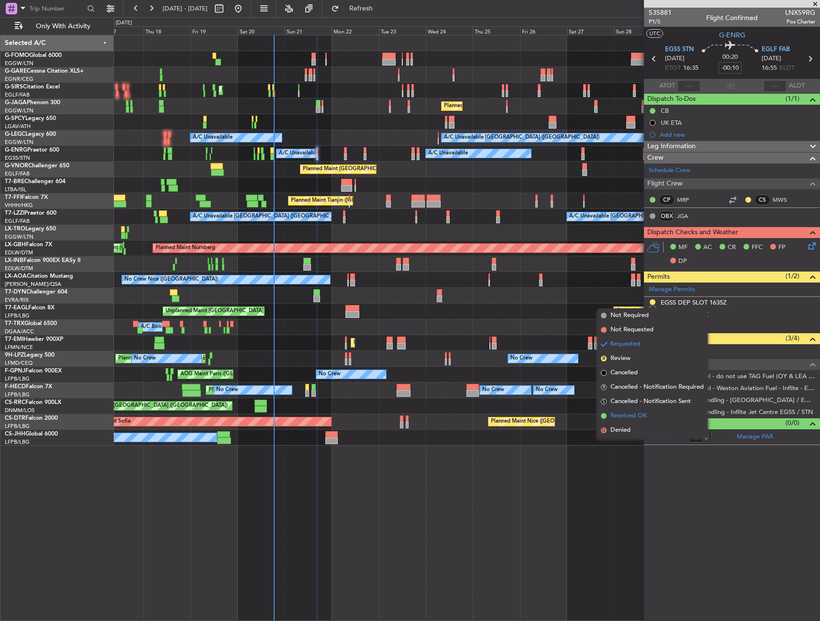
click at [631, 417] on span "Received OK" at bounding box center [628, 416] width 36 height 10
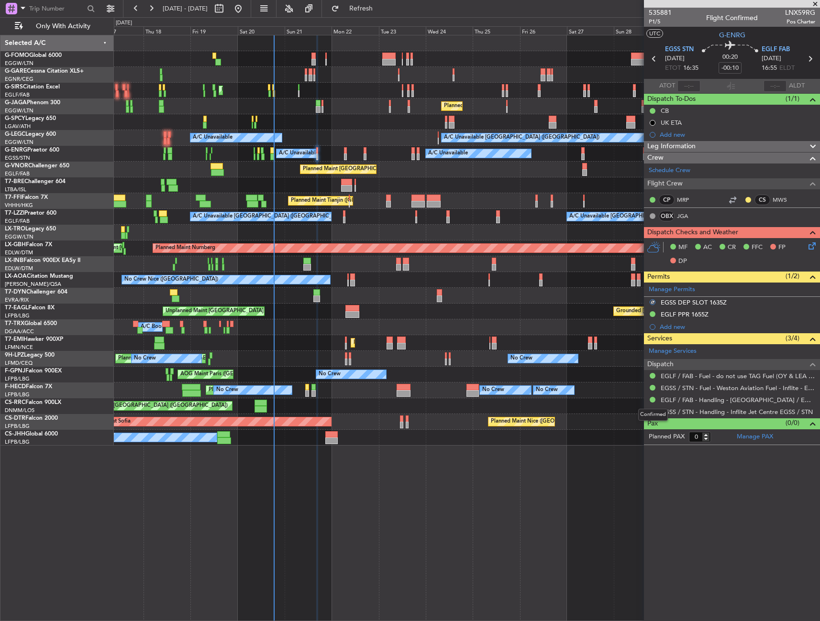
click at [656, 410] on div "Confirmed" at bounding box center [653, 415] width 30 height 12
click at [651, 409] on button at bounding box center [652, 412] width 6 height 6
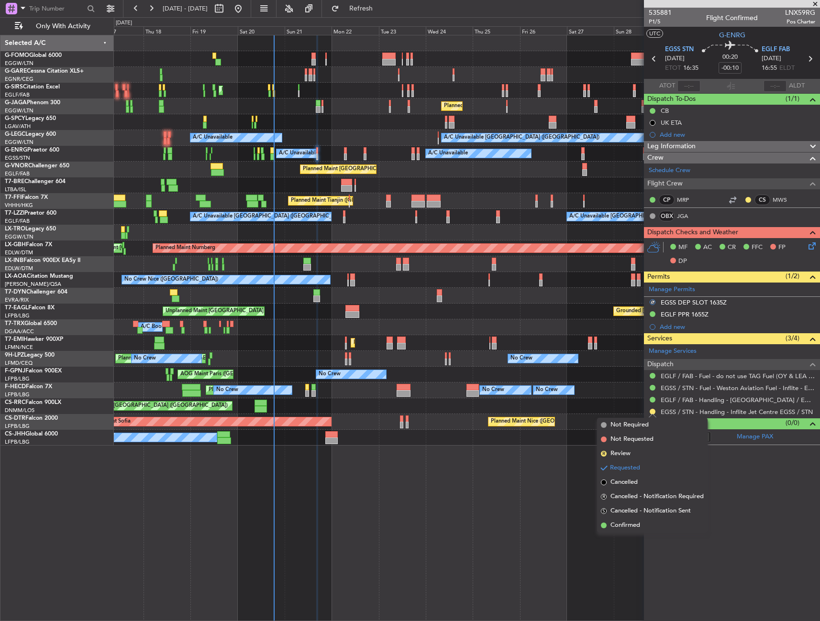
click at [614, 529] on span "Confirmed" at bounding box center [625, 526] width 30 height 10
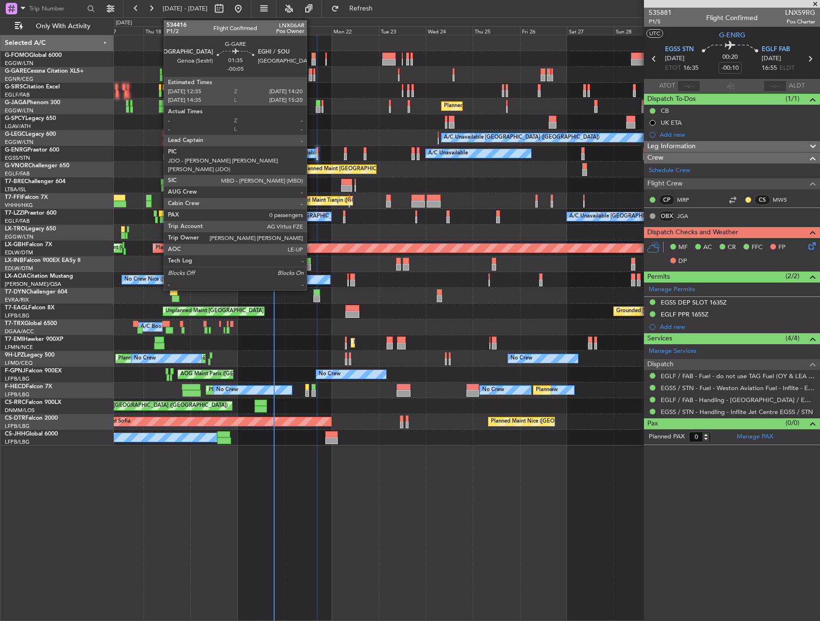
click at [311, 72] on div at bounding box center [310, 71] width 4 height 7
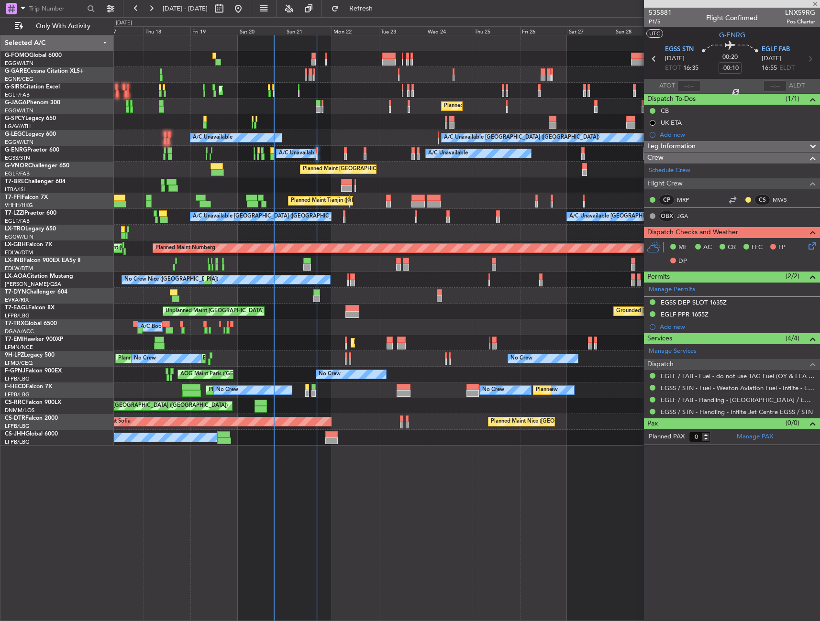
type input "-00:05"
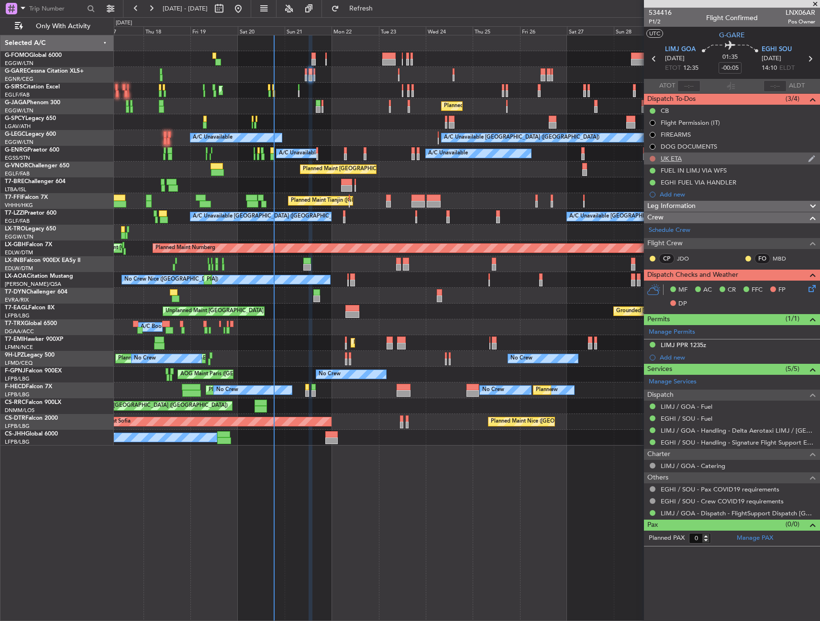
drag, startPoint x: 654, startPoint y: 157, endPoint x: 653, endPoint y: 177, distance: 20.1
click at [654, 157] on button at bounding box center [652, 159] width 6 height 6
click at [647, 214] on span "Cancelled" at bounding box center [654, 215] width 27 height 10
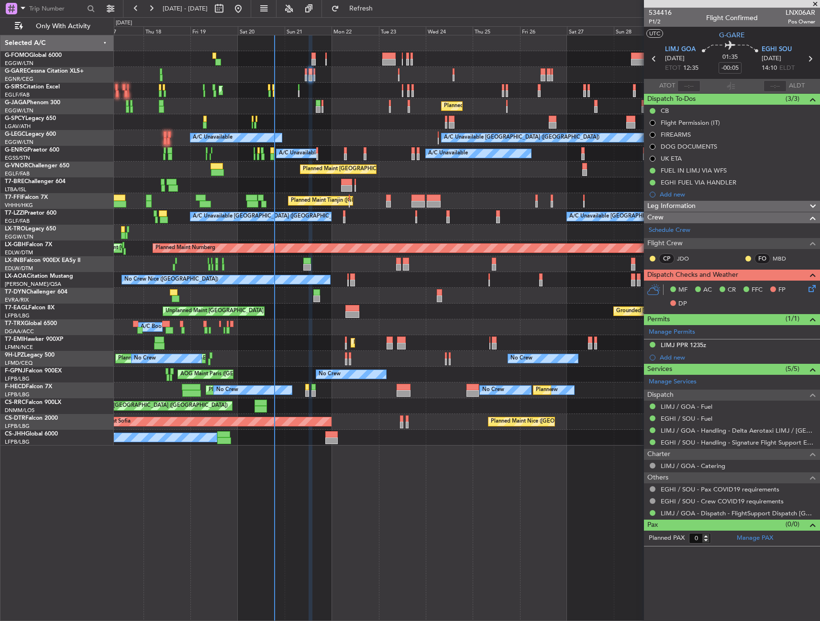
drag, startPoint x: 676, startPoint y: 341, endPoint x: 687, endPoint y: 350, distance: 14.3
click at [676, 341] on div "LIMJ PPR 1235z" at bounding box center [682, 345] width 45 height 8
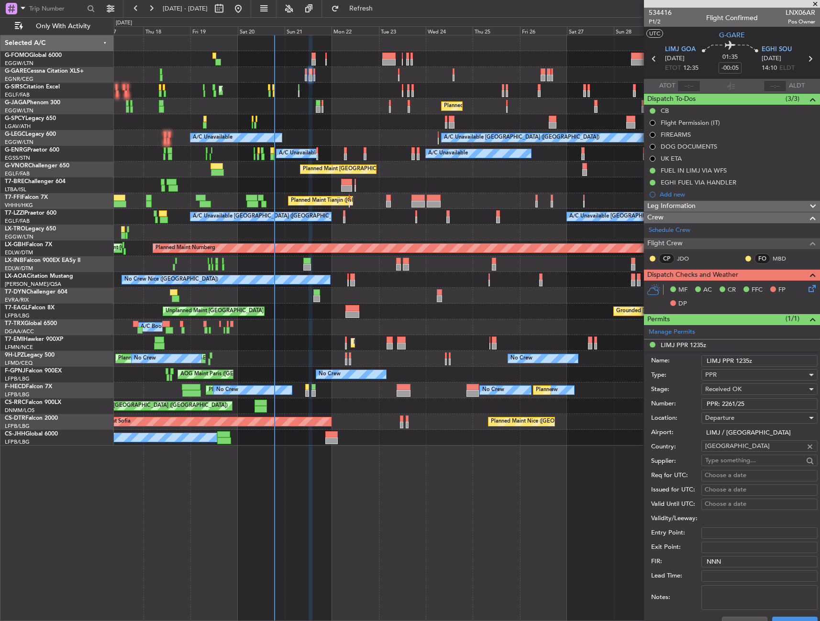
drag, startPoint x: 761, startPoint y: 406, endPoint x: 640, endPoint y: 423, distance: 122.1
click at [640, 423] on fb-app "17 Sep 2025 - 02 Oct 2025 Refresh Quick Links Only With Activity Unplanned Main…" at bounding box center [410, 314] width 820 height 614
click at [737, 405] on input "PPR: 2261/25" at bounding box center [759, 403] width 116 height 11
drag, startPoint x: 721, startPoint y: 406, endPoint x: 749, endPoint y: 404, distance: 28.3
click at [749, 404] on input "PPR: 2261/25" at bounding box center [759, 403] width 116 height 11
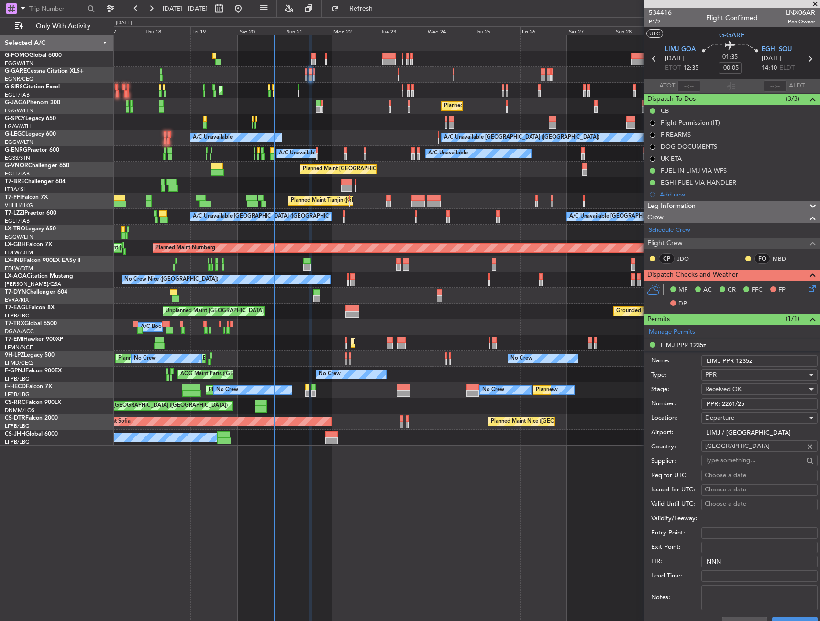
click at [757, 404] on input "PPR: 2261/25" at bounding box center [759, 403] width 116 height 11
drag, startPoint x: 759, startPoint y: 404, endPoint x: 700, endPoint y: 410, distance: 60.1
click at [700, 410] on div "Number: PPR: 2261/25" at bounding box center [734, 404] width 166 height 14
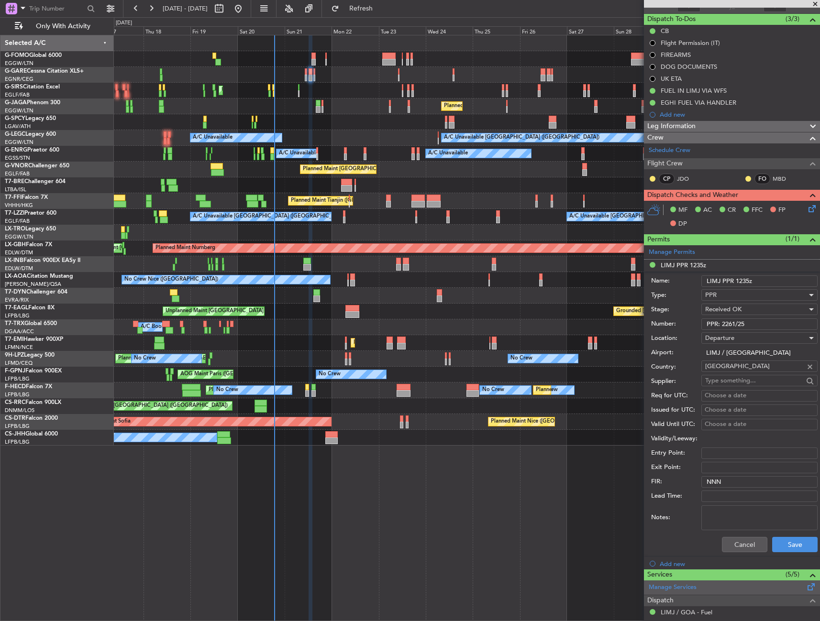
scroll to position [143, 0]
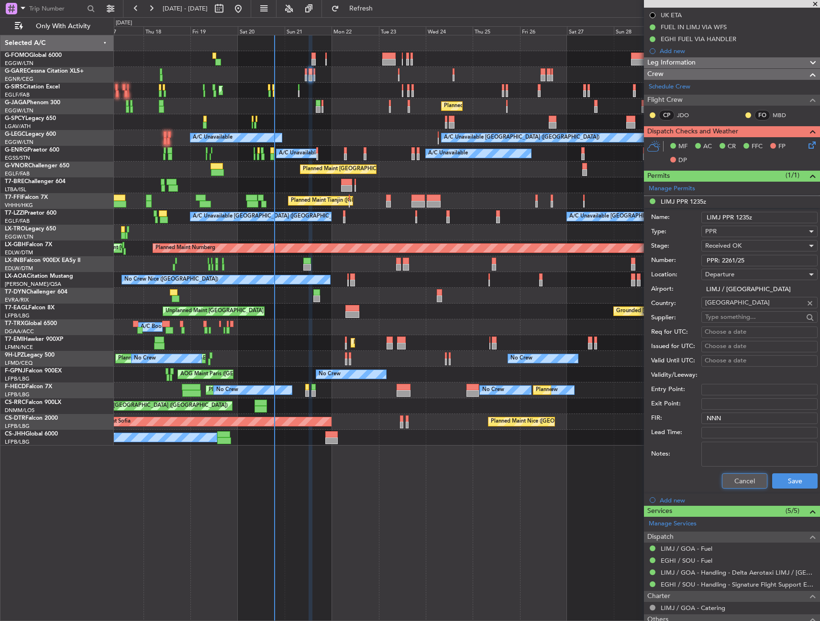
drag, startPoint x: 744, startPoint y: 482, endPoint x: 734, endPoint y: 483, distance: 9.1
click at [744, 482] on button "Cancel" at bounding box center [744, 480] width 45 height 15
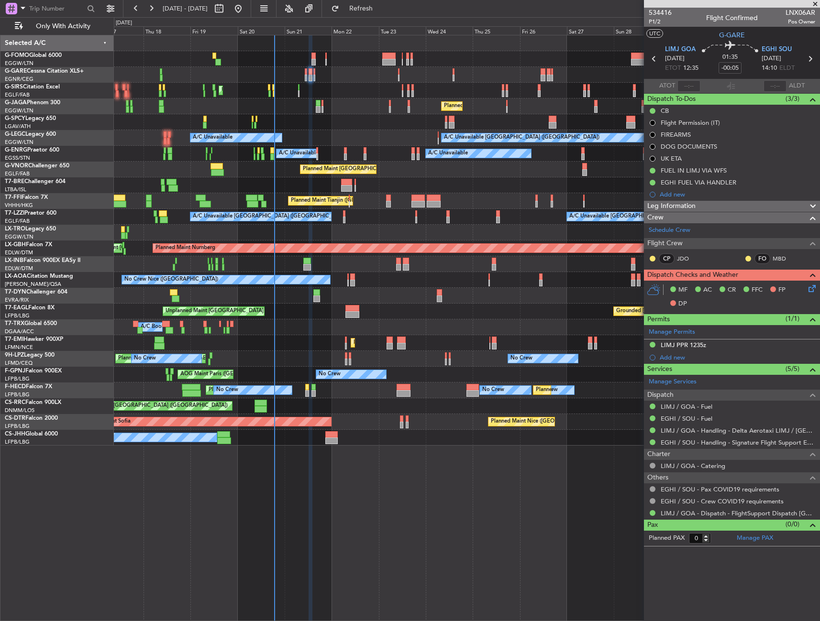
scroll to position [0, 0]
click at [679, 209] on span "Leg Information" at bounding box center [671, 206] width 48 height 11
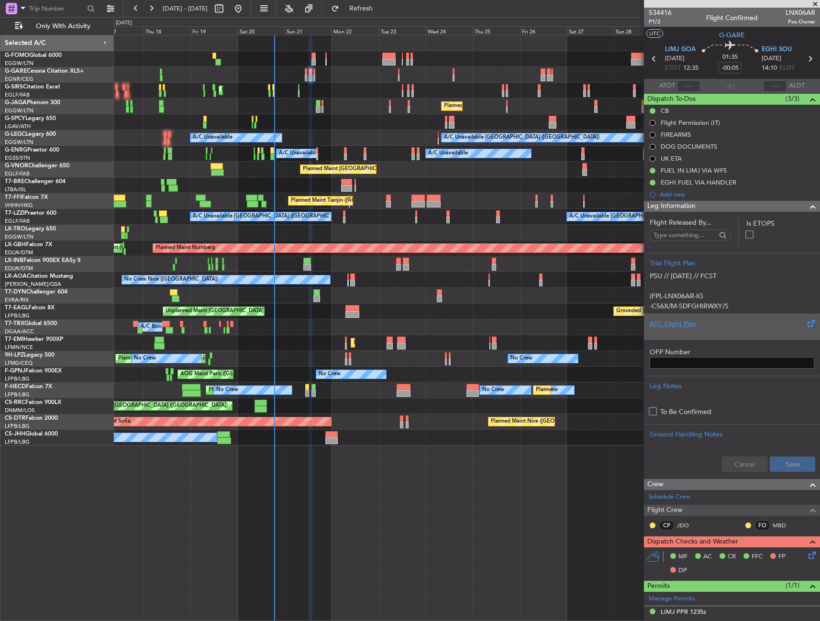
click at [696, 335] on div "ATC Flight Plan" at bounding box center [732, 327] width 176 height 26
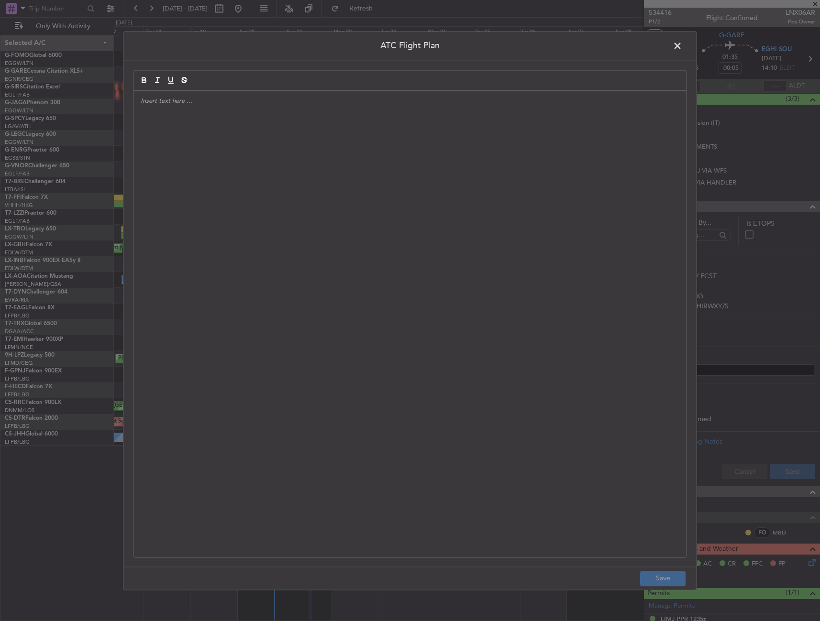
drag, startPoint x: 566, startPoint y: 195, endPoint x: 674, endPoint y: 592, distance: 412.3
click at [567, 195] on div at bounding box center [409, 324] width 553 height 466
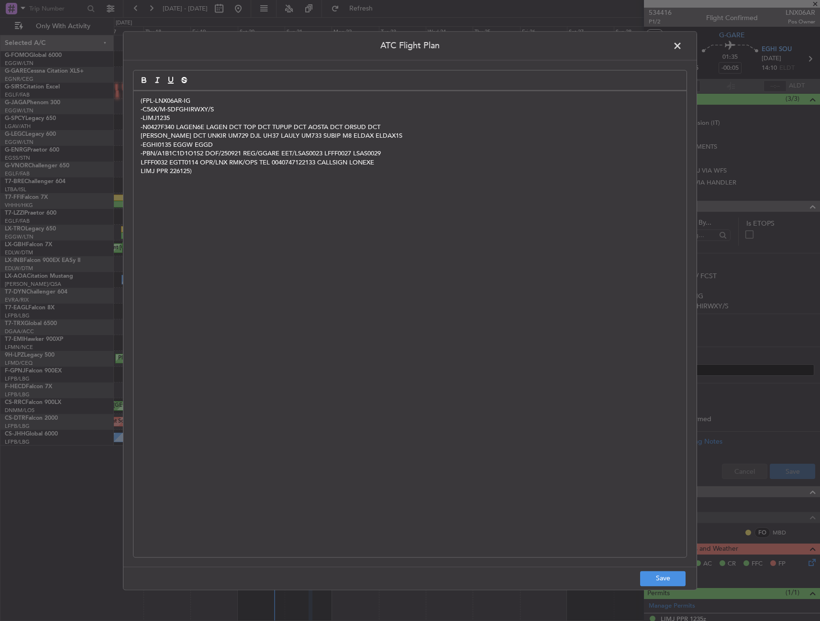
click at [669, 587] on footer "Save" at bounding box center [409, 578] width 573 height 23
drag, startPoint x: 670, startPoint y: 585, endPoint x: 732, endPoint y: 545, distance: 73.6
click at [671, 584] on button "Save" at bounding box center [662, 578] width 45 height 15
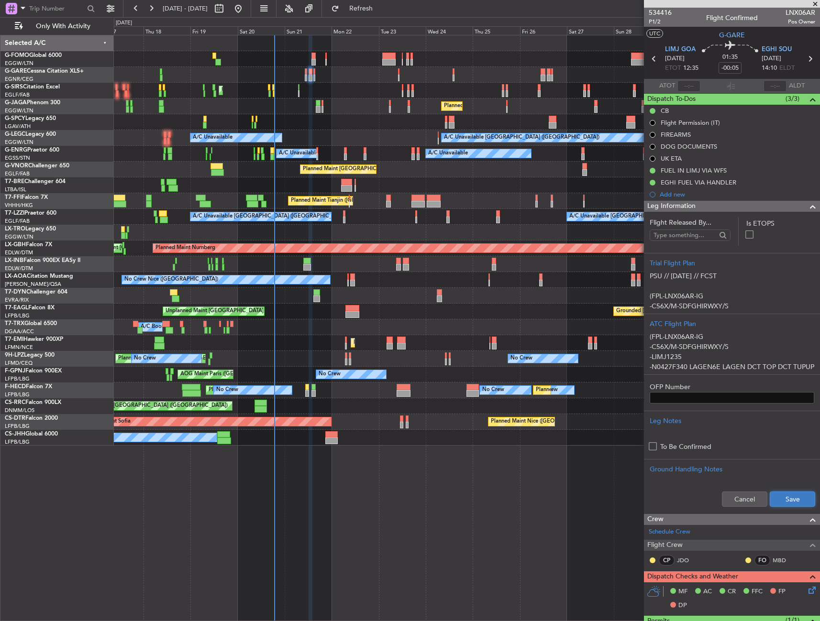
click at [769, 495] on button "Save" at bounding box center [791, 499] width 45 height 15
click at [767, 203] on div "Leg Information" at bounding box center [732, 206] width 176 height 11
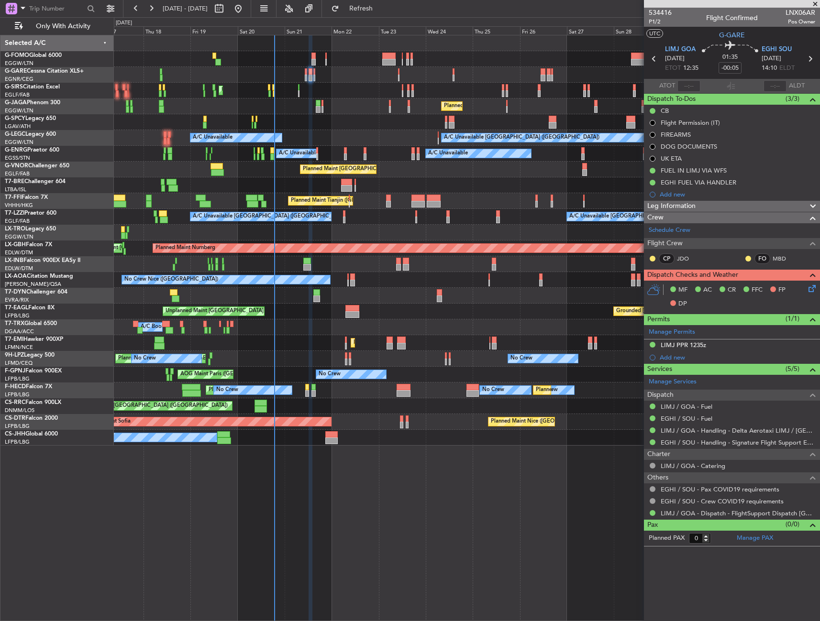
click at [811, 288] on icon at bounding box center [810, 287] width 8 height 8
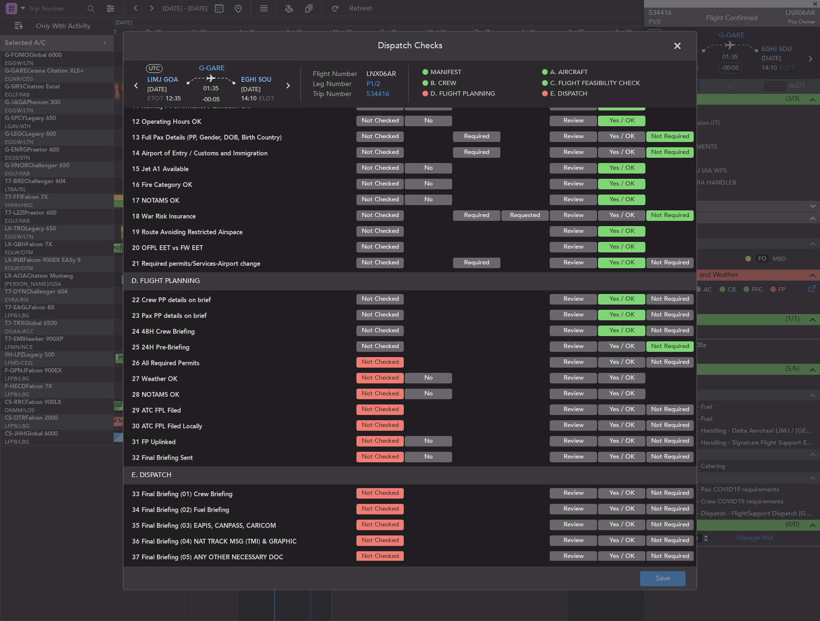
scroll to position [396, 0]
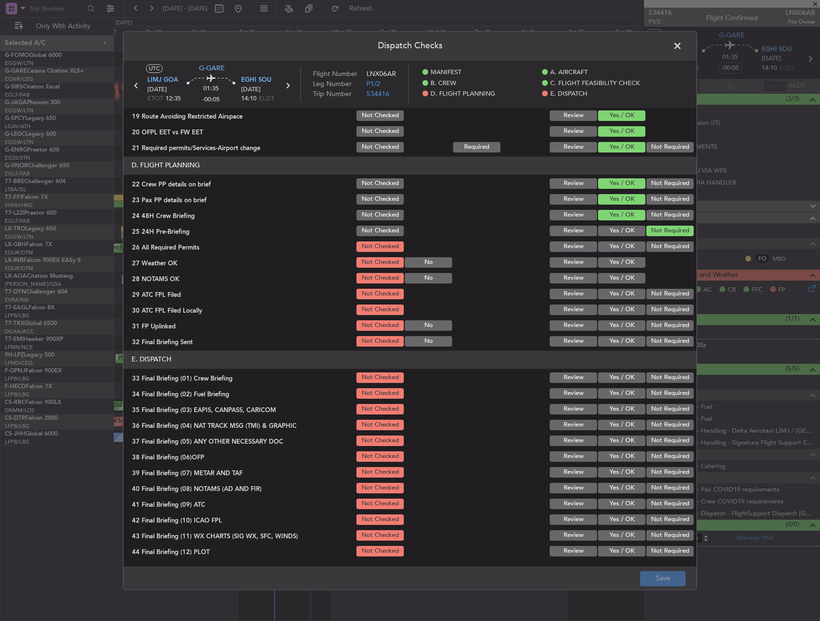
drag, startPoint x: 620, startPoint y: 248, endPoint x: 619, endPoint y: 266, distance: 18.7
click at [620, 248] on button "Yes / OK" at bounding box center [621, 246] width 47 height 11
click at [619, 266] on button "Yes / OK" at bounding box center [621, 262] width 47 height 11
click at [617, 275] on button "Yes / OK" at bounding box center [621, 278] width 47 height 11
click at [619, 295] on button "Yes / OK" at bounding box center [621, 294] width 47 height 11
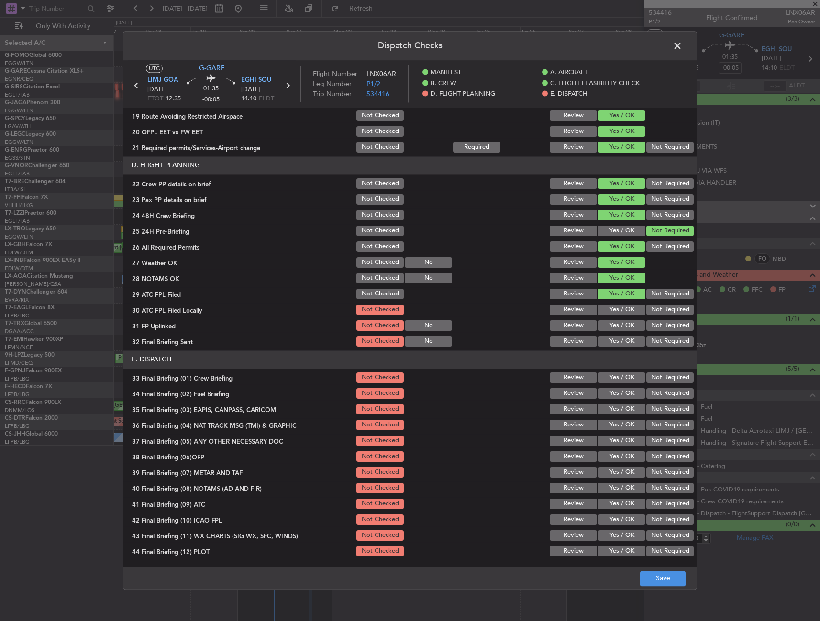
click at [647, 310] on button "Not Required" at bounding box center [669, 310] width 47 height 11
drag, startPoint x: 625, startPoint y: 329, endPoint x: 622, endPoint y: 339, distance: 11.0
click at [625, 329] on button "Yes / OK" at bounding box center [621, 325] width 47 height 11
click at [622, 340] on button "Yes / OK" at bounding box center [621, 341] width 47 height 11
click at [615, 374] on button "Yes / OK" at bounding box center [621, 378] width 47 height 11
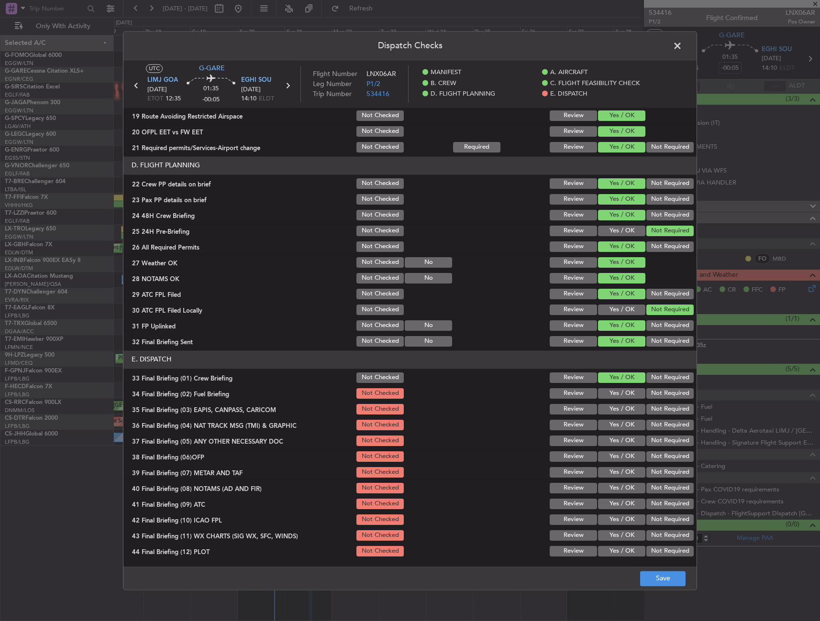
click at [613, 390] on button "Yes / OK" at bounding box center [621, 393] width 47 height 11
drag, startPoint x: 650, startPoint y: 407, endPoint x: 655, endPoint y: 423, distance: 16.0
click at [650, 408] on button "Not Required" at bounding box center [669, 409] width 47 height 11
drag, startPoint x: 655, startPoint y: 423, endPoint x: 615, endPoint y: 445, distance: 45.0
click at [654, 423] on button "Not Required" at bounding box center [669, 425] width 47 height 11
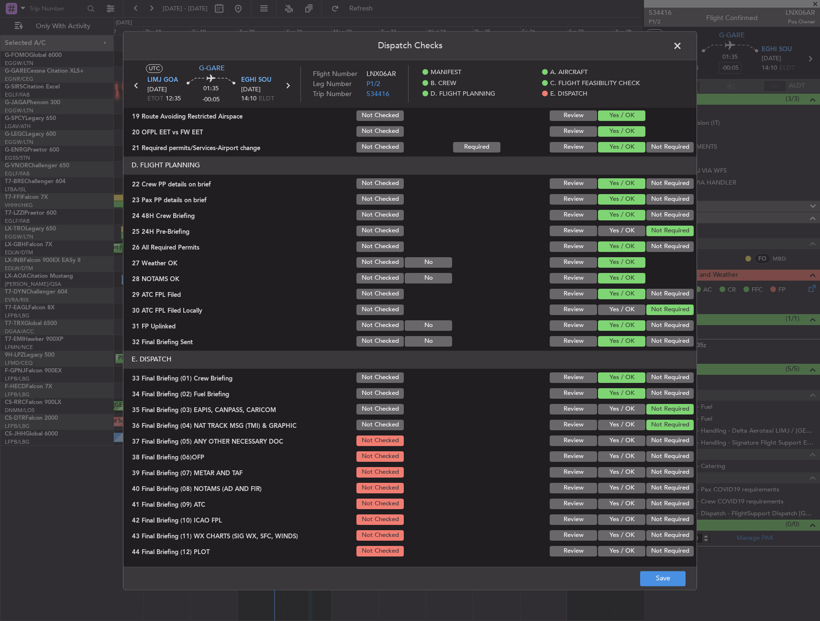
click at [610, 445] on button "Yes / OK" at bounding box center [621, 441] width 47 height 11
click at [607, 464] on section "E. DISPATCH 33 Final Briefing (01) Crew Briefing Not Checked Review Yes / OK No…" at bounding box center [409, 455] width 573 height 208
drag, startPoint x: 607, startPoint y: 464, endPoint x: 607, endPoint y: 471, distance: 7.7
click at [608, 474] on button "Yes / OK" at bounding box center [621, 472] width 47 height 11
click at [607, 460] on button "Yes / OK" at bounding box center [621, 456] width 47 height 11
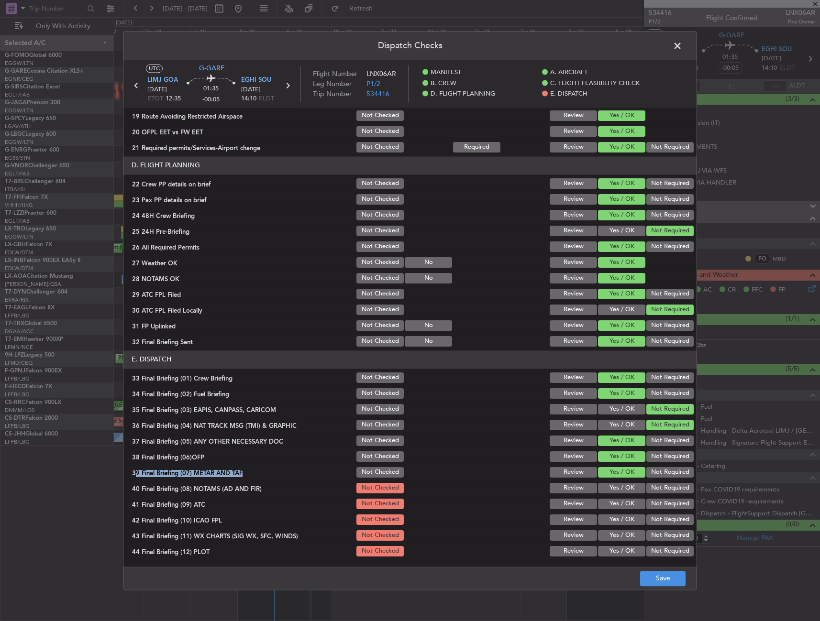
click at [608, 490] on button "Yes / OK" at bounding box center [621, 488] width 47 height 11
click at [609, 503] on button "Yes / OK" at bounding box center [621, 504] width 47 height 11
click at [617, 517] on button "Yes / OK" at bounding box center [621, 520] width 47 height 11
click at [652, 521] on button "Not Required" at bounding box center [669, 520] width 47 height 11
click at [649, 531] on button "Not Required" at bounding box center [669, 535] width 47 height 11
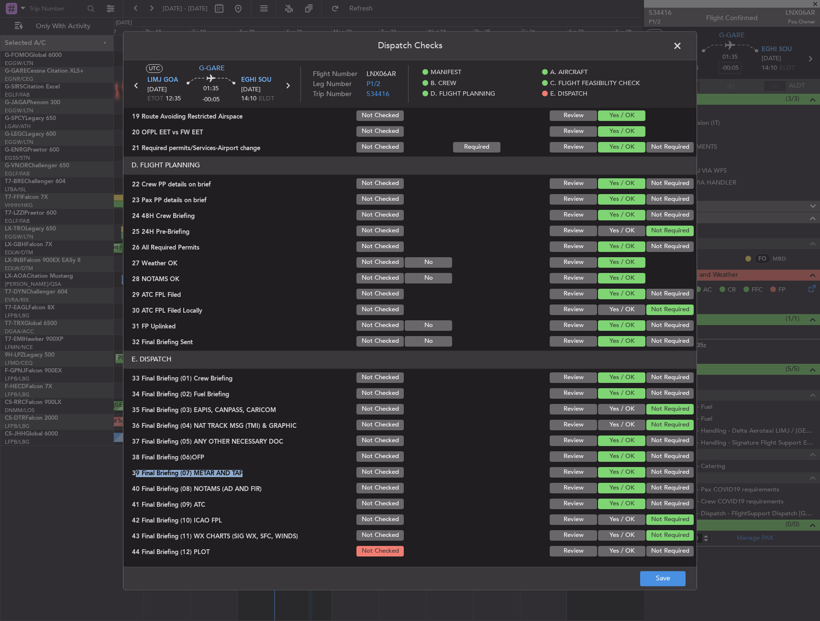
click at [628, 533] on button "Yes / OK" at bounding box center [621, 535] width 47 height 11
click at [653, 547] on button "Not Required" at bounding box center [669, 551] width 47 height 11
click at [660, 574] on button "Save" at bounding box center [662, 578] width 45 height 15
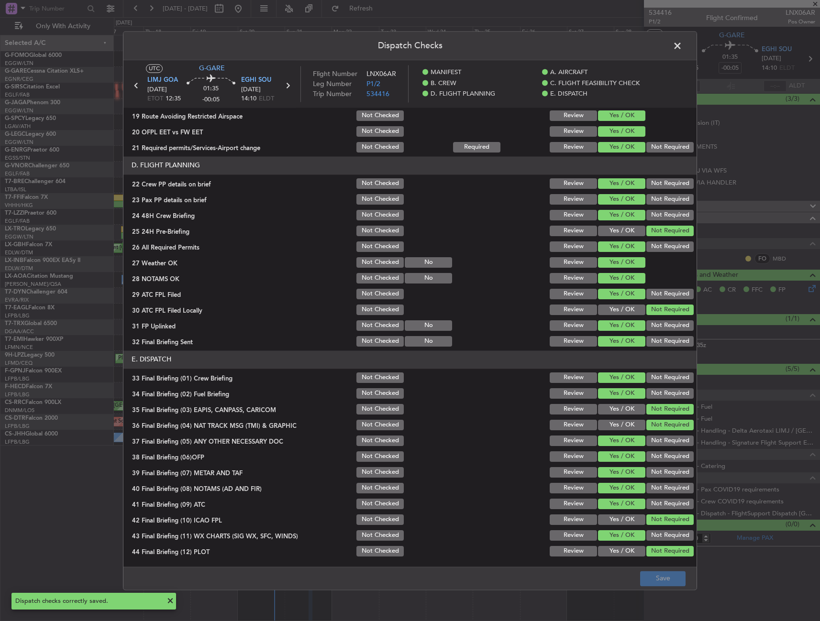
click at [682, 44] on span at bounding box center [682, 48] width 0 height 19
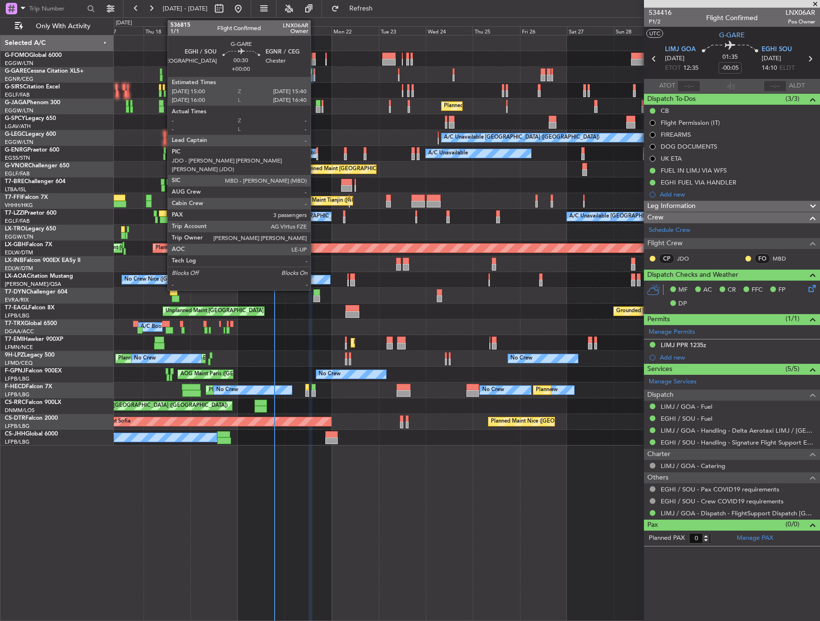
click at [315, 75] on div at bounding box center [313, 78] width 1 height 7
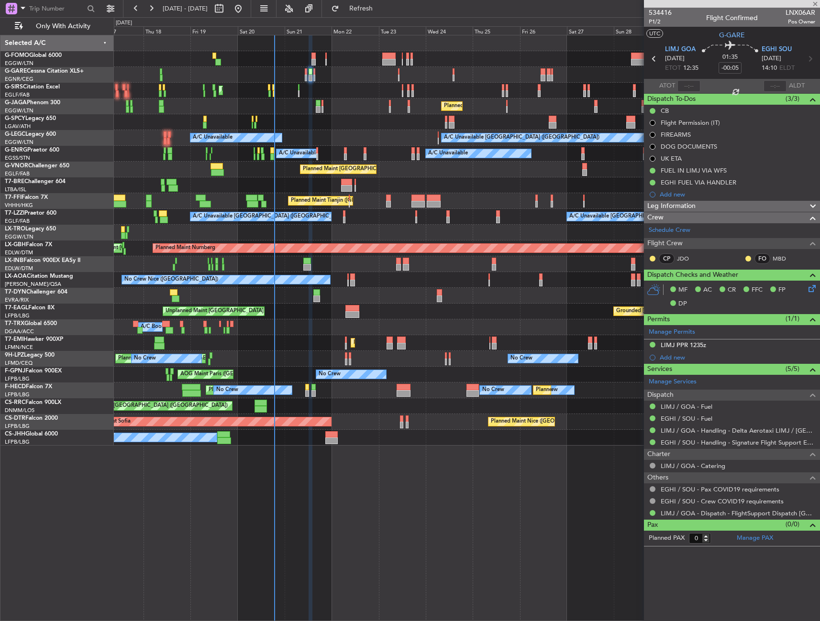
type input "3"
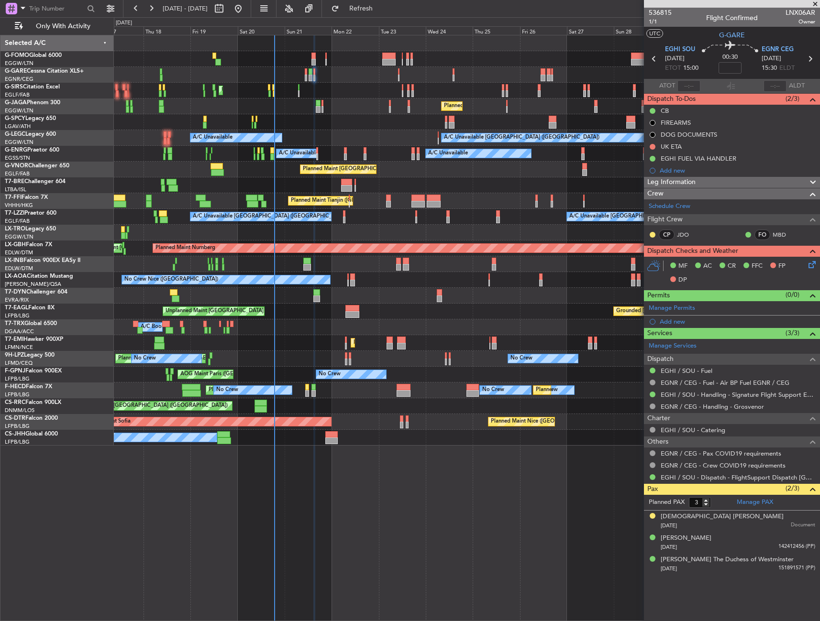
drag, startPoint x: 653, startPoint y: 145, endPoint x: 655, endPoint y: 155, distance: 10.2
click at [653, 145] on button at bounding box center [652, 147] width 6 height 6
click at [646, 202] on span "Cancelled" at bounding box center [654, 203] width 27 height 10
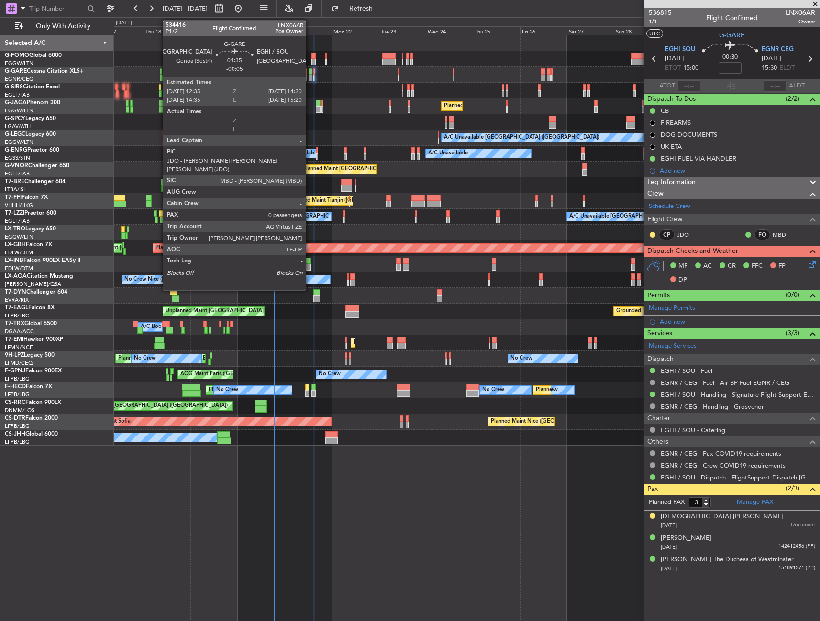
click at [310, 73] on div at bounding box center [310, 71] width 4 height 7
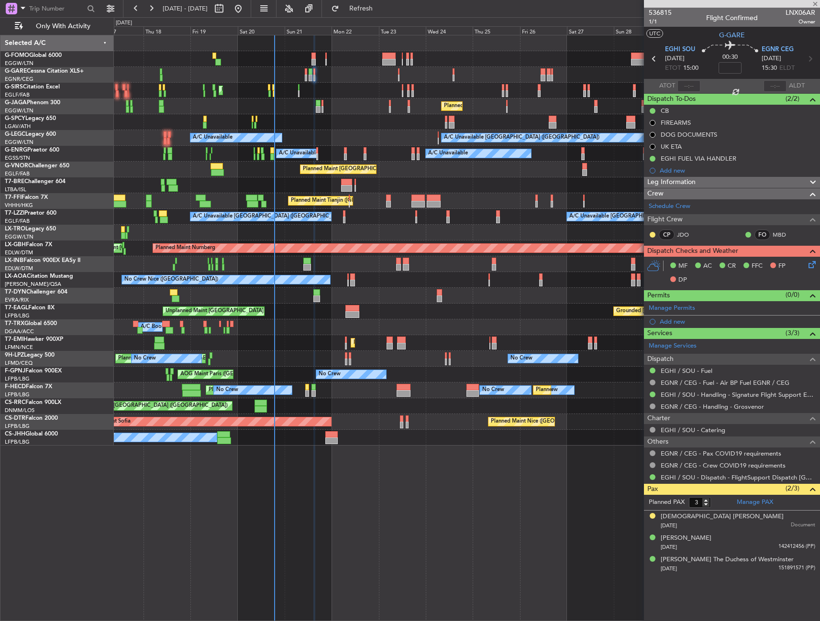
type input "-00:05"
type input "0"
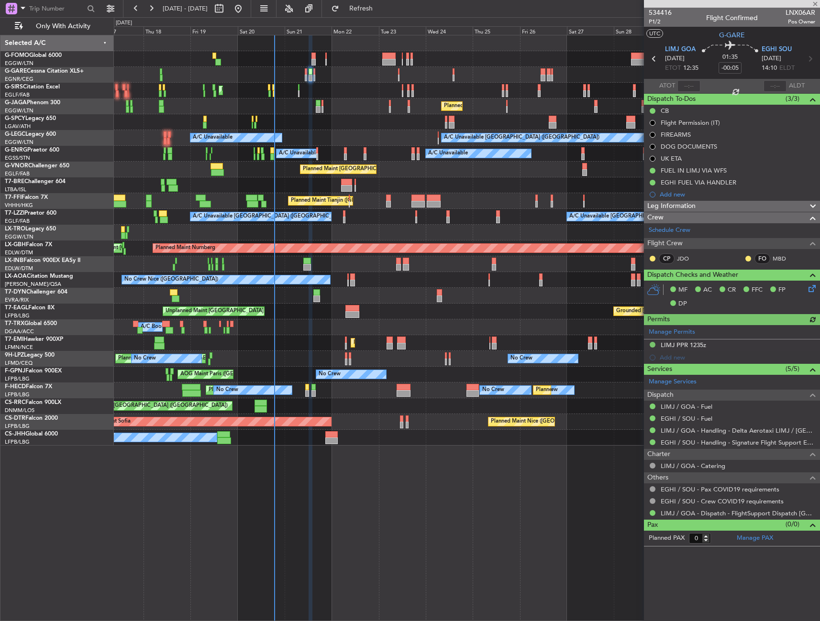
click at [675, 207] on span "Leg Information" at bounding box center [671, 206] width 48 height 11
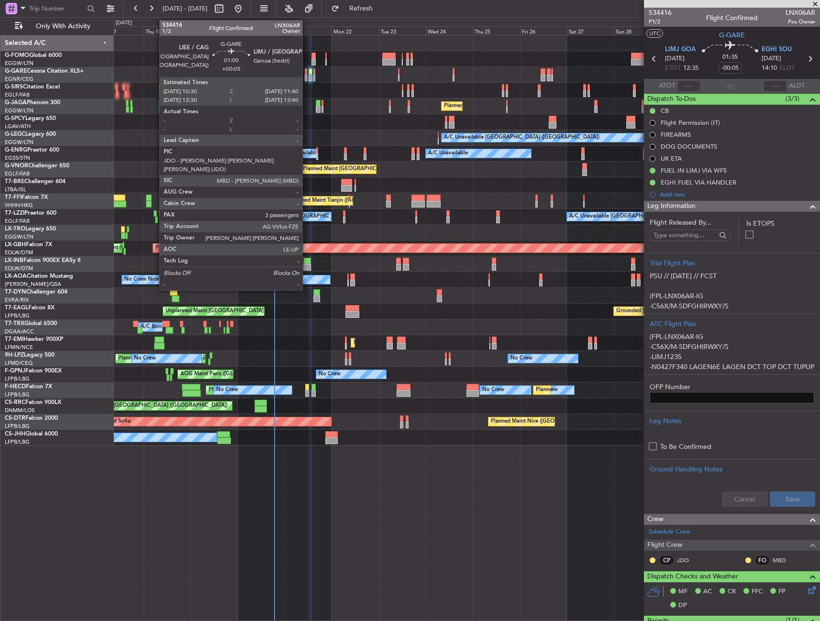
click at [307, 74] on div at bounding box center [306, 71] width 2 height 7
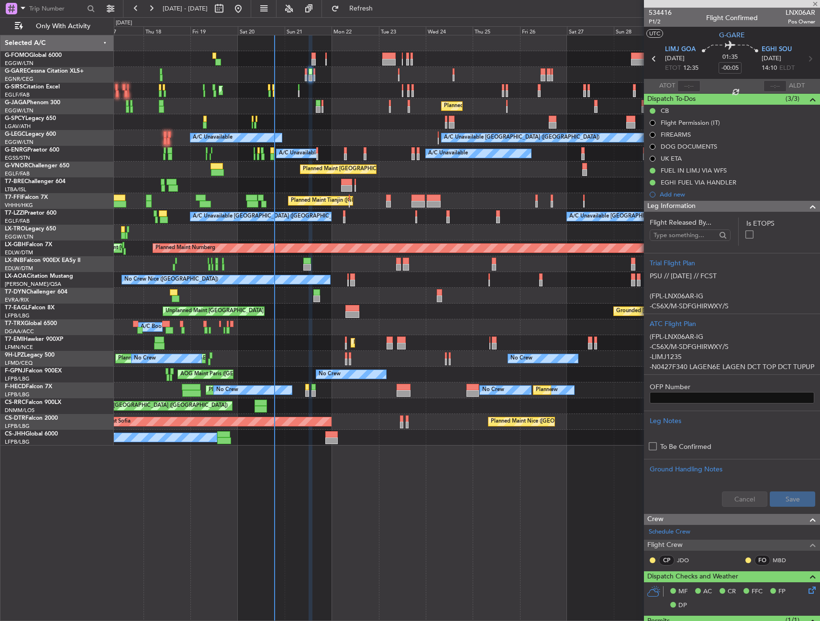
type input "+00:05"
type input "3"
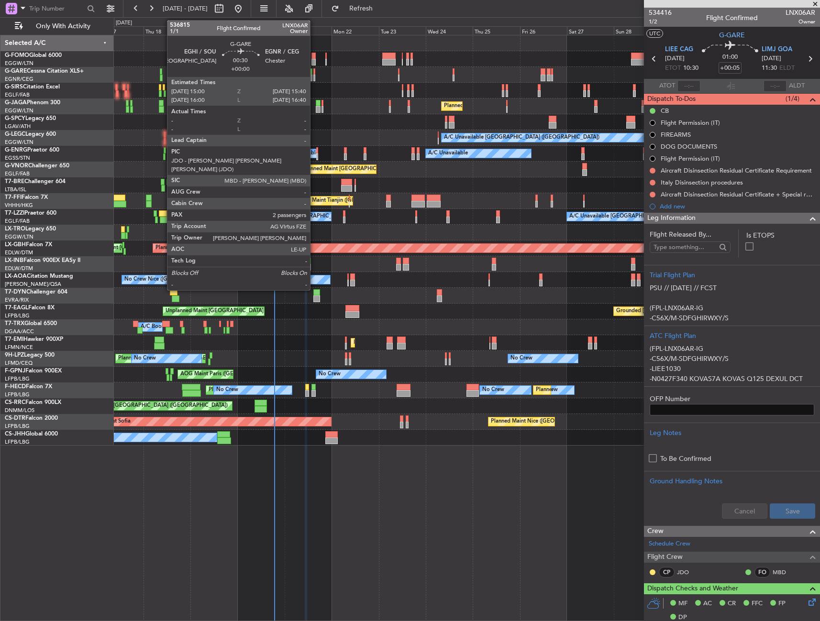
click at [314, 74] on div at bounding box center [313, 71] width 1 height 7
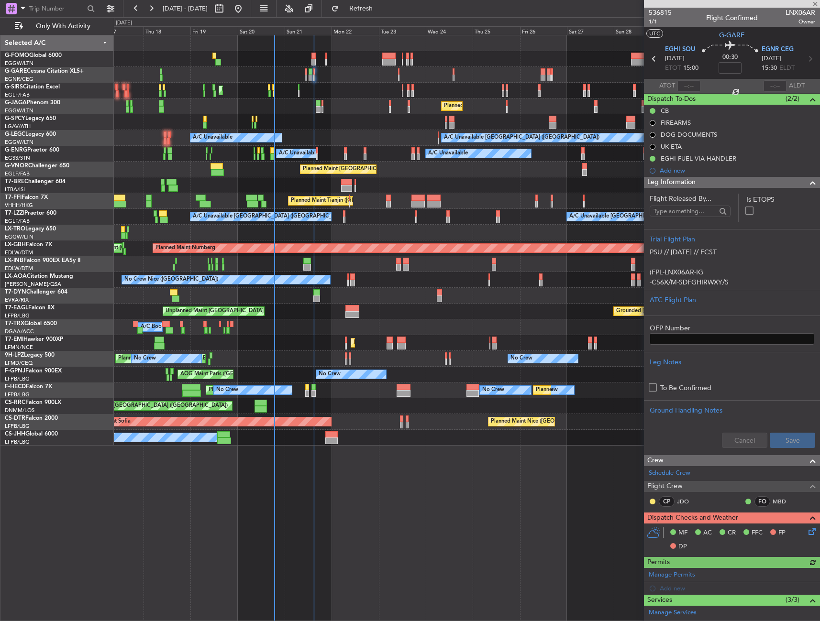
click at [674, 188] on section "Flight Released By... Is ETOPS Trial Flight Plan PSU // [DATE] // FCST (FPL-LNX…" at bounding box center [732, 321] width 176 height 267
click at [681, 182] on span "Leg Information" at bounding box center [671, 182] width 48 height 11
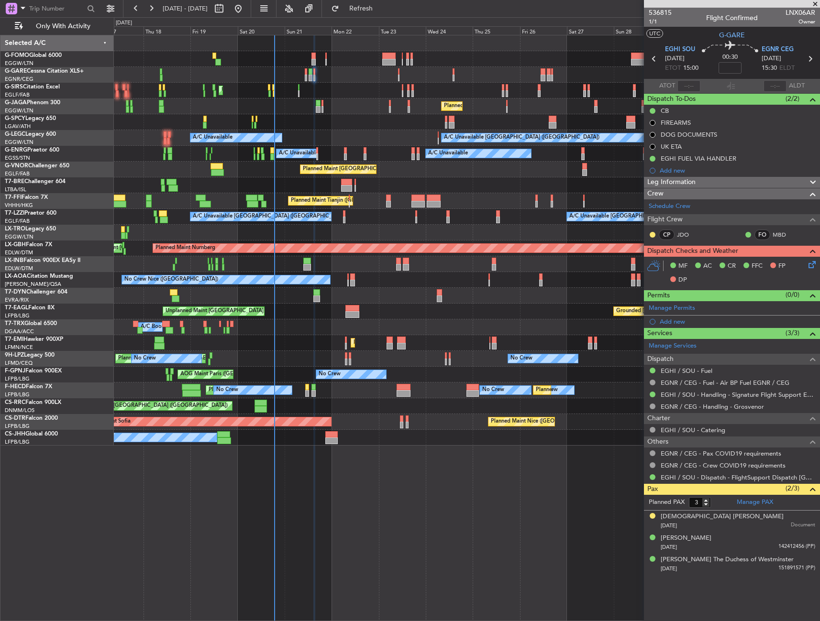
click at [684, 181] on span "Leg Information" at bounding box center [671, 182] width 48 height 11
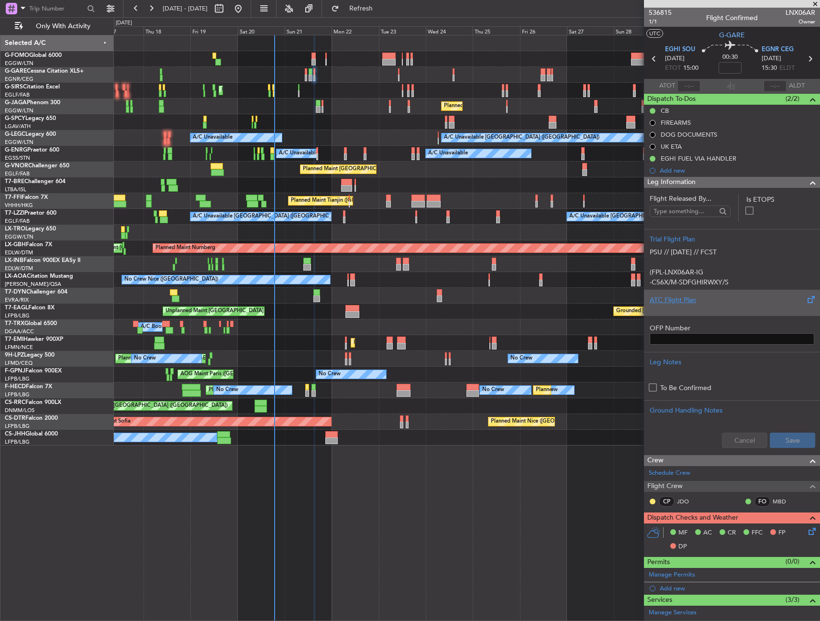
click at [697, 307] on div at bounding box center [731, 308] width 164 height 6
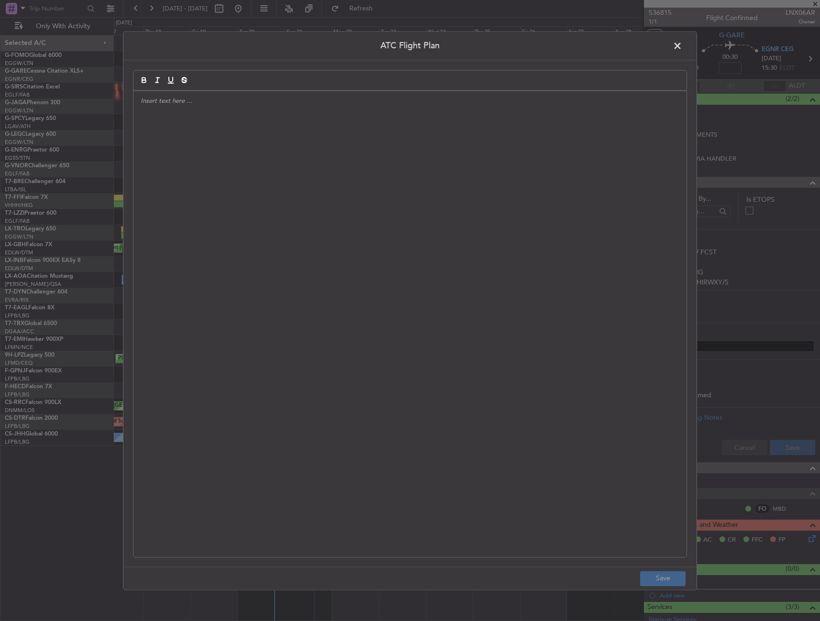
click at [470, 315] on div at bounding box center [409, 324] width 553 height 466
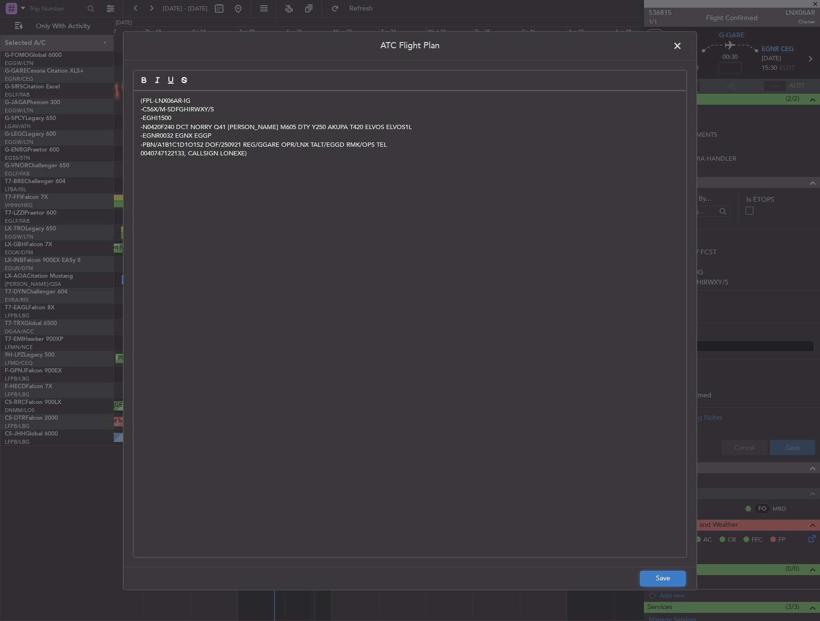
drag, startPoint x: 670, startPoint y: 575, endPoint x: 722, endPoint y: 542, distance: 61.0
click at [670, 574] on button "Save" at bounding box center [662, 578] width 45 height 15
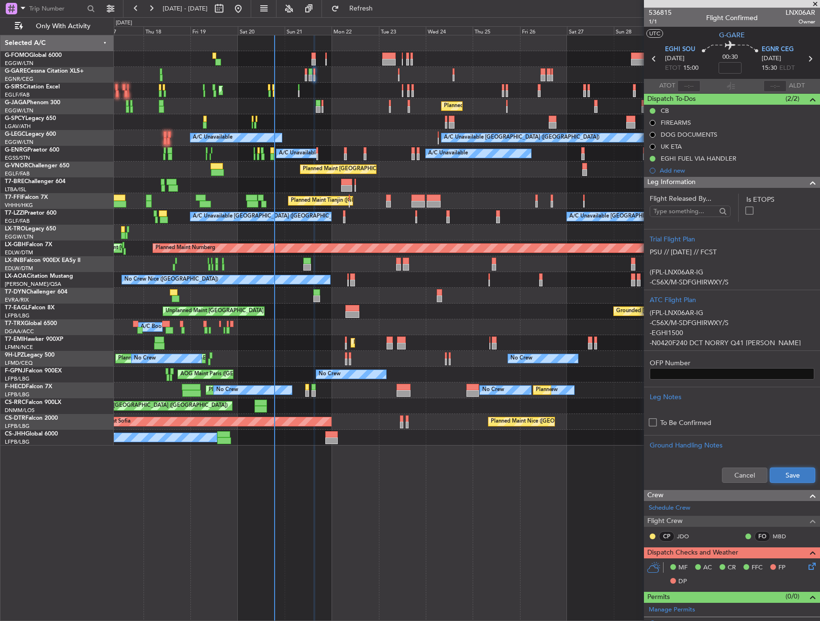
click at [784, 477] on button "Save" at bounding box center [791, 475] width 45 height 15
drag, startPoint x: 747, startPoint y: 184, endPoint x: 702, endPoint y: 144, distance: 59.6
click at [747, 184] on div "Leg Information" at bounding box center [732, 182] width 176 height 11
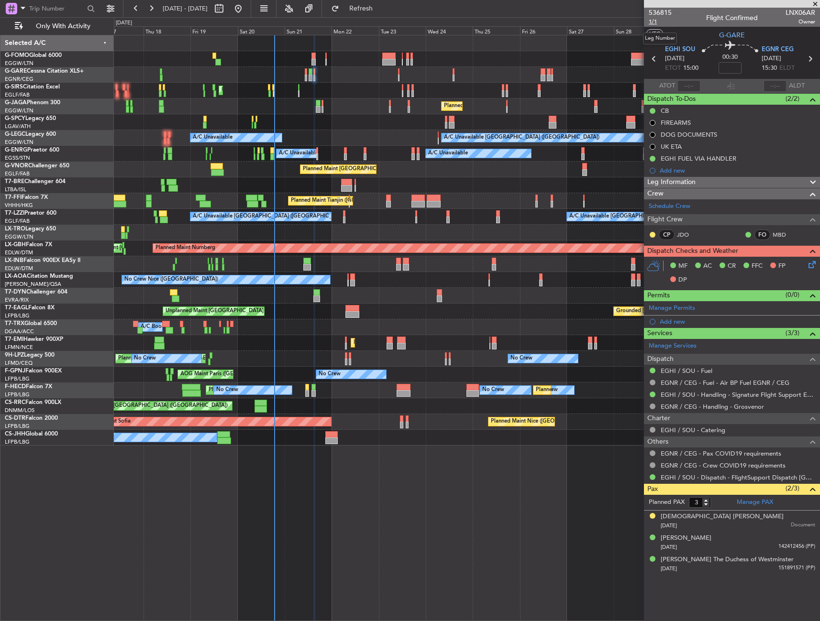
click at [655, 20] on span "1/1" at bounding box center [659, 22] width 23 height 8
click at [809, 267] on icon at bounding box center [810, 263] width 8 height 8
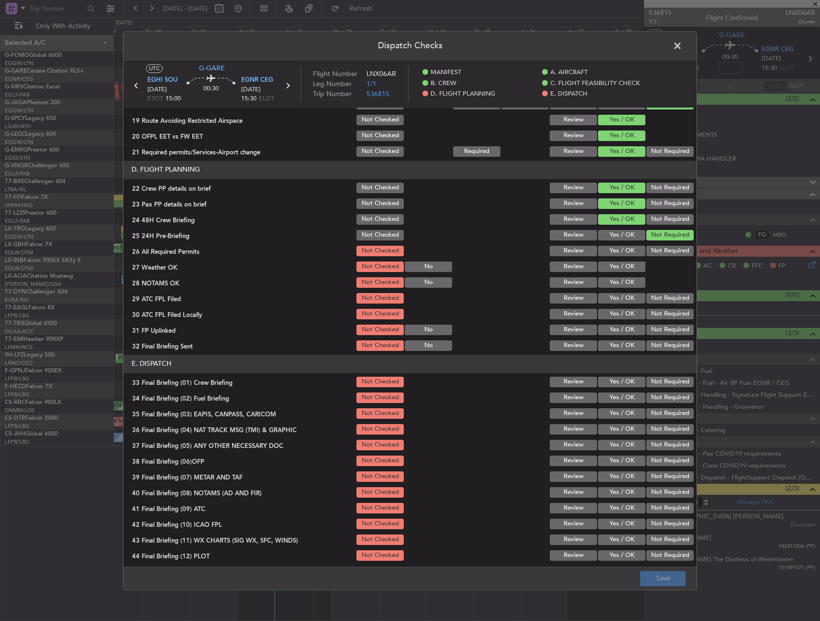
scroll to position [396, 0]
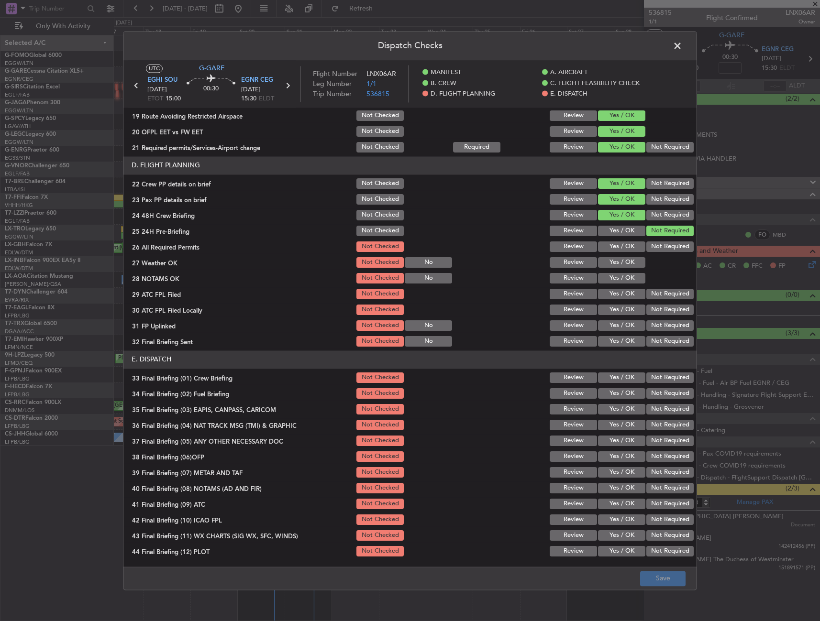
click at [611, 247] on button "Yes / OK" at bounding box center [621, 246] width 47 height 11
click at [614, 258] on button "Yes / OK" at bounding box center [621, 262] width 47 height 11
drag, startPoint x: 615, startPoint y: 271, endPoint x: 615, endPoint y: 285, distance: 13.9
click at [615, 272] on section "D. FLIGHT PLANNING 22 Crew PP details on brief Not Checked Review Yes / OK Not …" at bounding box center [409, 252] width 573 height 192
click at [614, 280] on button "Yes / OK" at bounding box center [621, 278] width 47 height 11
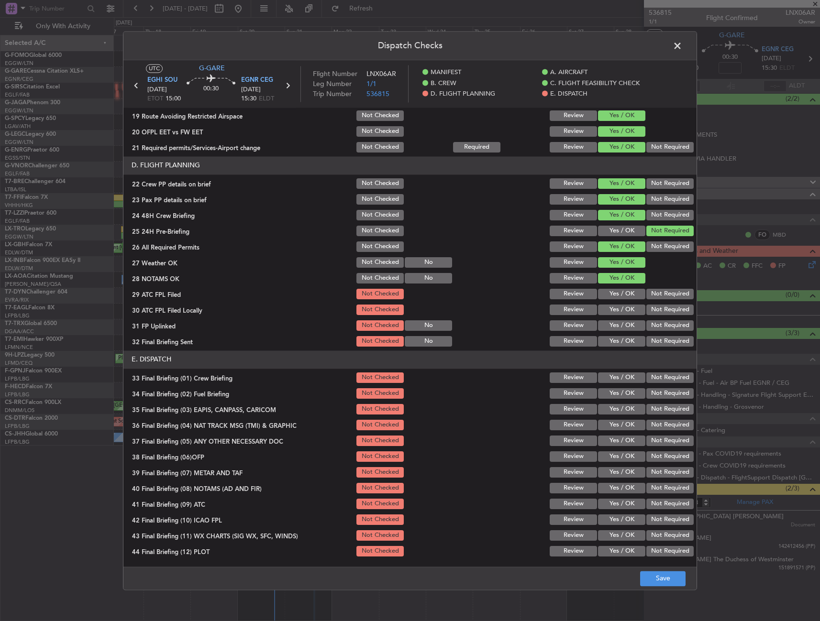
click at [614, 293] on button "Yes / OK" at bounding box center [621, 294] width 47 height 11
click at [650, 309] on button "Not Required" at bounding box center [669, 310] width 47 height 11
click at [603, 328] on button "Yes / OK" at bounding box center [621, 325] width 47 height 11
click at [631, 345] on button "Yes / OK" at bounding box center [621, 341] width 47 height 11
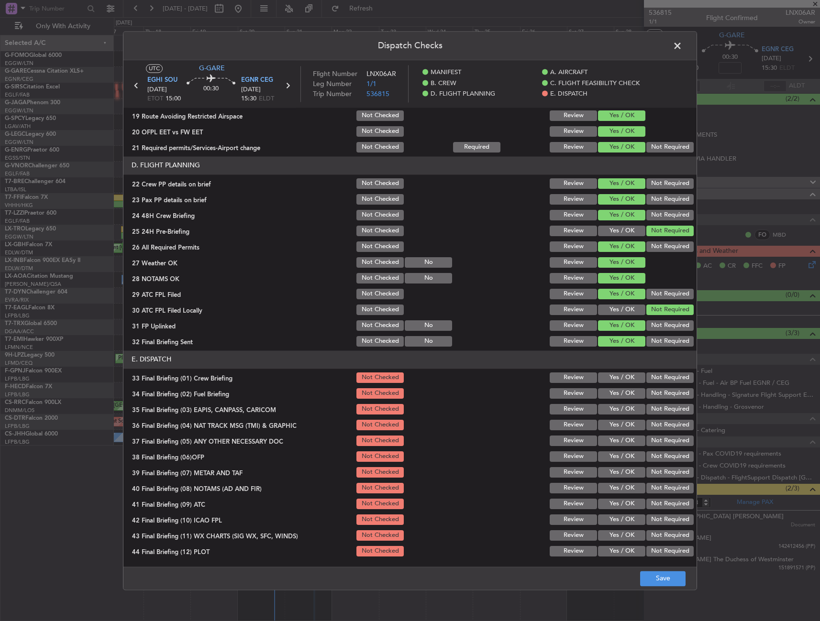
drag, startPoint x: 620, startPoint y: 382, endPoint x: 619, endPoint y: 390, distance: 8.2
click at [619, 382] on button "Yes / OK" at bounding box center [621, 378] width 47 height 11
drag, startPoint x: 618, startPoint y: 394, endPoint x: 616, endPoint y: 403, distance: 8.8
click at [618, 394] on button "Yes / OK" at bounding box center [621, 393] width 47 height 11
click at [647, 406] on button "Not Required" at bounding box center [669, 409] width 47 height 11
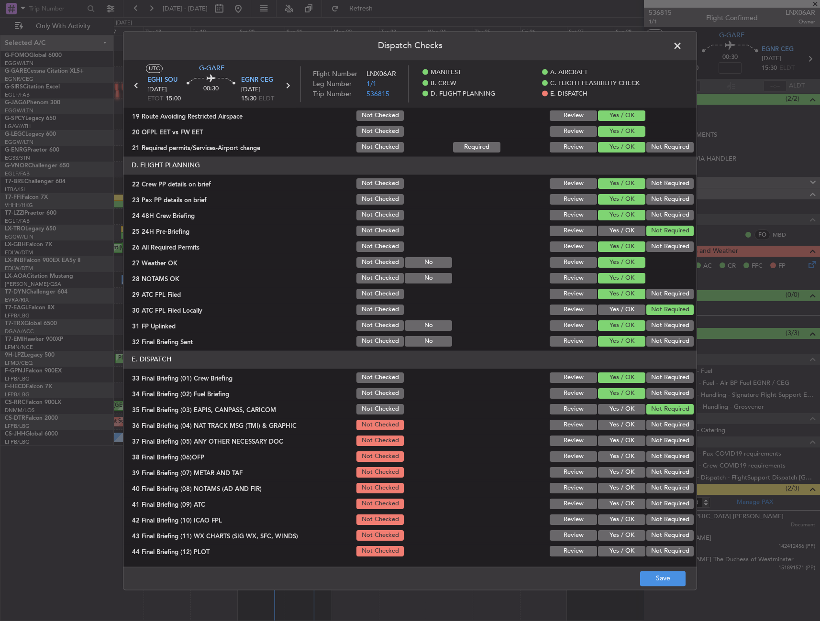
click at [647, 420] on div "Not Required" at bounding box center [669, 424] width 48 height 13
click at [616, 441] on button "Yes / OK" at bounding box center [621, 441] width 47 height 11
click at [616, 451] on div "Yes / OK" at bounding box center [620, 456] width 48 height 13
click at [616, 460] on button "Yes / OK" at bounding box center [621, 456] width 47 height 11
click at [648, 428] on button "Not Required" at bounding box center [669, 425] width 47 height 11
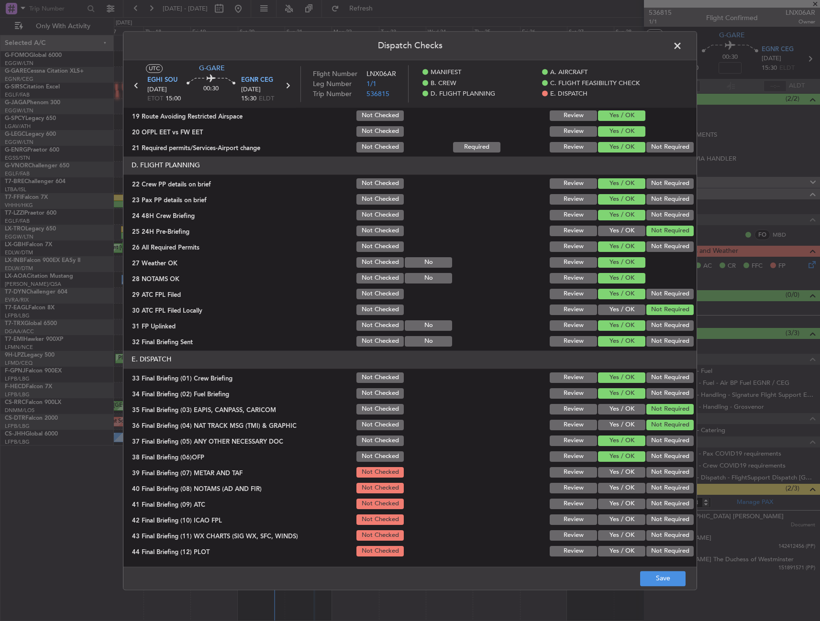
click at [610, 473] on button "Yes / OK" at bounding box center [621, 472] width 47 height 11
drag, startPoint x: 609, startPoint y: 485, endPoint x: 609, endPoint y: 493, distance: 7.7
click at [609, 486] on button "Yes / OK" at bounding box center [621, 488] width 47 height 11
click at [609, 500] on button "Yes / OK" at bounding box center [621, 504] width 47 height 11
click at [646, 519] on button "Not Required" at bounding box center [669, 520] width 47 height 11
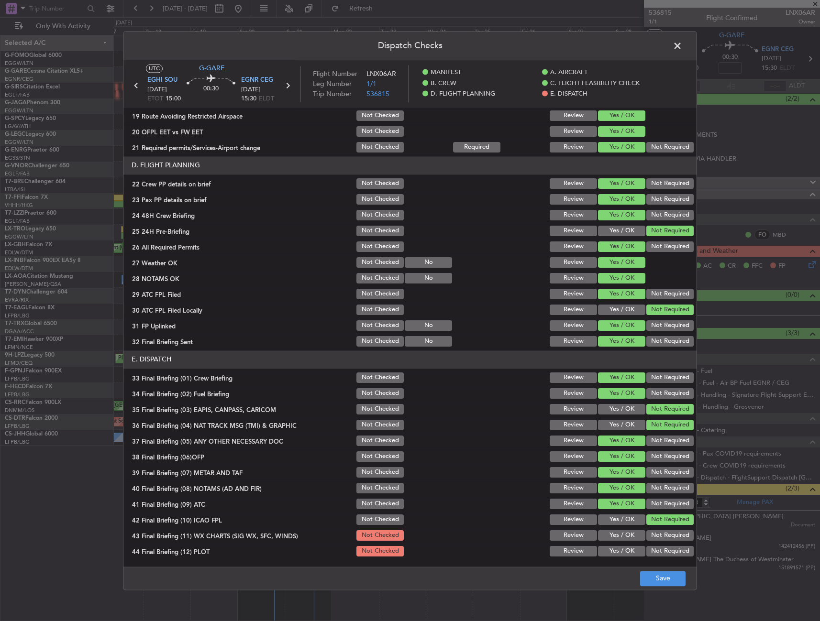
click at [619, 534] on button "Yes / OK" at bounding box center [621, 535] width 47 height 11
click at [655, 553] on button "Not Required" at bounding box center [669, 551] width 47 height 11
click at [672, 587] on footer "Save" at bounding box center [409, 578] width 573 height 23
click at [671, 584] on button "Save" at bounding box center [662, 578] width 45 height 15
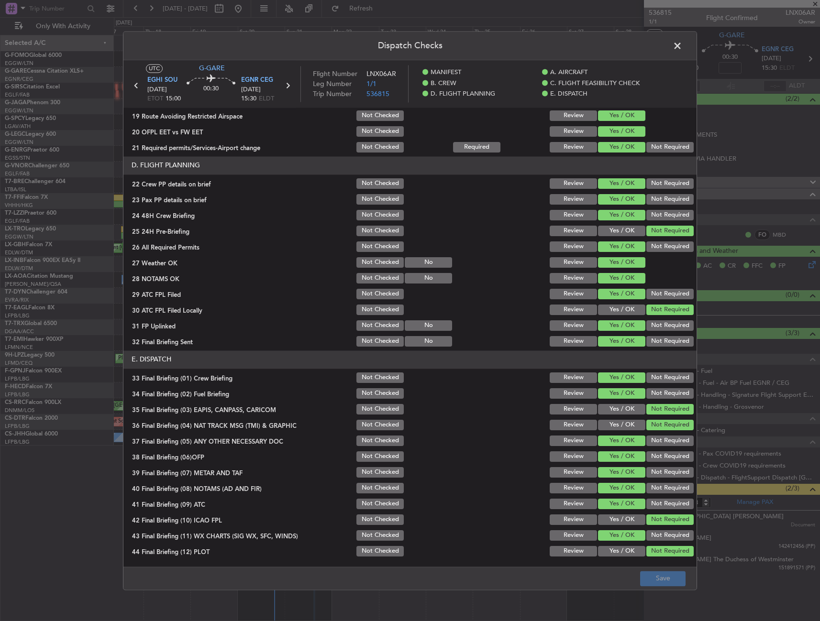
click at [682, 43] on span at bounding box center [682, 48] width 0 height 19
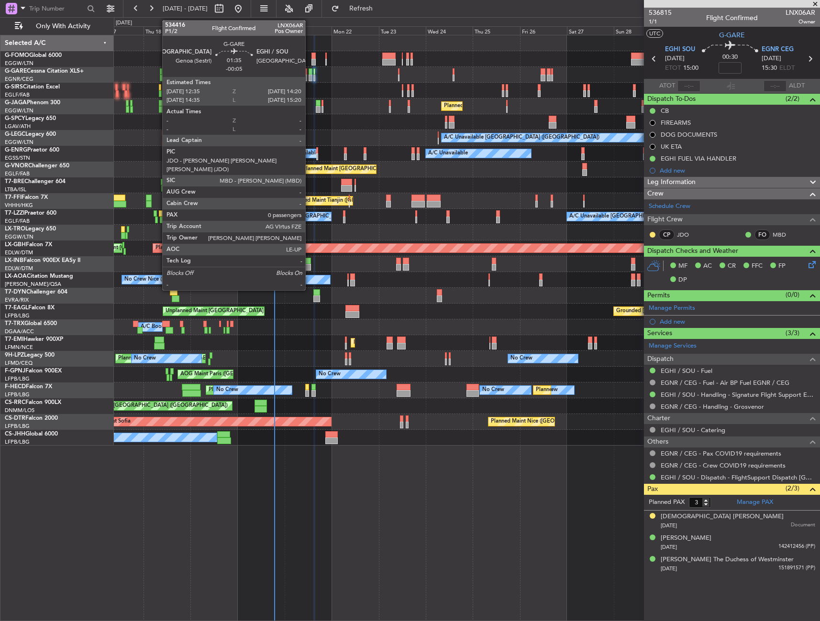
click at [309, 75] on div at bounding box center [310, 78] width 4 height 7
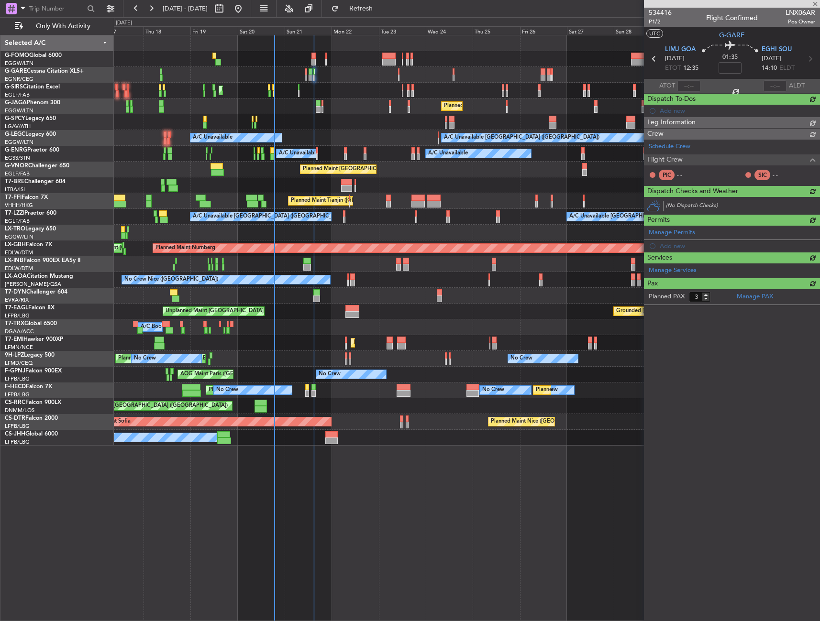
type input "-00:05"
type input "0"
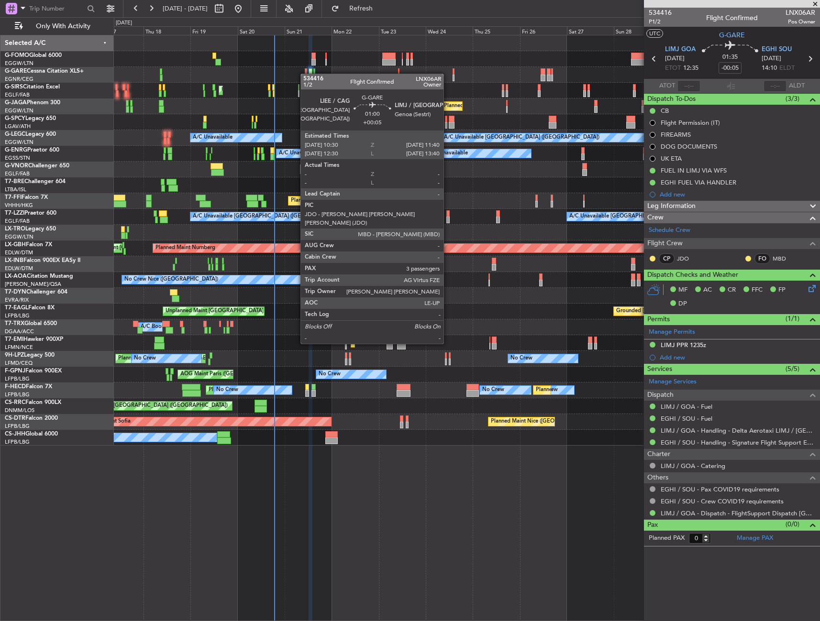
click at [305, 74] on div at bounding box center [306, 71] width 2 height 7
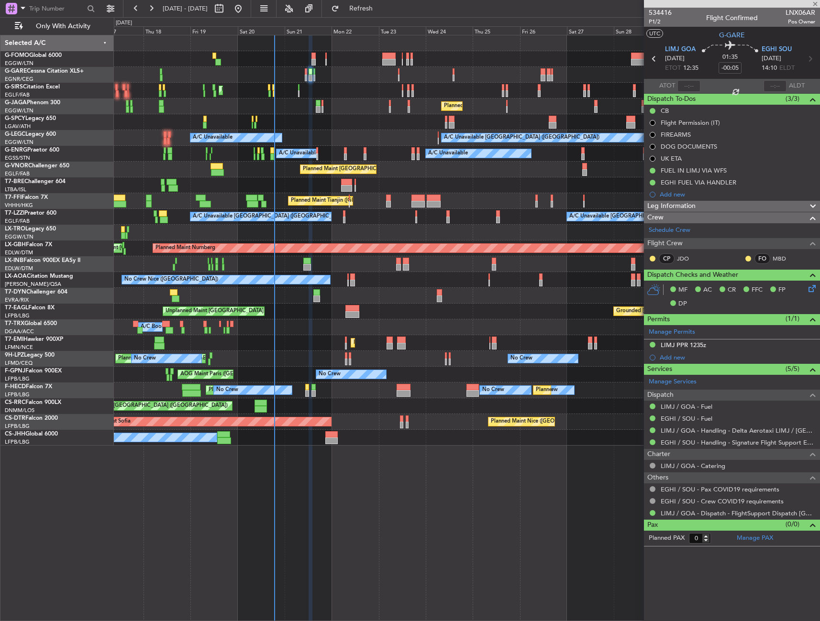
type input "+00:05"
type input "3"
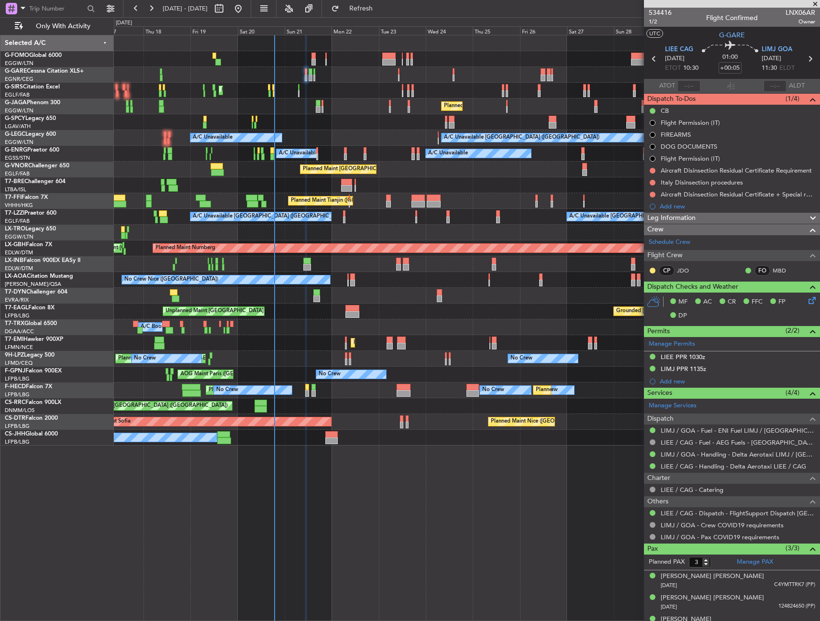
click at [680, 218] on span "Leg Information" at bounding box center [671, 218] width 48 height 11
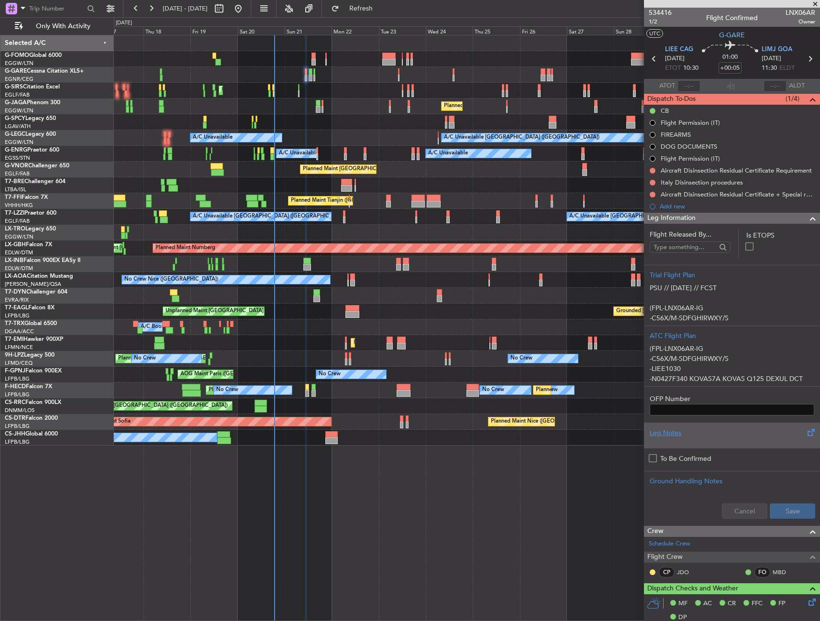
click at [699, 438] on div at bounding box center [731, 441] width 164 height 6
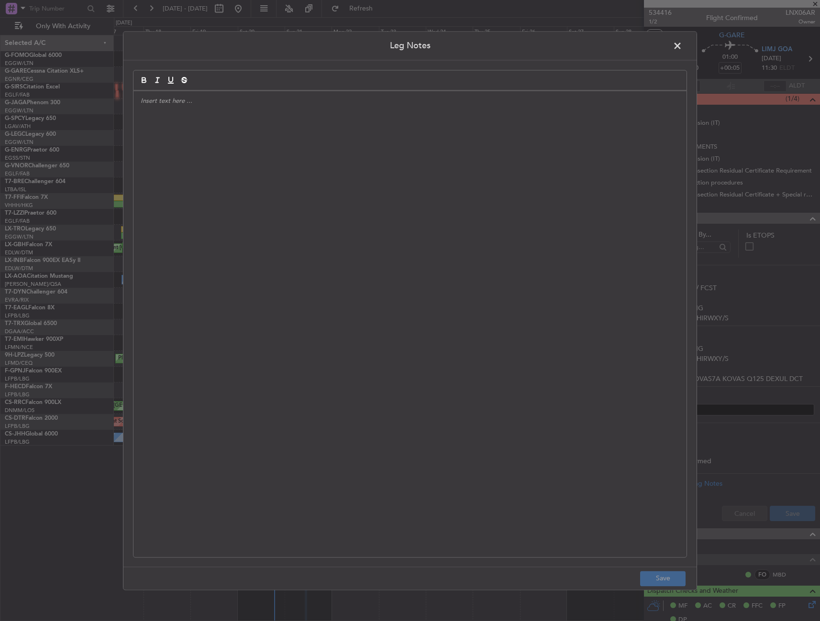
click at [297, 138] on div at bounding box center [409, 324] width 553 height 466
drag, startPoint x: 691, startPoint y: 578, endPoint x: 680, endPoint y: 575, distance: 10.8
click at [691, 578] on footer "Save" at bounding box center [409, 578] width 573 height 23
click at [680, 575] on button "Save" at bounding box center [662, 578] width 45 height 15
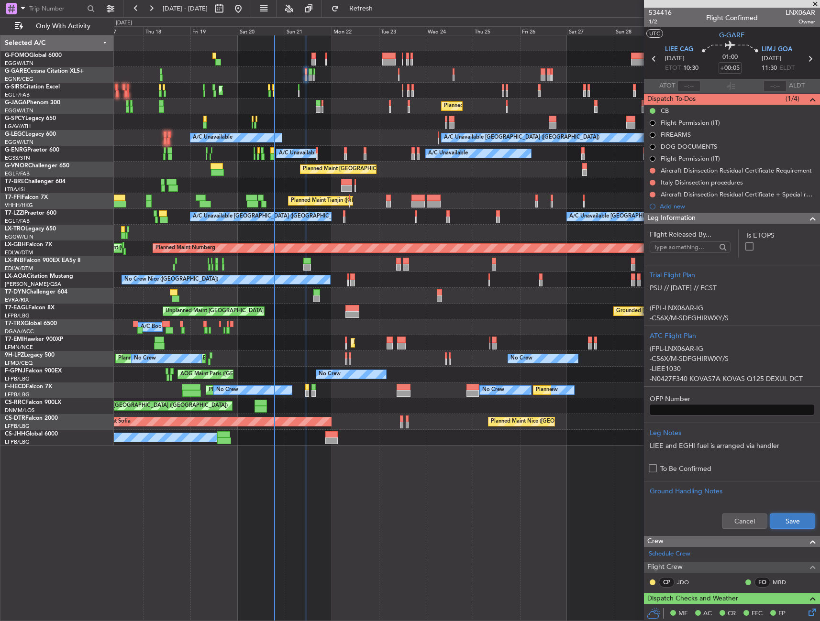
click at [795, 526] on button "Save" at bounding box center [791, 521] width 45 height 15
click at [653, 24] on span "1/2" at bounding box center [659, 22] width 23 height 8
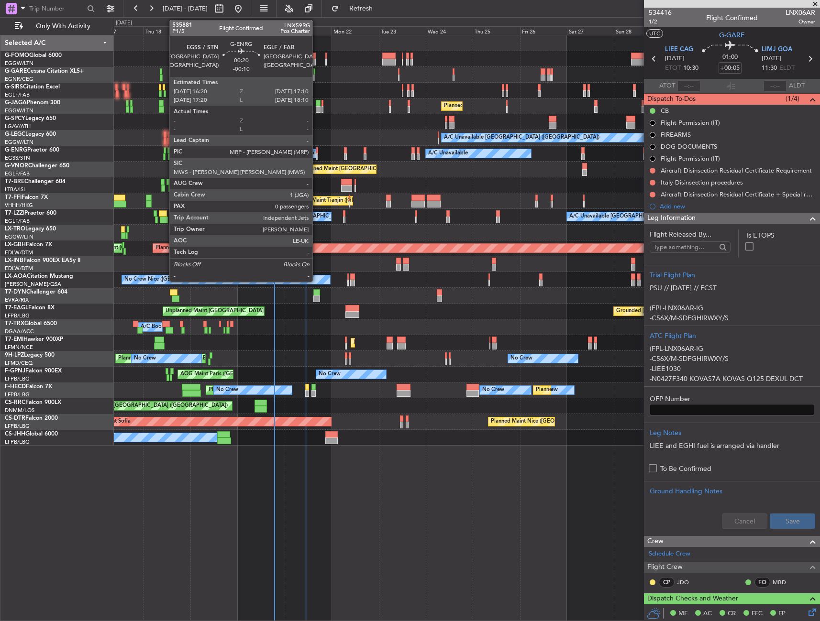
click at [317, 152] on div at bounding box center [317, 150] width 2 height 7
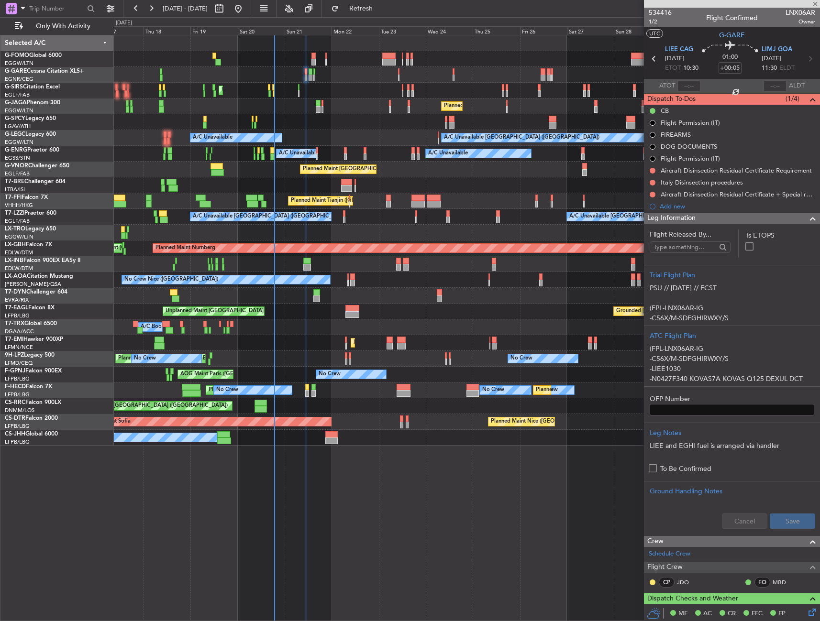
type input "-00:10"
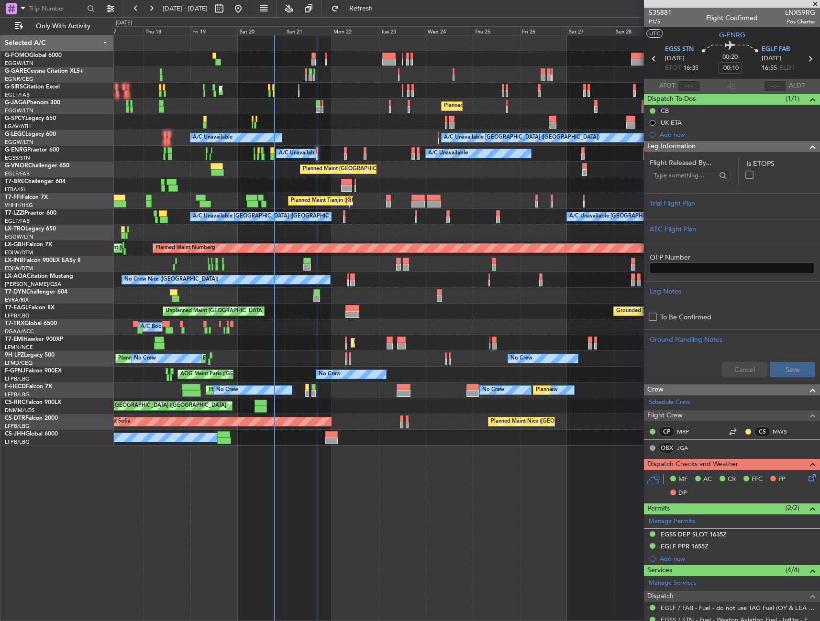
click at [807, 148] on span at bounding box center [812, 146] width 11 height 11
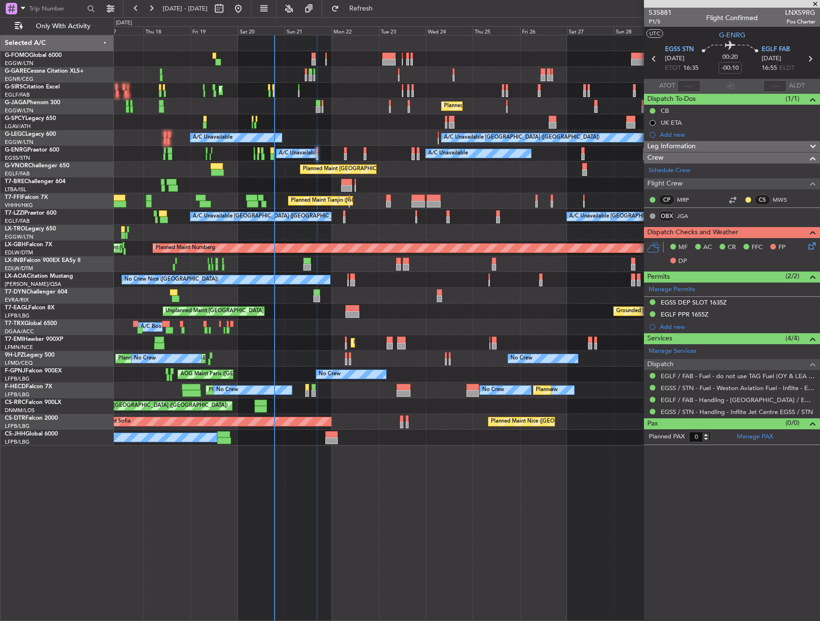
click at [759, 323] on div "Add new" at bounding box center [736, 327] width 155 height 8
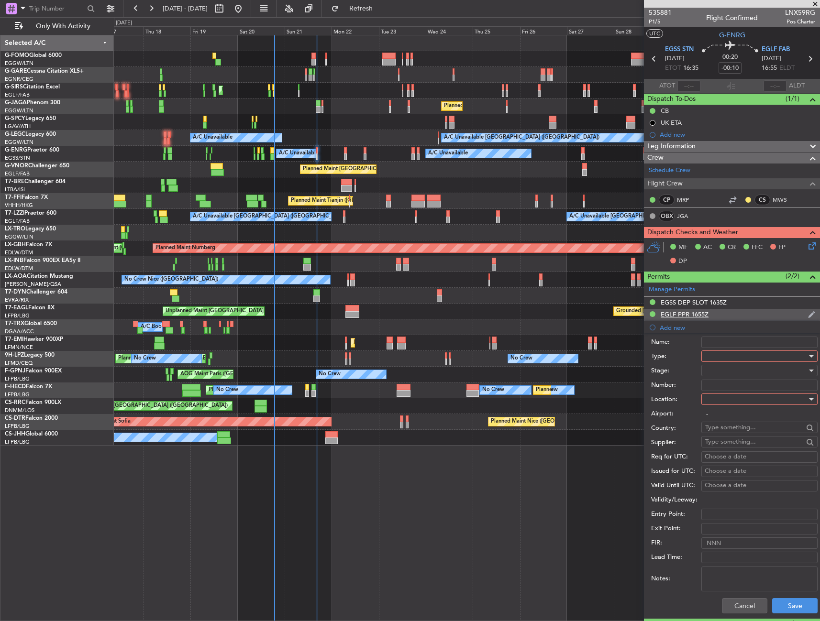
click at [752, 320] on div "EGLF PPR 1655Z" at bounding box center [732, 315] width 176 height 12
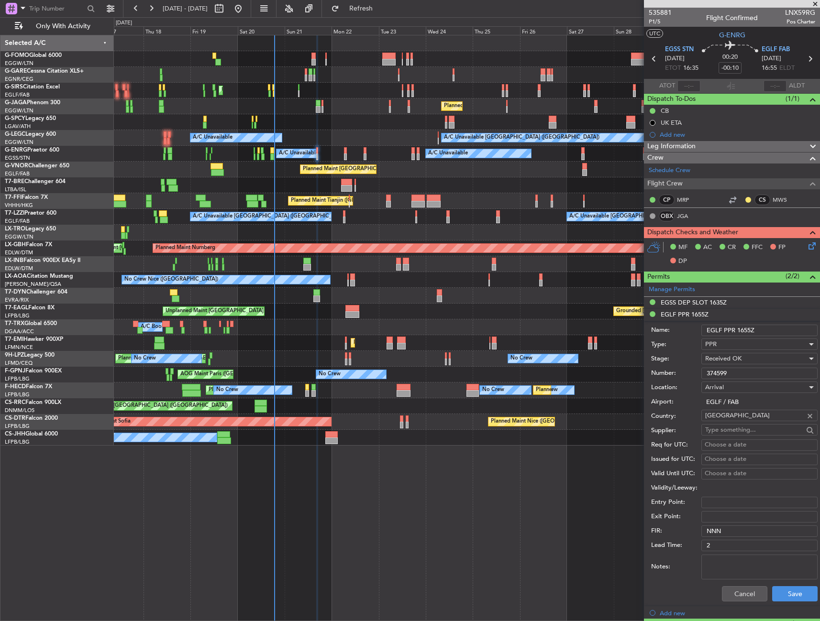
click at [722, 375] on input "374599" at bounding box center [759, 373] width 116 height 11
drag, startPoint x: 729, startPoint y: 591, endPoint x: 719, endPoint y: 446, distance: 145.3
click at [727, 590] on button "Cancel" at bounding box center [744, 593] width 45 height 15
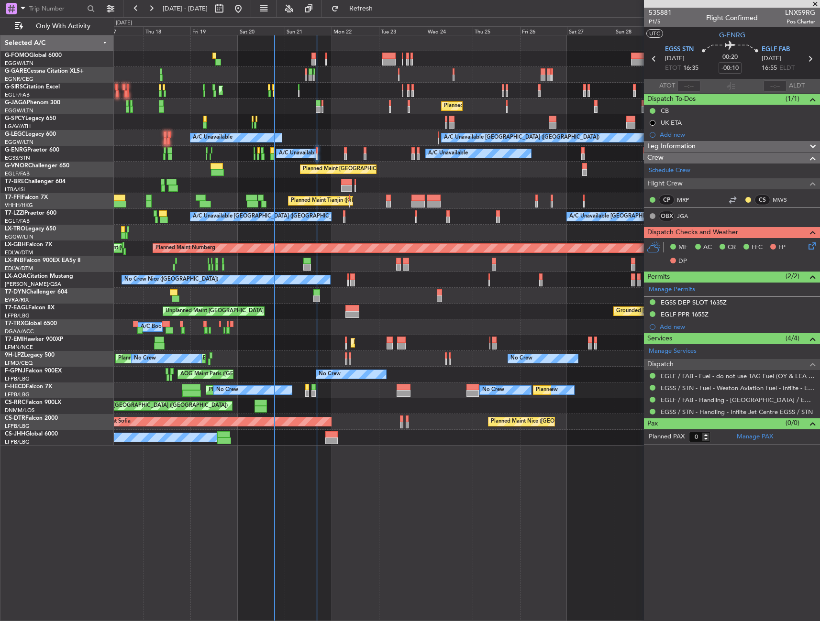
click at [683, 147] on span "Leg Information" at bounding box center [671, 146] width 48 height 11
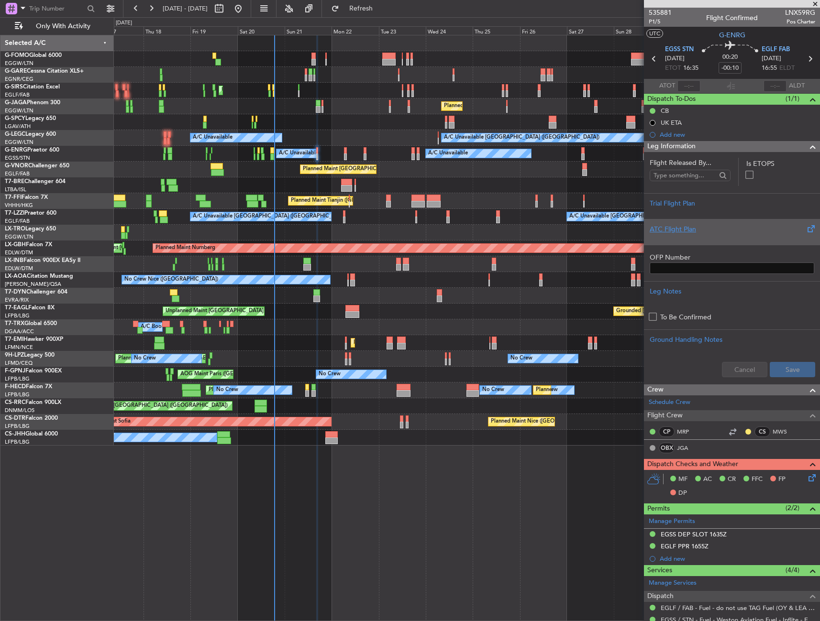
click at [693, 226] on div "ATC Flight Plan" at bounding box center [731, 229] width 164 height 10
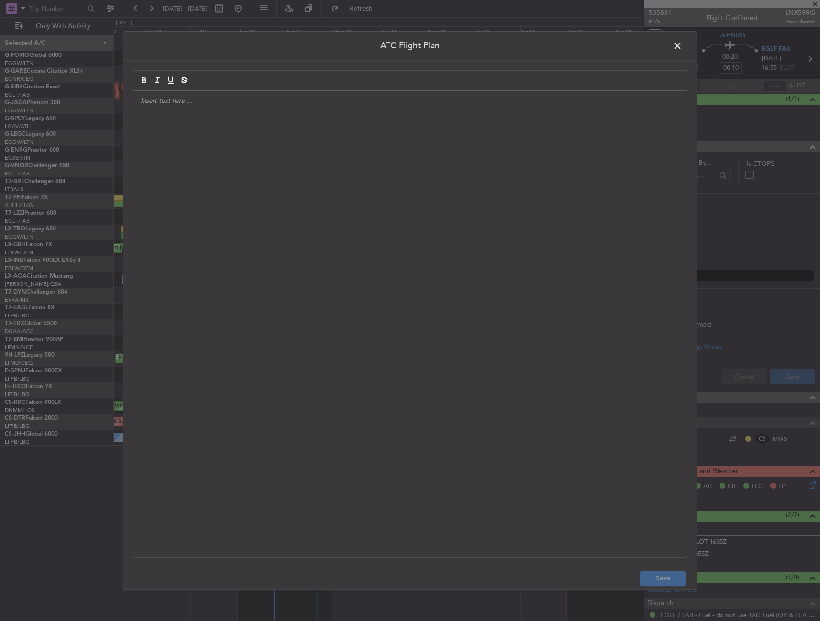
drag, startPoint x: 339, startPoint y: 285, endPoint x: 653, endPoint y: 582, distance: 432.6
click at [337, 282] on div at bounding box center [409, 324] width 553 height 466
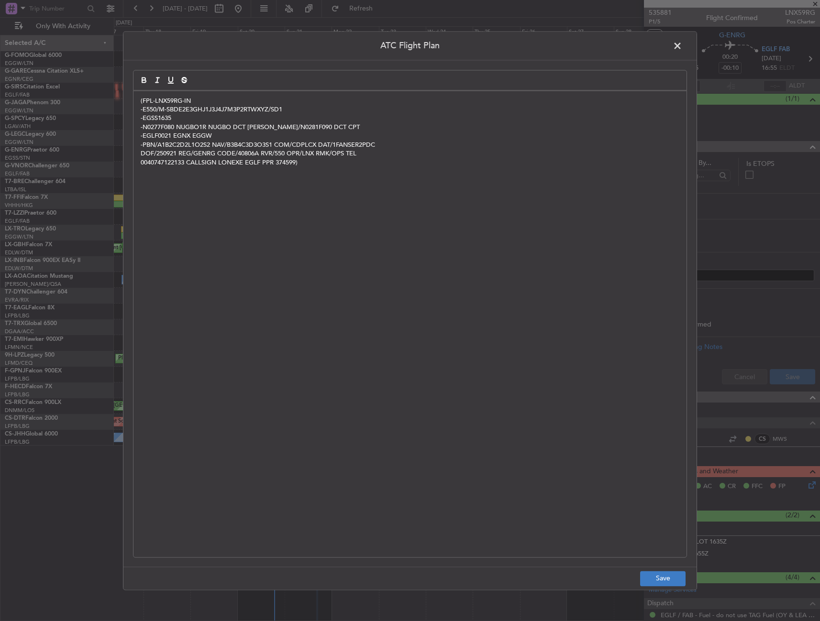
scroll to position [0, 0]
click at [661, 582] on button "Save" at bounding box center [662, 578] width 45 height 15
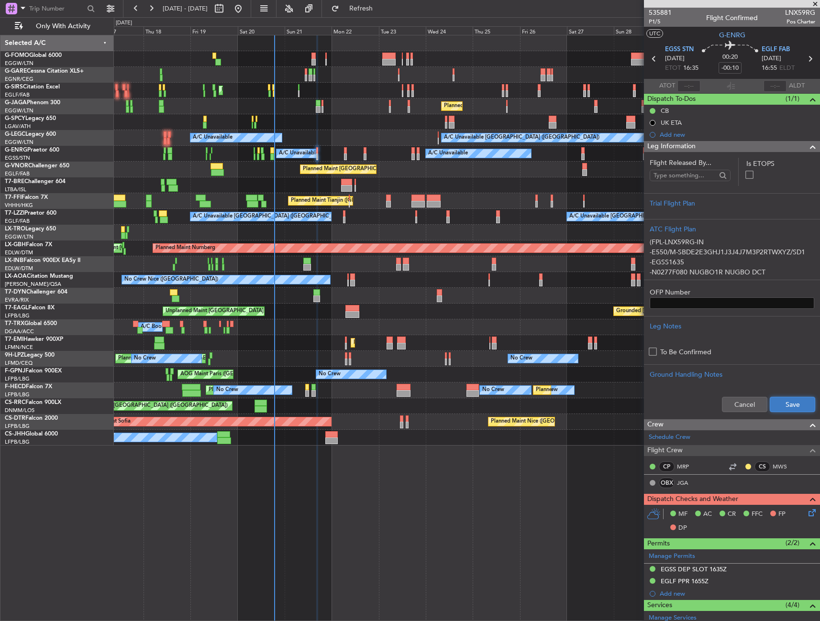
click at [795, 408] on button "Save" at bounding box center [791, 404] width 45 height 15
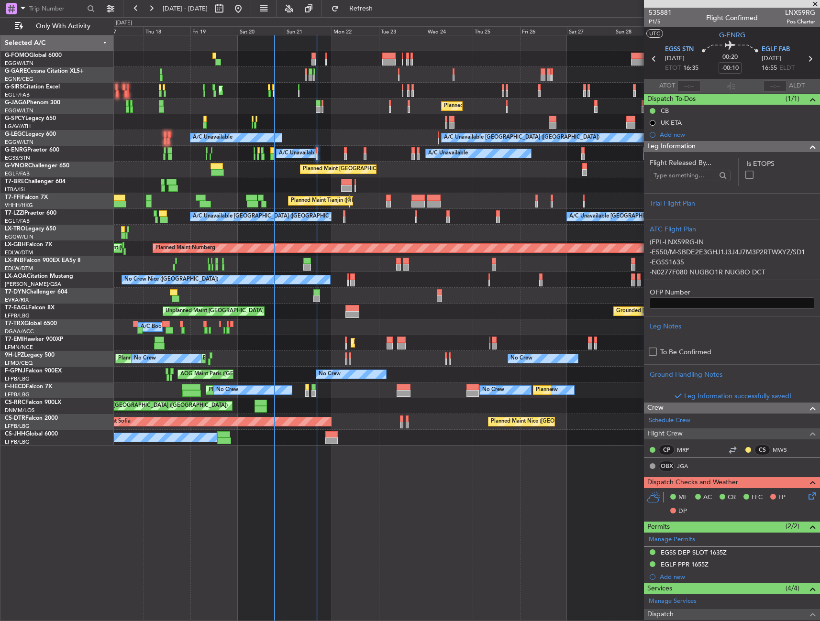
click at [781, 145] on div "Leg Information" at bounding box center [732, 146] width 176 height 11
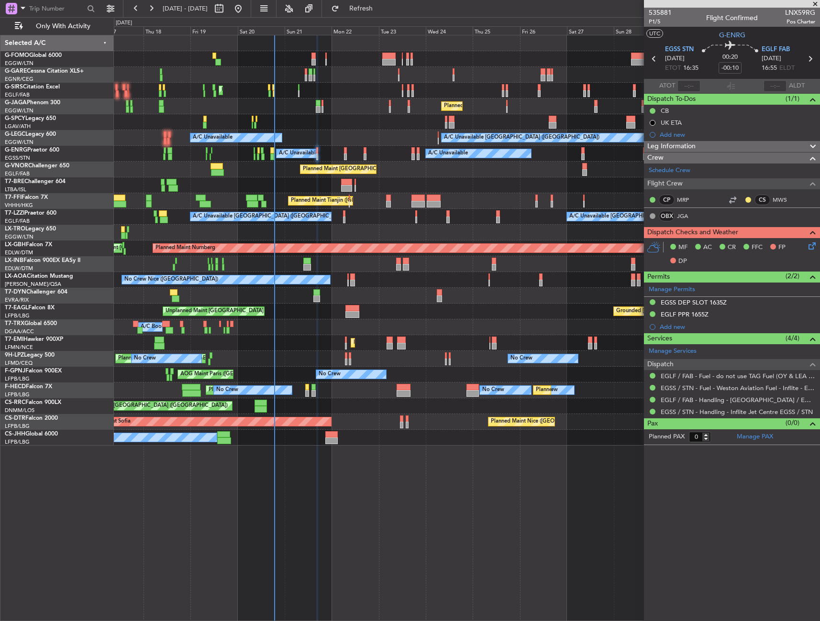
click at [808, 248] on icon at bounding box center [810, 245] width 8 height 8
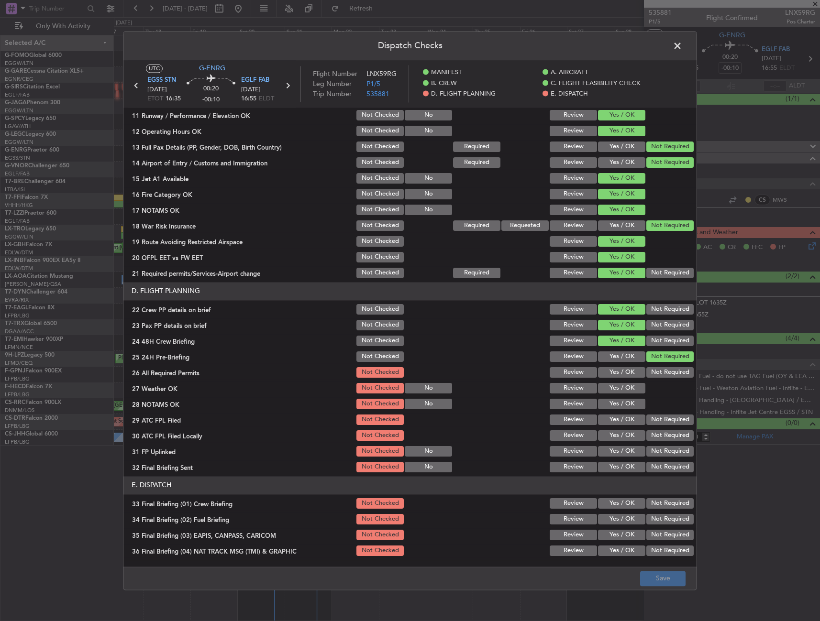
scroll to position [396, 0]
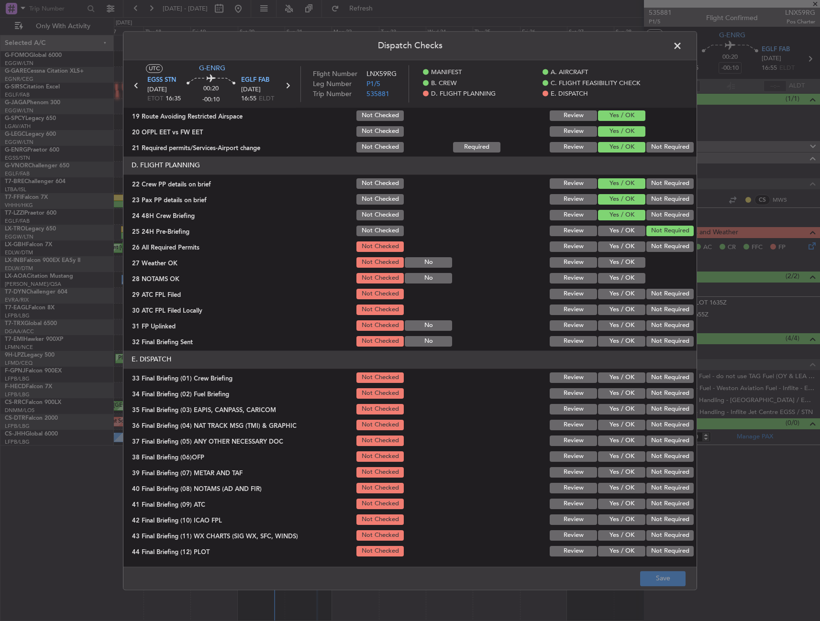
click at [627, 246] on button "Yes / OK" at bounding box center [621, 246] width 47 height 11
click at [619, 260] on button "Yes / OK" at bounding box center [621, 262] width 47 height 11
click at [613, 283] on button "Yes / OK" at bounding box center [621, 278] width 47 height 11
drag, startPoint x: 613, startPoint y: 296, endPoint x: 657, endPoint y: 320, distance: 50.3
click at [613, 296] on button "Yes / OK" at bounding box center [621, 294] width 47 height 11
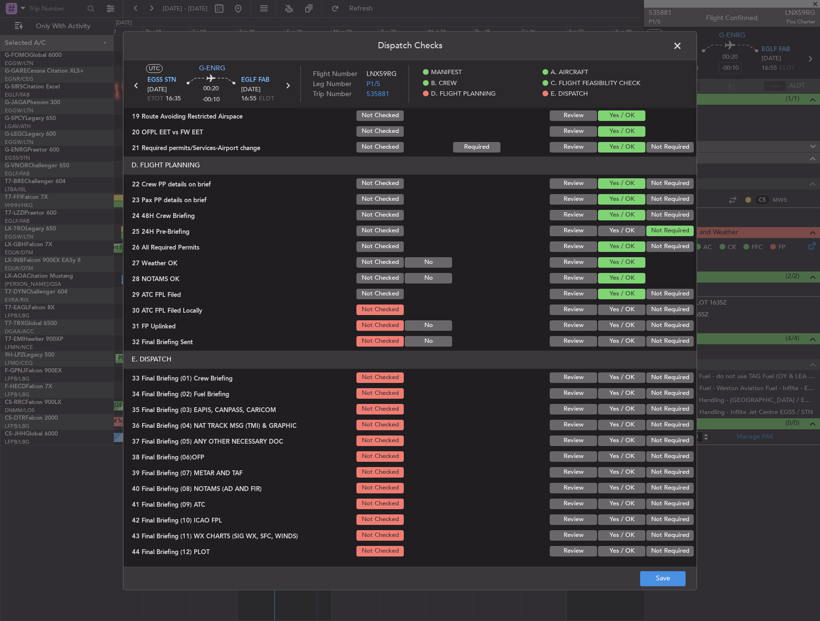
click at [669, 321] on button "Not Required" at bounding box center [669, 325] width 47 height 11
click at [659, 313] on button "Not Required" at bounding box center [669, 310] width 47 height 11
click at [617, 329] on button "Yes / OK" at bounding box center [621, 325] width 47 height 11
drag, startPoint x: 618, startPoint y: 338, endPoint x: 622, endPoint y: 354, distance: 16.1
click at [618, 340] on button "Yes / OK" at bounding box center [621, 341] width 47 height 11
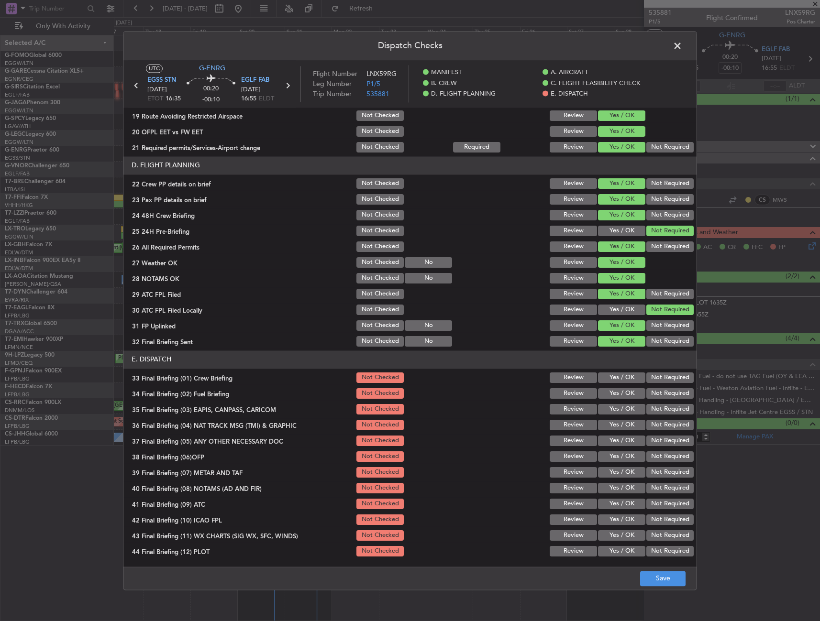
click at [609, 382] on button "Yes / OK" at bounding box center [621, 378] width 47 height 11
click at [646, 393] on button "Not Required" at bounding box center [669, 393] width 47 height 11
click at [650, 409] on button "Not Required" at bounding box center [669, 409] width 47 height 11
click at [616, 434] on div "Yes / OK" at bounding box center [620, 440] width 48 height 13
click at [617, 428] on button "Yes / OK" at bounding box center [621, 425] width 47 height 11
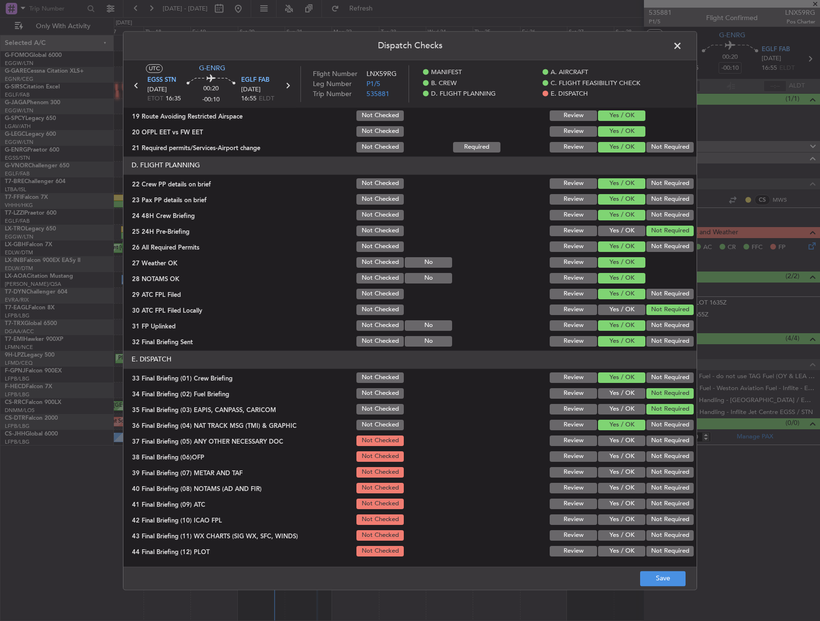
drag, startPoint x: 614, startPoint y: 440, endPoint x: 614, endPoint y: 448, distance: 7.2
click at [614, 441] on button "Yes / OK" at bounding box center [621, 441] width 47 height 11
drag, startPoint x: 614, startPoint y: 450, endPoint x: 610, endPoint y: 464, distance: 14.3
click at [613, 454] on div "Yes / OK" at bounding box center [620, 456] width 48 height 13
drag, startPoint x: 610, startPoint y: 464, endPoint x: 610, endPoint y: 469, distance: 5.3
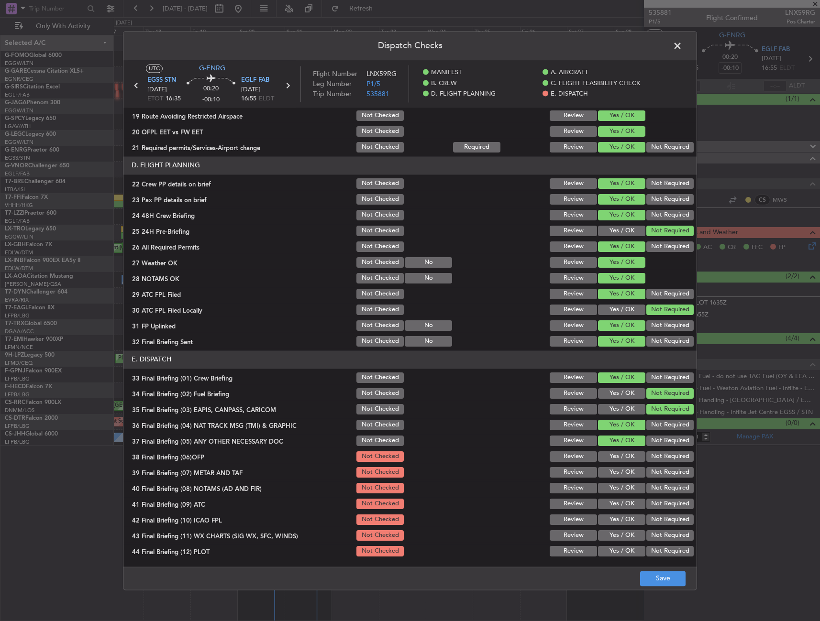
click at [610, 465] on section "E. DISPATCH 33 Final Briefing (01) Crew Briefing Not Checked Review Yes / OK No…" at bounding box center [409, 455] width 573 height 208
drag, startPoint x: 610, startPoint y: 469, endPoint x: 610, endPoint y: 460, distance: 8.6
click at [610, 469] on button "Yes / OK" at bounding box center [621, 472] width 47 height 11
click at [610, 460] on button "Yes / OK" at bounding box center [621, 456] width 47 height 11
click at [608, 480] on section "E. DISPATCH 33 Final Briefing (01) Crew Briefing Not Checked Review Yes / OK No…" at bounding box center [409, 455] width 573 height 208
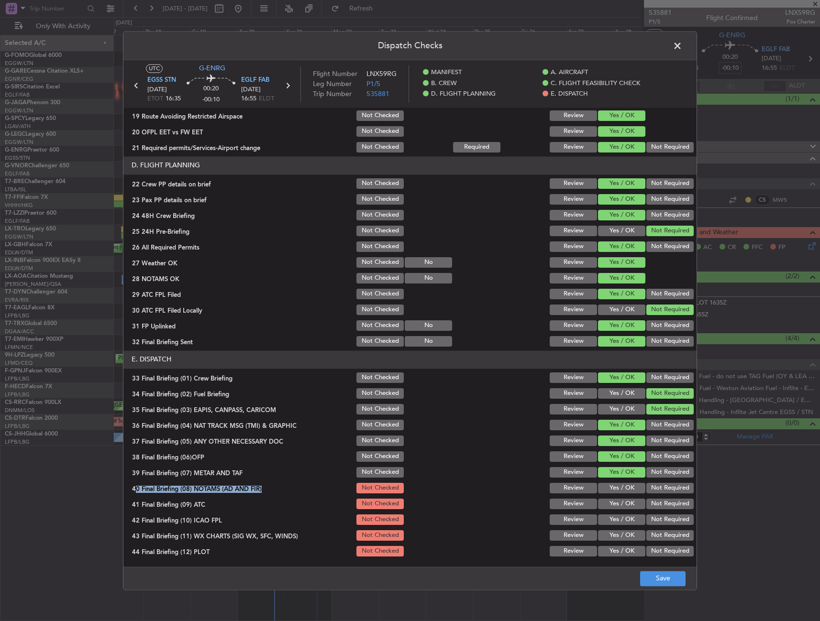
click at [608, 484] on button "Yes / OK" at bounding box center [621, 488] width 47 height 11
click at [610, 502] on button "Yes / OK" at bounding box center [621, 504] width 47 height 11
click at [646, 518] on button "Not Required" at bounding box center [669, 520] width 47 height 11
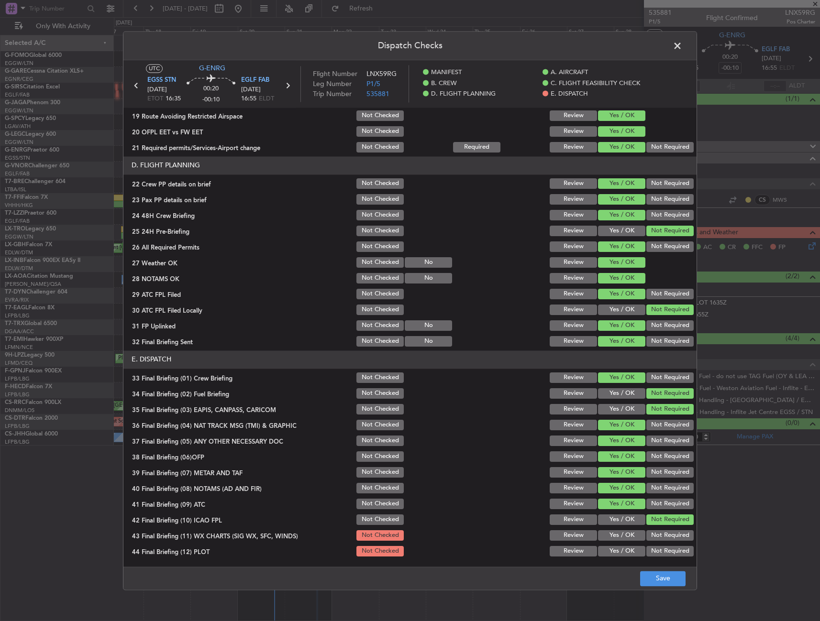
drag, startPoint x: 631, startPoint y: 528, endPoint x: 627, endPoint y: 535, distance: 7.3
click at [629, 531] on section "E. DISPATCH 33 Final Briefing (01) Crew Briefing Not Checked Review Yes / OK No…" at bounding box center [409, 455] width 573 height 208
drag, startPoint x: 627, startPoint y: 535, endPoint x: 654, endPoint y: 552, distance: 32.1
click at [627, 535] on button "Yes / OK" at bounding box center [621, 535] width 47 height 11
click at [665, 559] on article "MANIFEST Crew Details sent to Arr & Dep Handling Not Checked Review Yes / OK No…" at bounding box center [409, 334] width 573 height 453
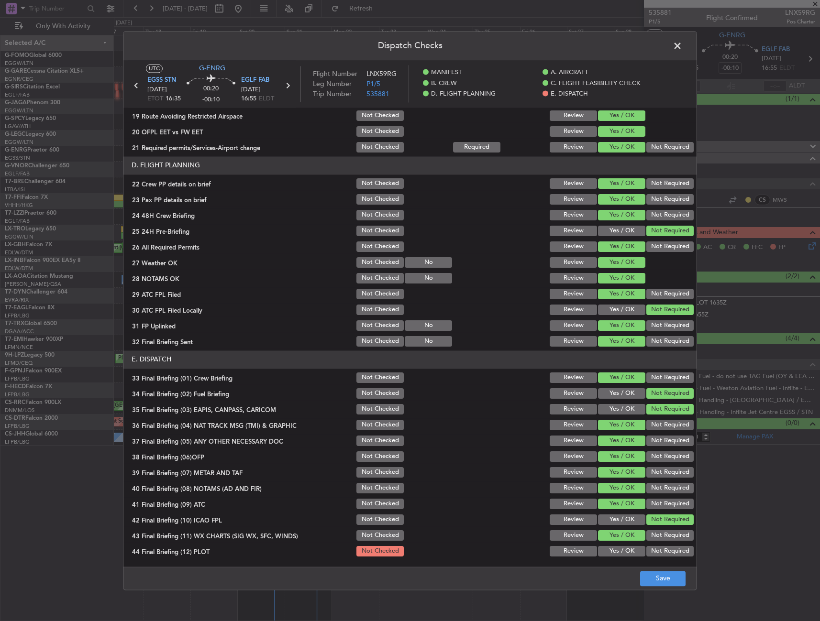
click at [665, 554] on button "Not Required" at bounding box center [669, 551] width 47 height 11
click at [662, 570] on footer "Save" at bounding box center [409, 578] width 573 height 23
click at [660, 574] on button "Save" at bounding box center [662, 578] width 45 height 15
drag, startPoint x: 679, startPoint y: 47, endPoint x: 677, endPoint y: 52, distance: 5.3
click at [682, 47] on span at bounding box center [682, 48] width 0 height 19
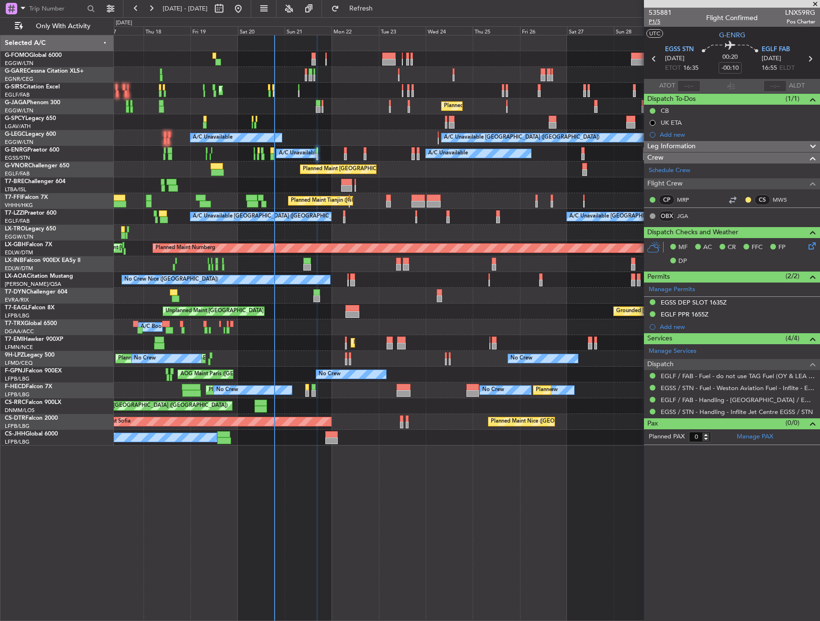
click at [660, 22] on span "P1/5" at bounding box center [659, 22] width 23 height 8
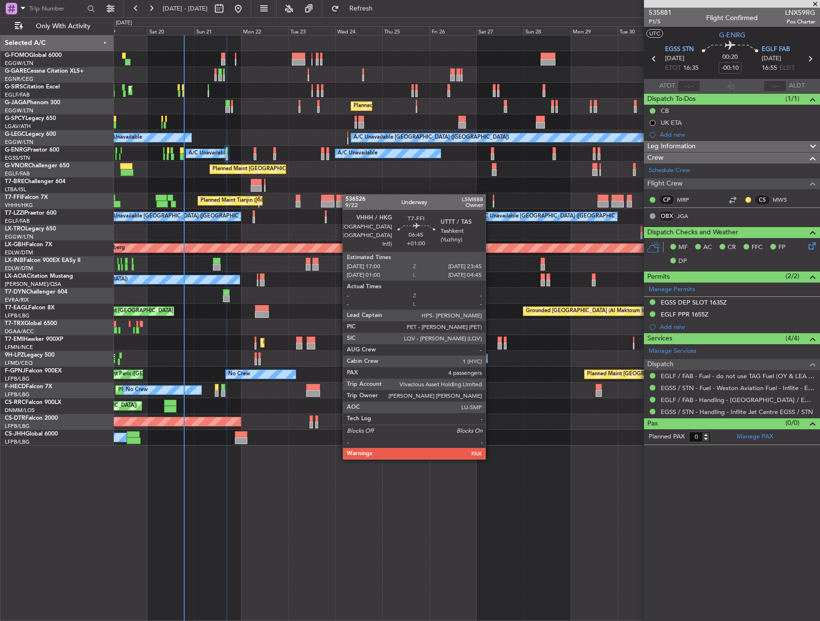
click at [329, 197] on div "Unplanned Maint London (Luton) Planned Maint London (Luton) A/C Unavailable Lon…" at bounding box center [466, 240] width 705 height 410
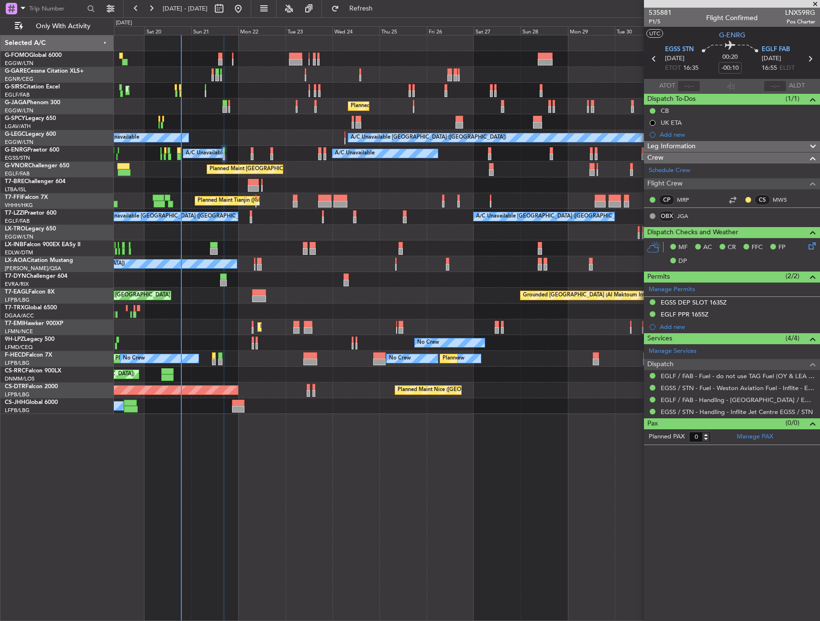
click at [725, 144] on div "Leg Information" at bounding box center [732, 146] width 176 height 11
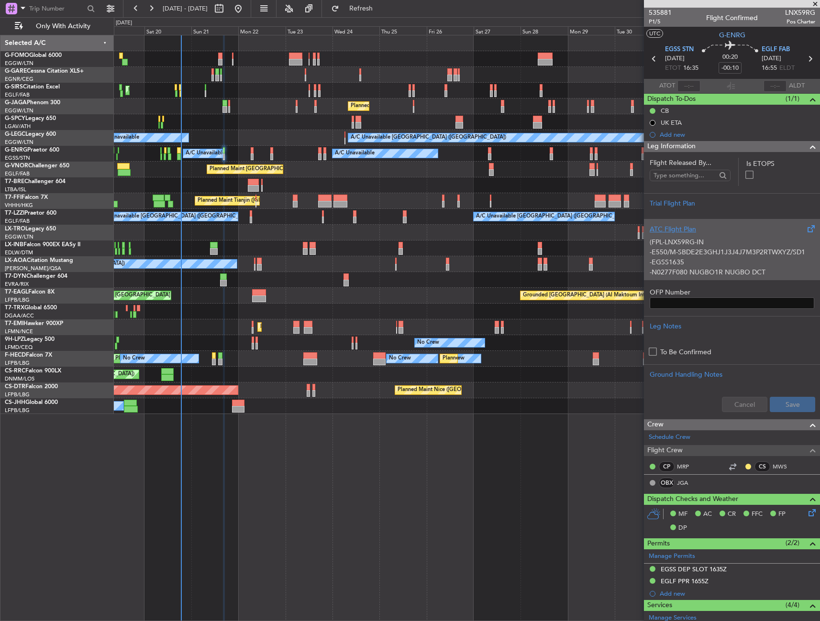
click at [707, 230] on div "ATC Flight Plan" at bounding box center [731, 229] width 164 height 10
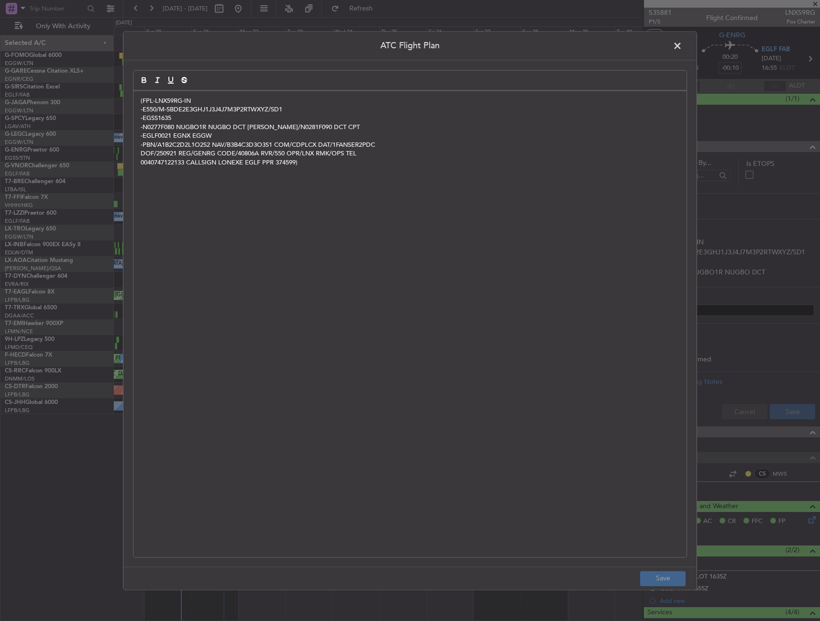
click at [682, 44] on span at bounding box center [682, 48] width 0 height 19
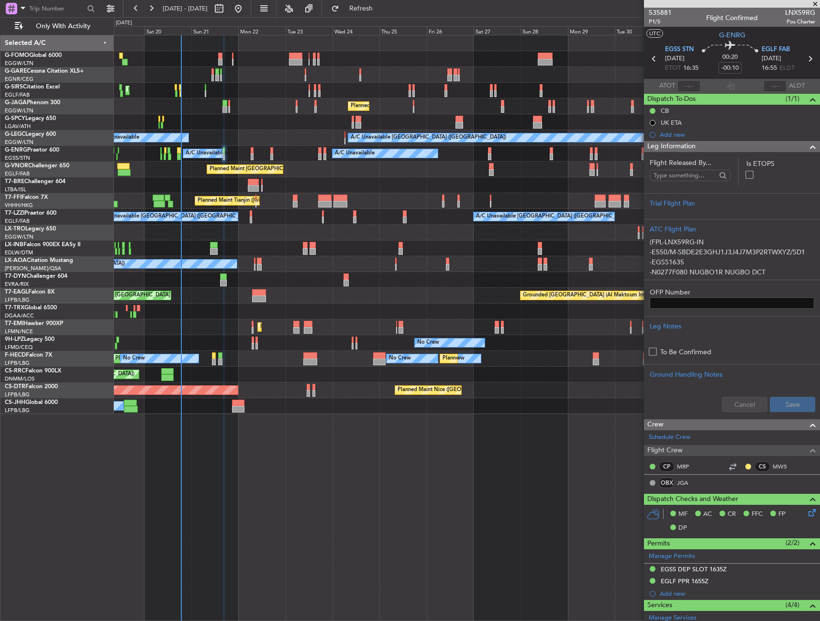
click at [717, 142] on div "Leg Information" at bounding box center [732, 146] width 176 height 11
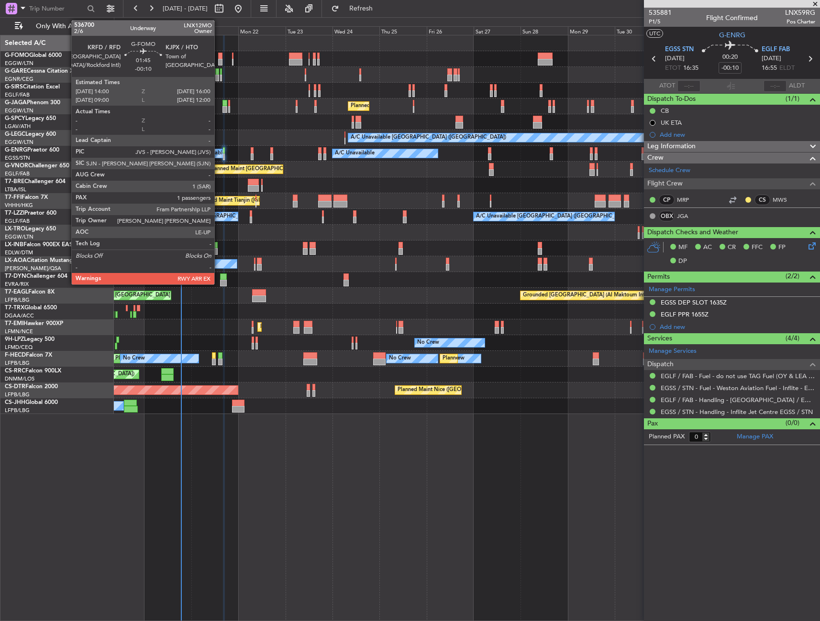
click at [219, 56] on div at bounding box center [220, 56] width 4 height 7
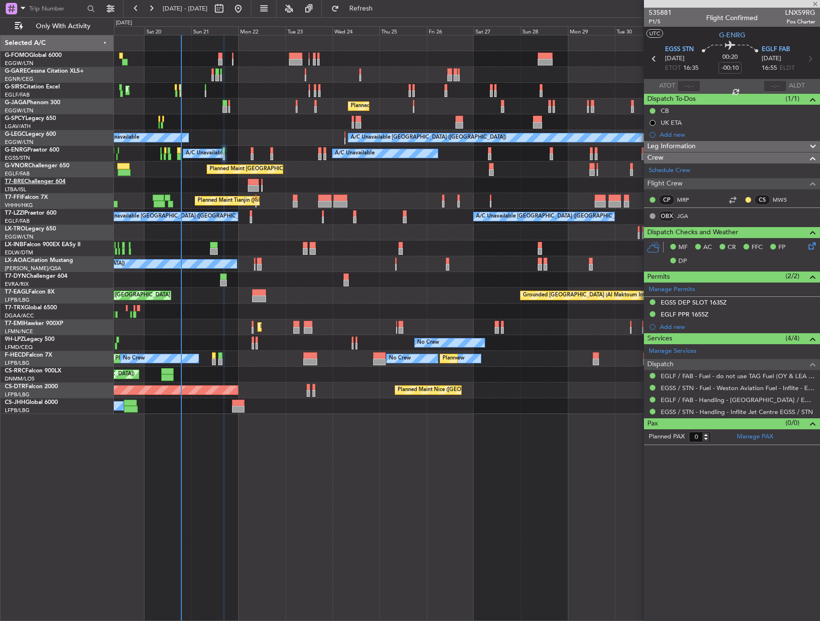
type input "1"
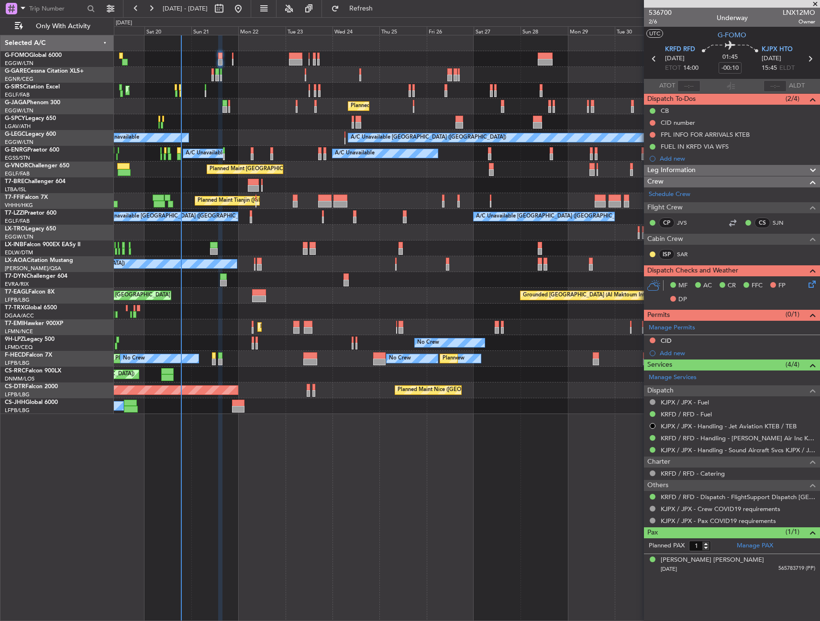
drag, startPoint x: 675, startPoint y: 132, endPoint x: 664, endPoint y: 141, distance: 14.3
click at [675, 132] on div "FPL INFO FOR ARRIVALS KTEB" at bounding box center [704, 135] width 89 height 8
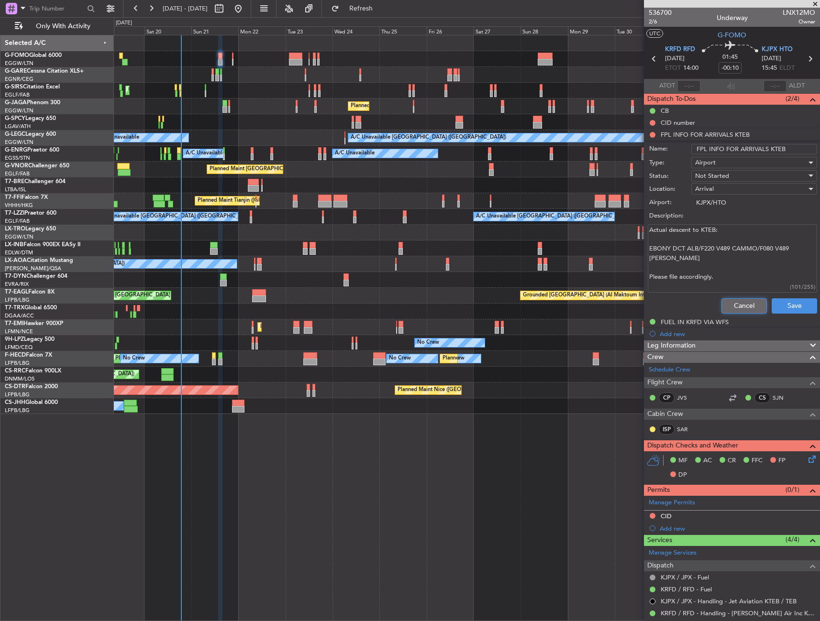
click at [747, 310] on button "Cancel" at bounding box center [743, 305] width 45 height 15
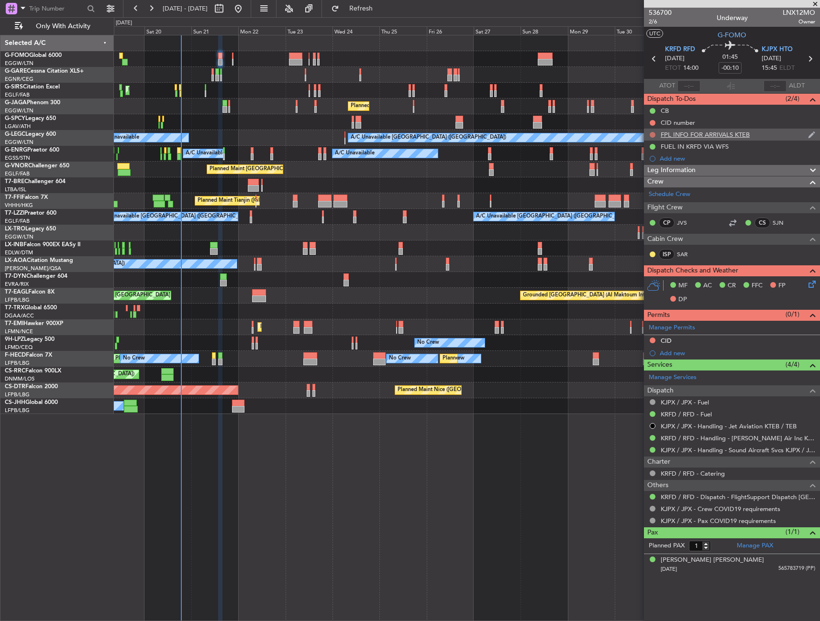
click at [655, 133] on button at bounding box center [652, 135] width 6 height 6
click at [657, 189] on span "Cancelled" at bounding box center [654, 191] width 27 height 10
click at [287, 58] on div at bounding box center [466, 59] width 705 height 16
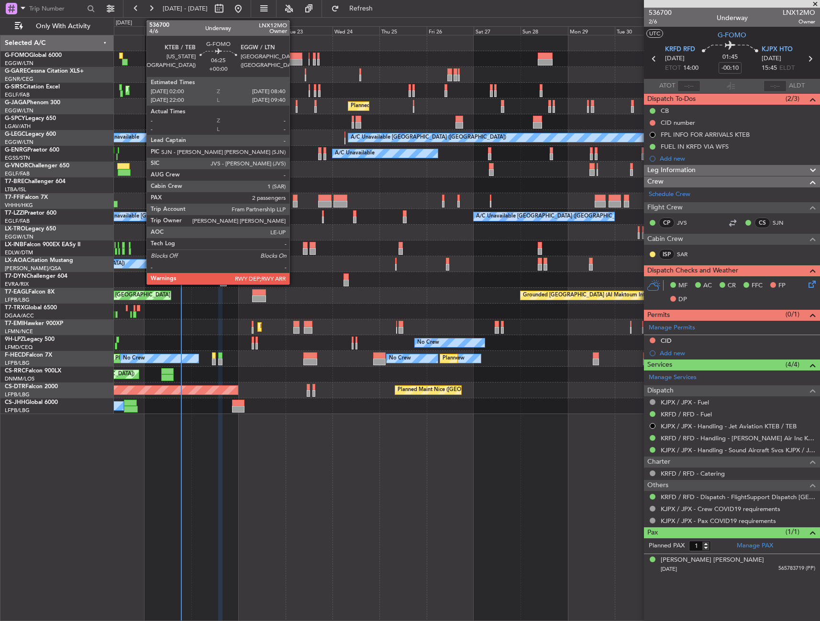
click at [294, 60] on div at bounding box center [295, 62] width 13 height 7
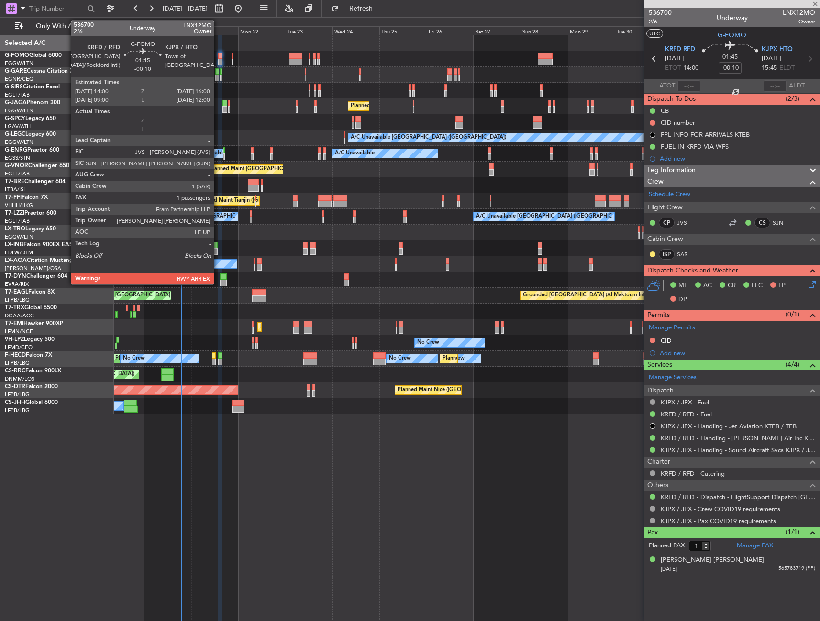
type input "2"
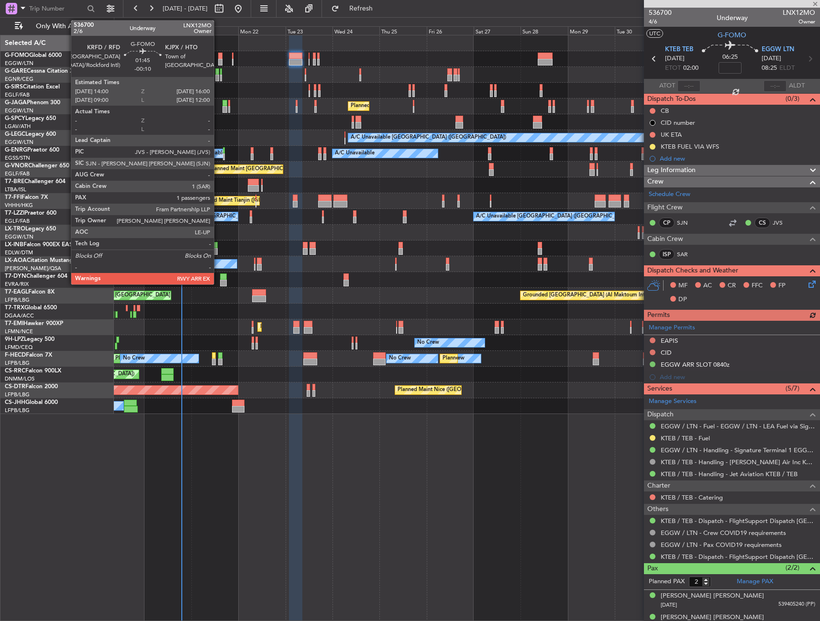
click at [218, 59] on div at bounding box center [220, 62] width 4 height 7
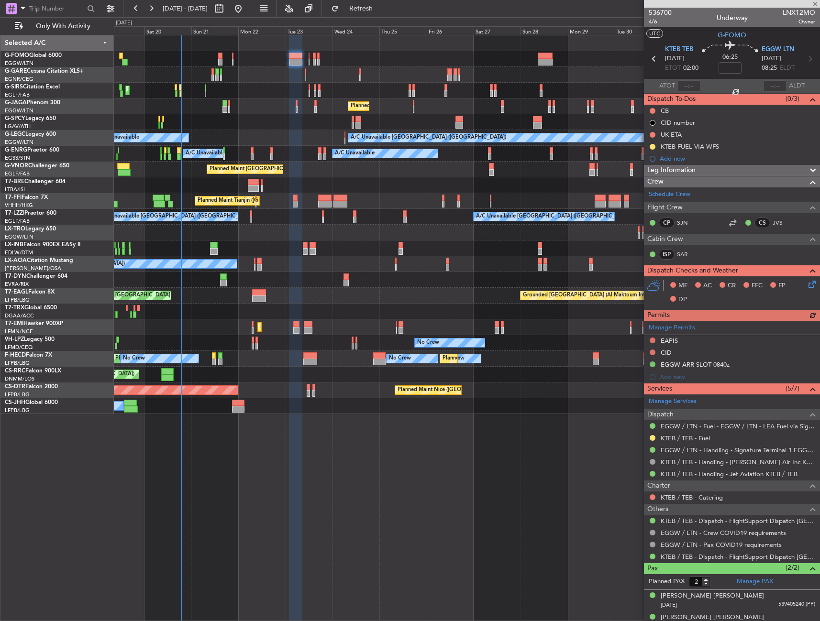
type input "-00:10"
type input "1"
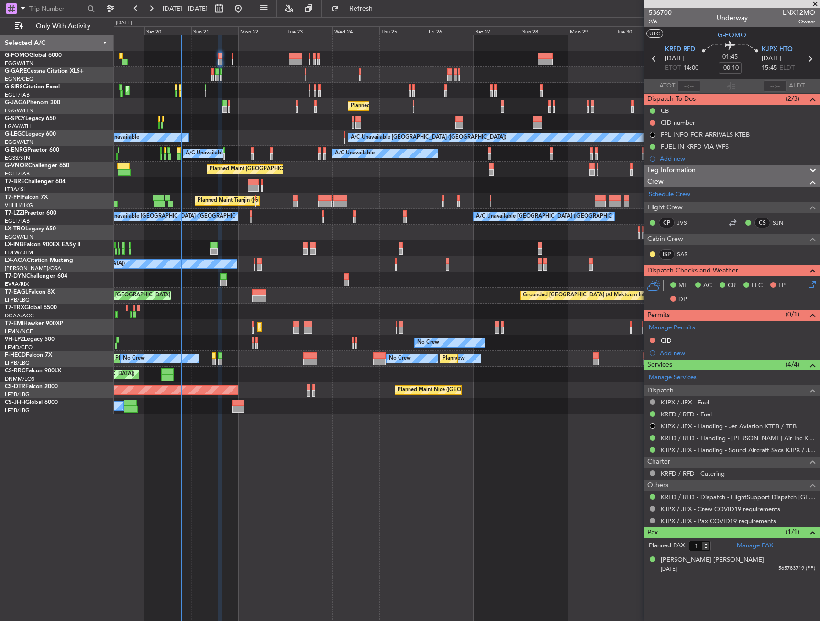
drag, startPoint x: 651, startPoint y: 123, endPoint x: 655, endPoint y: 146, distance: 23.2
click at [651, 123] on button at bounding box center [652, 123] width 6 height 6
click at [645, 166] on span "Completed" at bounding box center [657, 165] width 32 height 10
click at [680, 120] on div "CID number" at bounding box center [677, 123] width 34 height 8
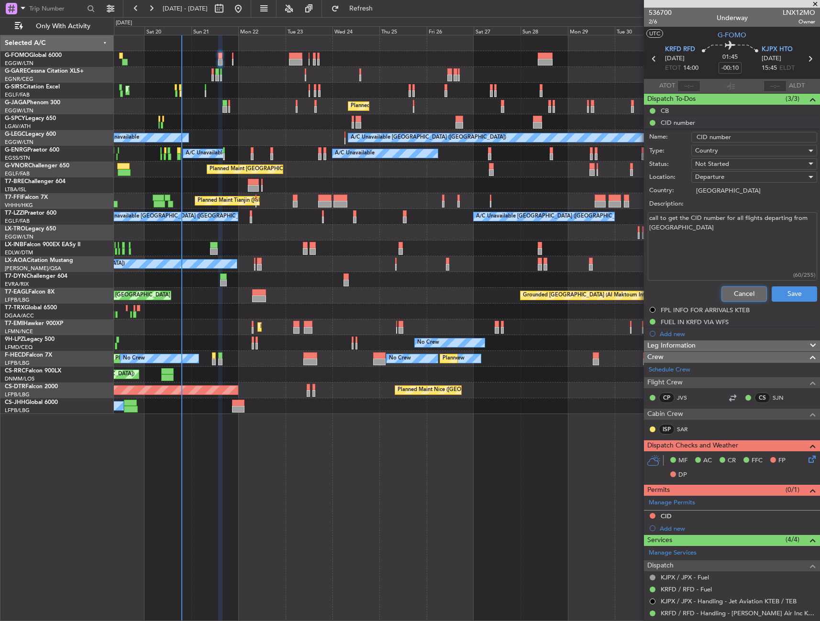
click at [725, 294] on button "Cancel" at bounding box center [743, 293] width 45 height 15
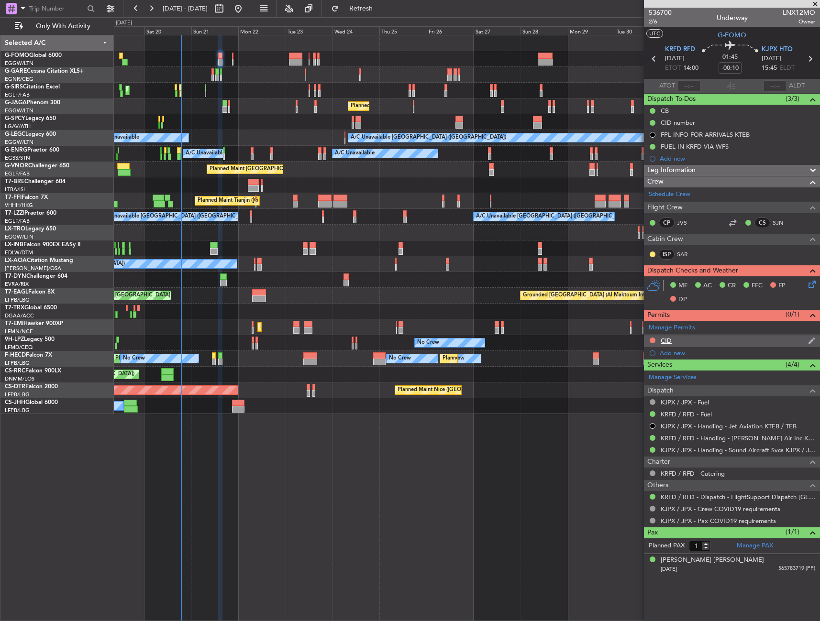
click at [689, 340] on div "CID" at bounding box center [732, 341] width 176 height 12
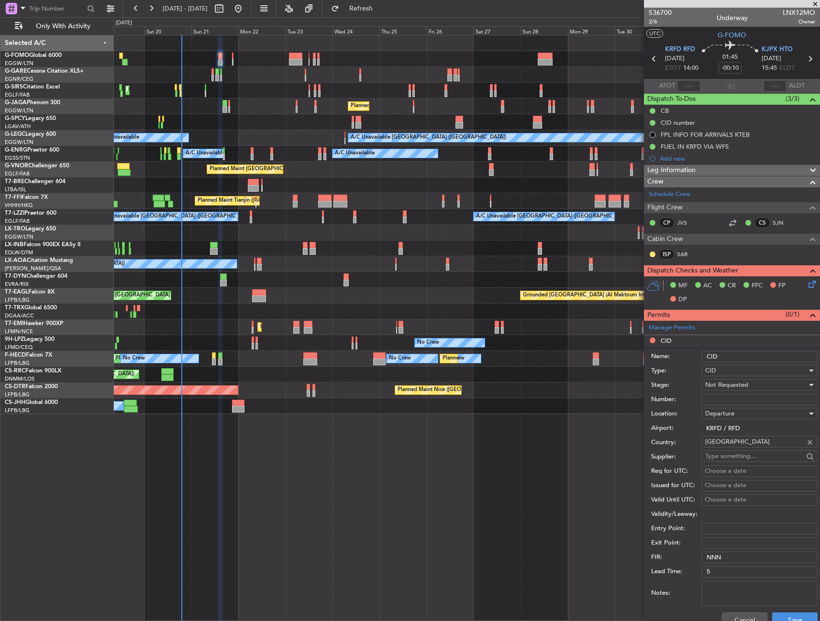
drag, startPoint x: 755, startPoint y: 403, endPoint x: 750, endPoint y: 399, distance: 6.1
click at [755, 403] on input "Number:" at bounding box center [759, 399] width 116 height 11
paste input "765"
type input "765"
click at [745, 387] on span "Not Requested" at bounding box center [726, 385] width 43 height 9
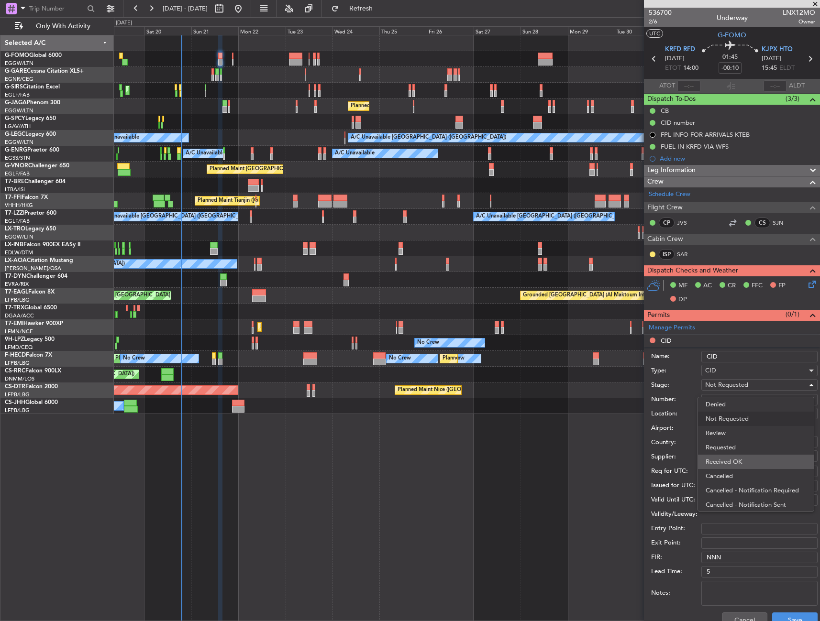
click at [741, 463] on span "Received OK" at bounding box center [755, 462] width 100 height 14
click at [794, 616] on button "Save" at bounding box center [794, 620] width 45 height 15
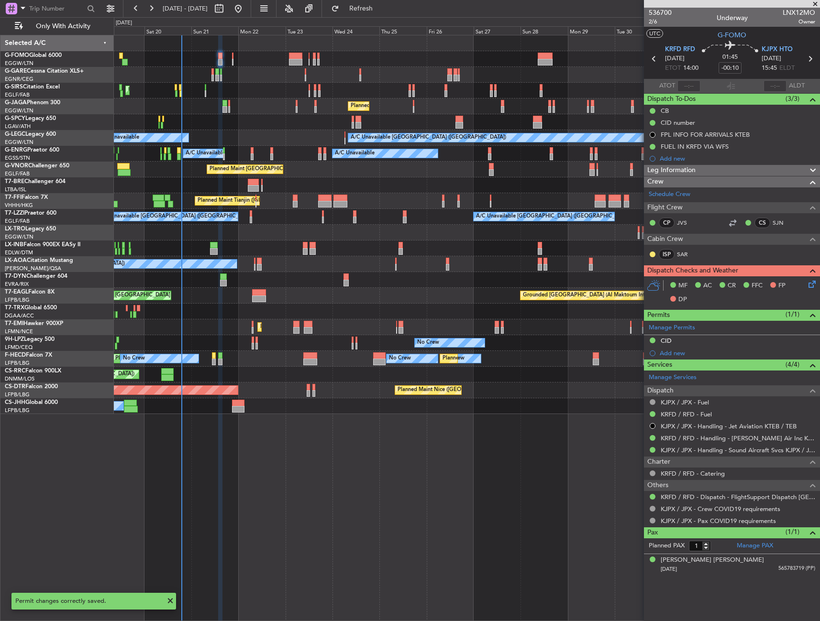
click at [810, 284] on icon at bounding box center [810, 283] width 8 height 8
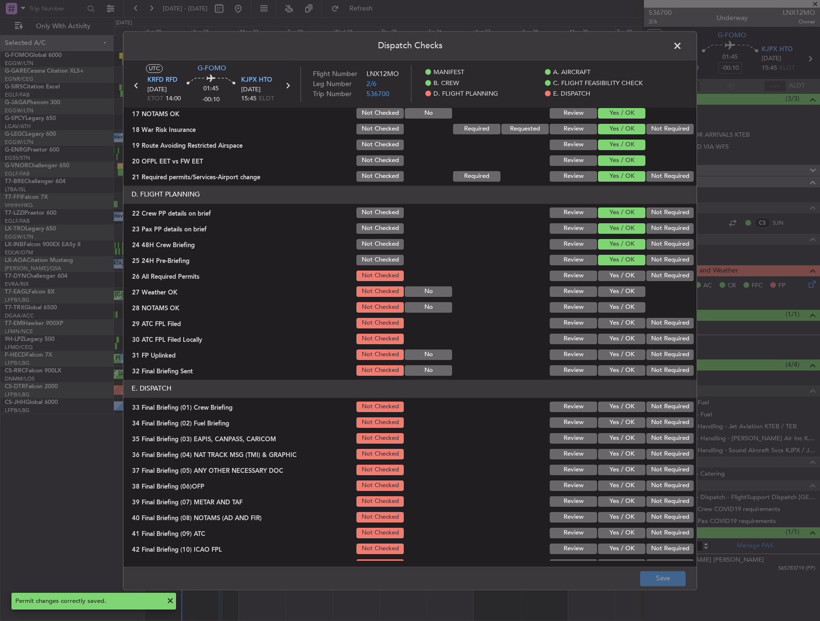
scroll to position [383, 0]
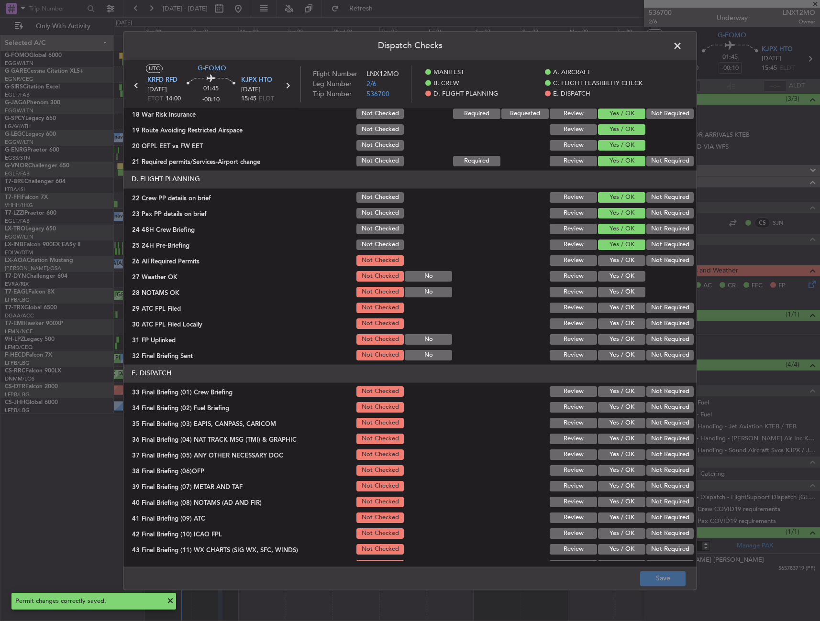
click at [615, 262] on button "Yes / OK" at bounding box center [621, 260] width 47 height 11
click at [607, 282] on div "Yes / OK" at bounding box center [620, 276] width 48 height 13
click at [607, 290] on button "Yes / OK" at bounding box center [621, 292] width 47 height 11
click at [609, 297] on div "Yes / OK" at bounding box center [620, 291] width 48 height 13
click at [610, 274] on button "Yes / OK" at bounding box center [621, 276] width 47 height 11
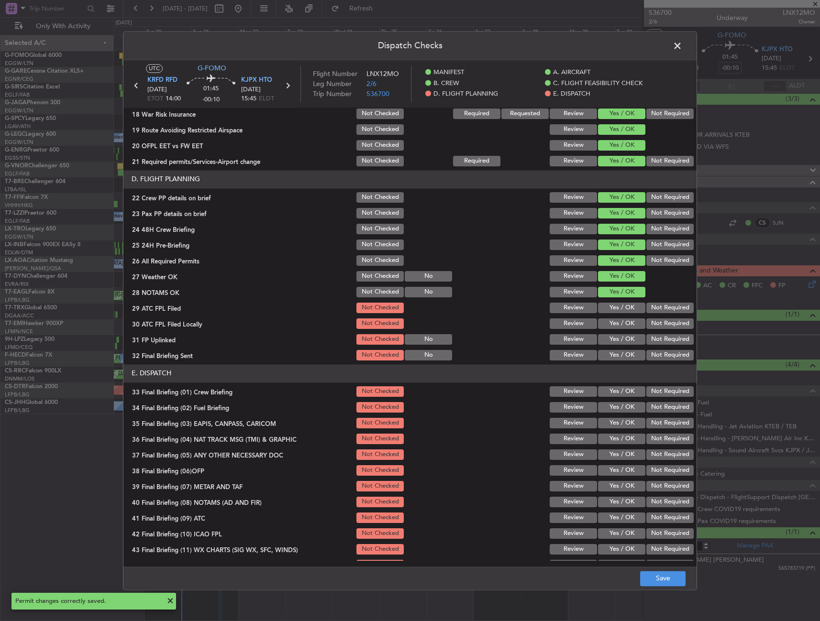
click at [608, 309] on button "Yes / OK" at bounding box center [621, 308] width 47 height 11
click at [612, 331] on section "D. FLIGHT PLANNING 22 Crew PP details on brief Not Checked Review Yes / OK Not …" at bounding box center [409, 266] width 573 height 192
click at [612, 337] on button "Yes / OK" at bounding box center [621, 339] width 47 height 11
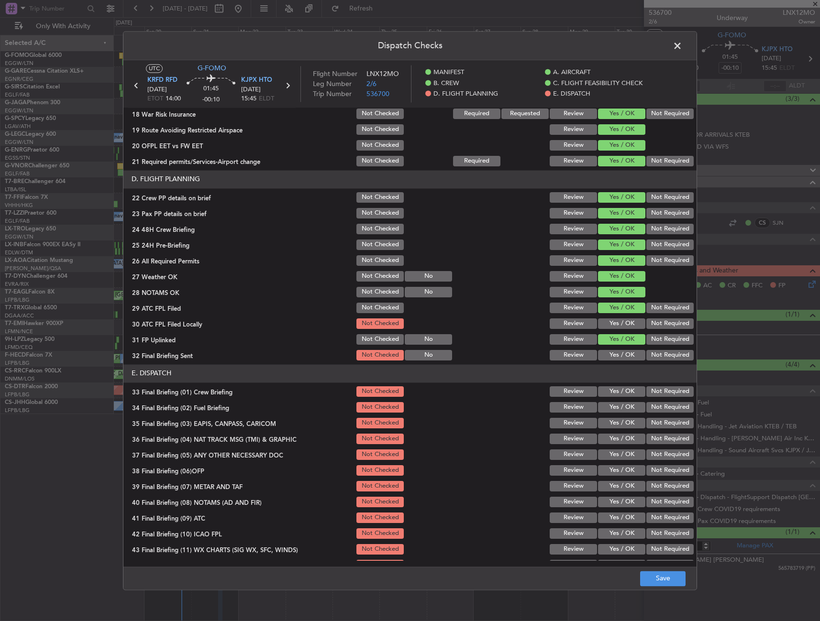
drag, startPoint x: 611, startPoint y: 344, endPoint x: 609, endPoint y: 351, distance: 7.4
click at [611, 351] on section "D. FLIGHT PLANNING 22 Crew PP details on brief Not Checked Review Yes / OK Not …" at bounding box center [409, 266] width 573 height 192
drag, startPoint x: 612, startPoint y: 326, endPoint x: 610, endPoint y: 339, distance: 13.1
click at [611, 326] on button "Yes / OK" at bounding box center [621, 323] width 47 height 11
click at [604, 362] on div "Yes / OK" at bounding box center [620, 355] width 48 height 13
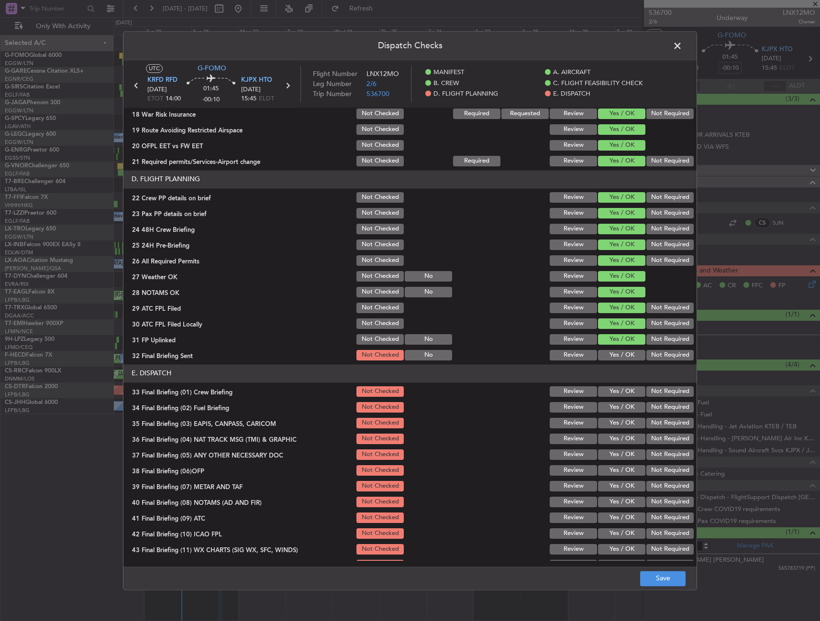
drag, startPoint x: 606, startPoint y: 353, endPoint x: 609, endPoint y: 372, distance: 19.3
click at [607, 353] on button "Yes / OK" at bounding box center [621, 355] width 47 height 11
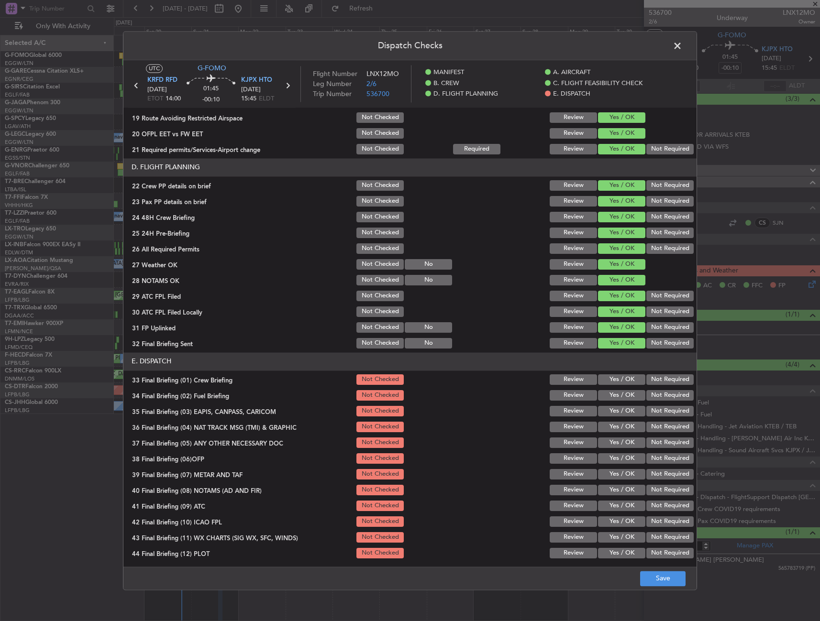
scroll to position [396, 0]
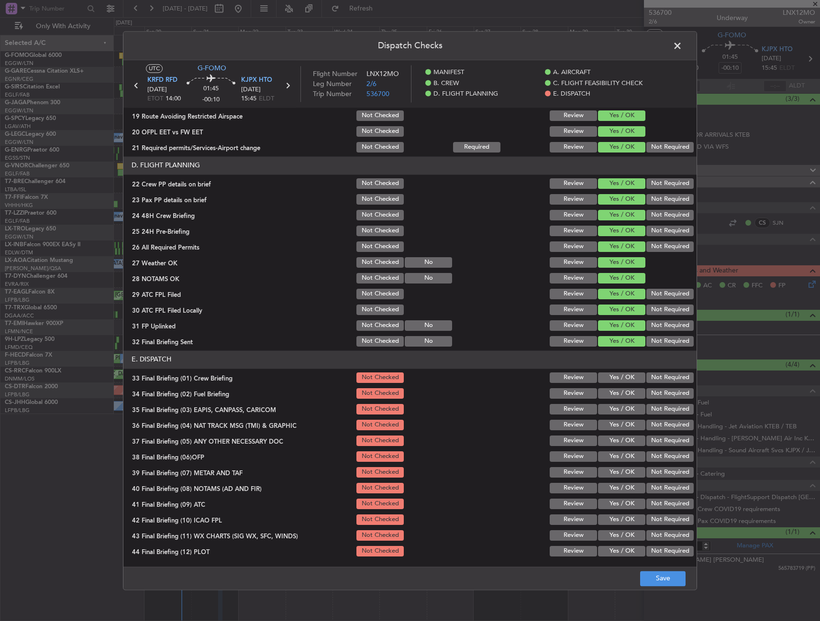
click at [610, 378] on button "Yes / OK" at bounding box center [621, 378] width 47 height 11
drag, startPoint x: 611, startPoint y: 392, endPoint x: 617, endPoint y: 401, distance: 10.9
click at [612, 396] on button "Yes / OK" at bounding box center [621, 393] width 47 height 11
drag, startPoint x: 667, startPoint y: 417, endPoint x: 658, endPoint y: 431, distance: 16.7
click at [667, 417] on section "E. DISPATCH 33 Final Briefing (01) Crew Briefing Not Checked Review Yes / OK No…" at bounding box center [409, 455] width 573 height 208
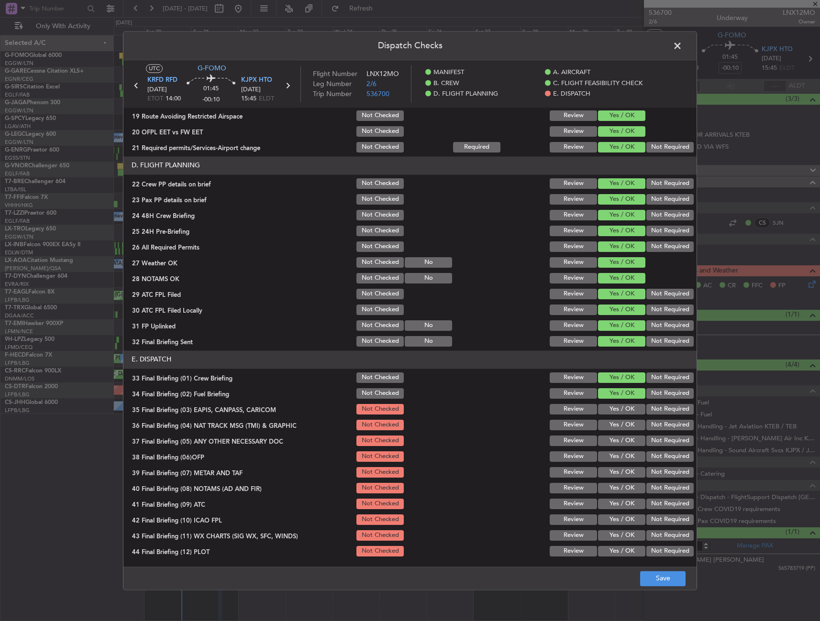
click at [658, 431] on div "Not Required" at bounding box center [669, 424] width 48 height 13
drag, startPoint x: 657, startPoint y: 418, endPoint x: 655, endPoint y: 410, distance: 8.3
click at [656, 418] on section "E. DISPATCH 33 Final Briefing (01) Crew Briefing Not Checked Review Yes / OK No…" at bounding box center [409, 455] width 573 height 208
click at [655, 409] on button "Not Required" at bounding box center [669, 409] width 47 height 11
click at [652, 424] on button "Not Required" at bounding box center [669, 425] width 47 height 11
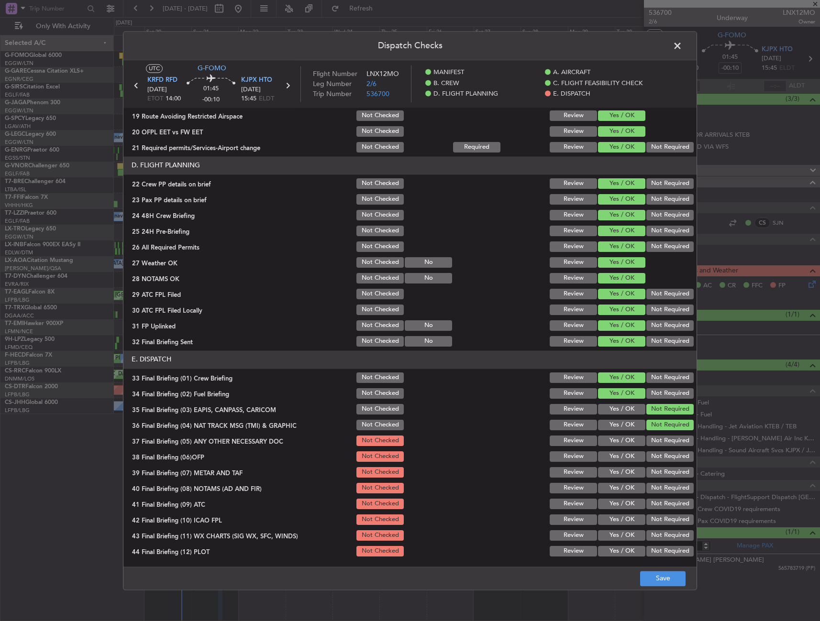
click at [628, 440] on button "Yes / OK" at bounding box center [621, 441] width 47 height 11
click at [622, 460] on button "Yes / OK" at bounding box center [621, 456] width 47 height 11
click at [621, 471] on button "Yes / OK" at bounding box center [621, 472] width 47 height 11
drag, startPoint x: 619, startPoint y: 486, endPoint x: 616, endPoint y: 494, distance: 8.2
click at [617, 490] on button "Yes / OK" at bounding box center [621, 488] width 47 height 11
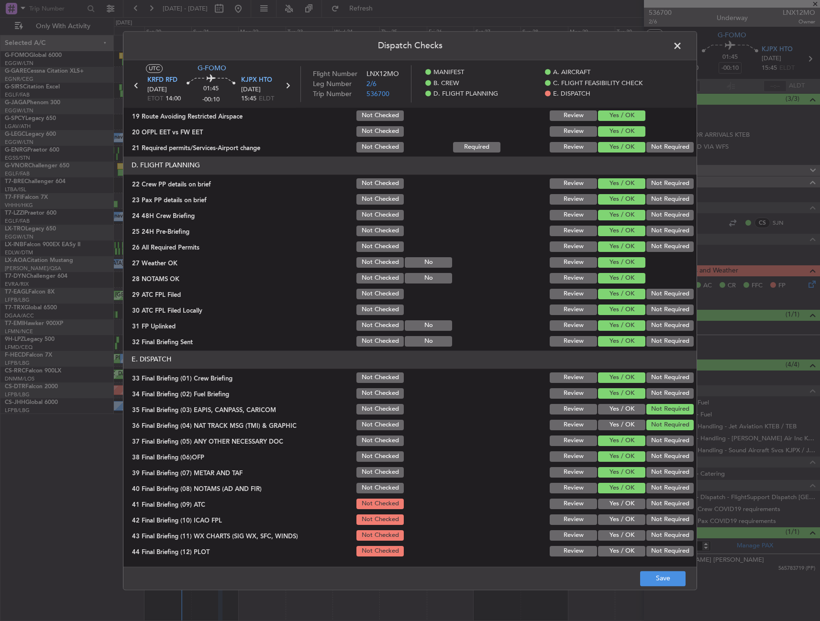
click at [614, 506] on button "Yes / OK" at bounding box center [621, 504] width 47 height 11
click at [635, 517] on button "Yes / OK" at bounding box center [621, 520] width 47 height 11
click at [668, 520] on button "Not Required" at bounding box center [669, 520] width 47 height 11
click at [632, 535] on button "Yes / OK" at bounding box center [621, 535] width 47 height 11
click at [661, 549] on button "Not Required" at bounding box center [669, 551] width 47 height 11
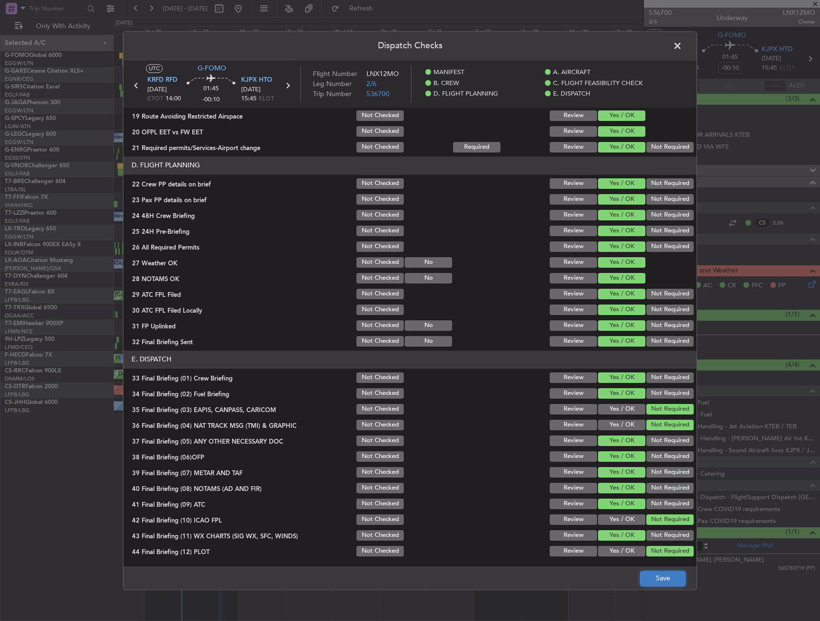
click at [663, 576] on button "Save" at bounding box center [662, 578] width 45 height 15
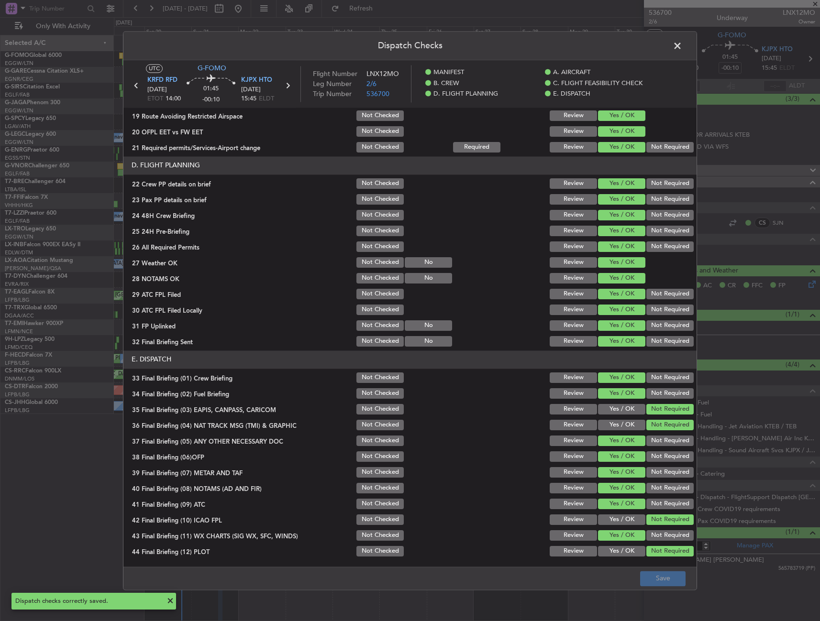
click at [682, 42] on span at bounding box center [682, 48] width 0 height 19
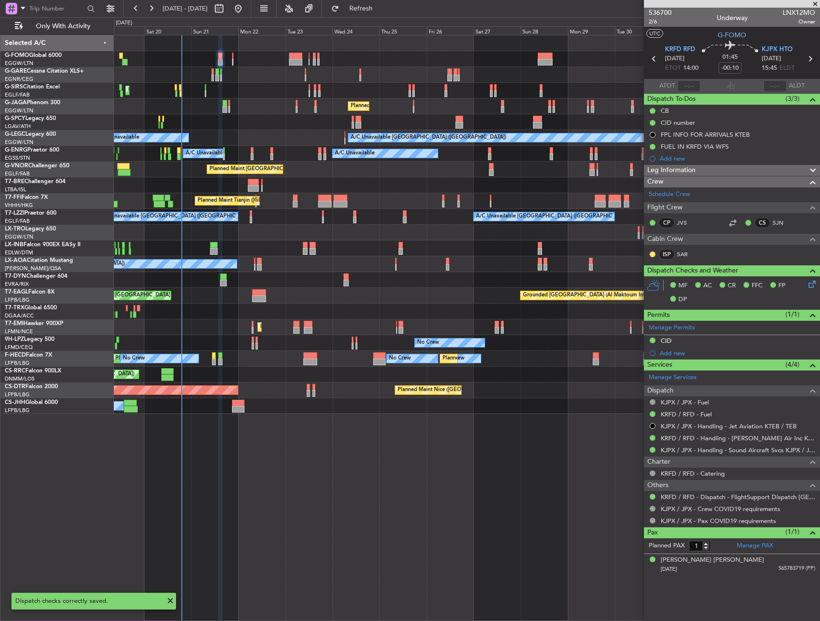
click at [690, 167] on span "Leg Information" at bounding box center [671, 170] width 48 height 11
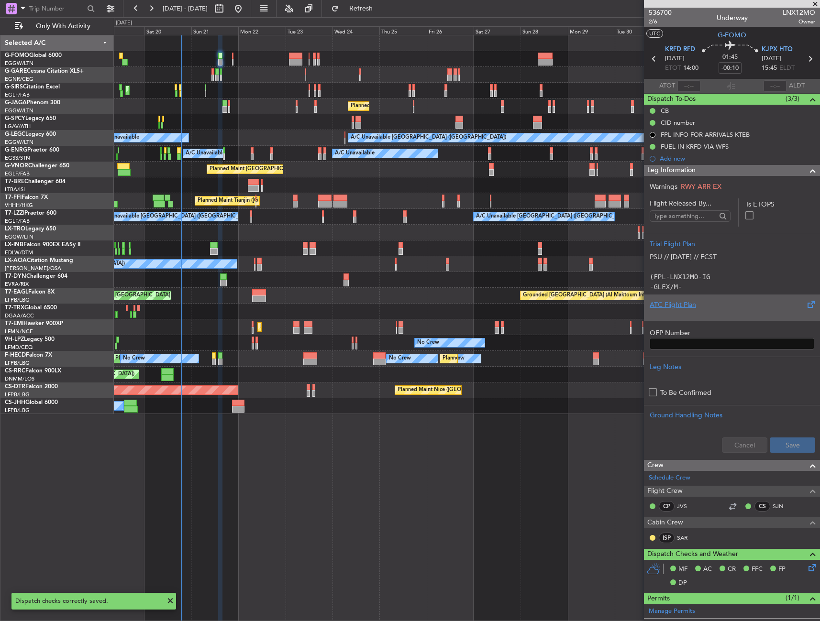
click at [690, 314] on div at bounding box center [731, 313] width 164 height 6
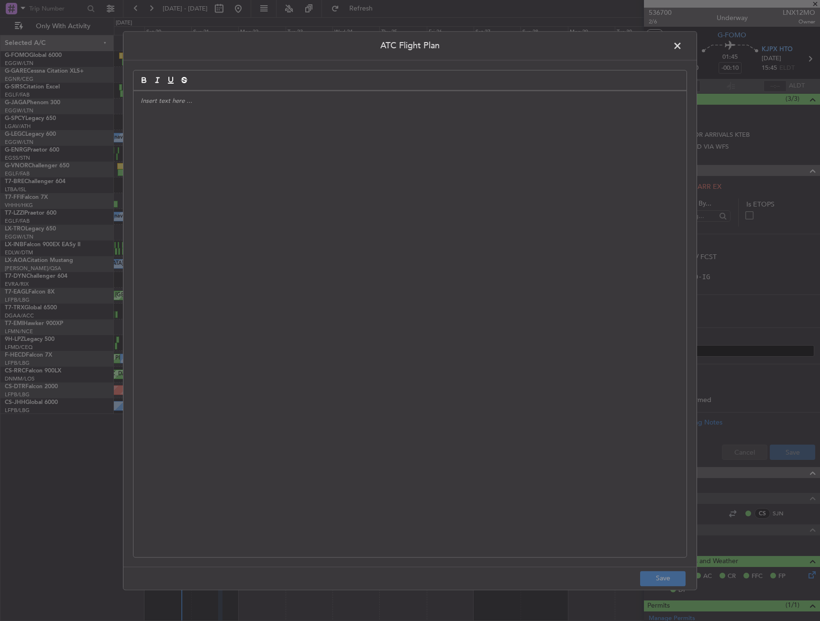
click at [283, 273] on div at bounding box center [409, 324] width 553 height 466
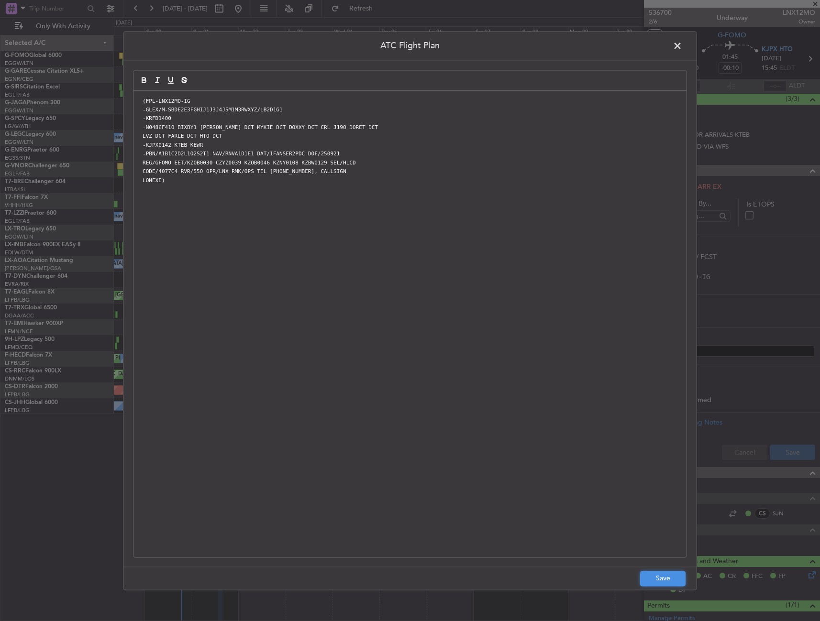
scroll to position [0, 0]
click at [667, 581] on button "Save" at bounding box center [662, 578] width 45 height 15
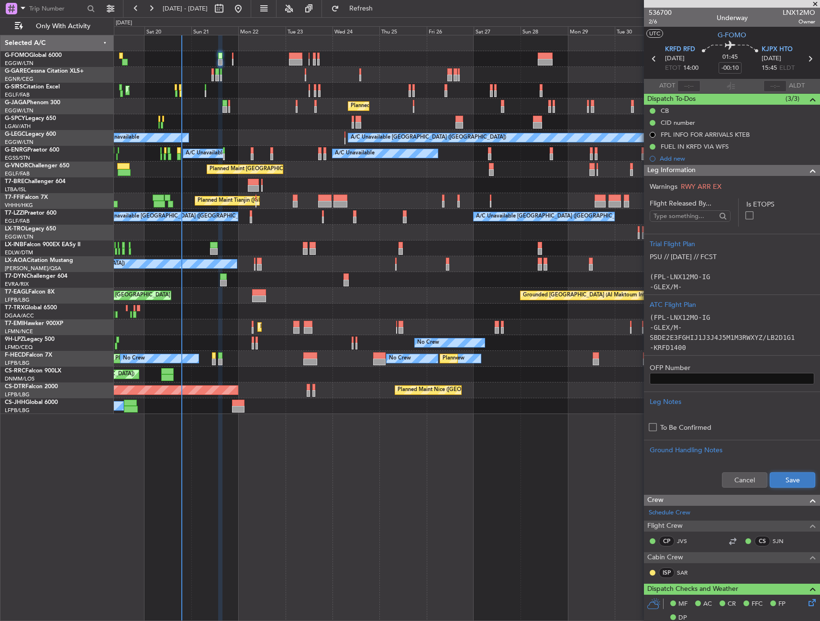
click at [791, 477] on button "Save" at bounding box center [791, 479] width 45 height 15
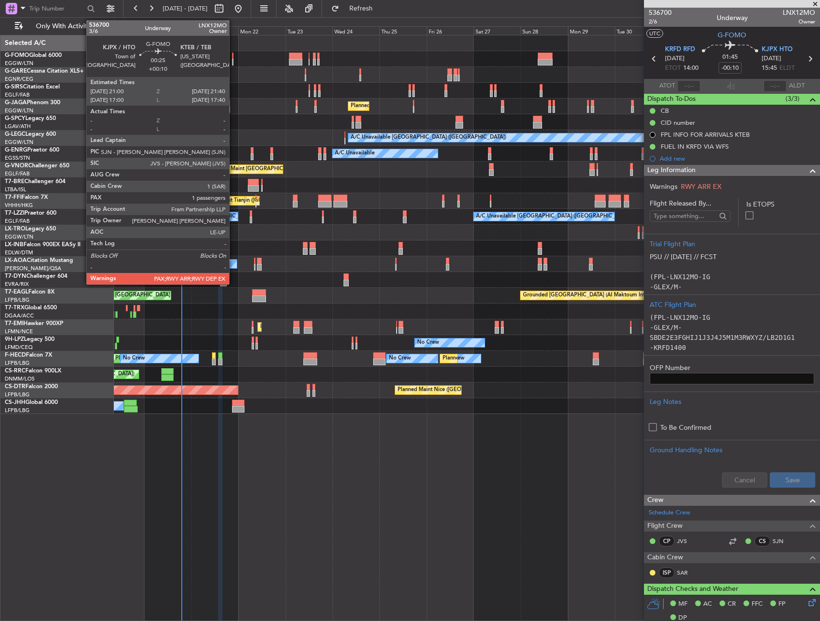
click at [233, 59] on div at bounding box center [232, 62] width 1 height 7
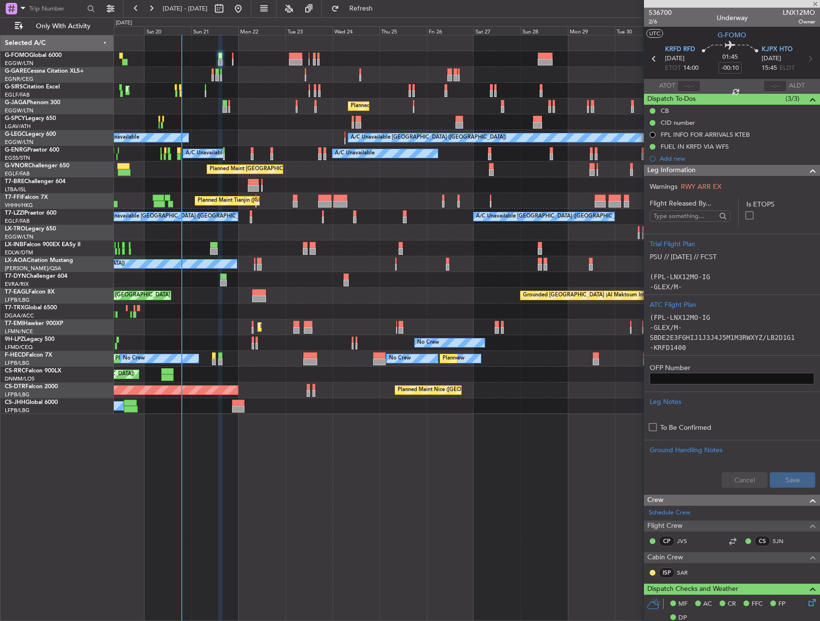
type input "+00:10"
type input "2"
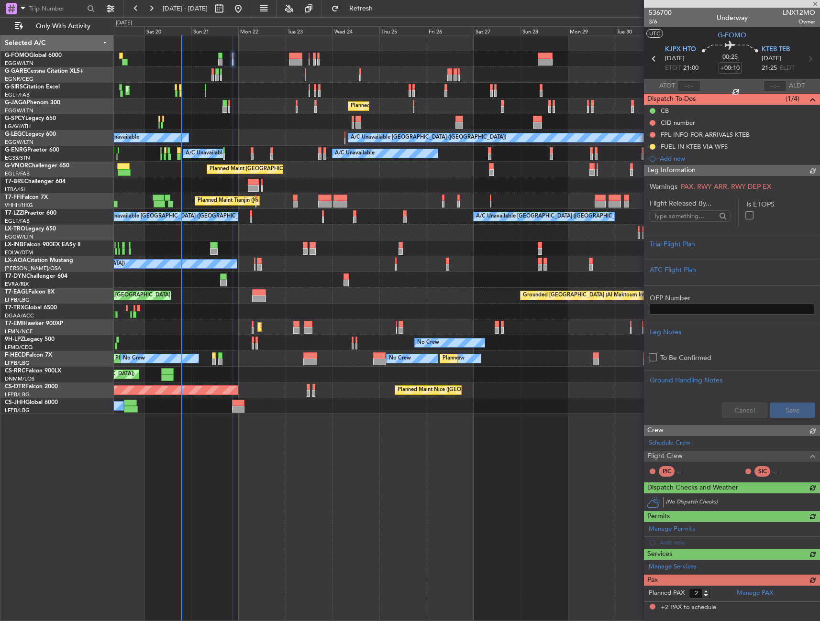
click at [746, 498] on div "536700 3/6 Underway LNX12MO Owner UTC G-FOMO KJPX HTO 21/09/2025 ETOT 21:00 00:…" at bounding box center [732, 311] width 176 height 606
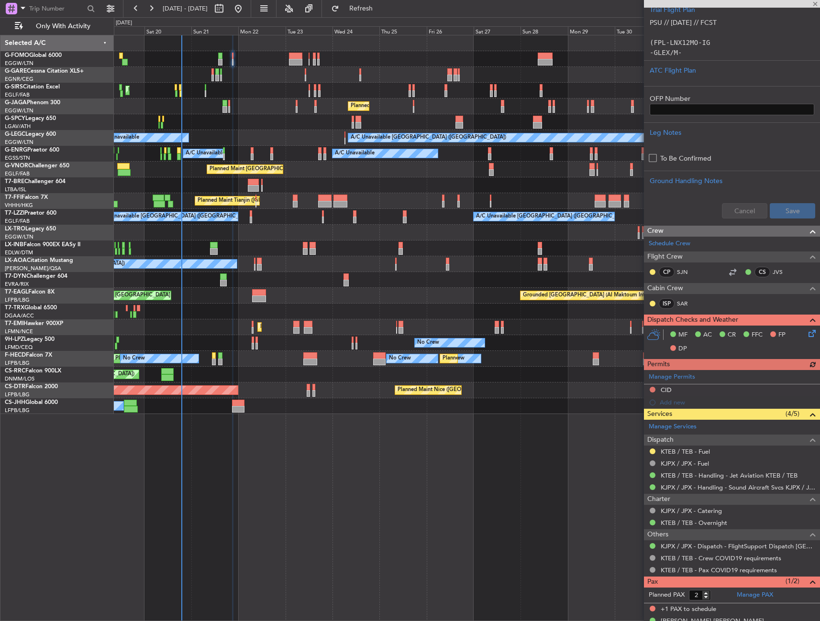
scroll to position [239, 0]
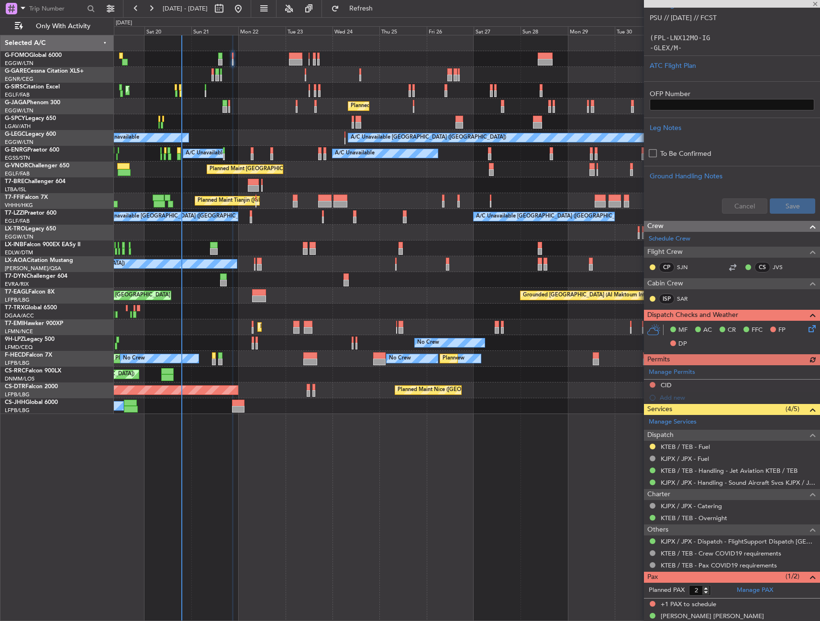
click at [740, 206] on div "Cancel Save" at bounding box center [732, 206] width 176 height 29
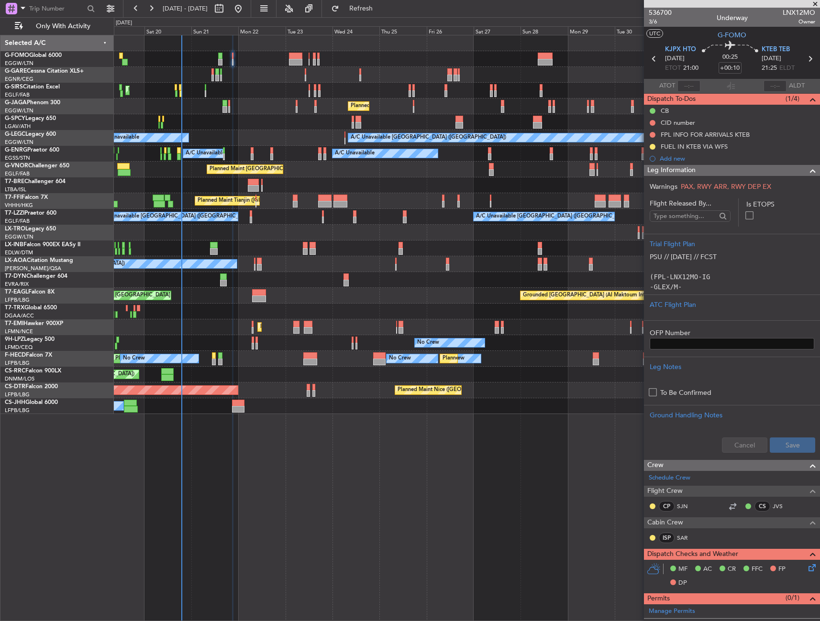
click at [689, 171] on span "Leg Information" at bounding box center [671, 170] width 48 height 11
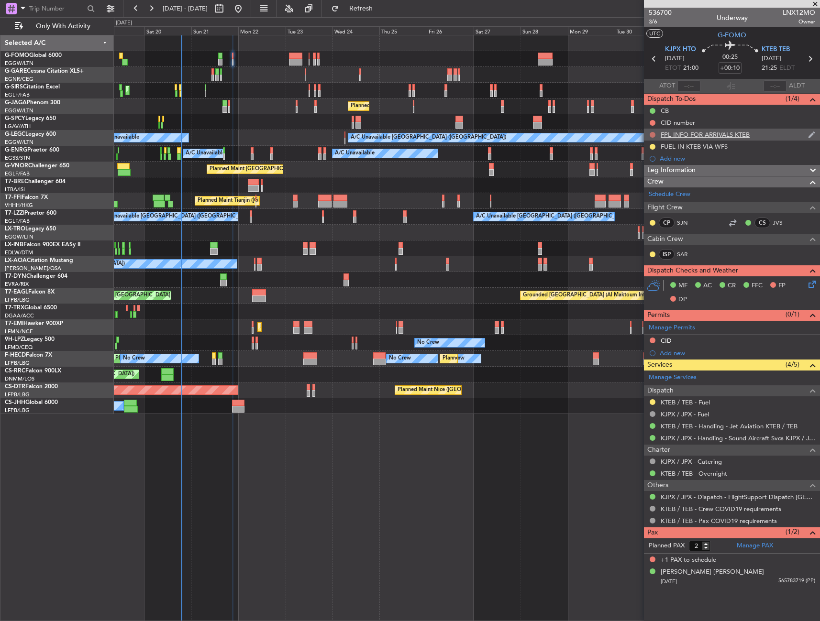
click at [653, 134] on button at bounding box center [652, 135] width 6 height 6
click at [645, 191] on span "Cancelled" at bounding box center [654, 191] width 27 height 10
click at [654, 120] on button at bounding box center [652, 123] width 6 height 6
click at [649, 167] on span "Completed" at bounding box center [657, 165] width 32 height 10
drag, startPoint x: 678, startPoint y: 167, endPoint x: 698, endPoint y: 202, distance: 40.3
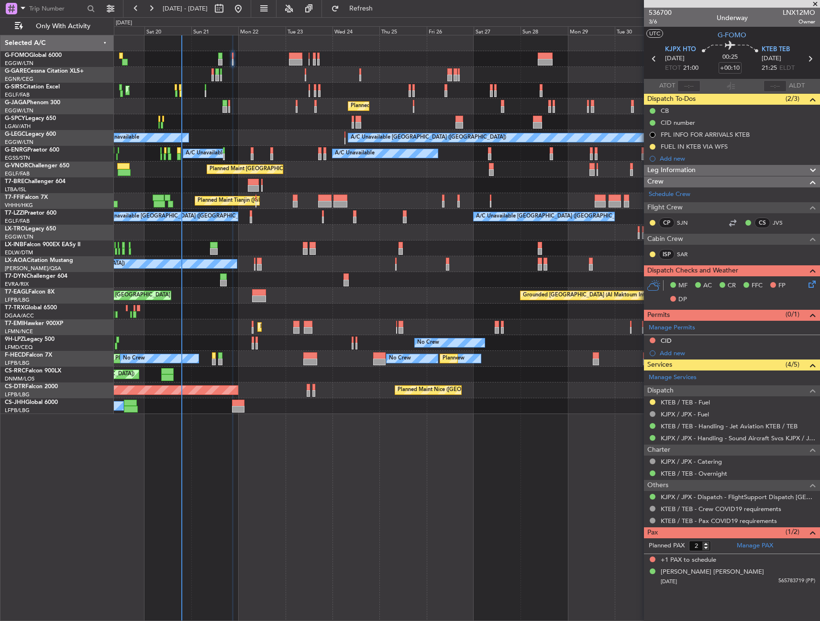
click at [678, 167] on span "Leg Information" at bounding box center [671, 170] width 48 height 11
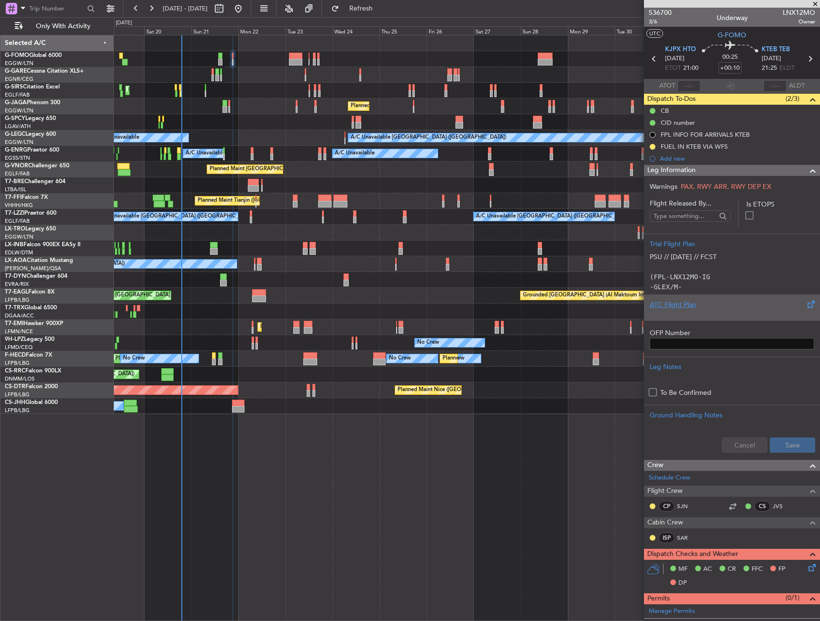
click at [692, 315] on div at bounding box center [731, 313] width 164 height 6
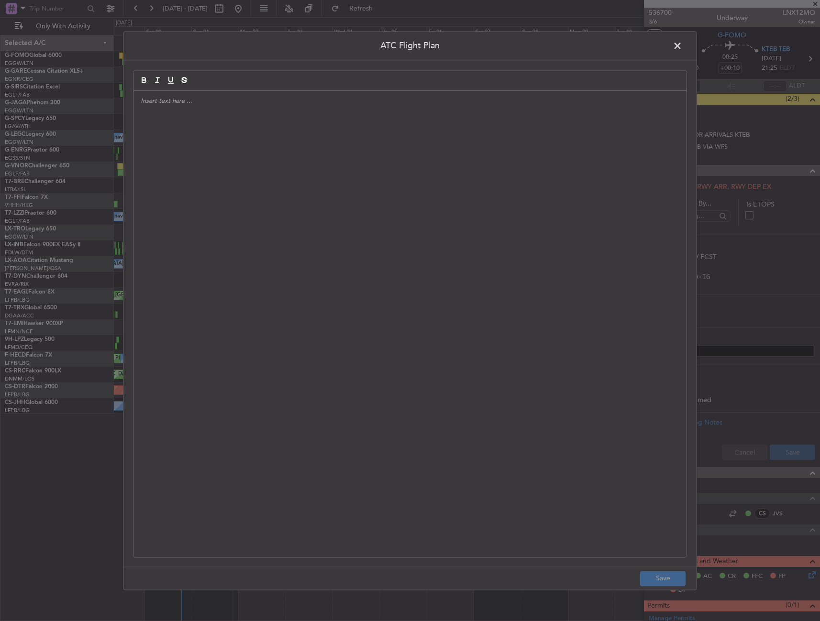
click at [302, 193] on div at bounding box center [409, 324] width 553 height 466
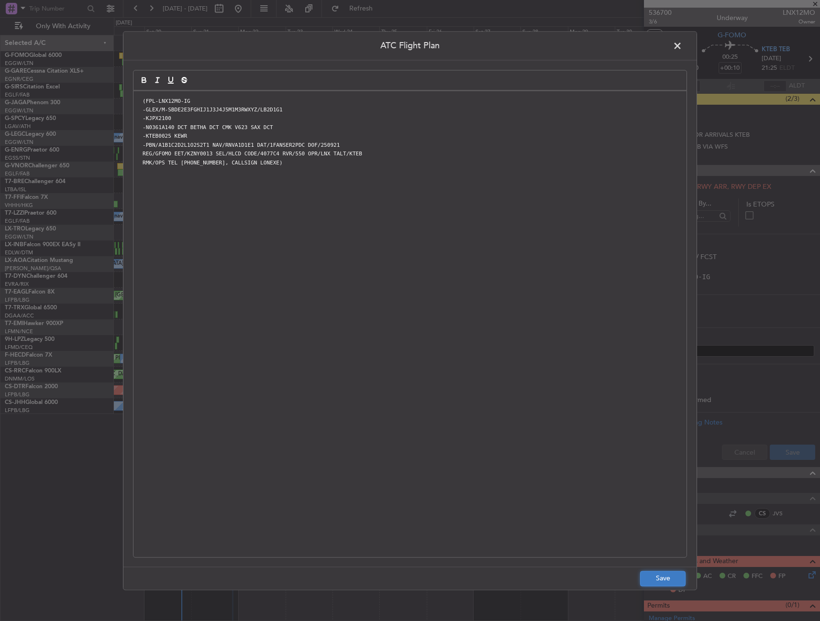
click at [669, 581] on button "Save" at bounding box center [662, 578] width 45 height 15
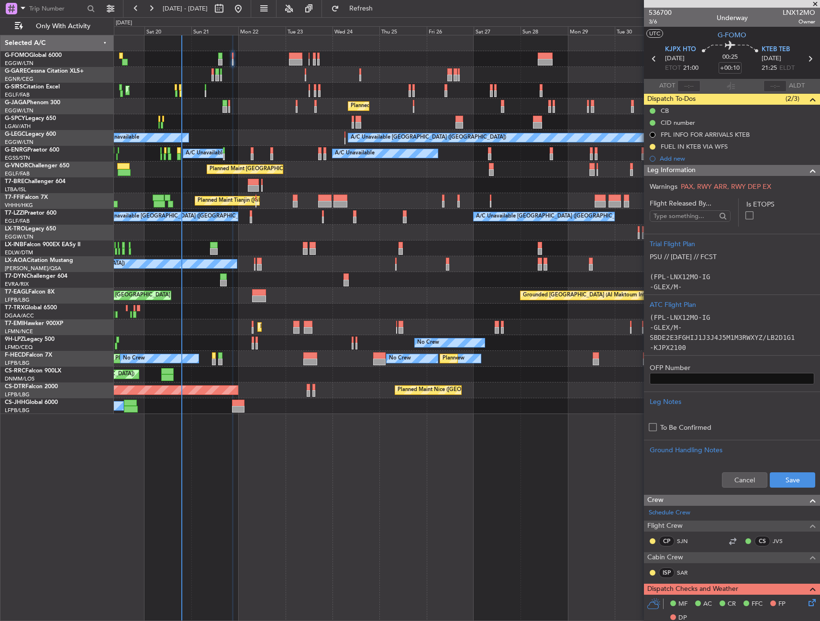
click at [762, 172] on div "Leg Information" at bounding box center [732, 170] width 176 height 11
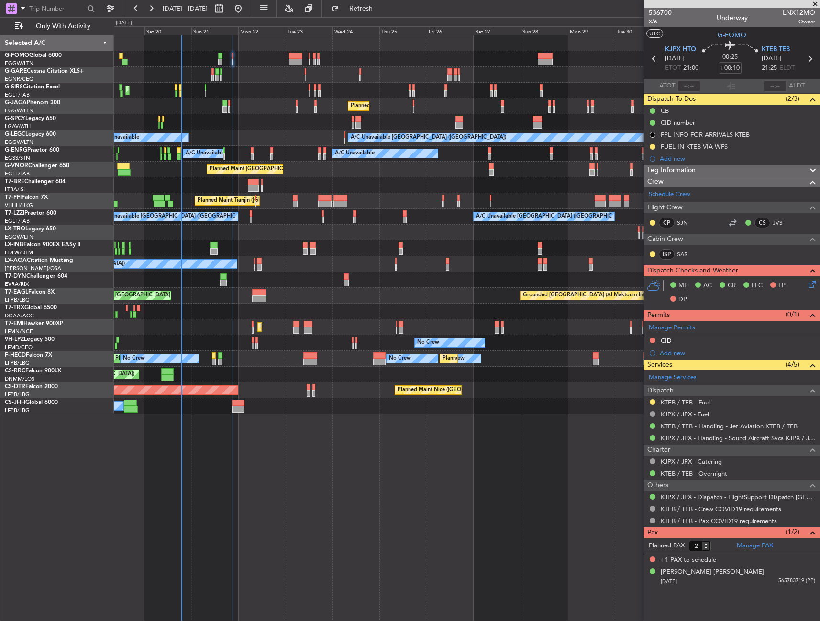
click at [812, 285] on icon at bounding box center [810, 283] width 8 height 8
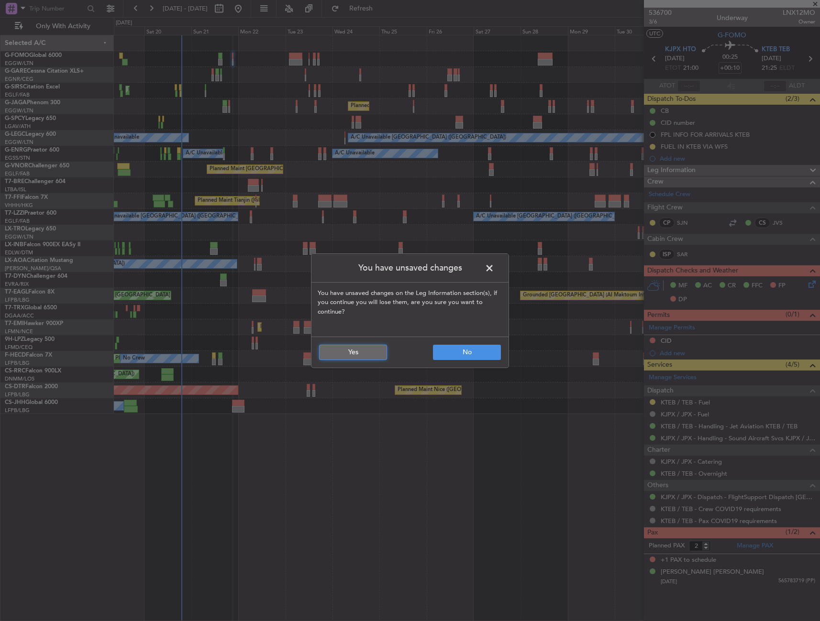
click at [364, 355] on button "Yes" at bounding box center [353, 352] width 68 height 15
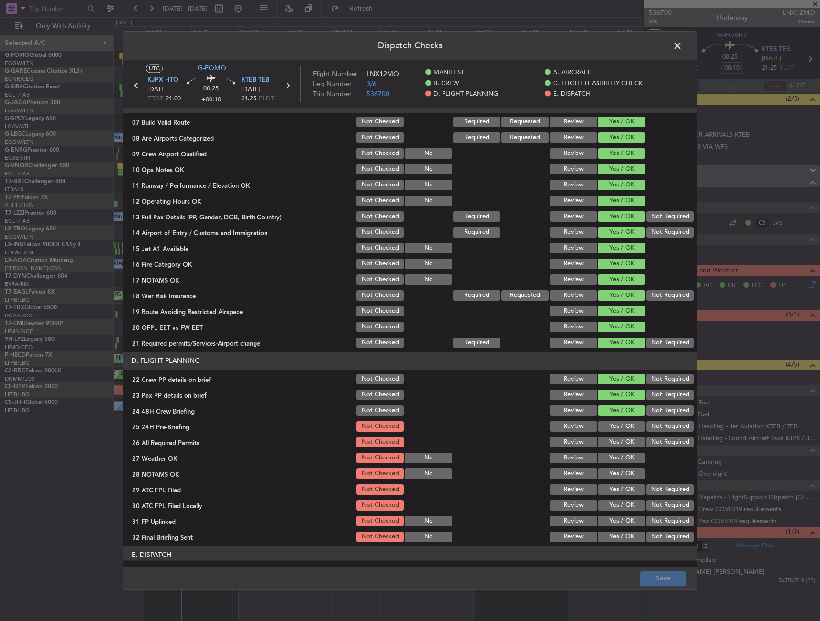
scroll to position [239, 0]
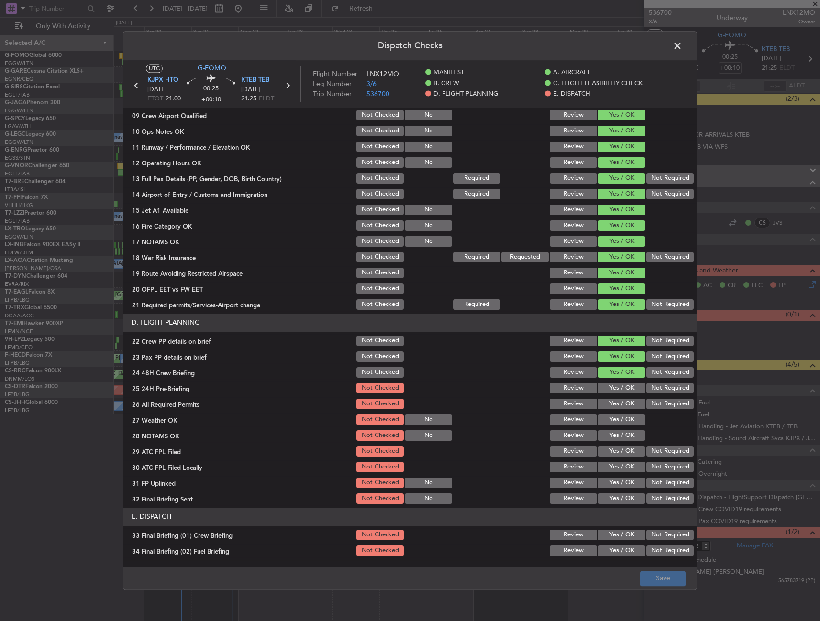
click at [613, 392] on button "Yes / OK" at bounding box center [621, 388] width 47 height 11
click at [609, 417] on button "Yes / OK" at bounding box center [621, 420] width 47 height 11
click at [607, 408] on button "Yes / OK" at bounding box center [621, 404] width 47 height 11
click at [604, 447] on button "Yes / OK" at bounding box center [621, 451] width 47 height 11
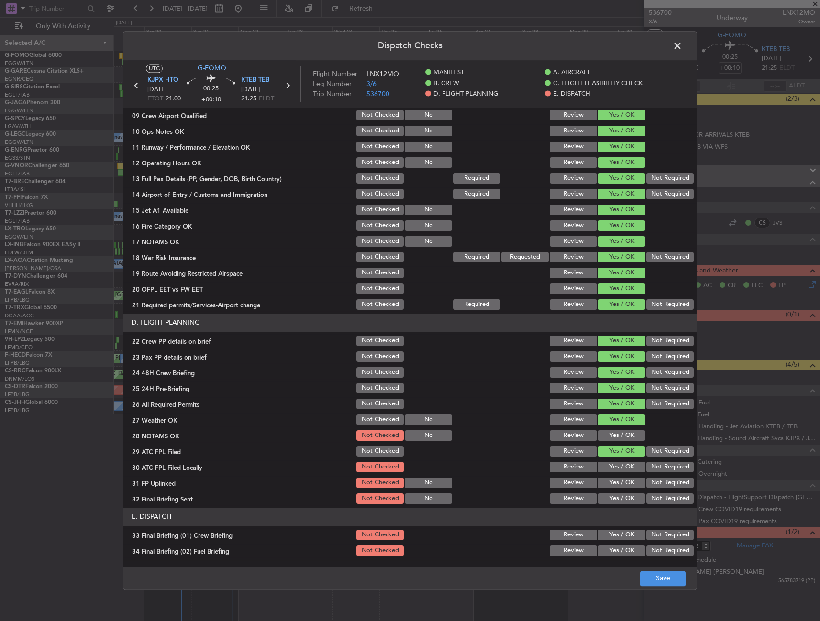
click at [618, 429] on div "Yes / OK" at bounding box center [620, 435] width 48 height 13
click at [617, 438] on button "Yes / OK" at bounding box center [621, 435] width 47 height 11
click at [617, 474] on div "Yes / OK" at bounding box center [620, 466] width 48 height 13
click at [606, 474] on div "Yes / OK" at bounding box center [620, 466] width 48 height 13
click at [609, 462] on button "Yes / OK" at bounding box center [621, 467] width 47 height 11
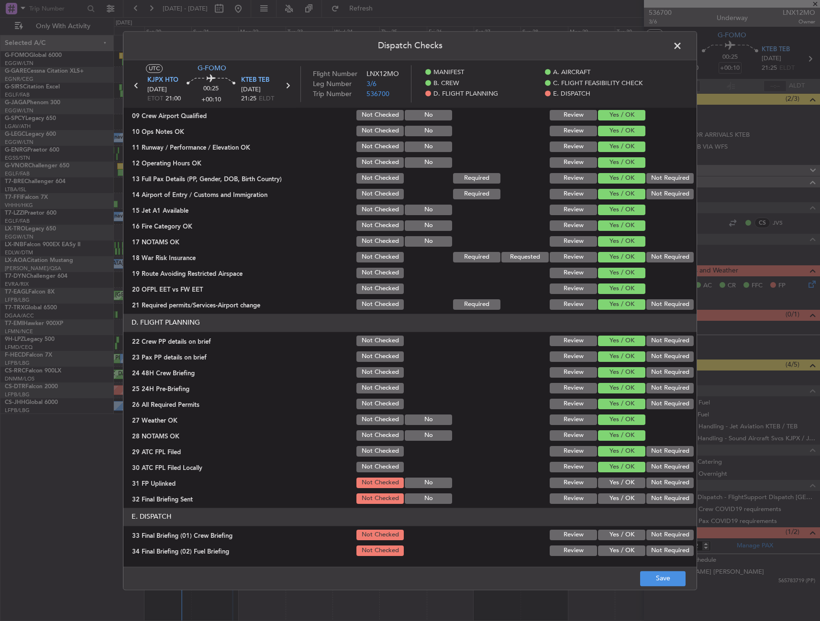
click at [608, 484] on button "Yes / OK" at bounding box center [621, 483] width 47 height 11
click at [607, 500] on button "Yes / OK" at bounding box center [621, 498] width 47 height 11
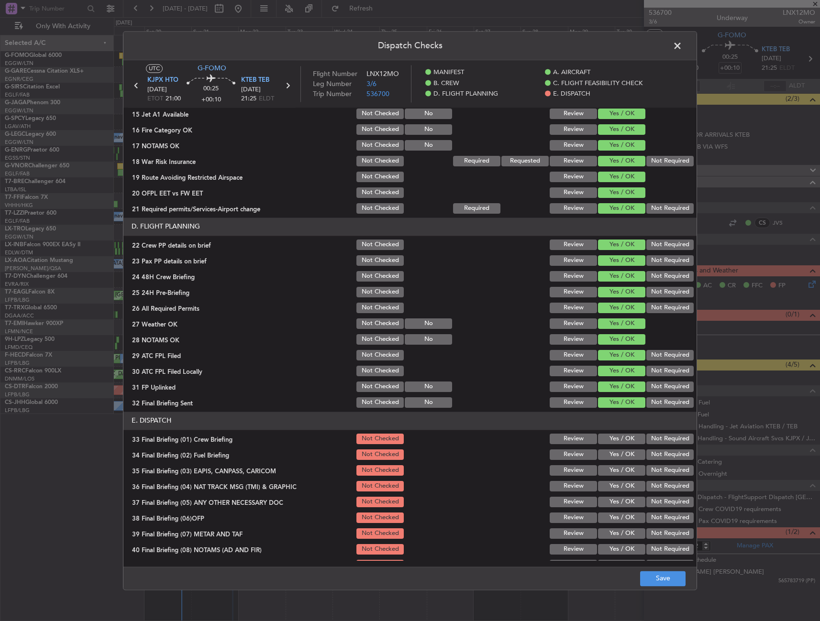
scroll to position [396, 0]
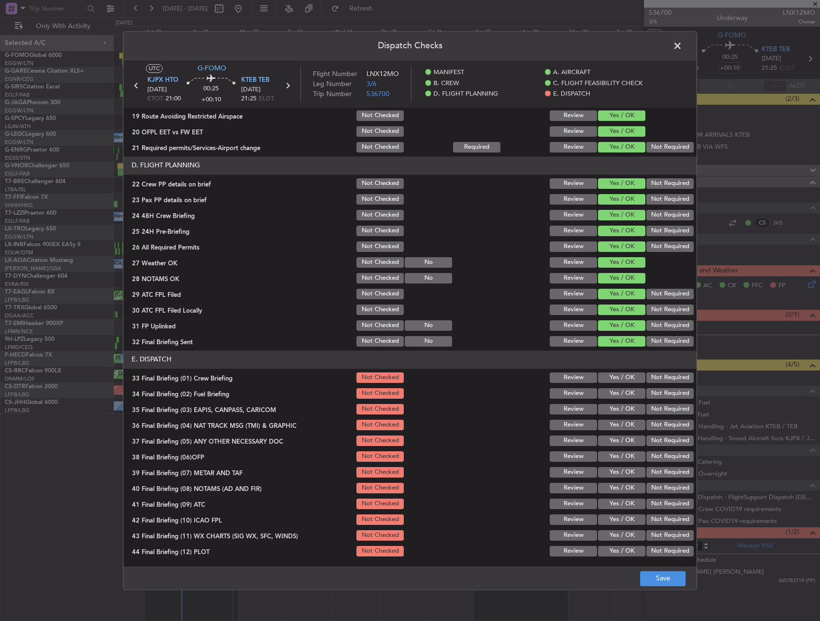
drag, startPoint x: 608, startPoint y: 384, endPoint x: 608, endPoint y: 378, distance: 5.7
click at [608, 383] on div "Yes / OK" at bounding box center [620, 377] width 48 height 13
click at [608, 377] on button "Yes / OK" at bounding box center [621, 378] width 47 height 11
click at [607, 389] on button "Yes / OK" at bounding box center [621, 393] width 47 height 11
click at [646, 407] on button "Not Required" at bounding box center [669, 409] width 47 height 11
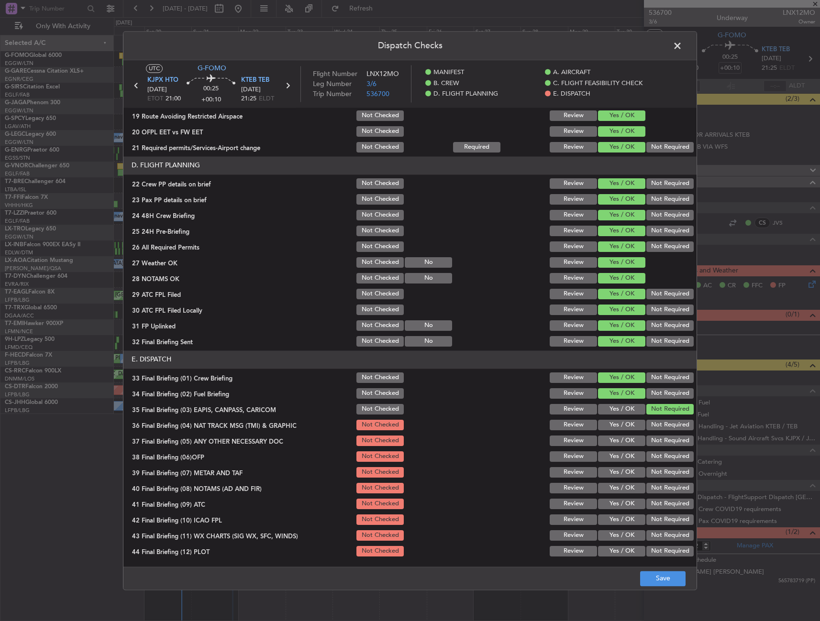
click at [646, 427] on button "Not Required" at bounding box center [669, 425] width 47 height 11
click at [625, 439] on button "Yes / OK" at bounding box center [621, 441] width 47 height 11
click at [617, 464] on section "E. DISPATCH 33 Final Briefing (01) Crew Briefing Not Checked Review Yes / OK No…" at bounding box center [409, 455] width 573 height 208
click at [615, 480] on section "E. DISPATCH 33 Final Briefing (01) Crew Briefing Not Checked Review Yes / OK No…" at bounding box center [409, 455] width 573 height 208
click at [614, 462] on div "Yes / OK" at bounding box center [620, 456] width 48 height 13
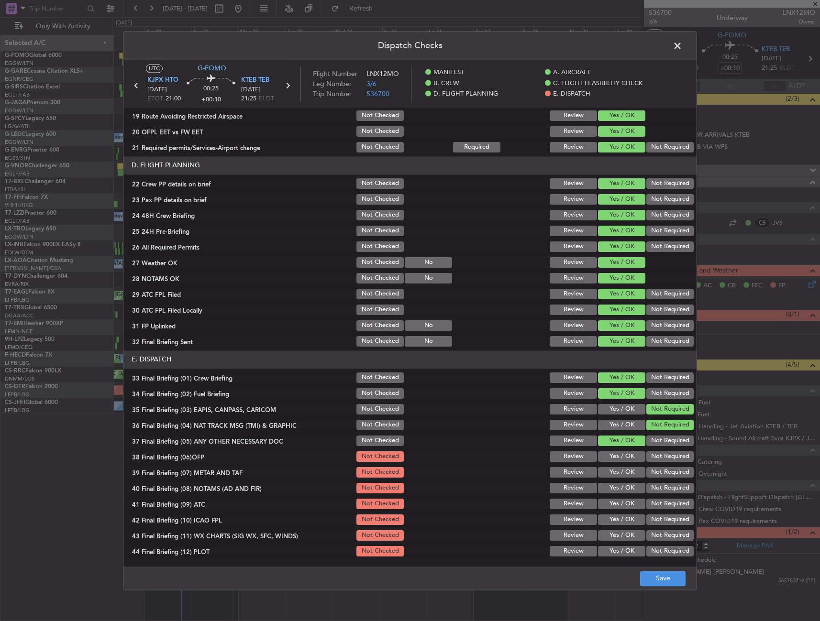
click at [614, 471] on button "Yes / OK" at bounding box center [621, 472] width 47 height 11
click at [615, 453] on button "Yes / OK" at bounding box center [621, 456] width 47 height 11
click at [609, 496] on section "E. DISPATCH 33 Final Briefing (01) Crew Briefing Not Checked Review Yes / OK No…" at bounding box center [409, 455] width 573 height 208
drag, startPoint x: 610, startPoint y: 505, endPoint x: 611, endPoint y: 490, distance: 14.9
click at [609, 502] on button "Yes / OK" at bounding box center [621, 504] width 47 height 11
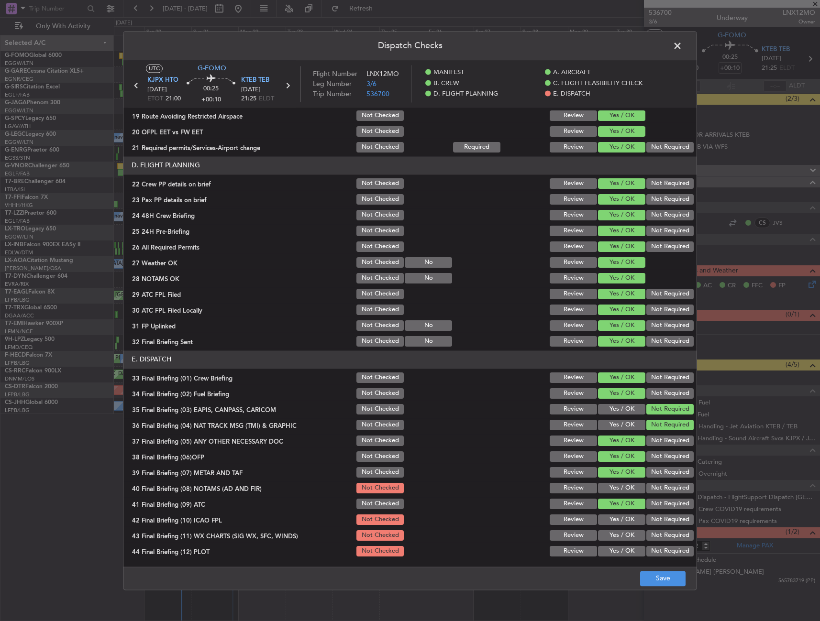
click at [611, 490] on button "Yes / OK" at bounding box center [621, 488] width 47 height 11
click at [608, 515] on button "Yes / OK" at bounding box center [621, 520] width 47 height 11
click at [608, 533] on button "Yes / OK" at bounding box center [621, 535] width 47 height 11
click at [608, 545] on div "Yes / OK" at bounding box center [620, 551] width 48 height 13
click at [651, 523] on button "Not Required" at bounding box center [669, 520] width 47 height 11
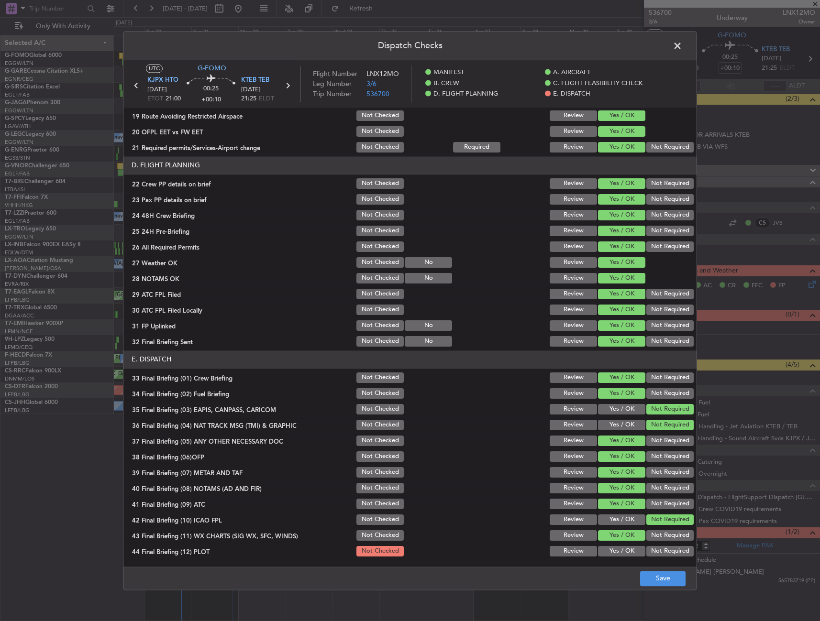
click at [656, 554] on button "Not Required" at bounding box center [669, 551] width 47 height 11
click at [661, 579] on button "Save" at bounding box center [662, 578] width 45 height 15
drag, startPoint x: 678, startPoint y: 41, endPoint x: 666, endPoint y: 51, distance: 15.6
click at [682, 41] on span at bounding box center [682, 48] width 0 height 19
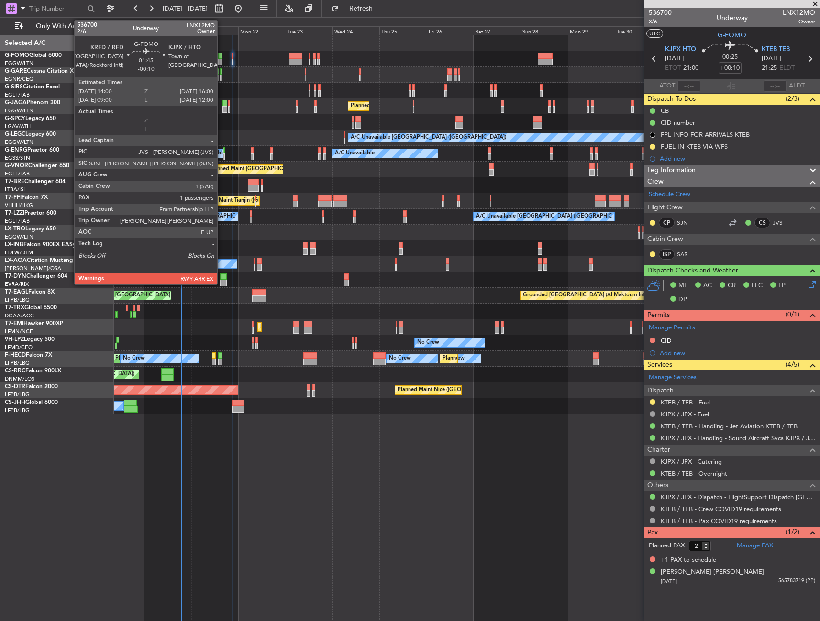
click at [221, 58] on div at bounding box center [220, 56] width 4 height 7
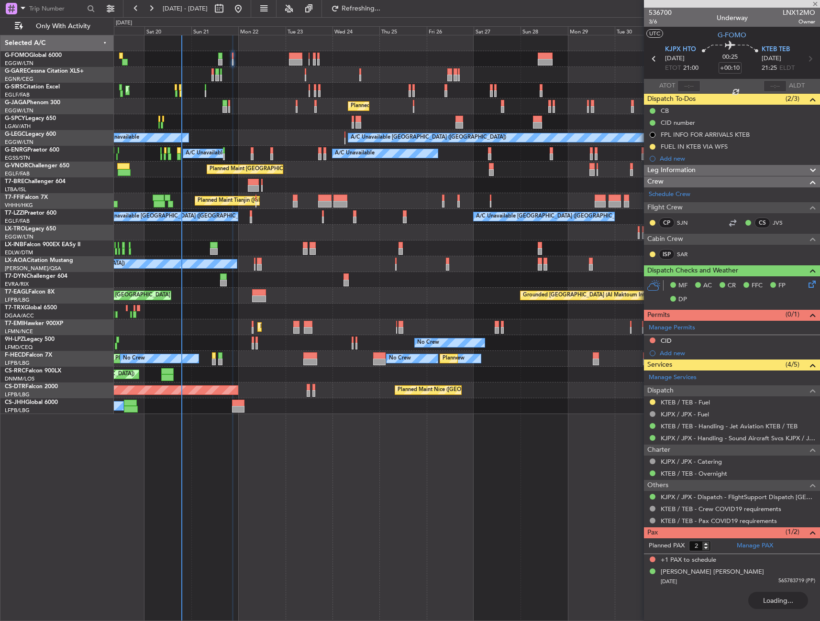
type input "-00:10"
type input "1"
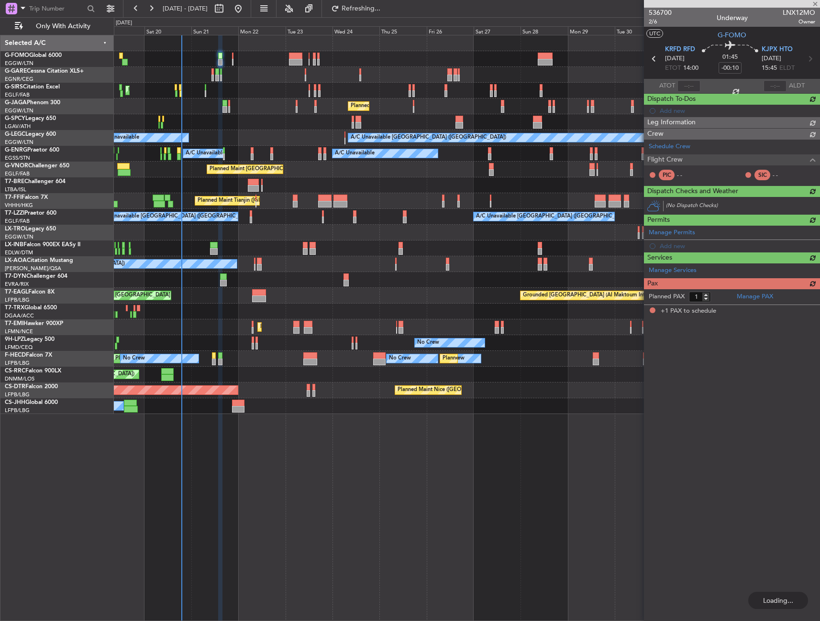
type input "+00:10"
type input "2"
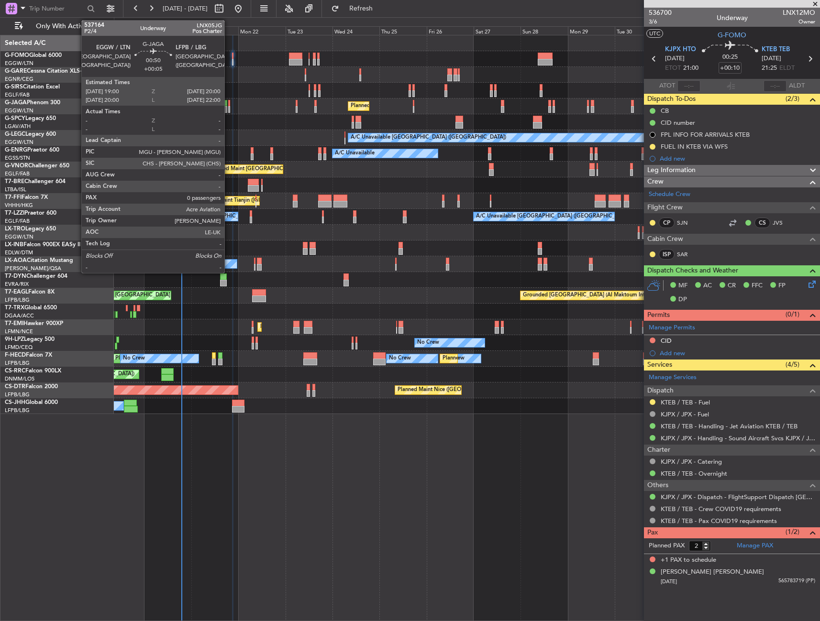
click at [229, 103] on div at bounding box center [229, 103] width 2 height 7
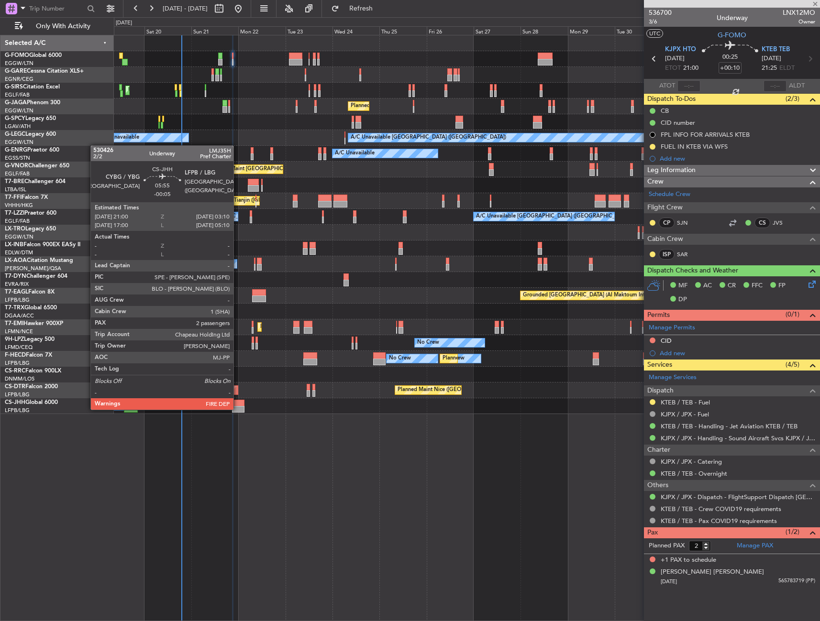
type input "+00:05"
type input "0"
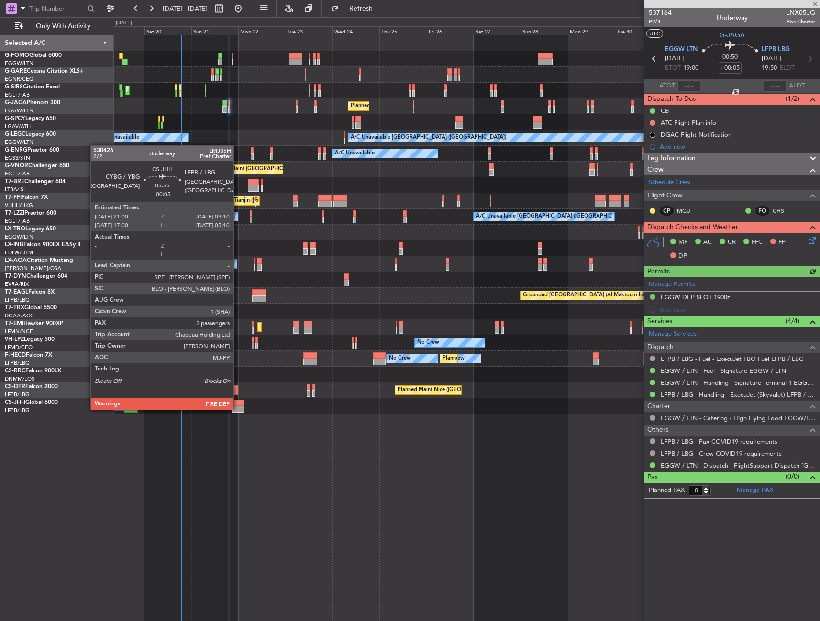
click at [238, 409] on div at bounding box center [238, 409] width 12 height 7
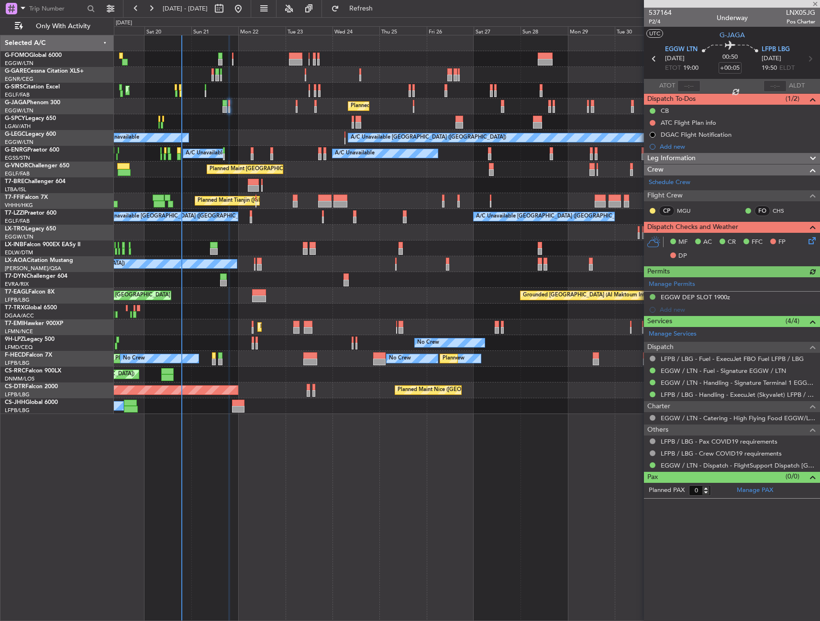
type input "-00:05"
type input "2"
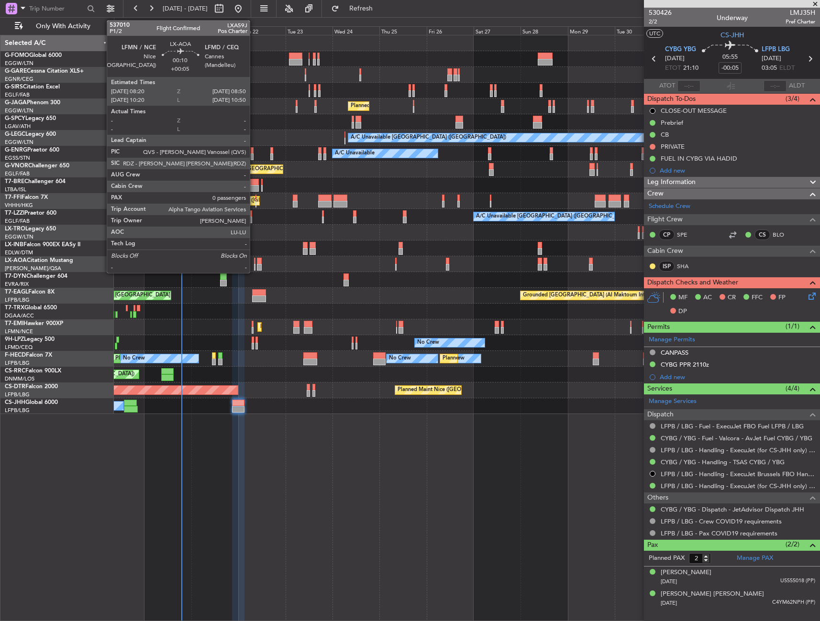
click at [254, 262] on div at bounding box center [254, 261] width 1 height 7
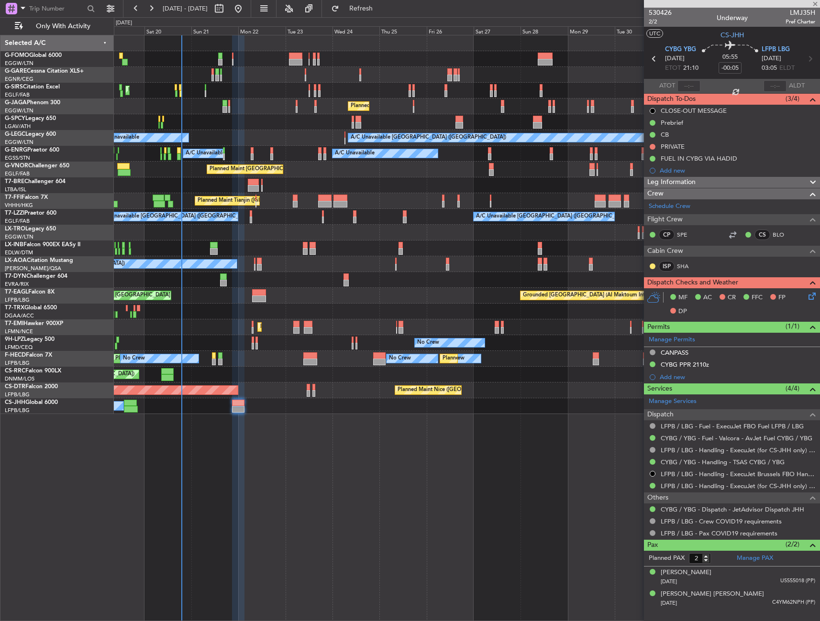
type input "+00:05"
type input "0"
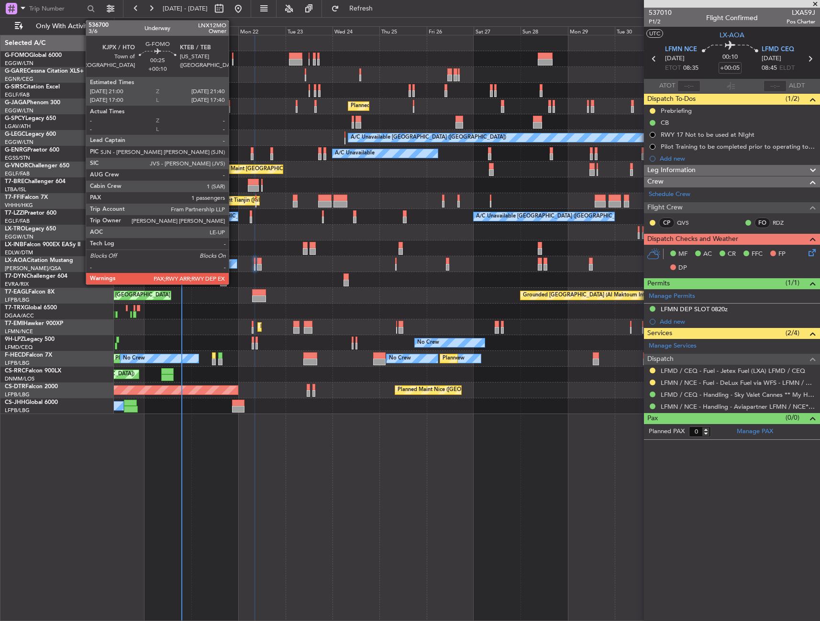
click at [233, 56] on div at bounding box center [232, 56] width 1 height 7
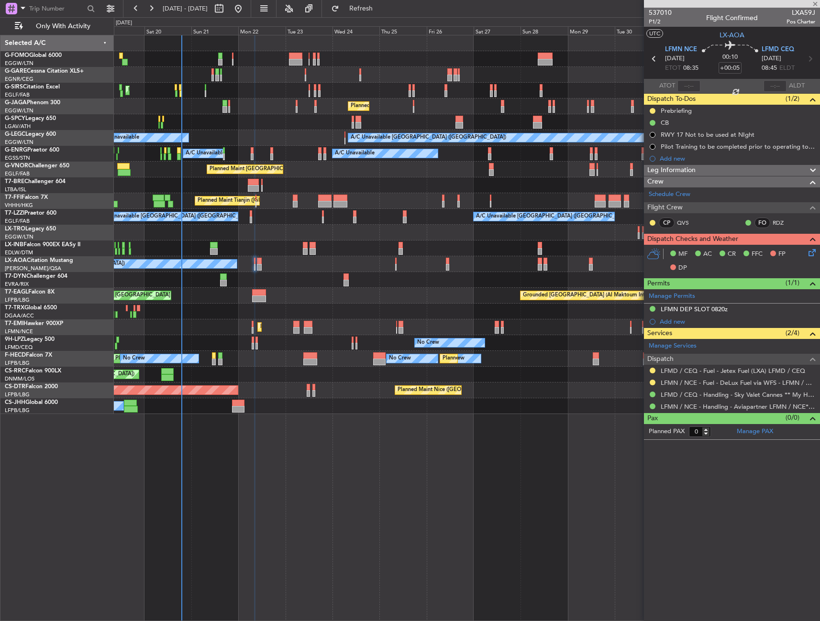
type input "+00:10"
type input "2"
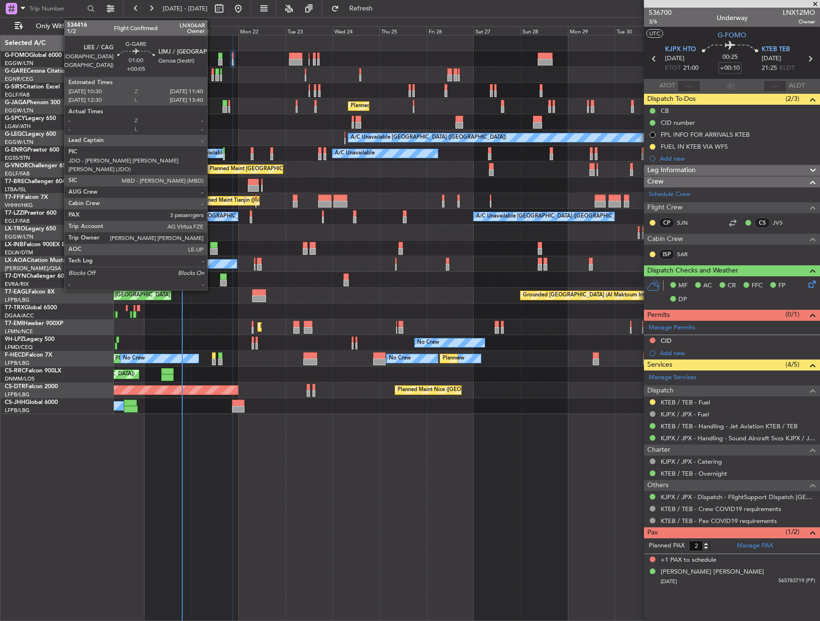
click at [211, 72] on div at bounding box center [212, 71] width 2 height 7
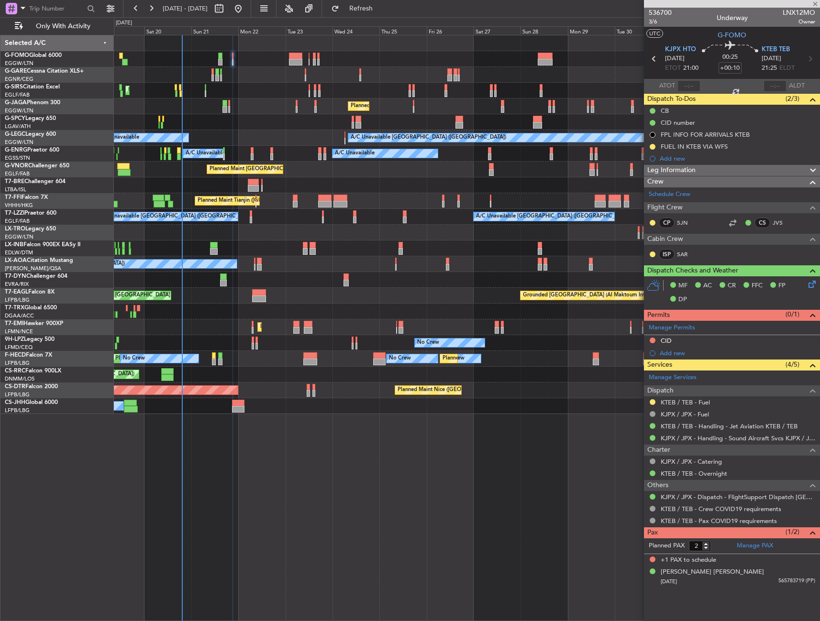
type input "+00:05"
type input "3"
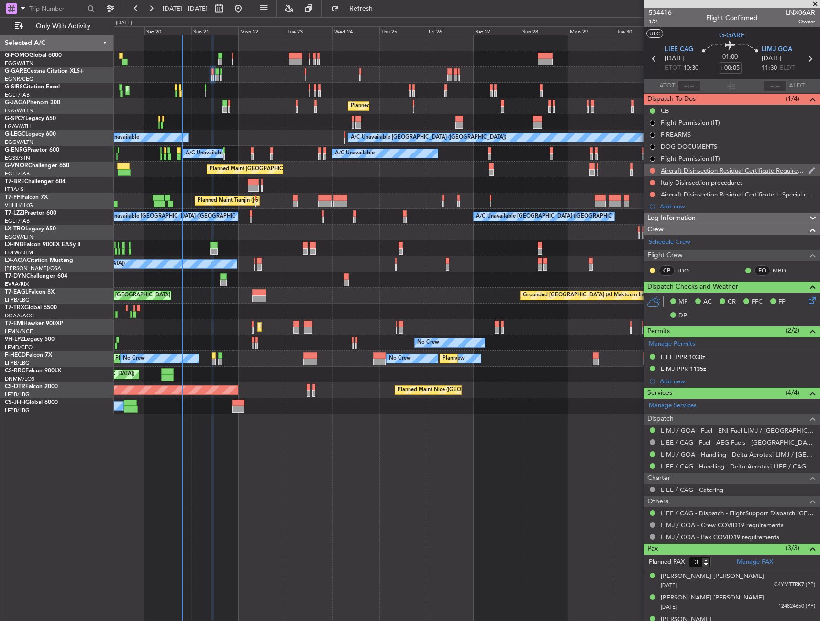
click at [732, 168] on div "Aircraft Disinsection Residual Certificate Requirement" at bounding box center [733, 170] width 147 height 8
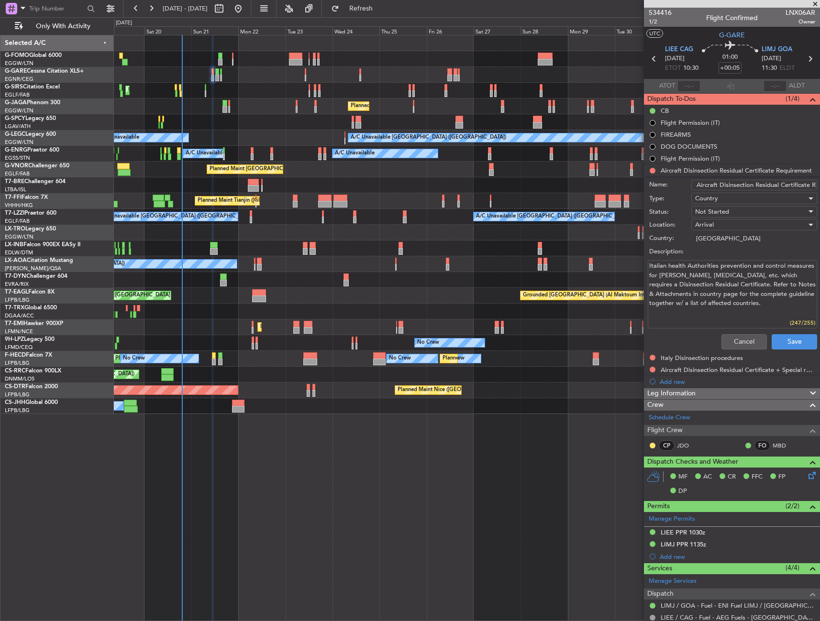
drag, startPoint x: 693, startPoint y: 184, endPoint x: 750, endPoint y: 191, distance: 56.9
click at [750, 191] on div "Name: Aircraft Disinsection Residual Certificate Requirement" at bounding box center [732, 185] width 186 height 14
click at [731, 340] on button "Cancel" at bounding box center [743, 341] width 45 height 15
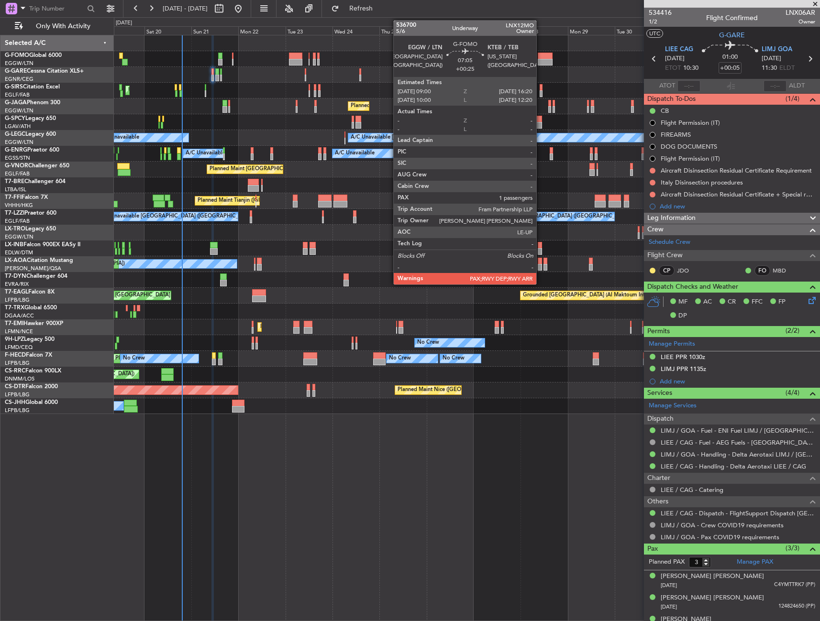
click at [540, 61] on div at bounding box center [544, 62] width 15 height 7
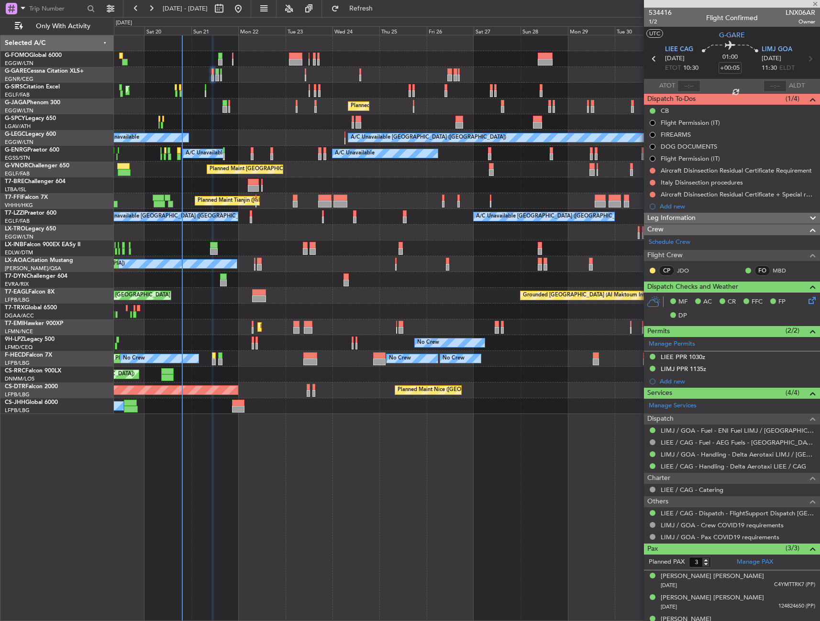
type input "+00:25"
type input "2"
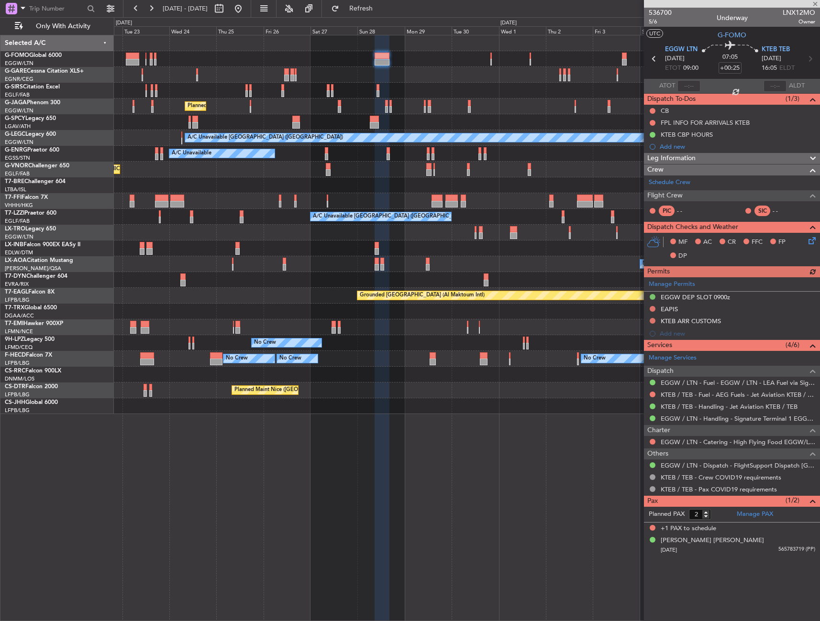
click at [312, 172] on div "Planned Maint [GEOGRAPHIC_DATA] ([GEOGRAPHIC_DATA])" at bounding box center [466, 170] width 705 height 16
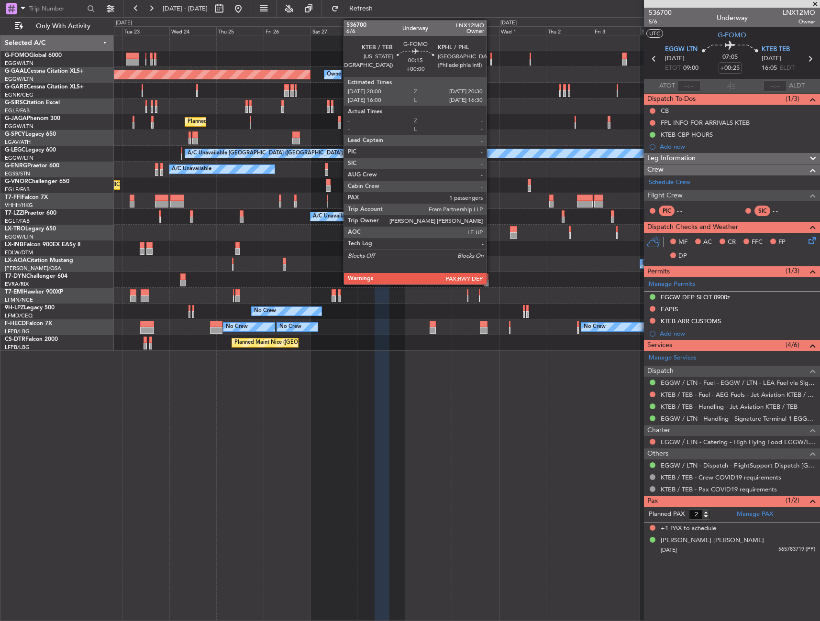
click at [491, 56] on div at bounding box center [490, 56] width 1 height 7
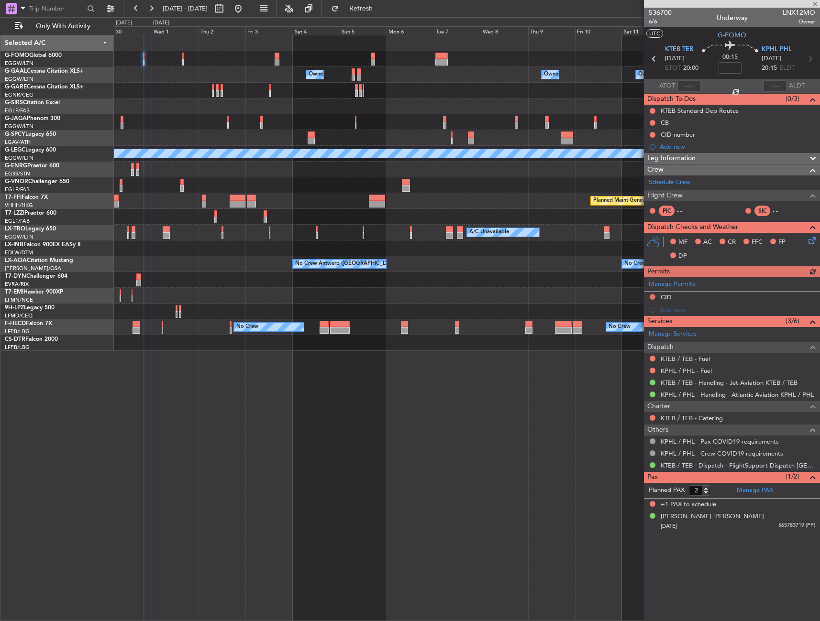
click at [156, 101] on div "Owner Owner Owner Owner London (Luton) Owner Owner Owner No Crew Planned Maint …" at bounding box center [466, 193] width 705 height 316
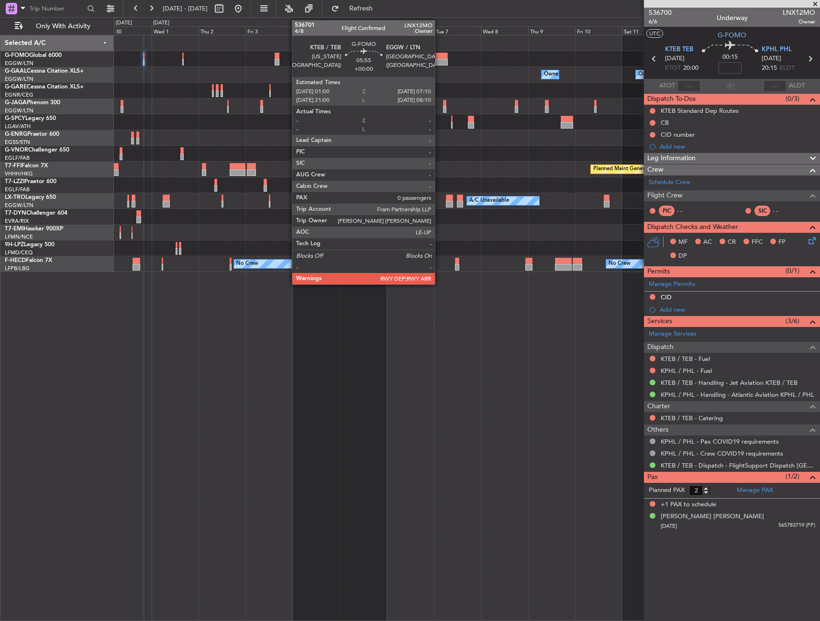
click at [439, 55] on div at bounding box center [441, 56] width 12 height 7
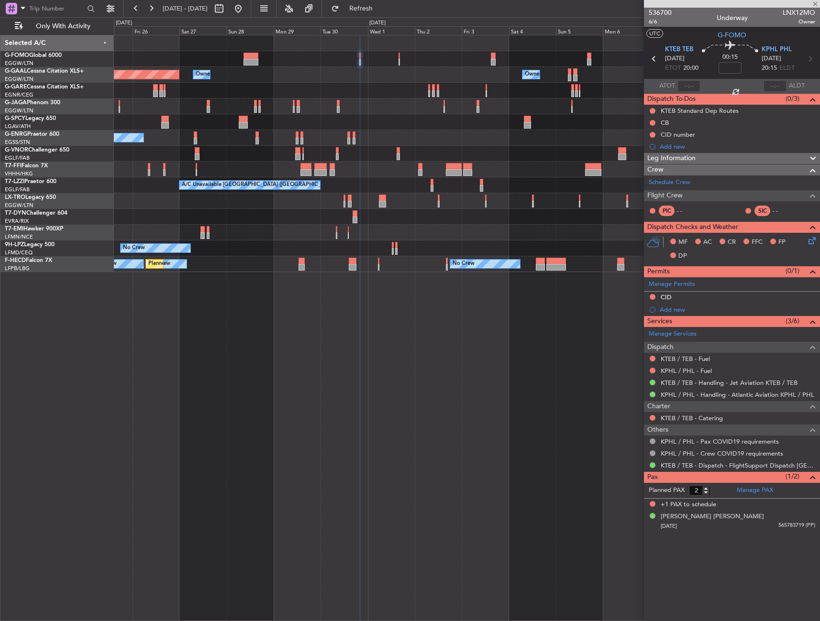
click at [517, 104] on div "Planned Maint [GEOGRAPHIC_DATA] ([GEOGRAPHIC_DATA])" at bounding box center [466, 107] width 705 height 16
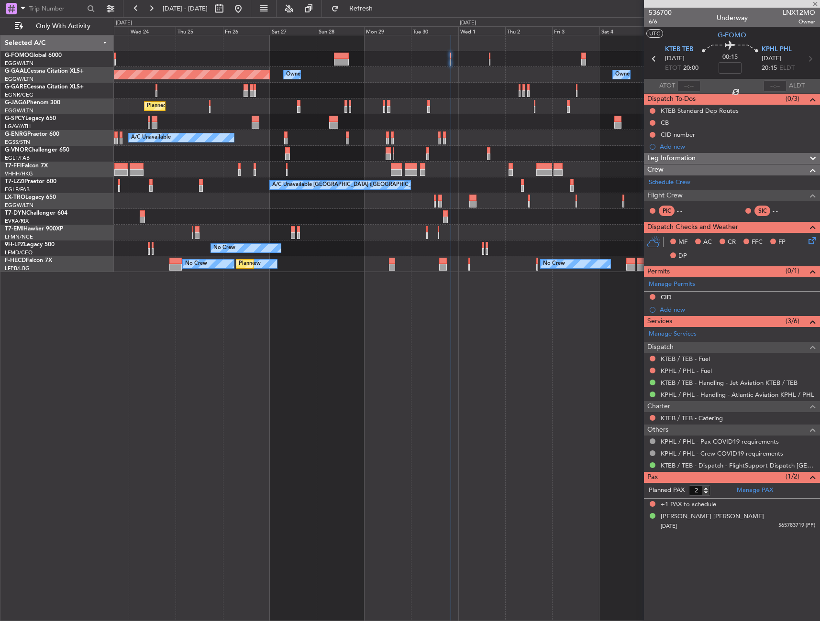
click at [450, 118] on div at bounding box center [466, 122] width 705 height 16
type input "0"
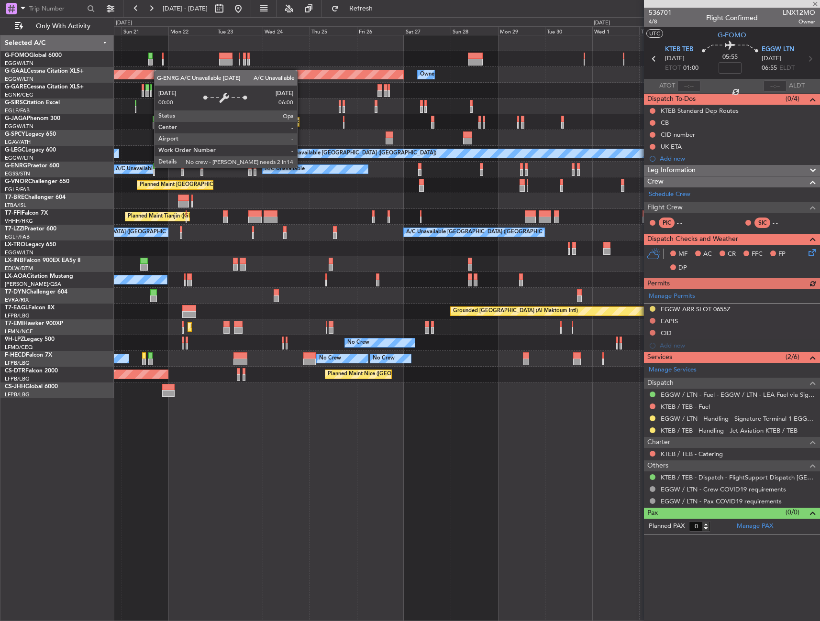
click at [274, 138] on div "Planned Maint Dusseldorf Owner Owner Owner Unplanned Maint London (Luton) Plann…" at bounding box center [466, 216] width 705 height 363
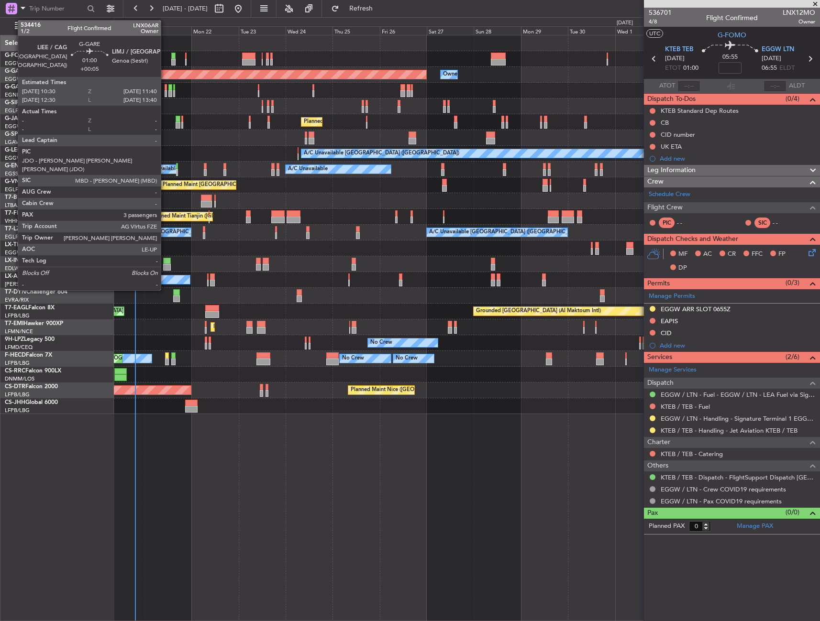
click at [165, 88] on div at bounding box center [165, 87] width 2 height 7
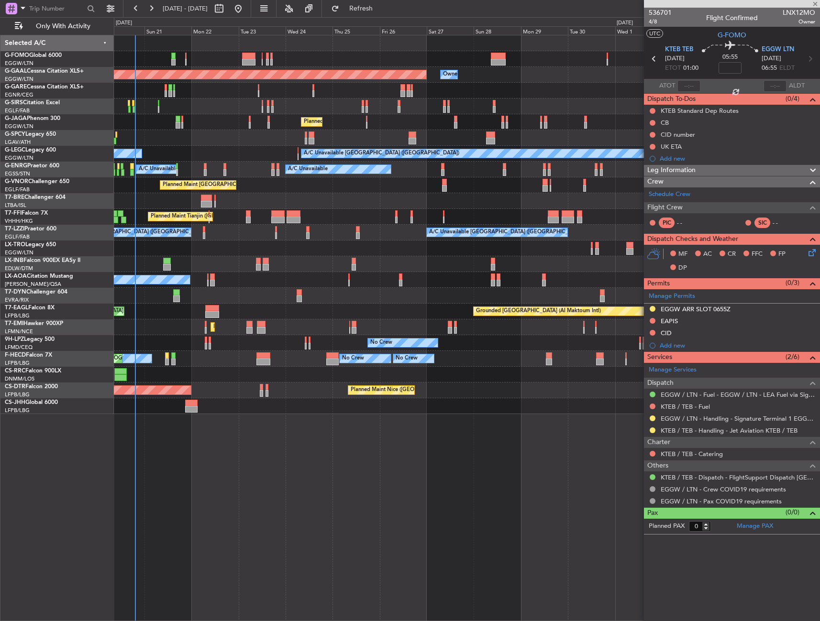
type input "+00:05"
type input "3"
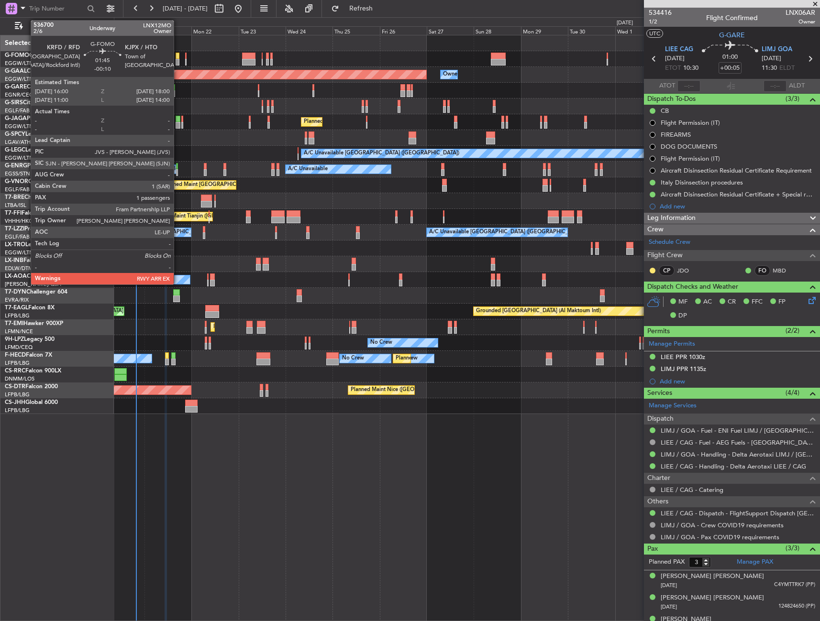
click at [178, 53] on div at bounding box center [177, 56] width 4 height 7
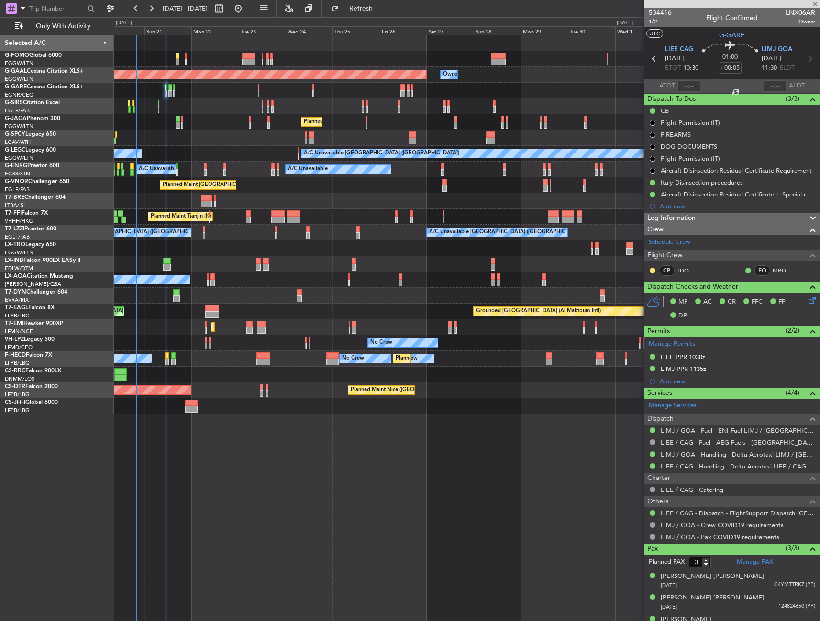
type input "-00:10"
type input "1"
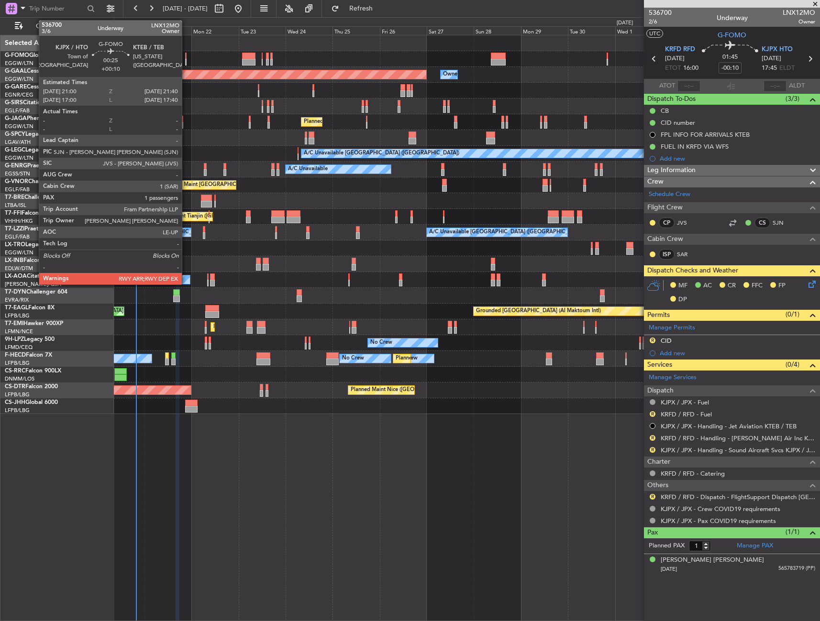
click at [186, 58] on div at bounding box center [185, 56] width 1 height 7
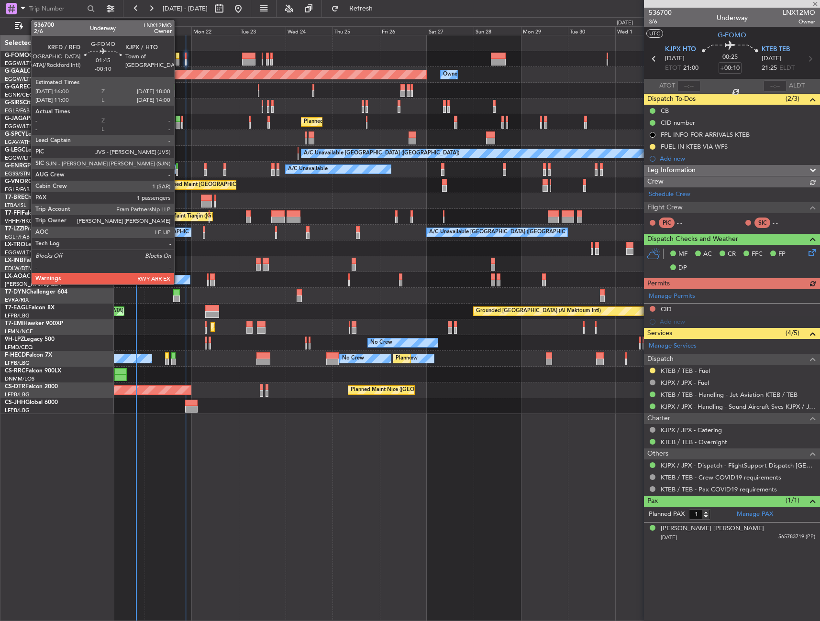
click at [178, 58] on div at bounding box center [177, 56] width 4 height 7
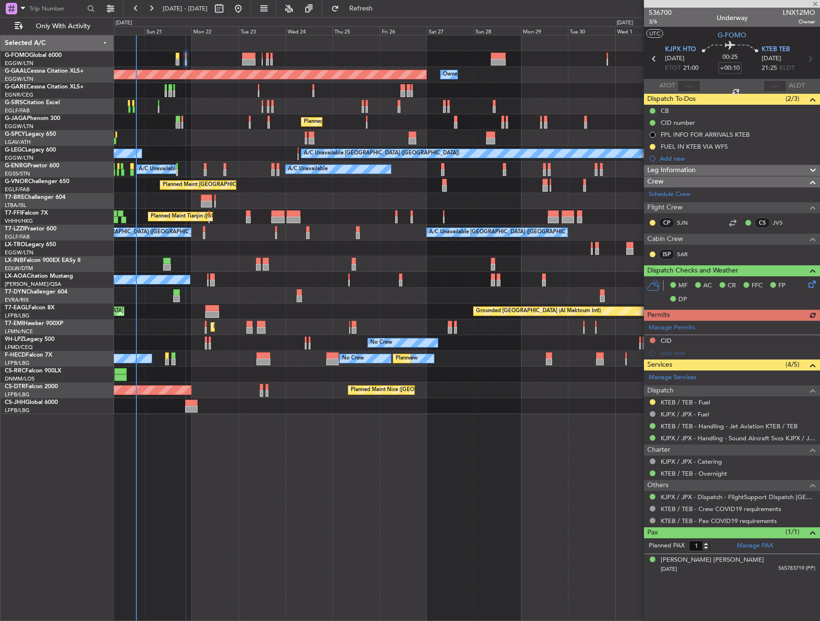
type input "-00:10"
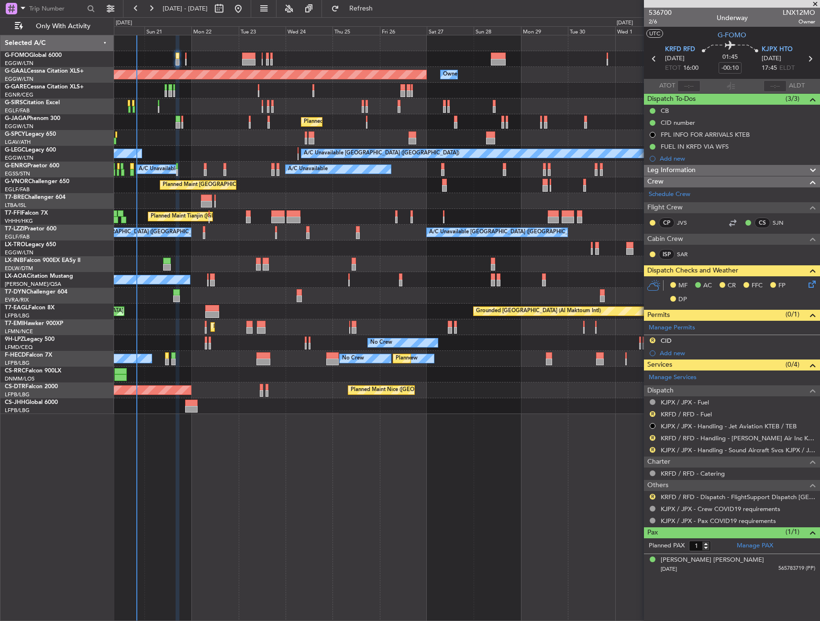
drag, startPoint x: 651, startPoint y: 498, endPoint x: 645, endPoint y: 516, distance: 19.7
click at [651, 498] on button "R" at bounding box center [652, 497] width 6 height 6
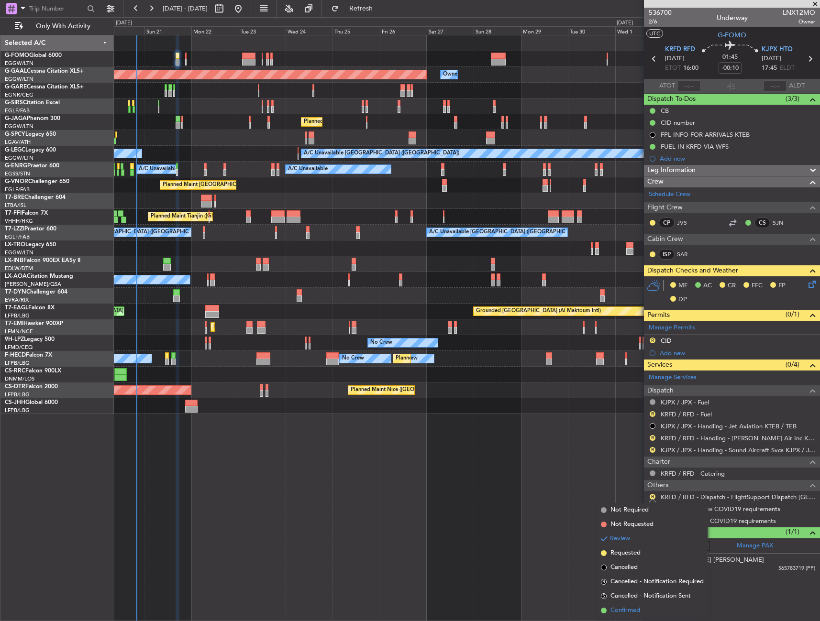
click at [608, 609] on li "Confirmed" at bounding box center [652, 610] width 110 height 14
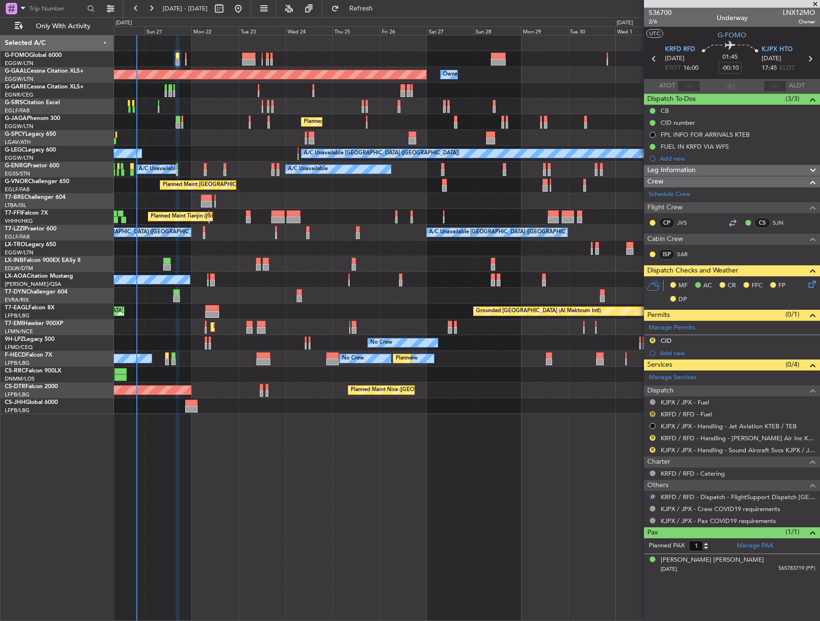
click at [652, 413] on button "R" at bounding box center [652, 414] width 6 height 6
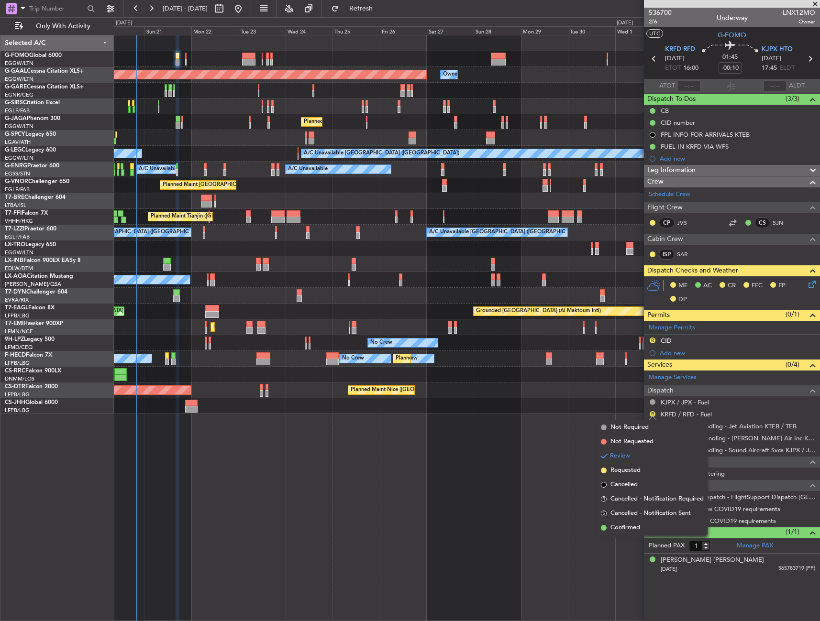
drag, startPoint x: 625, startPoint y: 530, endPoint x: 647, endPoint y: 431, distance: 101.3
click at [625, 529] on span "Confirmed" at bounding box center [625, 528] width 30 height 10
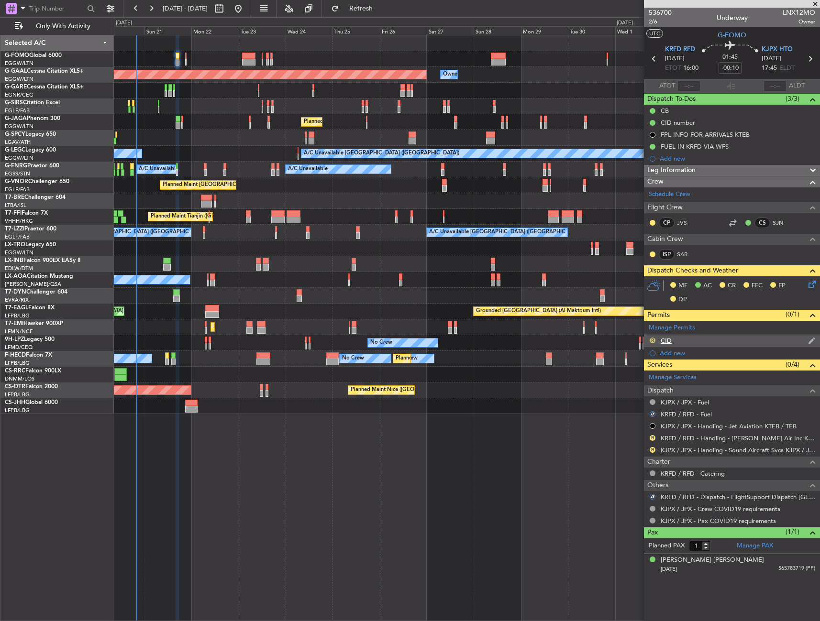
click at [655, 341] on button "R" at bounding box center [652, 341] width 6 height 6
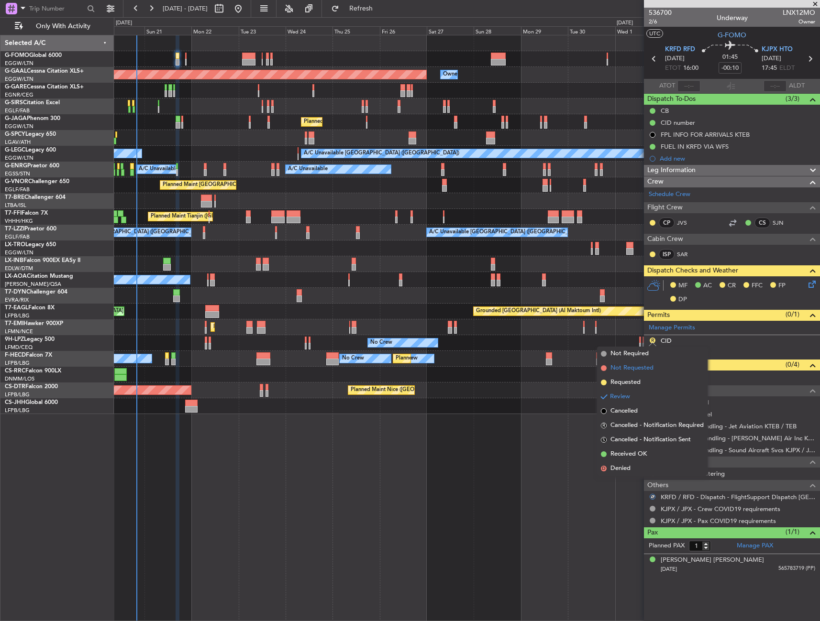
click at [641, 368] on span "Not Requested" at bounding box center [631, 368] width 43 height 10
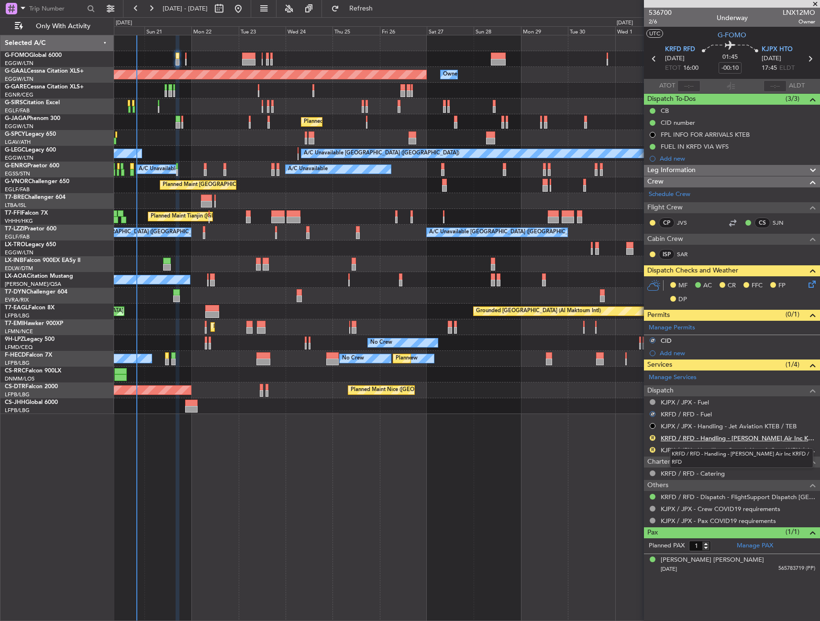
click at [689, 438] on link "KRFD / RFD - Handling - [PERSON_NAME] Air Inc KRFD / RFD" at bounding box center [737, 438] width 154 height 8
click at [813, 282] on icon at bounding box center [810, 283] width 8 height 8
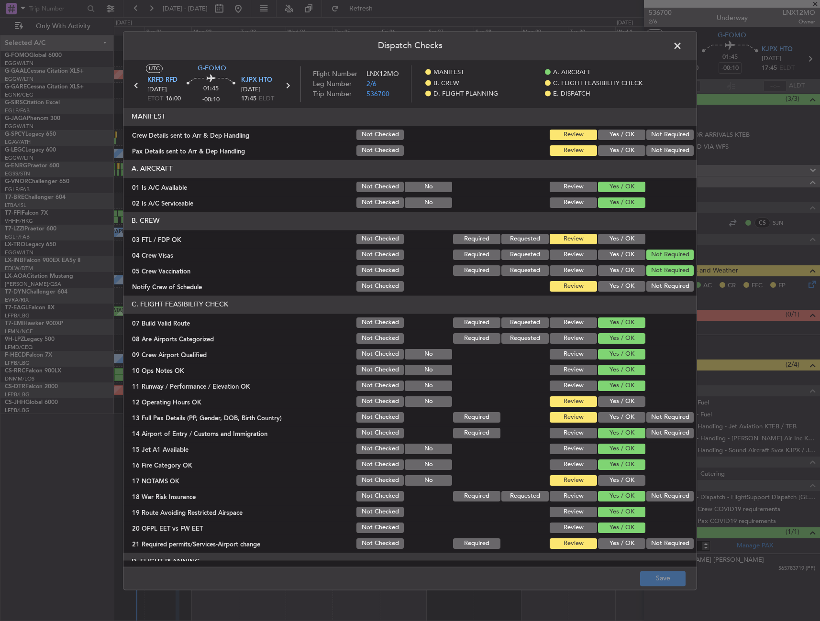
click at [628, 150] on button "Yes / OK" at bounding box center [621, 150] width 47 height 11
click at [620, 138] on button "Yes / OK" at bounding box center [621, 135] width 47 height 11
click at [620, 241] on button "Yes / OK" at bounding box center [621, 239] width 47 height 11
click at [612, 283] on button "Yes / OK" at bounding box center [621, 286] width 47 height 11
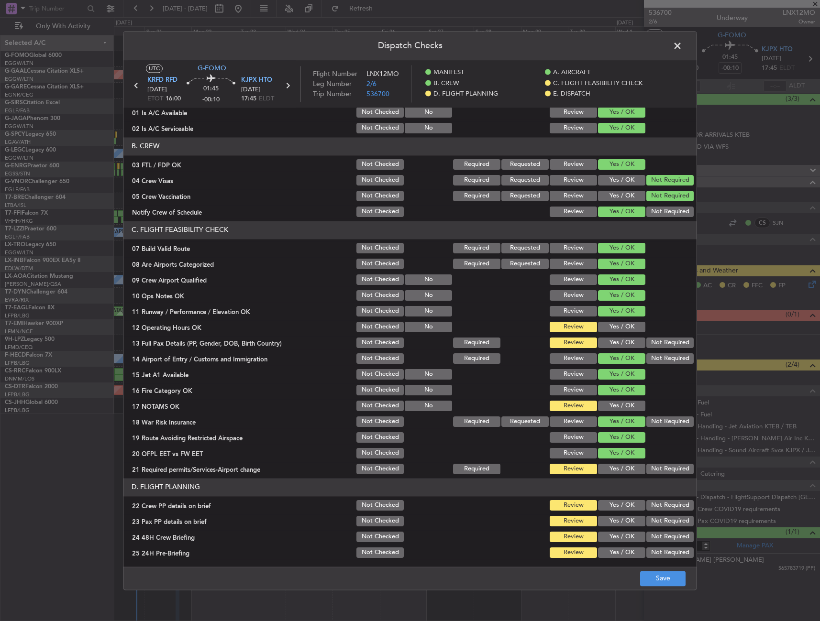
scroll to position [96, 0]
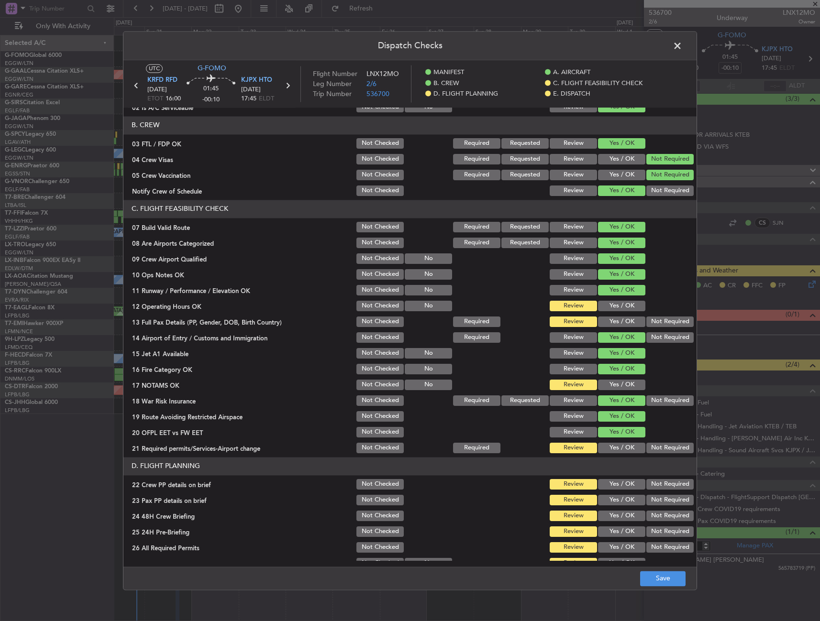
click at [611, 304] on button "Yes / OK" at bounding box center [621, 306] width 47 height 11
click at [611, 320] on button "Yes / OK" at bounding box center [621, 322] width 47 height 11
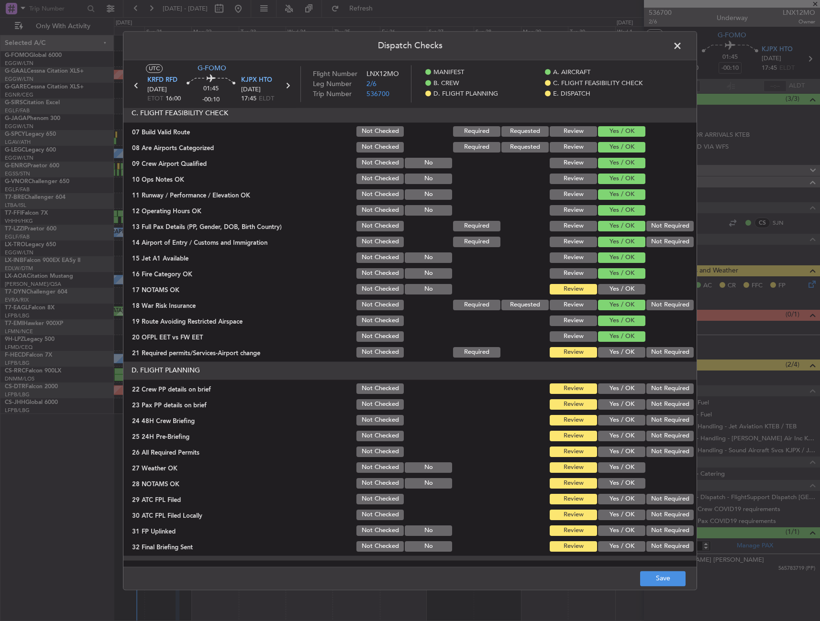
click at [611, 289] on button "Yes / OK" at bounding box center [621, 289] width 47 height 11
click at [613, 351] on button "Yes / OK" at bounding box center [621, 352] width 47 height 11
click at [608, 388] on button "Yes / OK" at bounding box center [621, 389] width 47 height 11
click at [605, 406] on button "Yes / OK" at bounding box center [621, 404] width 47 height 11
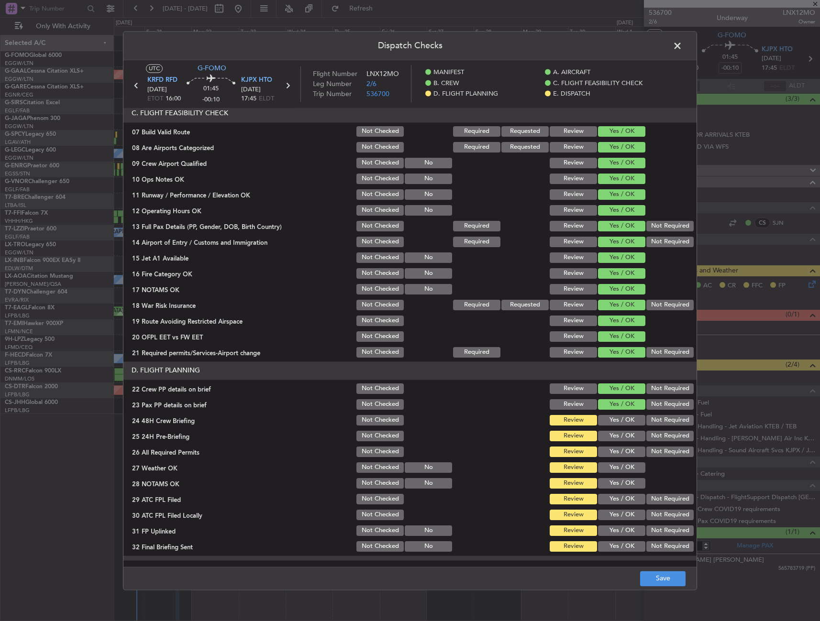
click at [604, 423] on button "Yes / OK" at bounding box center [621, 420] width 47 height 11
click at [646, 435] on button "Not Required" at bounding box center [669, 436] width 47 height 11
click at [653, 571] on button "Save" at bounding box center [662, 578] width 45 height 15
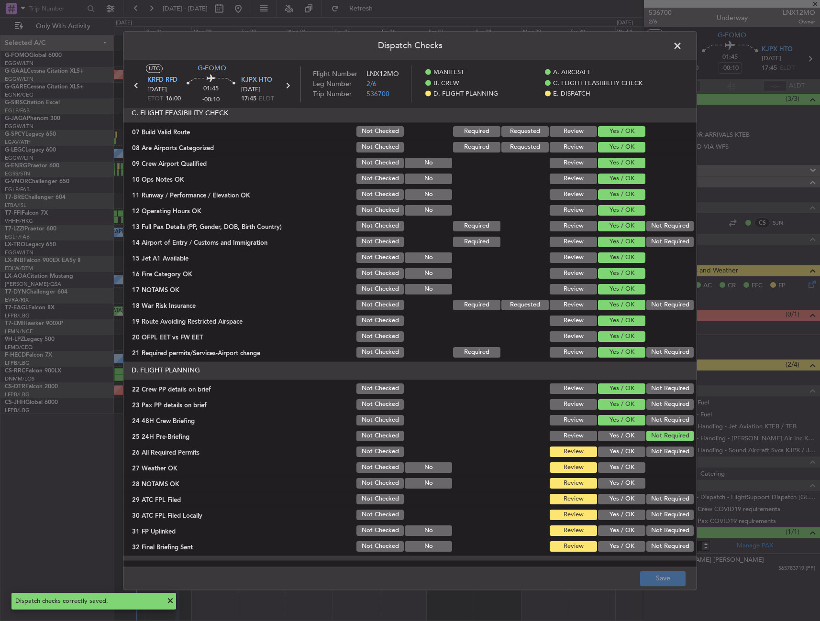
click at [682, 47] on span at bounding box center [682, 48] width 0 height 19
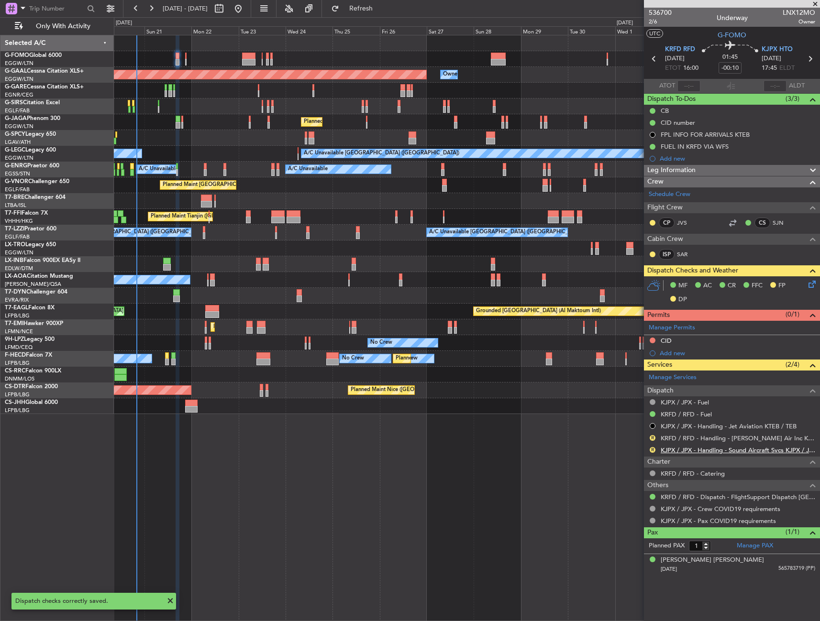
click at [714, 448] on link "KJPX / JPX - Handling - Sound Aircraft Svcs KJPX / JPX" at bounding box center [737, 450] width 154 height 8
click at [676, 446] on link "KJPX / JPX - Handling - Sound Aircraft Svcs KJPX / JPX" at bounding box center [737, 450] width 154 height 8
click at [381, 12] on span "Refresh" at bounding box center [361, 8] width 40 height 7
drag, startPoint x: 391, startPoint y: 9, endPoint x: 430, endPoint y: 6, distance: 39.8
click at [381, 9] on span "Refresh" at bounding box center [361, 8] width 40 height 7
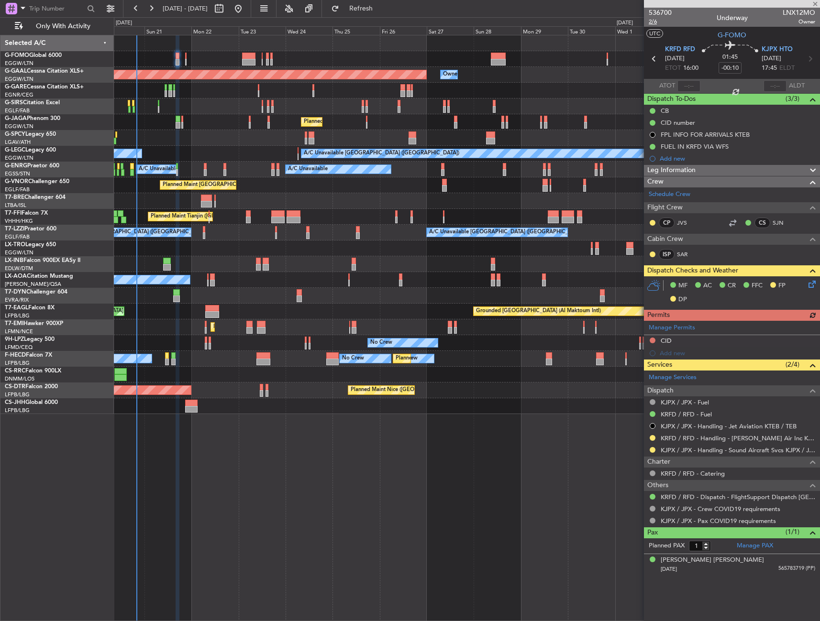
click at [657, 21] on span "2/6" at bounding box center [659, 22] width 23 height 8
click at [686, 345] on div "CID" at bounding box center [732, 341] width 176 height 12
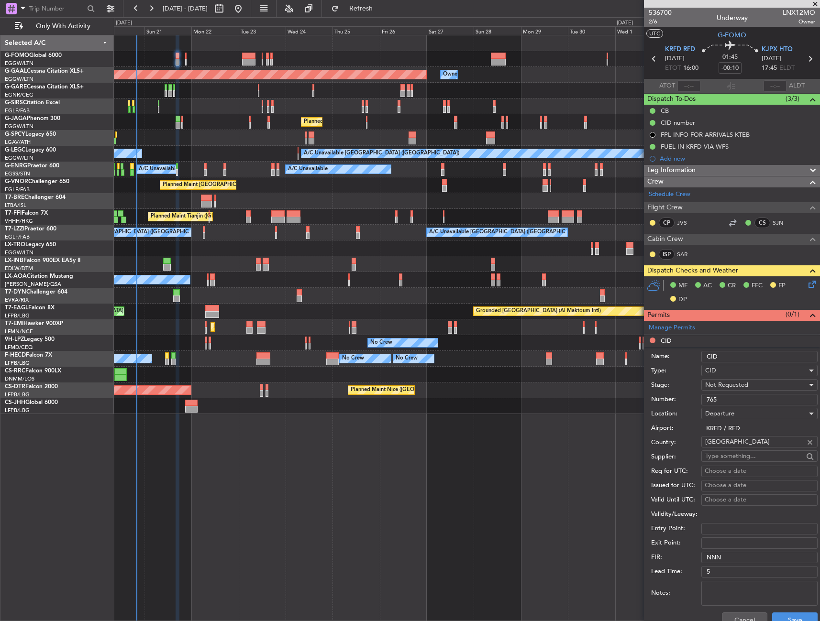
paste input "006"
drag, startPoint x: 736, startPoint y: 401, endPoint x: 689, endPoint y: 405, distance: 47.5
click at [681, 400] on div "Number: 765" at bounding box center [734, 400] width 166 height 14
type input "006"
click at [789, 613] on button "Save" at bounding box center [794, 620] width 45 height 15
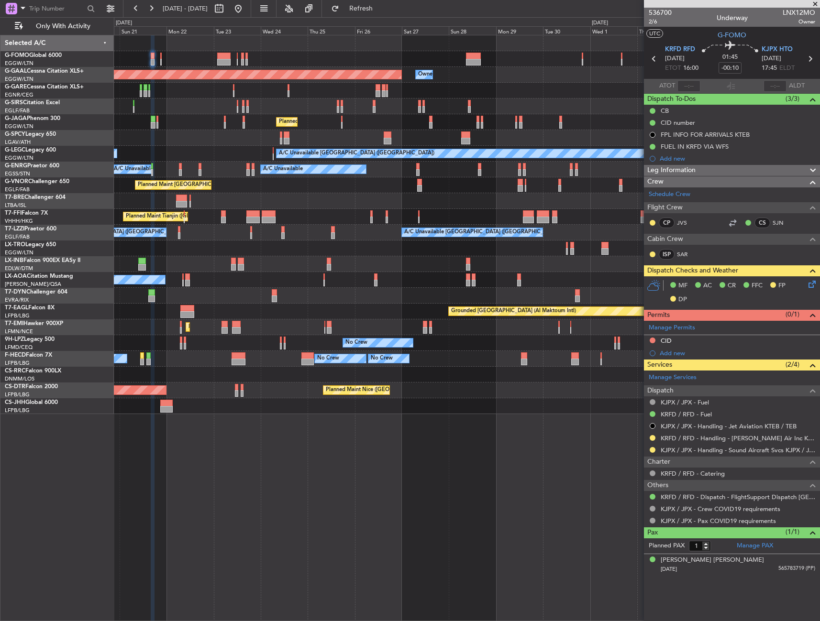
click at [434, 497] on div "Planned Maint Dusseldorf Owner Owner Owner Unplanned Maint [GEOGRAPHIC_DATA] ([…" at bounding box center [467, 328] width 706 height 586
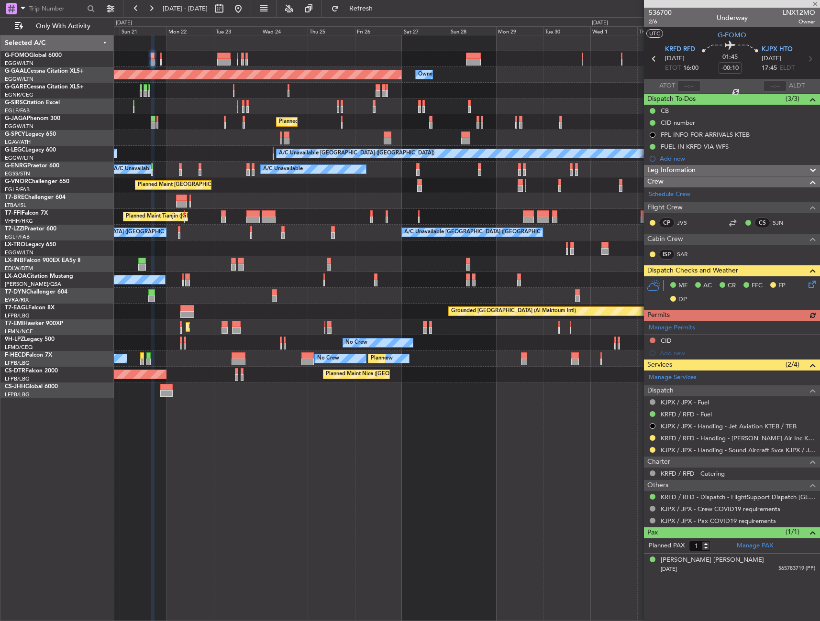
click at [724, 170] on div "Leg Information" at bounding box center [732, 170] width 176 height 11
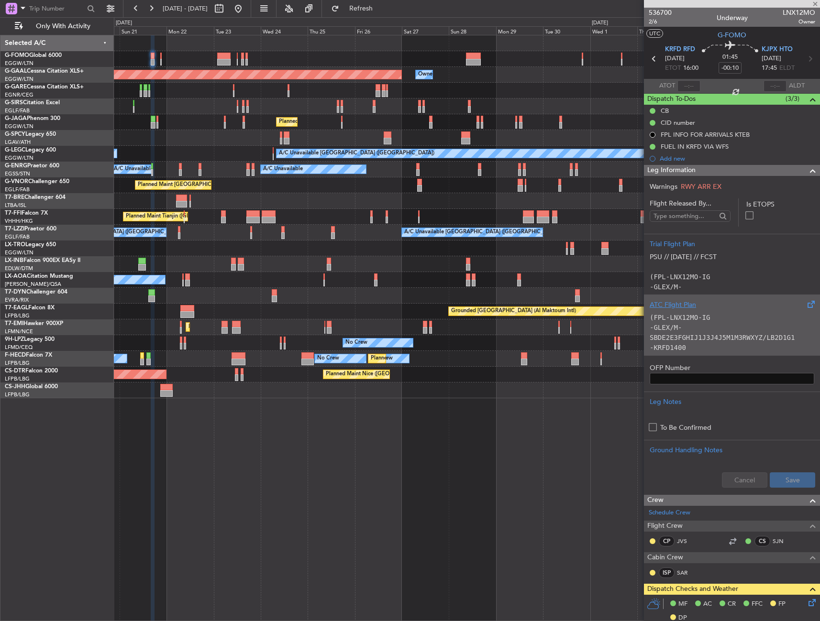
click at [717, 312] on div "(FPL-LNX12MO-IG -GLEX/M-SBDE2E3FGHIJ1J3J4J5M1M3RWXYZ/LB2D1G1 -KRFD1400 -N0486F4…" at bounding box center [731, 330] width 164 height 41
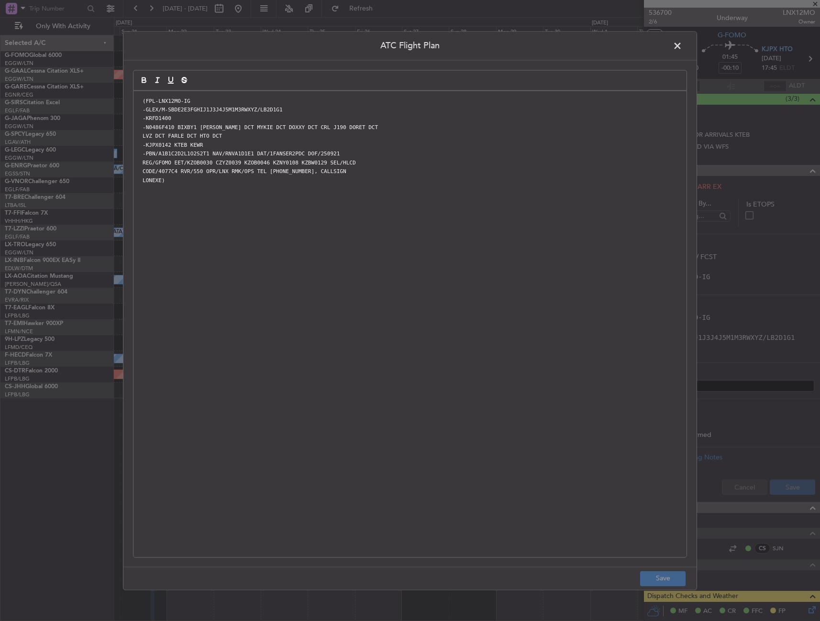
click at [513, 262] on div "(FPL-LNX12MO-IG -GLEX/M-SBDE2E3FGHIJ1J3J4J5M1M3RWXYZ/LB2D1G1 -KRFD1400 -N0486F4…" at bounding box center [409, 324] width 553 height 466
click at [657, 583] on button "Save" at bounding box center [662, 578] width 45 height 15
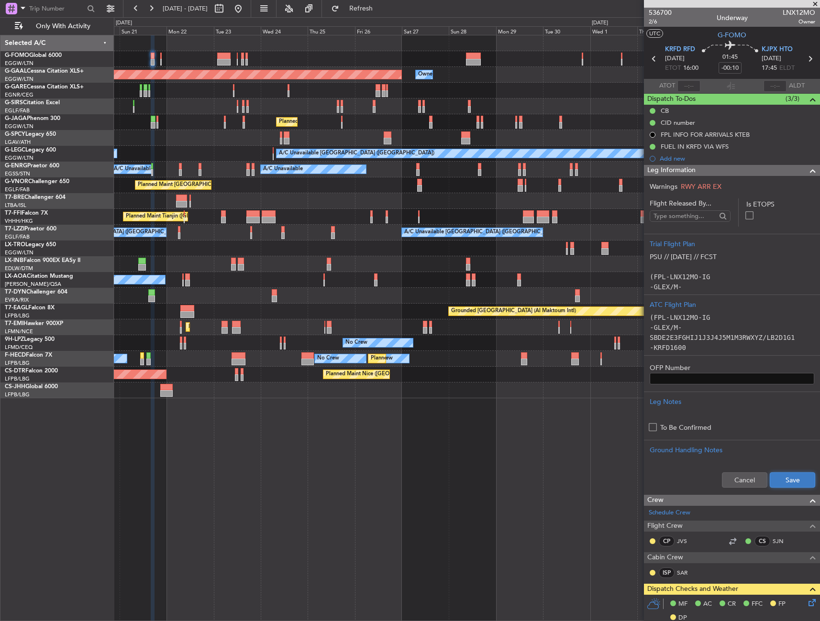
click at [787, 482] on button "Save" at bounding box center [791, 479] width 45 height 15
click at [739, 171] on div "Leg Information" at bounding box center [732, 170] width 176 height 11
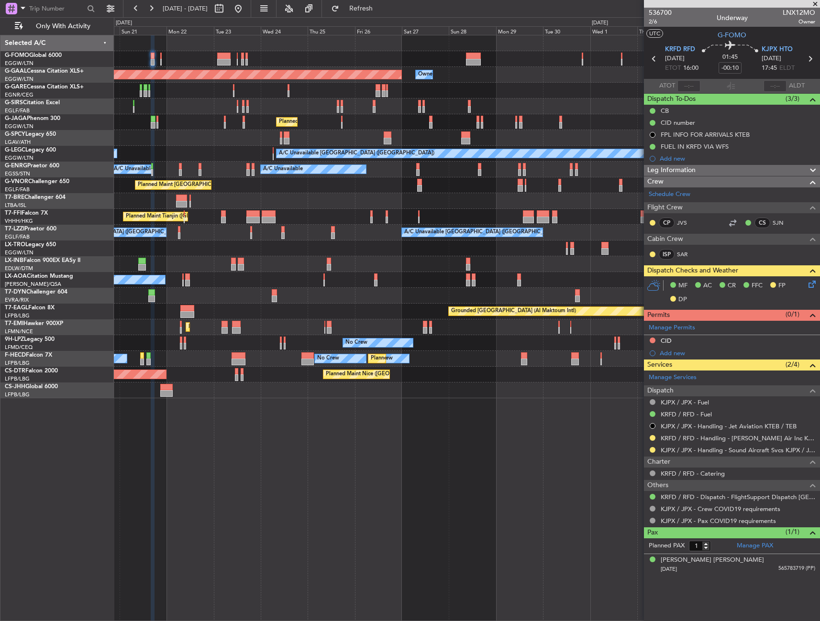
click at [808, 283] on icon at bounding box center [810, 283] width 8 height 8
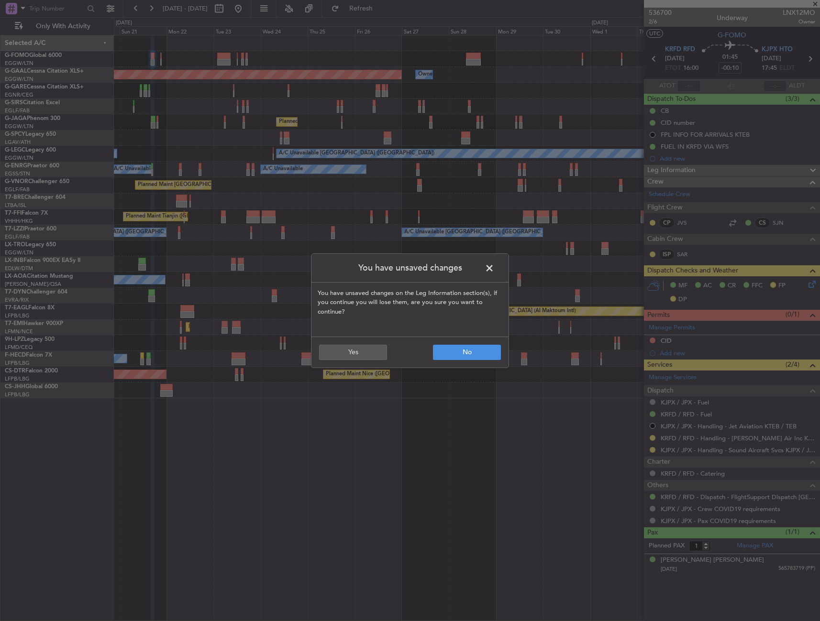
click at [331, 363] on footer "No Yes" at bounding box center [409, 352] width 197 height 31
click at [349, 356] on button "Yes" at bounding box center [353, 352] width 68 height 15
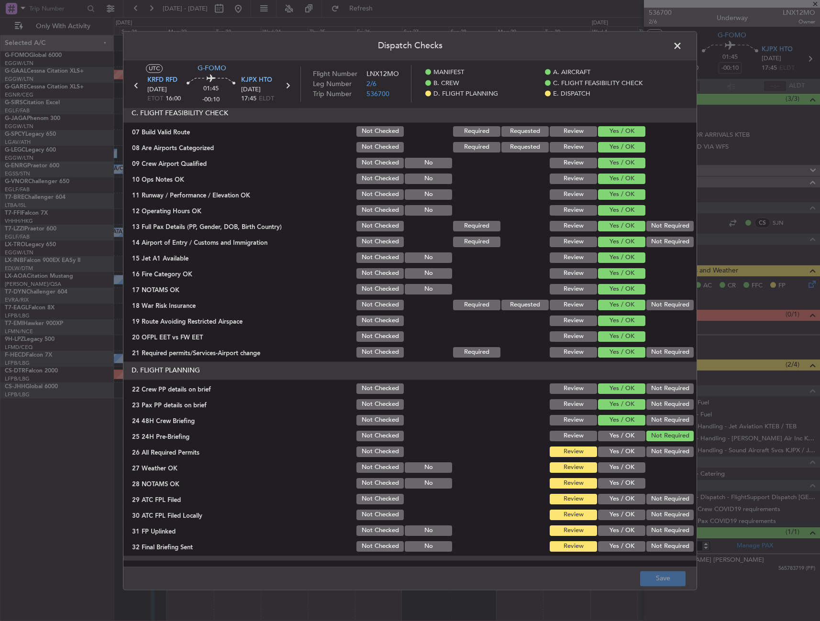
scroll to position [335, 0]
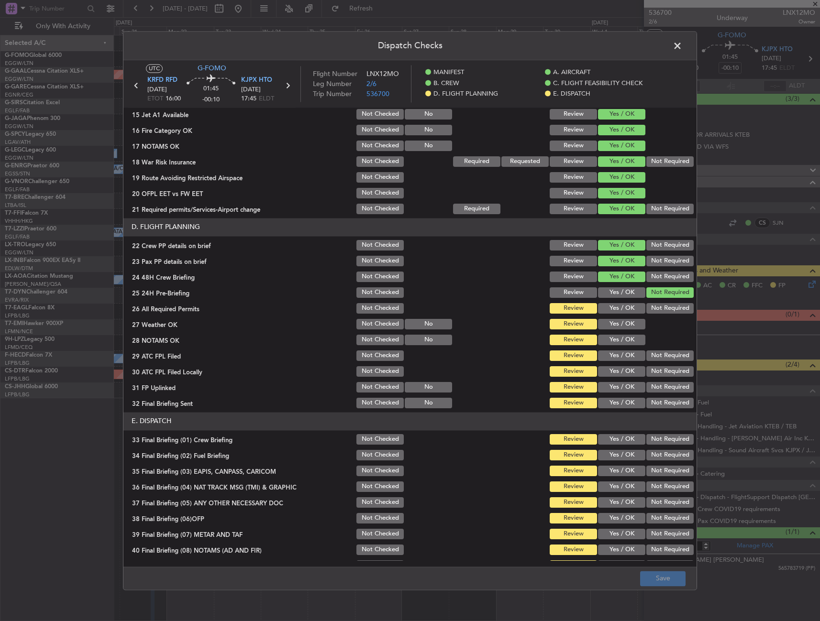
click at [614, 304] on button "Yes / OK" at bounding box center [621, 308] width 47 height 11
click at [614, 320] on button "Yes / OK" at bounding box center [621, 324] width 47 height 11
drag, startPoint x: 614, startPoint y: 333, endPoint x: 614, endPoint y: 340, distance: 6.7
click at [614, 333] on section "D. FLIGHT PLANNING 22 Crew PP details on brief Not Checked Review Yes / OK Not …" at bounding box center [409, 314] width 573 height 192
drag, startPoint x: 614, startPoint y: 340, endPoint x: 615, endPoint y: 358, distance: 18.2
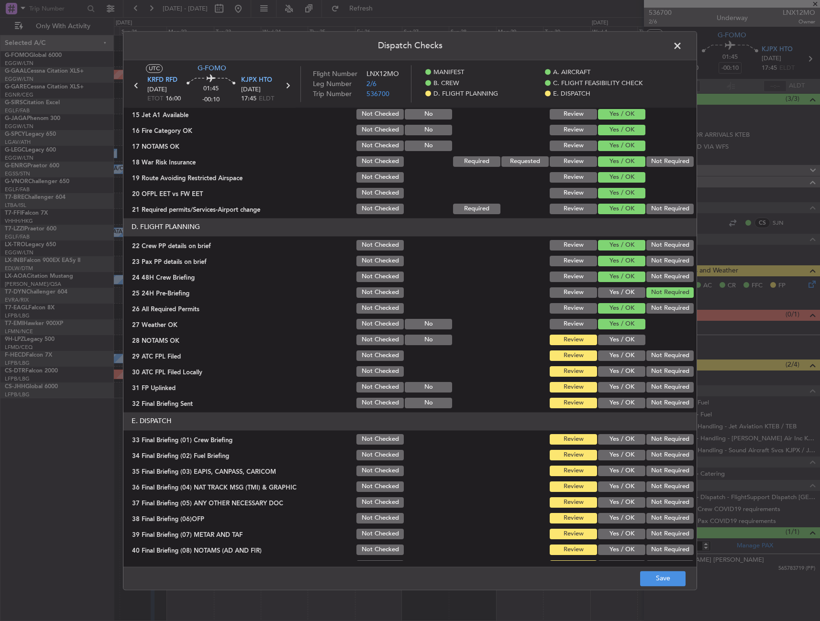
click at [614, 340] on button "Yes / OK" at bounding box center [621, 340] width 47 height 11
click at [615, 359] on button "Yes / OK" at bounding box center [621, 356] width 47 height 11
drag, startPoint x: 618, startPoint y: 371, endPoint x: 611, endPoint y: 388, distance: 18.5
click at [615, 375] on button "Yes / OK" at bounding box center [621, 371] width 47 height 11
click at [611, 392] on button "Yes / OK" at bounding box center [621, 387] width 47 height 11
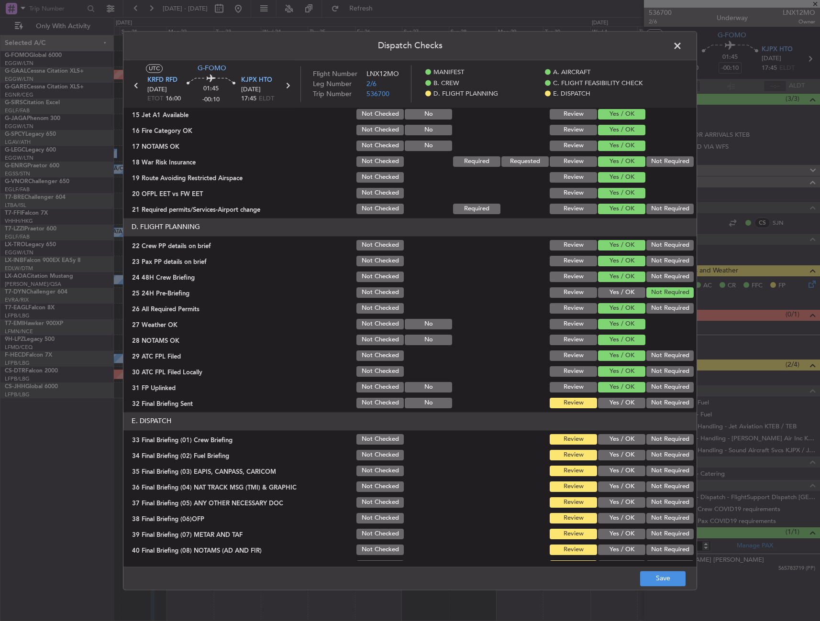
click at [615, 401] on button "Yes / OK" at bounding box center [621, 403] width 47 height 11
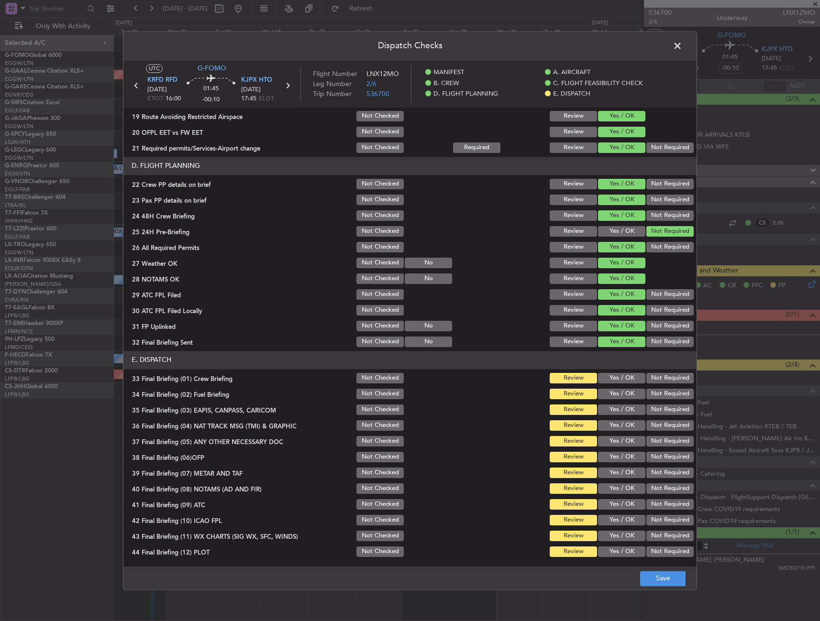
scroll to position [396, 0]
click at [619, 370] on section "E. DISPATCH 33 Final Briefing (01) Crew Briefing Not Checked Review Yes / OK No…" at bounding box center [409, 455] width 573 height 208
drag, startPoint x: 618, startPoint y: 377, endPoint x: 616, endPoint y: 396, distance: 19.3
click at [618, 378] on button "Yes / OK" at bounding box center [621, 378] width 47 height 11
click at [616, 396] on button "Yes / OK" at bounding box center [621, 393] width 47 height 11
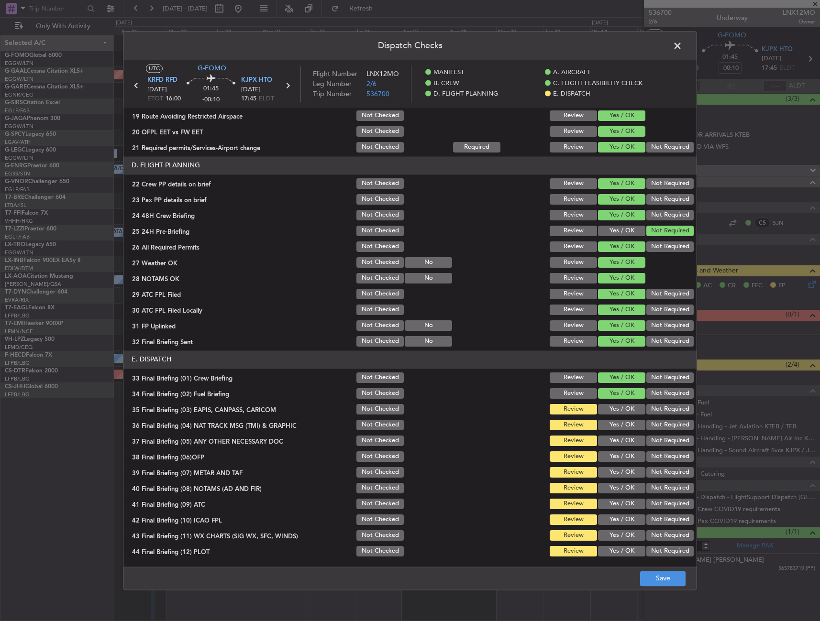
click at [663, 418] on section "E. DISPATCH 33 Final Briefing (01) Crew Briefing Not Checked Review Yes / OK No…" at bounding box center [409, 455] width 573 height 208
click at [658, 417] on section "E. DISPATCH 33 Final Briefing (01) Crew Briefing Not Checked Review Yes / OK No…" at bounding box center [409, 455] width 573 height 208
click at [656, 410] on button "Not Required" at bounding box center [669, 409] width 47 height 11
drag, startPoint x: 655, startPoint y: 413, endPoint x: 652, endPoint y: 418, distance: 6.0
click at [654, 416] on div "Not Required" at bounding box center [669, 409] width 48 height 13
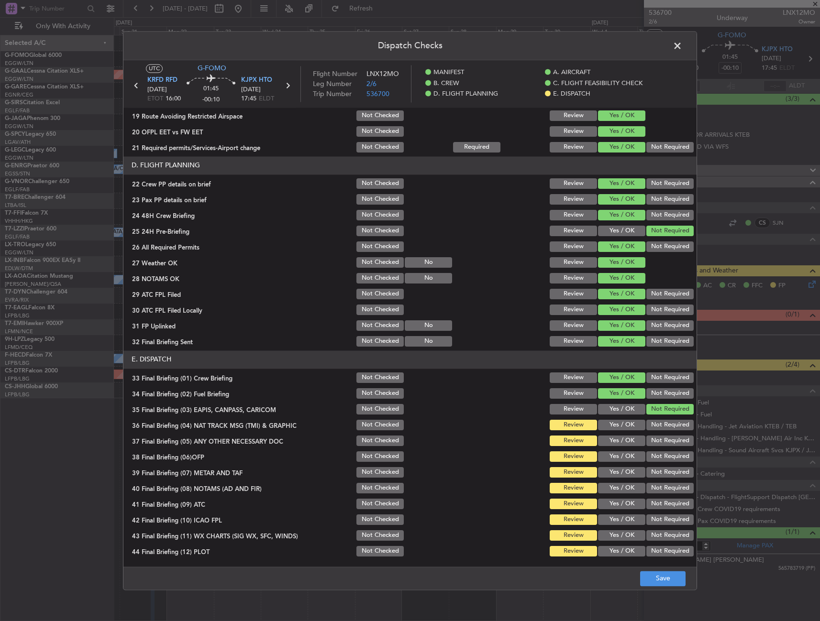
drag, startPoint x: 652, startPoint y: 418, endPoint x: 629, endPoint y: 436, distance: 29.0
click at [651, 418] on div "Not Required" at bounding box center [669, 424] width 48 height 13
click at [623, 438] on button "Yes / OK" at bounding box center [621, 441] width 47 height 11
click at [646, 429] on button "Not Required" at bounding box center [669, 425] width 47 height 11
drag, startPoint x: 618, startPoint y: 456, endPoint x: 614, endPoint y: 466, distance: 10.7
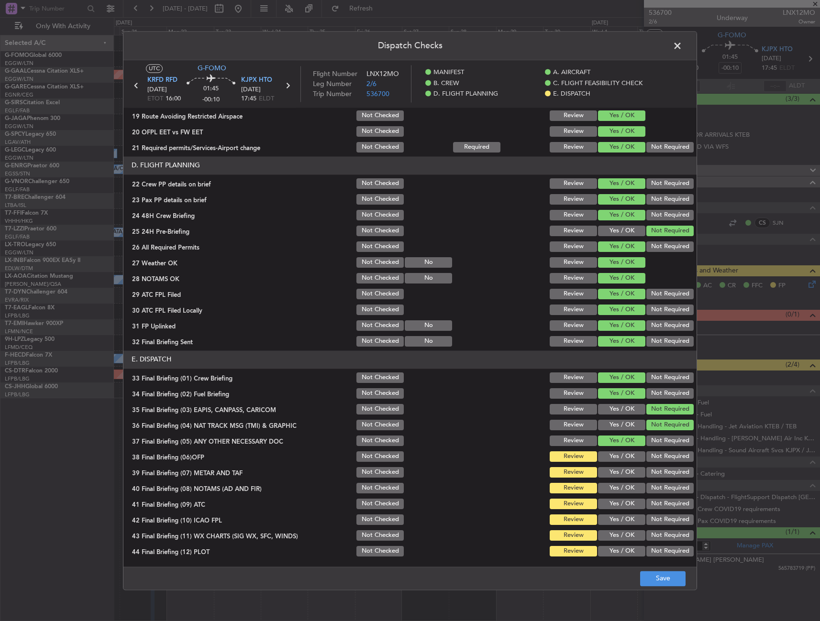
click at [617, 457] on button "Yes / OK" at bounding box center [621, 456] width 47 height 11
click at [609, 473] on button "Yes / OK" at bounding box center [621, 472] width 47 height 11
click at [608, 488] on button "Yes / OK" at bounding box center [621, 488] width 47 height 11
click at [607, 504] on button "Yes / OK" at bounding box center [621, 504] width 47 height 11
click at [653, 521] on button "Not Required" at bounding box center [669, 520] width 47 height 11
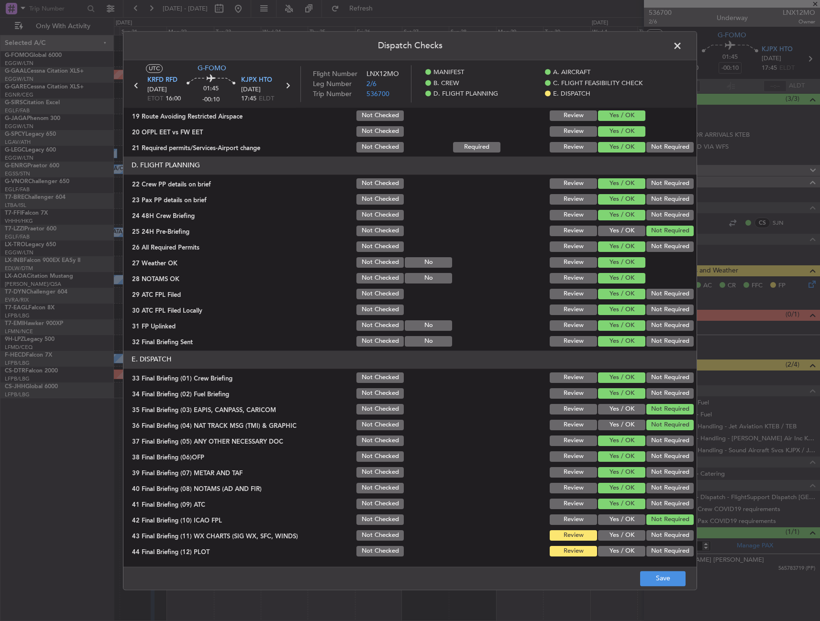
drag, startPoint x: 613, startPoint y: 533, endPoint x: 655, endPoint y: 553, distance: 46.0
click at [613, 534] on button "Yes / OK" at bounding box center [621, 535] width 47 height 11
click at [655, 553] on button "Not Required" at bounding box center [669, 551] width 47 height 11
click at [662, 590] on div "Dispatch Checks UTC G-FOMO KRFD RFD 21/09/2025 ETOT 16:00 01:45 -00:10 KJPX HTO…" at bounding box center [410, 310] width 820 height 621
click at [662, 588] on footer "Save" at bounding box center [409, 578] width 573 height 23
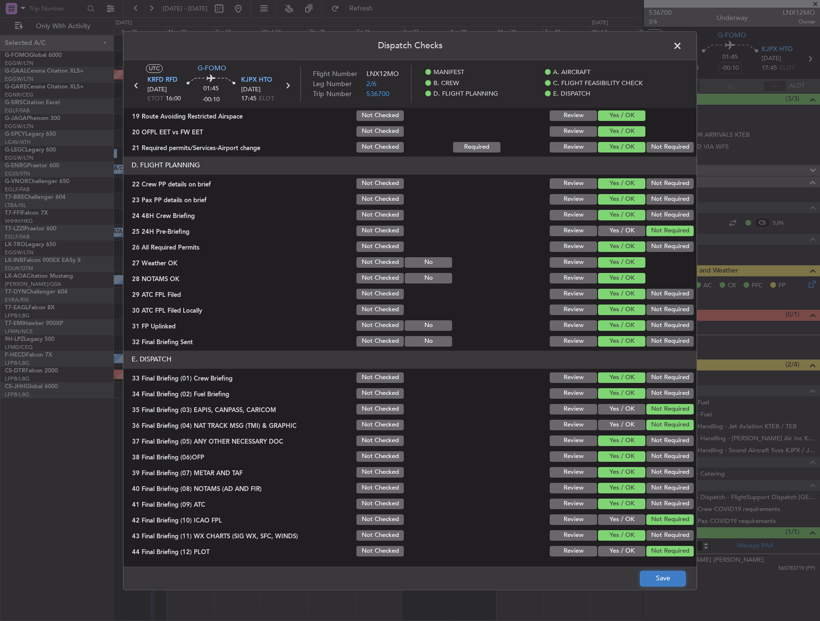
click at [662, 582] on button "Save" at bounding box center [662, 578] width 45 height 15
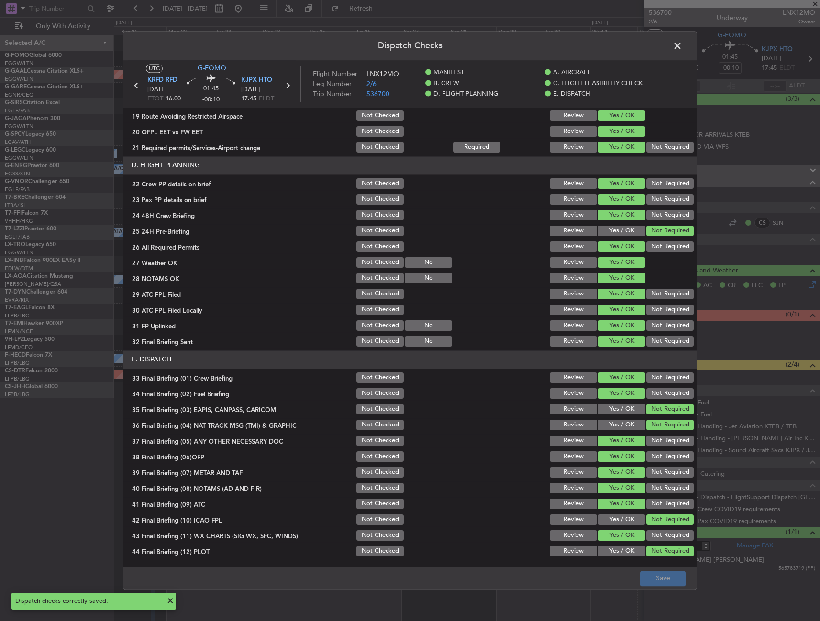
click at [682, 39] on span at bounding box center [682, 48] width 0 height 19
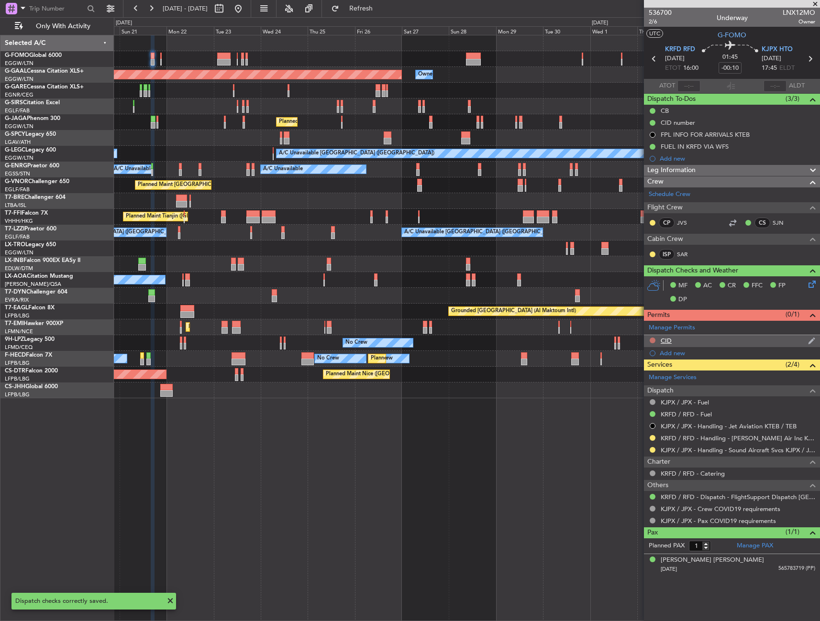
click at [651, 339] on button at bounding box center [652, 341] width 6 height 6
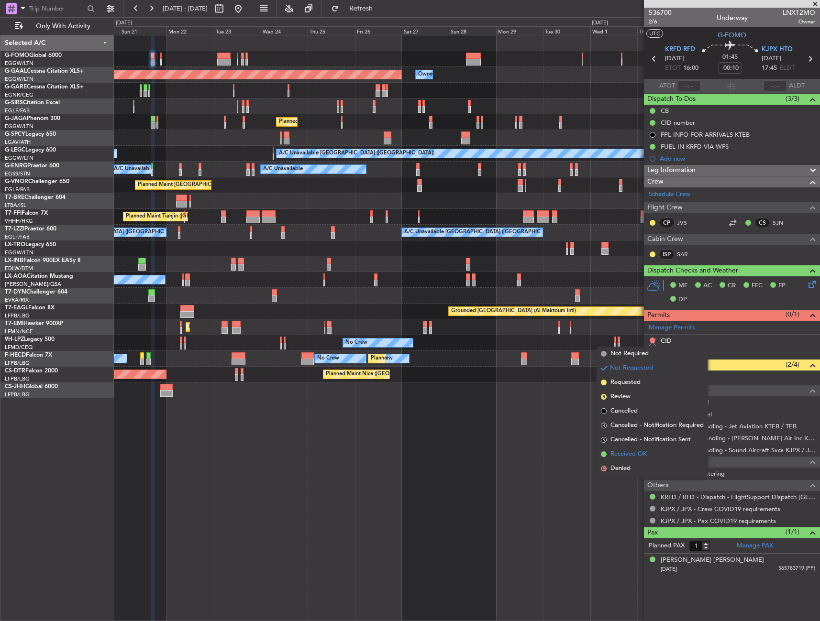
click at [625, 457] on span "Received OK" at bounding box center [628, 454] width 36 height 10
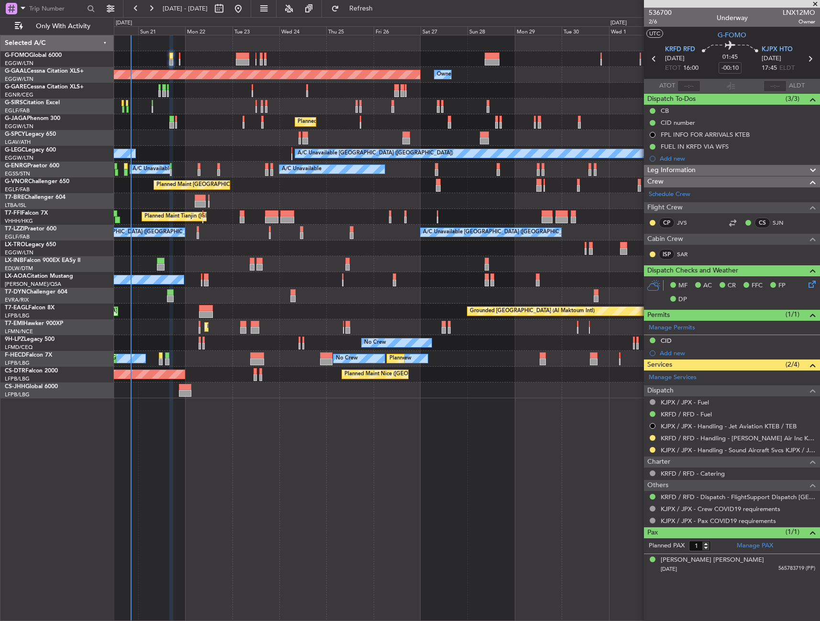
click at [276, 199] on div at bounding box center [466, 201] width 705 height 16
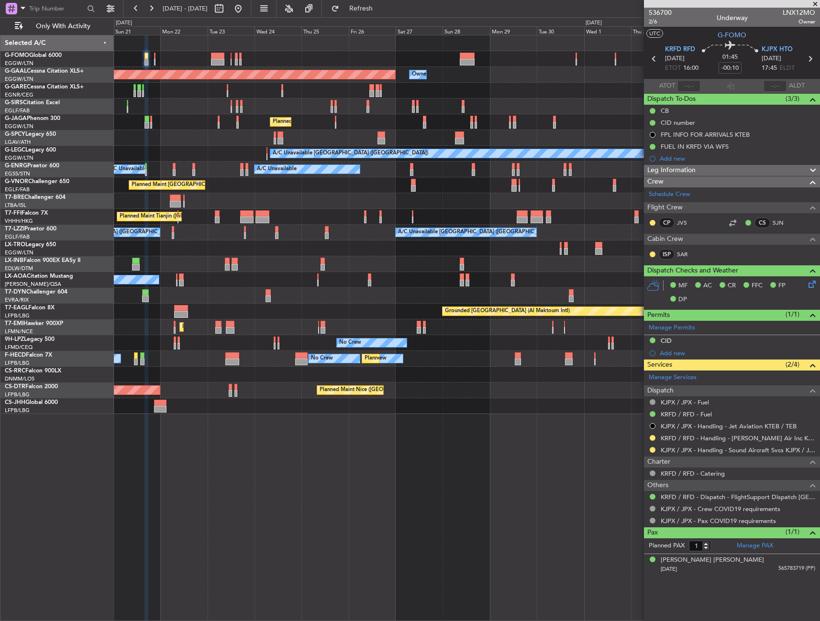
click at [165, 453] on div "Planned Maint Dusseldorf Owner Owner Owner Unplanned Maint London (Luton) Plann…" at bounding box center [467, 328] width 706 height 586
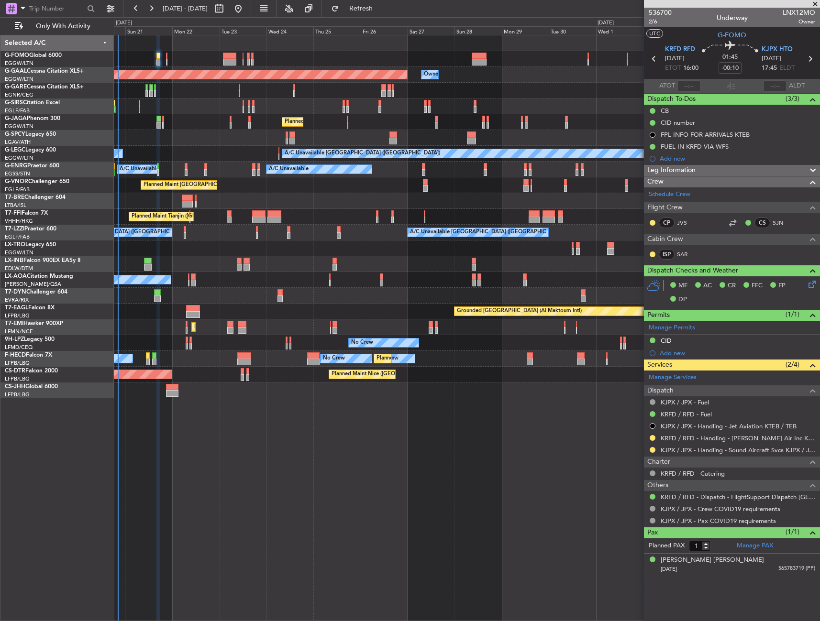
click at [182, 448] on div "Planned Maint Dusseldorf Owner Owner Owner Unplanned Maint London (Luton) Plann…" at bounding box center [467, 328] width 706 height 586
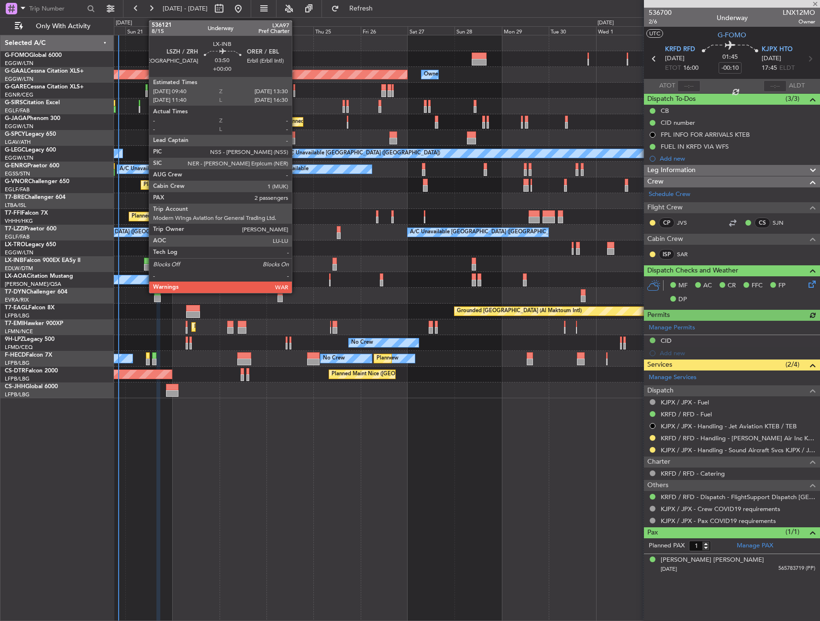
click at [144, 262] on div at bounding box center [148, 261] width 8 height 7
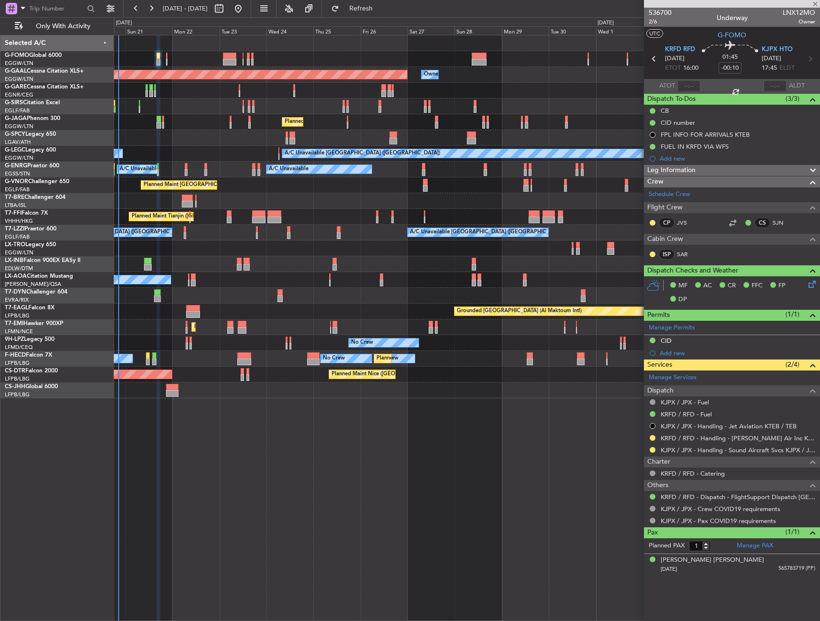
type input "2"
